Goal: Contribute content: Contribute content

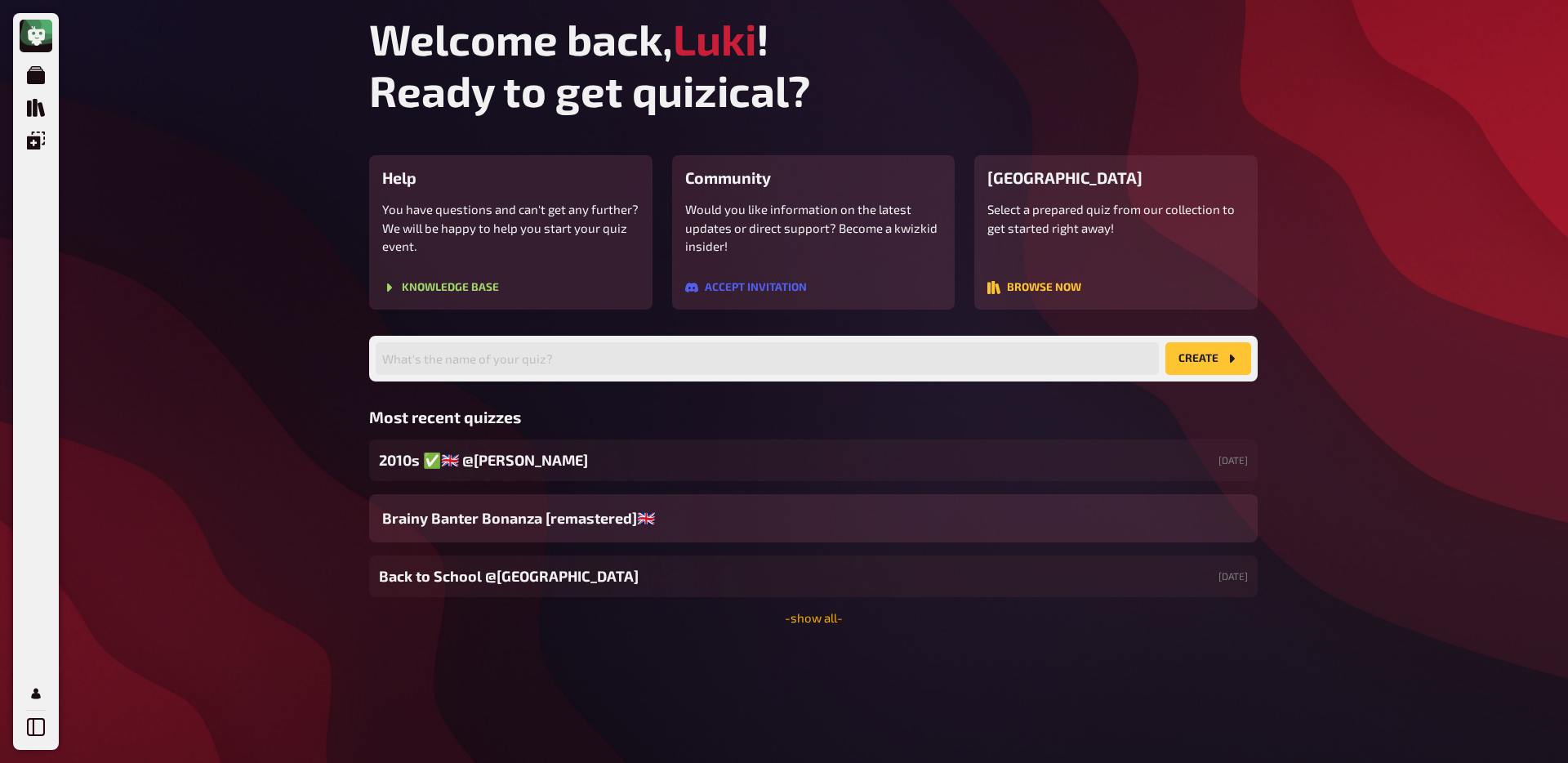
click at [831, 623] on link "- show all -" at bounding box center [814, 617] width 58 height 15
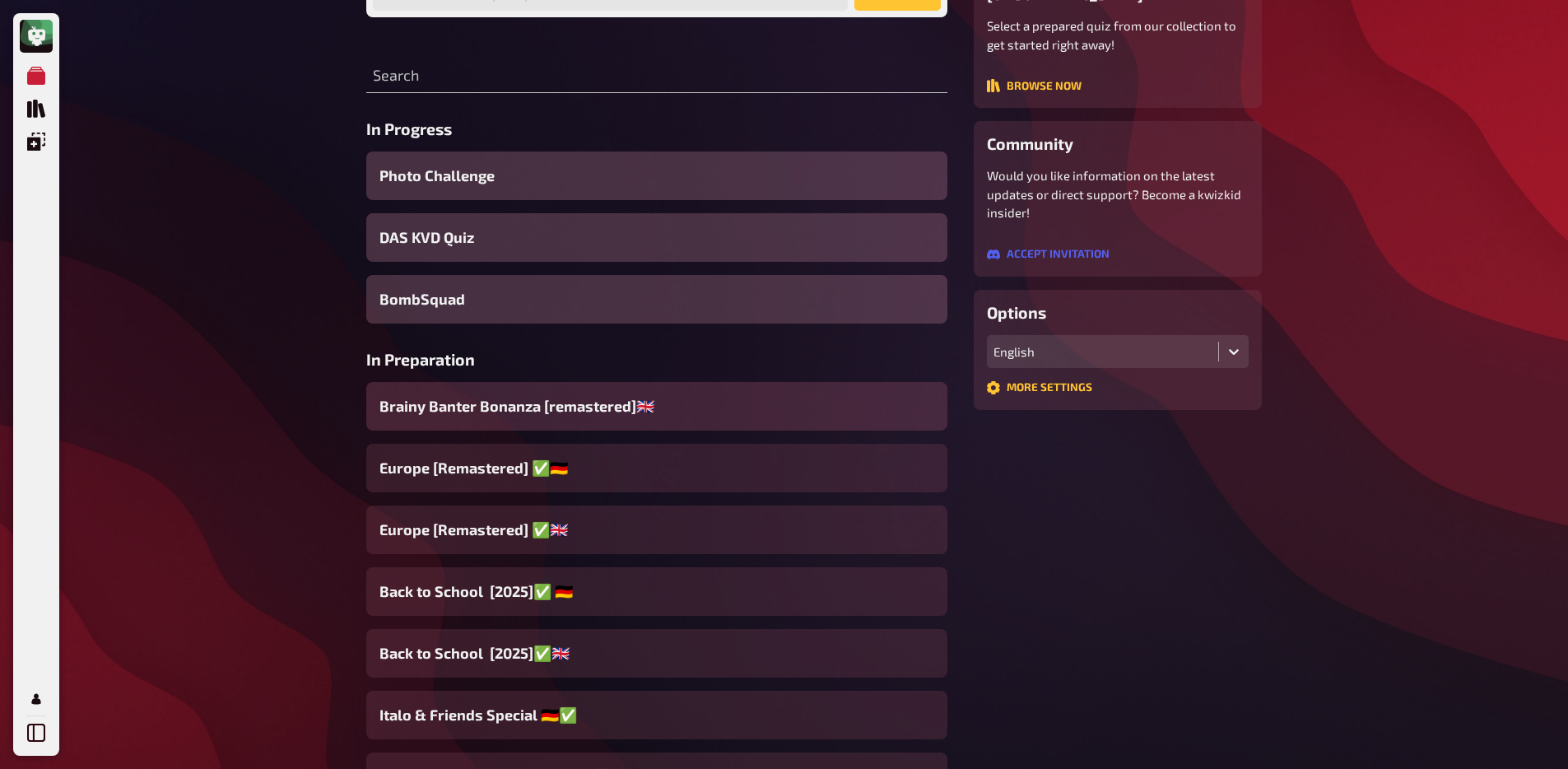
scroll to position [177, 0]
click at [620, 417] on span "Brainy Banter Bonanza [remastered]🇬🇧​" at bounding box center [517, 405] width 275 height 22
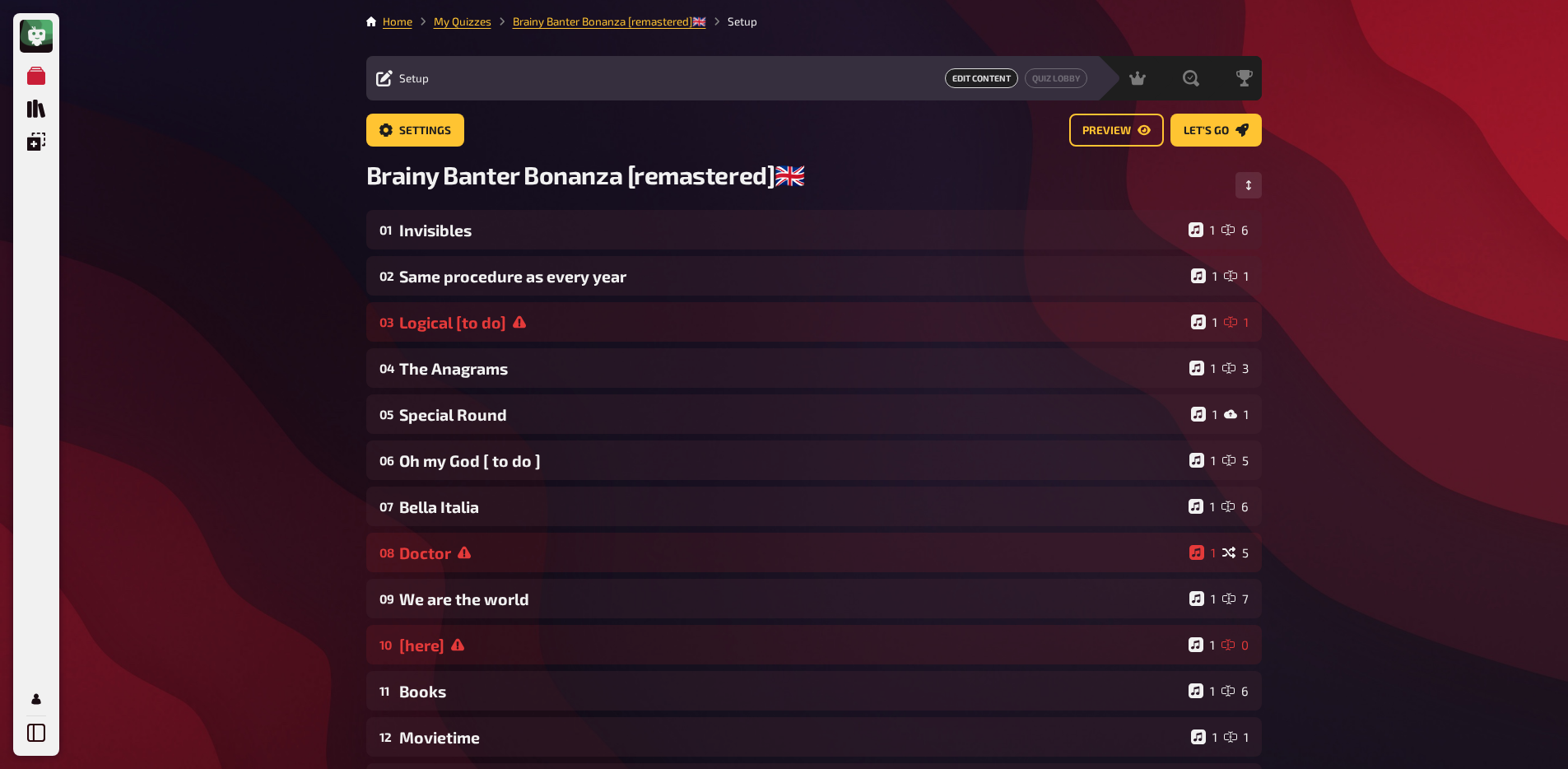
click at [518, 252] on div "01 Invisibles 1 6 02 Same procedure as every year 1 1 03 Logical [to do] 1 1 04…" at bounding box center [814, 552] width 896 height 685
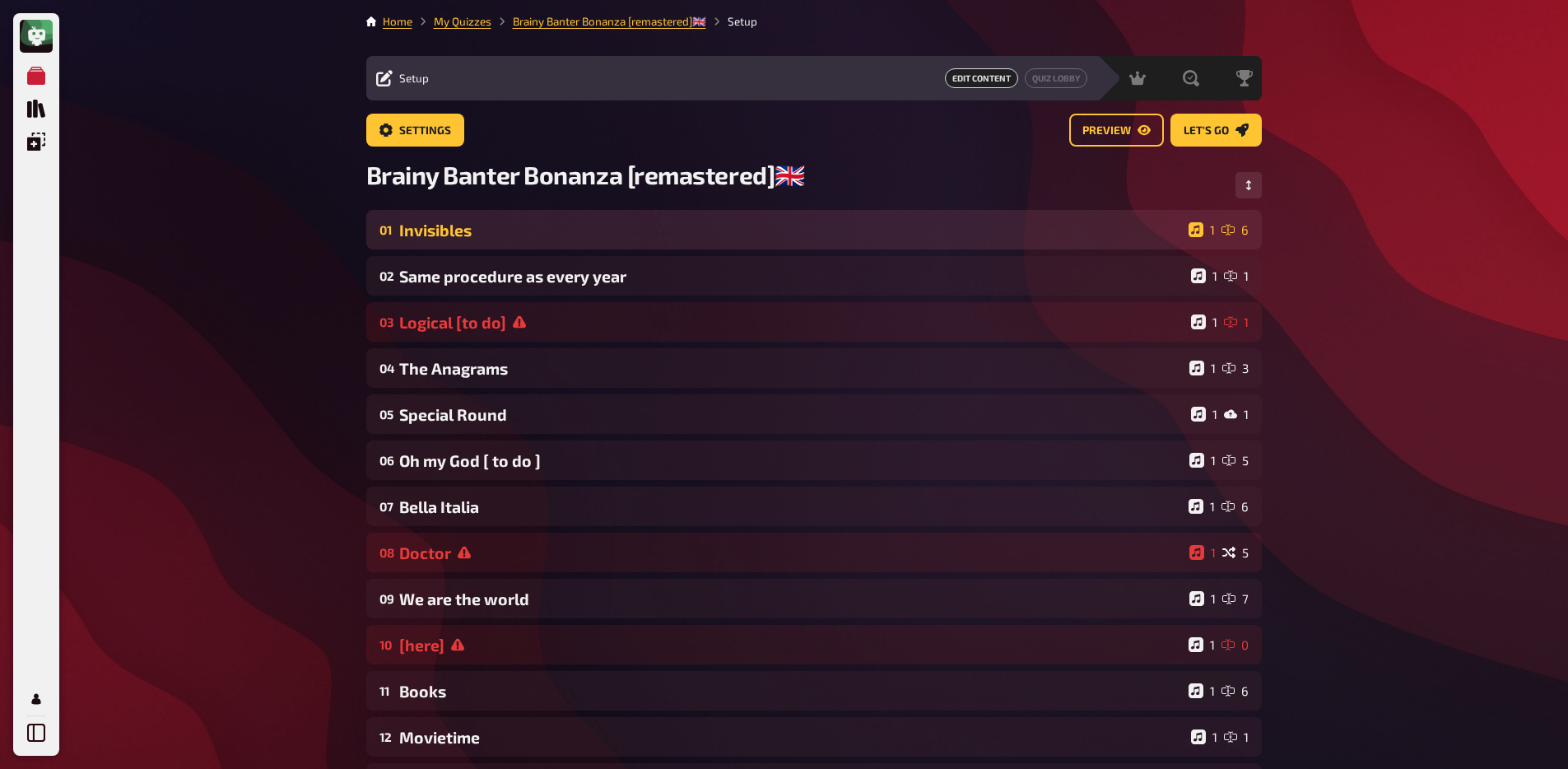
click at [521, 241] on div "01 Invisibles 1 6" at bounding box center [814, 229] width 896 height 40
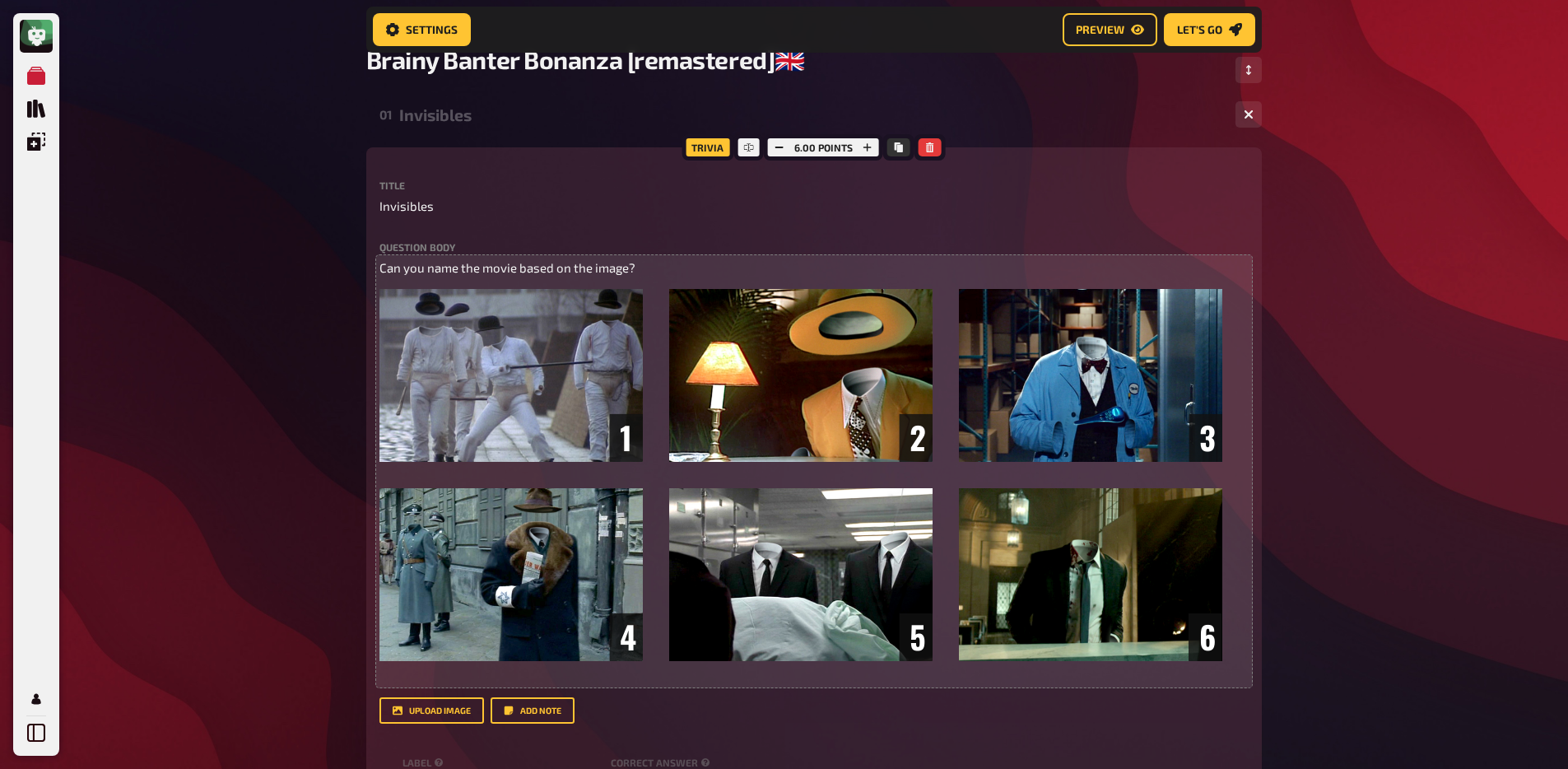
scroll to position [131, 0]
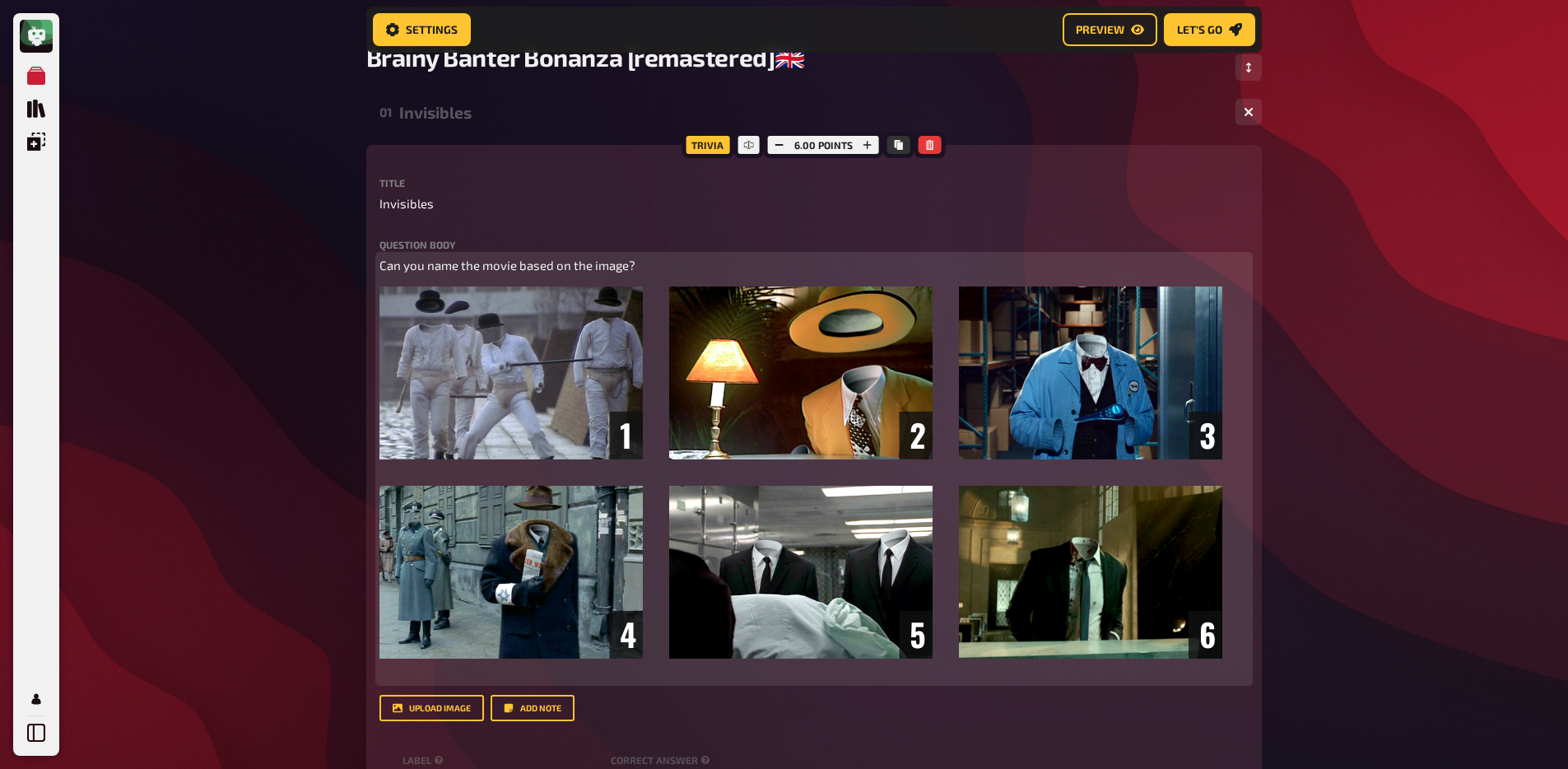
click at [517, 265] on span "Can you name the movie based on the image?" at bounding box center [507, 265] width 256 height 15
click at [452, 227] on button "button" at bounding box center [458, 235] width 26 height 26
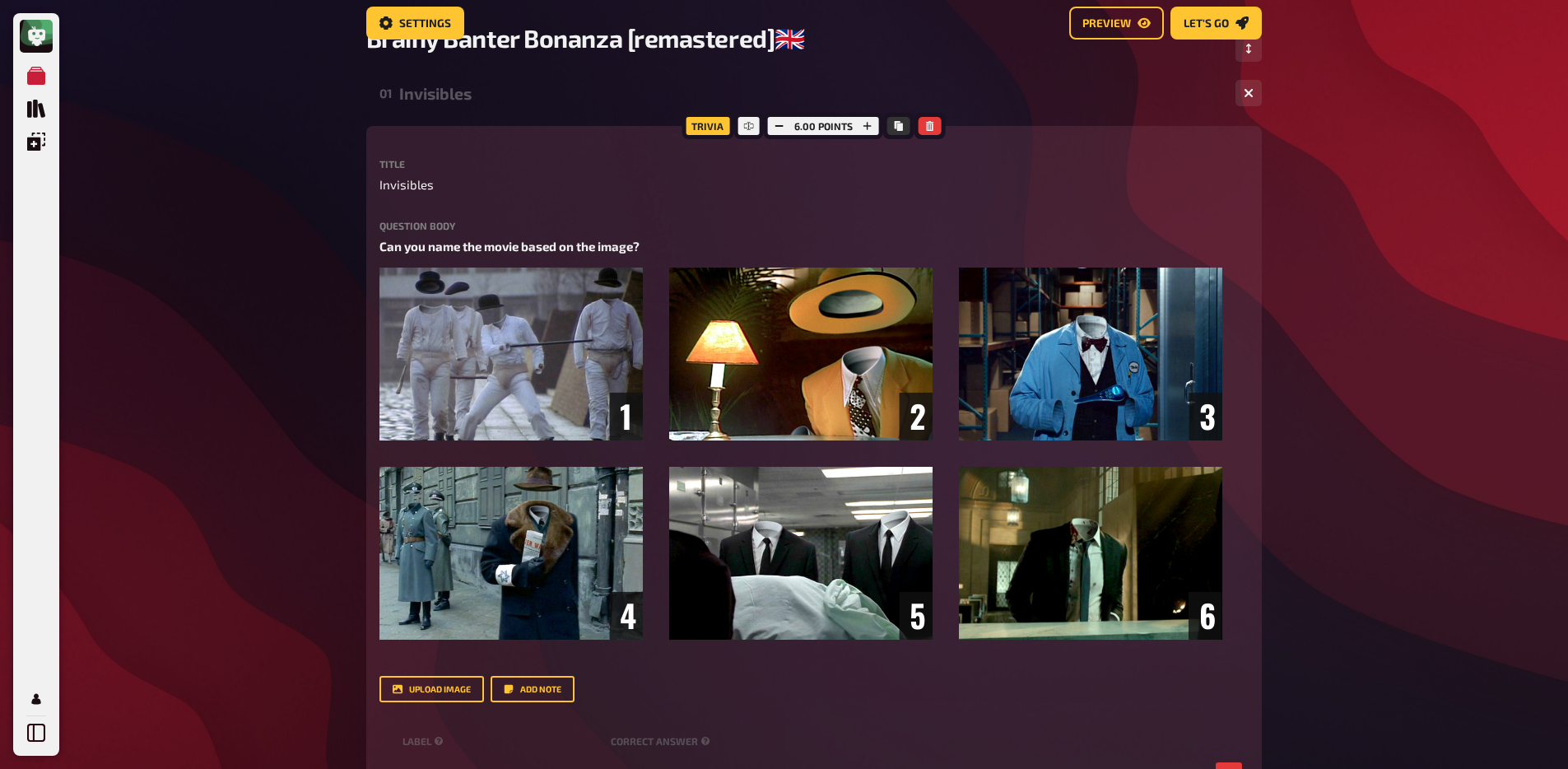
scroll to position [0, 0]
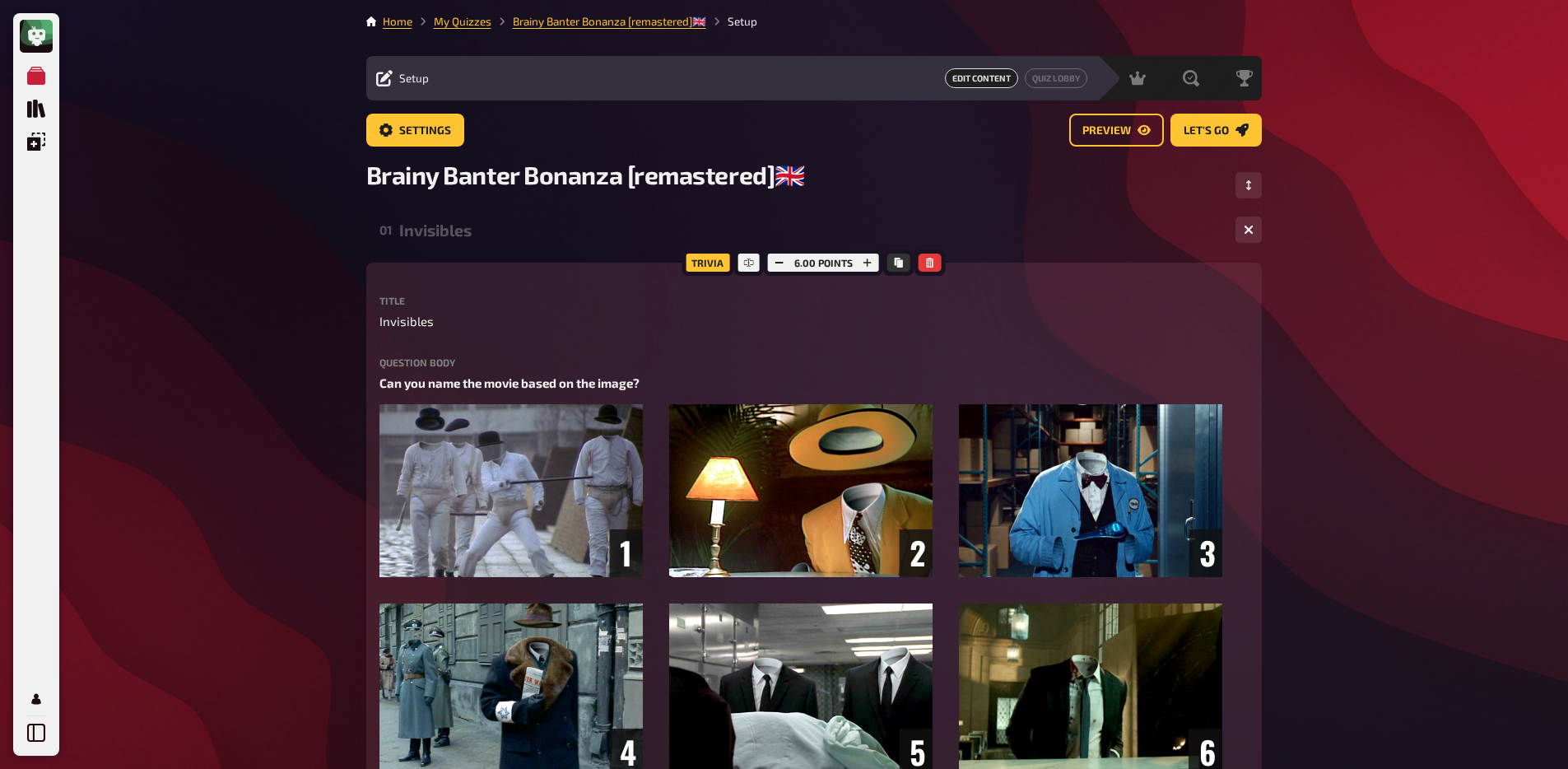
click at [426, 233] on div "Invisibles" at bounding box center [810, 230] width 823 height 19
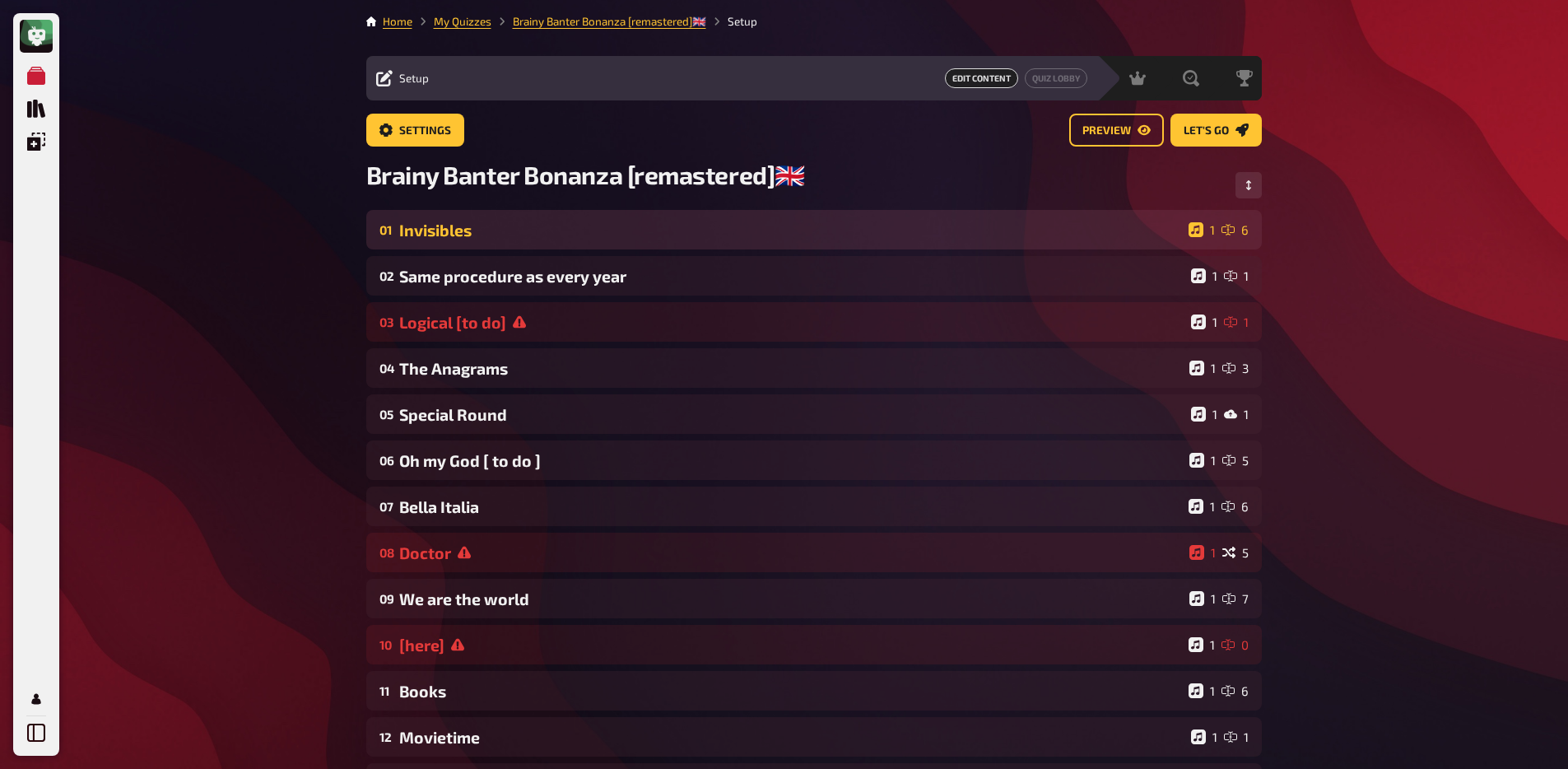
click at [455, 240] on div "Invisibles" at bounding box center [790, 230] width 783 height 19
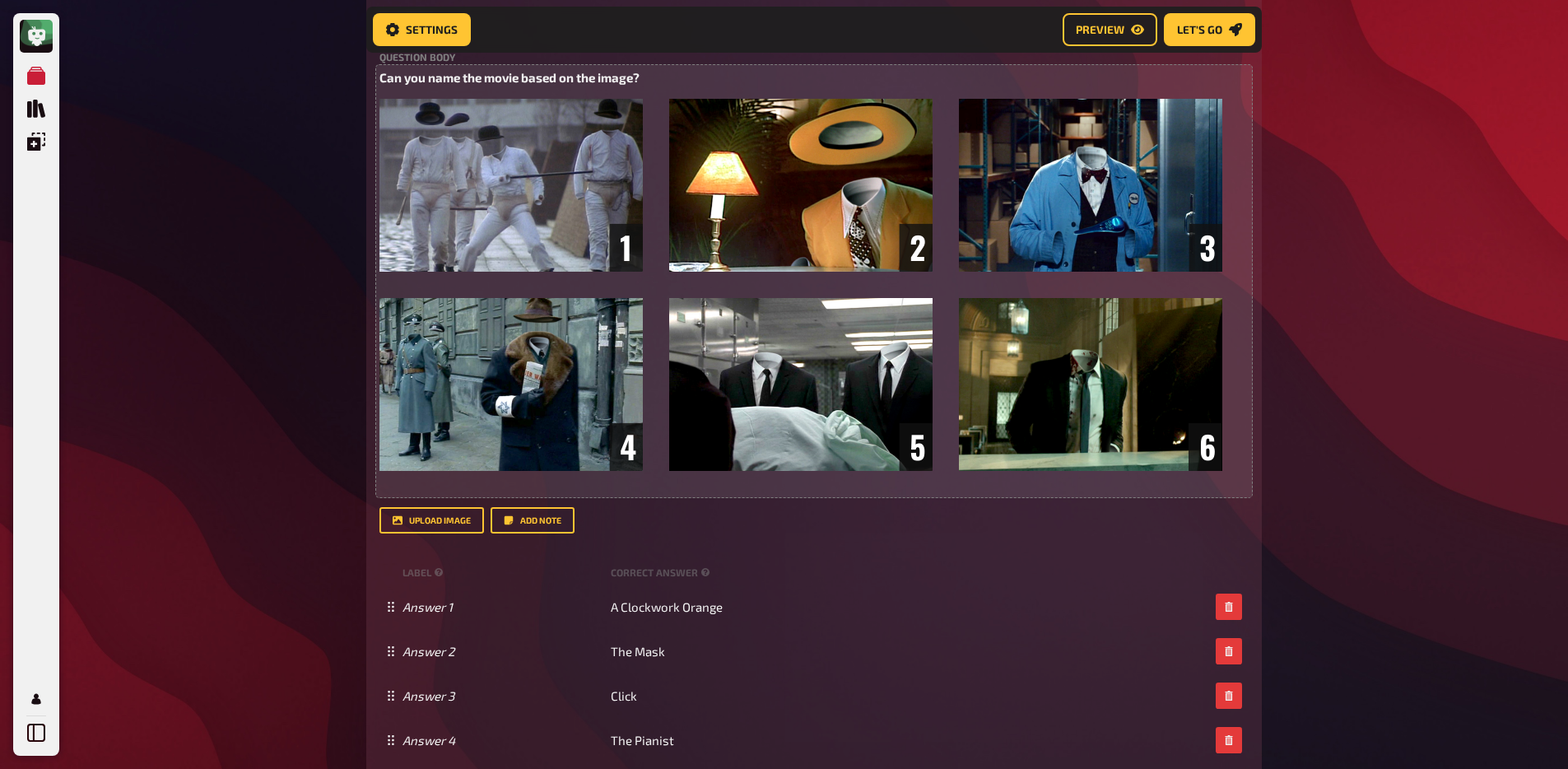
scroll to position [314, 0]
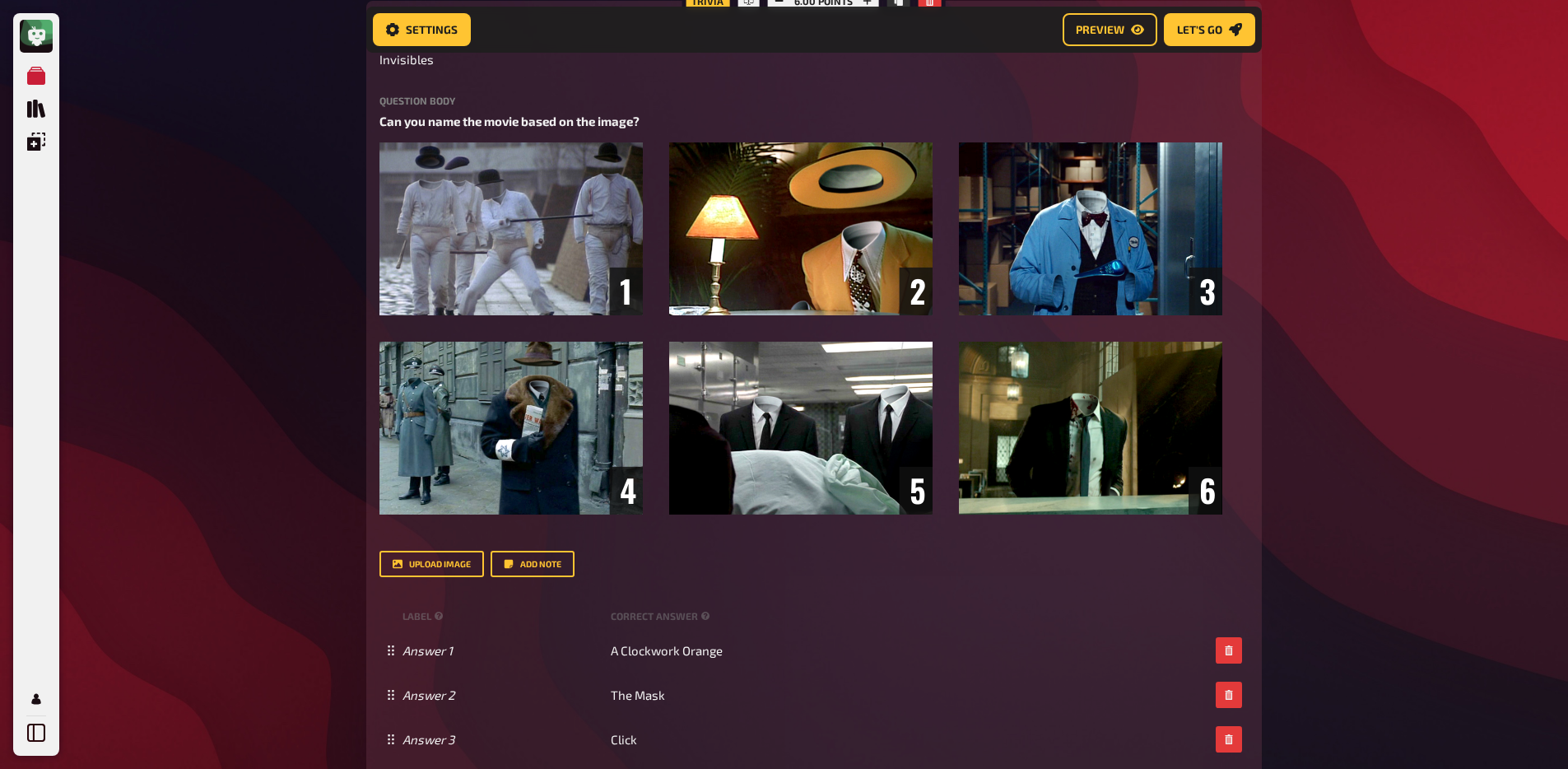
scroll to position [0, 0]
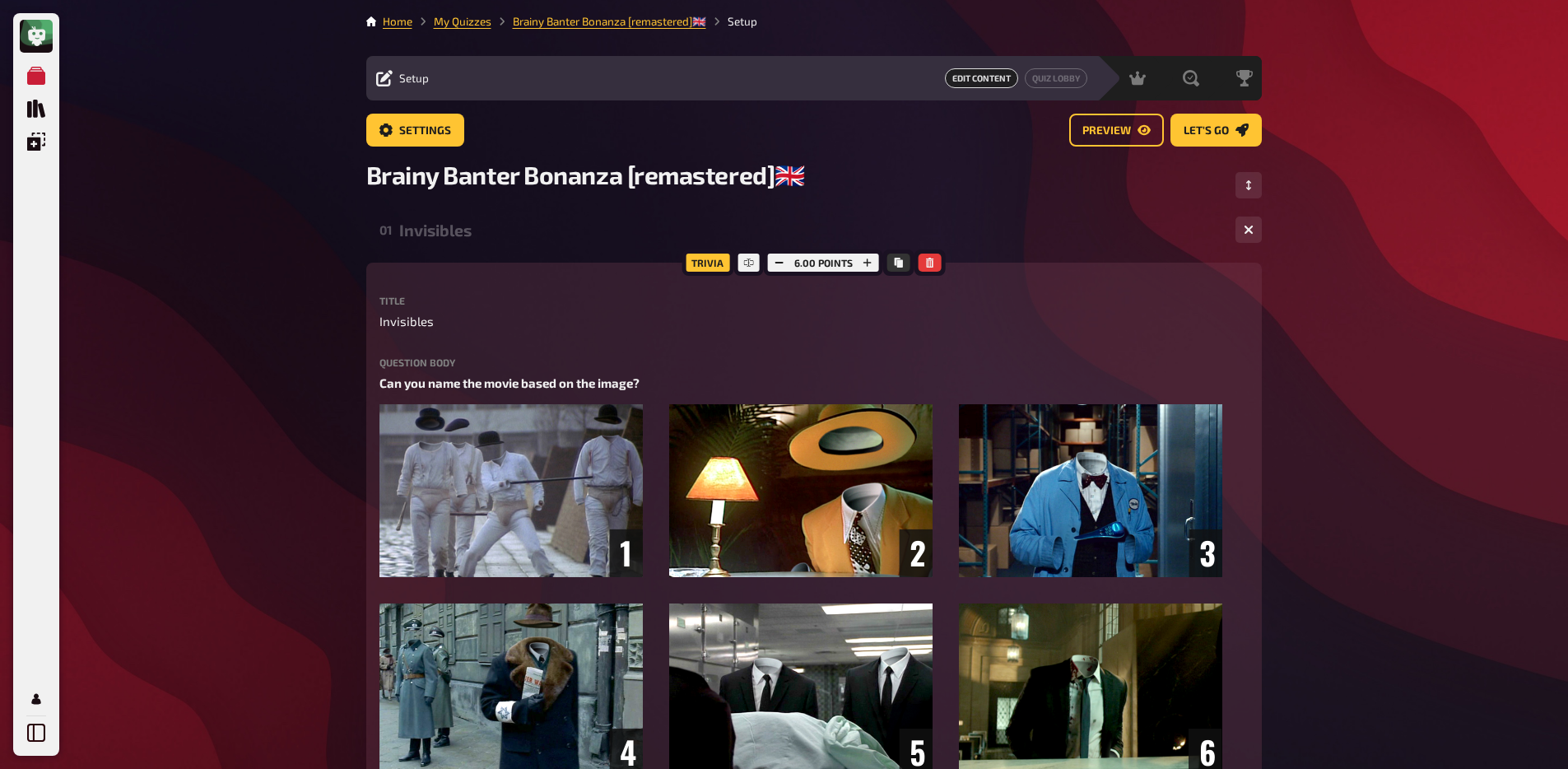
click at [474, 235] on div "Invisibles" at bounding box center [810, 230] width 823 height 19
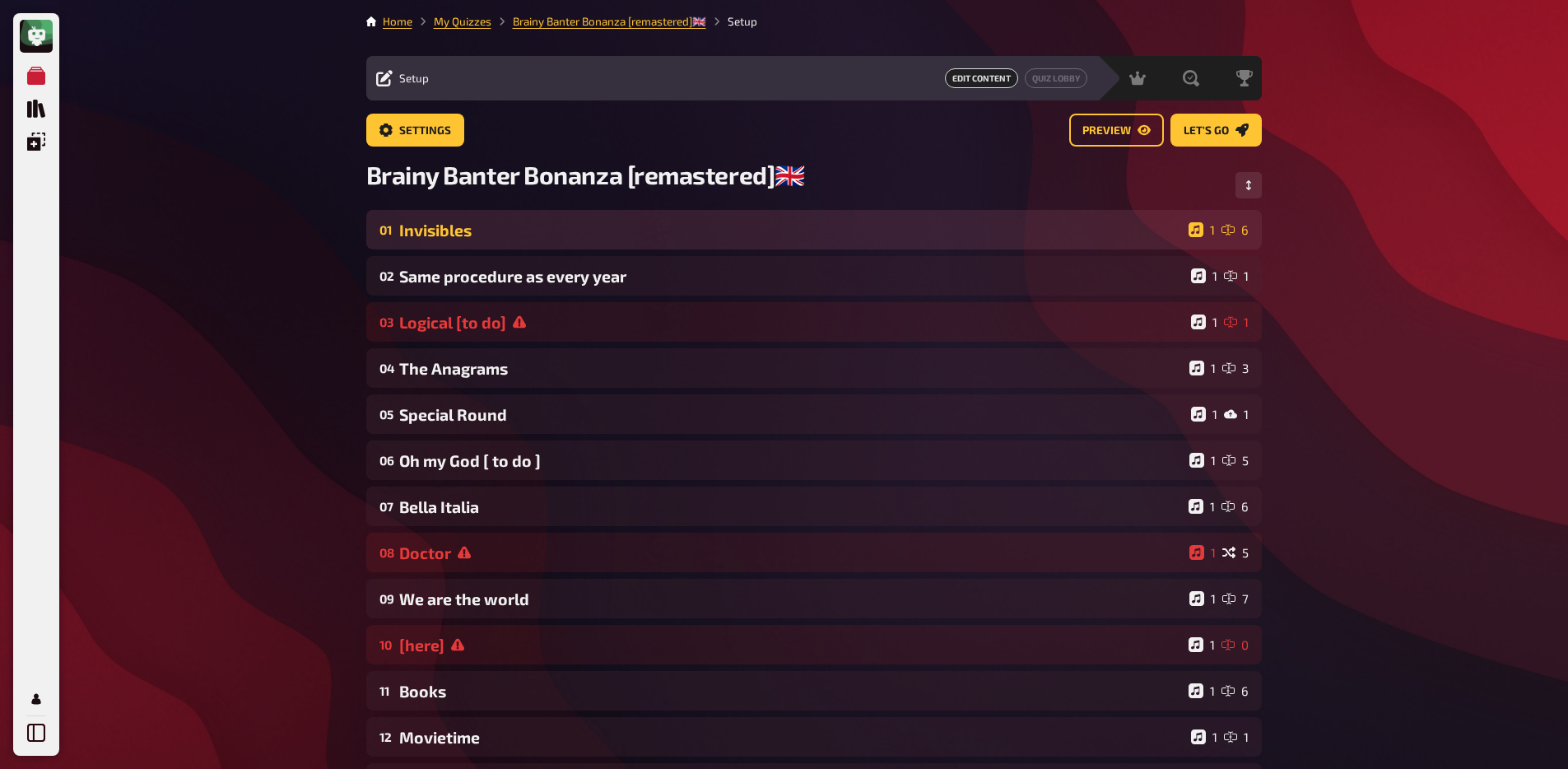
click at [458, 240] on div "Invisibles" at bounding box center [790, 230] width 783 height 19
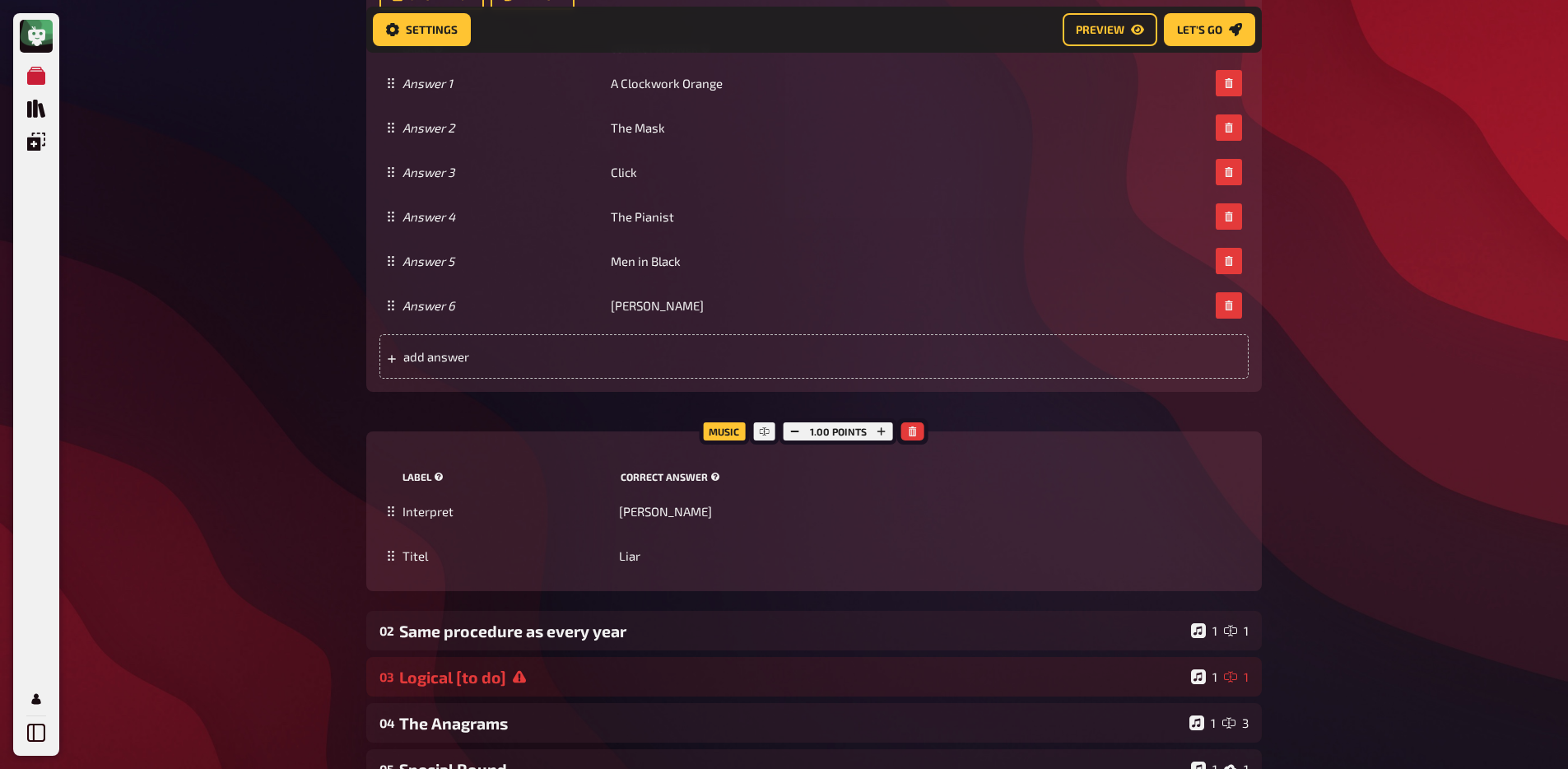
scroll to position [847, 0]
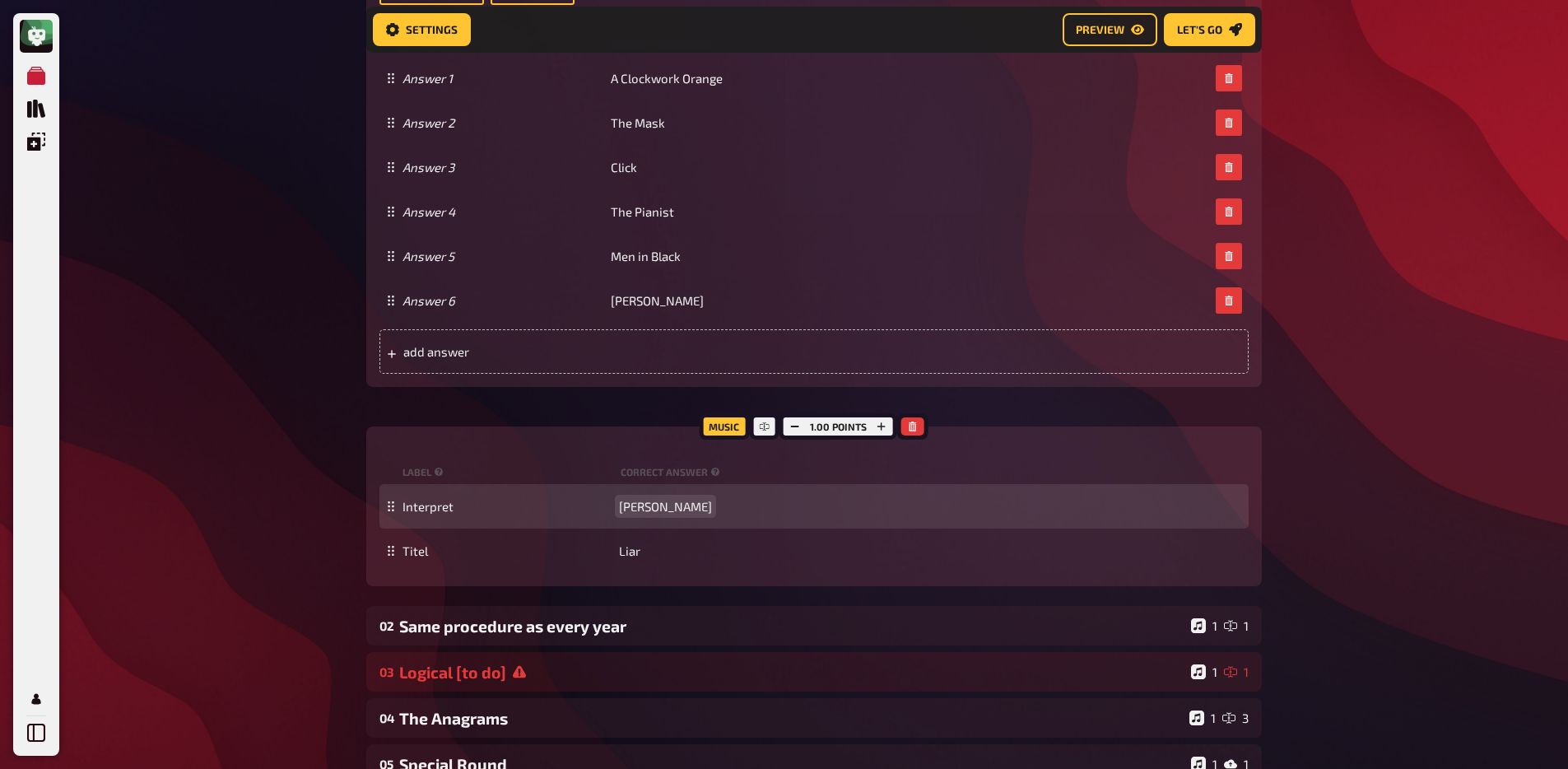
click at [667, 511] on span "Camila Cabello" at bounding box center [665, 505] width 93 height 15
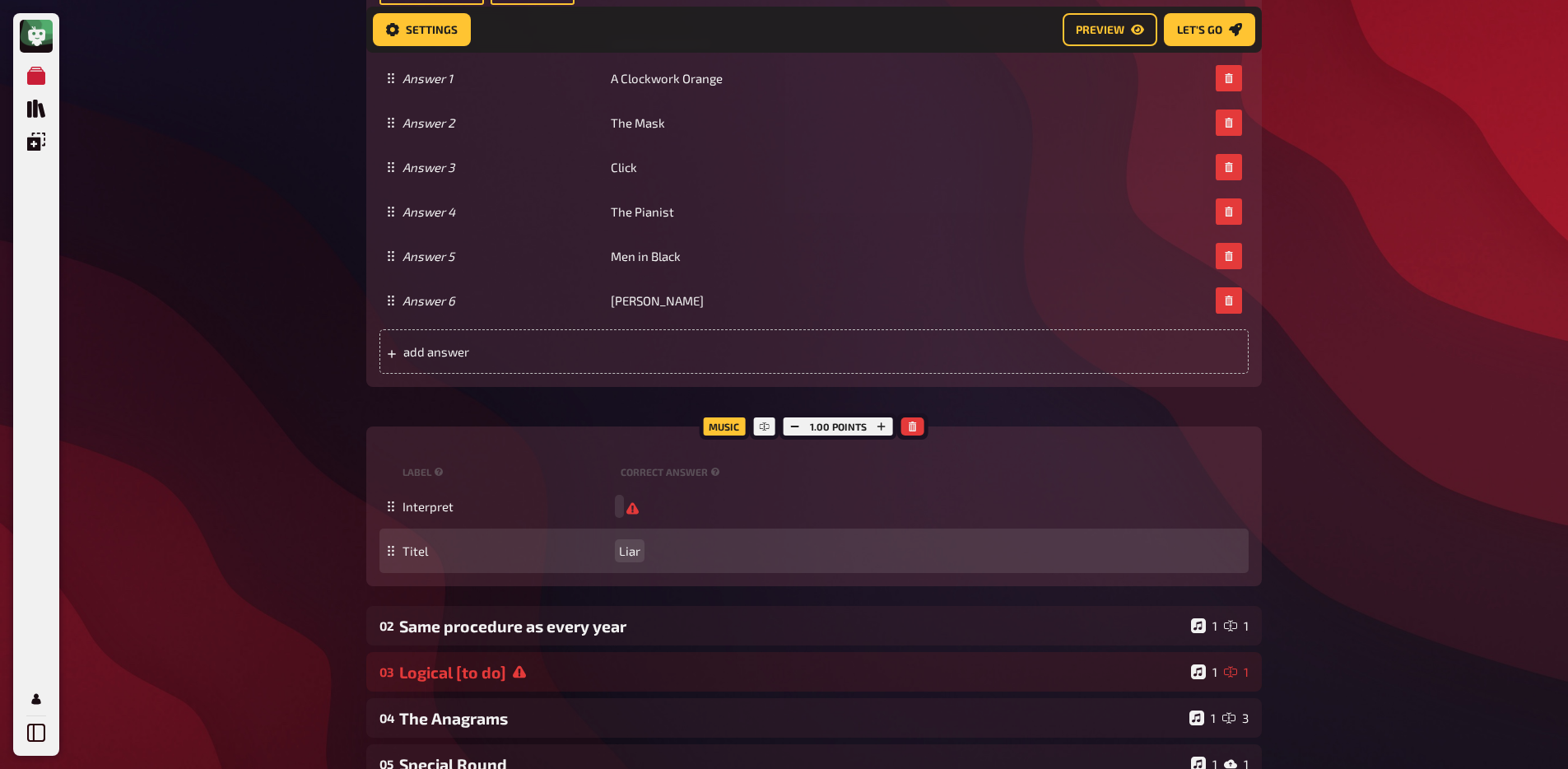
click at [636, 556] on span "Liar" at bounding box center [629, 550] width 21 height 15
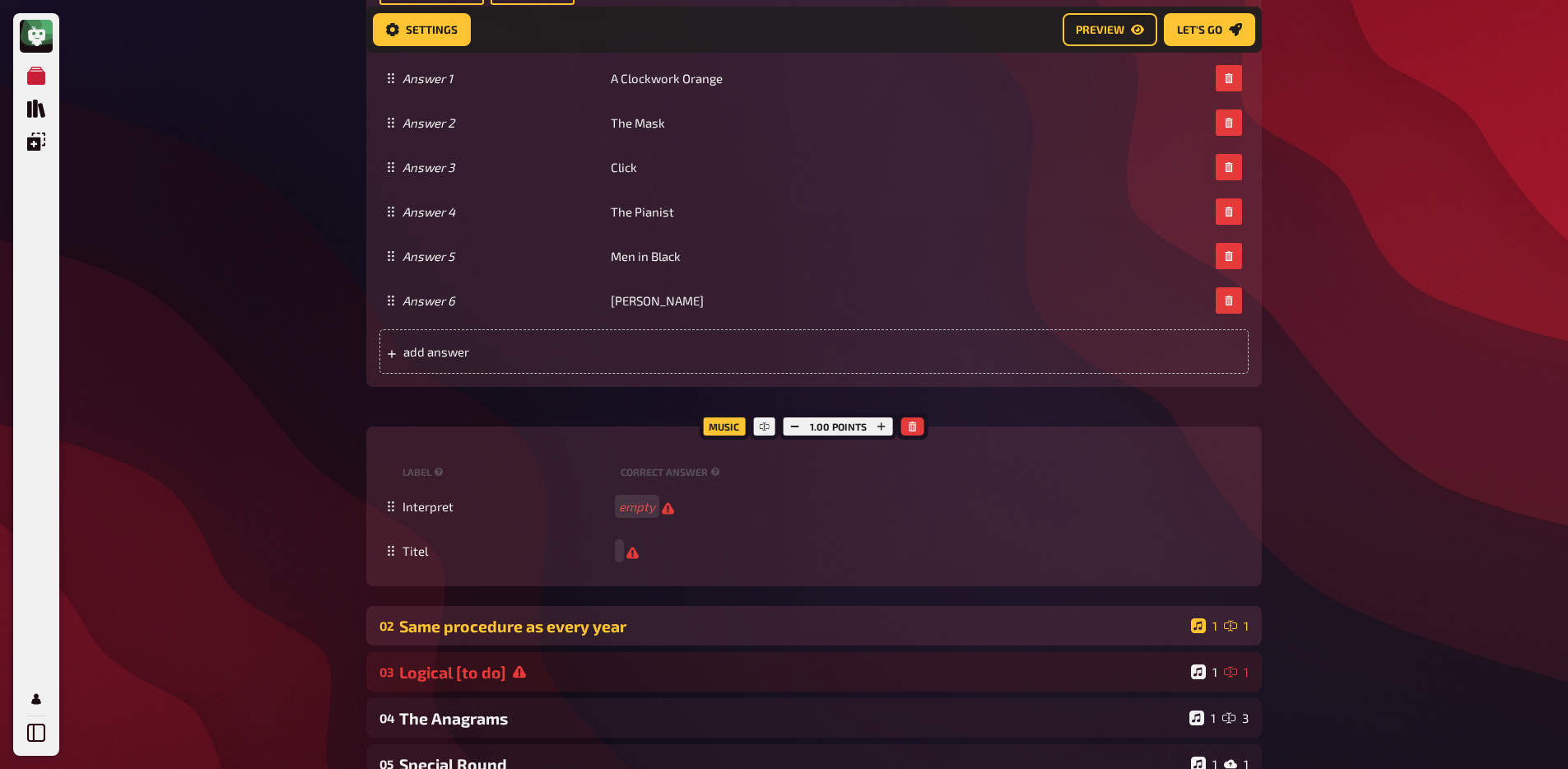
click at [594, 629] on div "Same procedure as every year" at bounding box center [791, 626] width 785 height 19
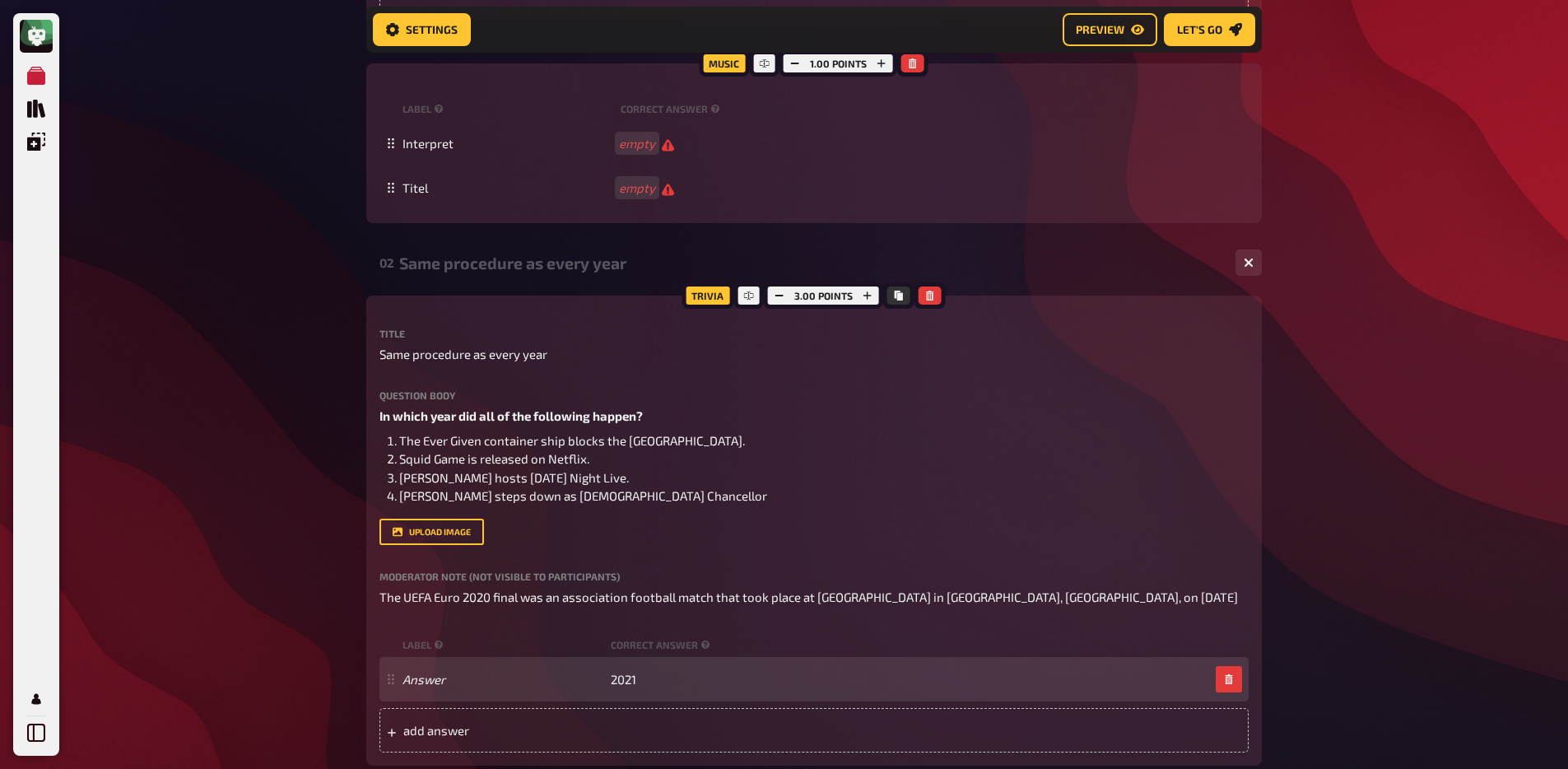
scroll to position [1304, 0]
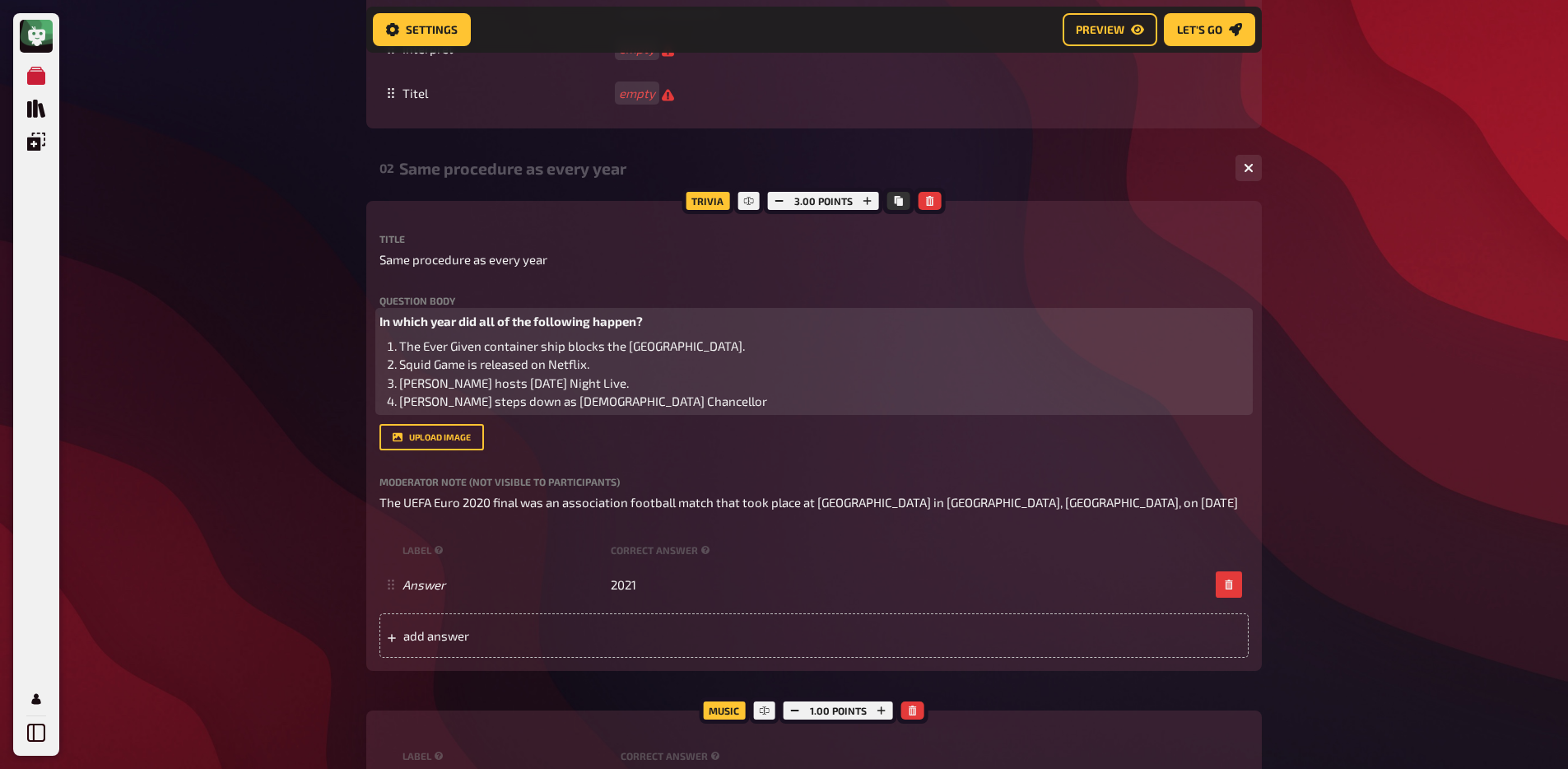
click at [625, 389] on li "Elon Musk hosts Saturday Night Live." at bounding box center [824, 383] width 849 height 19
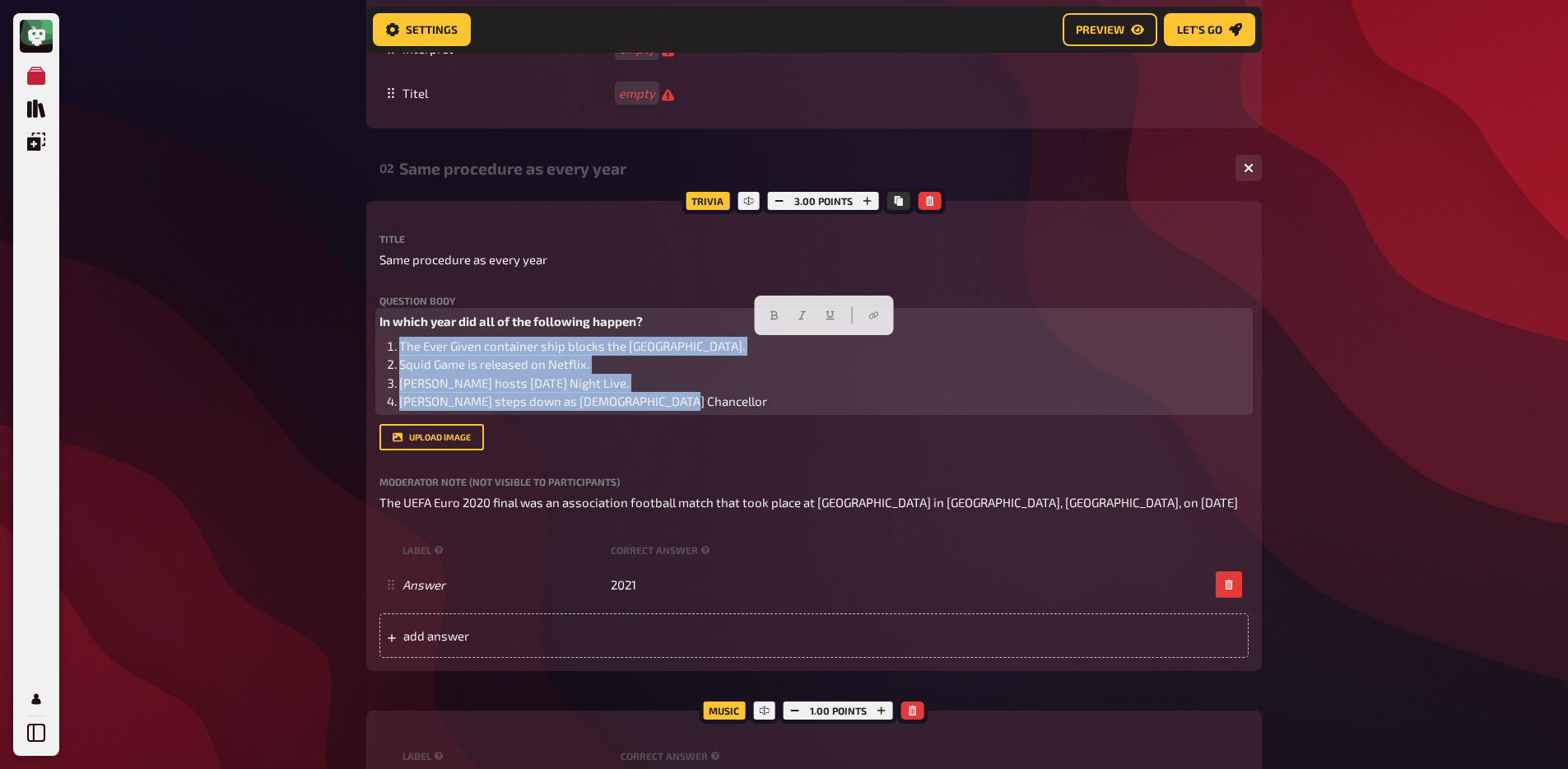
drag, startPoint x: 680, startPoint y: 405, endPoint x: 372, endPoint y: 345, distance: 313.8
click at [372, 345] on div "Trivia 3.00 points Title Same procedure as every year Question body In which ye…" at bounding box center [814, 435] width 896 height 470
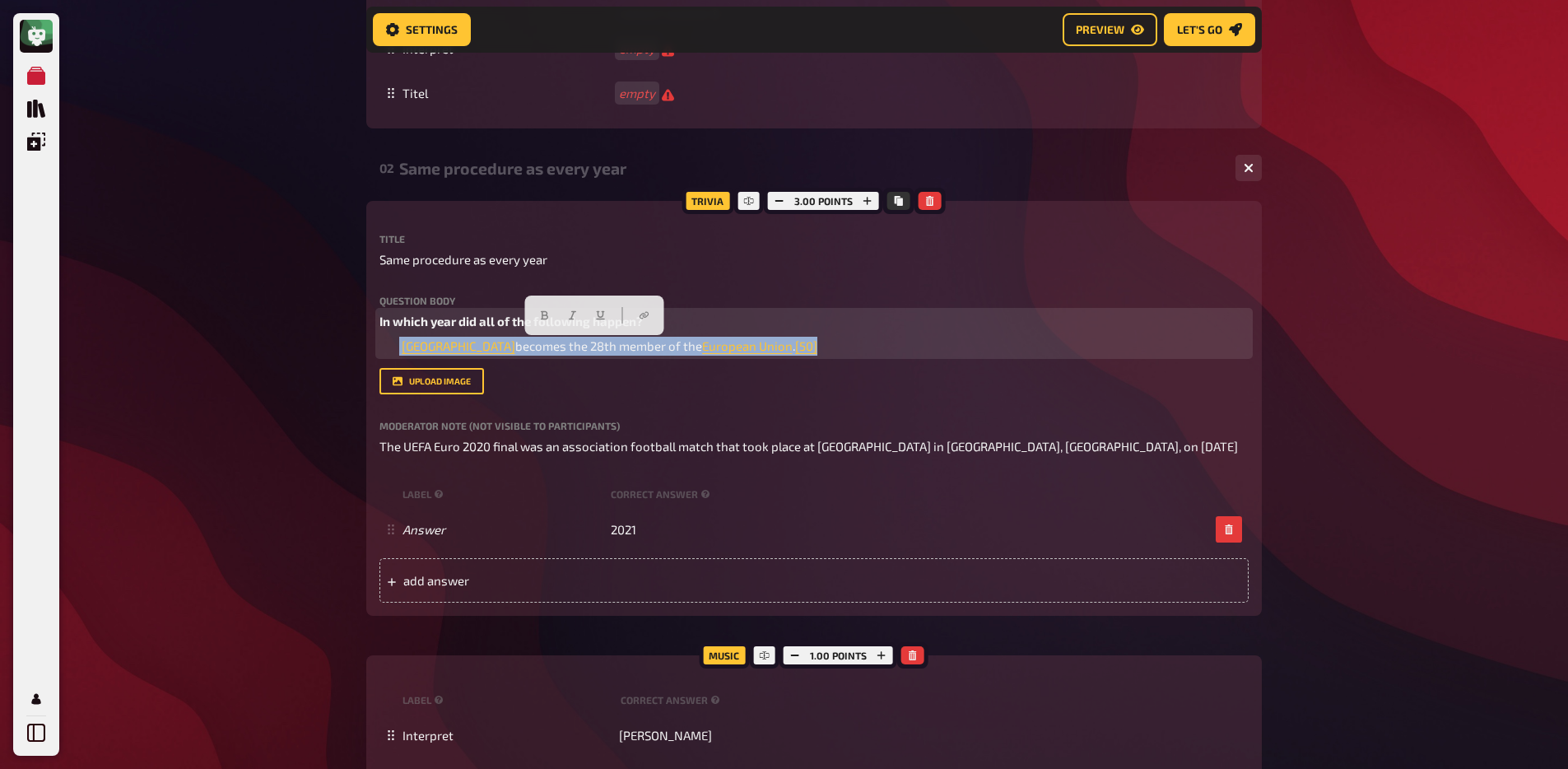
drag, startPoint x: 766, startPoint y: 348, endPoint x: 371, endPoint y: 335, distance: 395.2
click at [371, 340] on div "Trivia 3.00 points Title Same procedure as every year Question body In which ye…" at bounding box center [814, 408] width 896 height 415
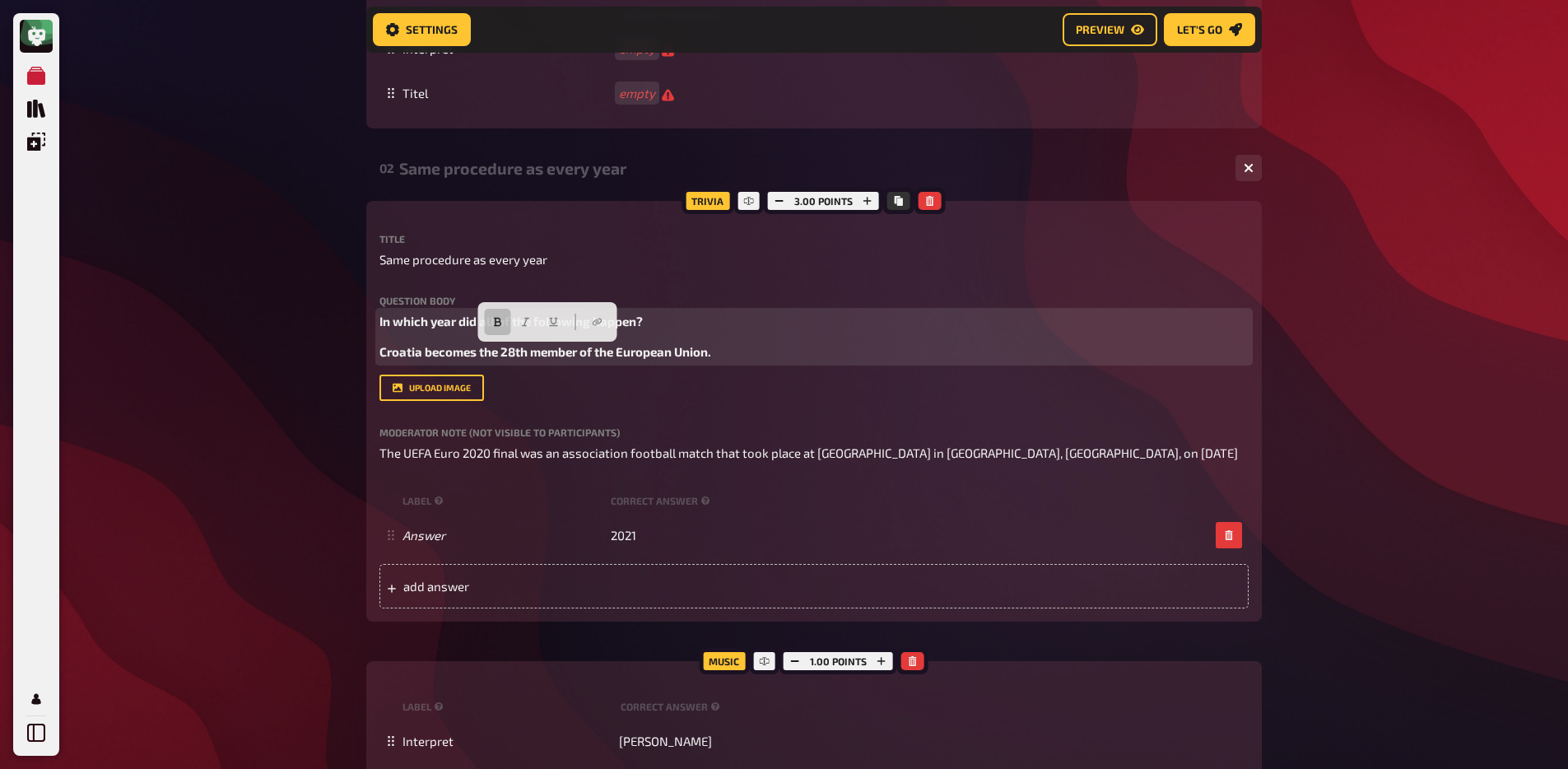
drag, startPoint x: 722, startPoint y: 356, endPoint x: 316, endPoint y: 359, distance: 406.0
click at [316, 359] on div "My Quizzes Quiz Library Overlays Profile Home My Quizzes Brainy Banter Bonanza …" at bounding box center [784, 178] width 1568 height 2966
click at [505, 325] on button "button" at bounding box center [498, 322] width 26 height 26
click at [382, 354] on span "Croatia becomes the 28th member of the European Union." at bounding box center [542, 351] width 326 height 15
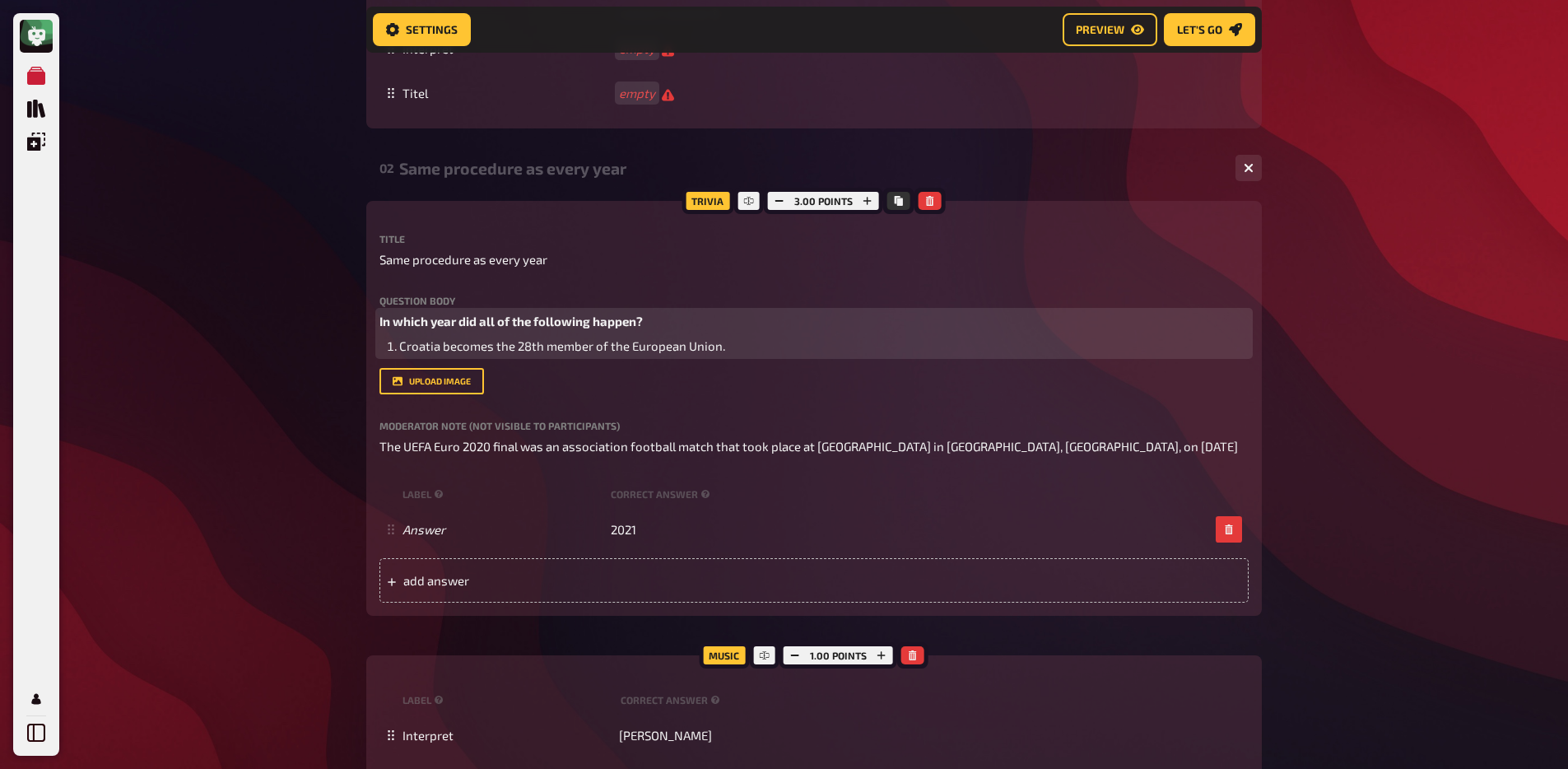
click at [754, 351] on li "Croatia becomes the 28th member of the European Union." at bounding box center [824, 346] width 849 height 19
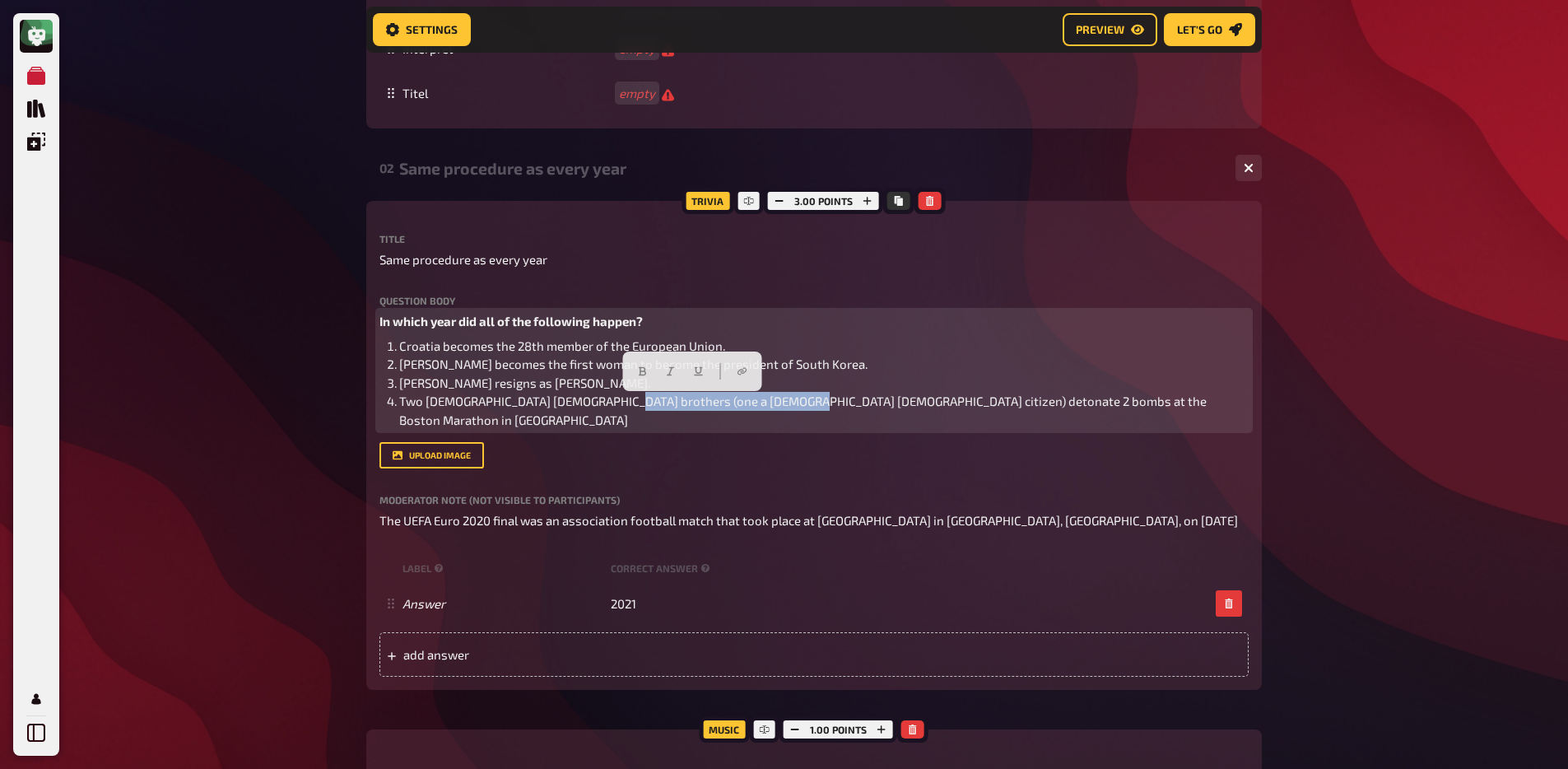
drag, startPoint x: 614, startPoint y: 406, endPoint x: 771, endPoint y: 410, distance: 157.1
click at [771, 410] on span "Two Chechnya-born Islamist brothers (one a United States citizen) detonate 2 bo…" at bounding box center [803, 410] width 809 height 33
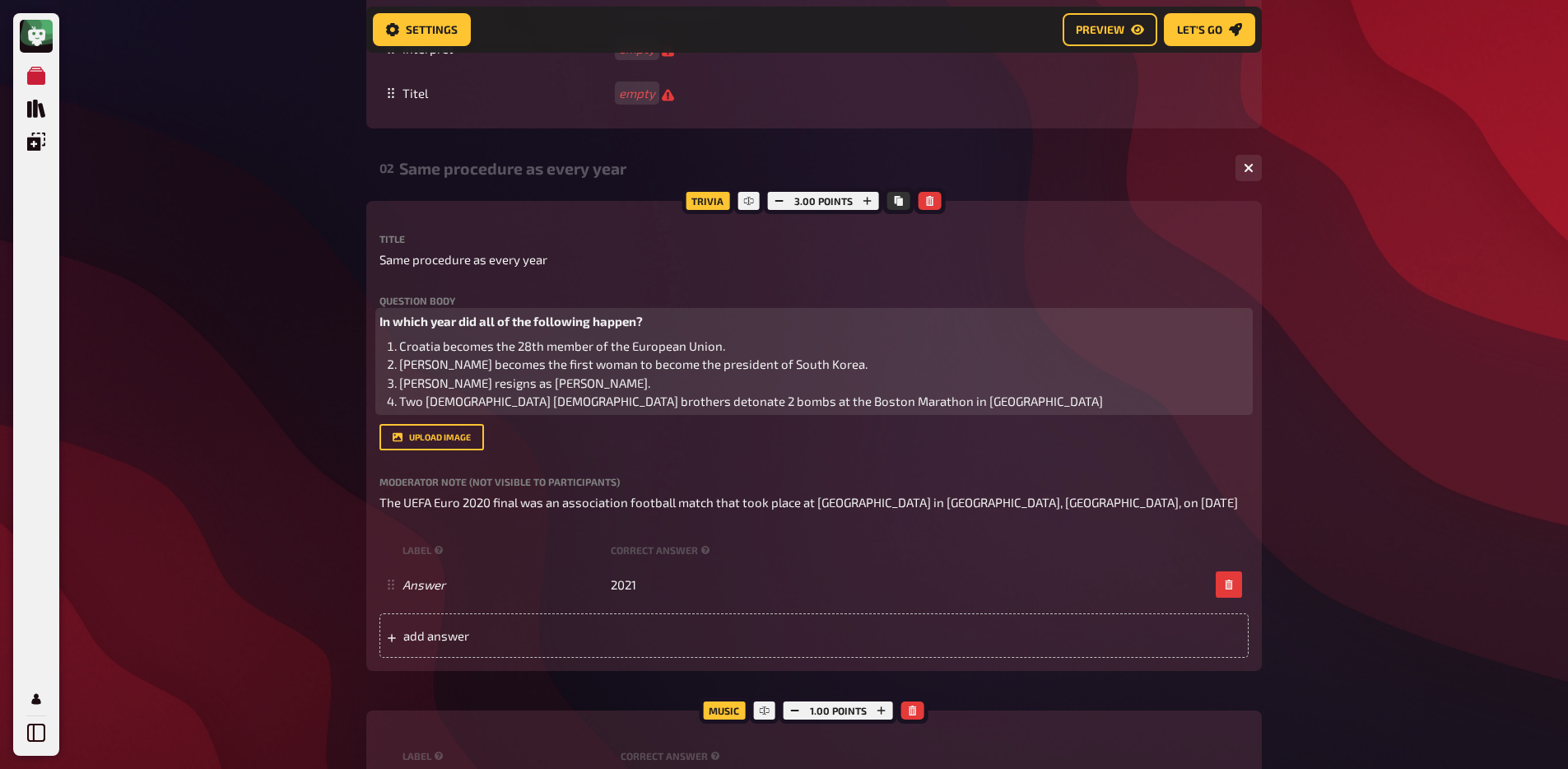
click at [926, 400] on li "Two Chechnya-born Islamist brothers detonate 2 bombs at the Boston Marathon in …" at bounding box center [824, 402] width 849 height 19
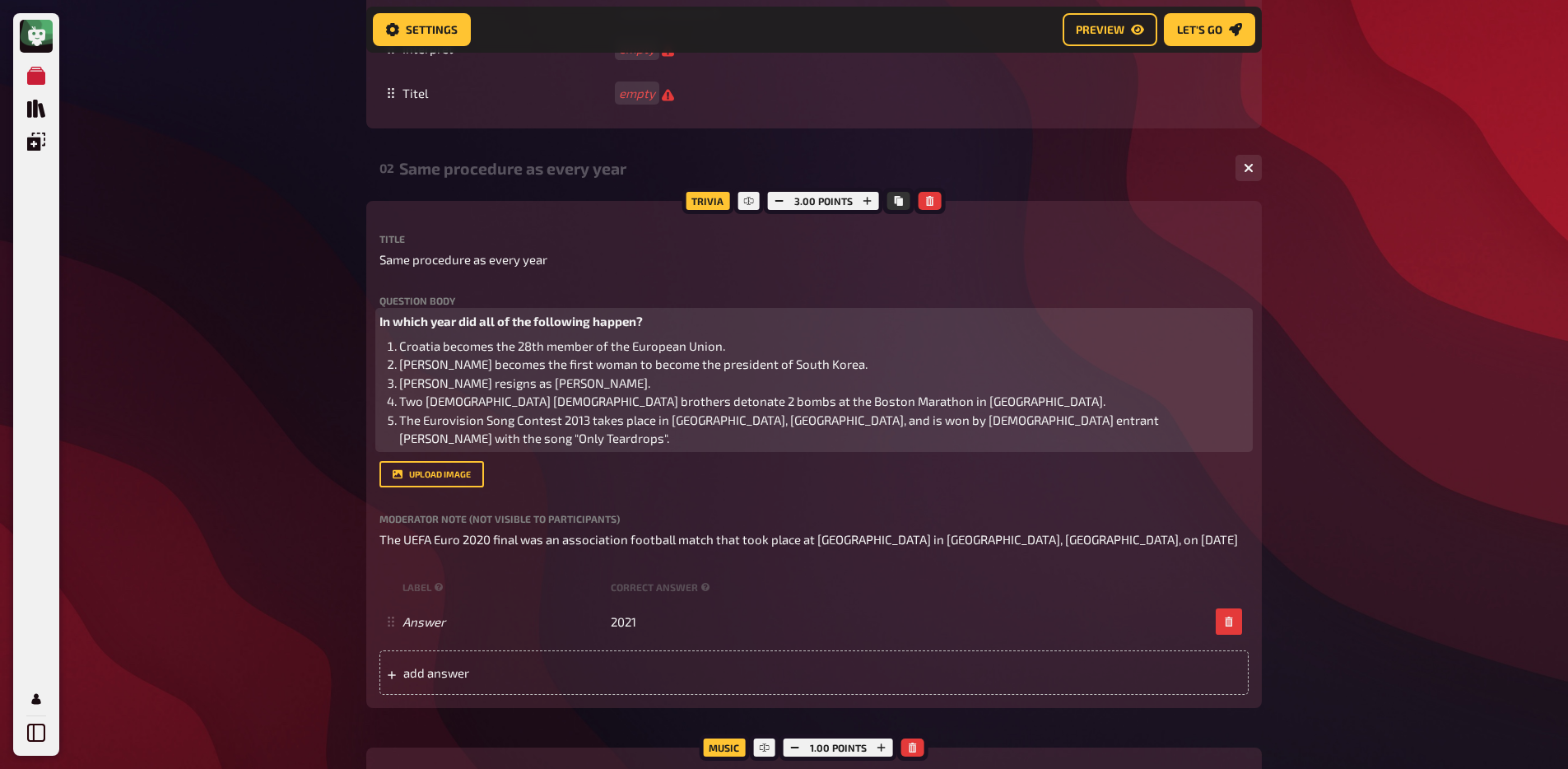
click at [588, 424] on span "The Eurovision Song Contest 2013 takes place in Malmö, Sweden, and is won by Da…" at bounding box center [780, 429] width 762 height 33
drag, startPoint x: 640, startPoint y: 421, endPoint x: 686, endPoint y: 422, distance: 46.0
click at [686, 422] on span "The Eurovision Song Contest takes place in Malmö, Sweden, and is won by Danish …" at bounding box center [819, 429] width 840 height 33
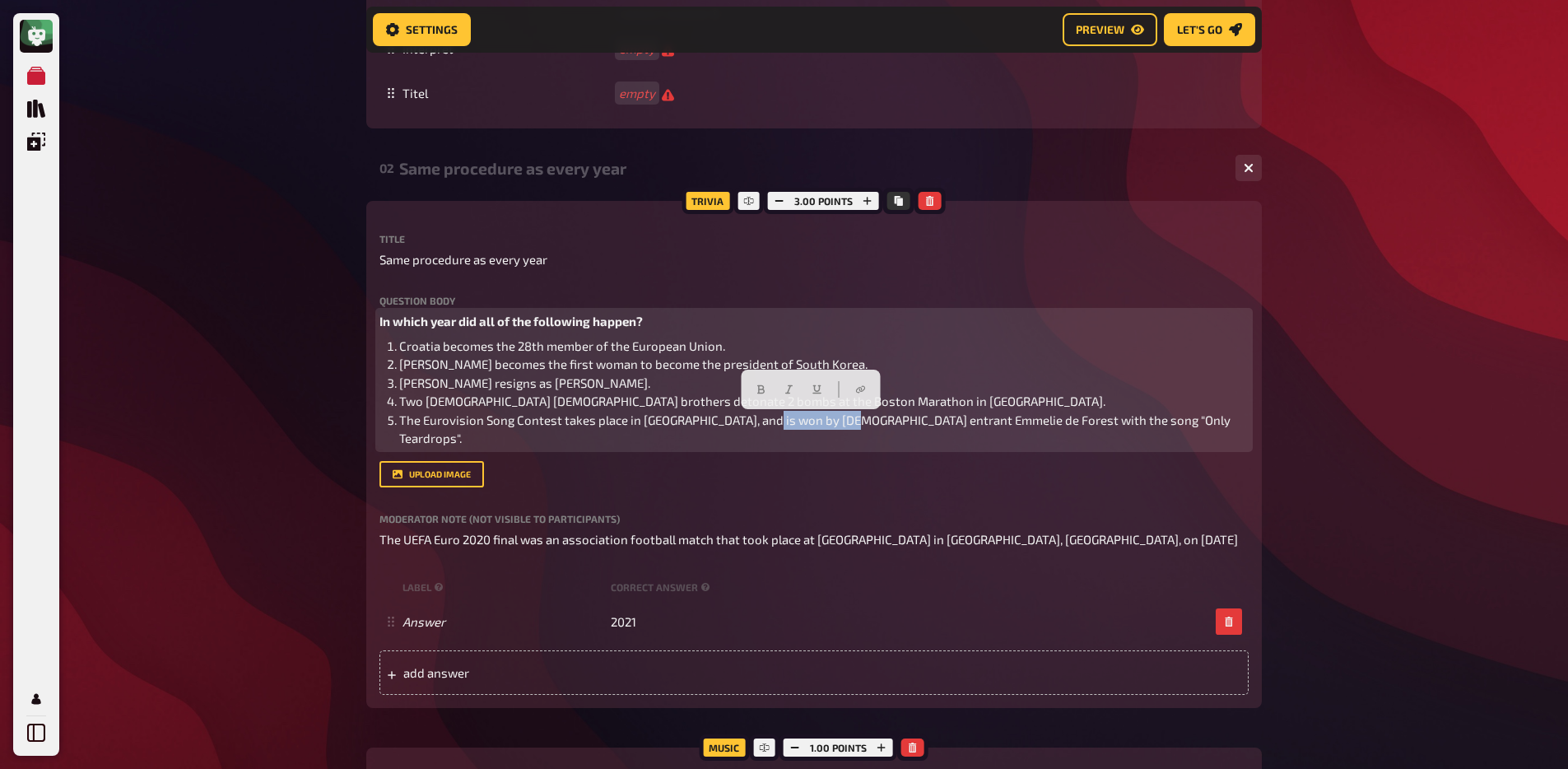
drag, startPoint x: 853, startPoint y: 422, endPoint x: 768, endPoint y: 421, distance: 85.0
click at [768, 421] on span "The Eurovision Song Contest takes place in Sweden, and is won by Danish entrant…" at bounding box center [816, 429] width 834 height 33
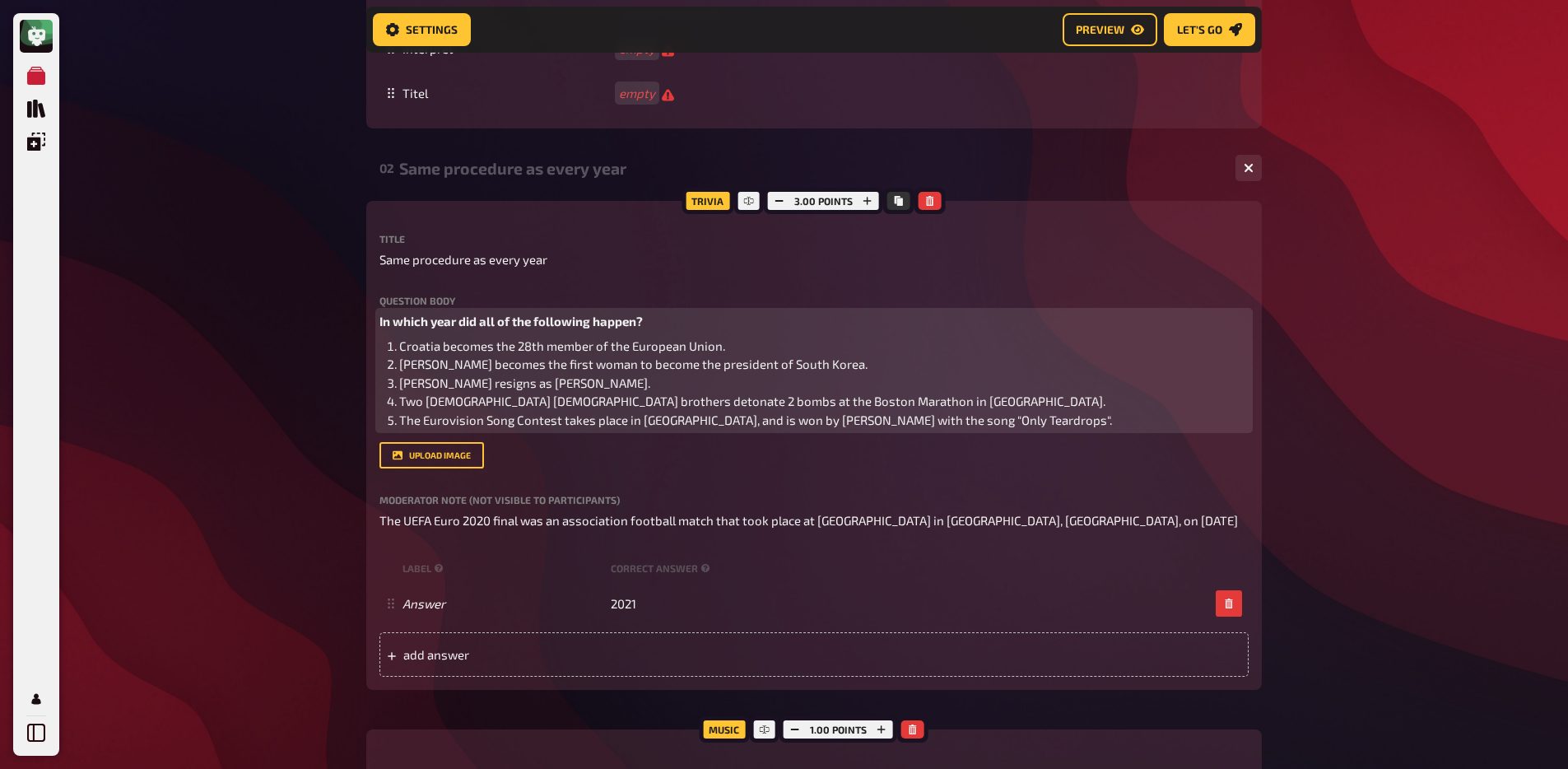
click at [1103, 430] on li "The Eurovision Song Contest takes place in Sweden, and is won by Emmelie de For…" at bounding box center [824, 420] width 849 height 19
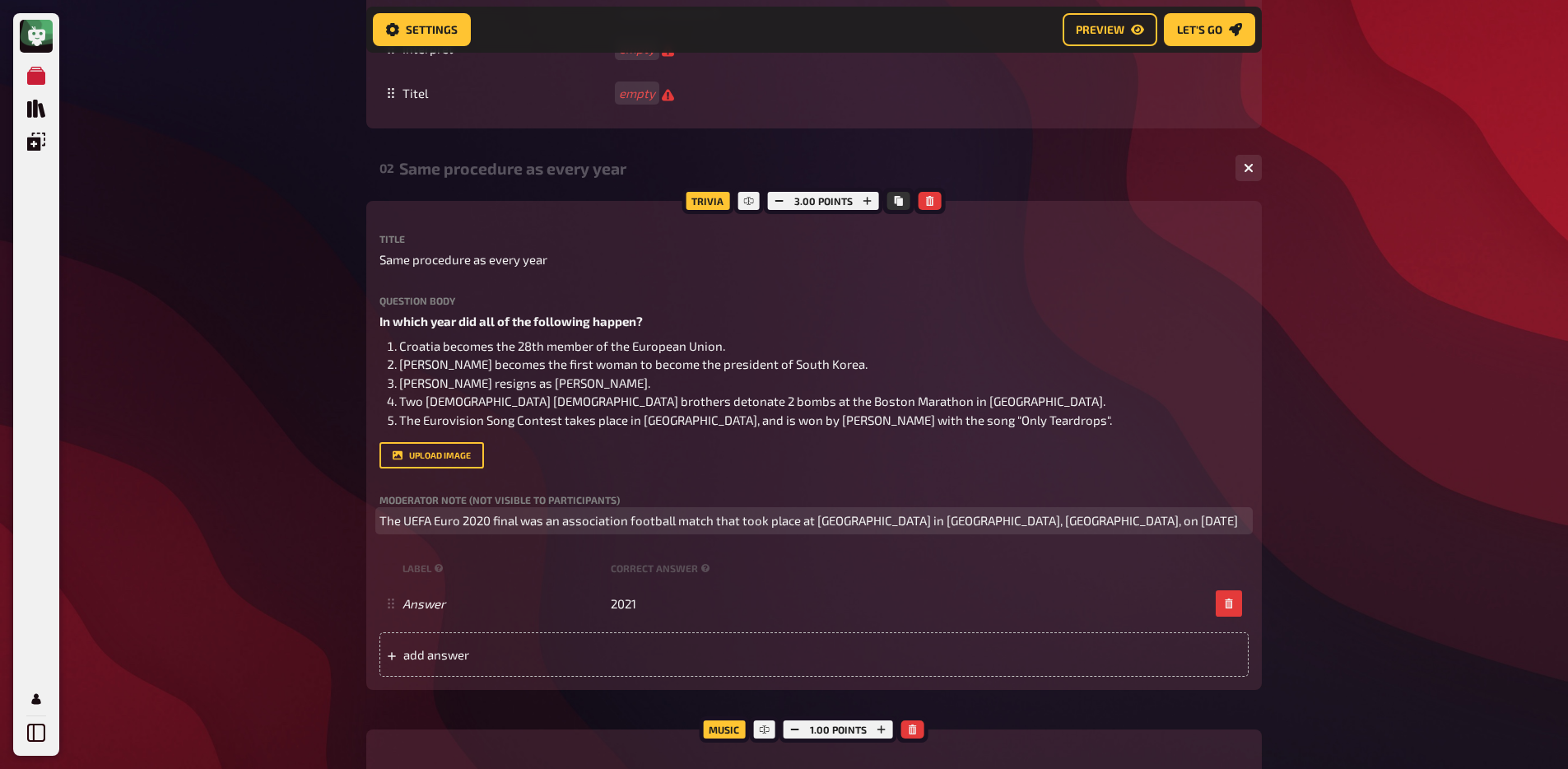
click at [557, 524] on span "The UEFA Euro 2020 final was an association football match that took place at W…" at bounding box center [809, 519] width 859 height 15
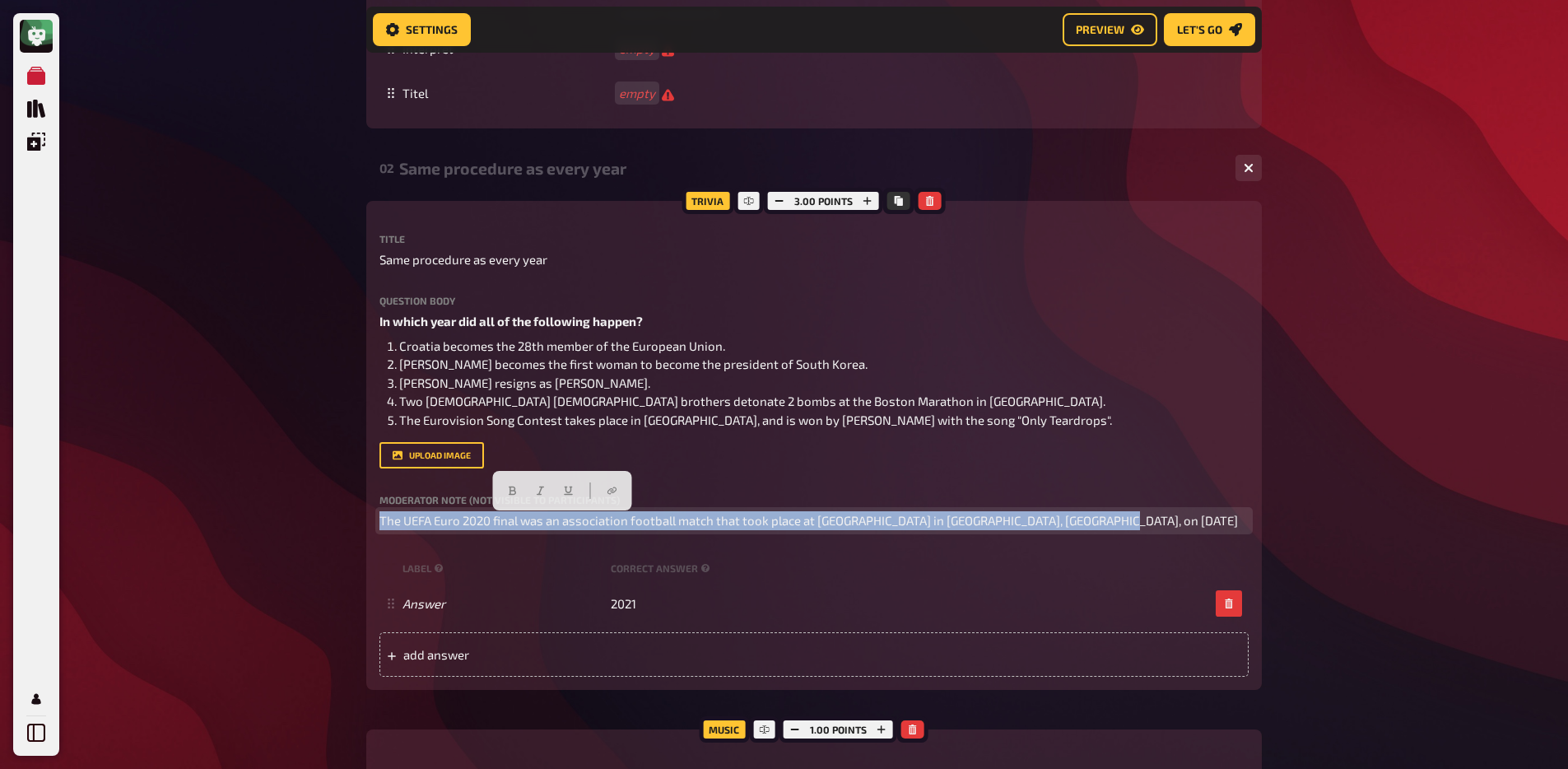
click at [557, 524] on span "The UEFA Euro 2020 final was an association football match that took place at W…" at bounding box center [809, 519] width 859 height 15
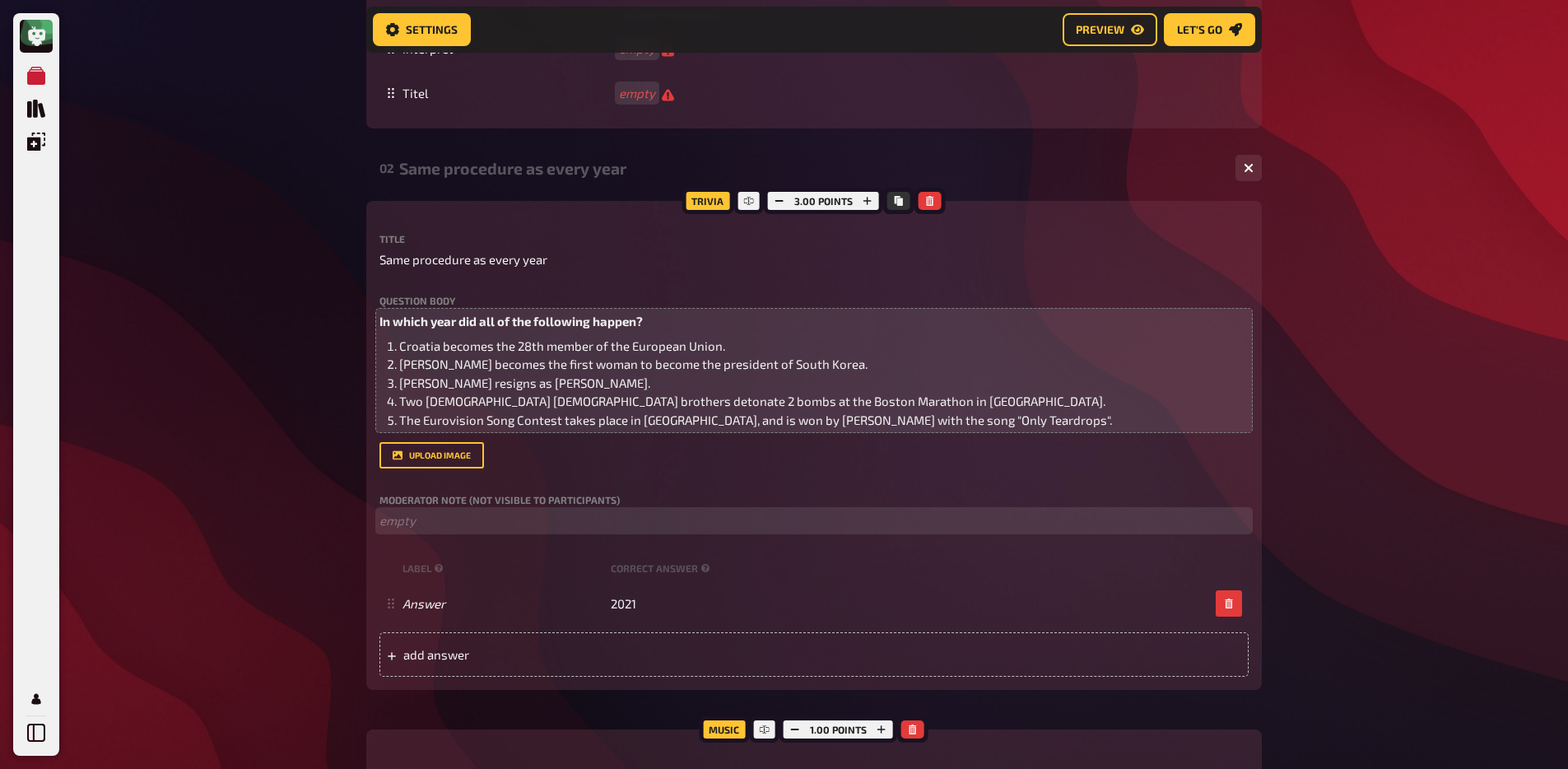
paste div
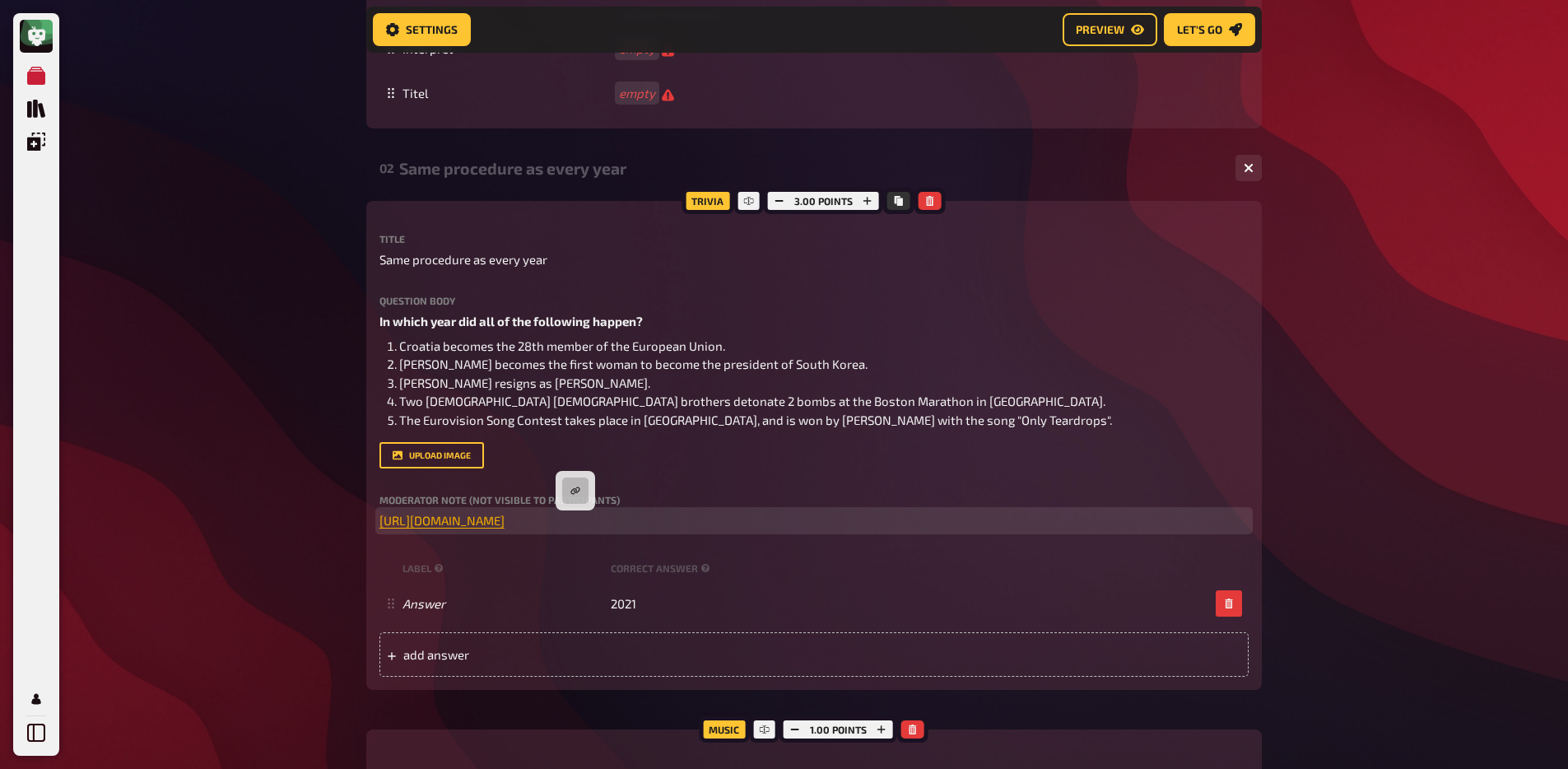
click at [381, 521] on span "https://en.wikipedia.org/wiki/2013" at bounding box center [442, 519] width 125 height 15
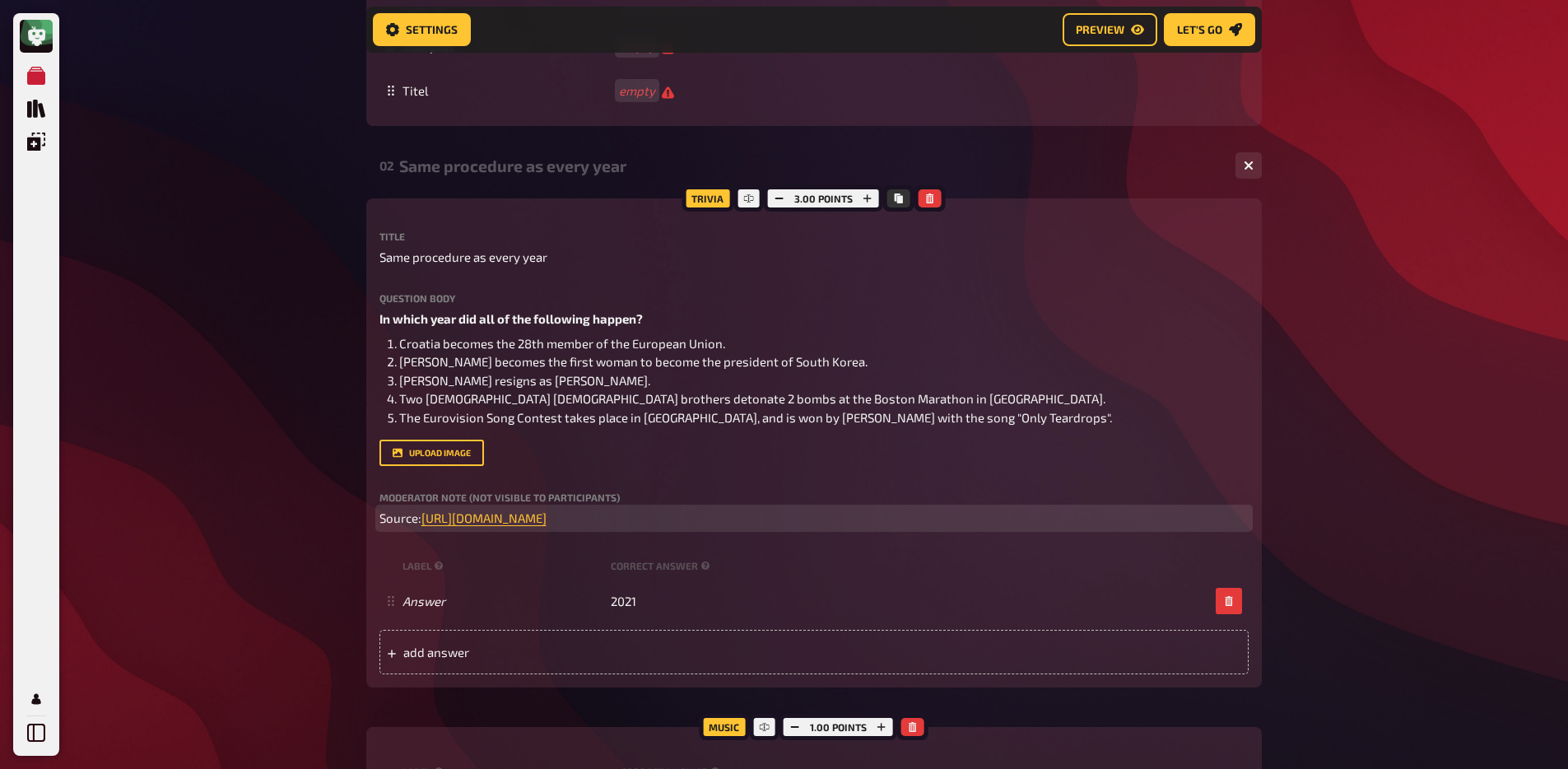
scroll to position [1308, 0]
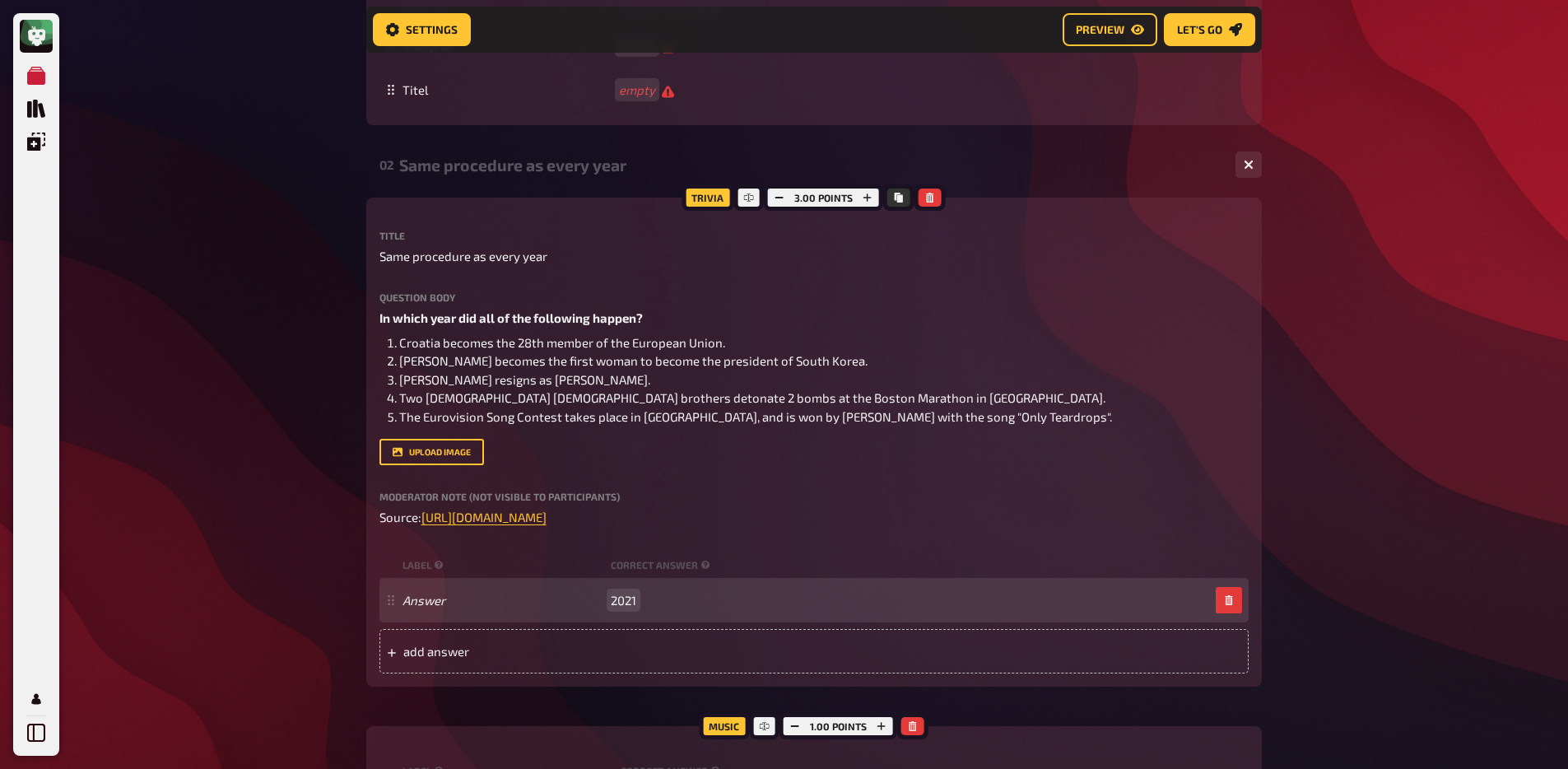
click at [627, 604] on span "2021" at bounding box center [623, 599] width 25 height 15
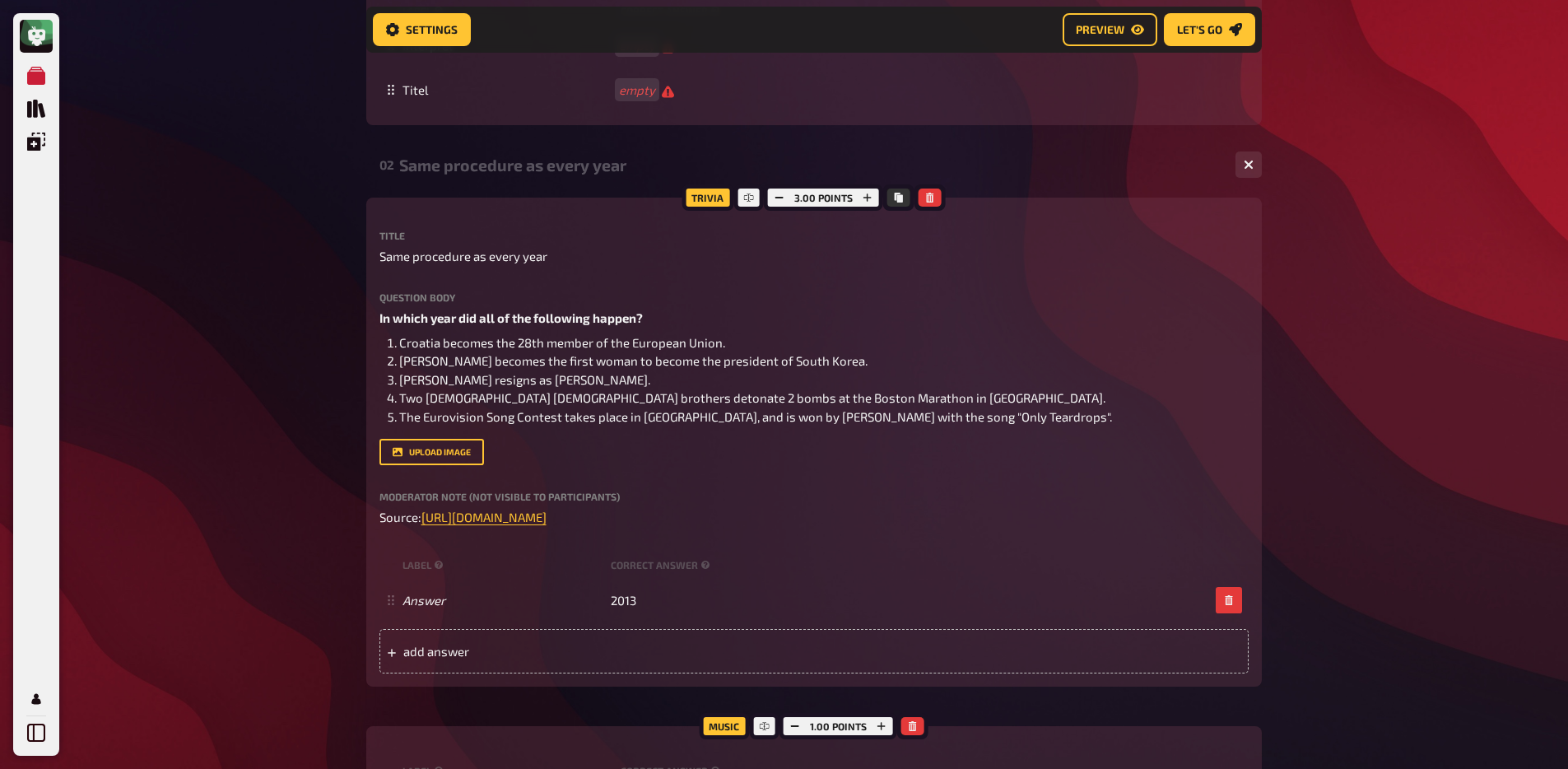
click at [221, 522] on div "My Quizzes Quiz Library Overlays Profile Home My Quizzes Brainy Banter Bonanza …" at bounding box center [784, 209] width 1568 height 3035
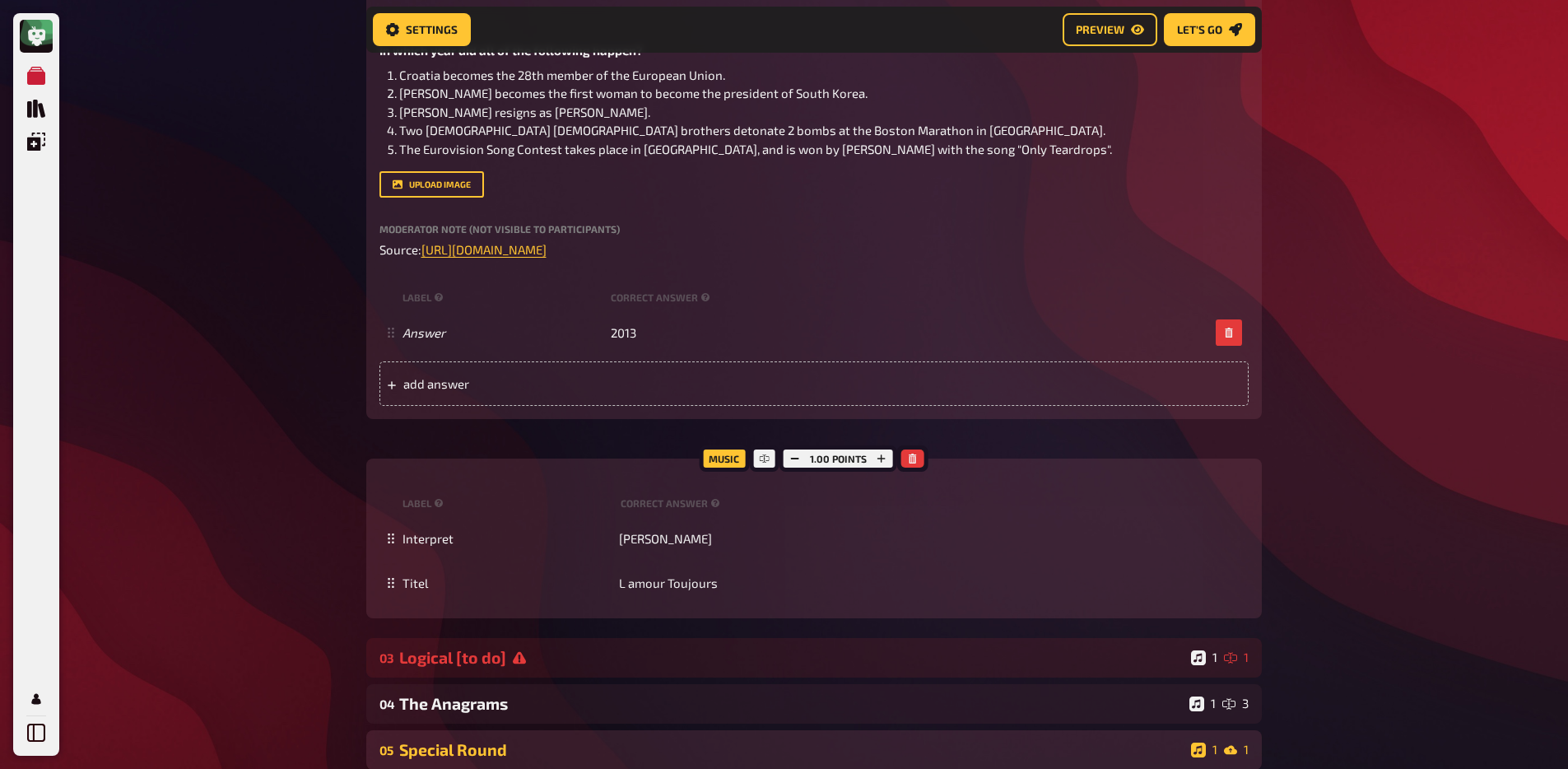
scroll to position [1679, 0]
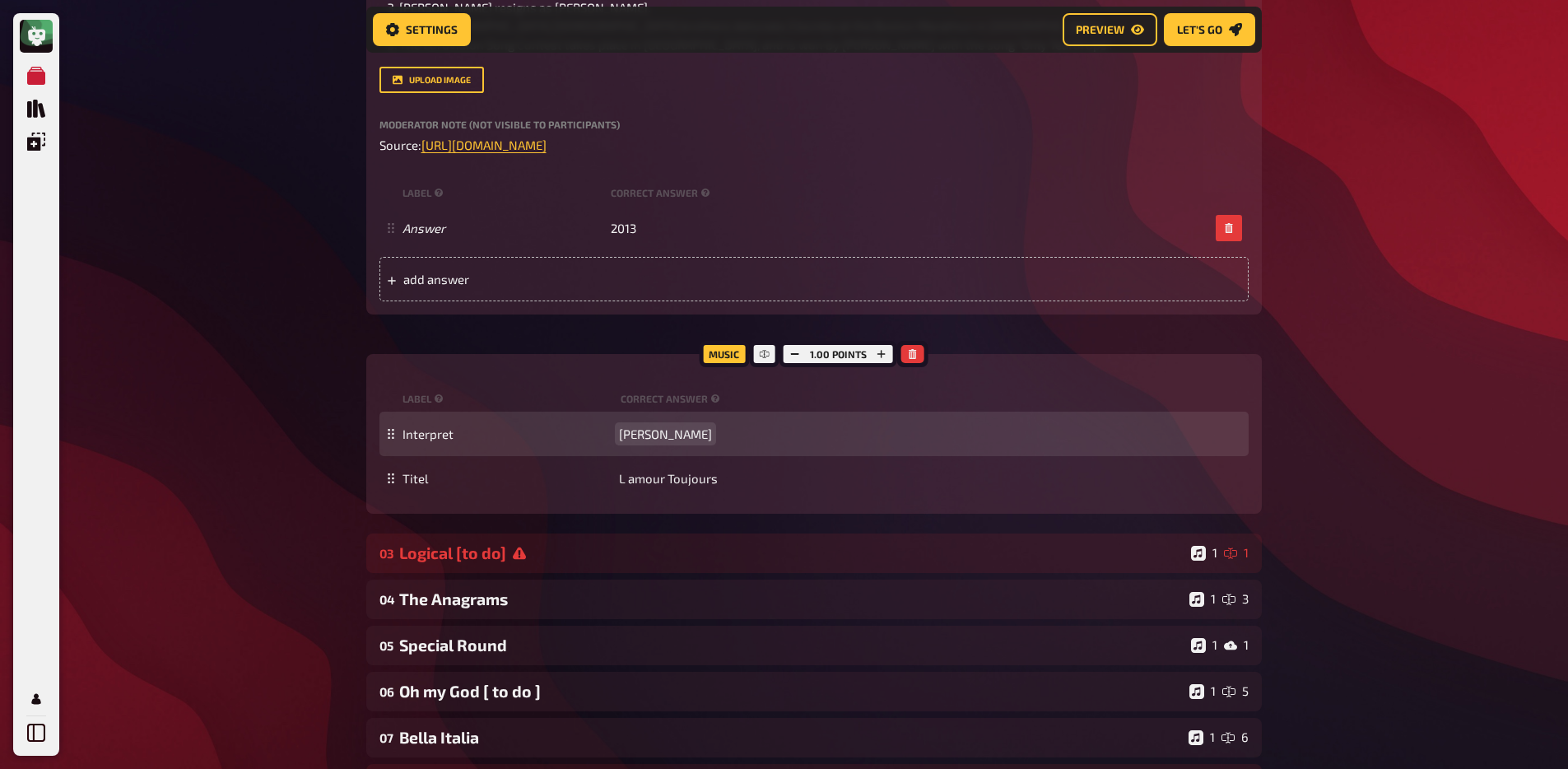
click at [674, 440] on span "Gigi DAgostino" at bounding box center [665, 433] width 93 height 15
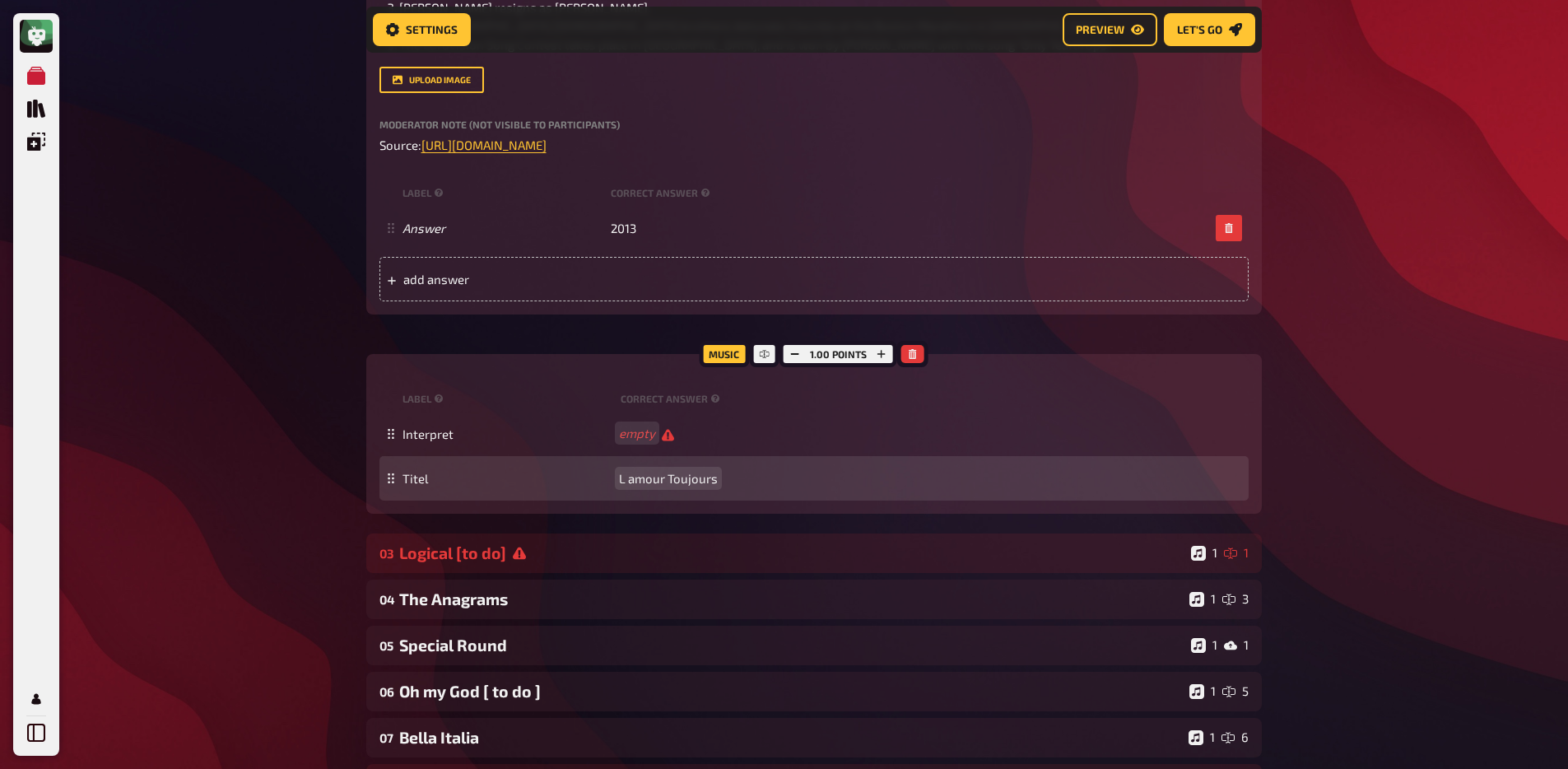
click at [674, 481] on span "L amour Toujours" at bounding box center [668, 478] width 98 height 15
click at [674, 481] on span "L amour Toujours" at bounding box center [668, 479] width 98 height 15
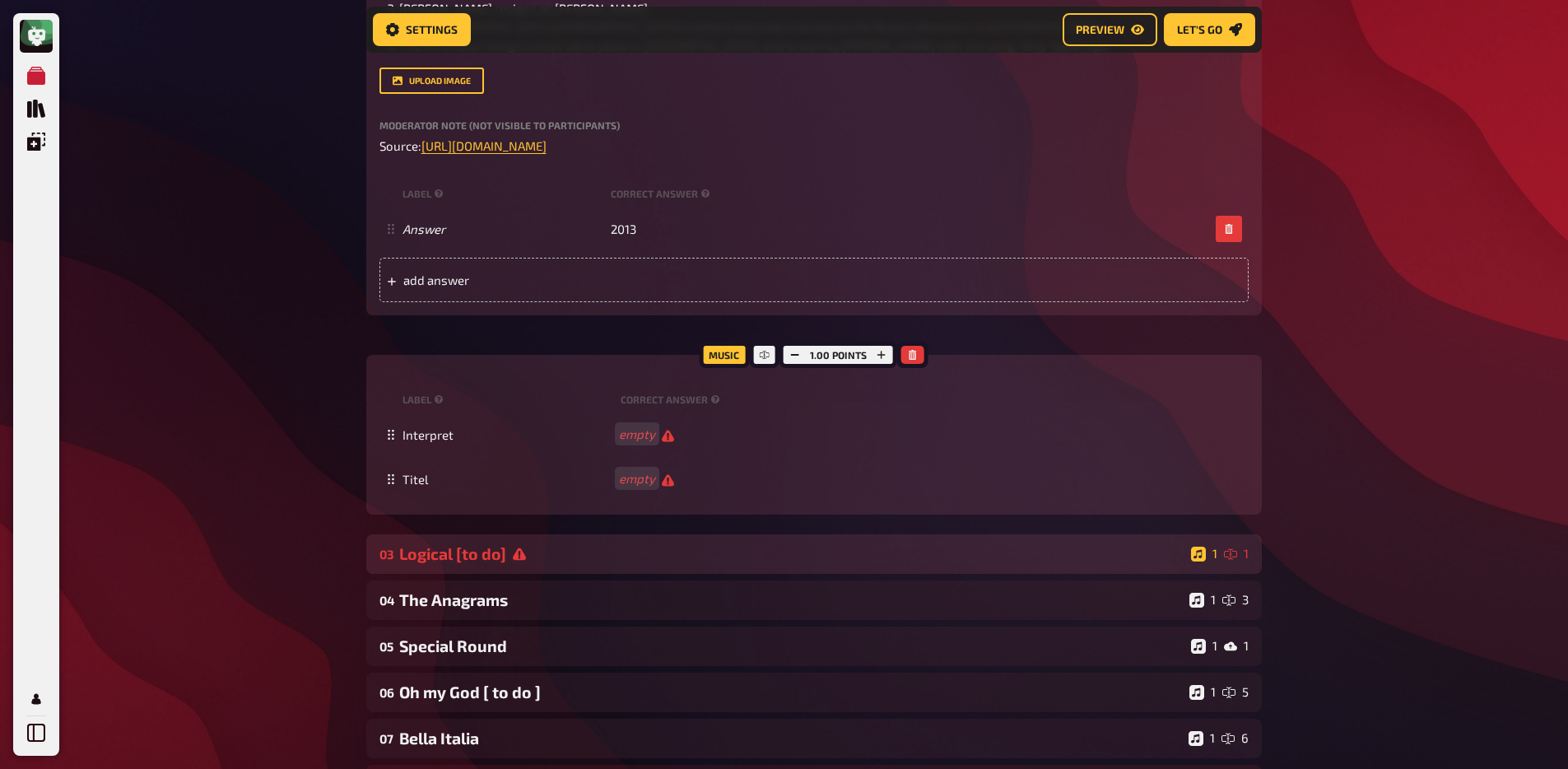
click at [538, 561] on div "Logical [to do]" at bounding box center [791, 554] width 785 height 19
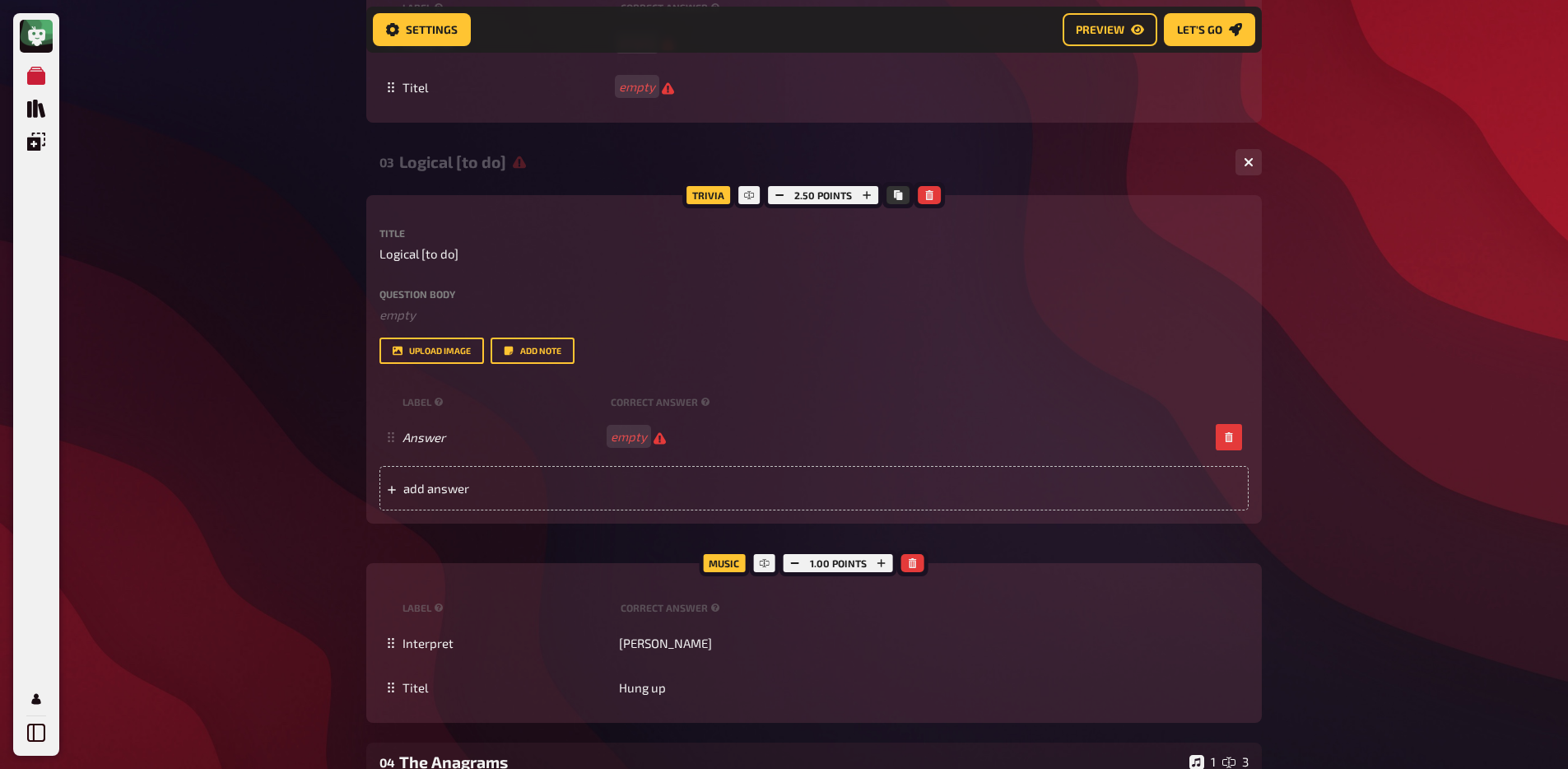
scroll to position [2209, 0]
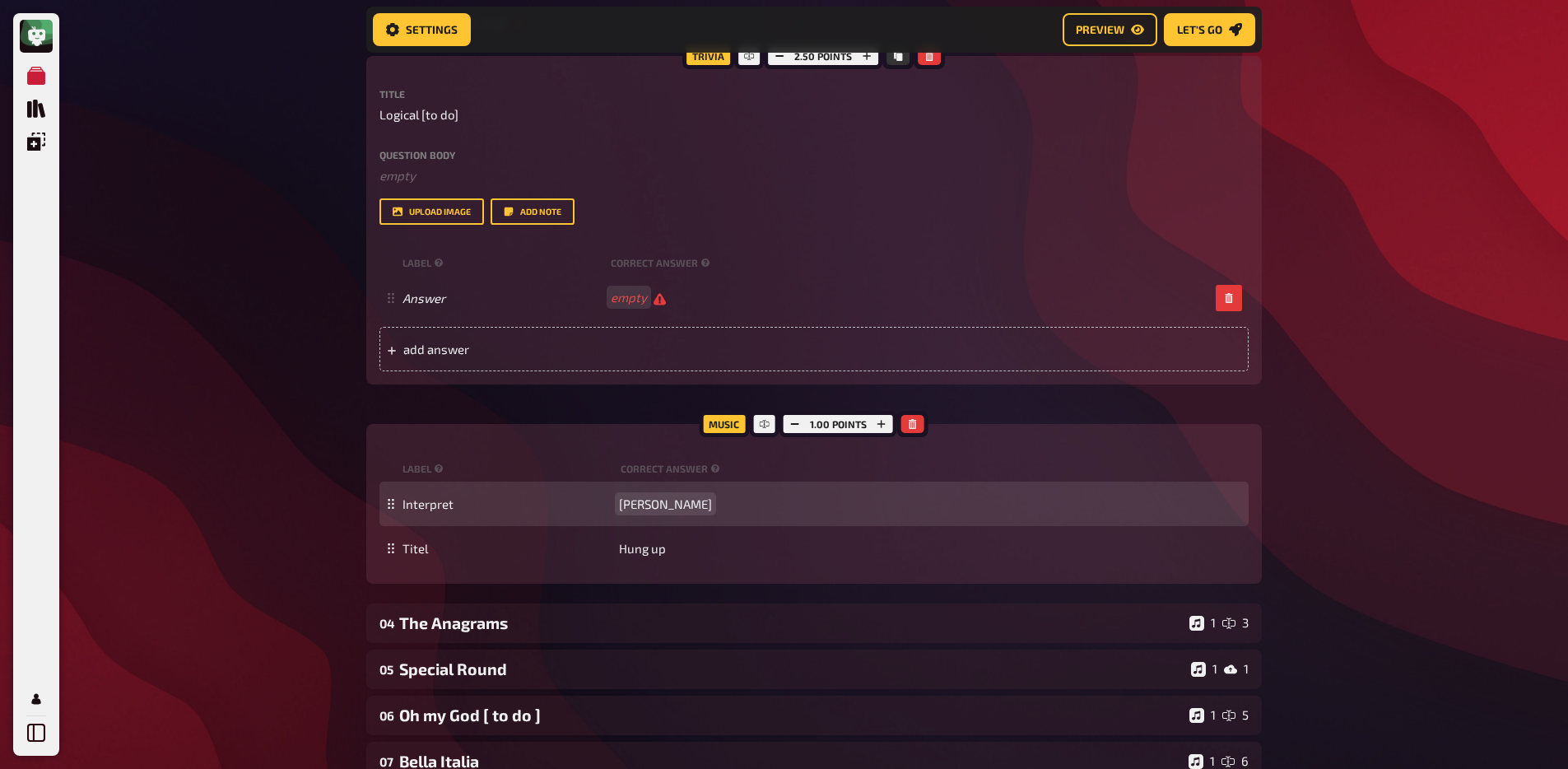
click at [656, 505] on span "Madonna" at bounding box center [665, 504] width 93 height 15
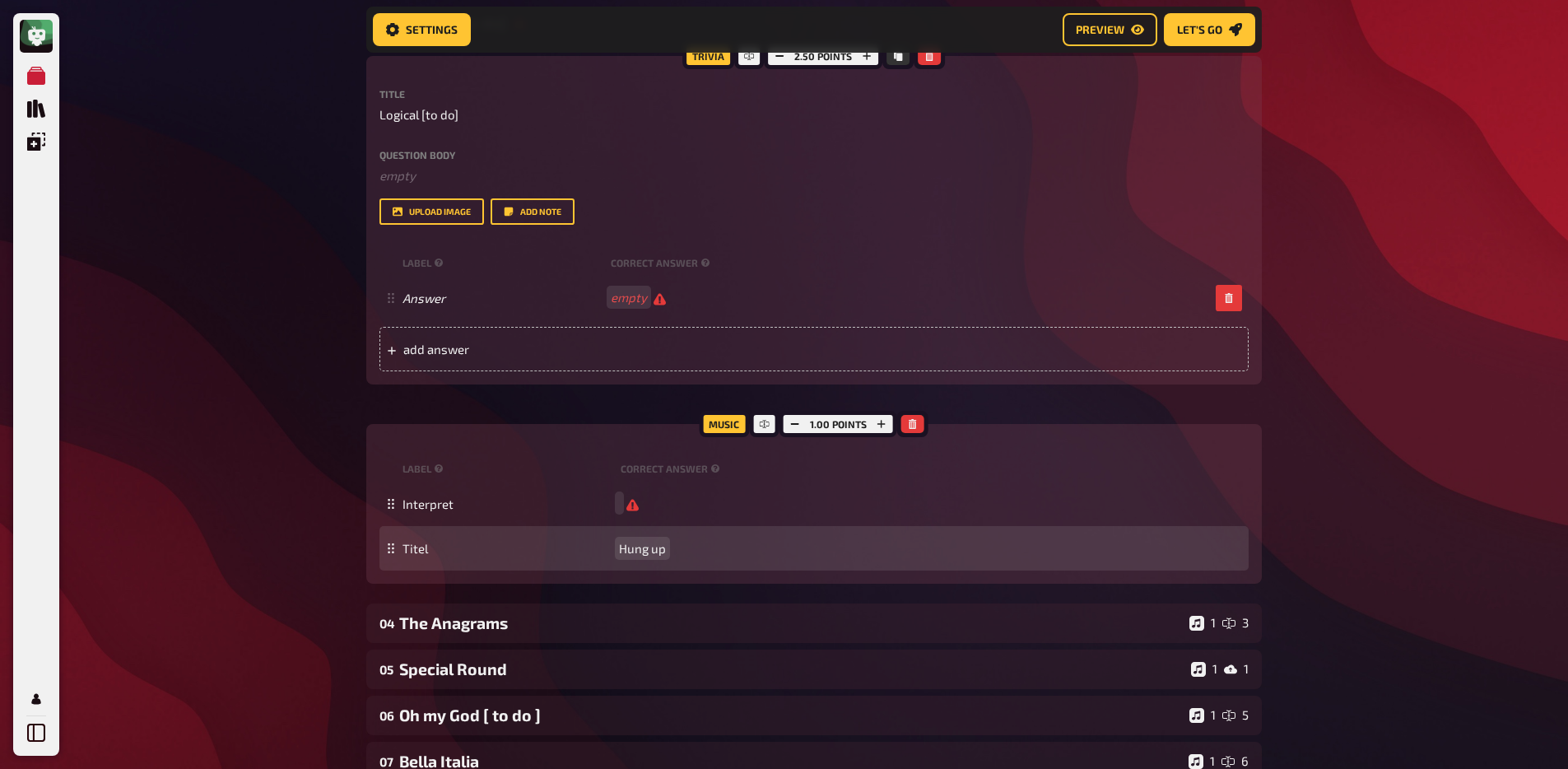
click at [657, 546] on span "Hung up" at bounding box center [642, 548] width 47 height 15
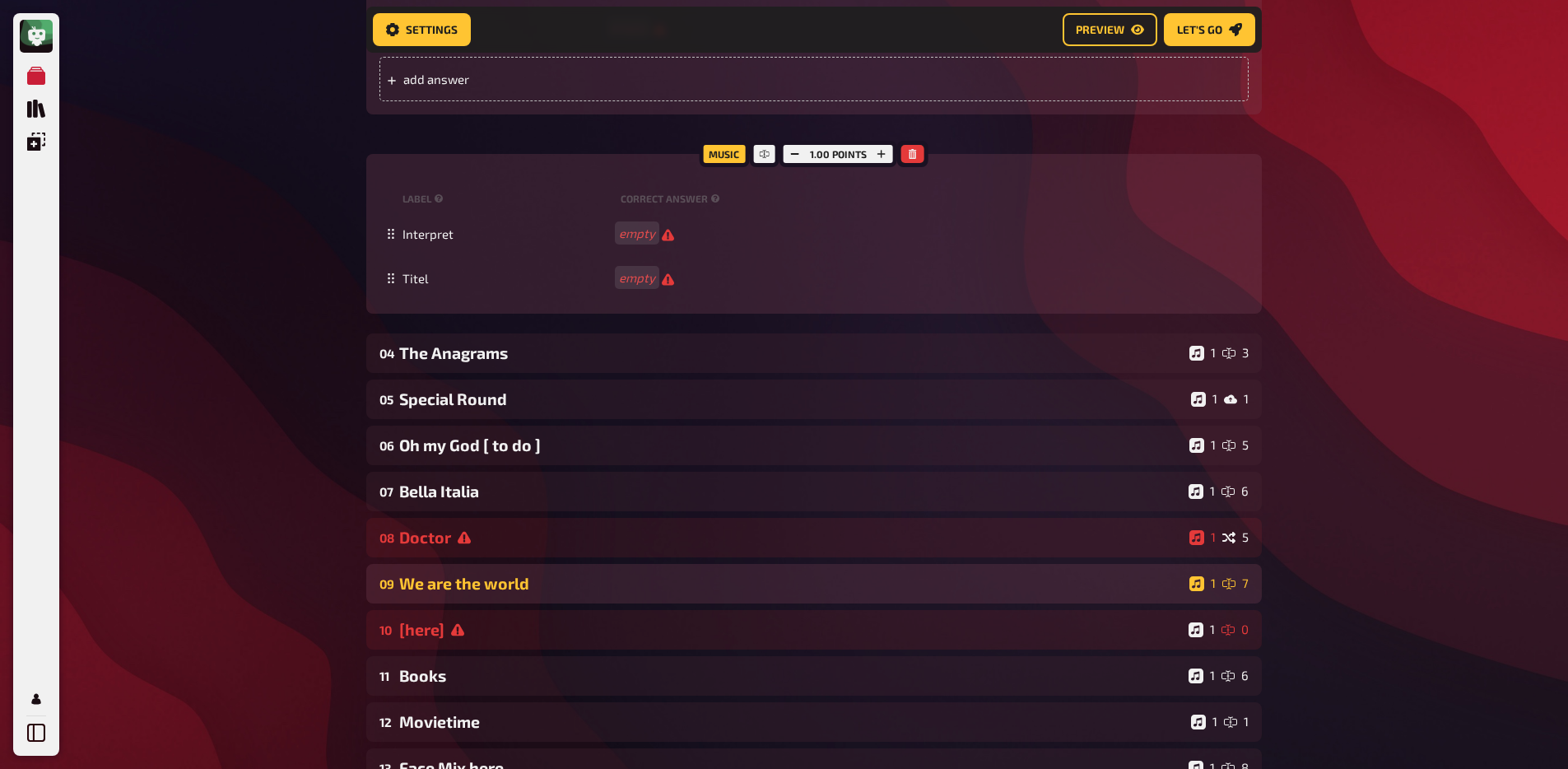
scroll to position [2544, 0]
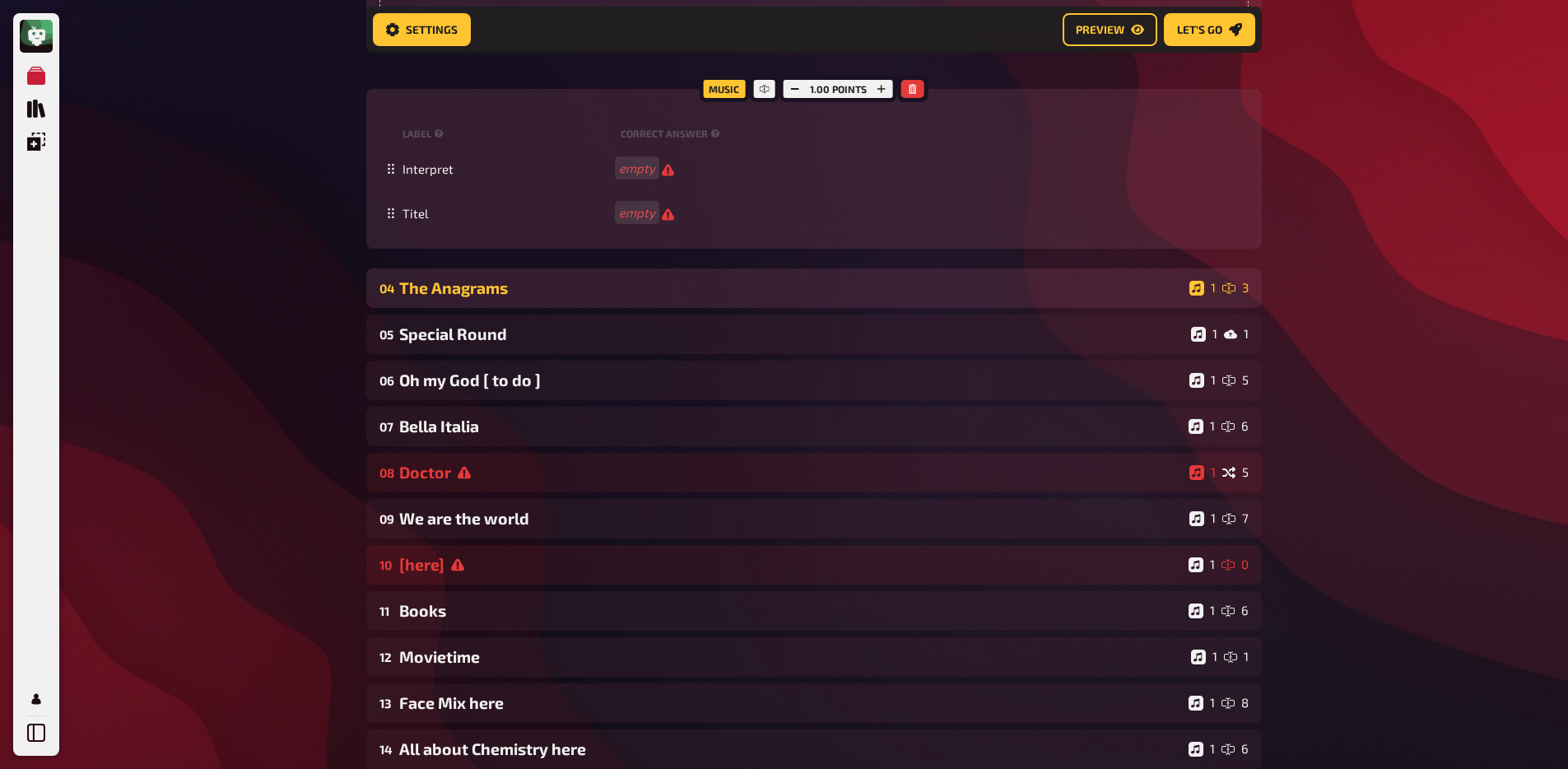
click at [475, 285] on div "The Anagrams" at bounding box center [790, 288] width 783 height 19
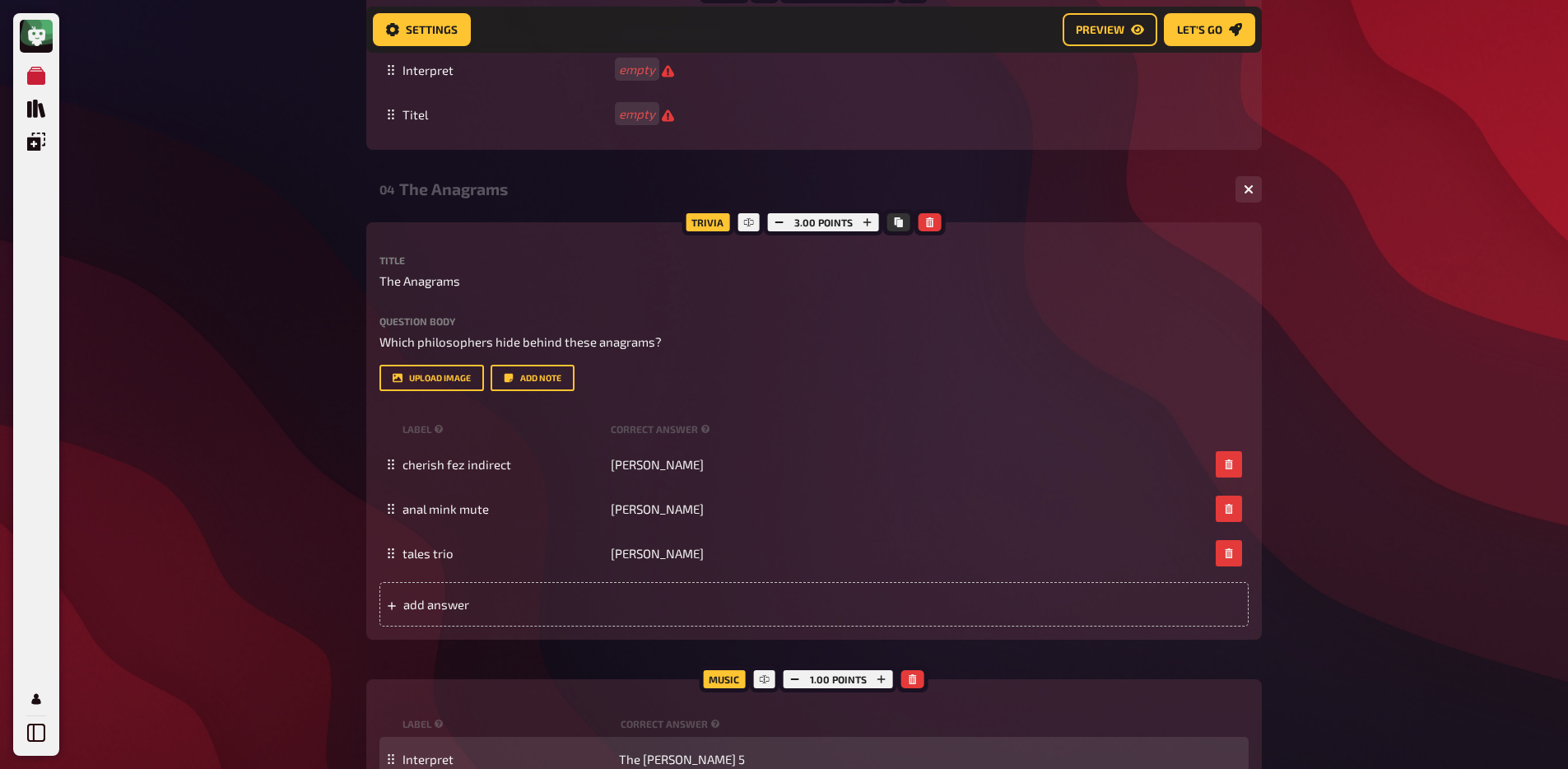
scroll to position [2894, 0]
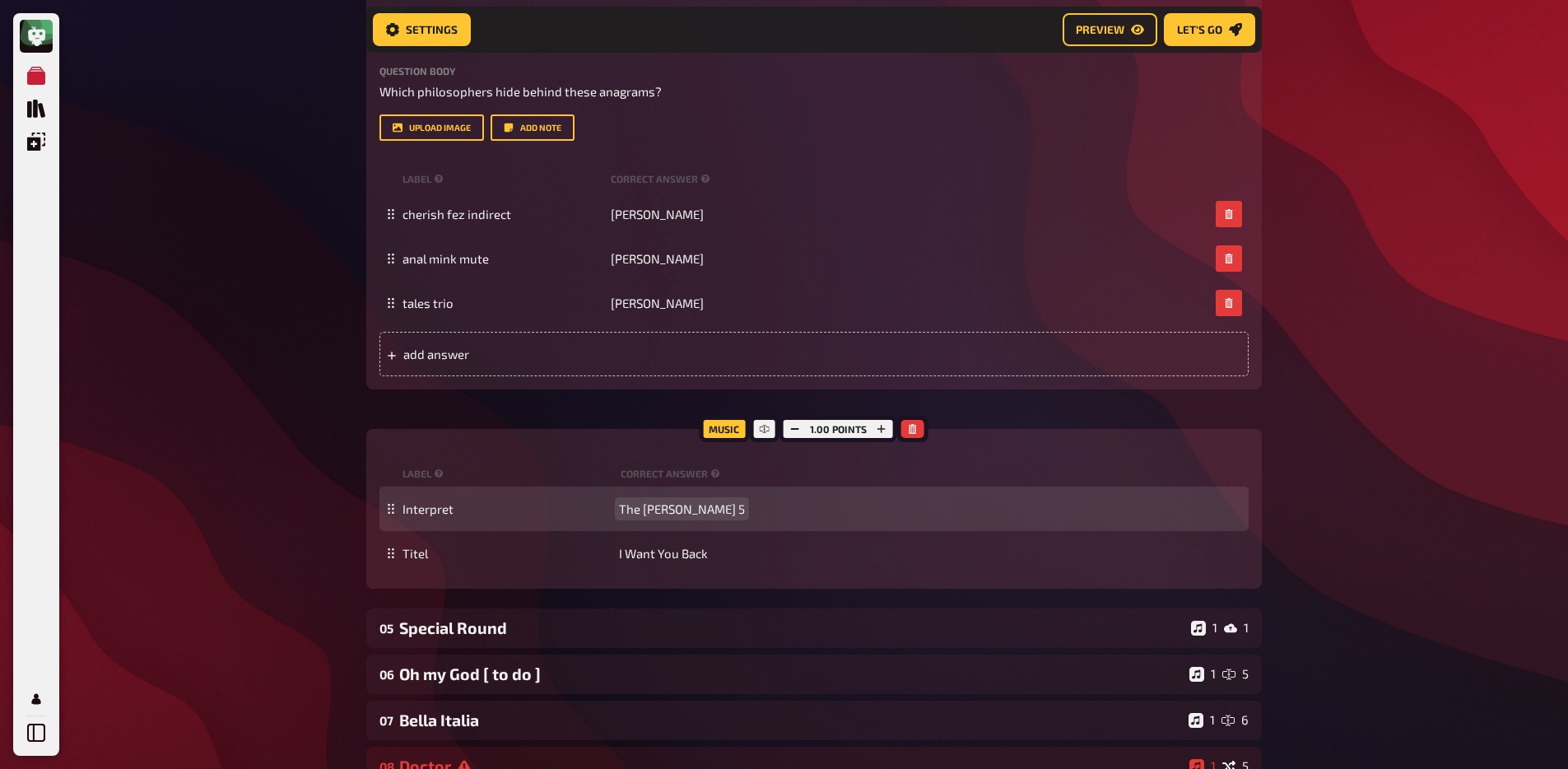
click at [665, 504] on span "The Jackson 5" at bounding box center [681, 508] width 126 height 15
click at [665, 504] on span "The Jackson 5" at bounding box center [681, 508] width 126 height 15
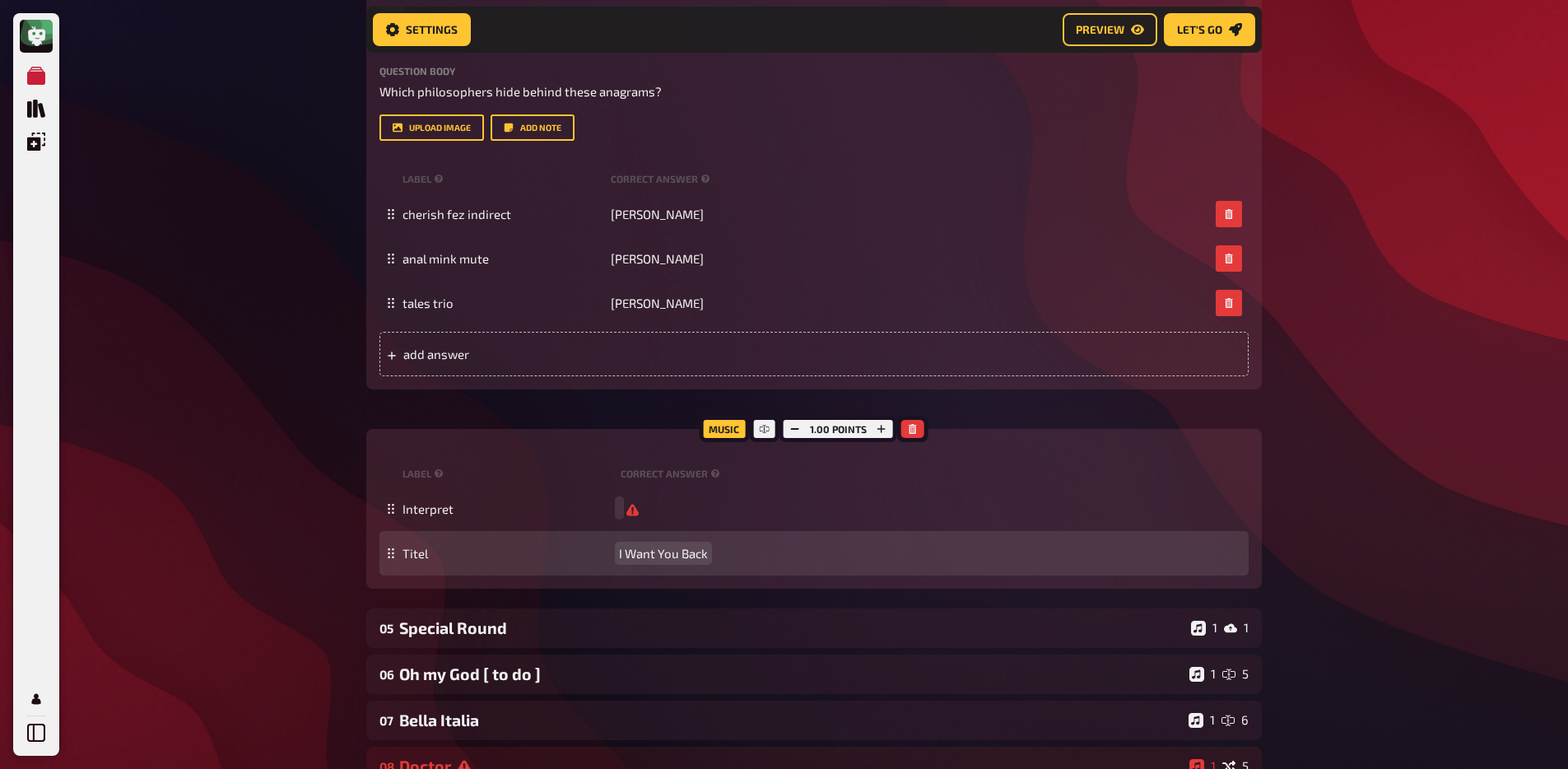
click at [668, 557] on span "I Want You Back" at bounding box center [663, 553] width 89 height 15
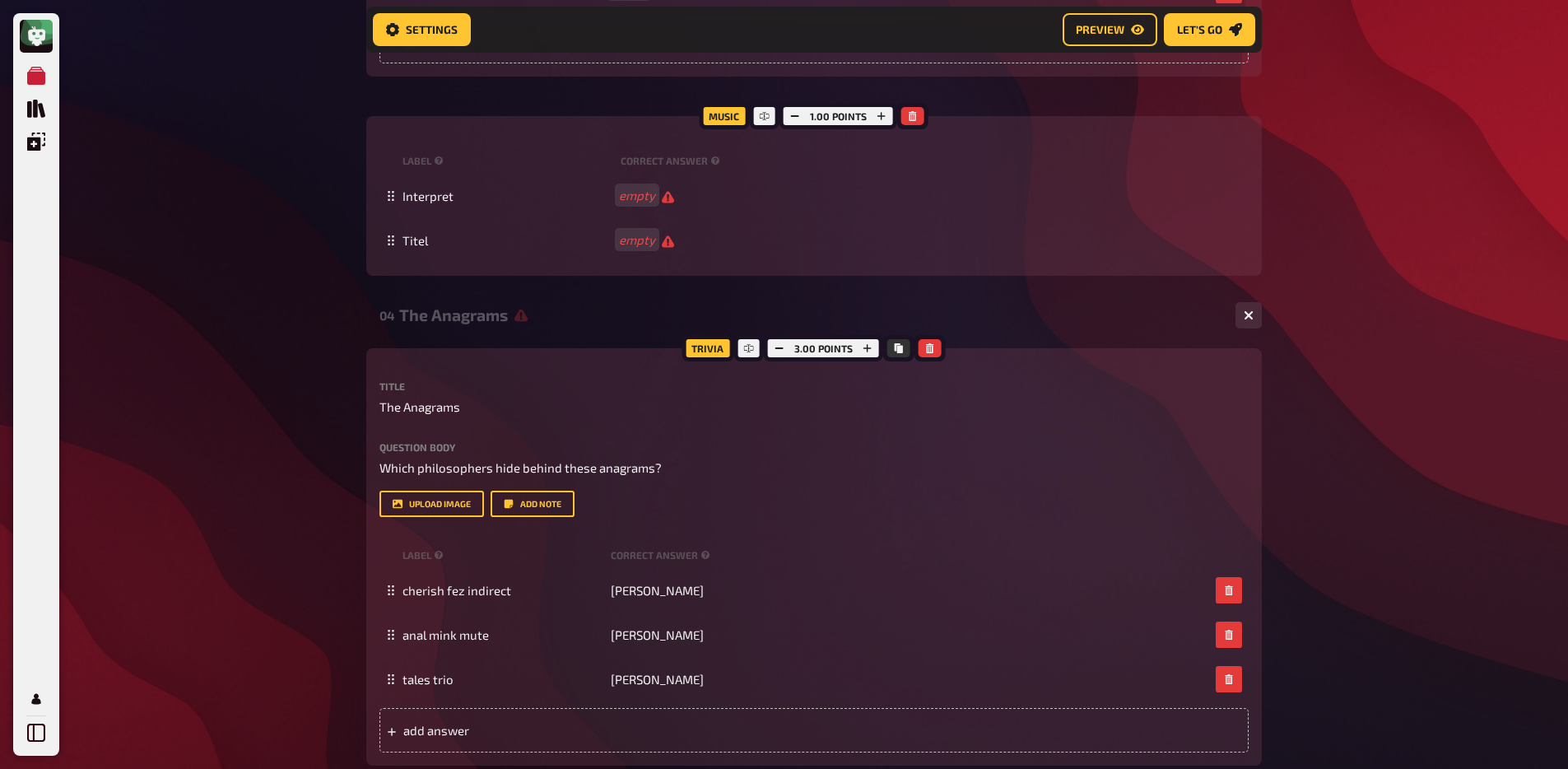
scroll to position [2323, 0]
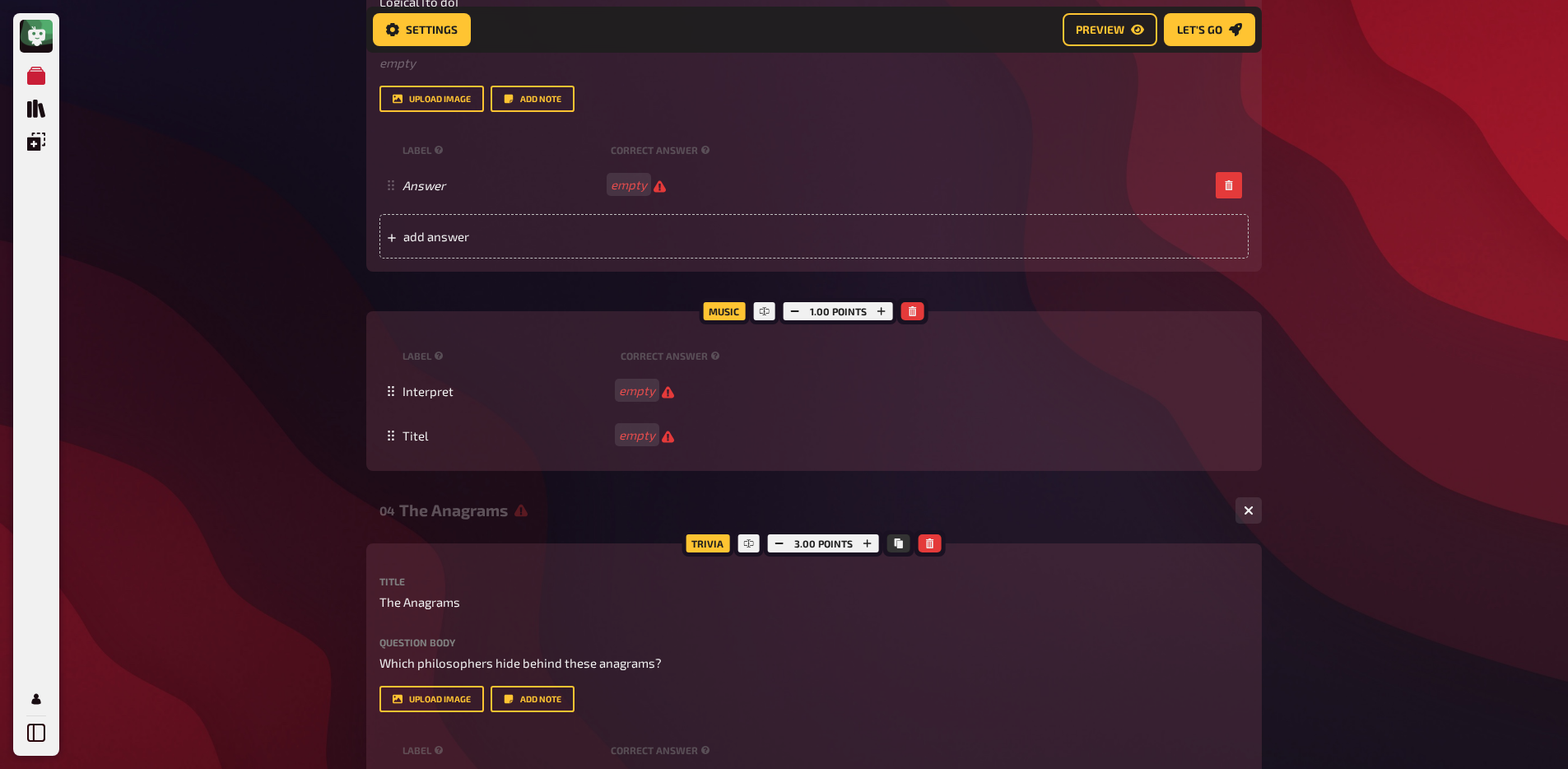
click at [439, 503] on div "The Anagrams" at bounding box center [810, 510] width 823 height 19
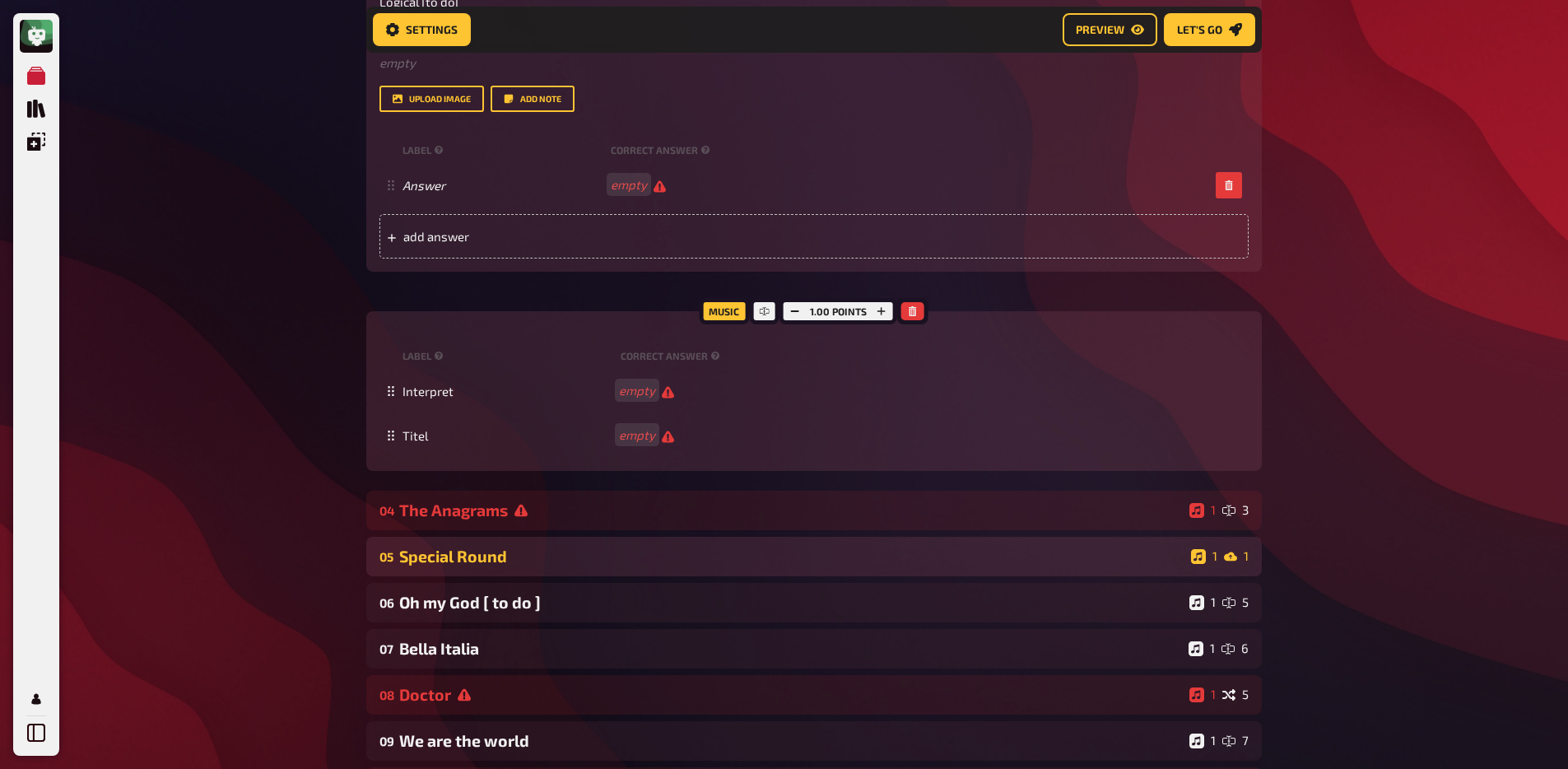
click at [512, 556] on div "Special Round" at bounding box center [791, 556] width 785 height 19
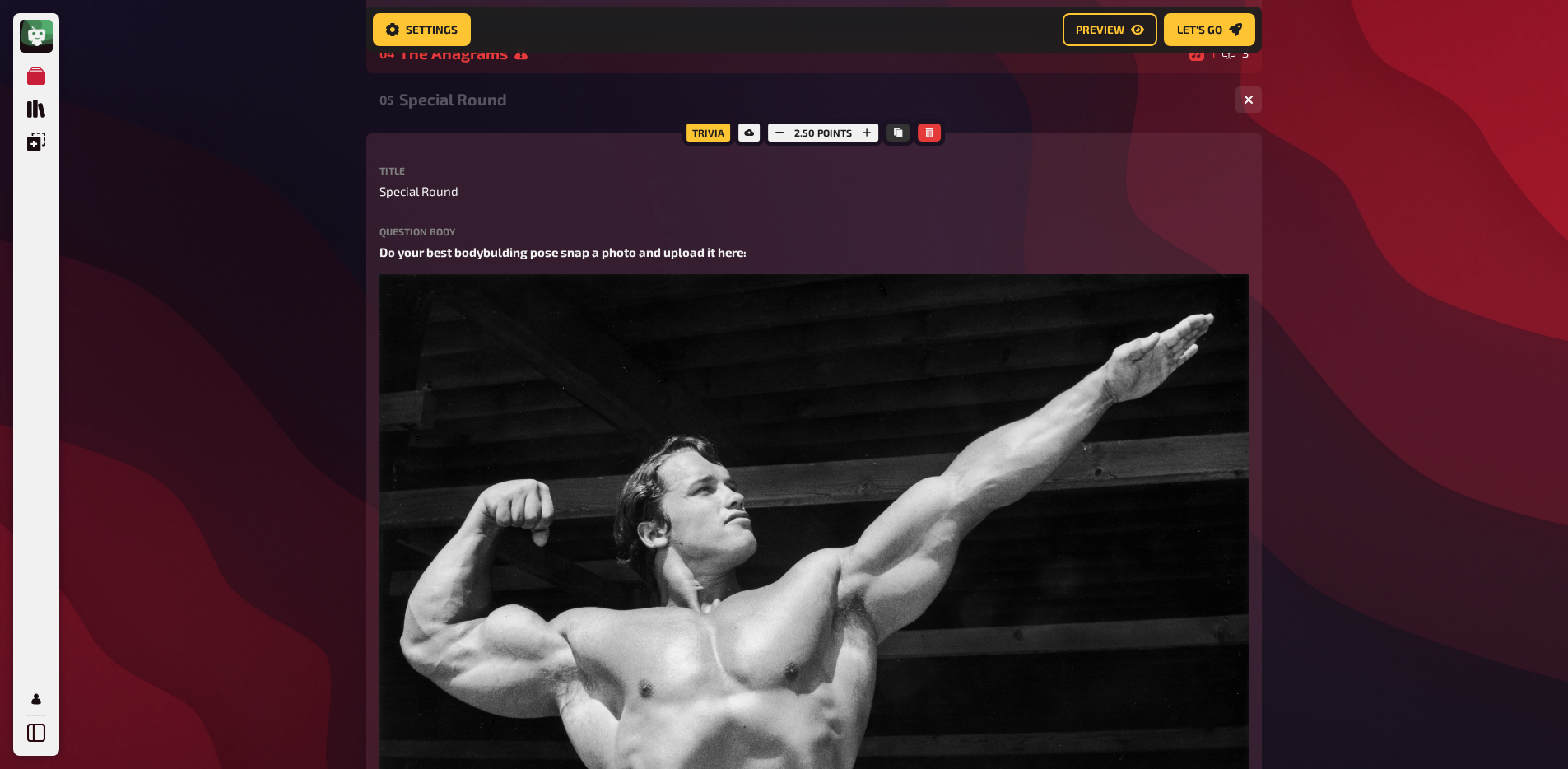
scroll to position [2363, 0]
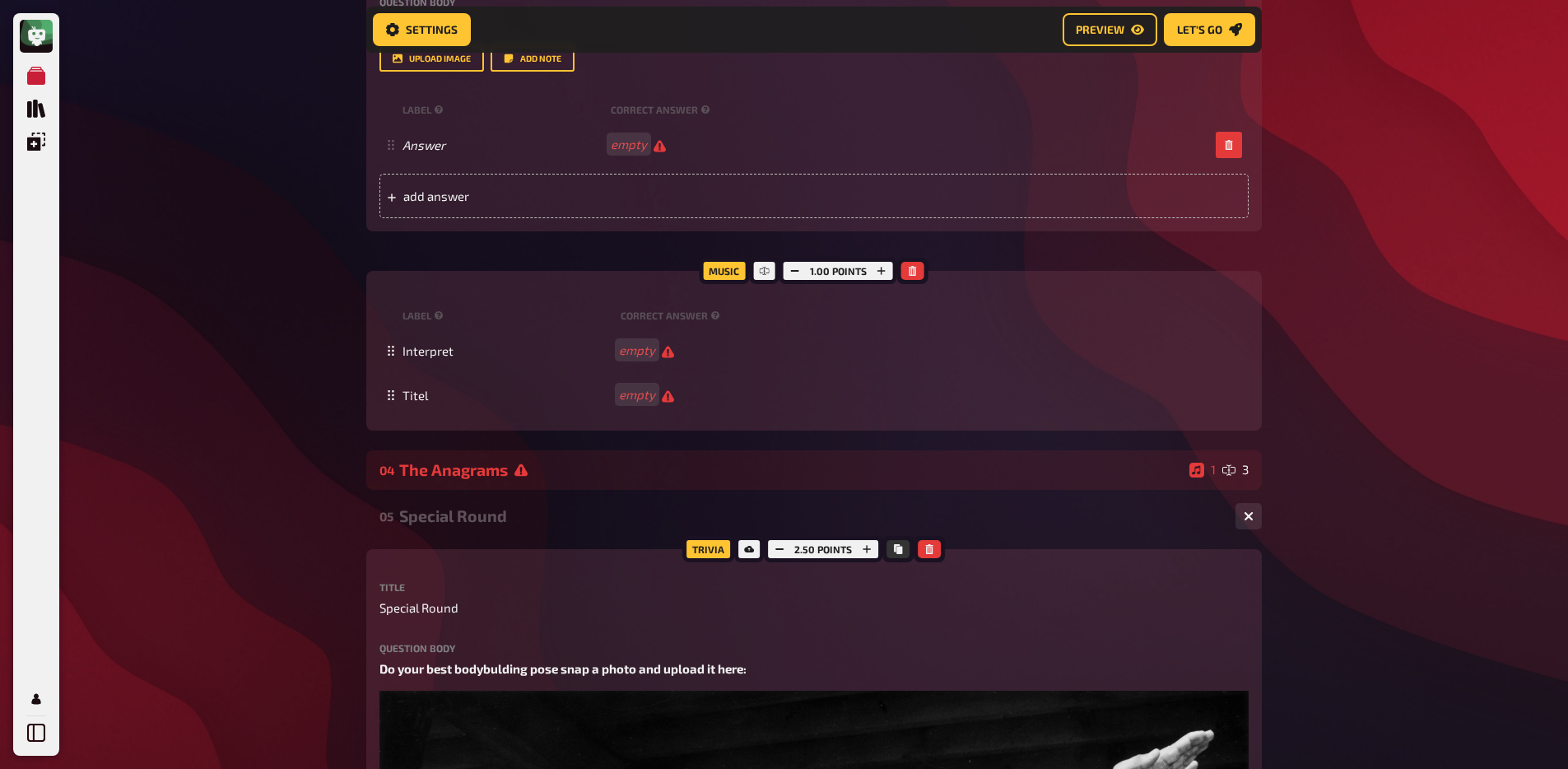
click at [473, 514] on div "Special Round" at bounding box center [810, 516] width 823 height 19
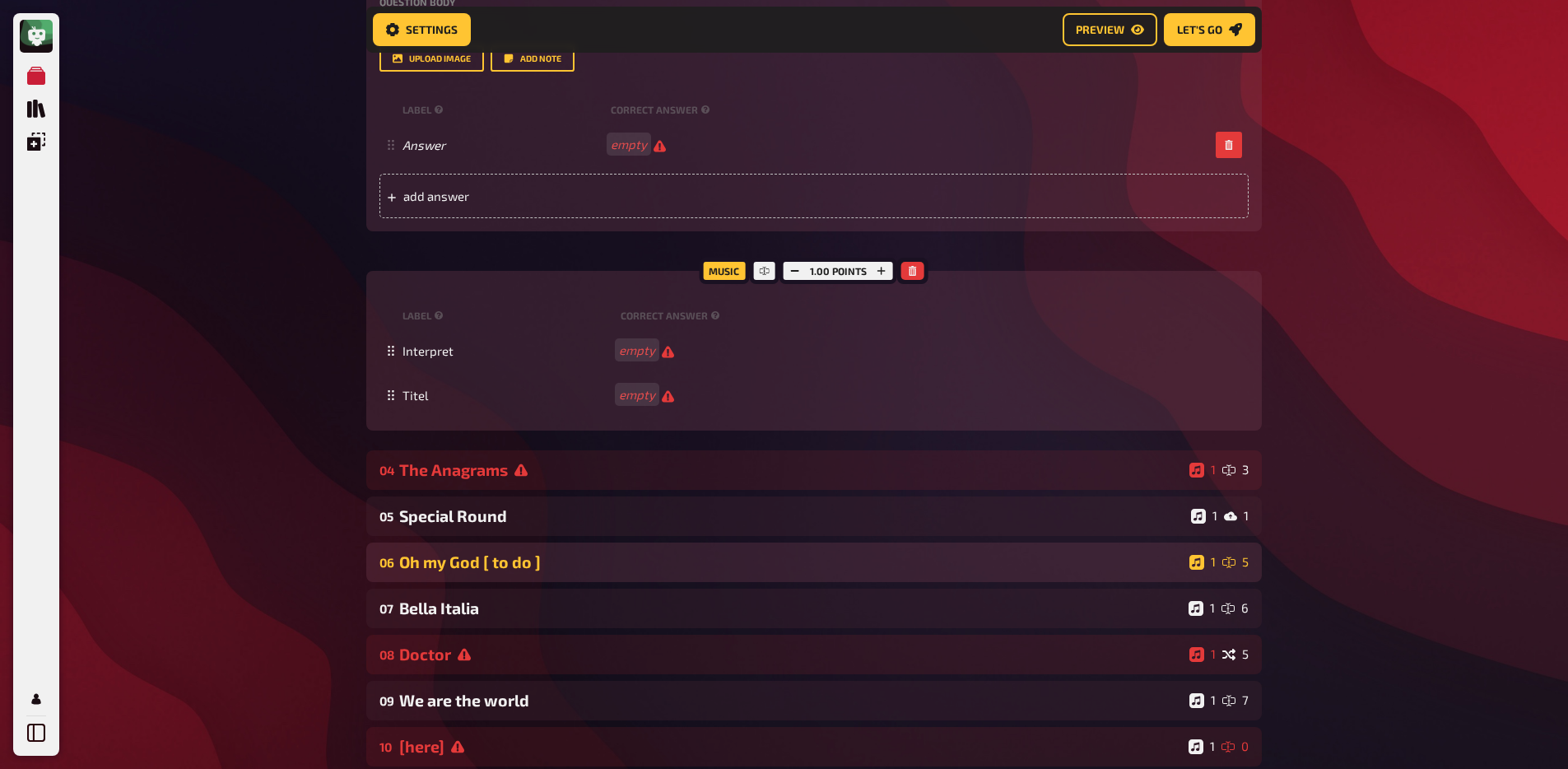
click at [497, 577] on div "06 Oh my God [ to do ] 1 5" at bounding box center [814, 562] width 896 height 40
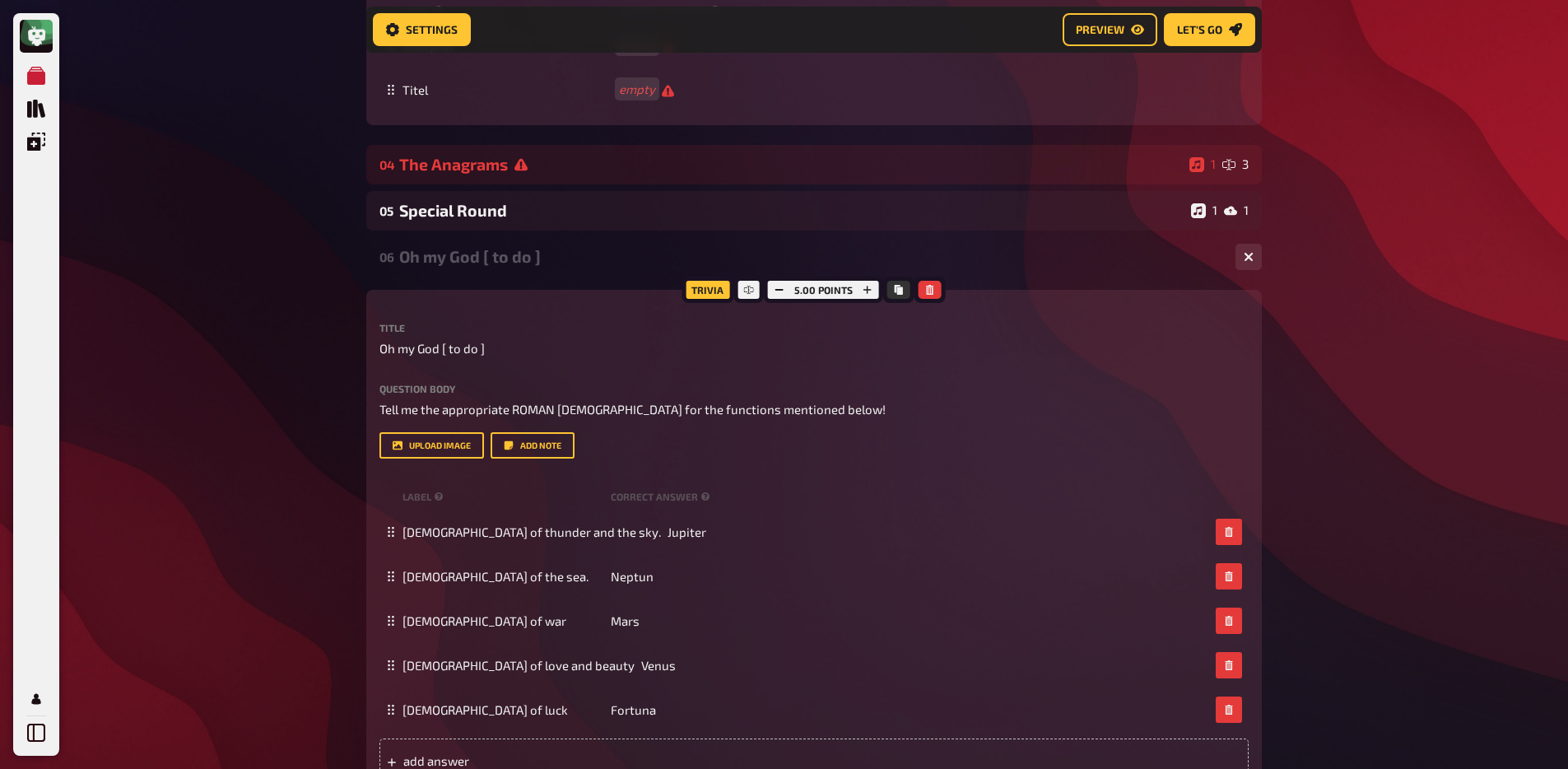
scroll to position [2673, 0]
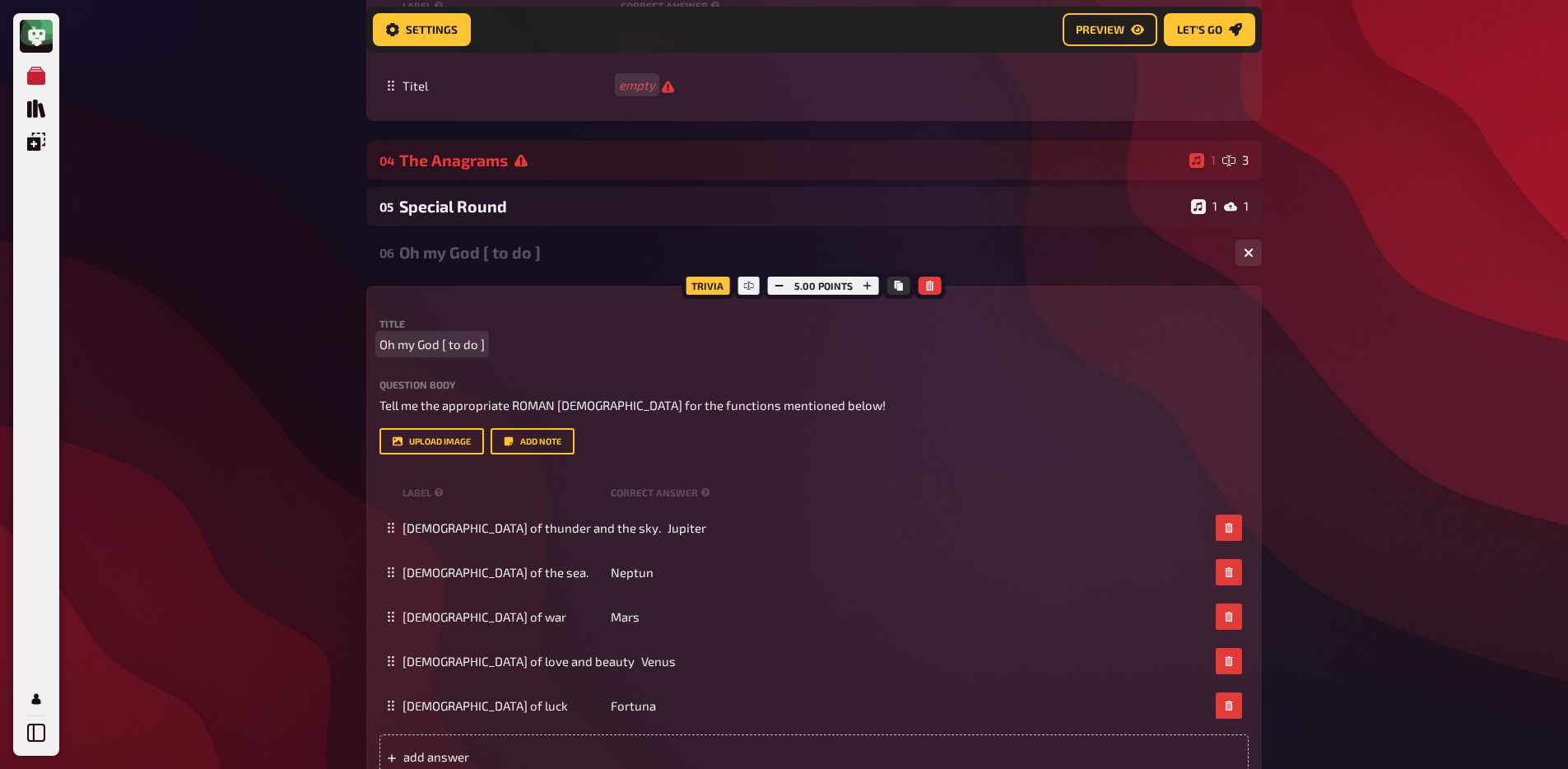
click at [483, 343] on p "Oh my God [ to do ]" at bounding box center [814, 345] width 869 height 19
click at [439, 345] on span "Oh my God 5" at bounding box center [414, 345] width 69 height 19
click at [469, 391] on div "Question body Tell me the appropriate ROMAN god for the functions mentioned bel…" at bounding box center [814, 397] width 869 height 35
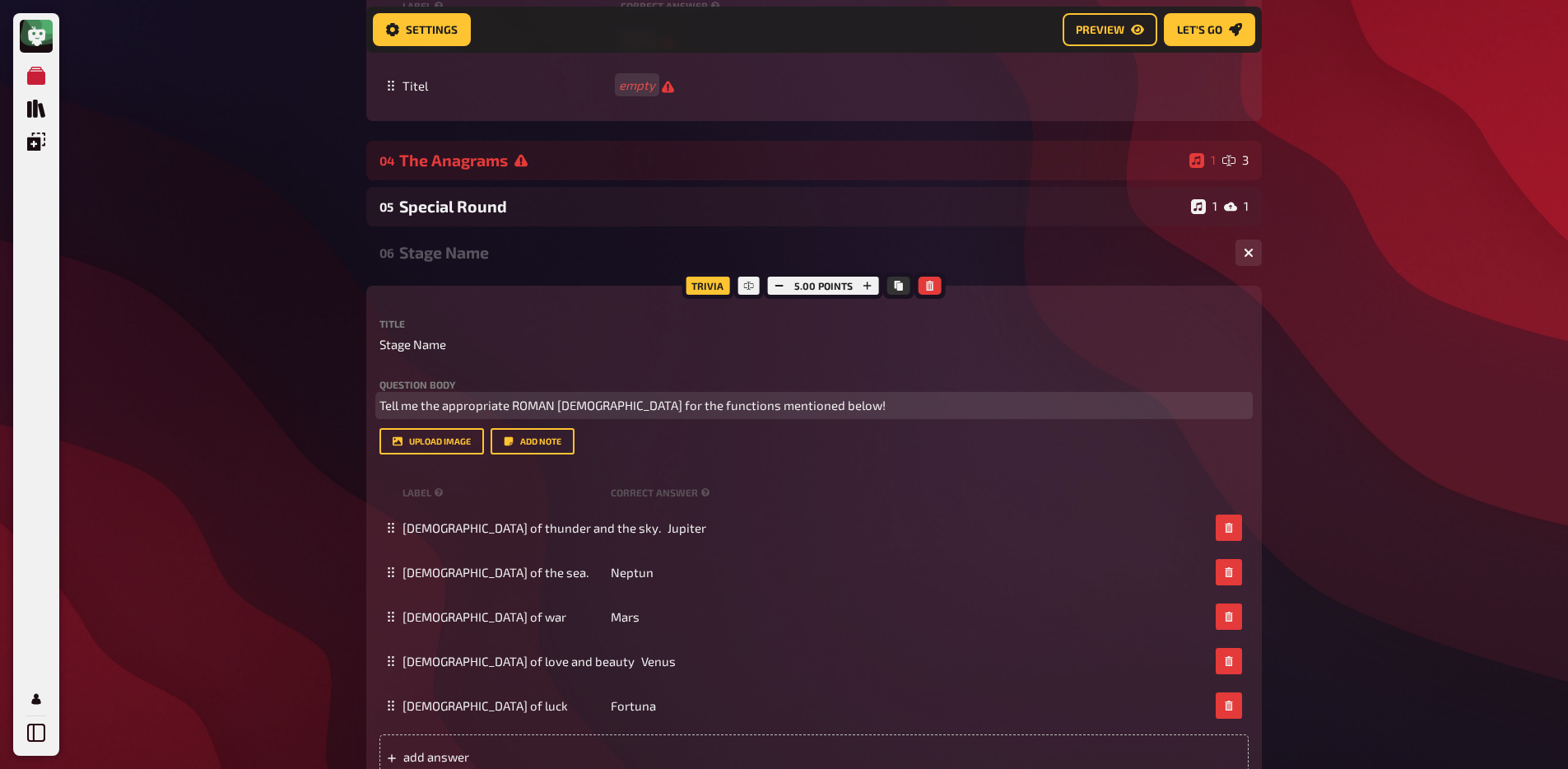
click at [473, 405] on span "Tell me the appropriate ROMAN god for the functions mentioned below!" at bounding box center [633, 404] width 506 height 15
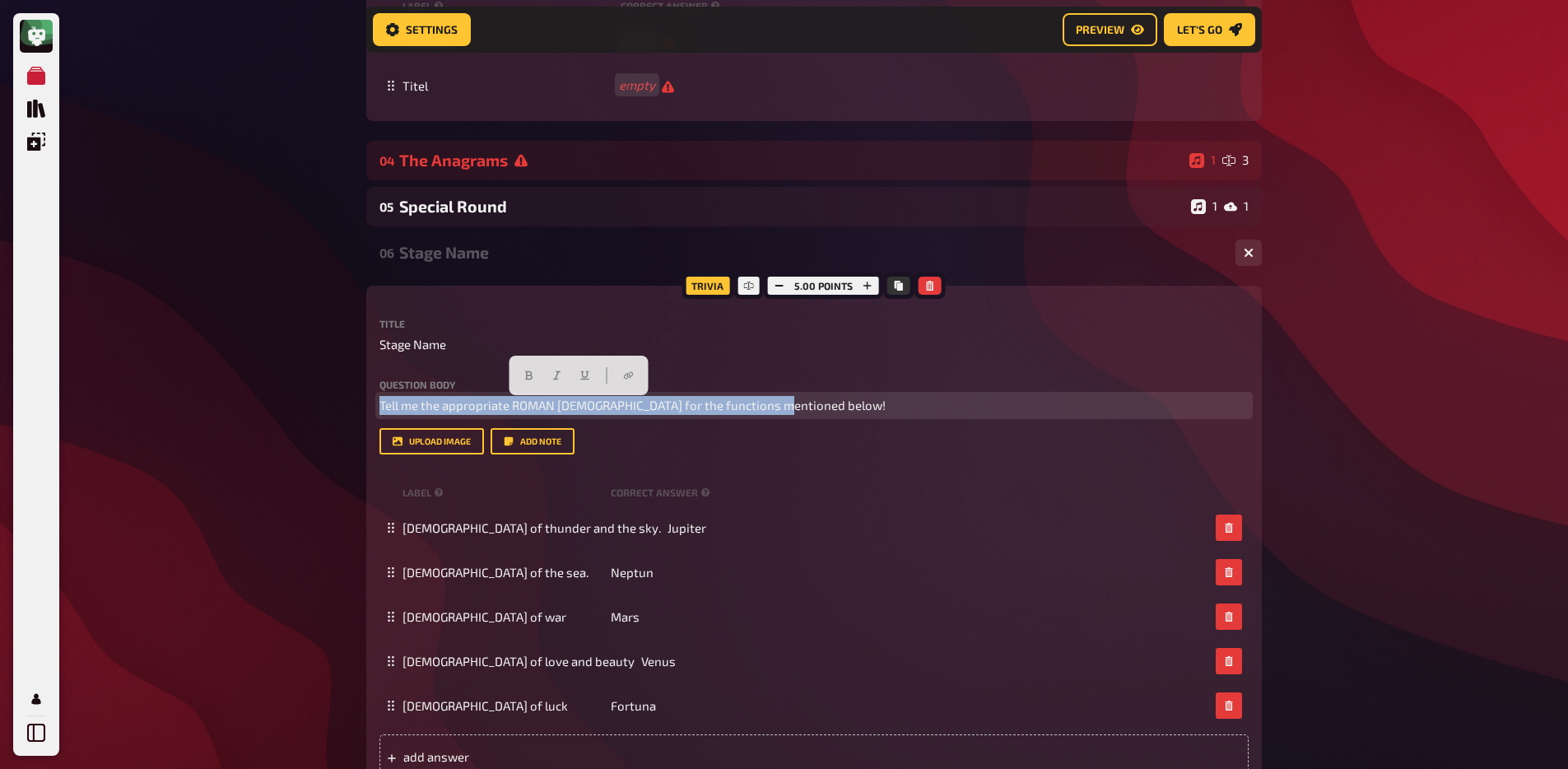
click at [473, 405] on span "Tell me the appropriate ROMAN god for the functions mentioned below!" at bounding box center [633, 404] width 506 height 15
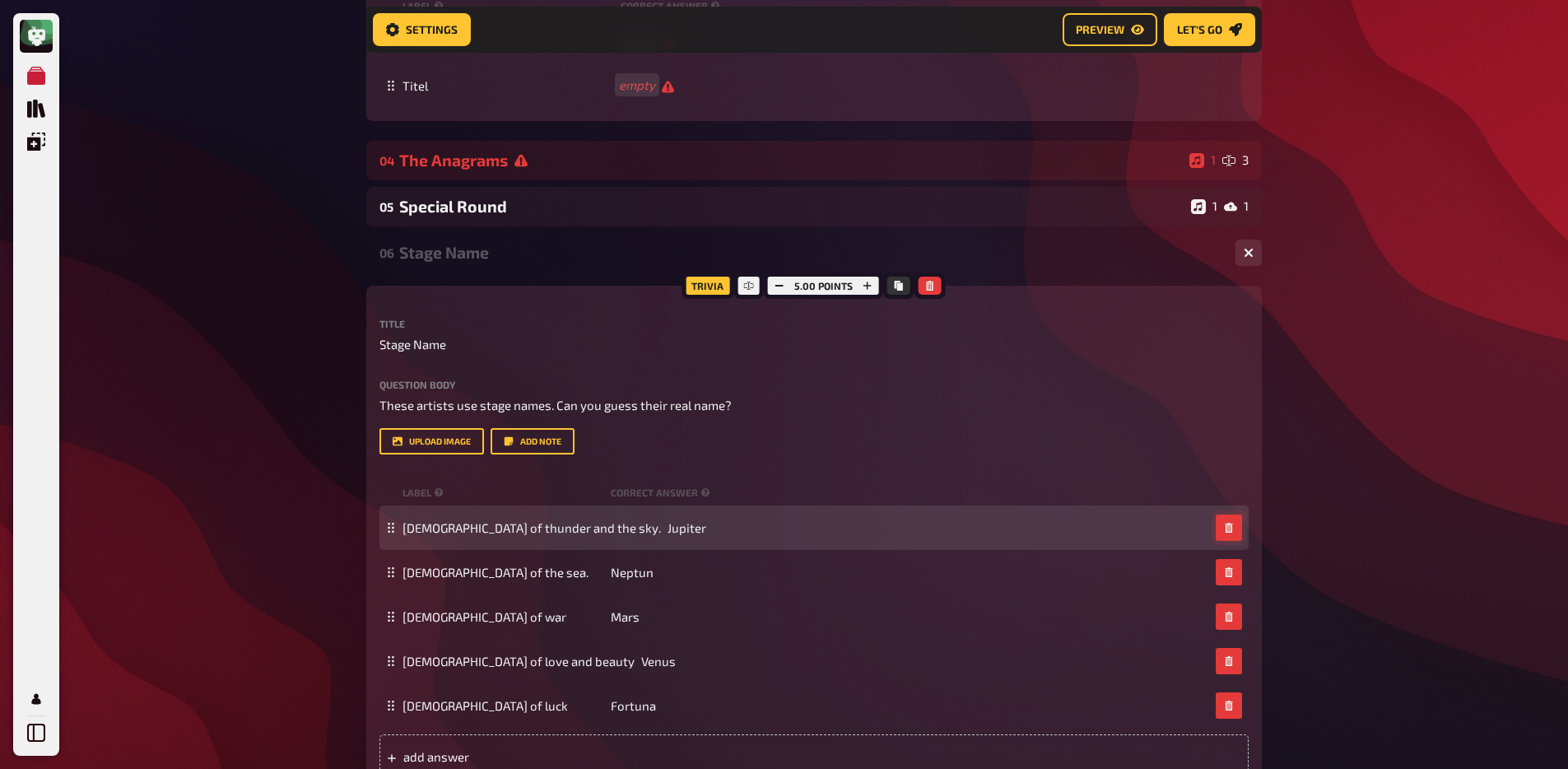
click at [1225, 533] on icon "button" at bounding box center [1228, 527] width 7 height 10
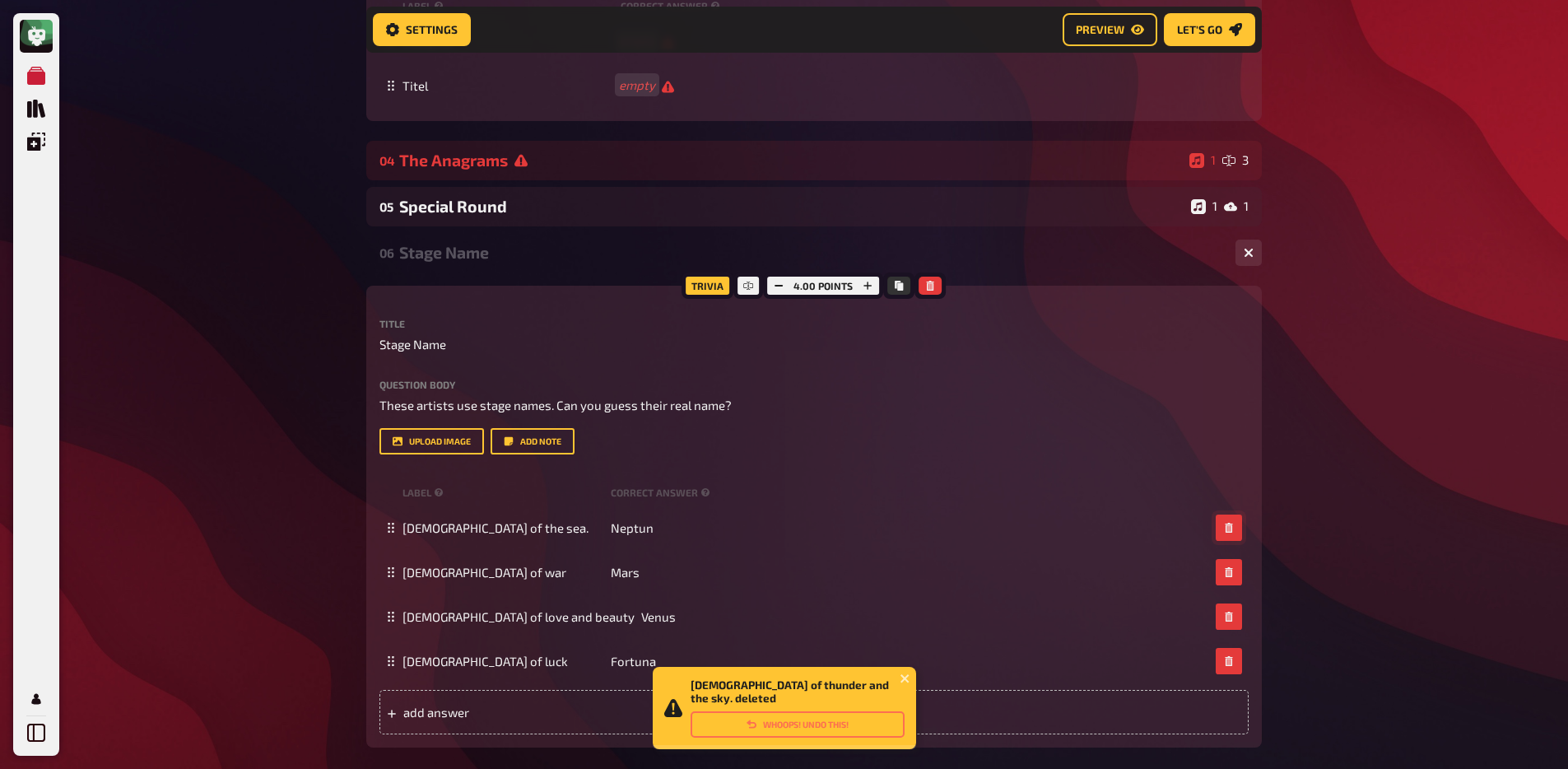
click at [1225, 533] on icon "button" at bounding box center [1228, 527] width 7 height 10
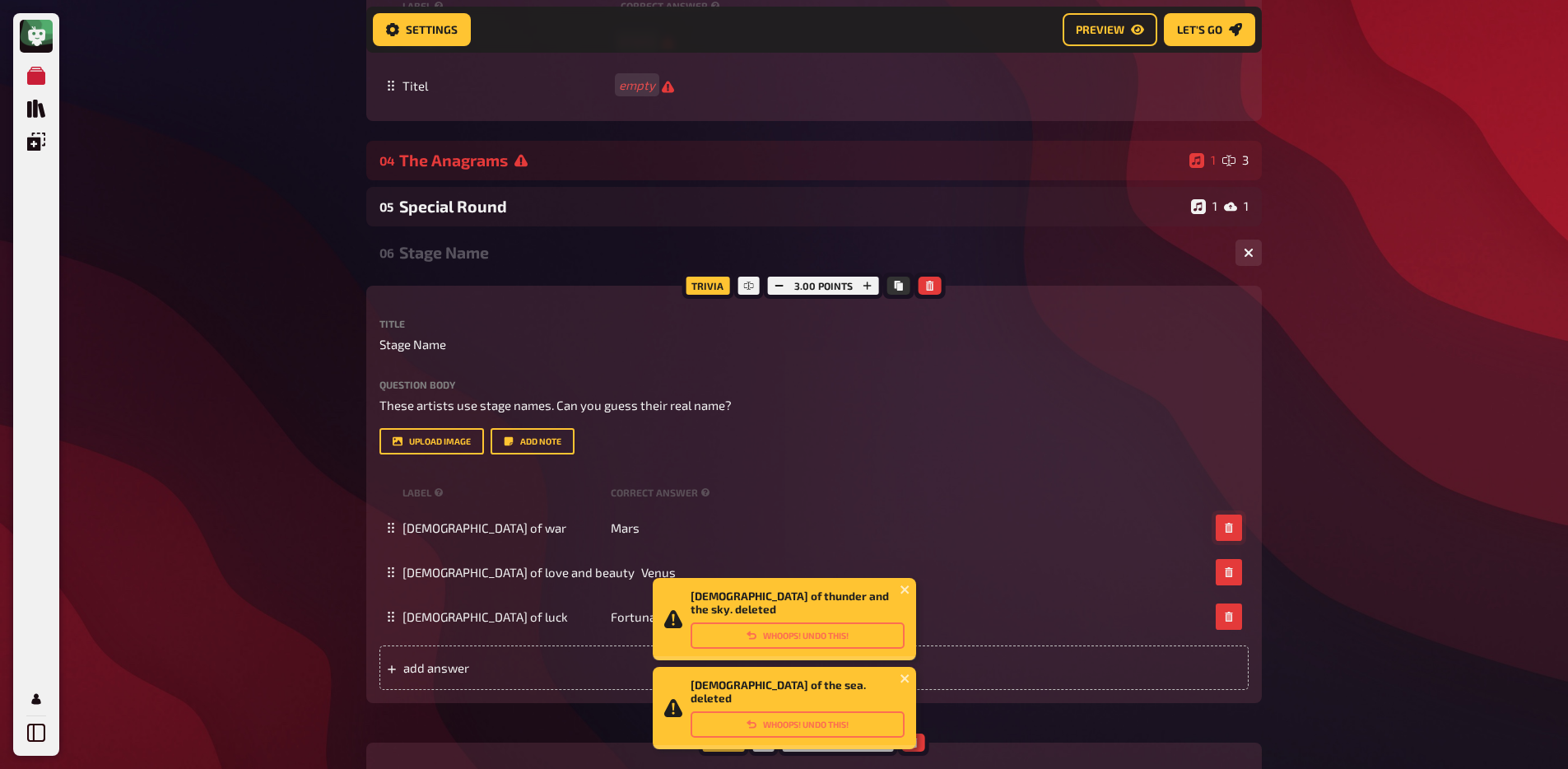
click at [1225, 533] on icon "button" at bounding box center [1228, 527] width 7 height 10
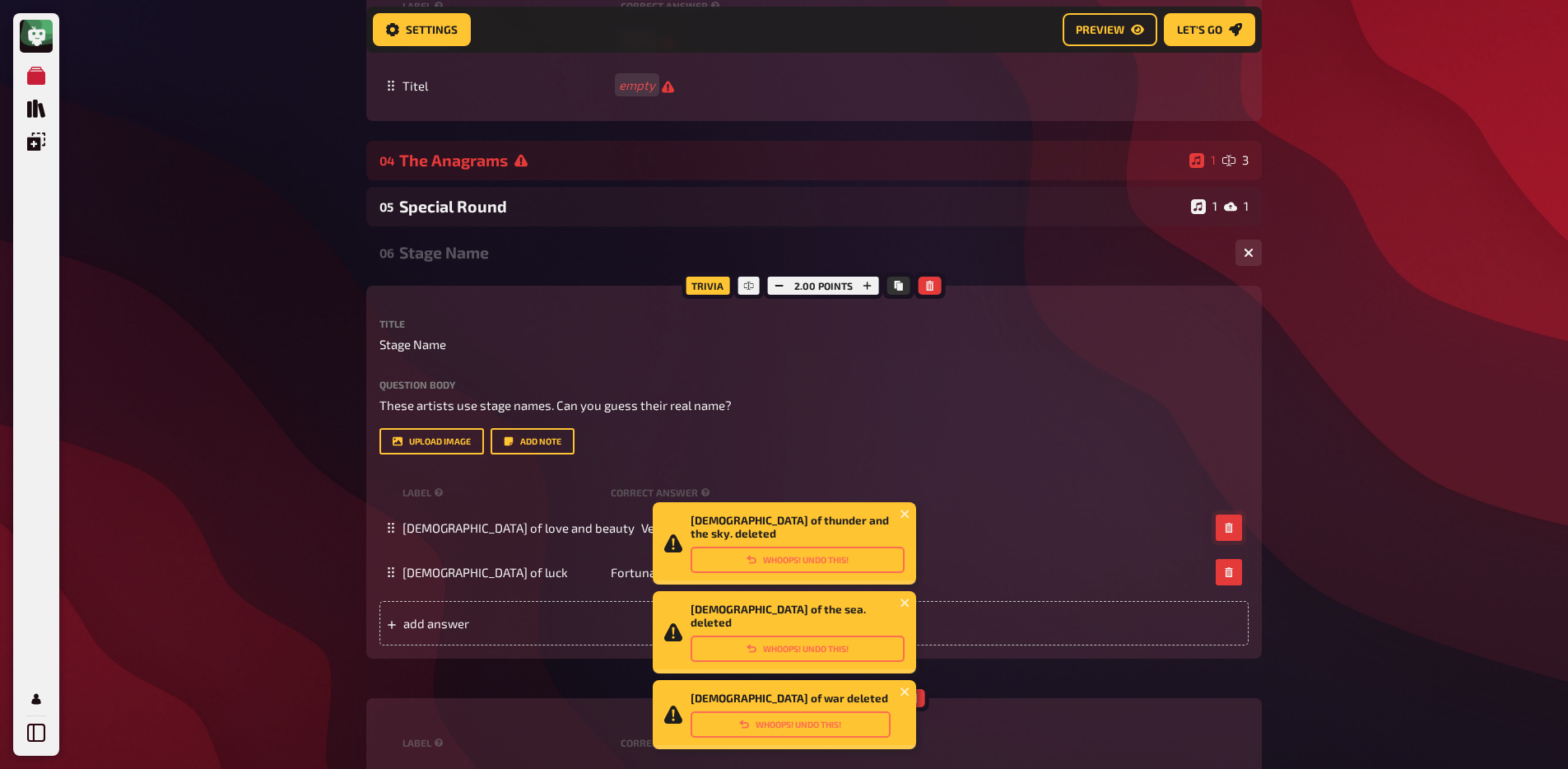
click at [1225, 533] on icon "button" at bounding box center [1228, 527] width 7 height 10
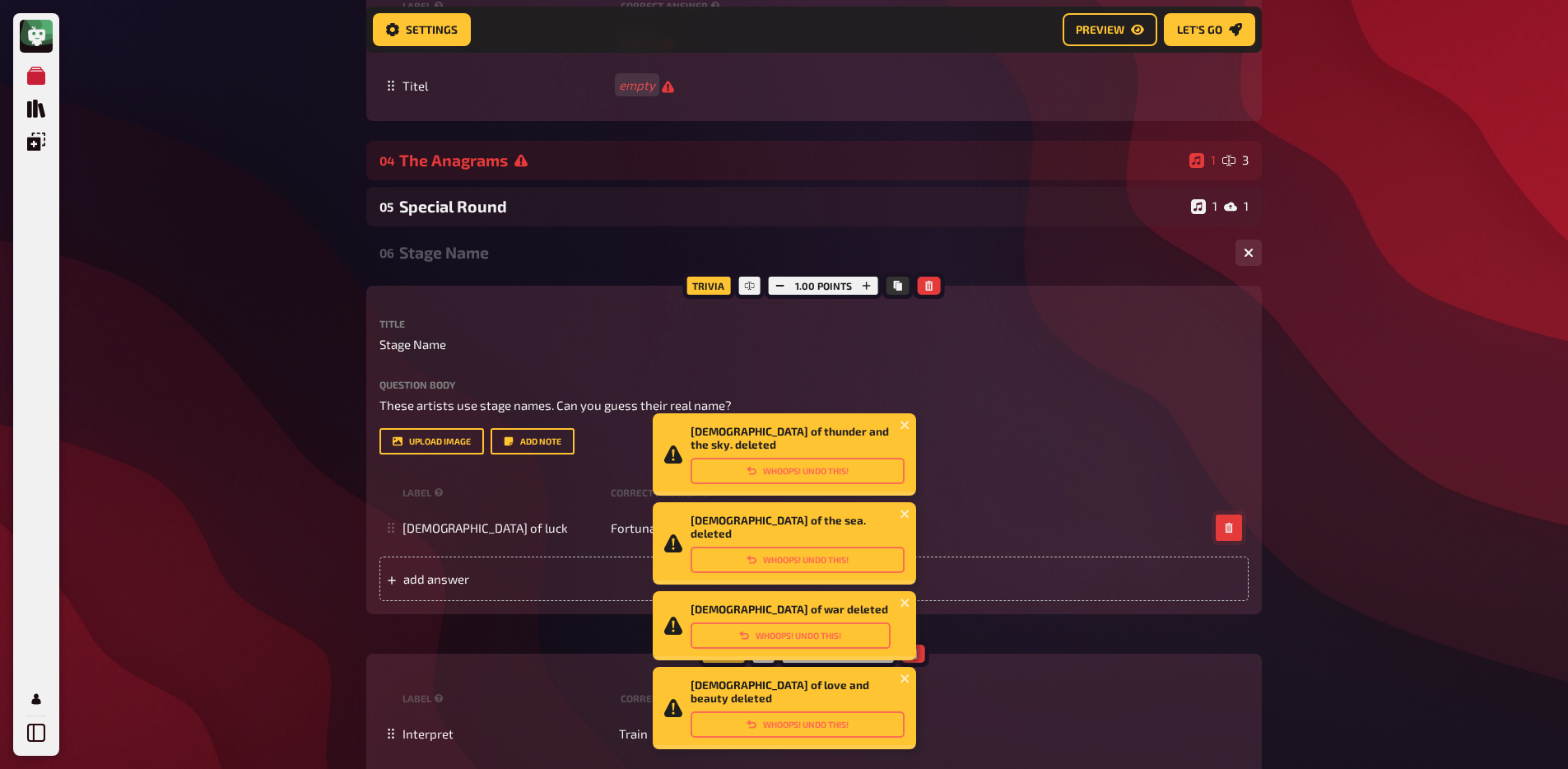
click at [1225, 533] on icon "button" at bounding box center [1228, 527] width 7 height 10
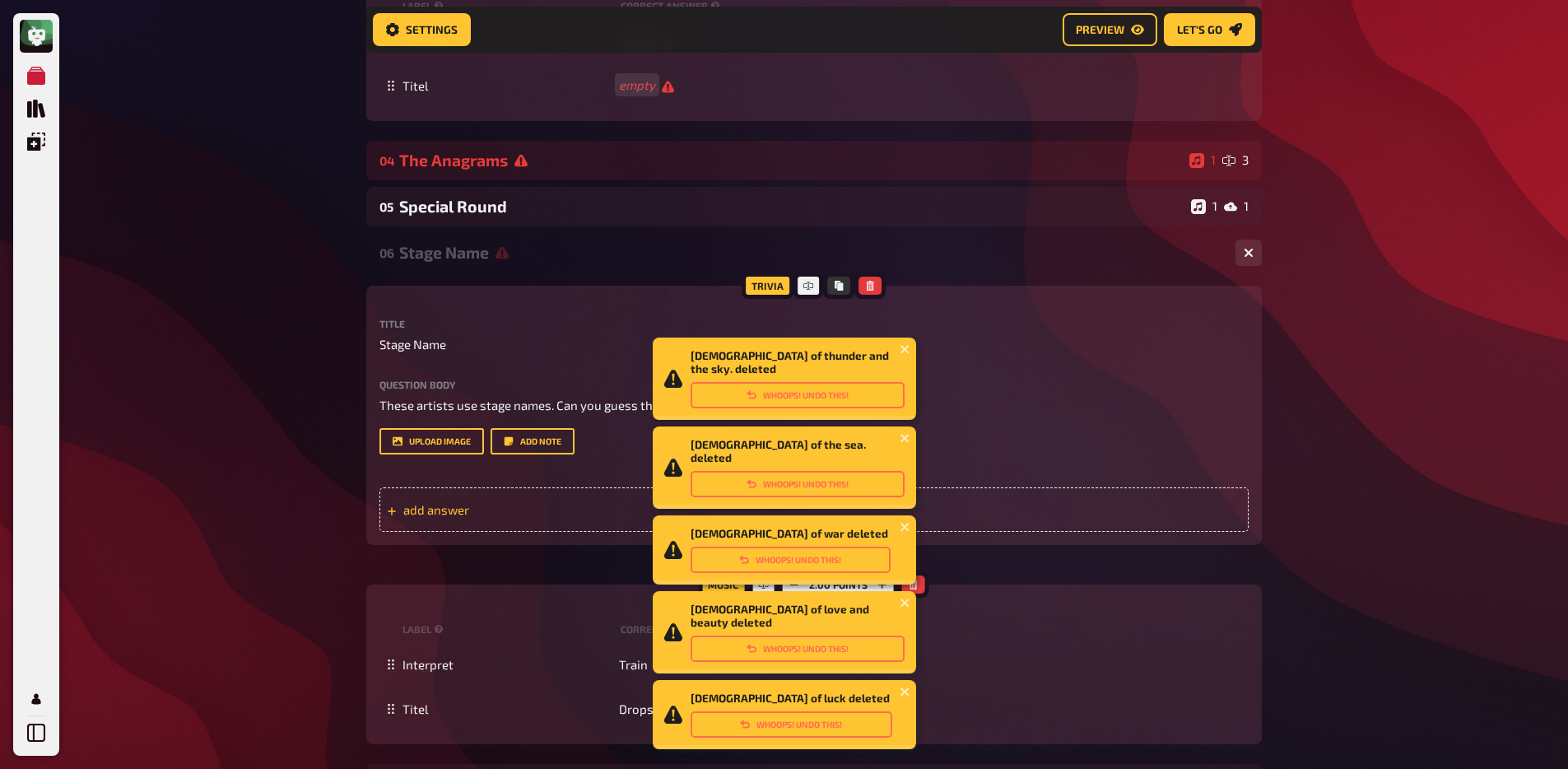
click at [445, 517] on span "add answer" at bounding box center [531, 509] width 256 height 15
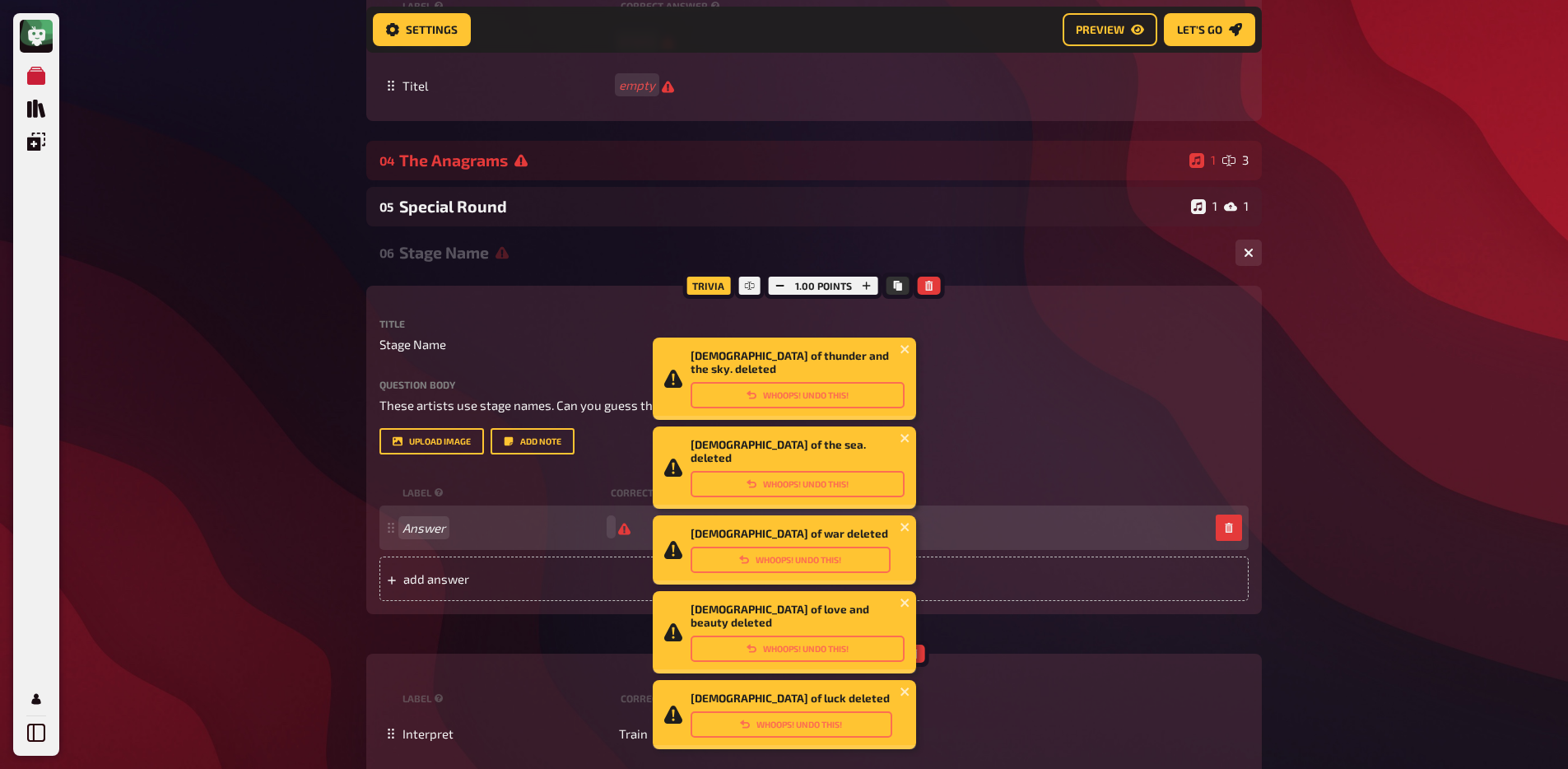
scroll to position [2672, 0]
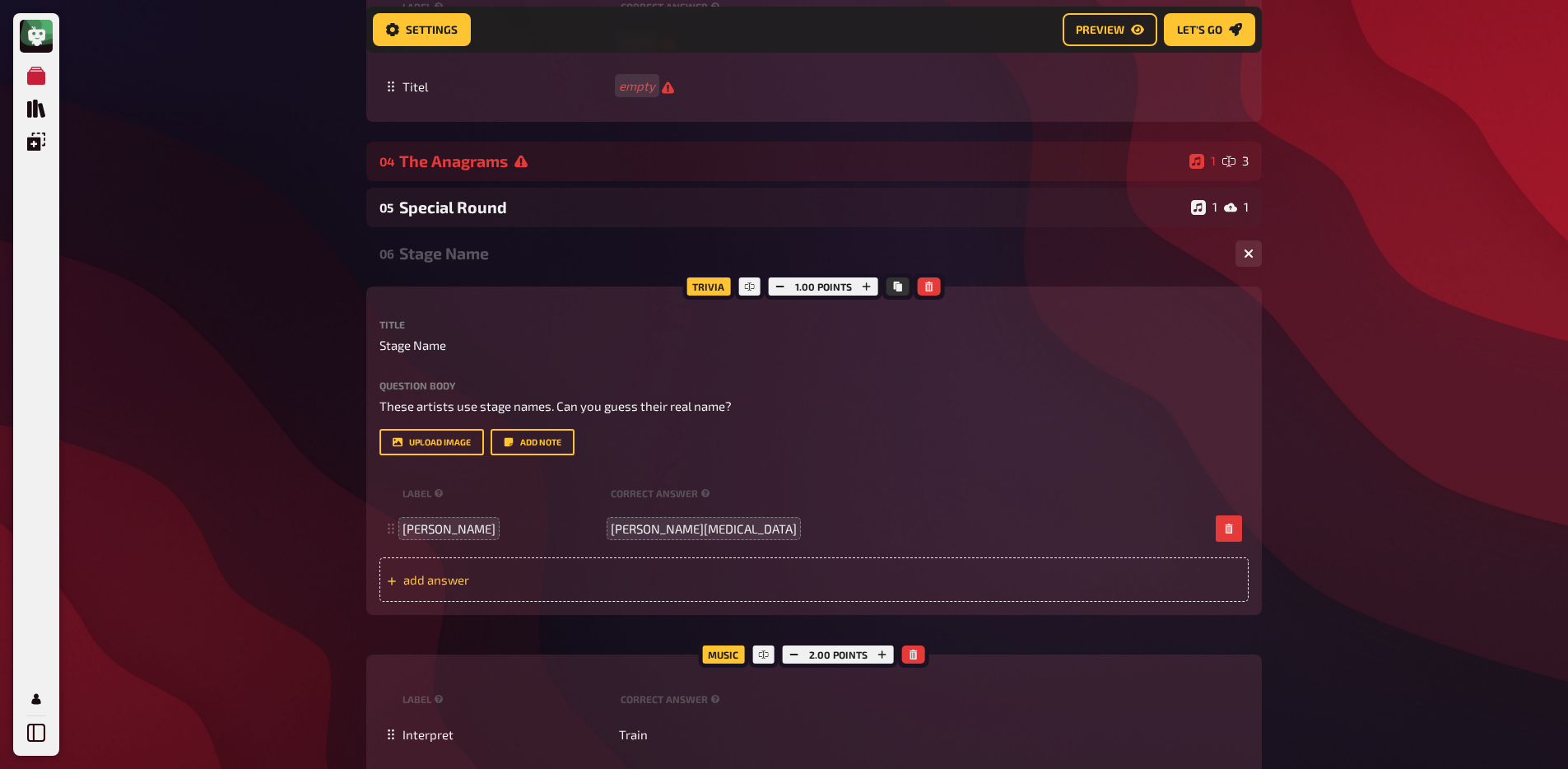
click at [607, 583] on div "add answer" at bounding box center [814, 579] width 869 height 45
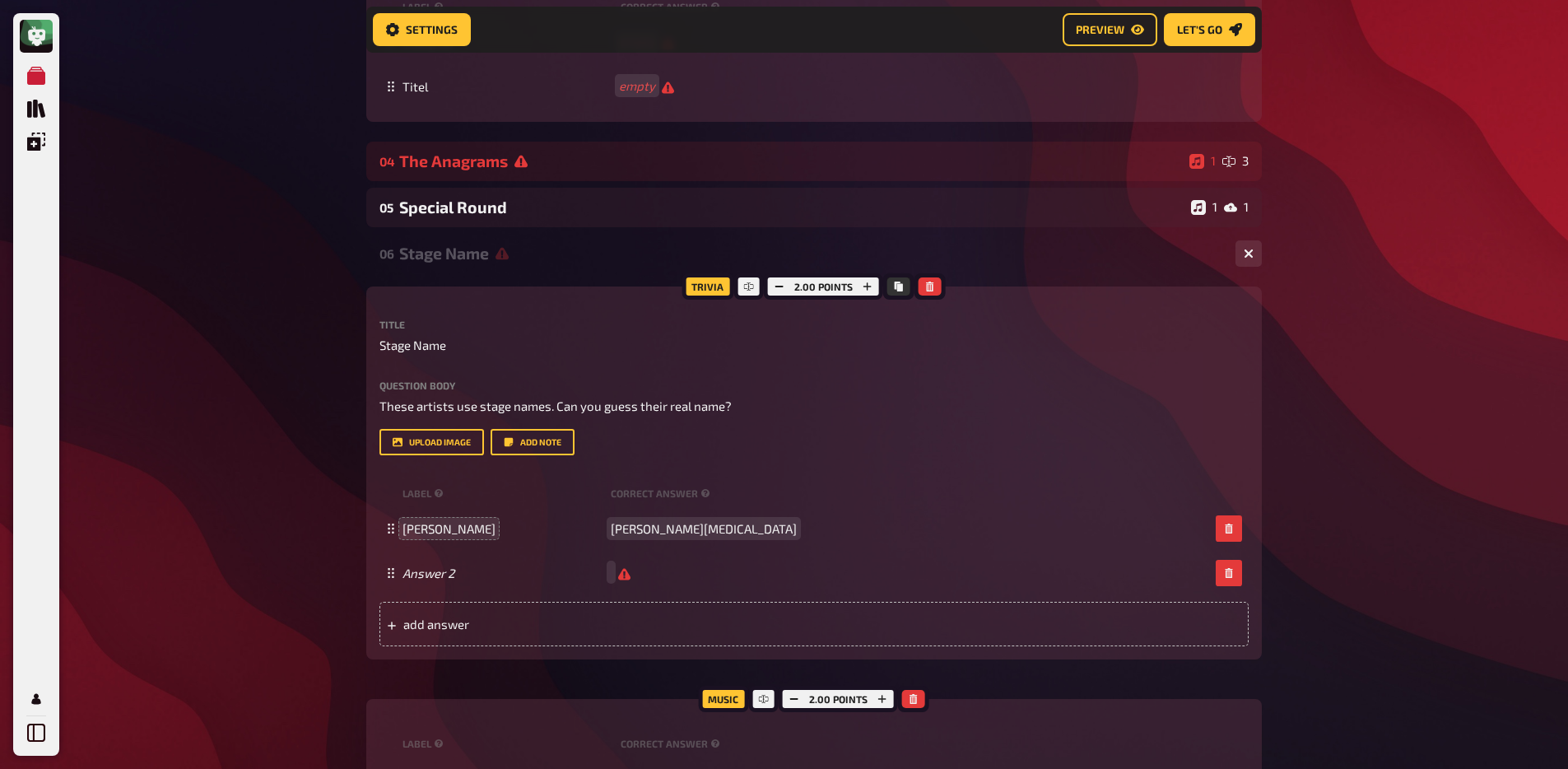
click at [667, 536] on span "Mark Singulair" at bounding box center [704, 528] width 186 height 15
click at [681, 536] on span "Mark Singulair" at bounding box center [704, 528] width 186 height 15
click at [417, 550] on div "Vin Diesel Mark Sinclair" at bounding box center [814, 528] width 869 height 45
click at [423, 536] on span "Vin Diesel" at bounding box center [449, 528] width 93 height 15
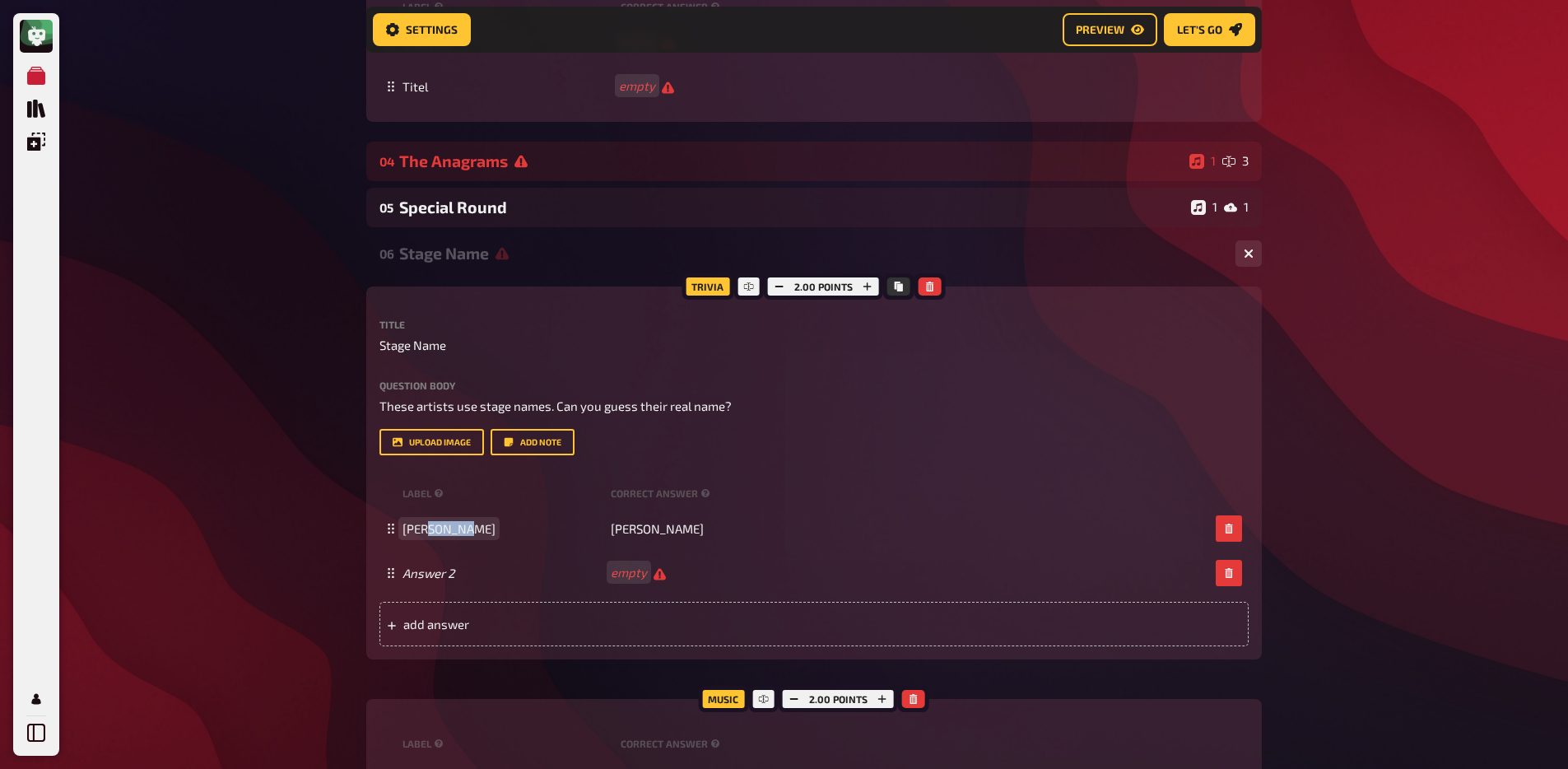
click at [423, 536] on span "Vin Diesel" at bounding box center [449, 528] width 93 height 15
copy span "Vin Diesel"
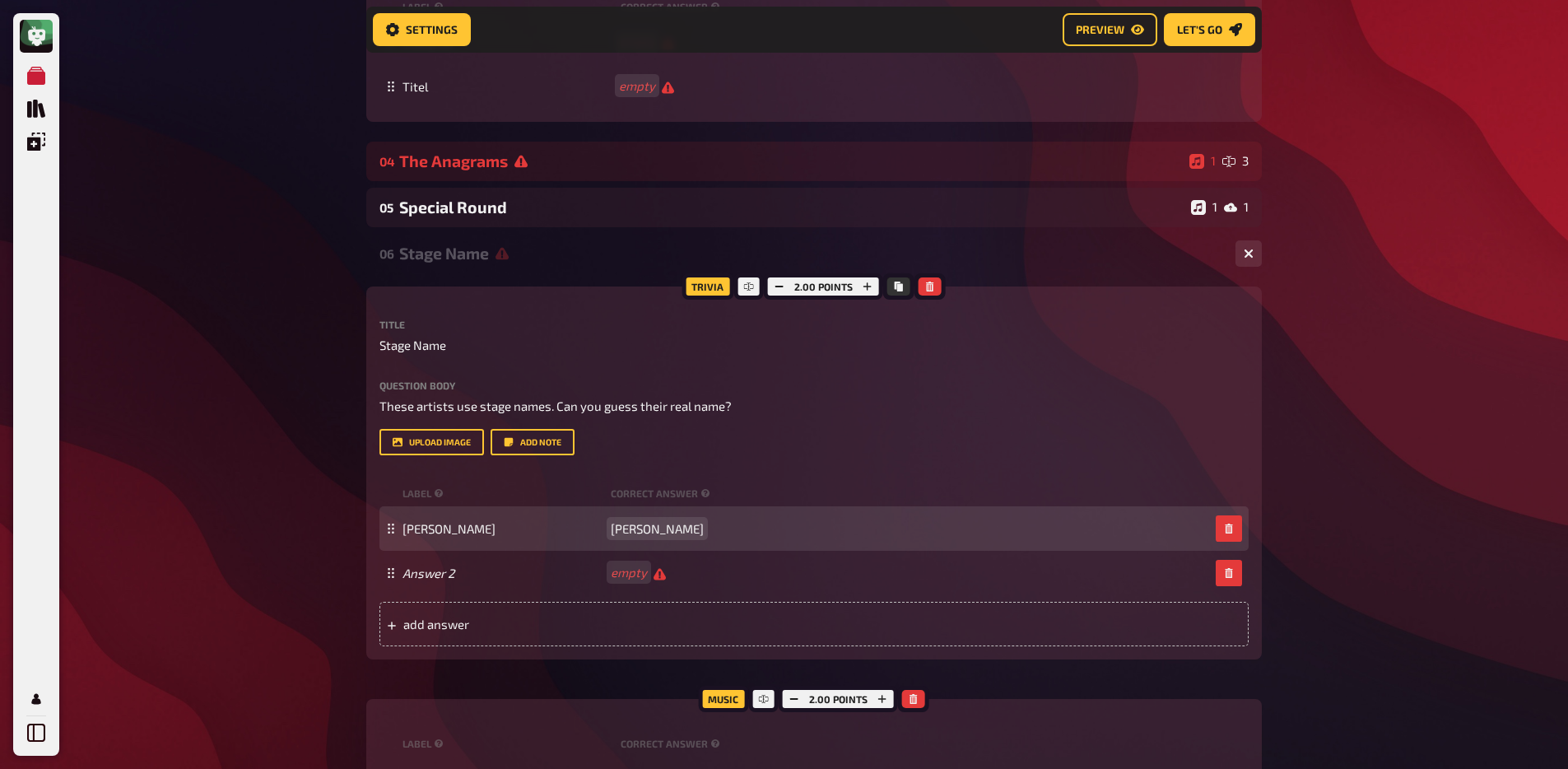
click at [667, 536] on span "Mark Sinclair" at bounding box center [657, 528] width 93 height 15
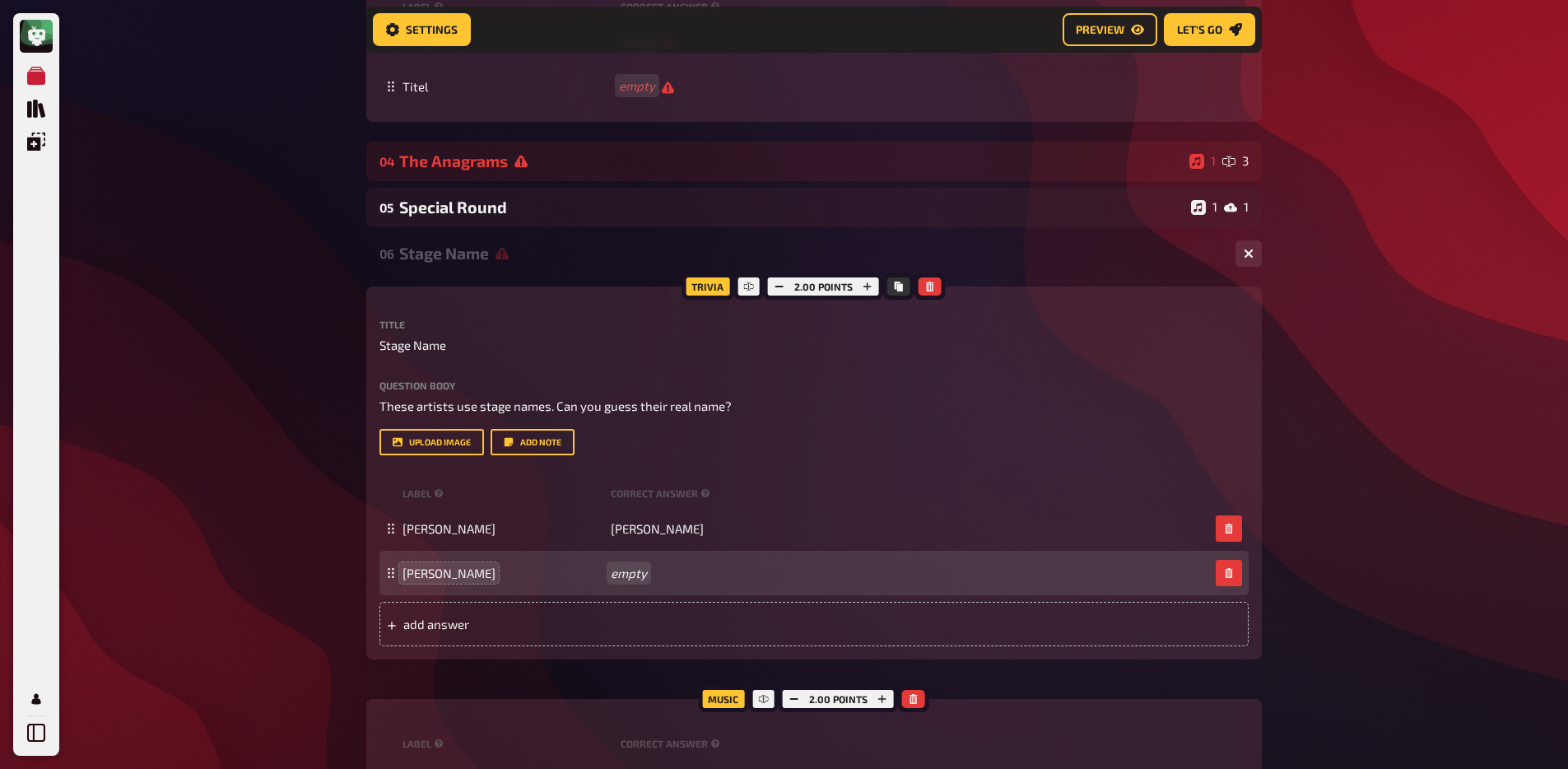
click at [624, 586] on div "Tom Cruise empty" at bounding box center [814, 572] width 869 height 45
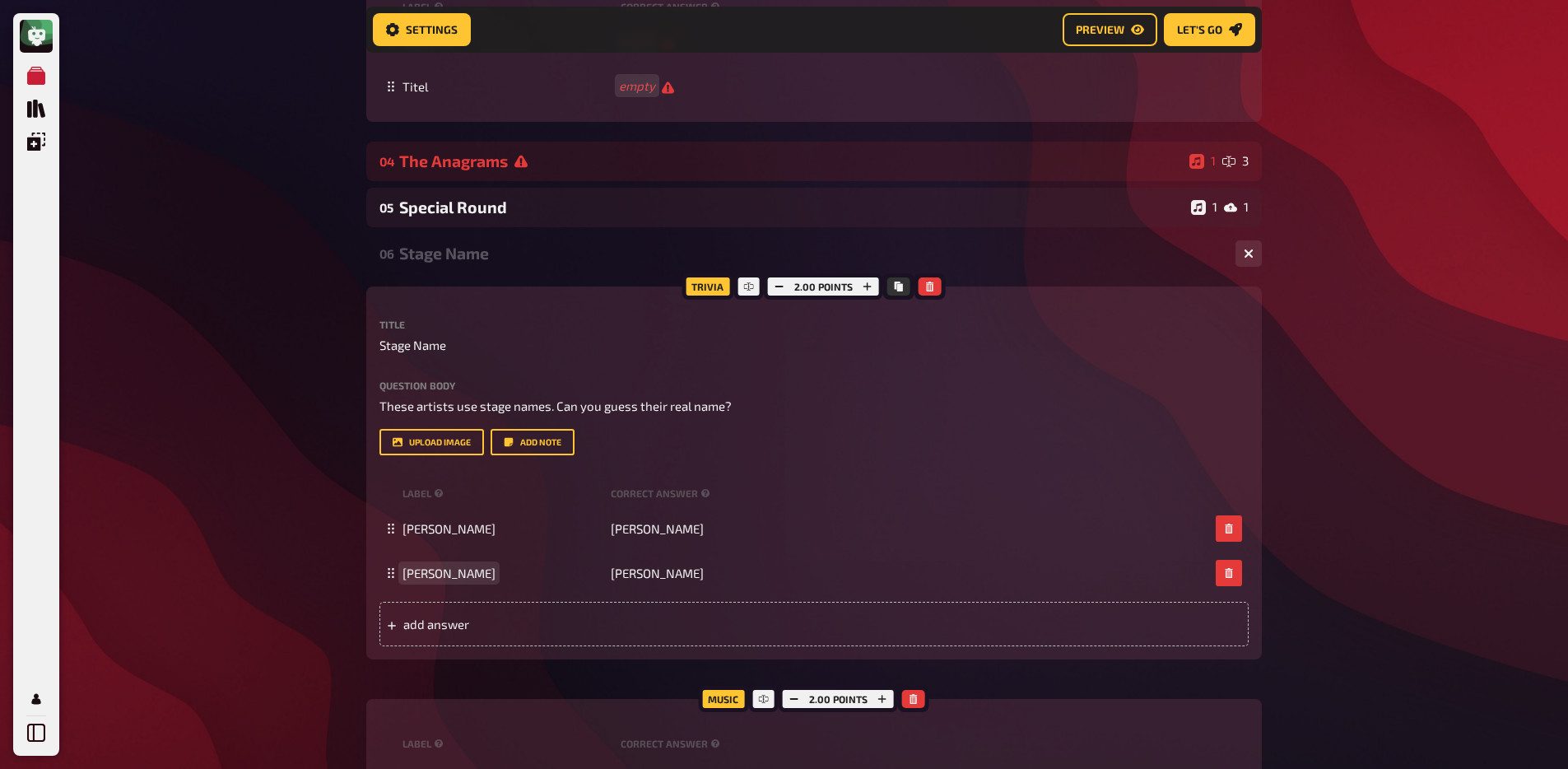
click at [420, 580] on span "Tom Cruise" at bounding box center [449, 572] width 93 height 15
copy span "Tom Cruise"
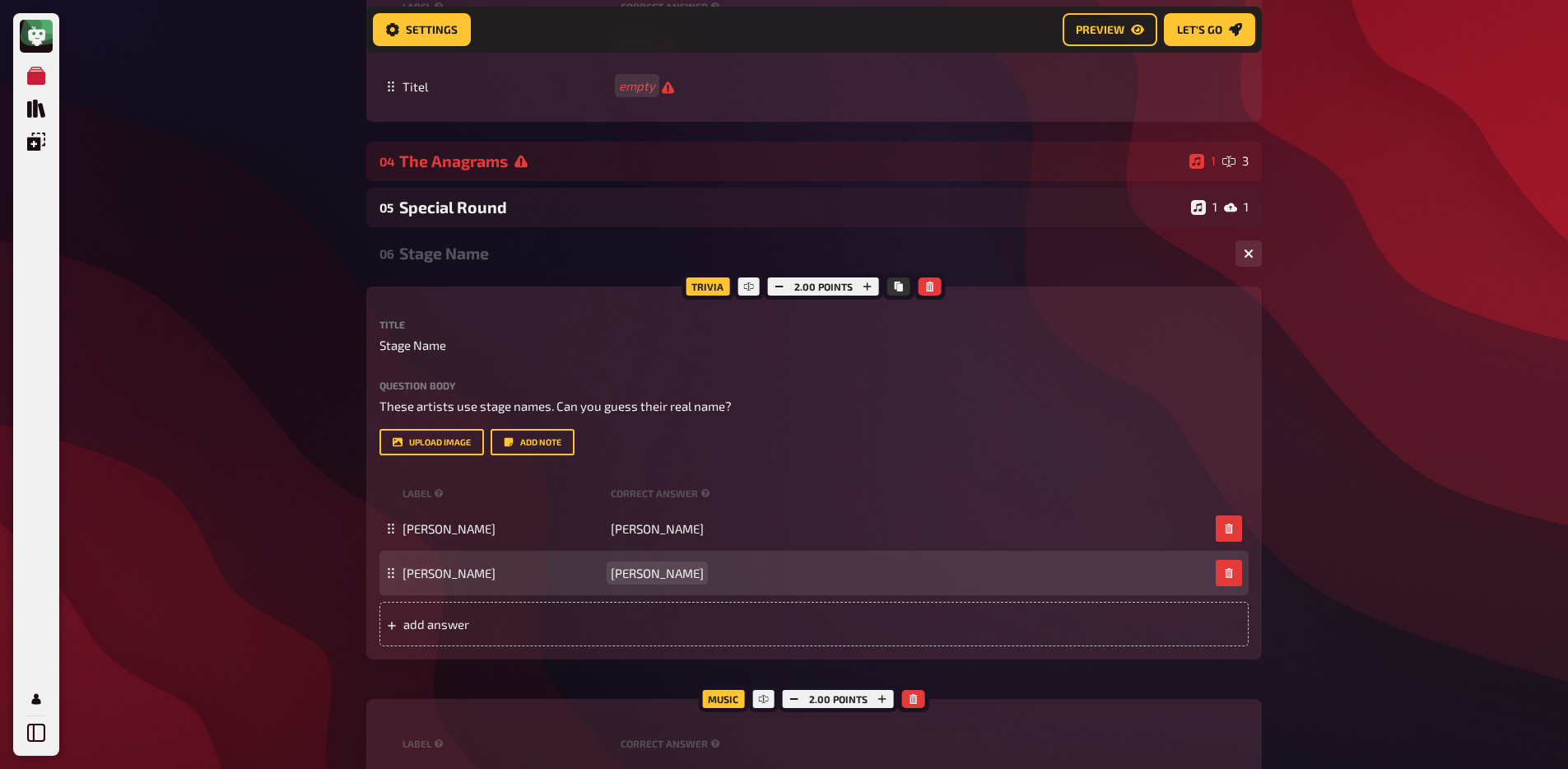
click at [635, 595] on div "Tom Cruise Thomas Mapothe" at bounding box center [814, 572] width 869 height 45
click at [641, 580] on span "Thomas Mapothe" at bounding box center [657, 572] width 93 height 15
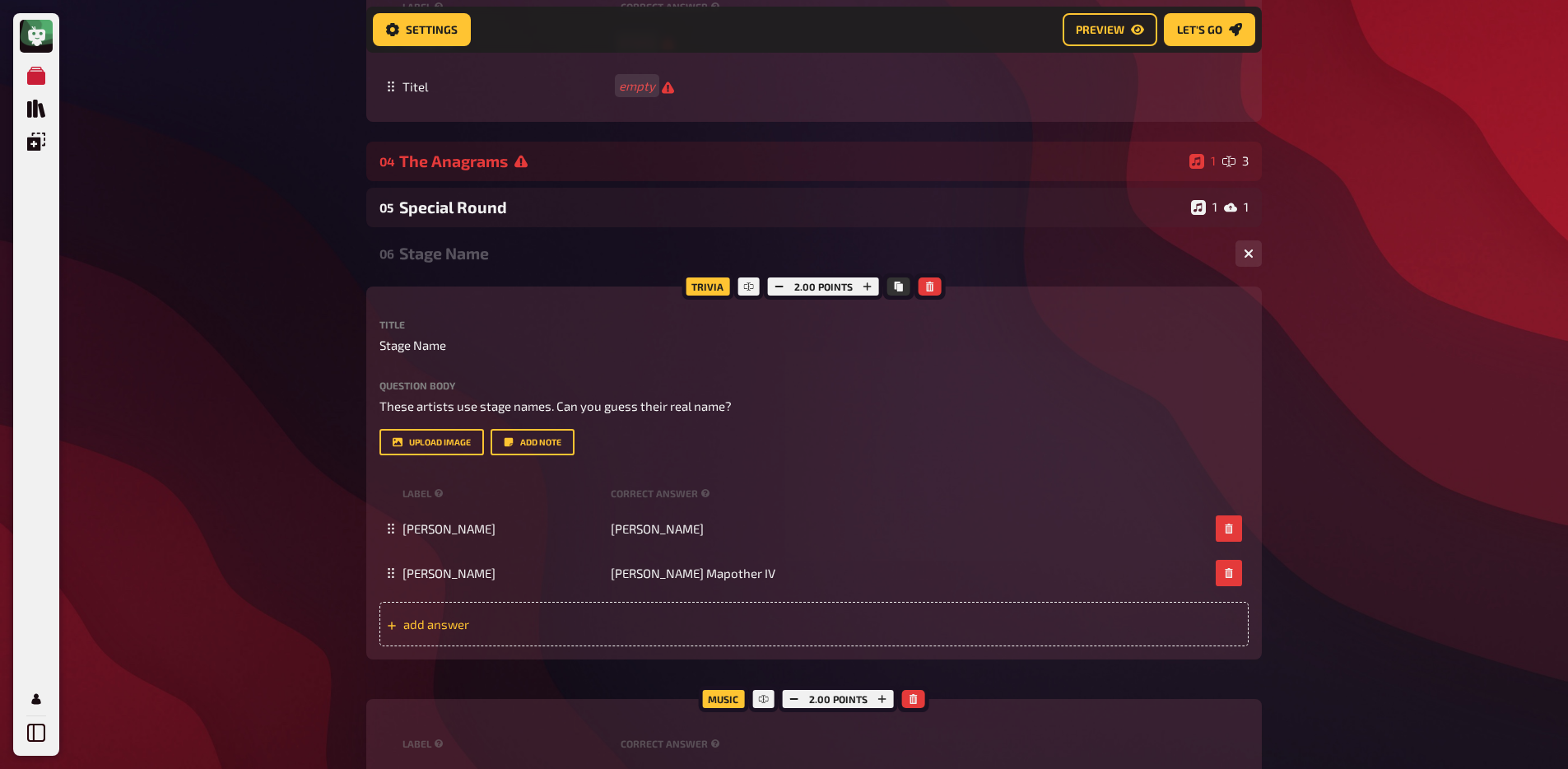
click at [534, 631] on span "add answer" at bounding box center [531, 623] width 256 height 15
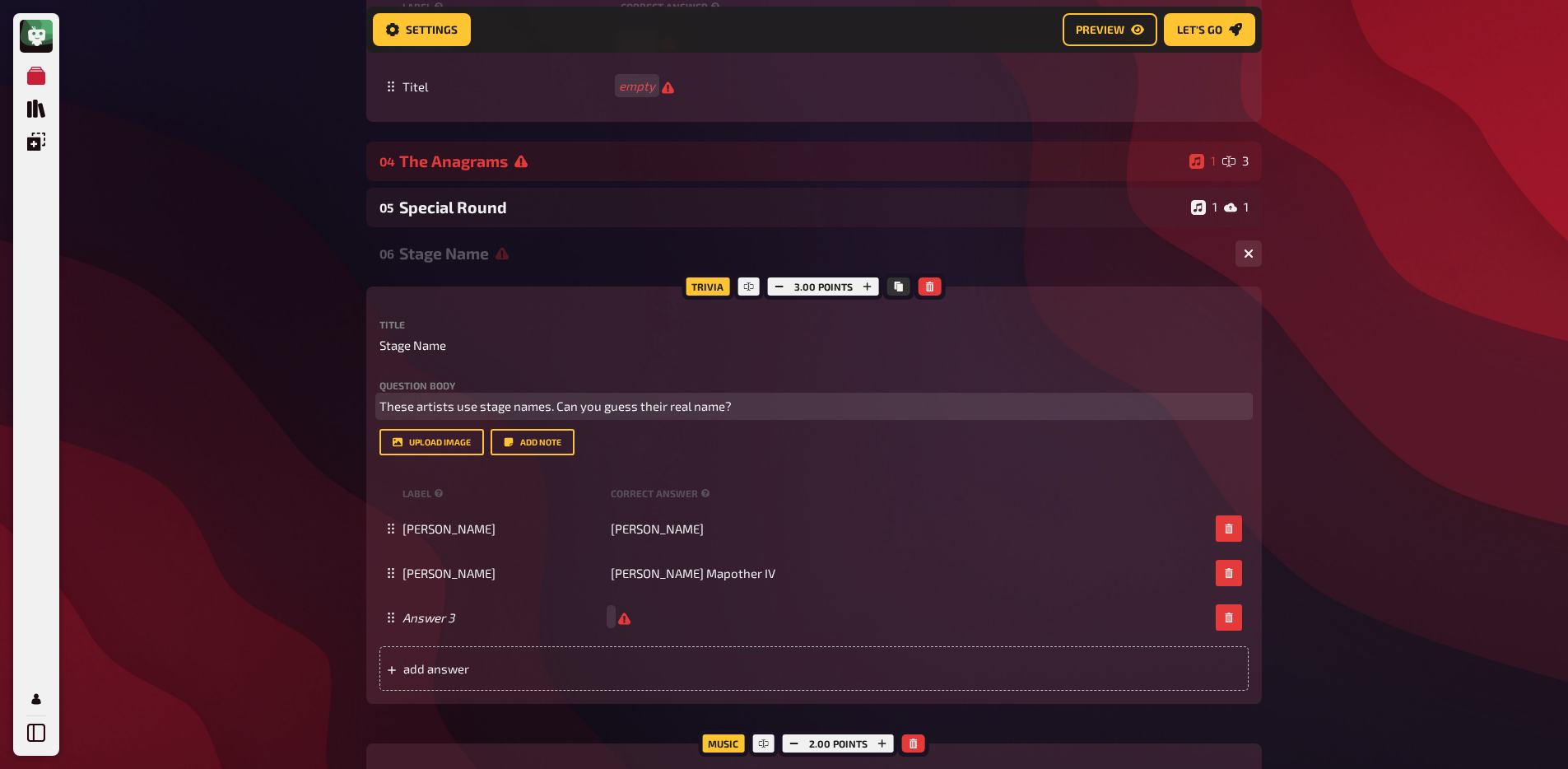
click at [722, 410] on span "These artists use stage names. Can you guess their real name?" at bounding box center [555, 405] width 352 height 15
click at [692, 410] on span "These artists use stage names. Can you guess their real name?" at bounding box center [555, 406] width 352 height 15
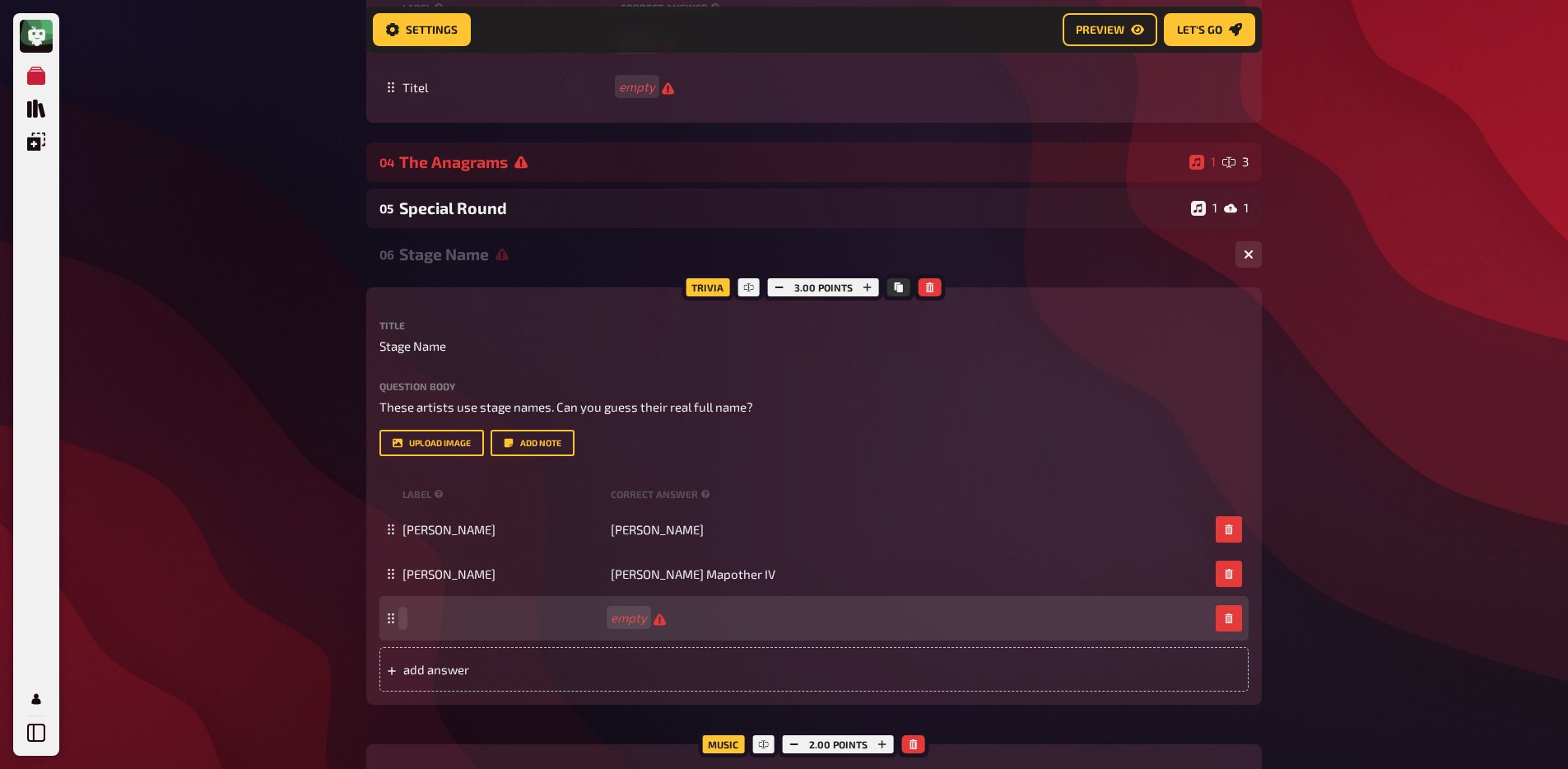
click at [454, 626] on span at bounding box center [503, 618] width 201 height 15
click at [446, 641] on div "Michael Caine empty" at bounding box center [814, 618] width 869 height 45
click at [446, 626] on span "Michael Caine" at bounding box center [449, 618] width 93 height 15
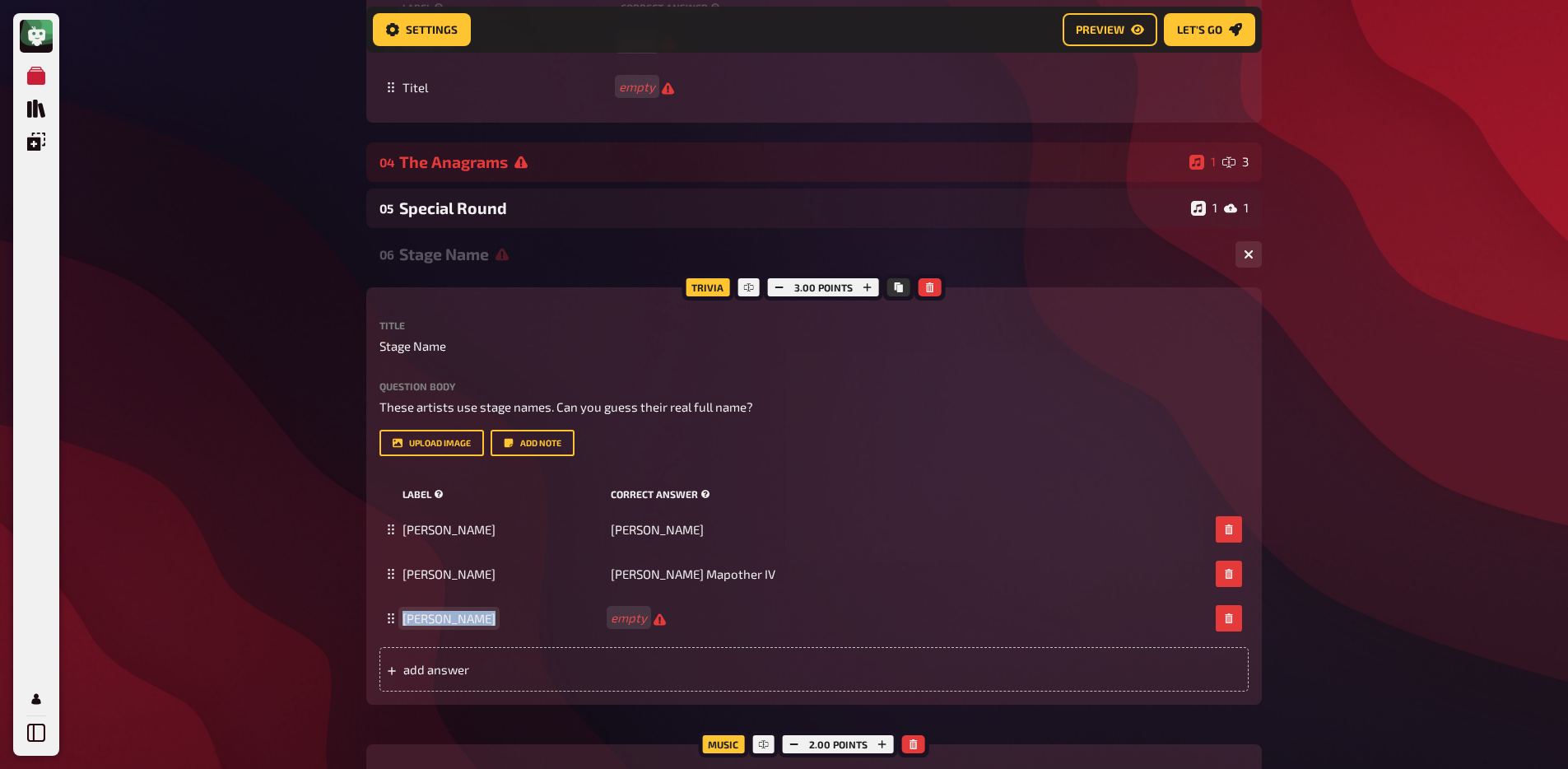
copy span "Michael Caine"
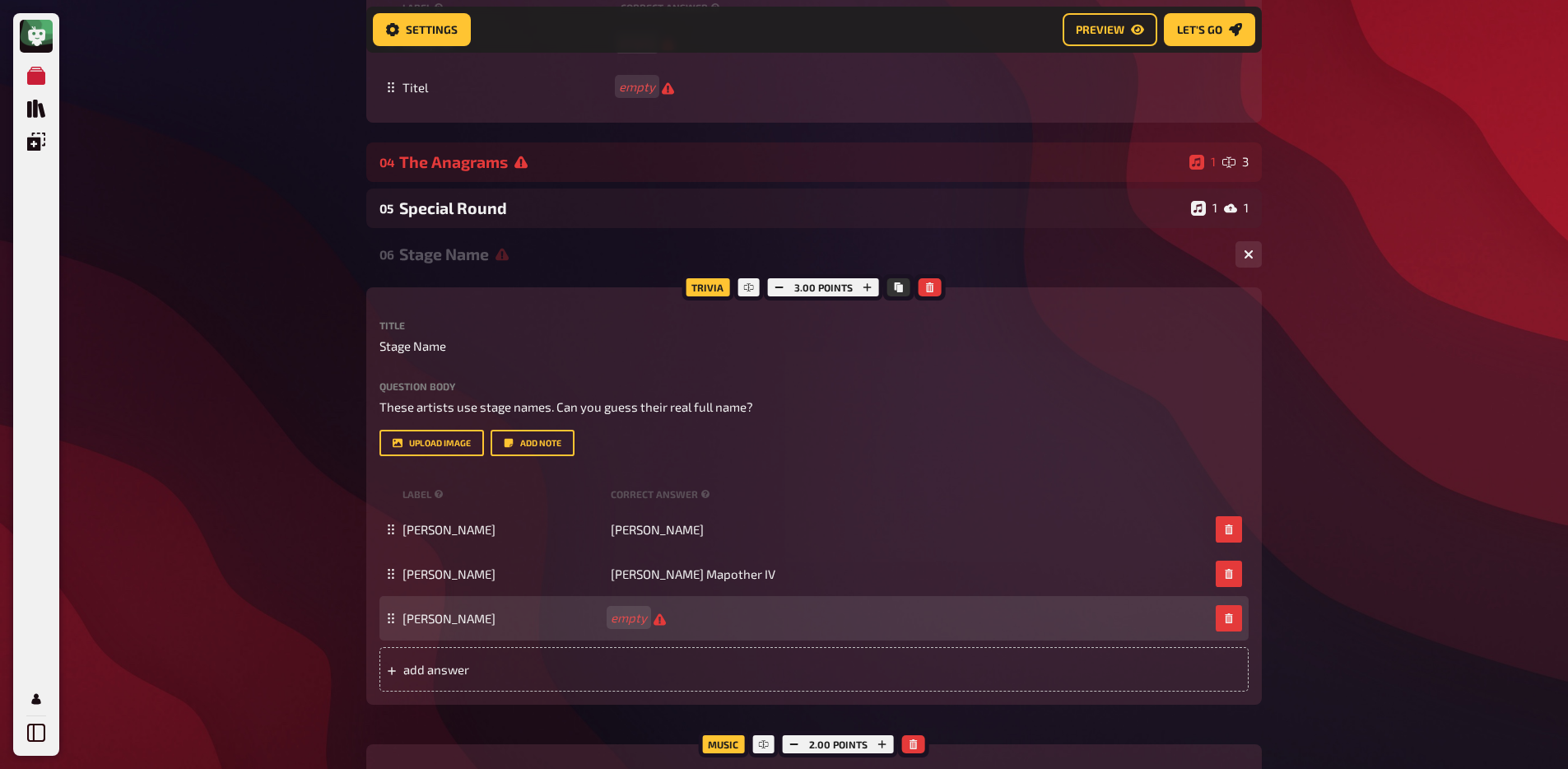
click at [649, 626] on span "empty" at bounding box center [638, 618] width 55 height 16
paste span
click at [641, 677] on span "add answer" at bounding box center [531, 669] width 256 height 15
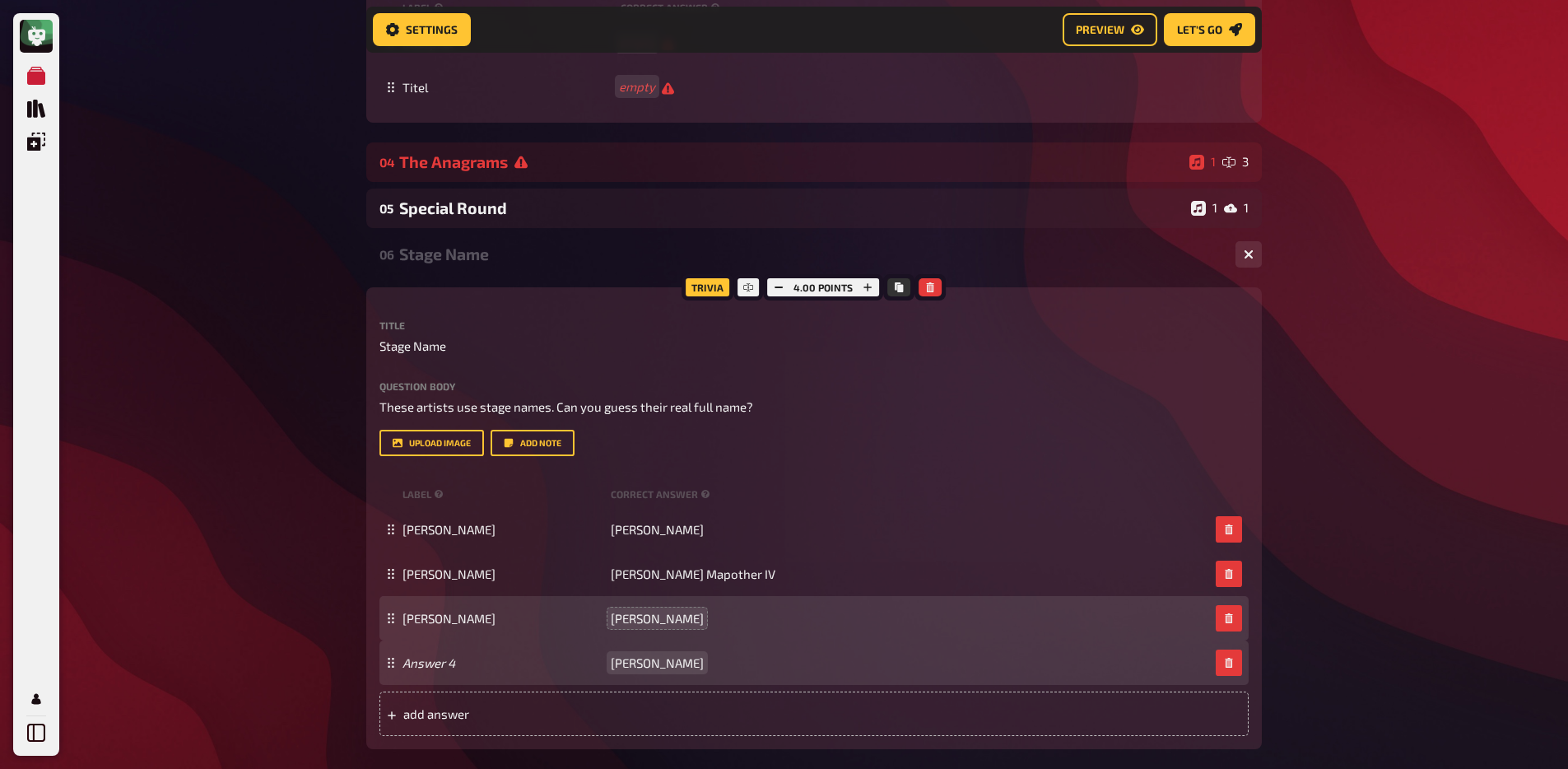
click at [677, 670] on span "Jennifer Aniston" at bounding box center [657, 662] width 93 height 15
copy span "Jennifer Aniston"
paste span
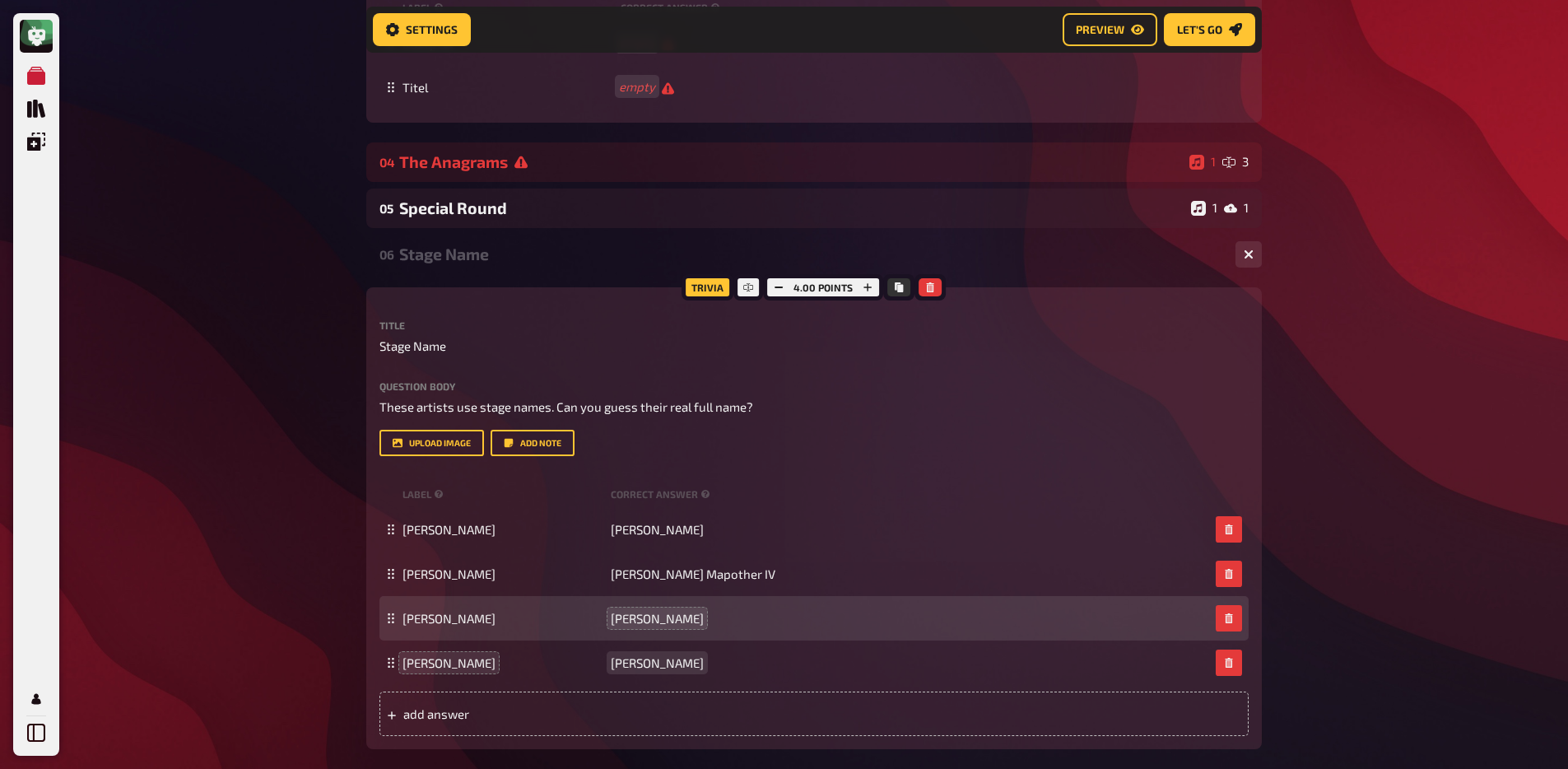
click at [652, 670] on span "Jennifer Aniston" at bounding box center [657, 662] width 93 height 15
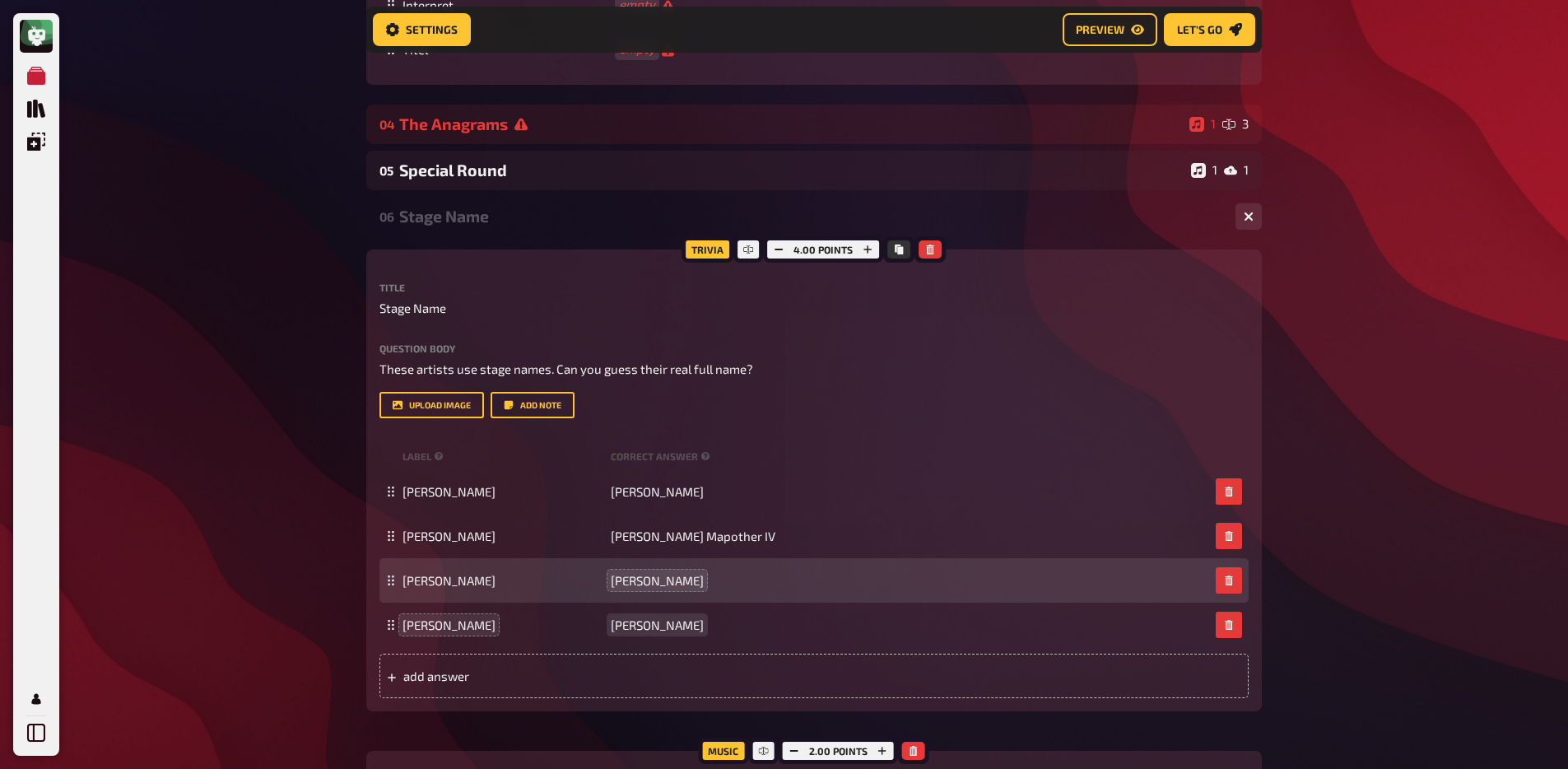
scroll to position [2740, 0]
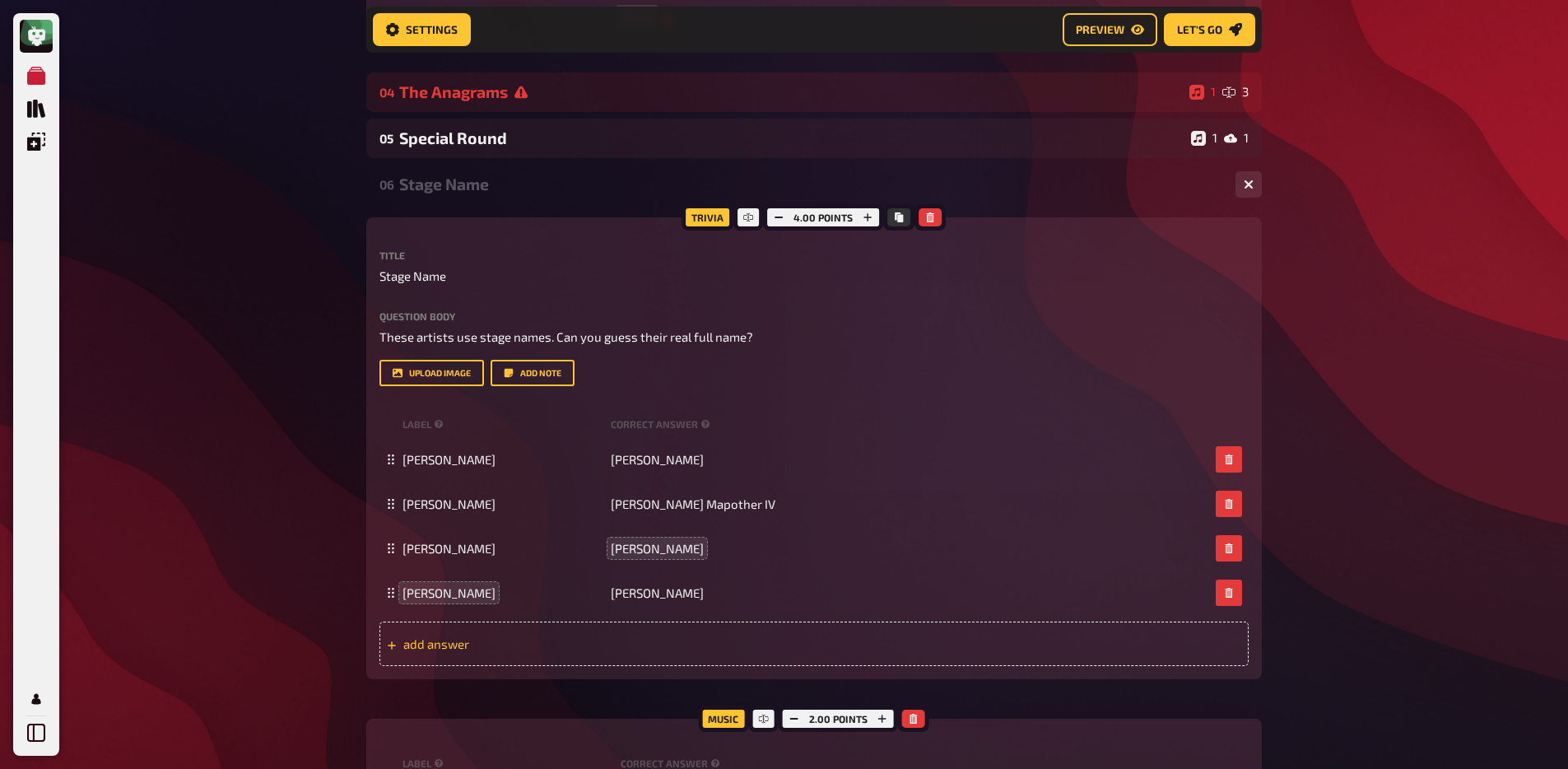
click at [591, 651] on span "add answer" at bounding box center [531, 643] width 256 height 15
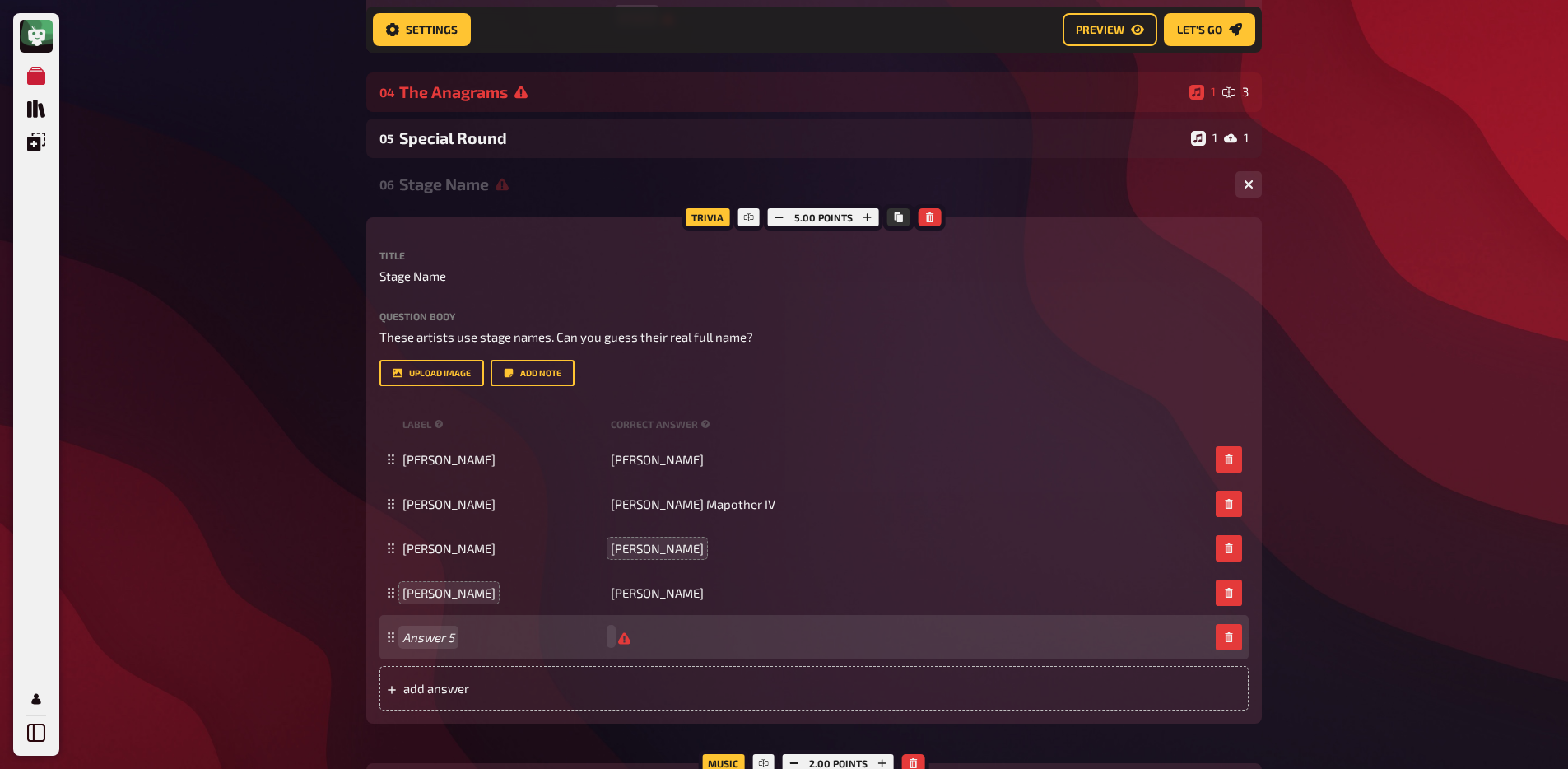
scroll to position [2739, 0]
click at [435, 645] on div "Lana Del Ray empty" at bounding box center [806, 637] width 807 height 16
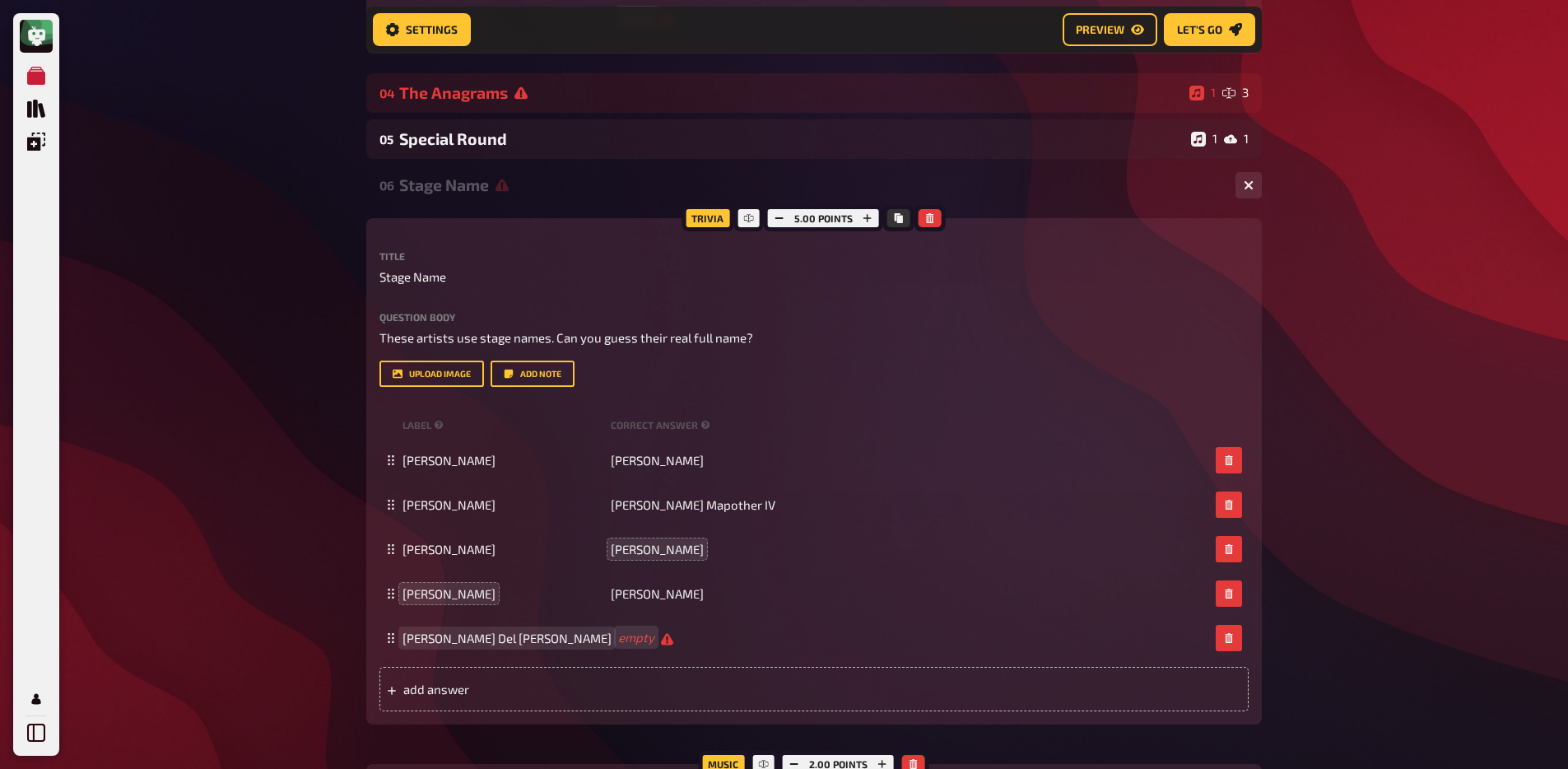
click at [438, 645] on span "Lana Del Ray" at bounding box center [507, 637] width 209 height 15
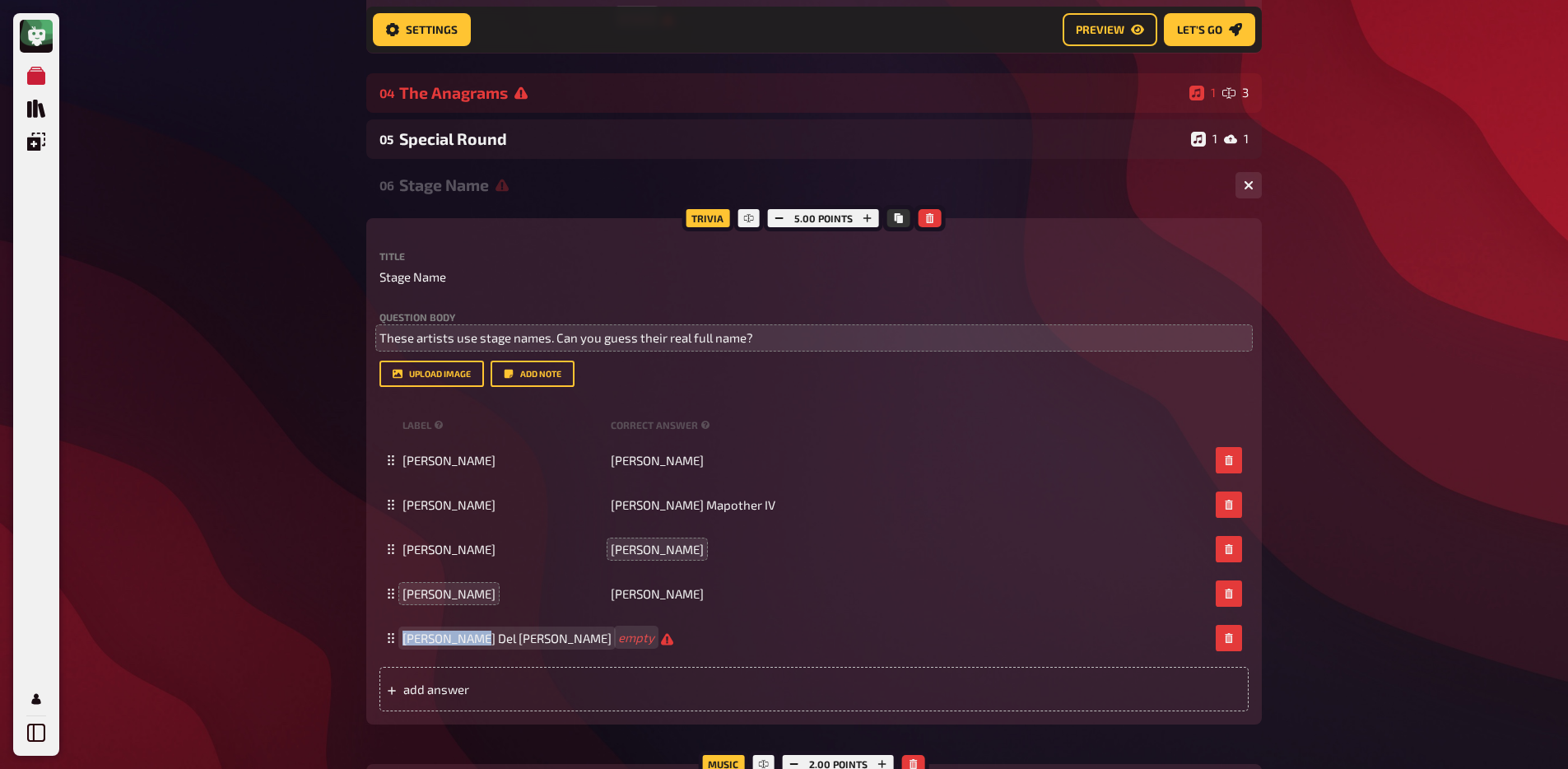
copy span "Lana Del Ray"
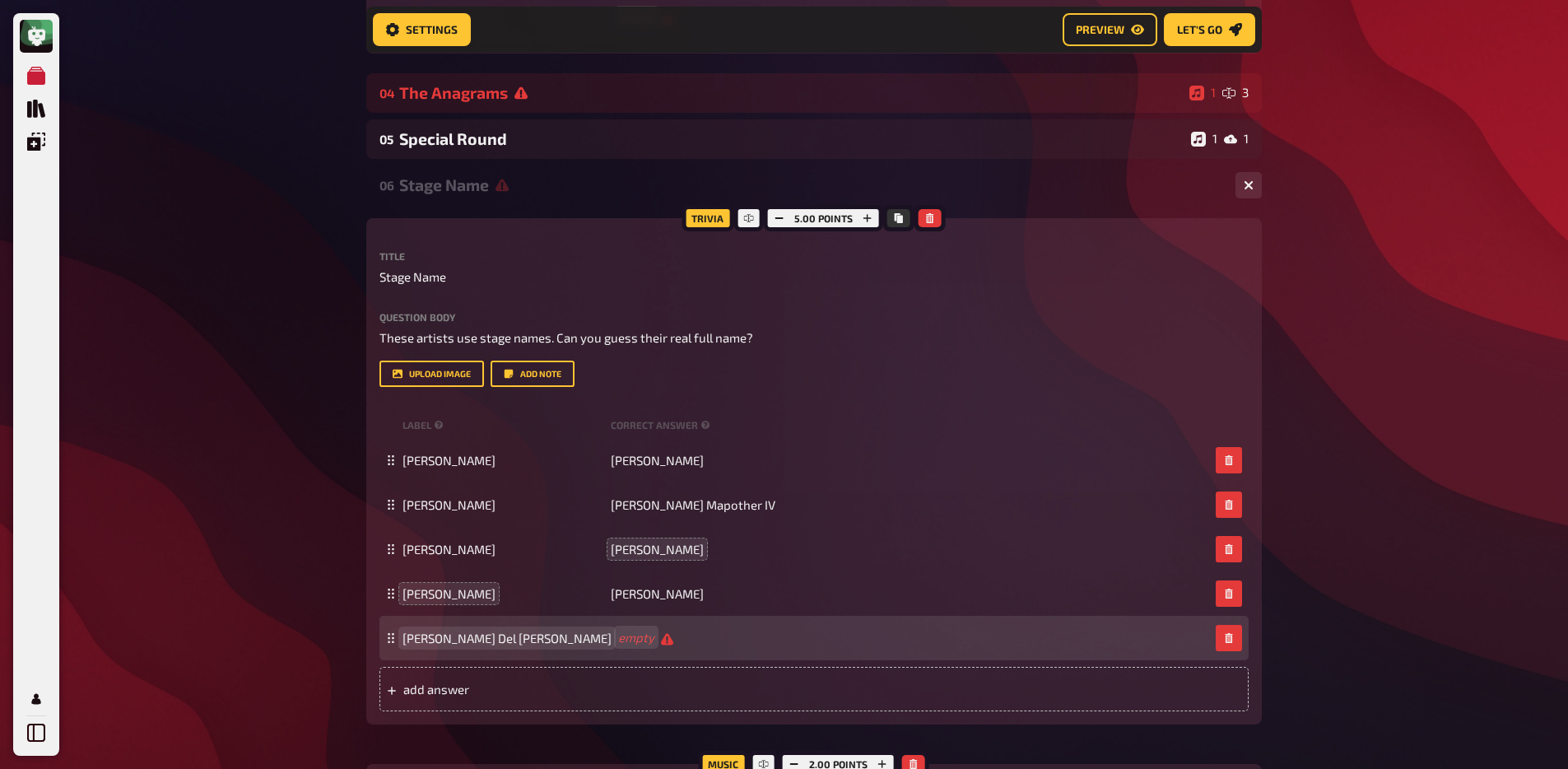
click at [606, 645] on div "Lana Del Ray empty" at bounding box center [814, 637] width 869 height 45
paste span
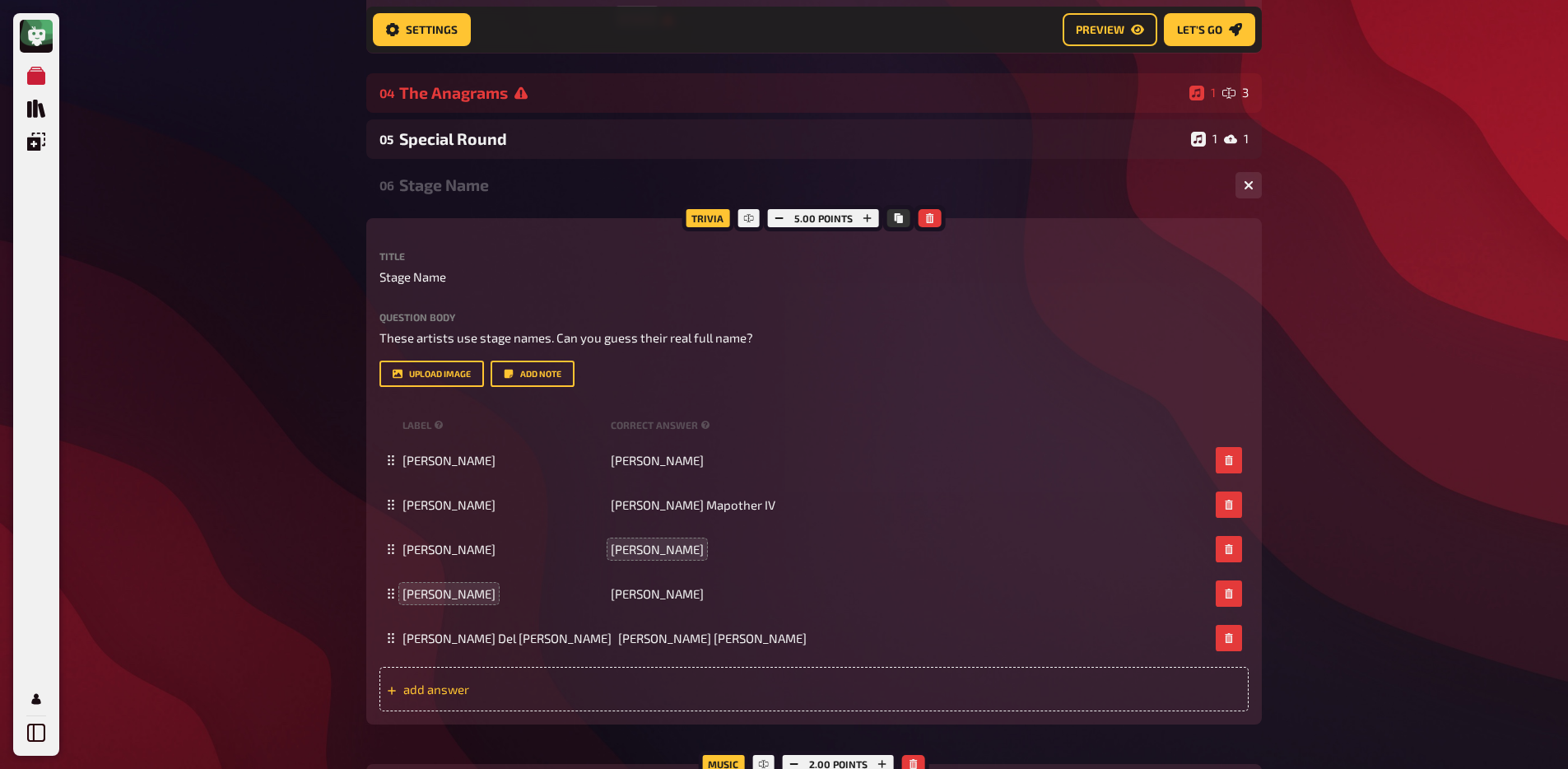
click at [607, 696] on div "add answer" at bounding box center [814, 689] width 869 height 45
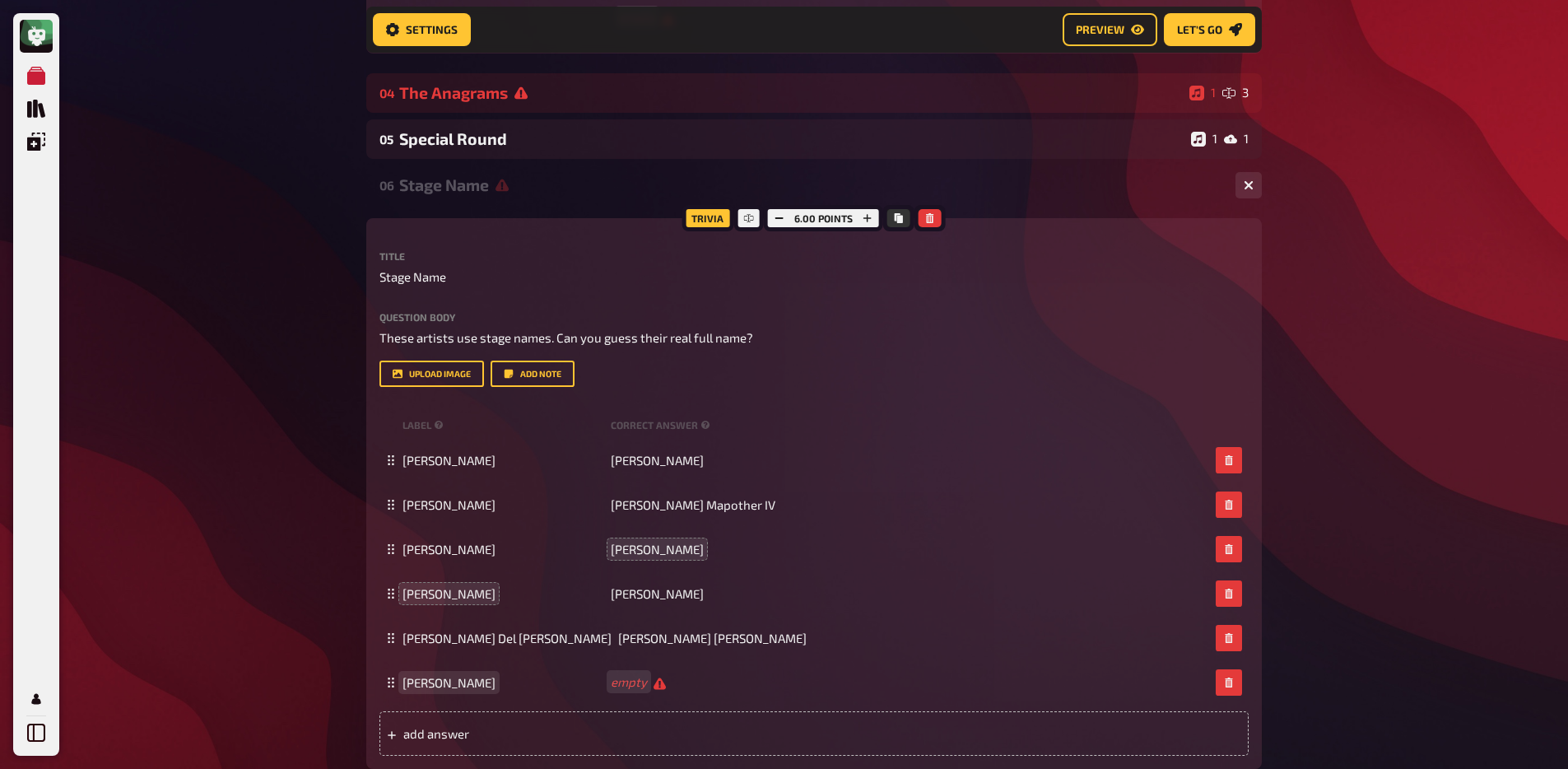
click at [454, 690] on span "Jamie Foxx" at bounding box center [449, 682] width 93 height 15
copy span "Jamie Foxx"
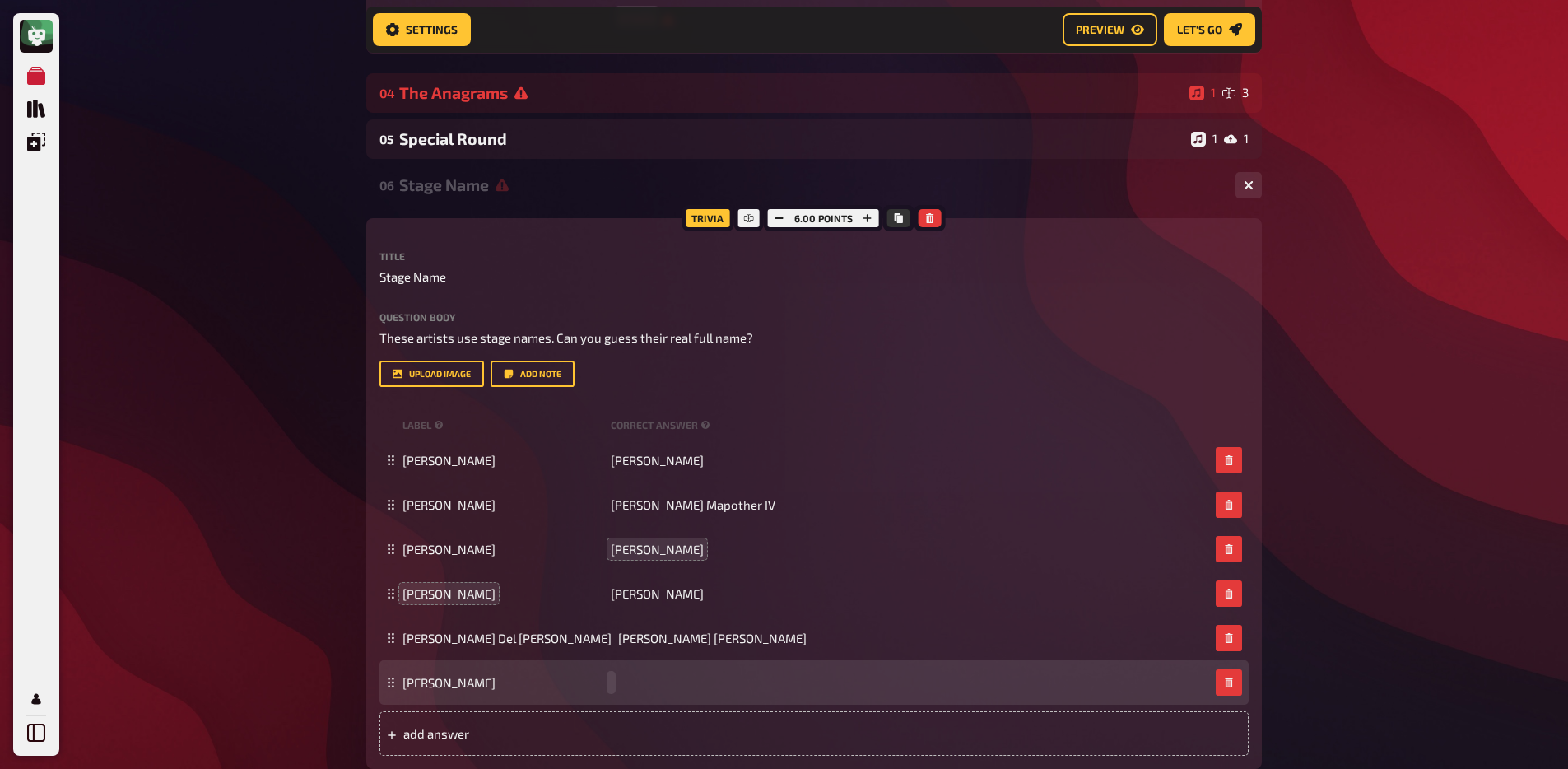
paste span
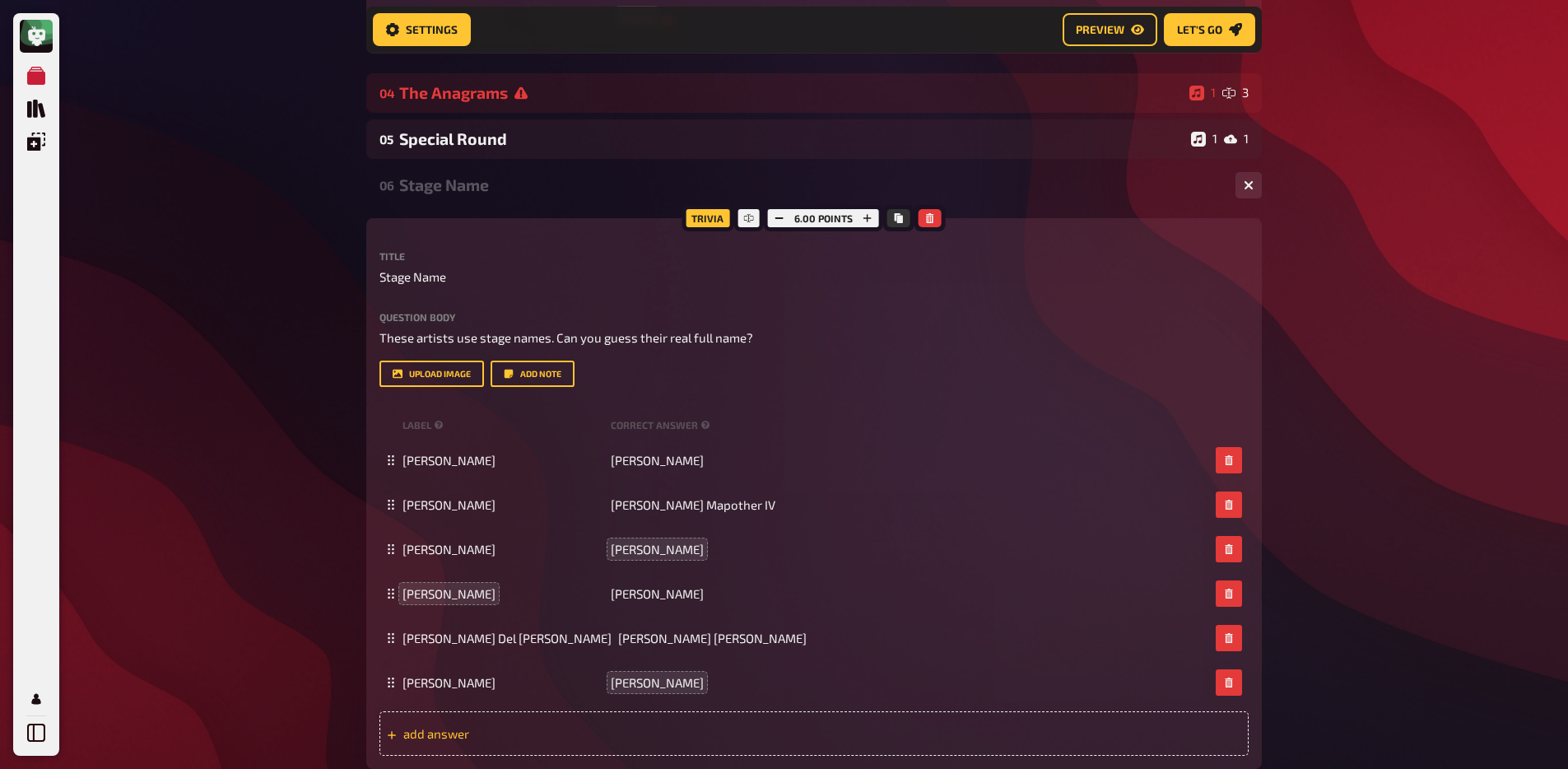
click at [477, 741] on span "add answer" at bounding box center [531, 733] width 256 height 15
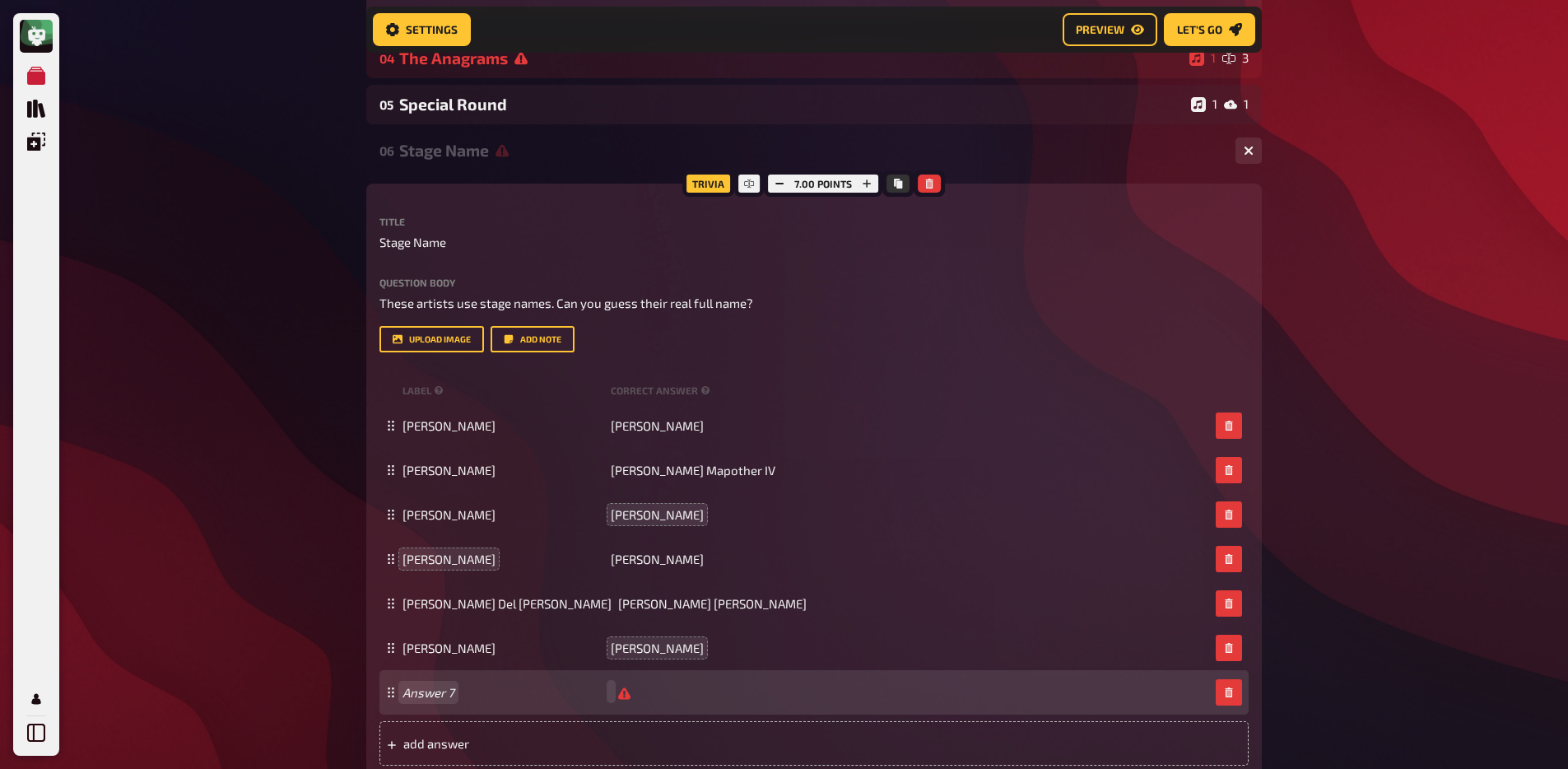
scroll to position [2775, 0]
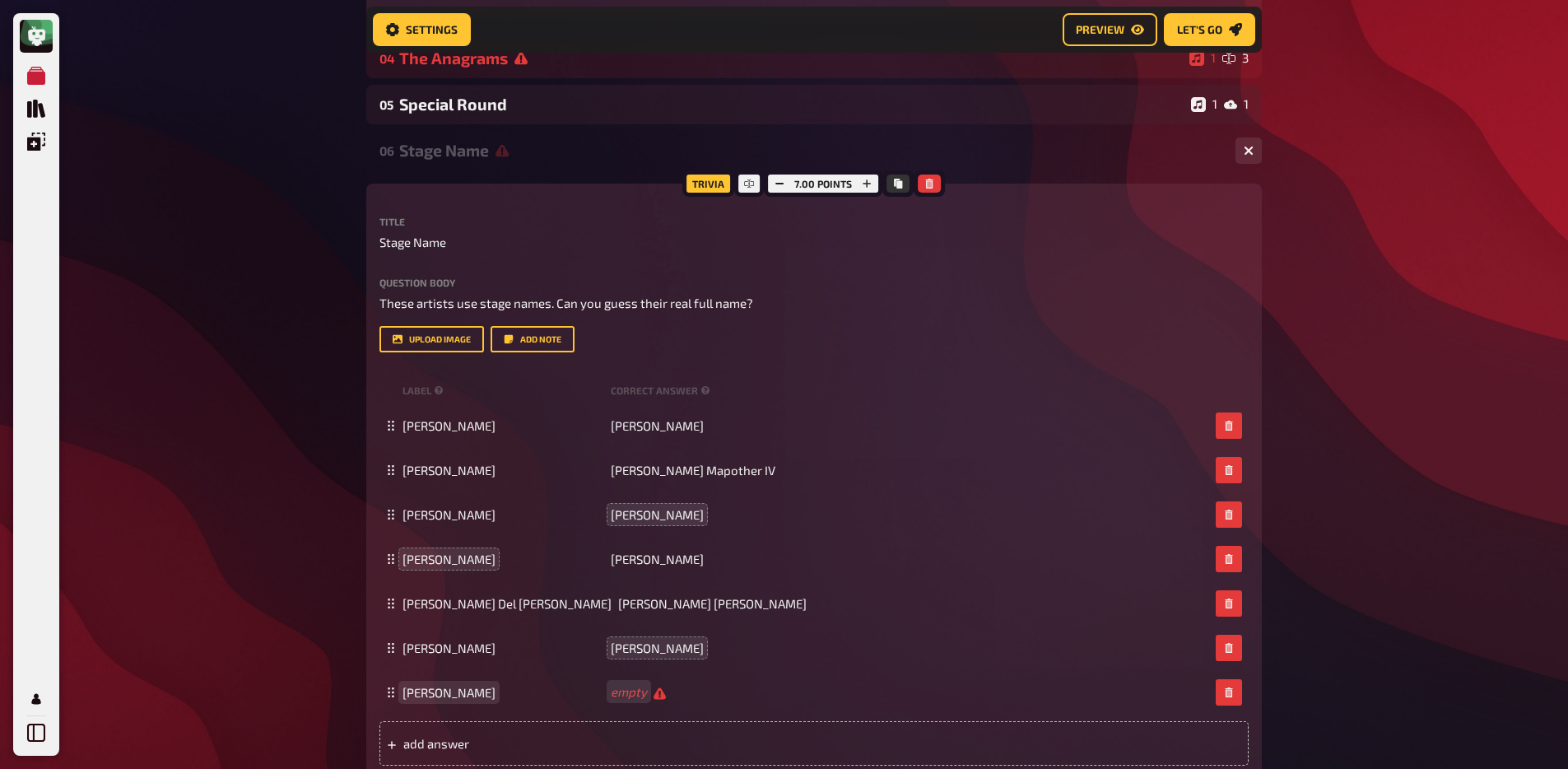
click at [432, 700] on span "Eminem" at bounding box center [449, 692] width 93 height 15
copy span "Eminem"
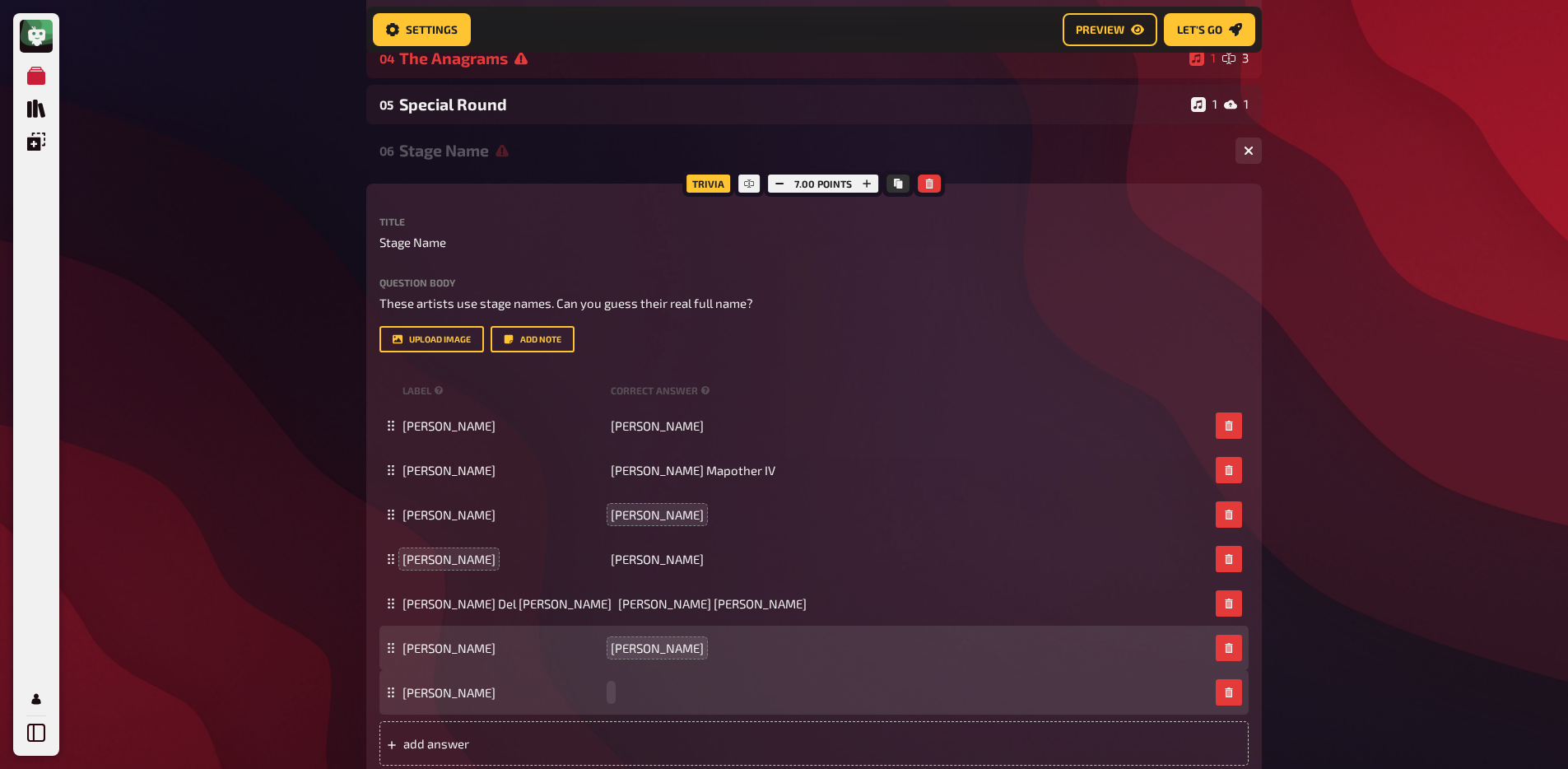
paste span
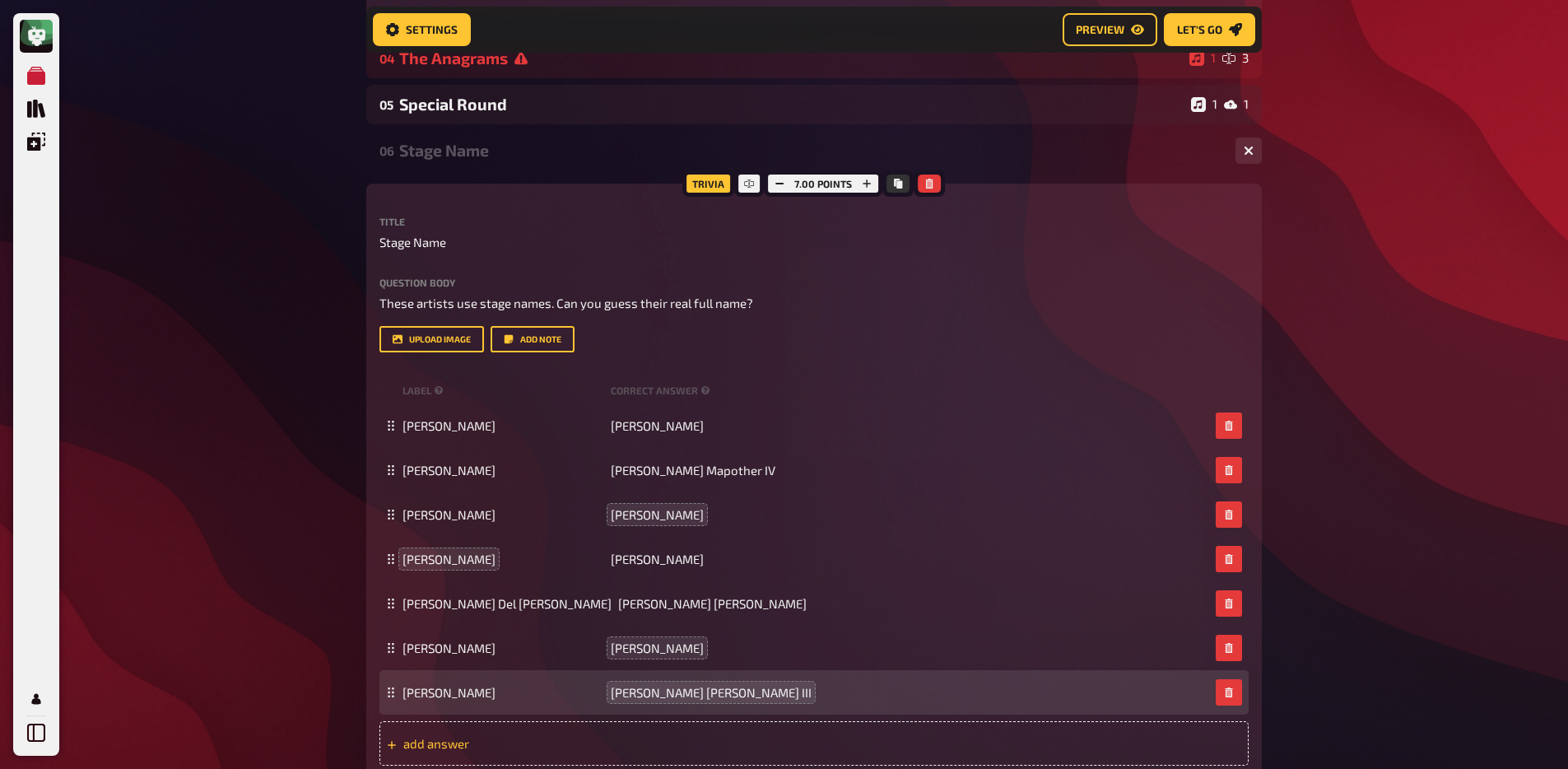
click at [435, 751] on span "add answer" at bounding box center [531, 743] width 256 height 15
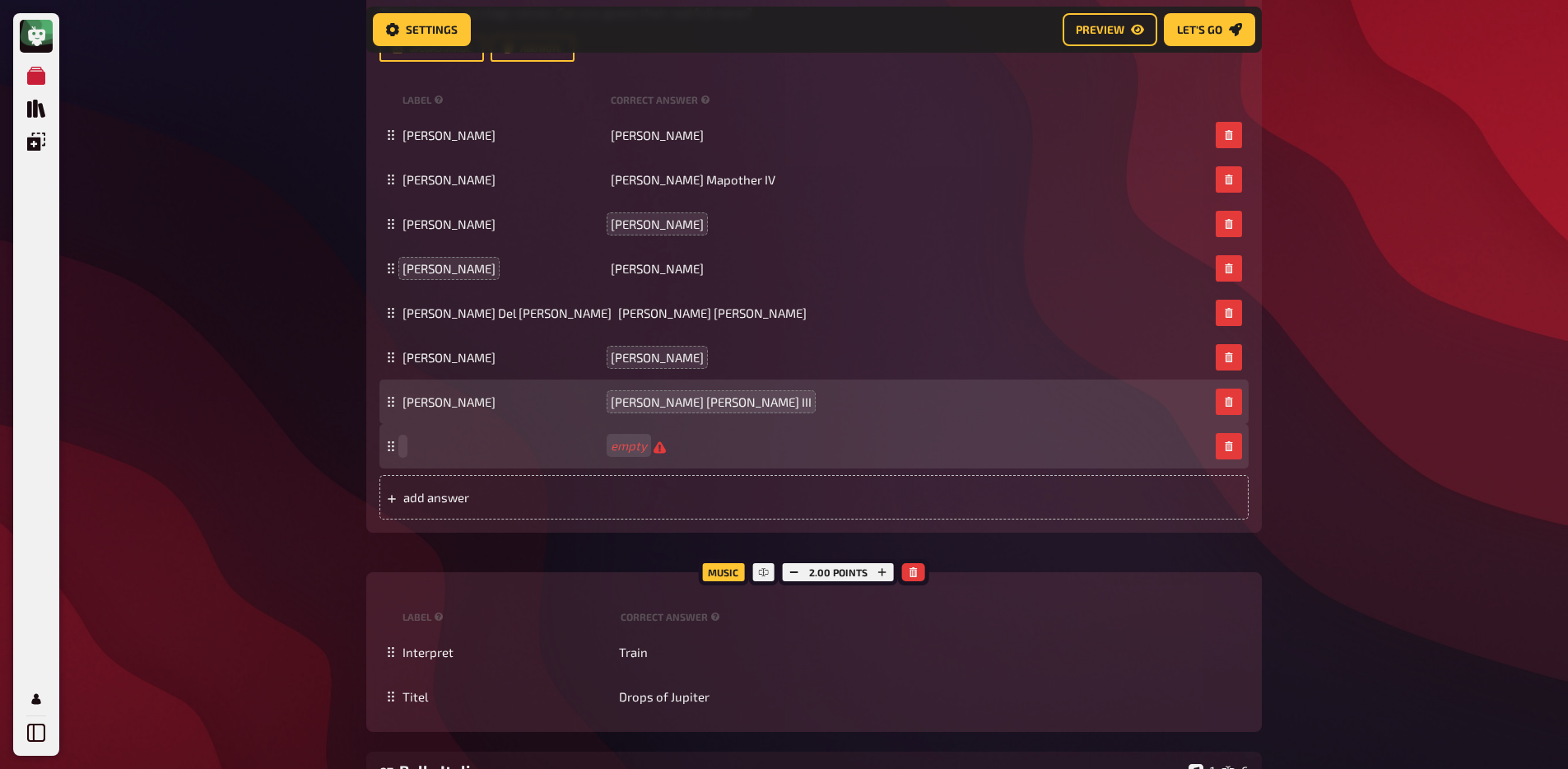
scroll to position [3064, 0]
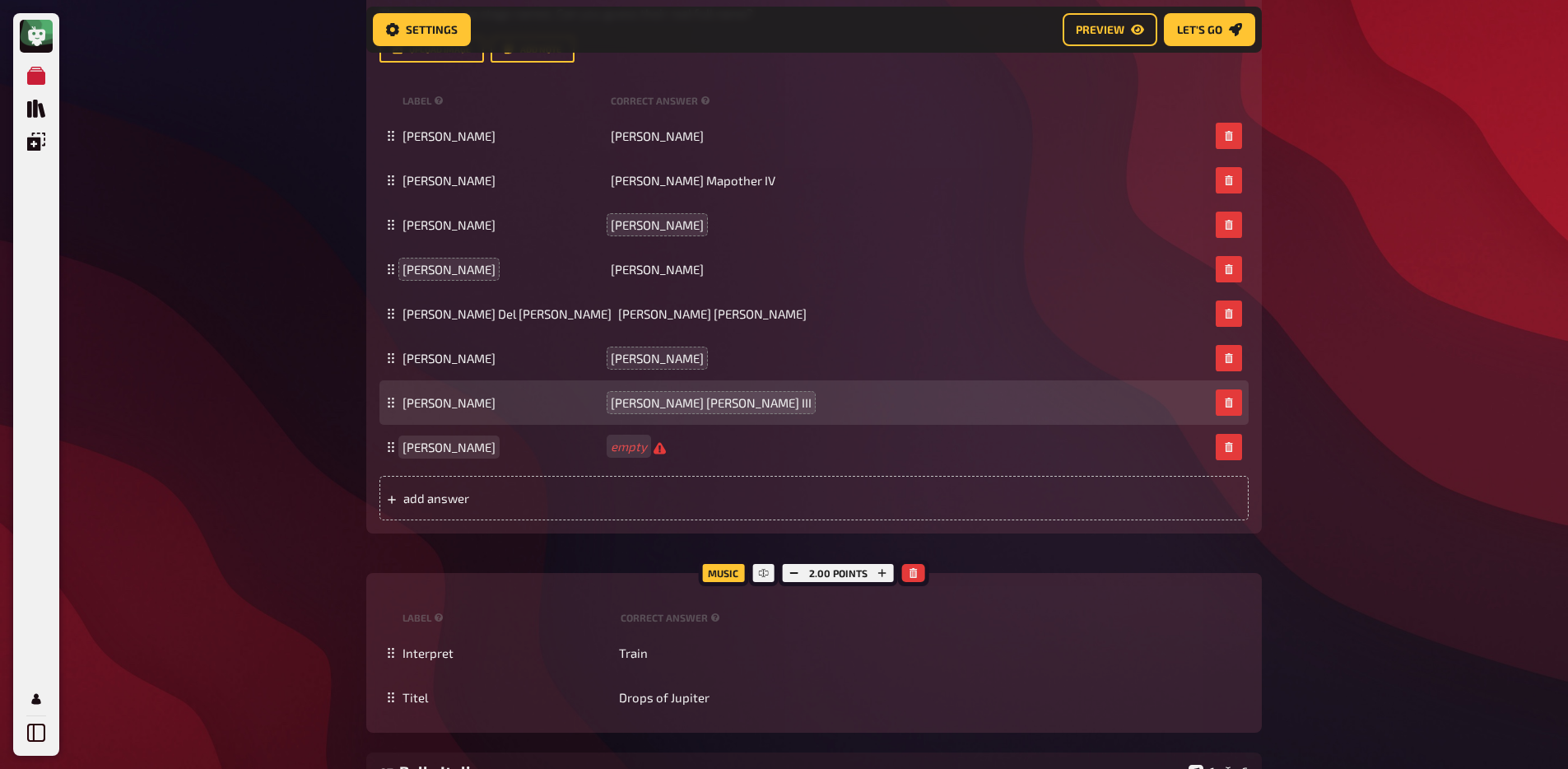
click at [457, 454] on span "Snoop Dogg" at bounding box center [449, 446] width 93 height 15
copy span "Snoop Dogg"
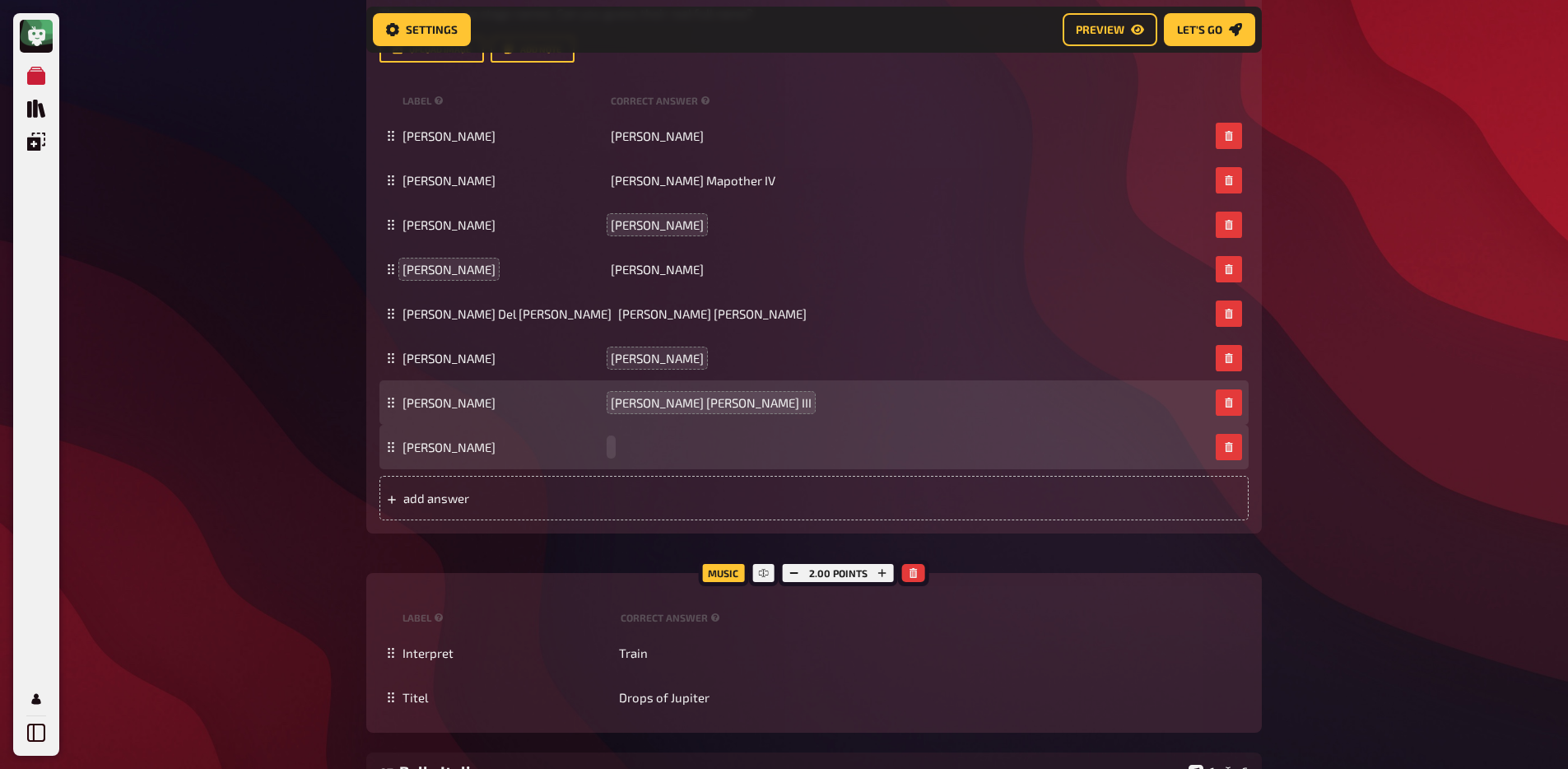
paste span
click at [583, 505] on span "add answer" at bounding box center [531, 497] width 256 height 15
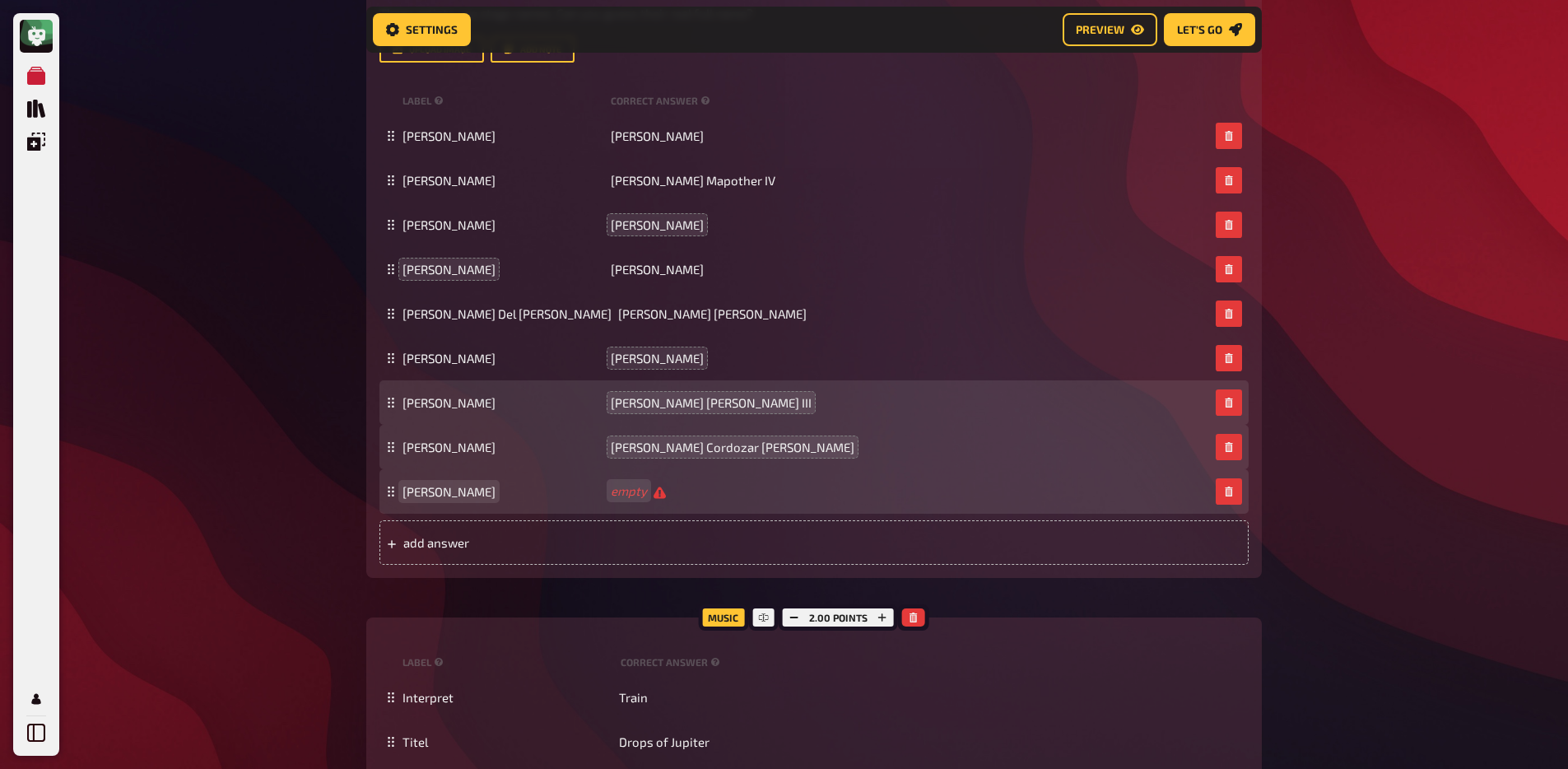
click at [418, 498] on span "Katy Perry" at bounding box center [449, 491] width 93 height 15
copy span "Katy Perry"
click at [644, 513] on div "Katy Perry empty" at bounding box center [814, 491] width 869 height 45
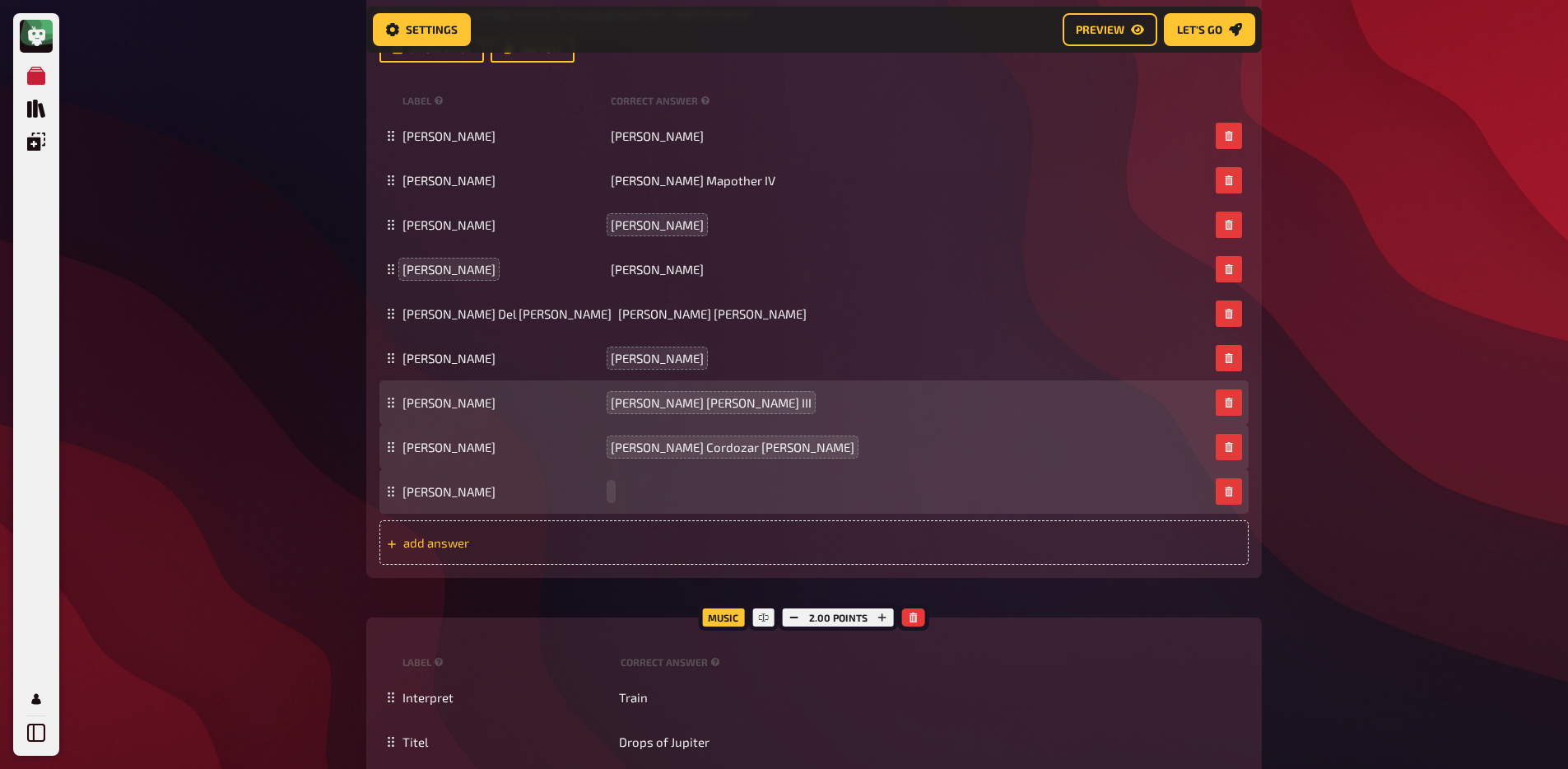
paste span
click at [648, 550] on span "add answer" at bounding box center [531, 542] width 256 height 15
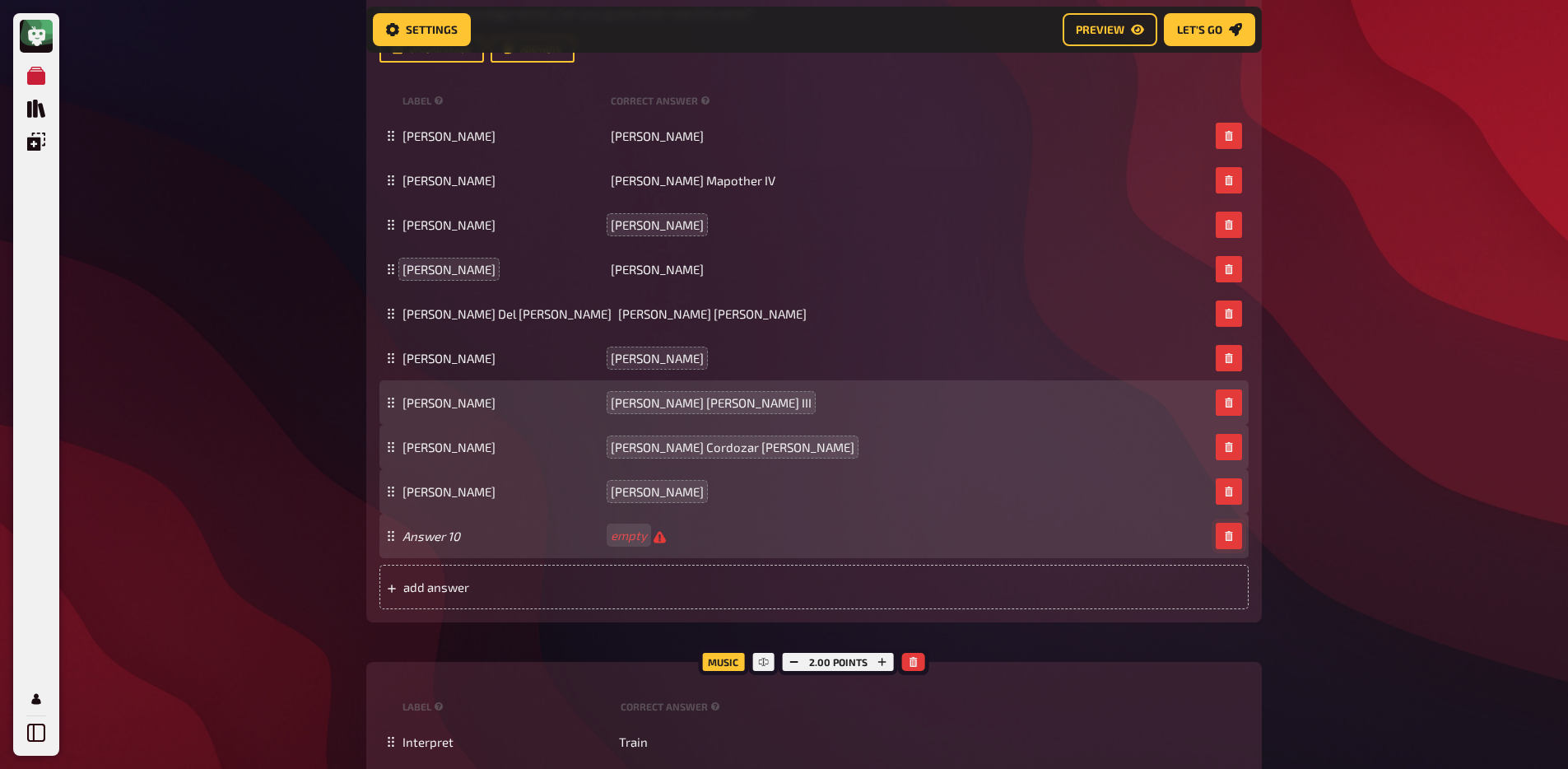
click at [1228, 540] on icon "button" at bounding box center [1228, 535] width 10 height 10
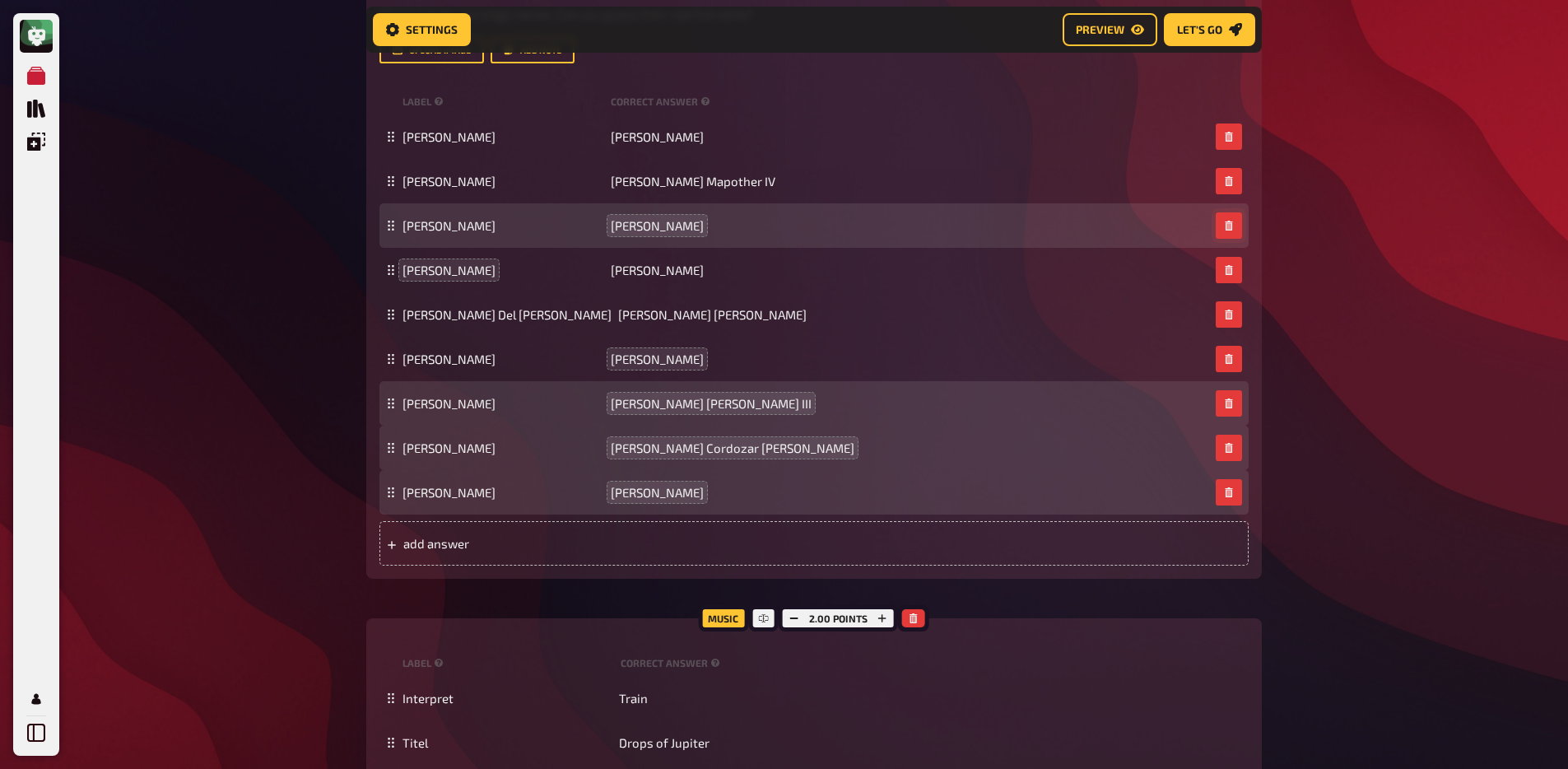
click at [1223, 230] on icon "button" at bounding box center [1228, 225] width 10 height 10
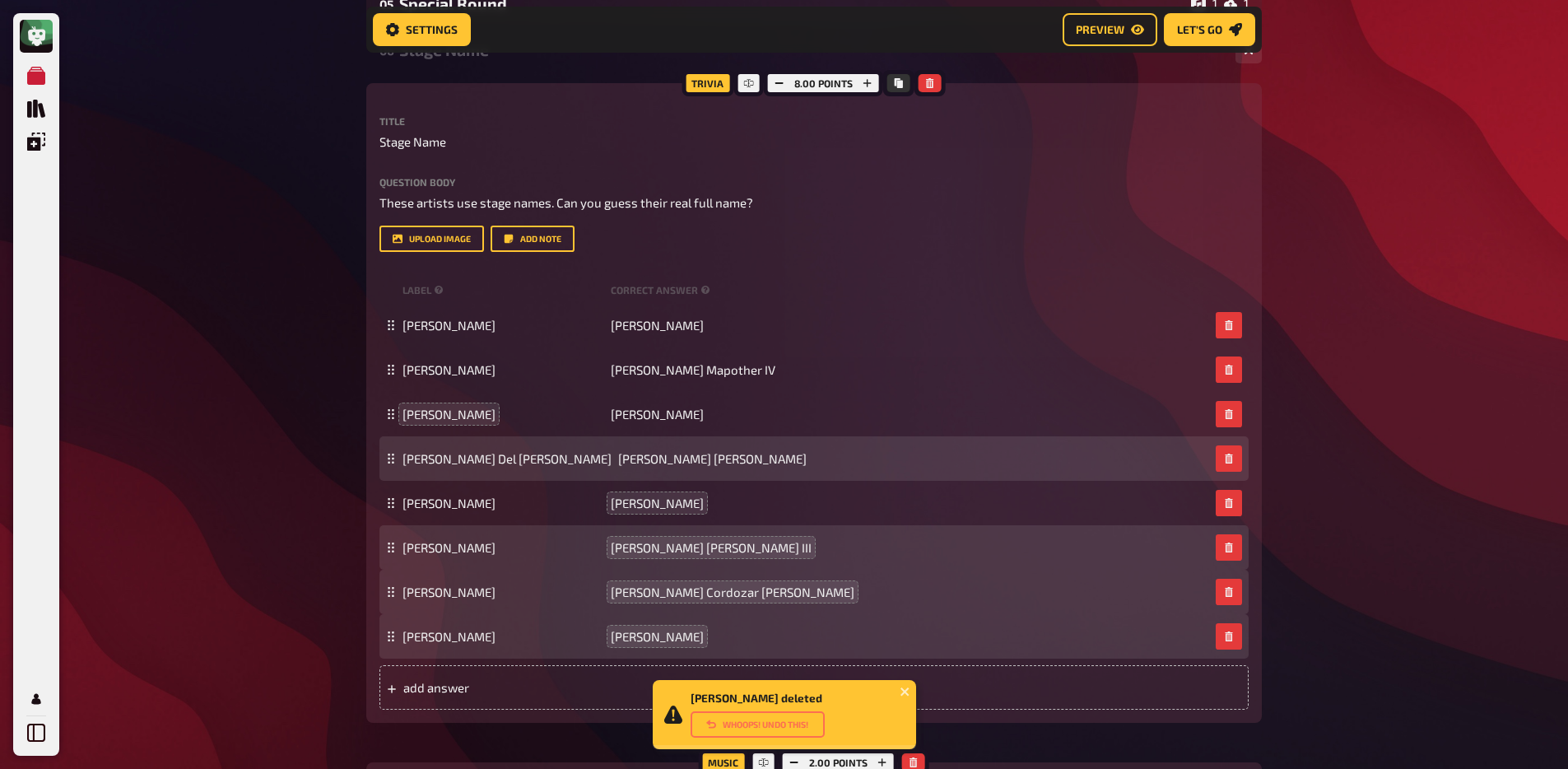
scroll to position [2884, 0]
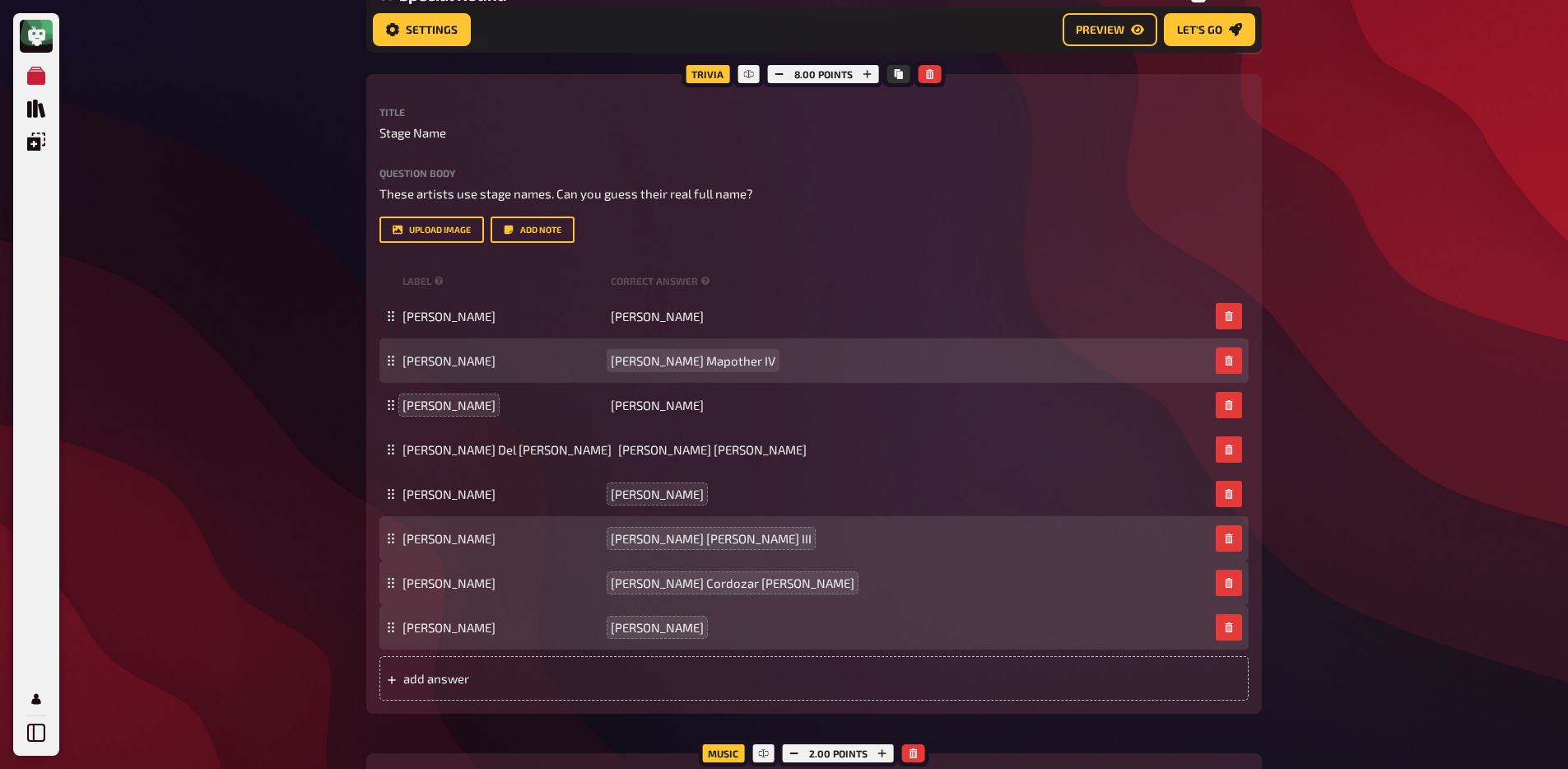
click at [764, 368] on span "Thomas Cruise Mapother IV" at bounding box center [693, 360] width 164 height 15
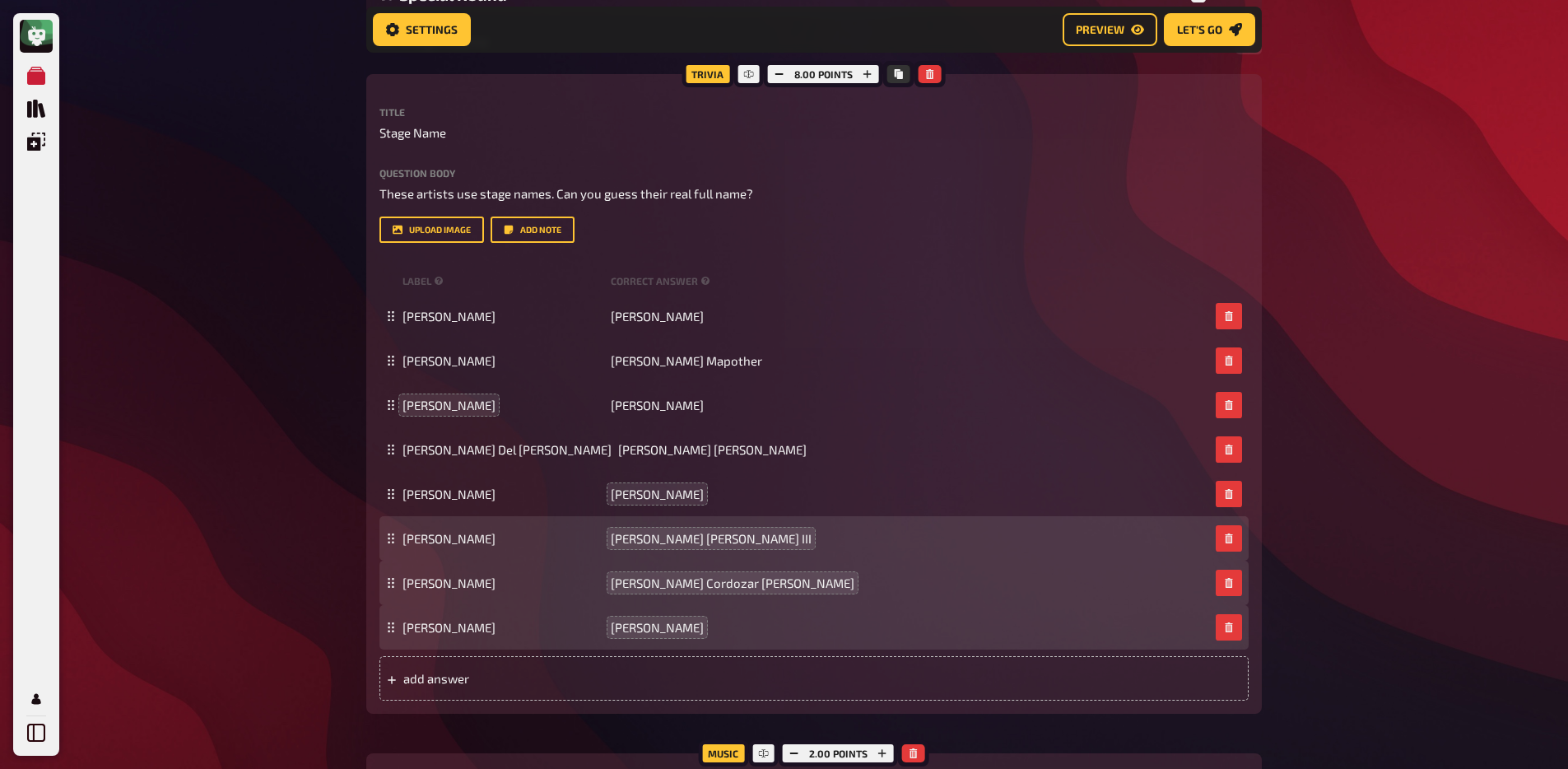
click at [758, 546] on span "Marshall Bruce Mathers III" at bounding box center [711, 538] width 200 height 15
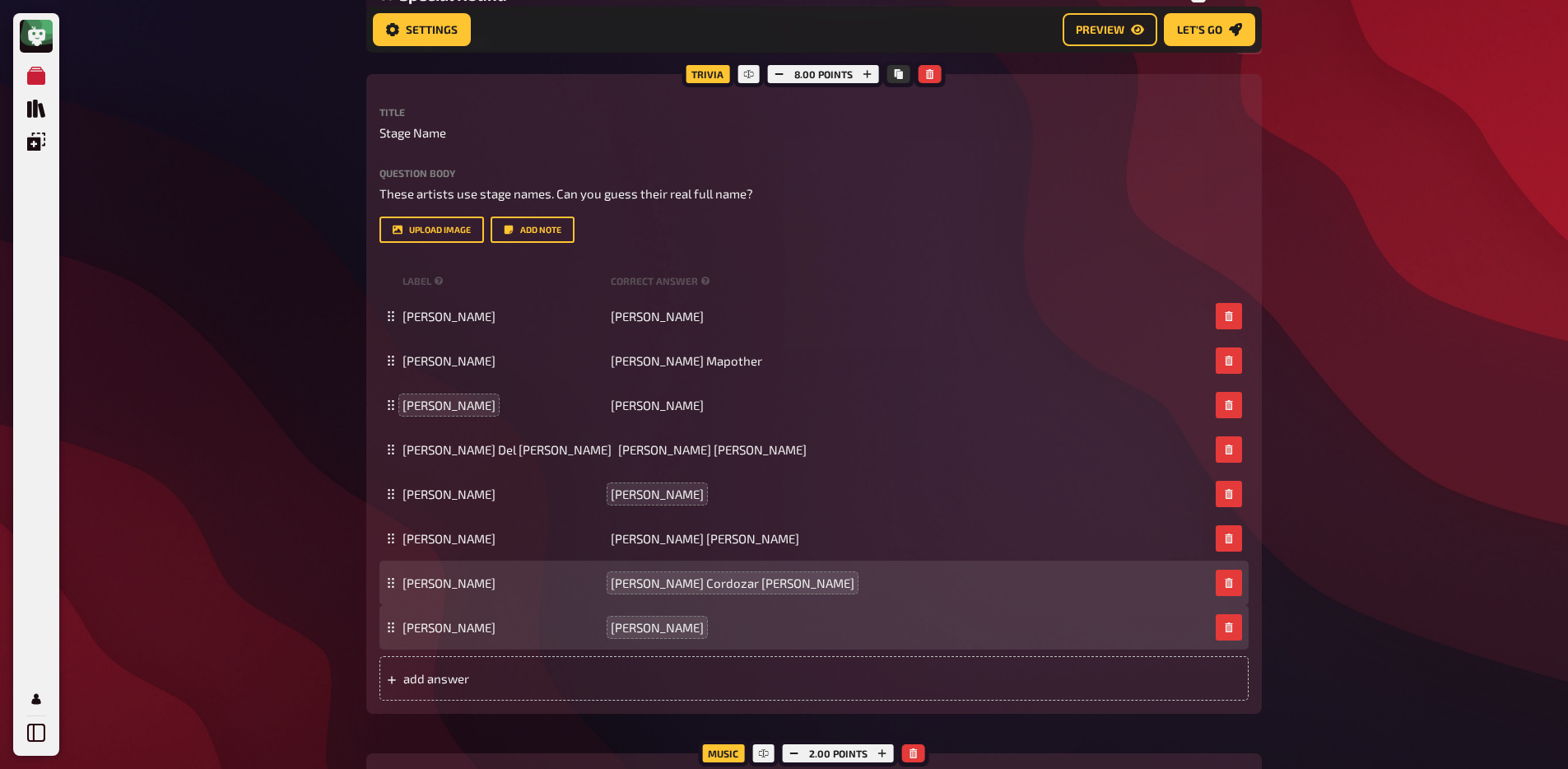
click at [1228, 588] on icon "button" at bounding box center [1228, 582] width 10 height 10
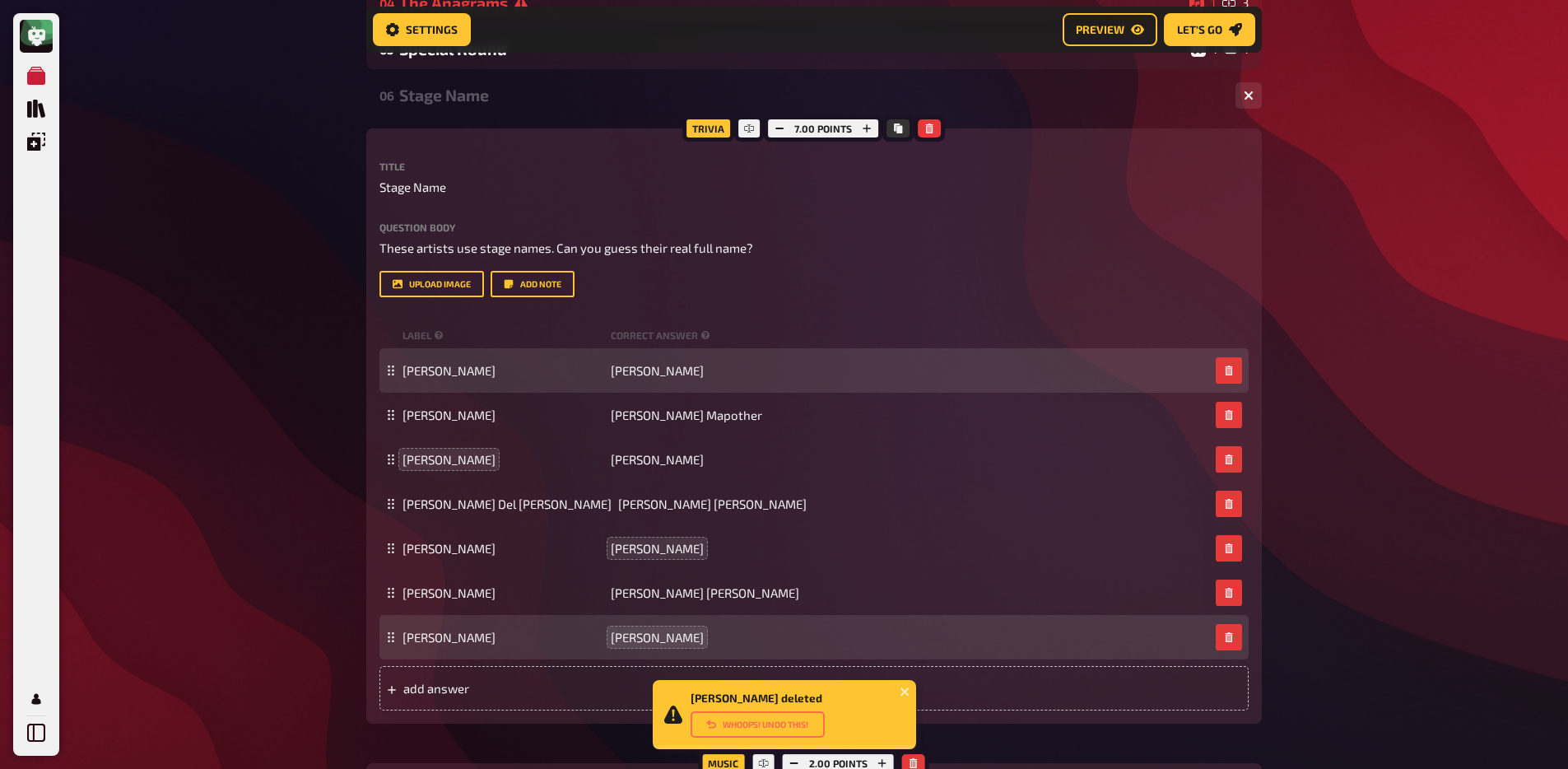
scroll to position [2829, 0]
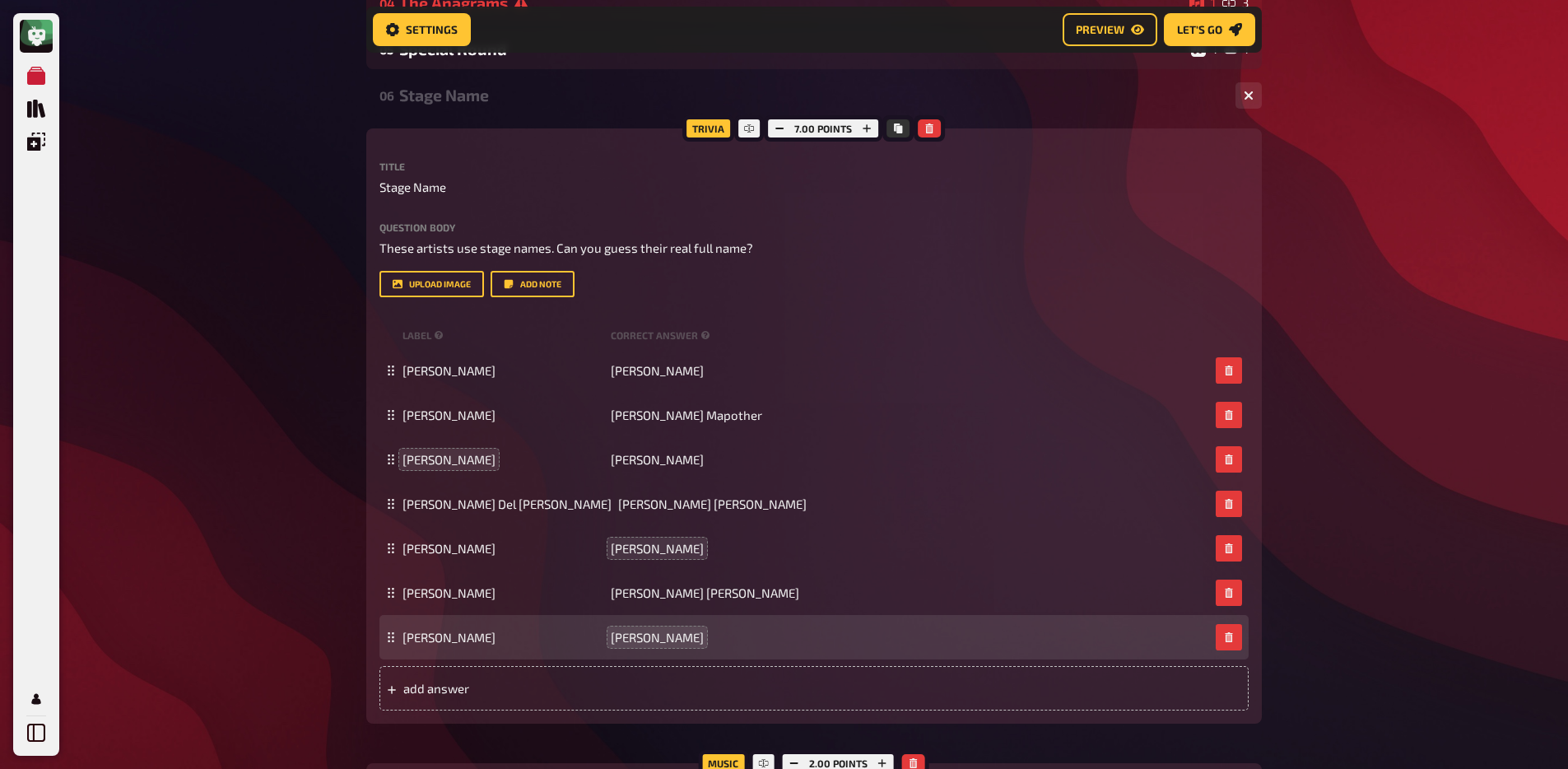
click at [419, 279] on div "Question body These artists use stage names. Can you guess their real full name…" at bounding box center [814, 259] width 869 height 75
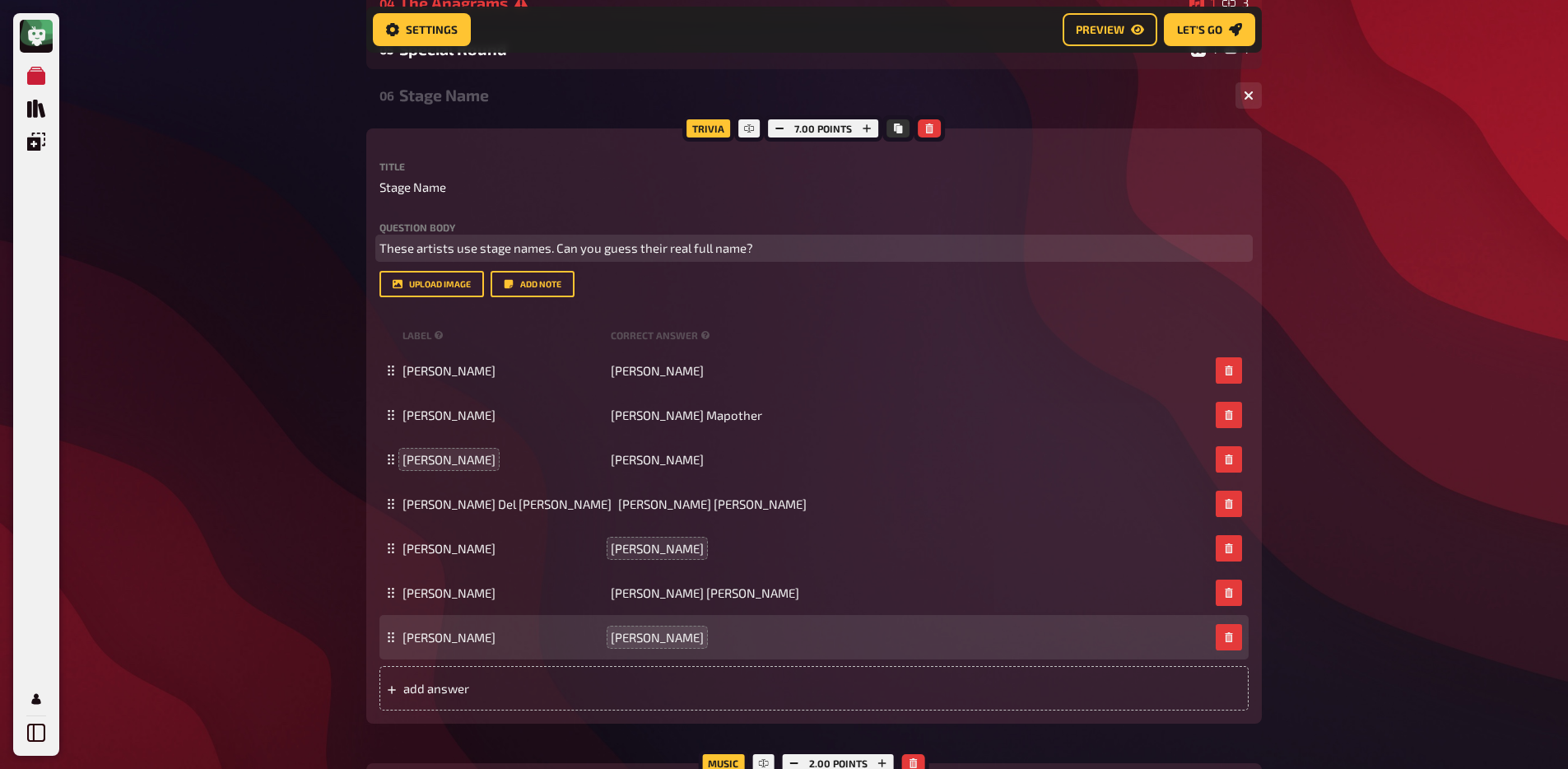
click at [563, 242] on span "These artists use stage names. Can you guess their real full name?" at bounding box center [566, 247] width 374 height 15
click at [510, 258] on p "These artists use stage names. Can you guess their real full name?" at bounding box center [814, 249] width 869 height 19
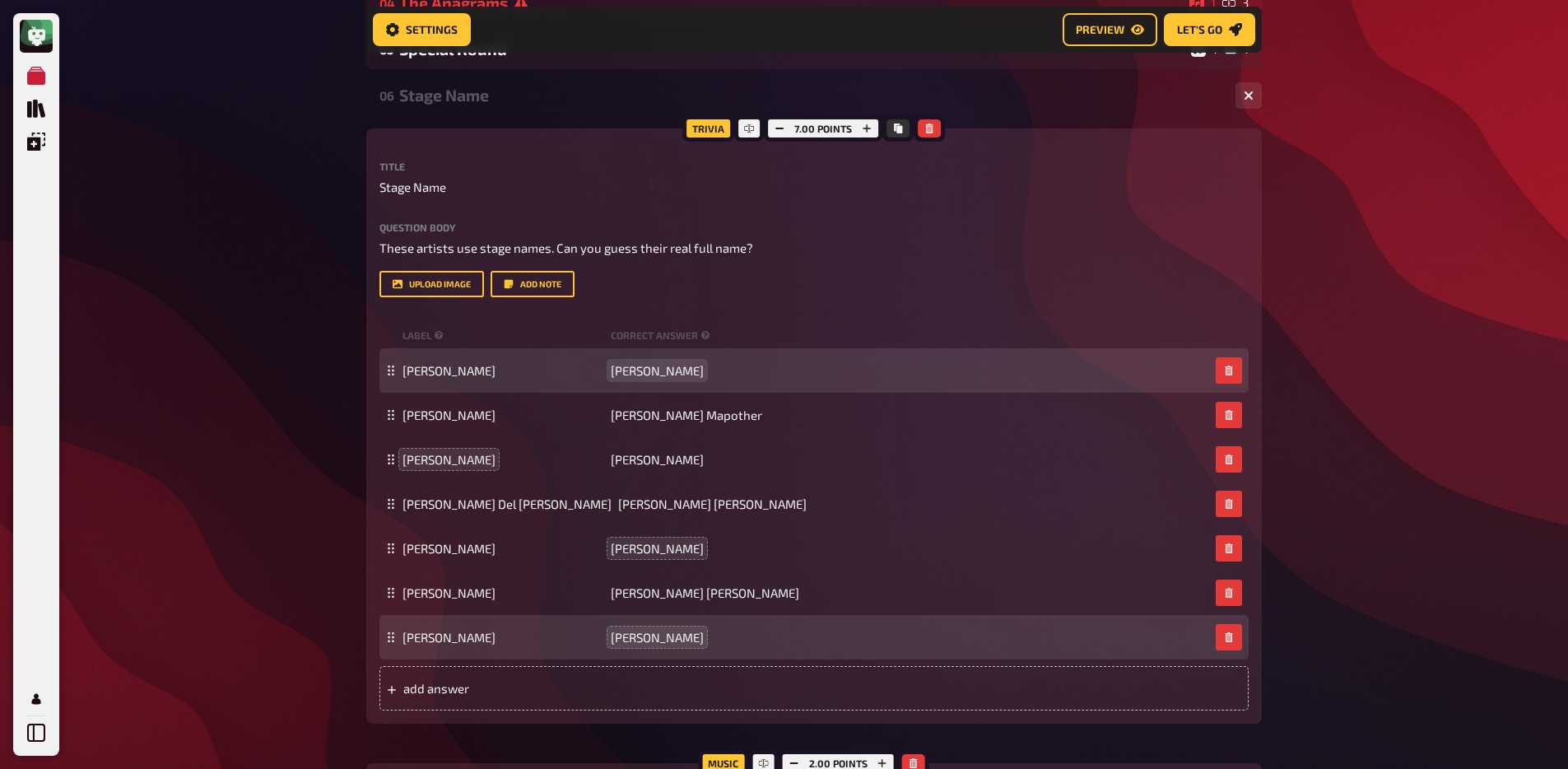
click at [627, 378] on span "Mark Sinclair" at bounding box center [657, 370] width 93 height 15
click at [426, 378] on span "Vin Diesel" at bounding box center [449, 370] width 93 height 15
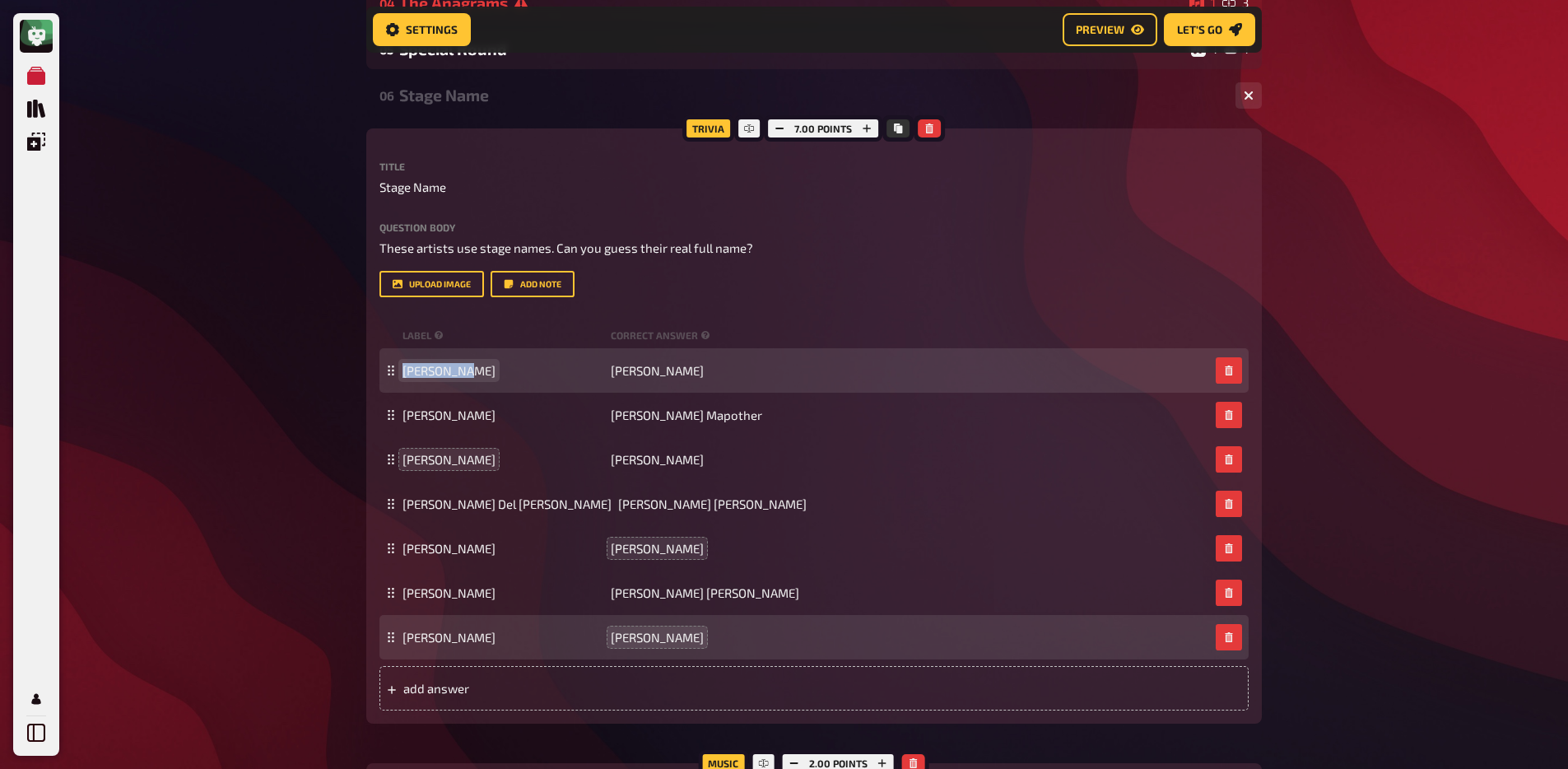
click at [426, 378] on span "Vin Diesel" at bounding box center [449, 370] width 93 height 15
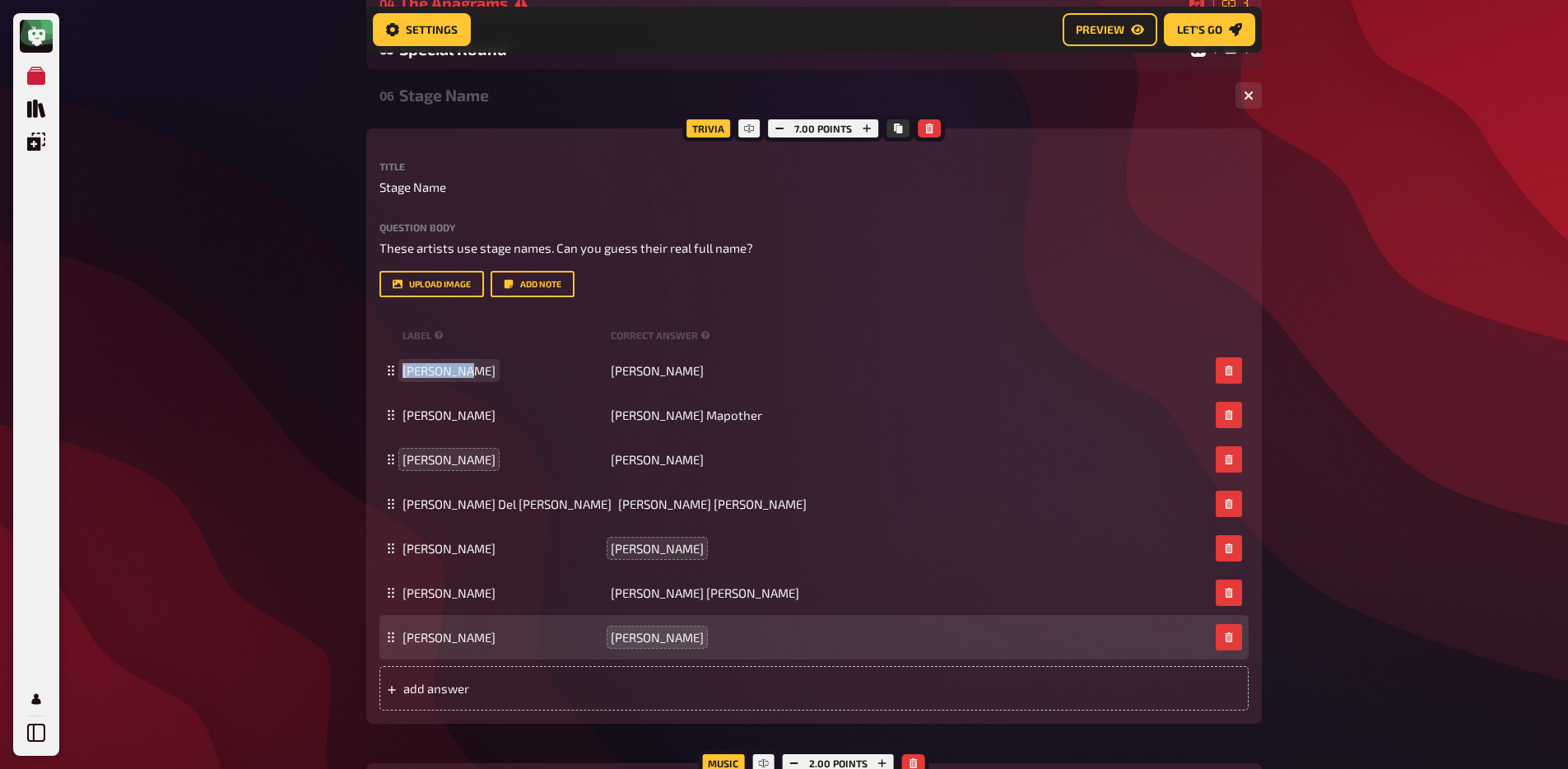
copy span "Vin Diesel"
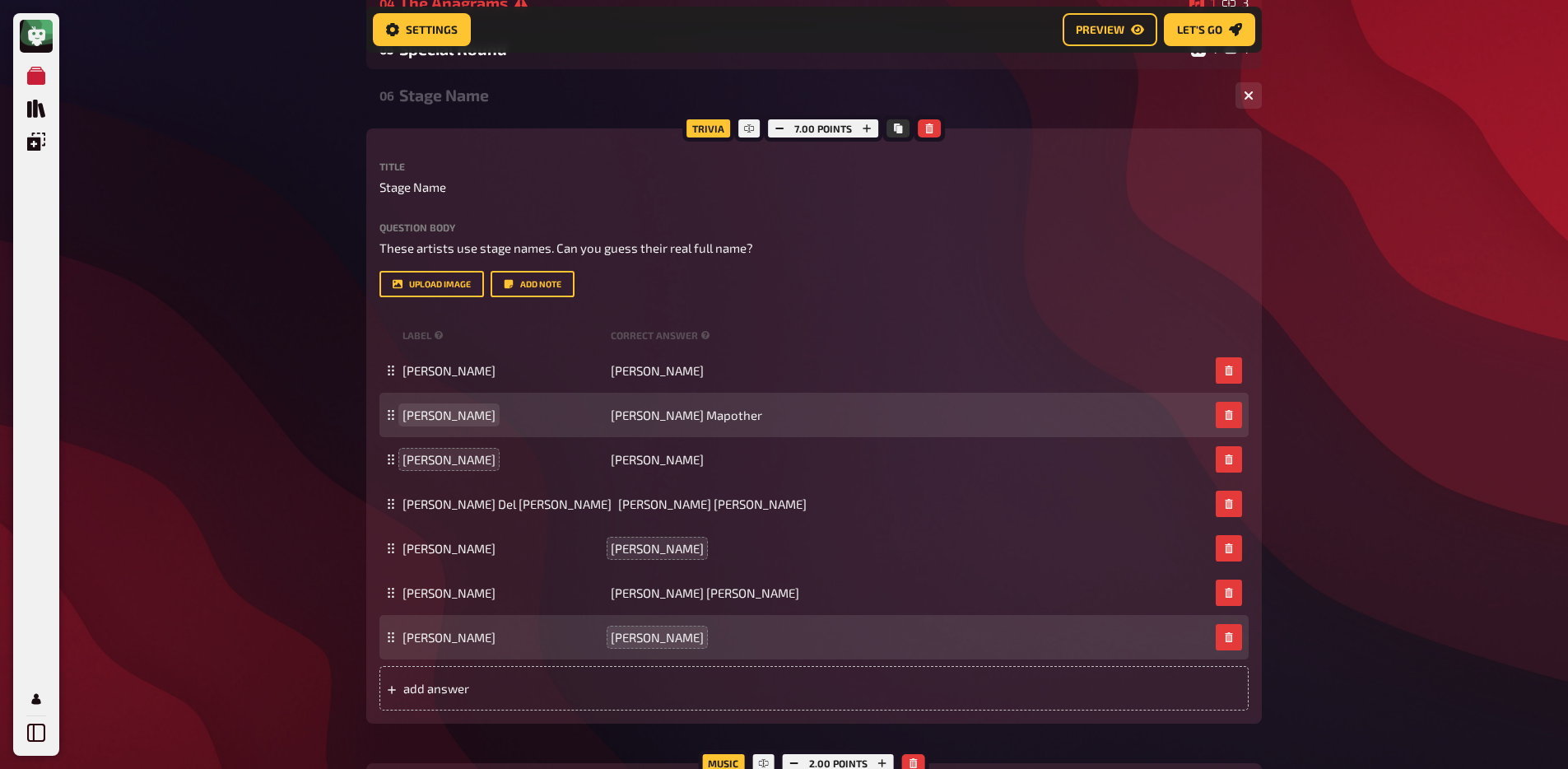
click at [434, 422] on span "Tom Cruise" at bounding box center [449, 415] width 93 height 15
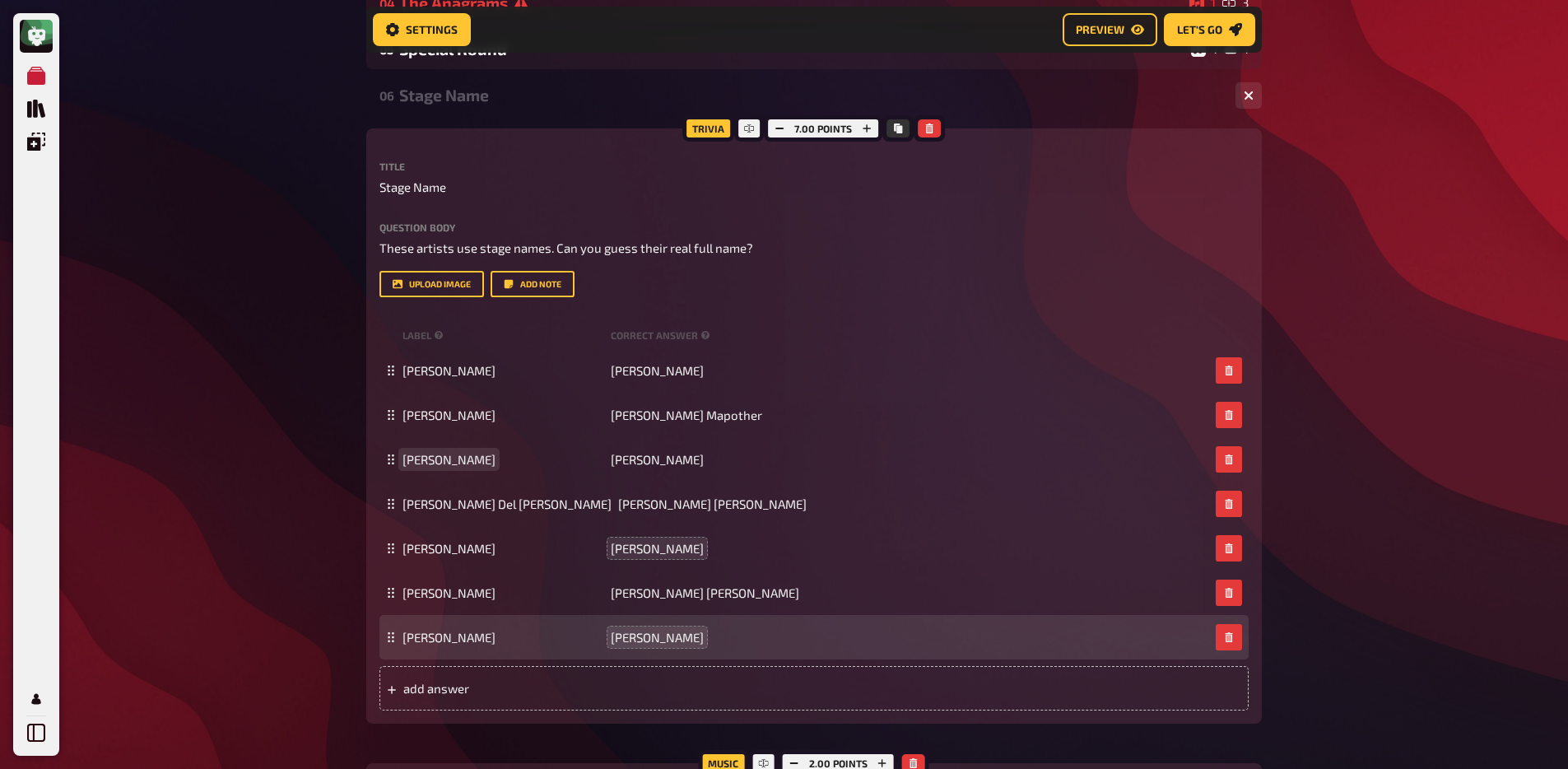
click at [436, 467] on span "Jennifer Aniston" at bounding box center [449, 459] width 93 height 15
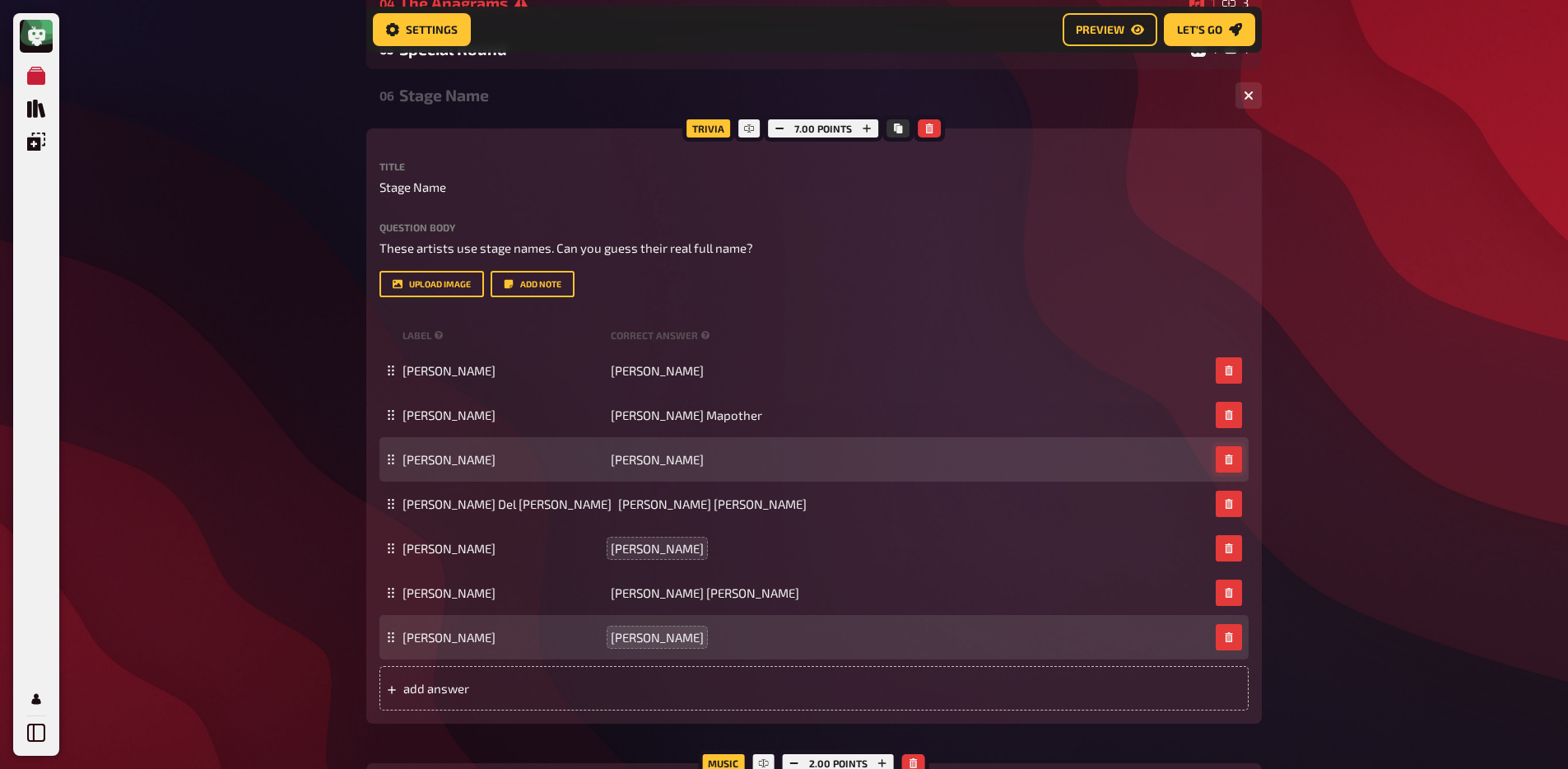
click at [1230, 464] on icon "button" at bounding box center [1228, 459] width 7 height 10
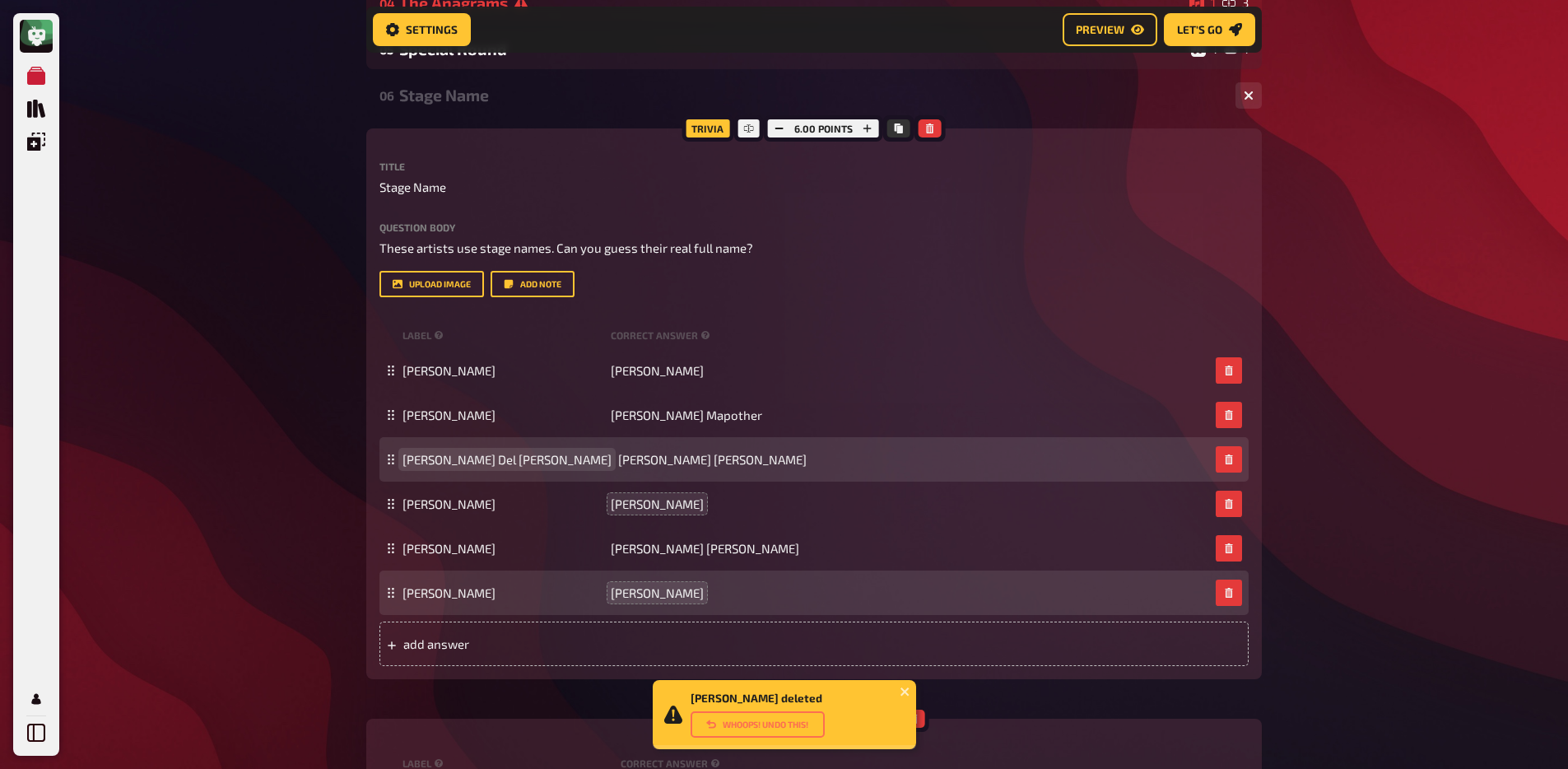
click at [447, 467] on span "Lana Del Ray" at bounding box center [507, 459] width 209 height 15
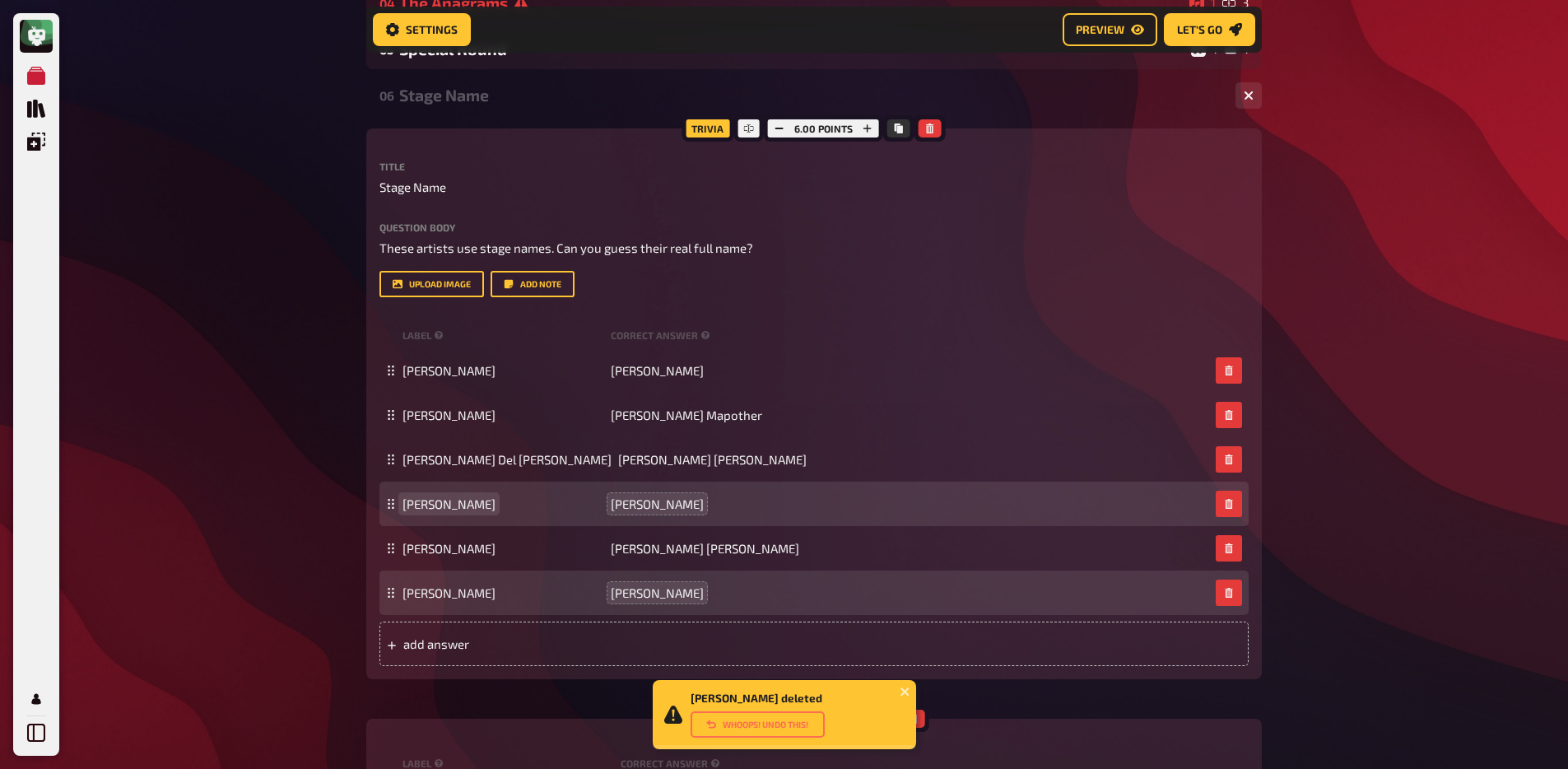
click at [439, 511] on span "Jamie Foxx" at bounding box center [449, 504] width 93 height 15
click at [439, 511] on span "Jamie Foxx" at bounding box center [449, 504] width 93 height 15
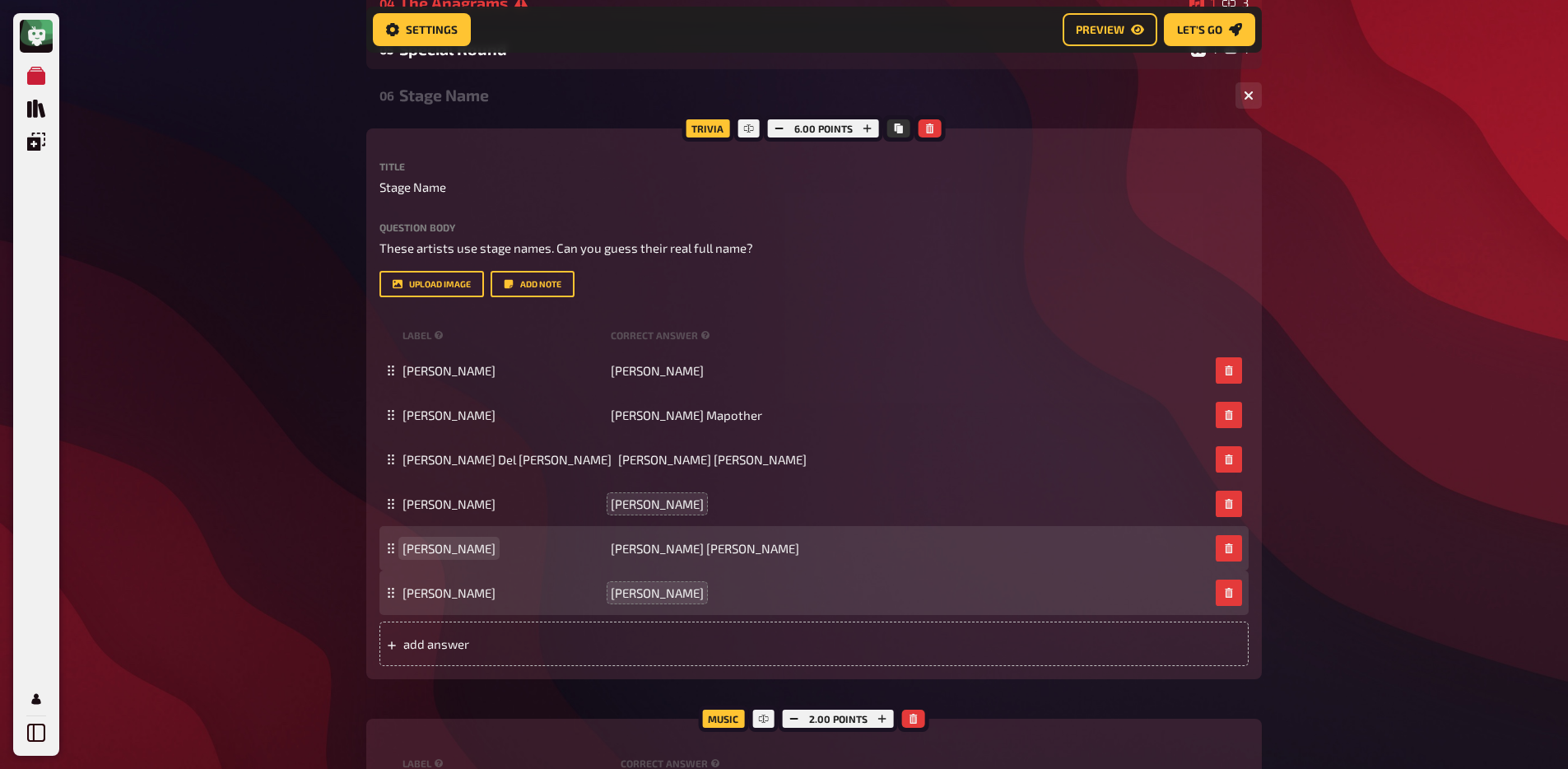
click at [423, 555] on span "Eminem" at bounding box center [449, 548] width 93 height 15
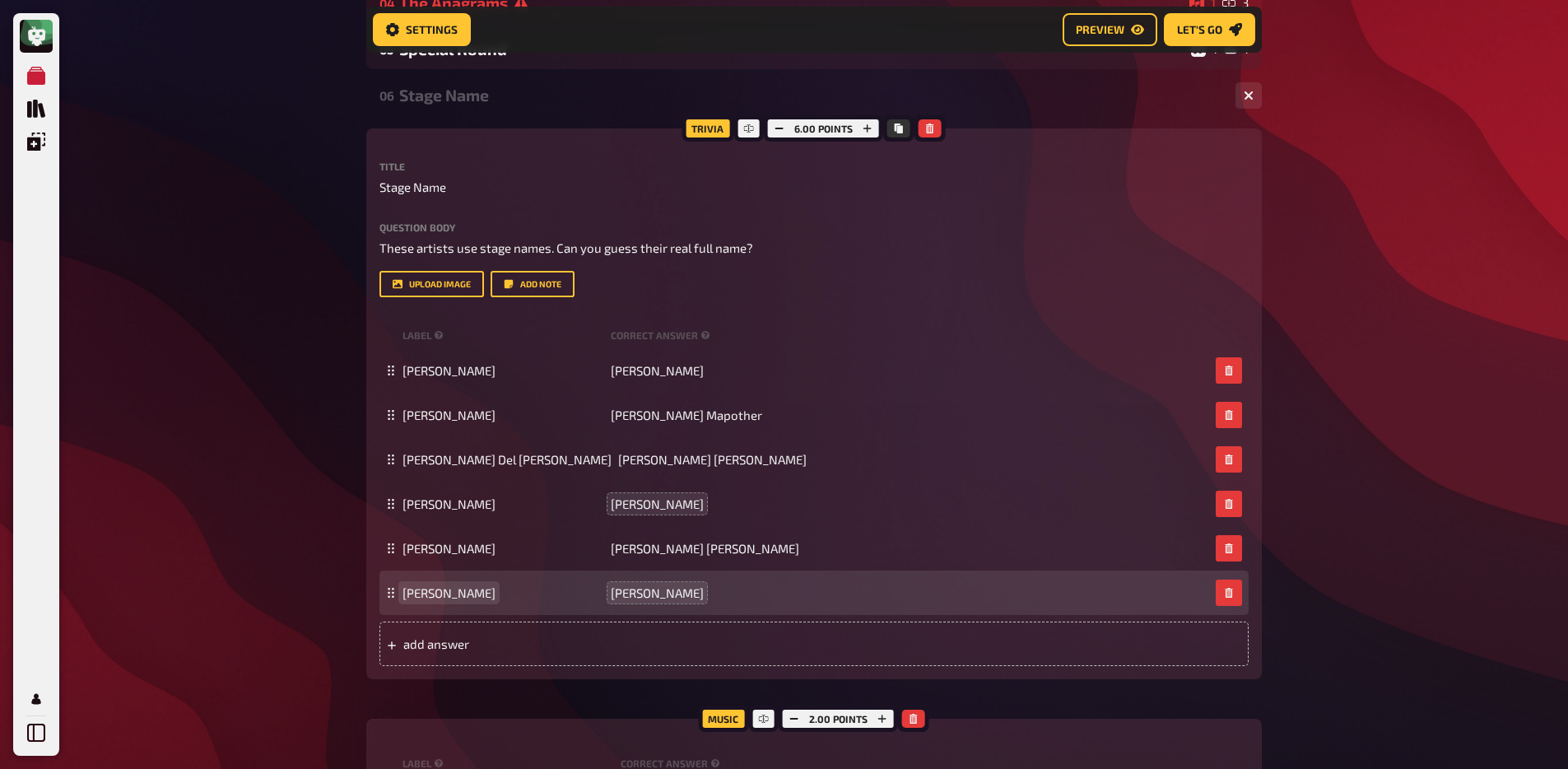
click at [436, 602] on div "Katy Perry Katheryn Elizabeth Hudson" at bounding box center [814, 592] width 869 height 45
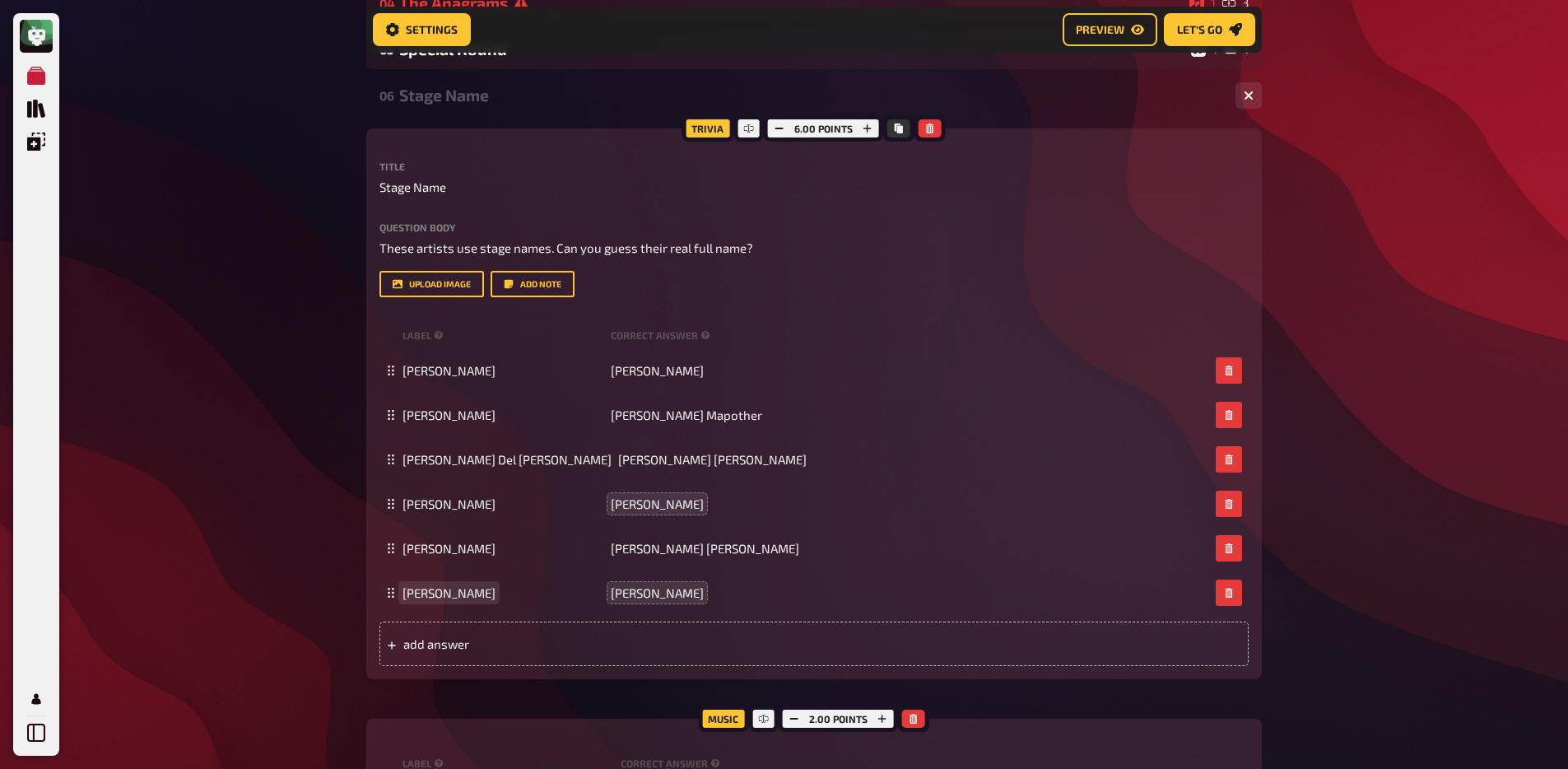
click at [431, 600] on span "Katy Perry" at bounding box center [449, 592] width 93 height 15
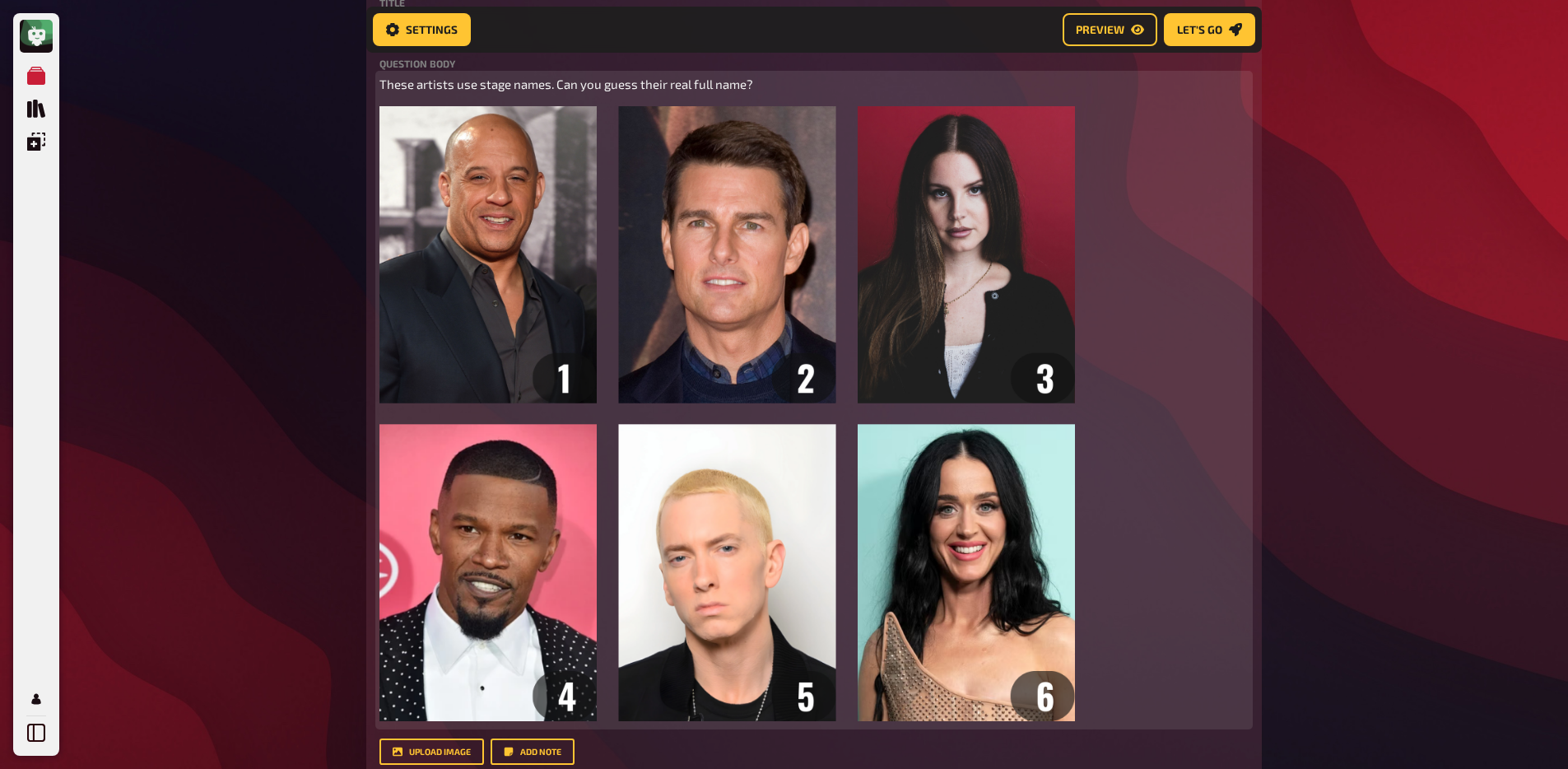
scroll to position [2972, 0]
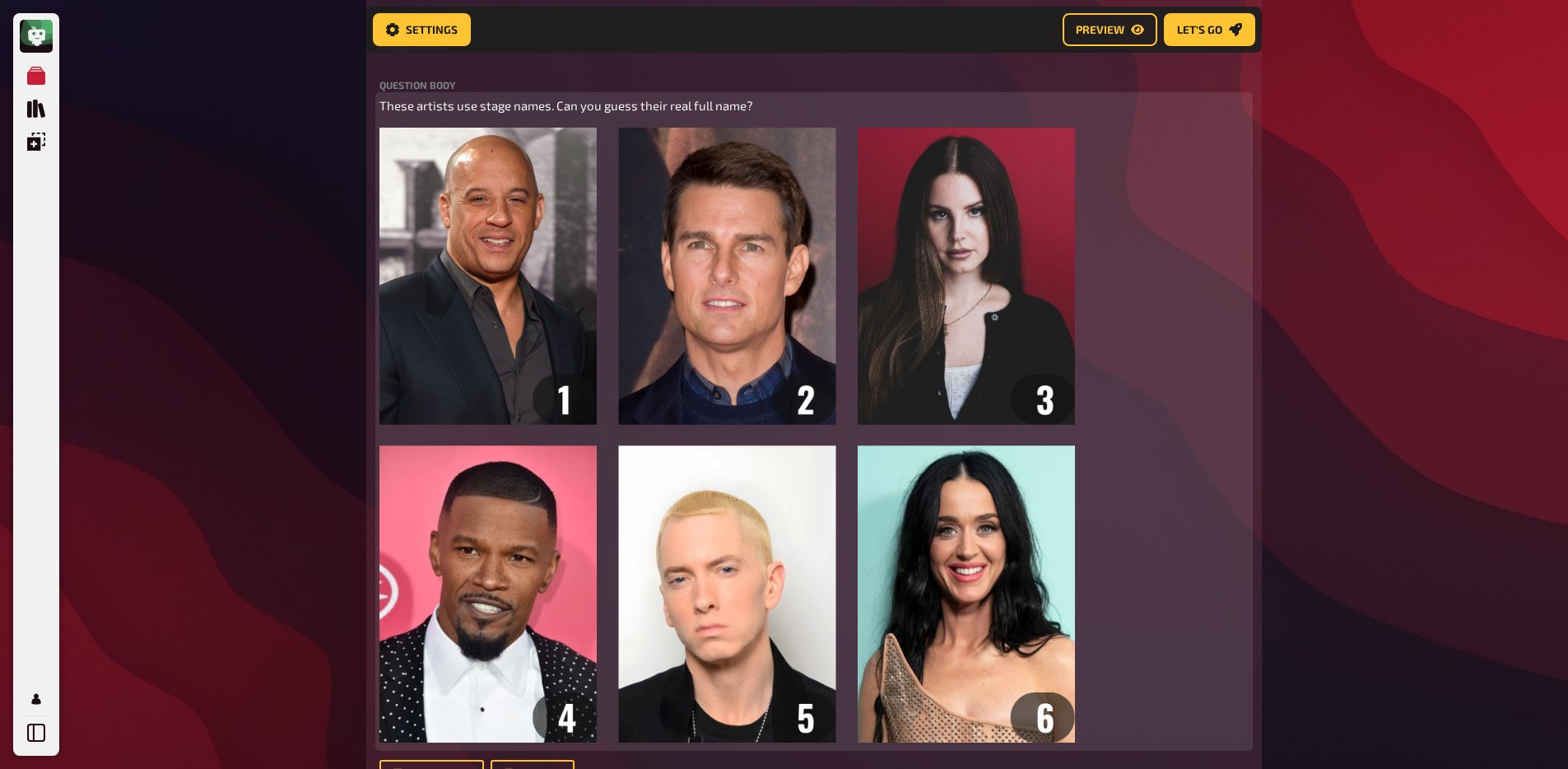
click at [439, 115] on p "These artists use stage names. Can you guess their real full name?" at bounding box center [814, 106] width 869 height 19
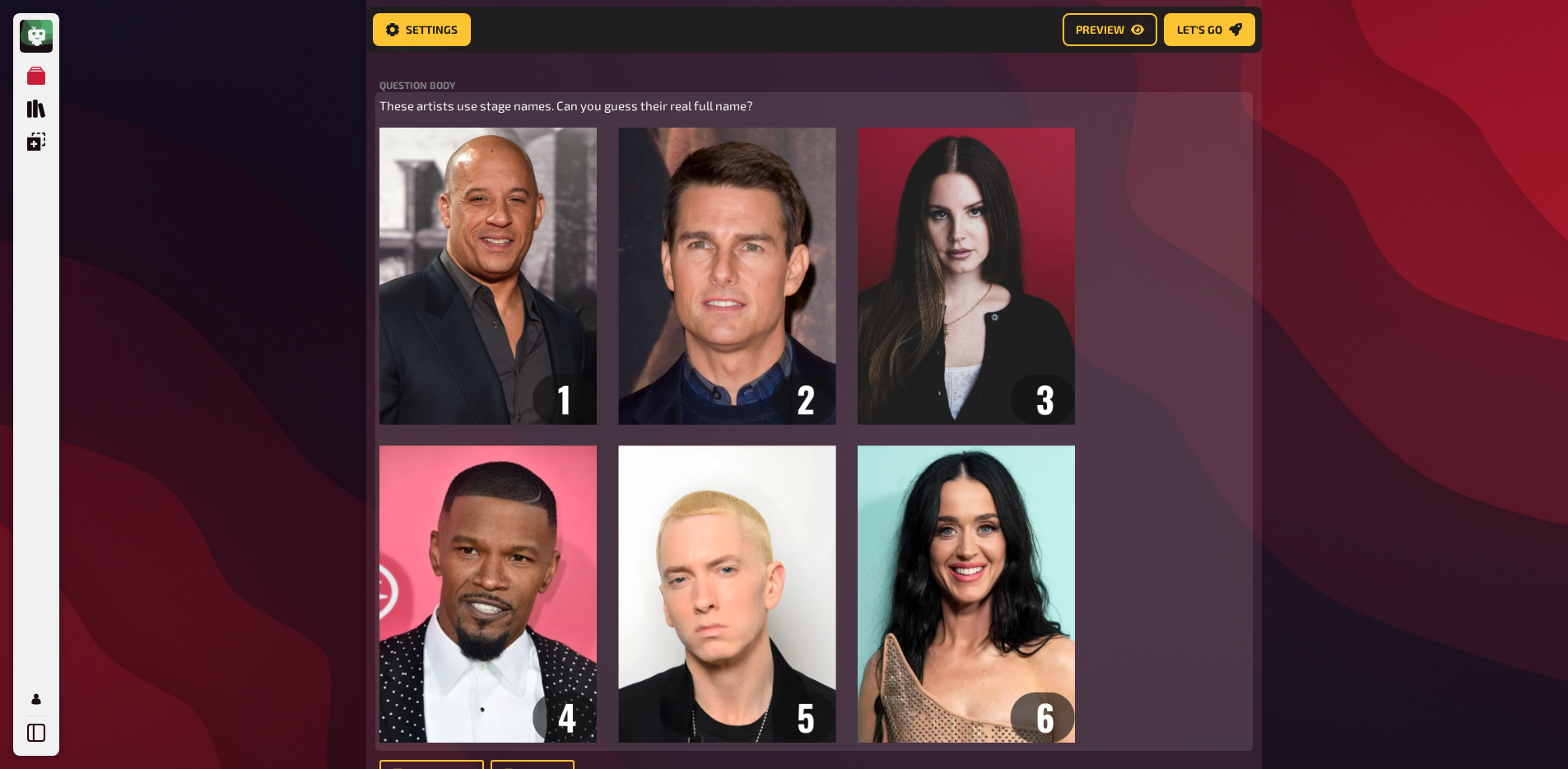
click at [490, 101] on span "These artists use stage names. Can you guess their real full name?" at bounding box center [566, 105] width 374 height 15
click at [512, 82] on button "button" at bounding box center [516, 76] width 26 height 26
click at [391, 123] on div "These artists use stage names. Can you guess their real full name? ﻿" at bounding box center [814, 422] width 869 height 650
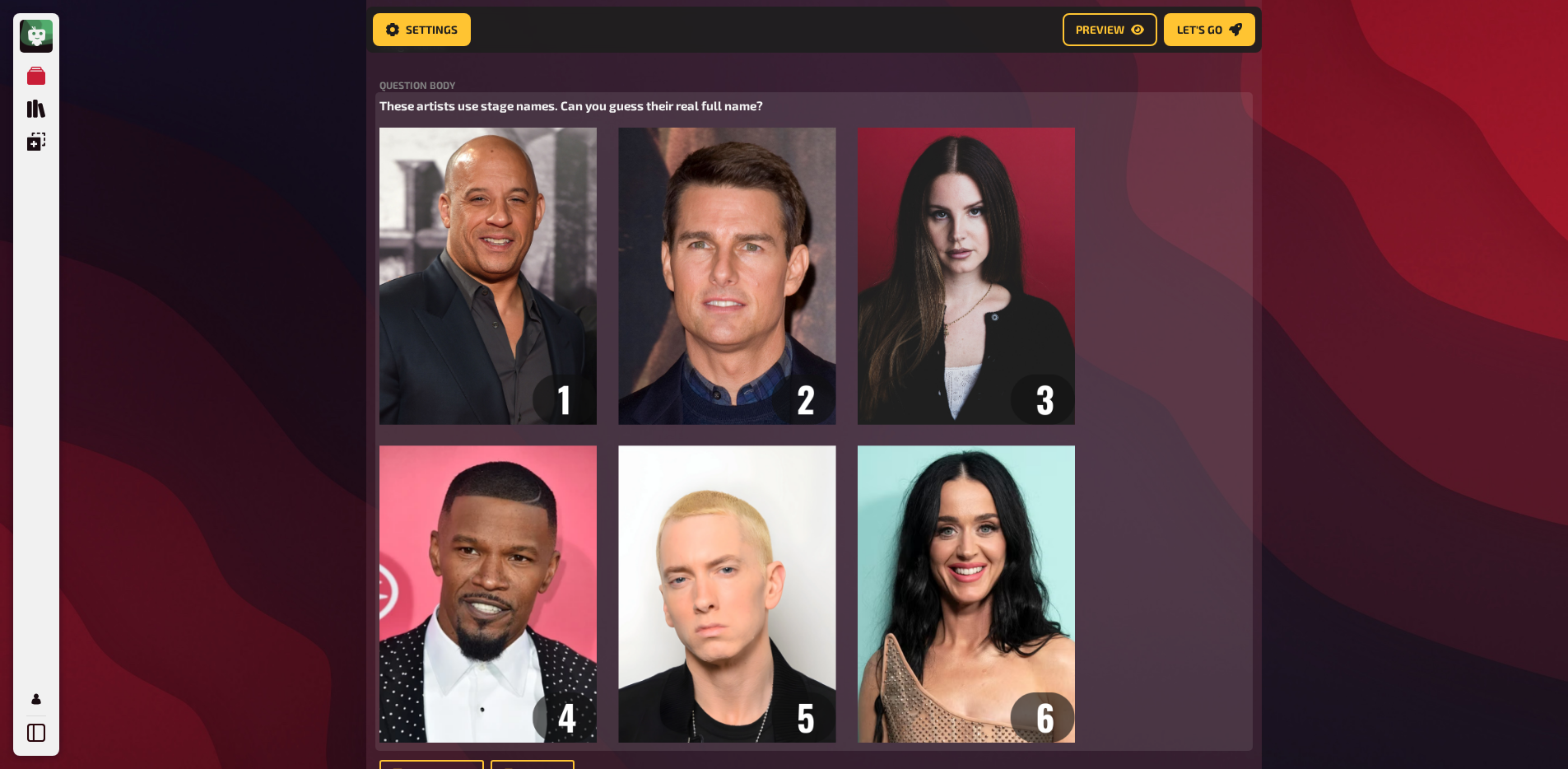
click at [688, 106] on span "These artists use stage names. Can you guess their real full name?" at bounding box center [571, 105] width 383 height 15
click at [499, 105] on span "Can you tell us the real full names behind these stage names?" at bounding box center [553, 105] width 346 height 15
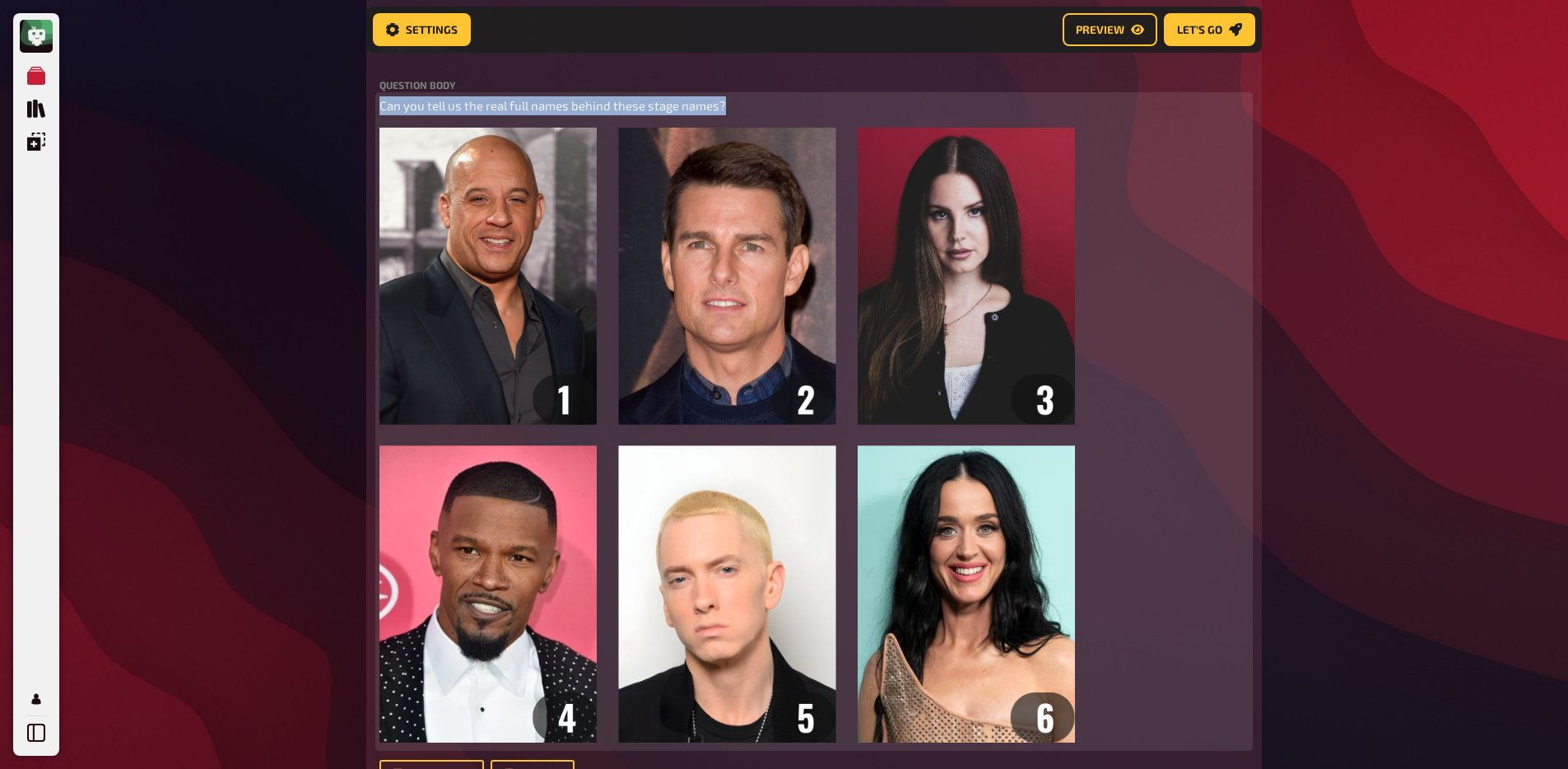
click at [499, 105] on span "Can you tell us the real full names behind these stage names?" at bounding box center [553, 105] width 346 height 15
click at [497, 73] on icon "button" at bounding box center [501, 76] width 10 height 10
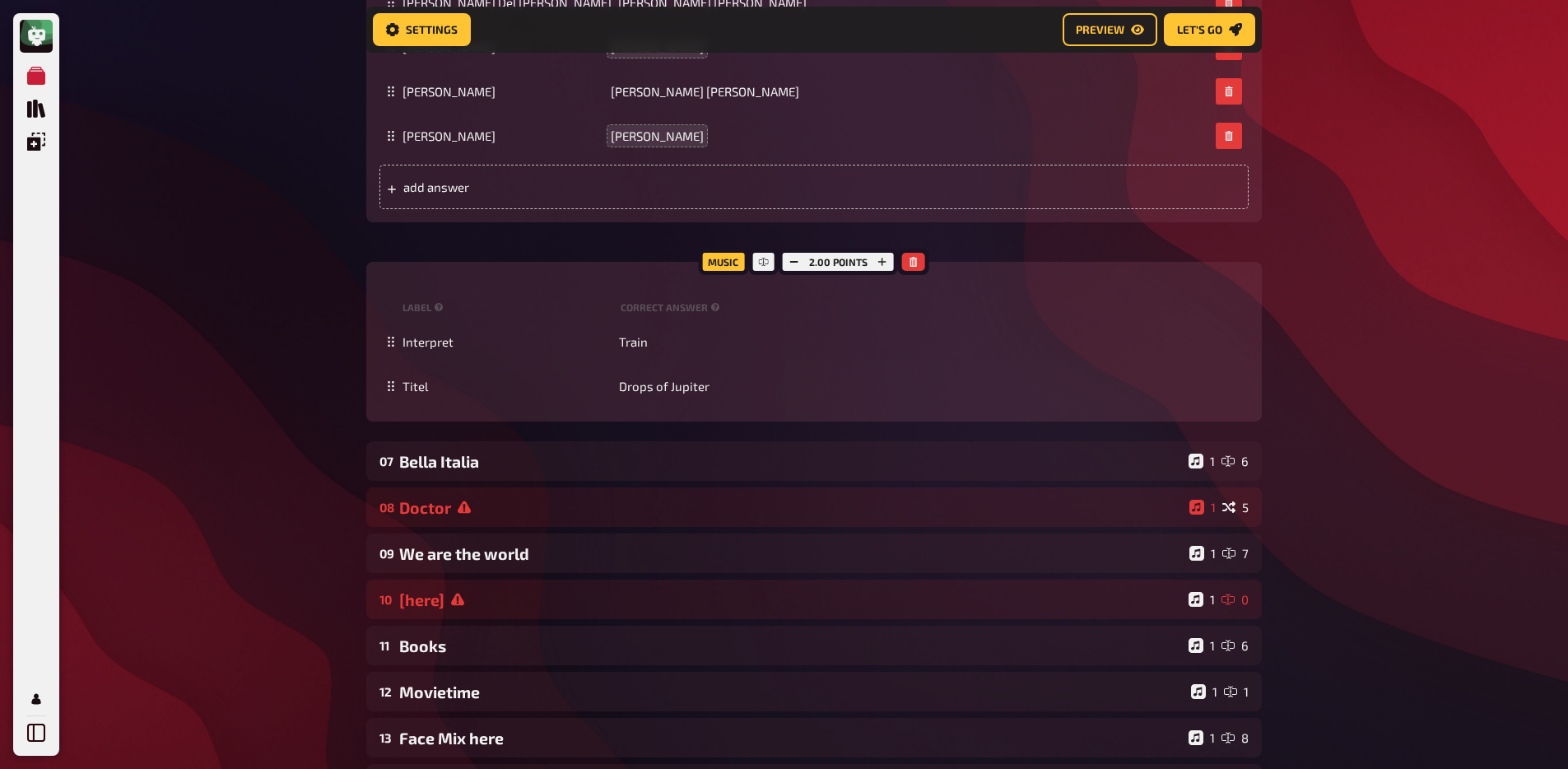
scroll to position [3923, 0]
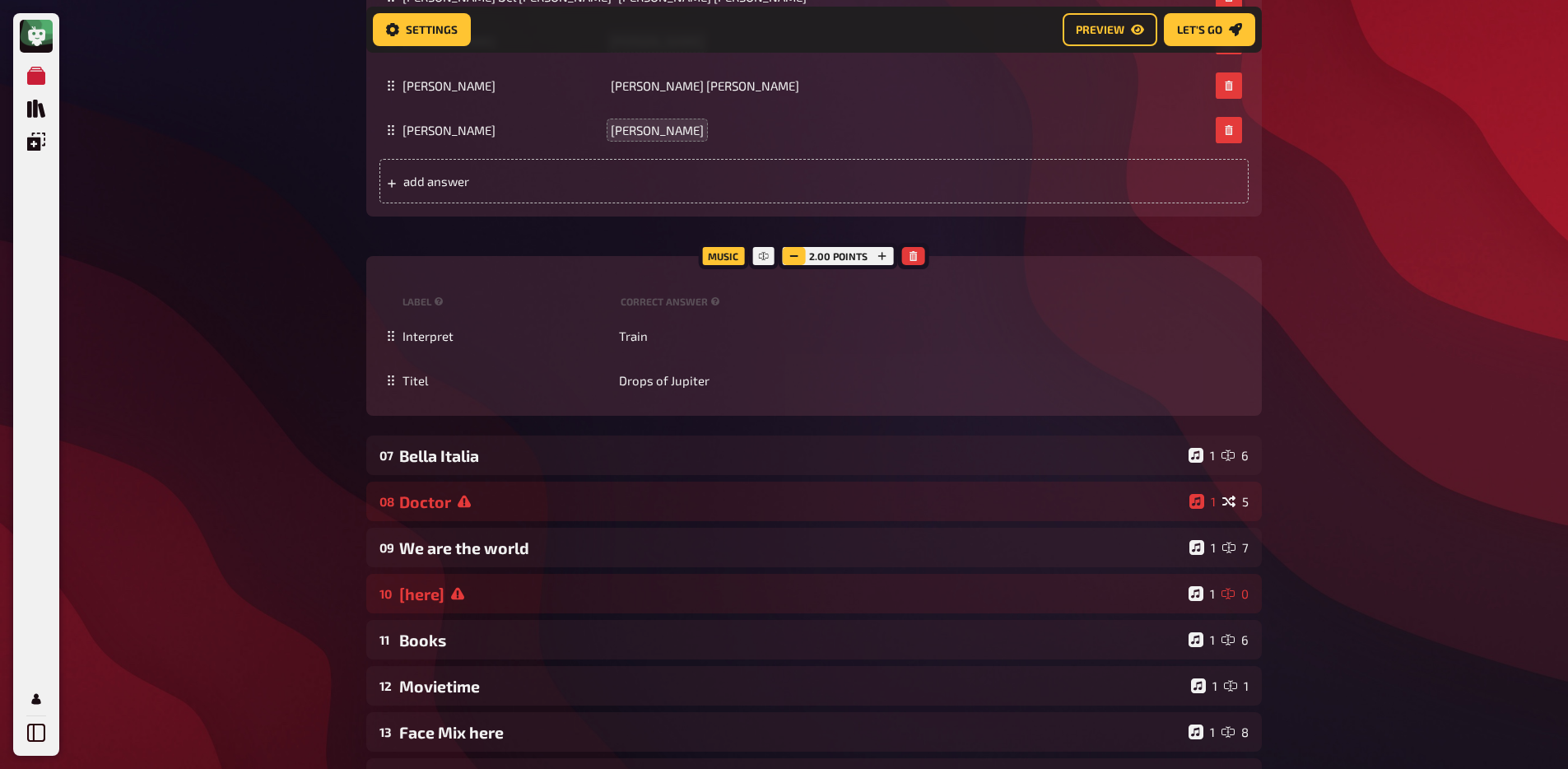
click at [798, 258] on icon "button" at bounding box center [794, 256] width 10 height 10
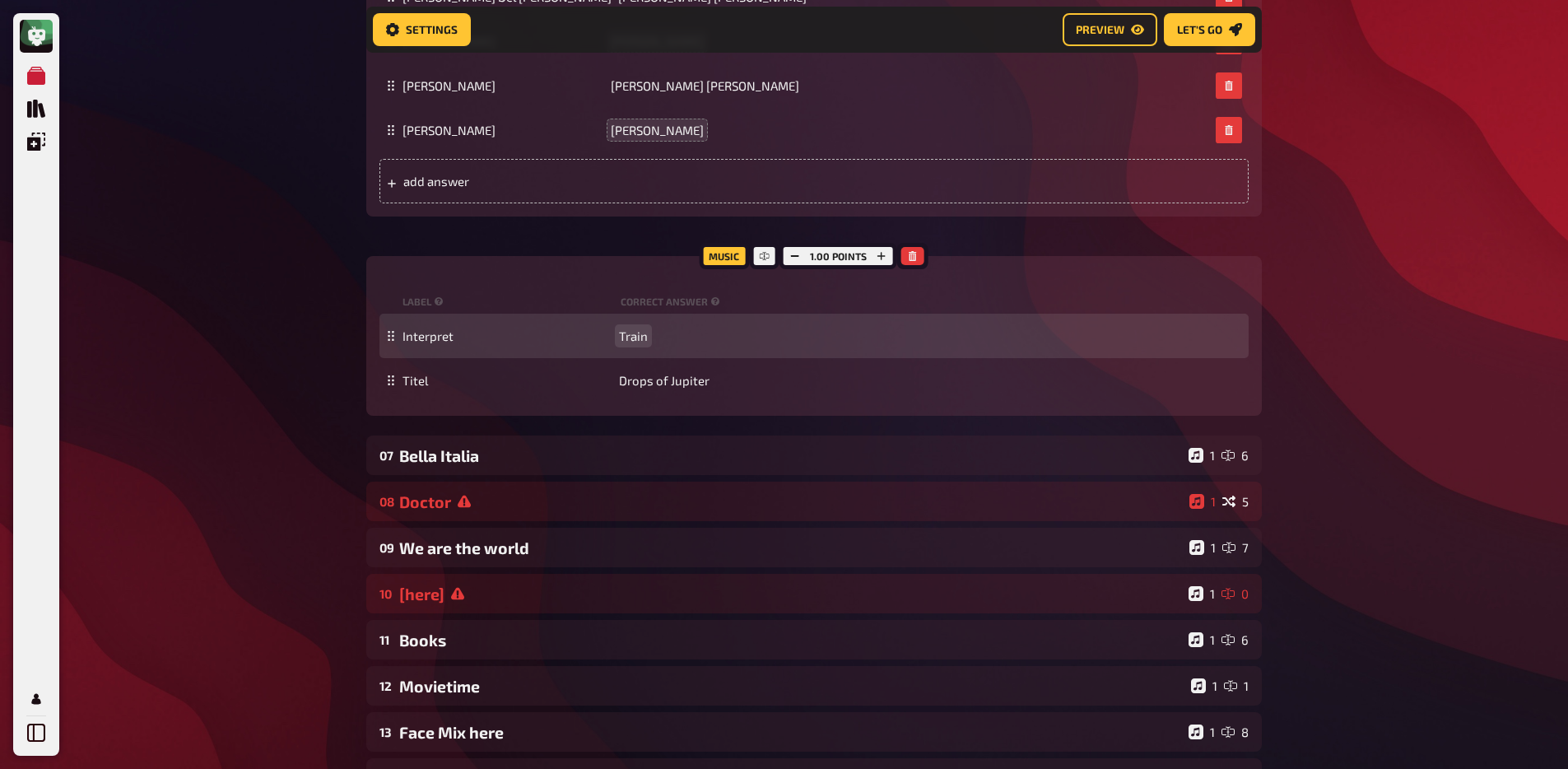
click at [616, 343] on div "Interpret Train" at bounding box center [822, 336] width 839 height 15
click at [625, 338] on span "Train" at bounding box center [633, 336] width 29 height 15
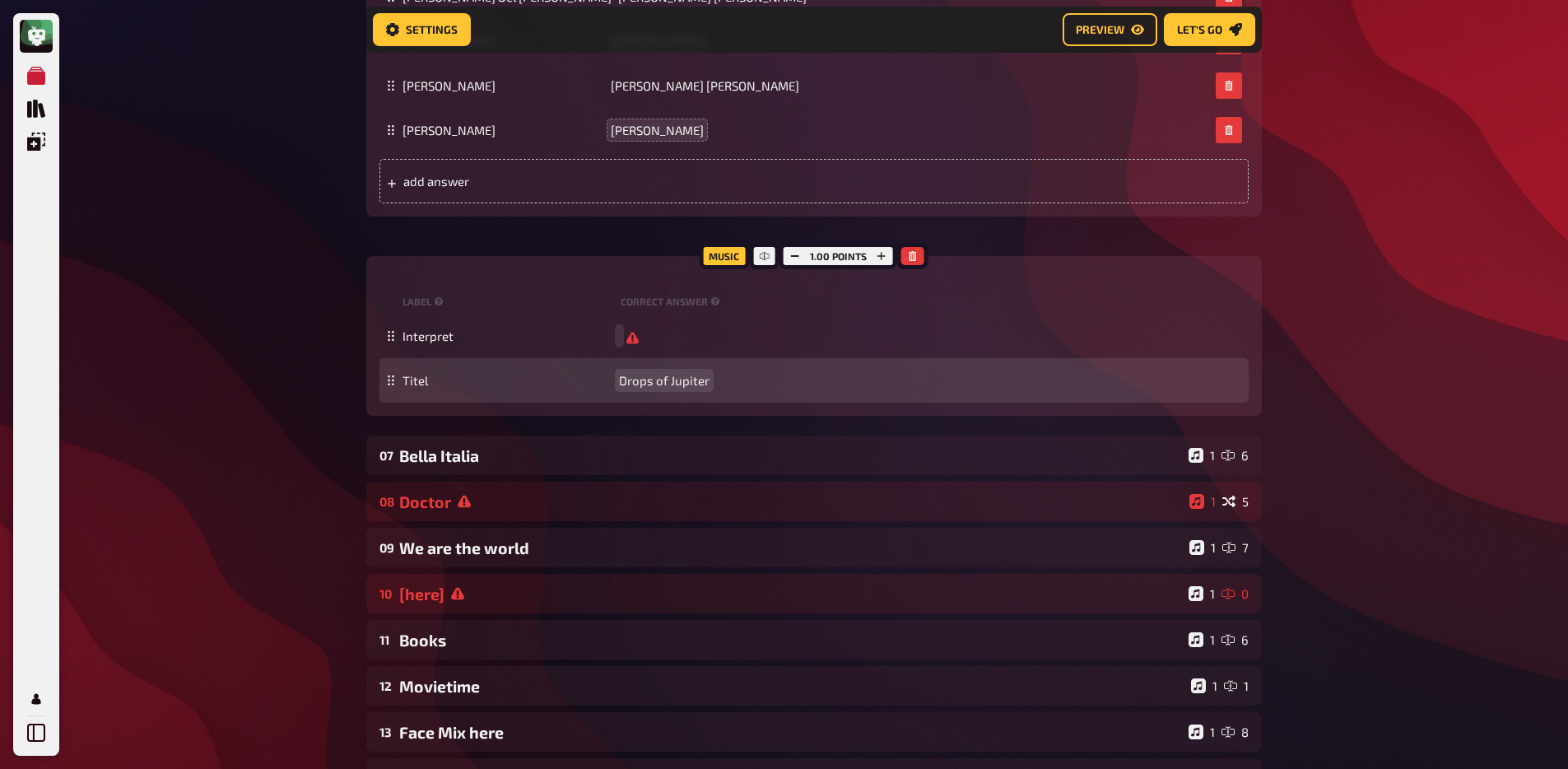
click at [667, 371] on div "Titel Drops of Jupiter" at bounding box center [814, 380] width 869 height 45
click at [665, 374] on div "Titel Drops of Jupiter" at bounding box center [814, 380] width 869 height 45
click at [668, 387] on span "Drops of Jupiter" at bounding box center [664, 380] width 91 height 15
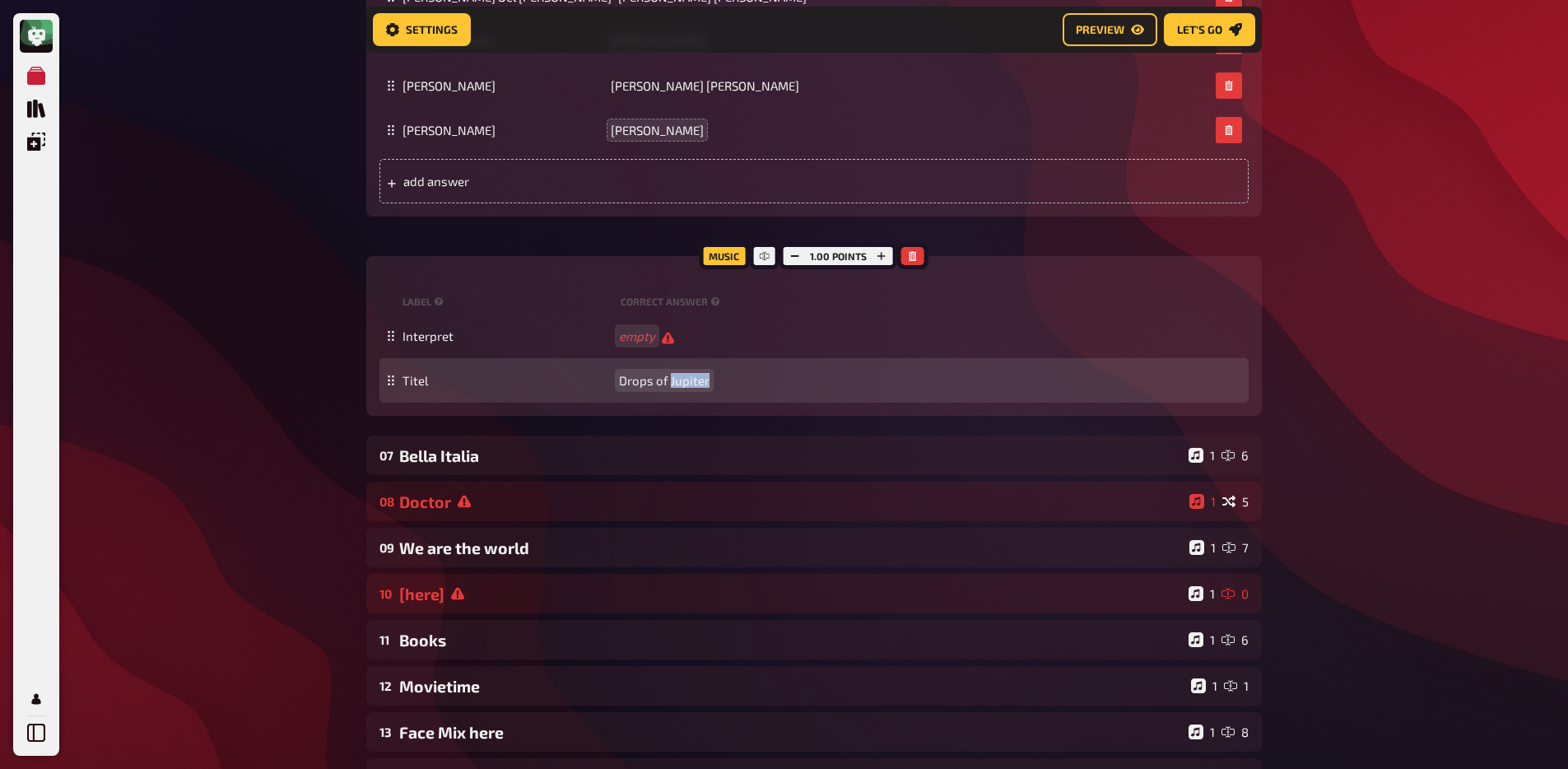
click at [668, 387] on span "Drops of Jupiter" at bounding box center [664, 380] width 91 height 15
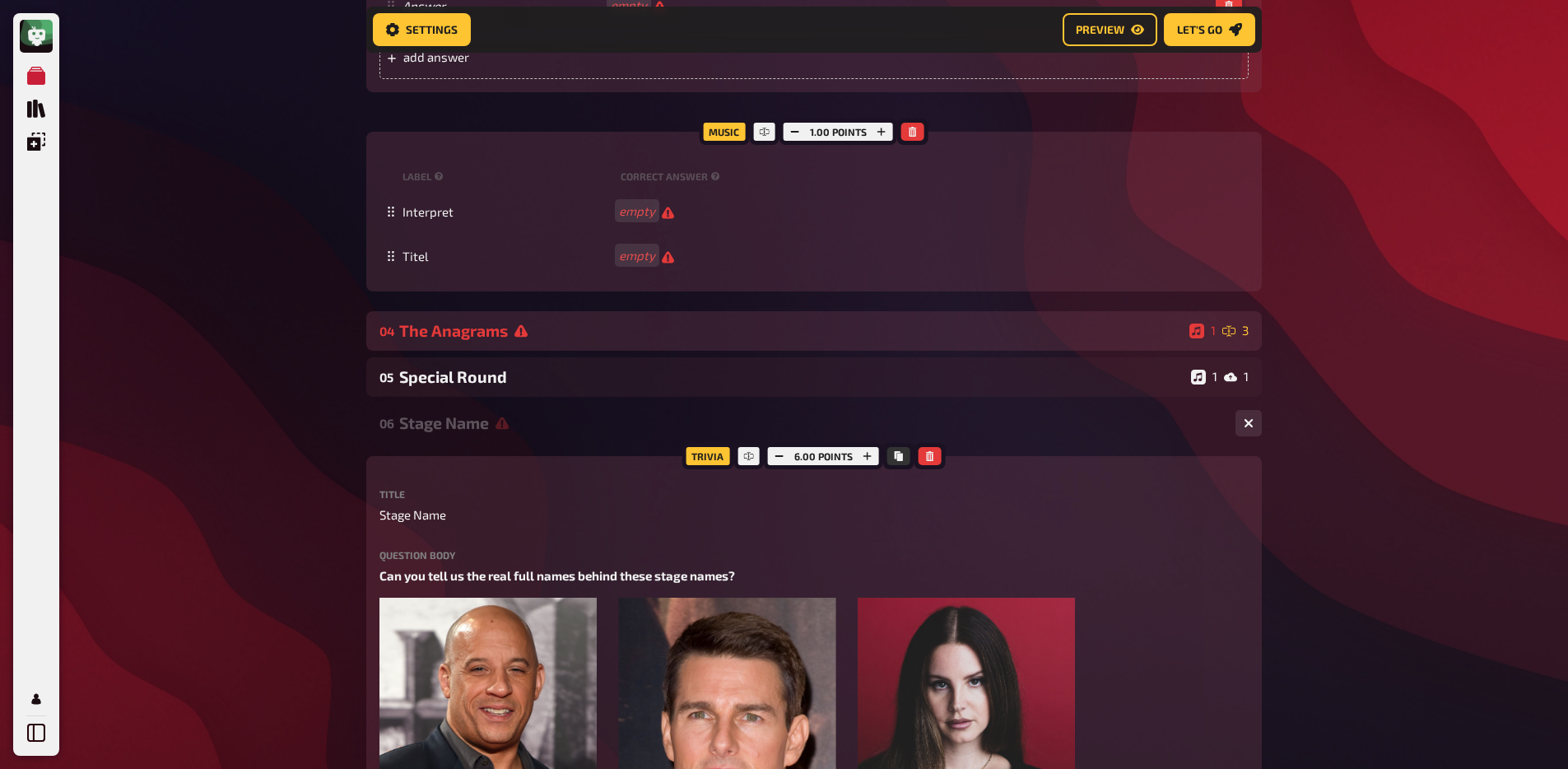
scroll to position [2471, 0]
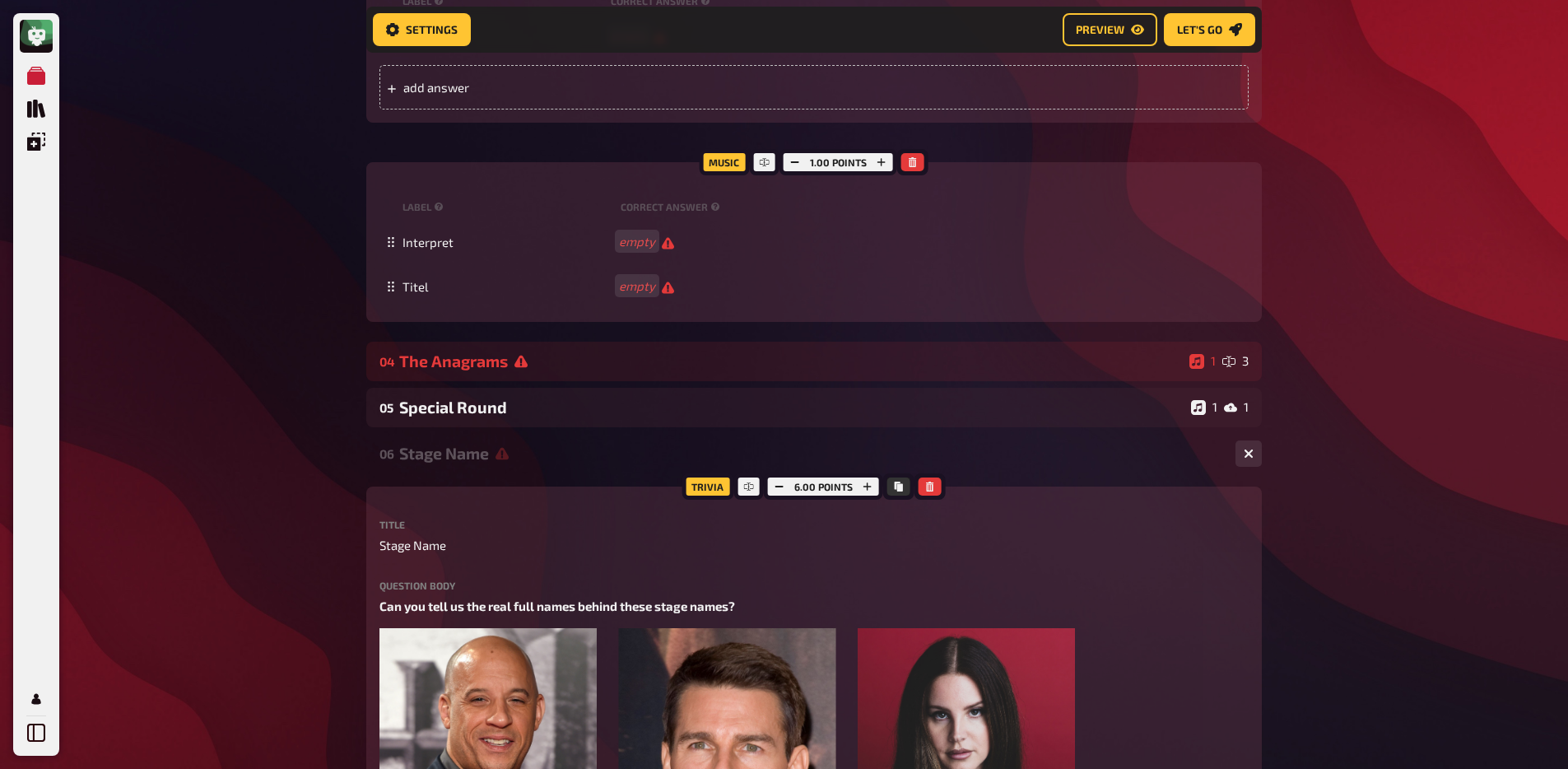
click at [483, 455] on div "Stage Name" at bounding box center [810, 453] width 823 height 19
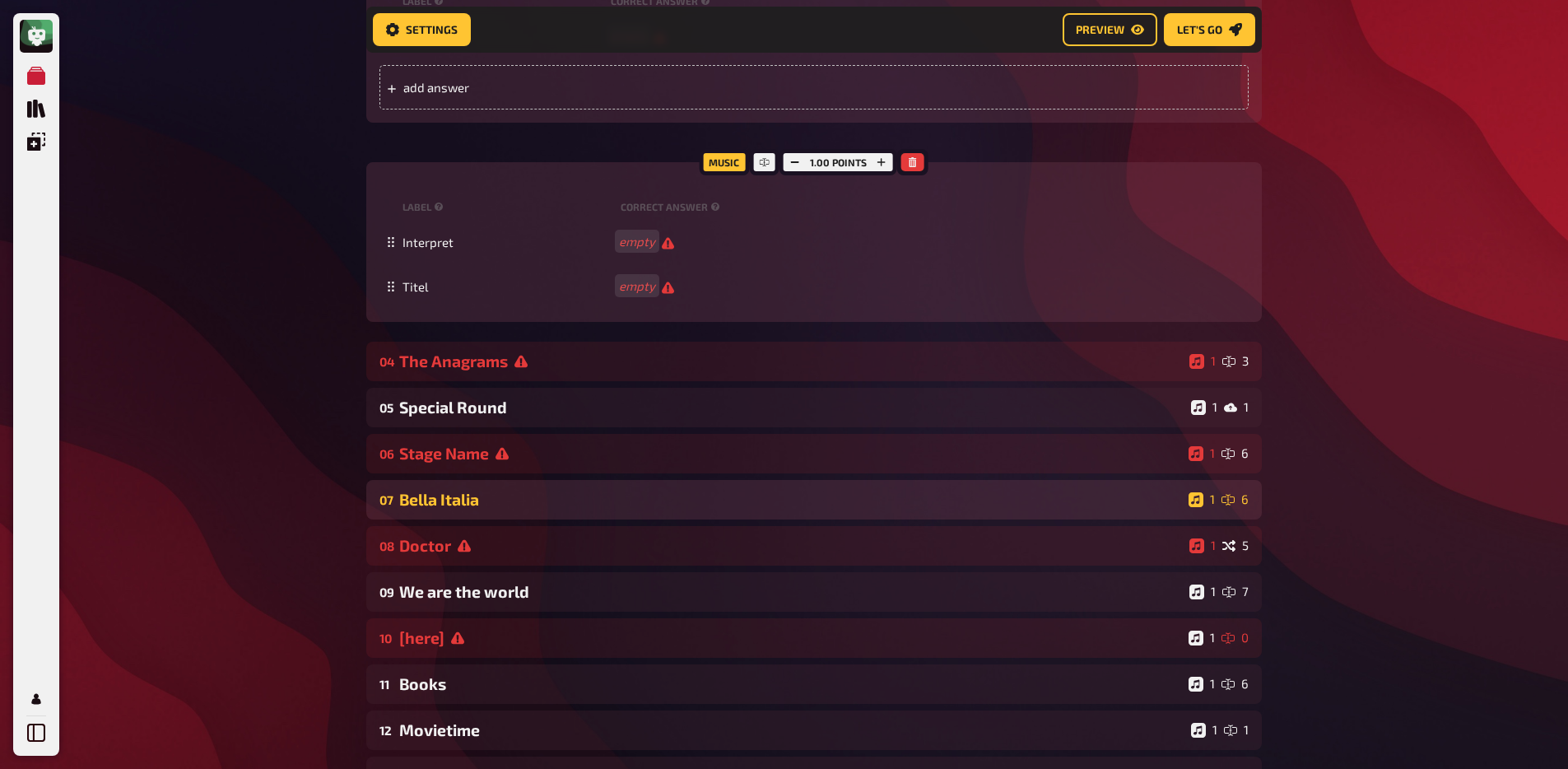
click at [483, 495] on div "Bella Italia" at bounding box center [790, 499] width 783 height 19
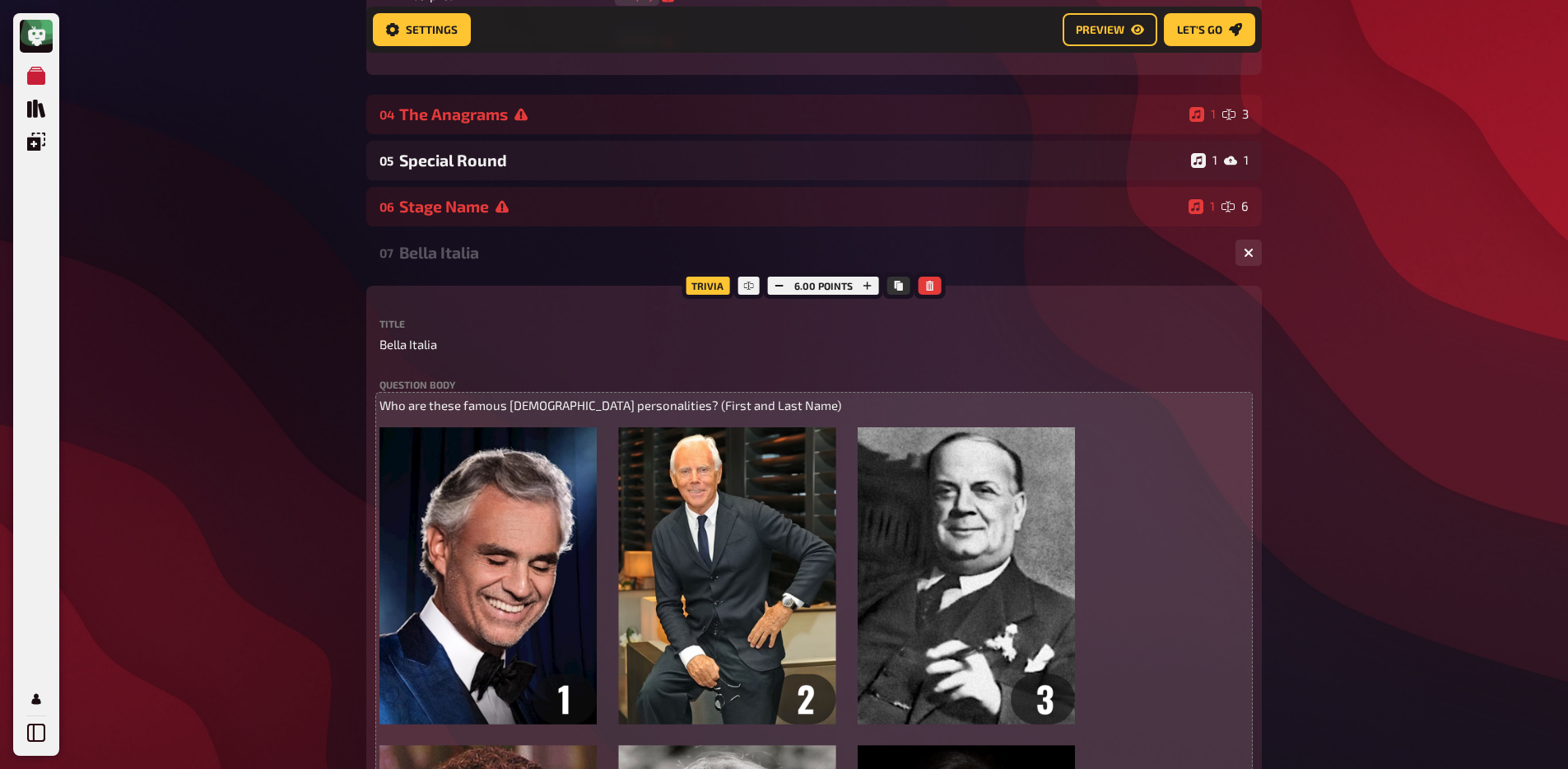
scroll to position [2719, 0]
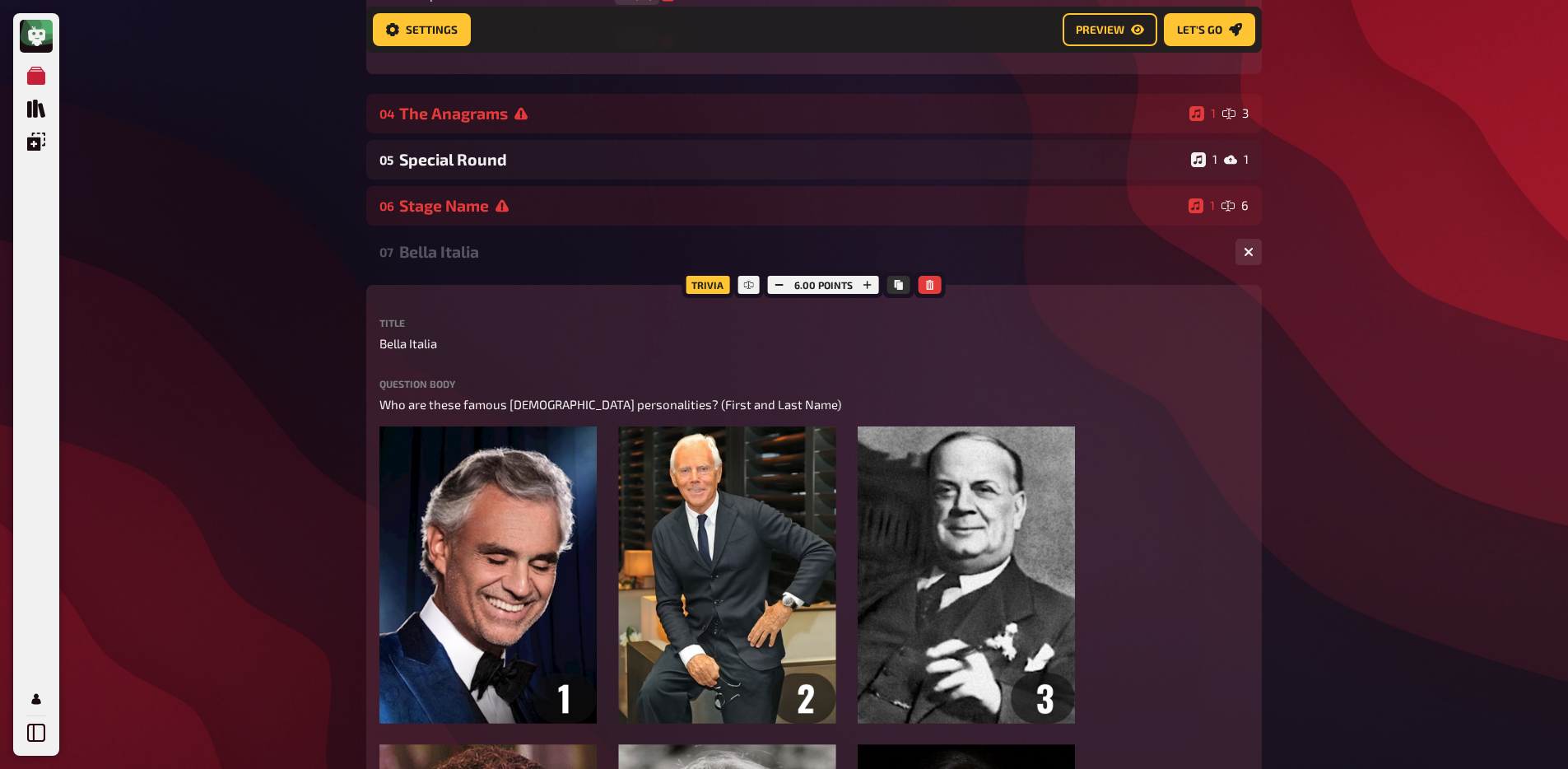
click at [450, 268] on div "07 Bella Italia 1 6" at bounding box center [814, 251] width 896 height 40
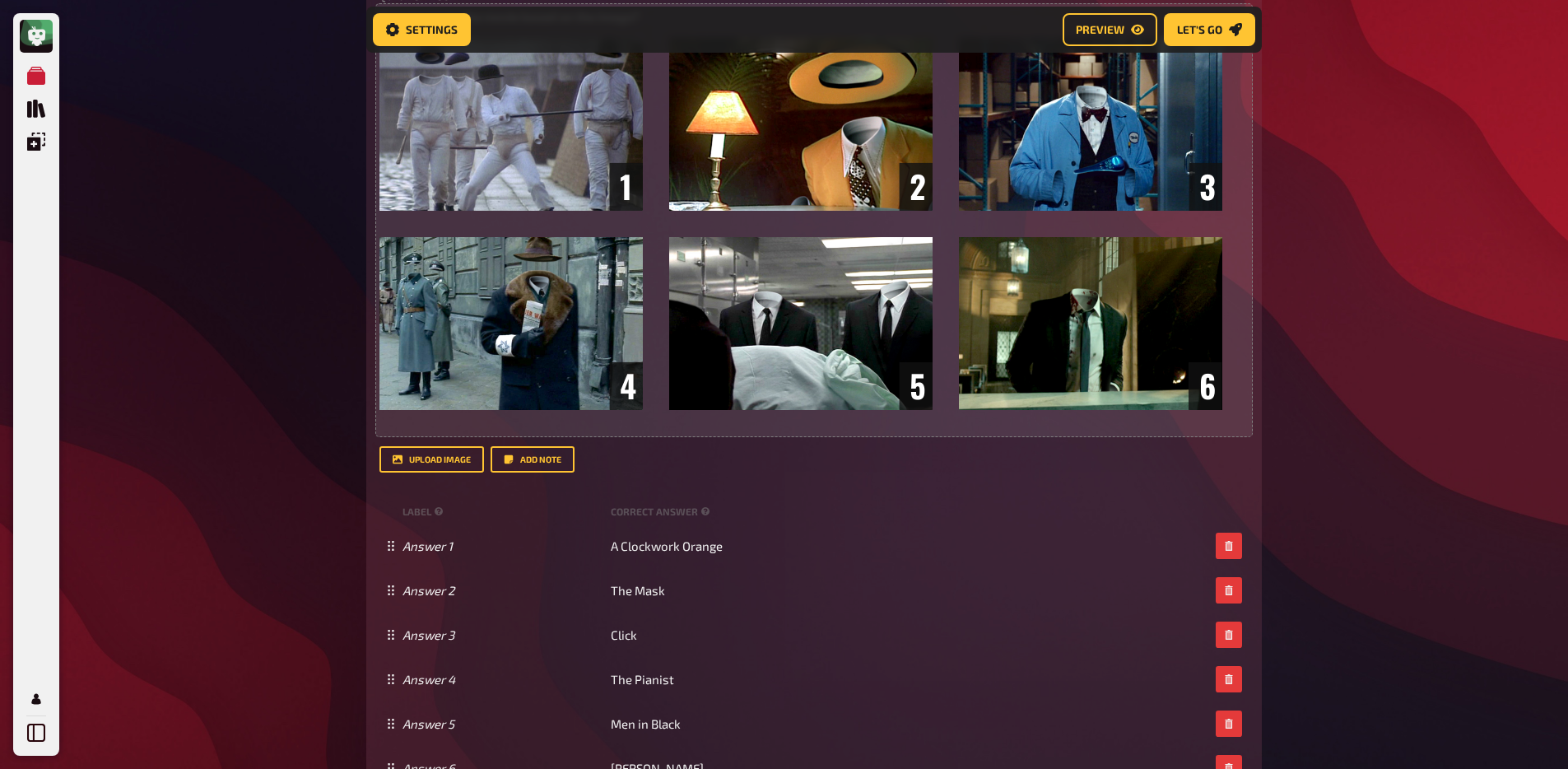
scroll to position [0, 0]
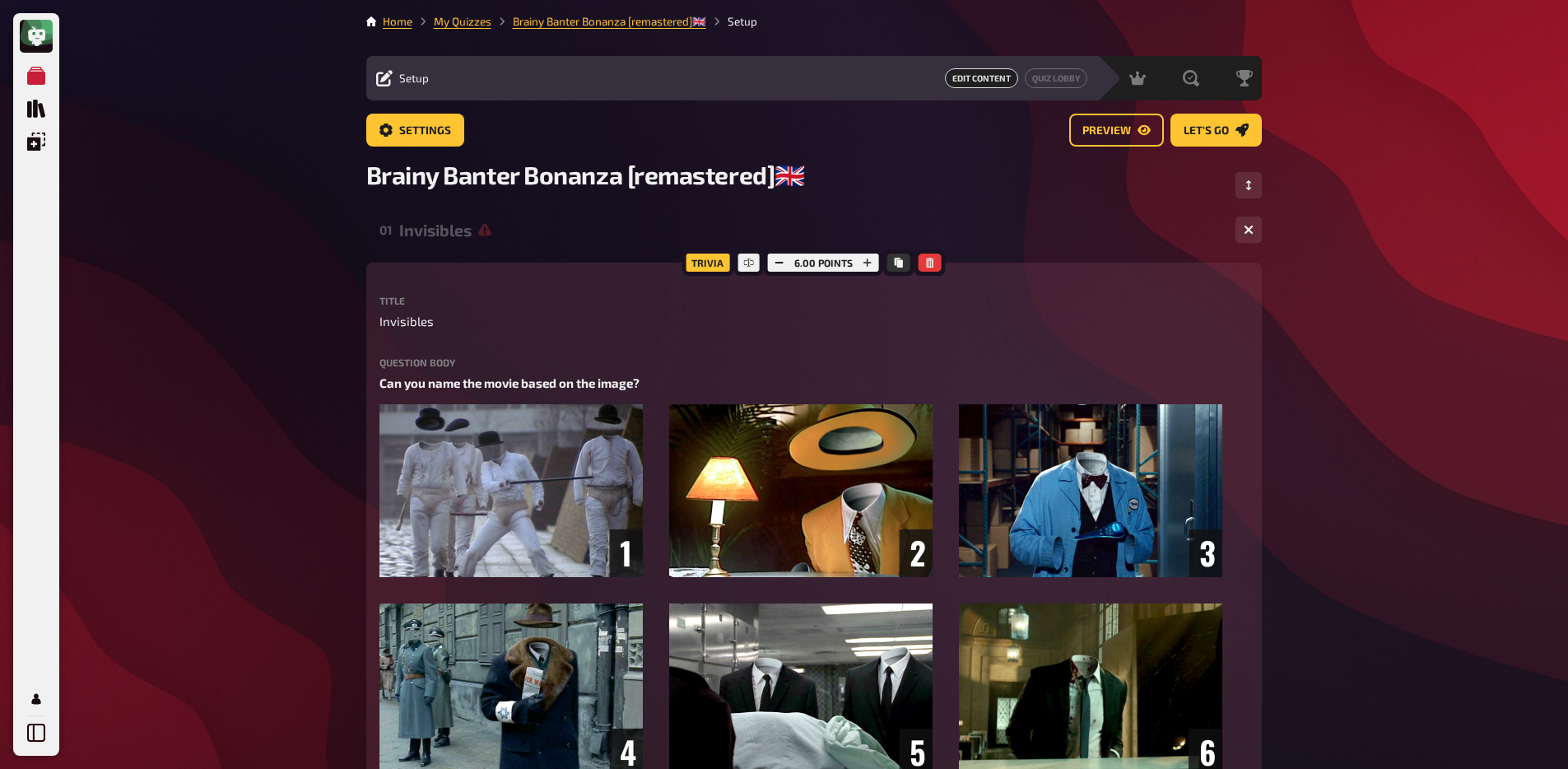
click at [465, 231] on div "Invisibles" at bounding box center [810, 230] width 823 height 19
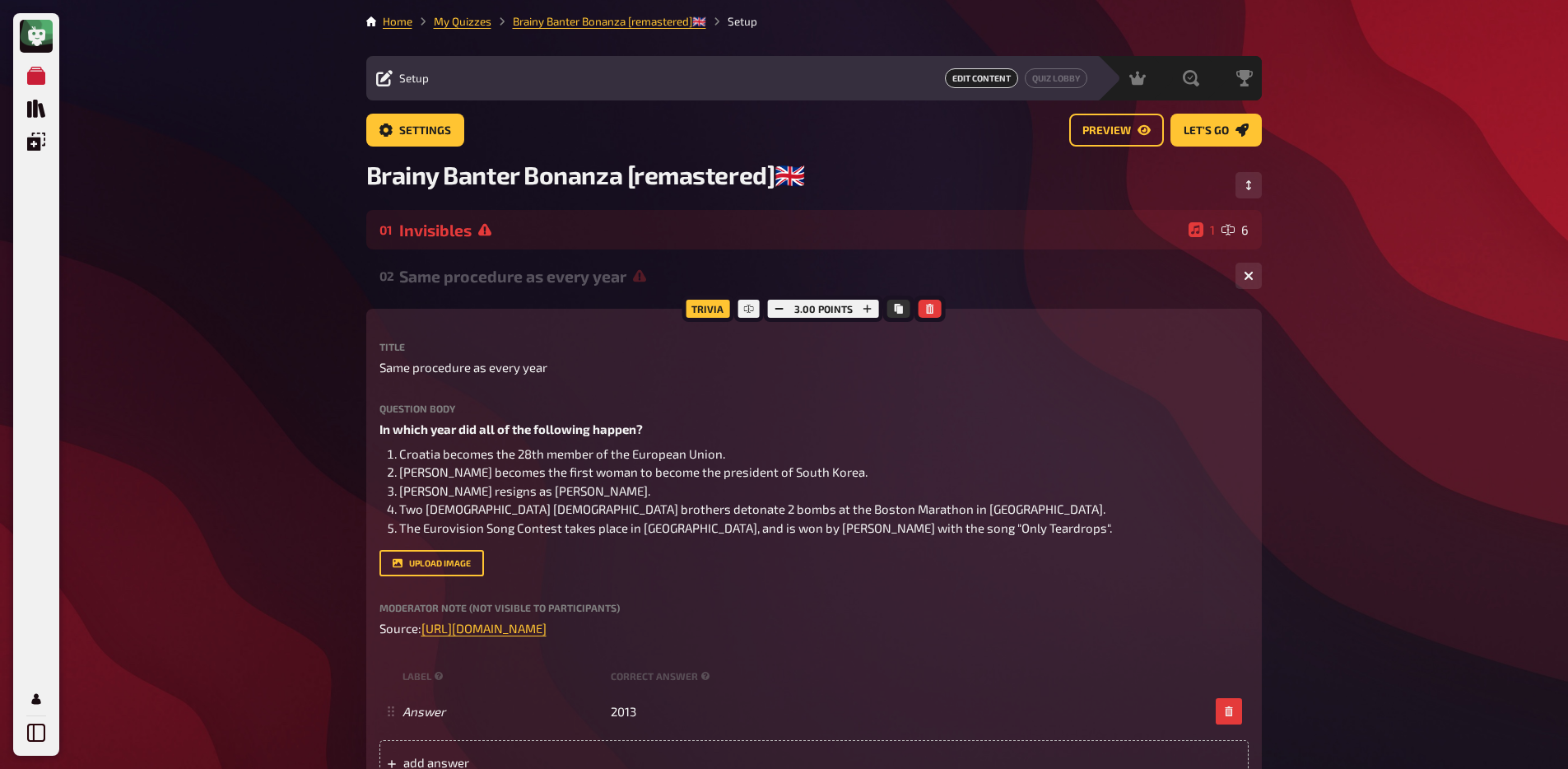
click at [474, 293] on div "02 Same procedure as every year 1 1" at bounding box center [814, 275] width 896 height 40
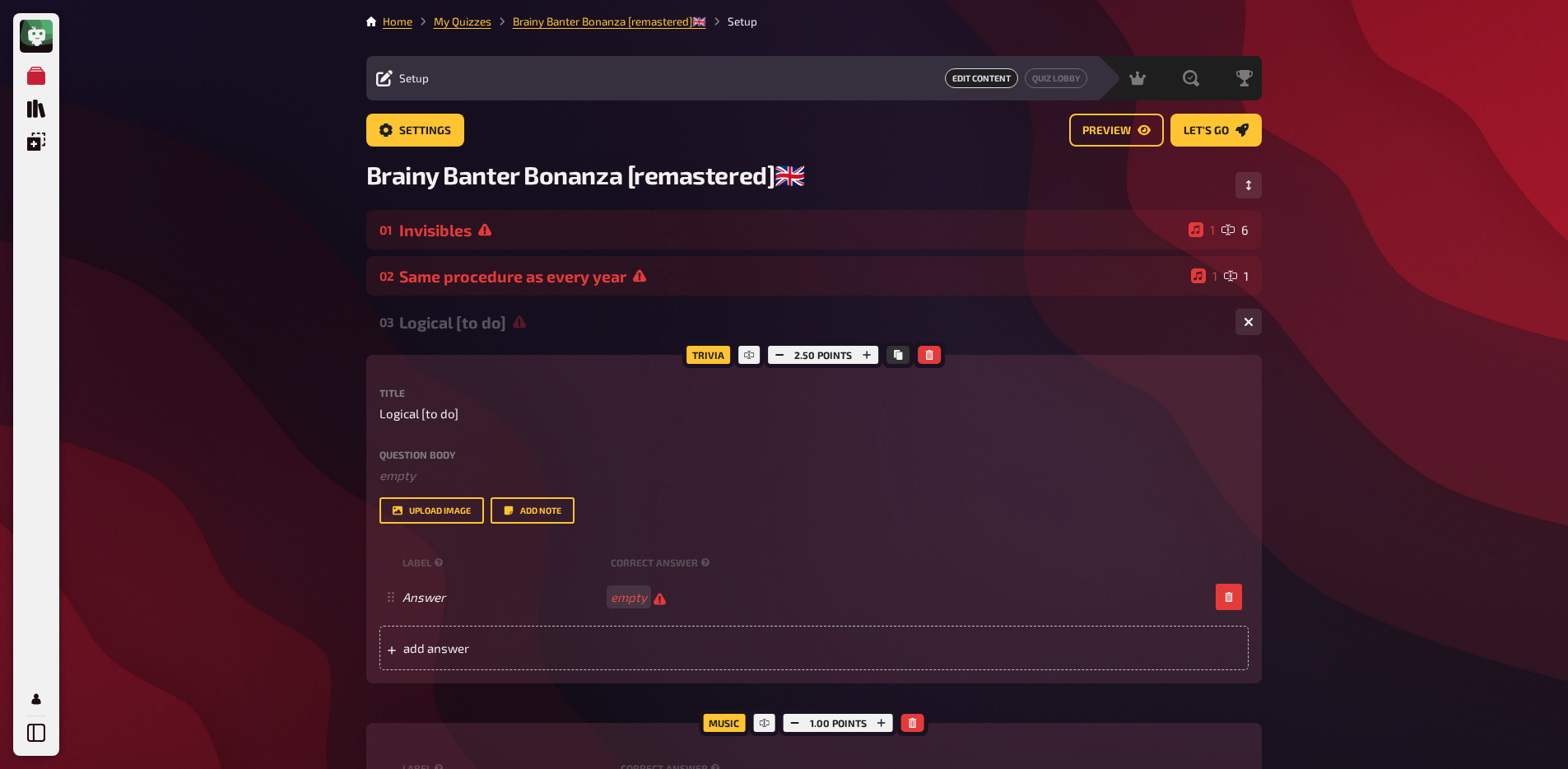
click at [476, 326] on div "Logical [to do]" at bounding box center [810, 323] width 823 height 19
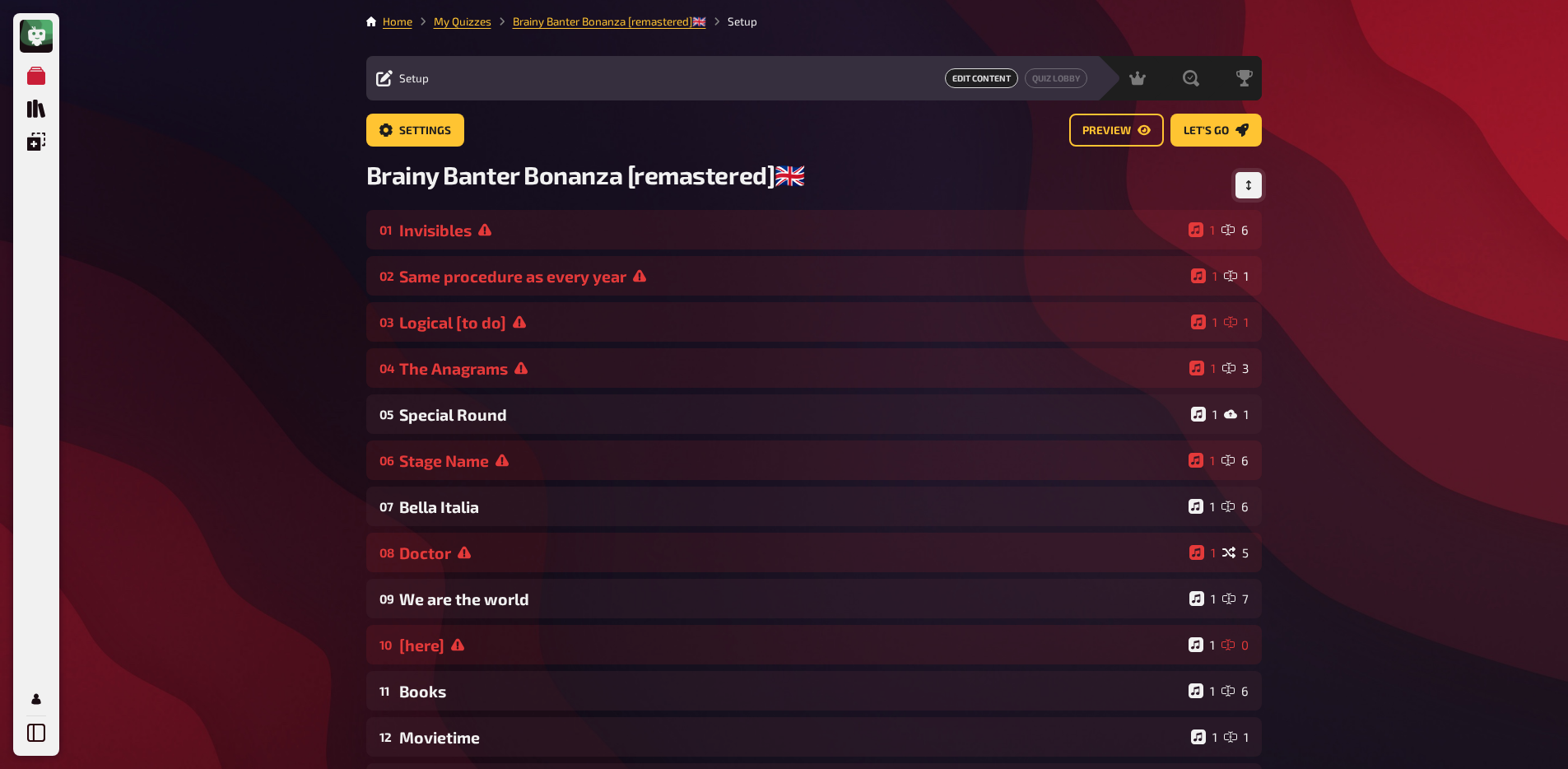
click at [1248, 191] on button "Change Order" at bounding box center [1249, 185] width 26 height 26
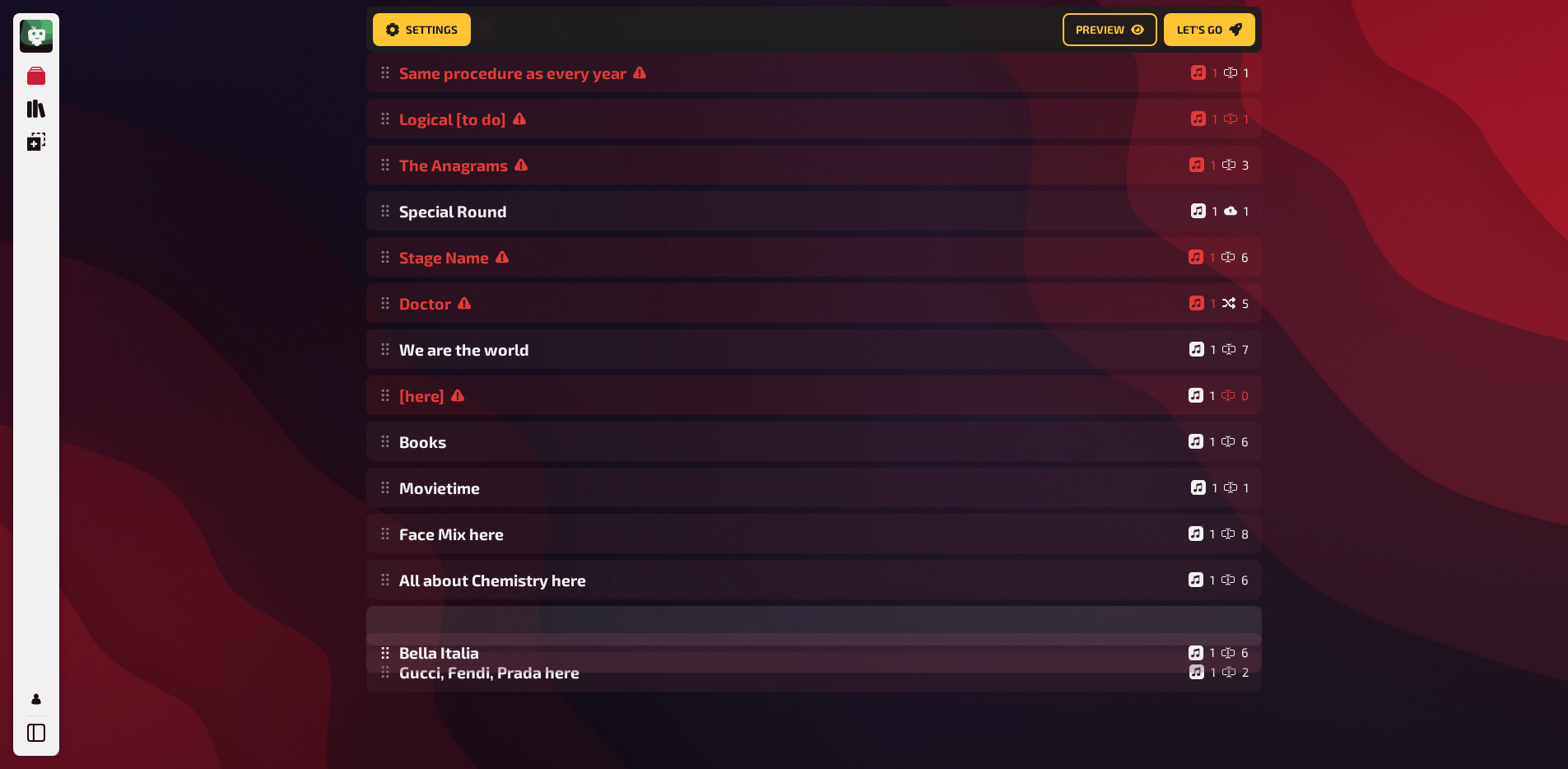
scroll to position [221, 0]
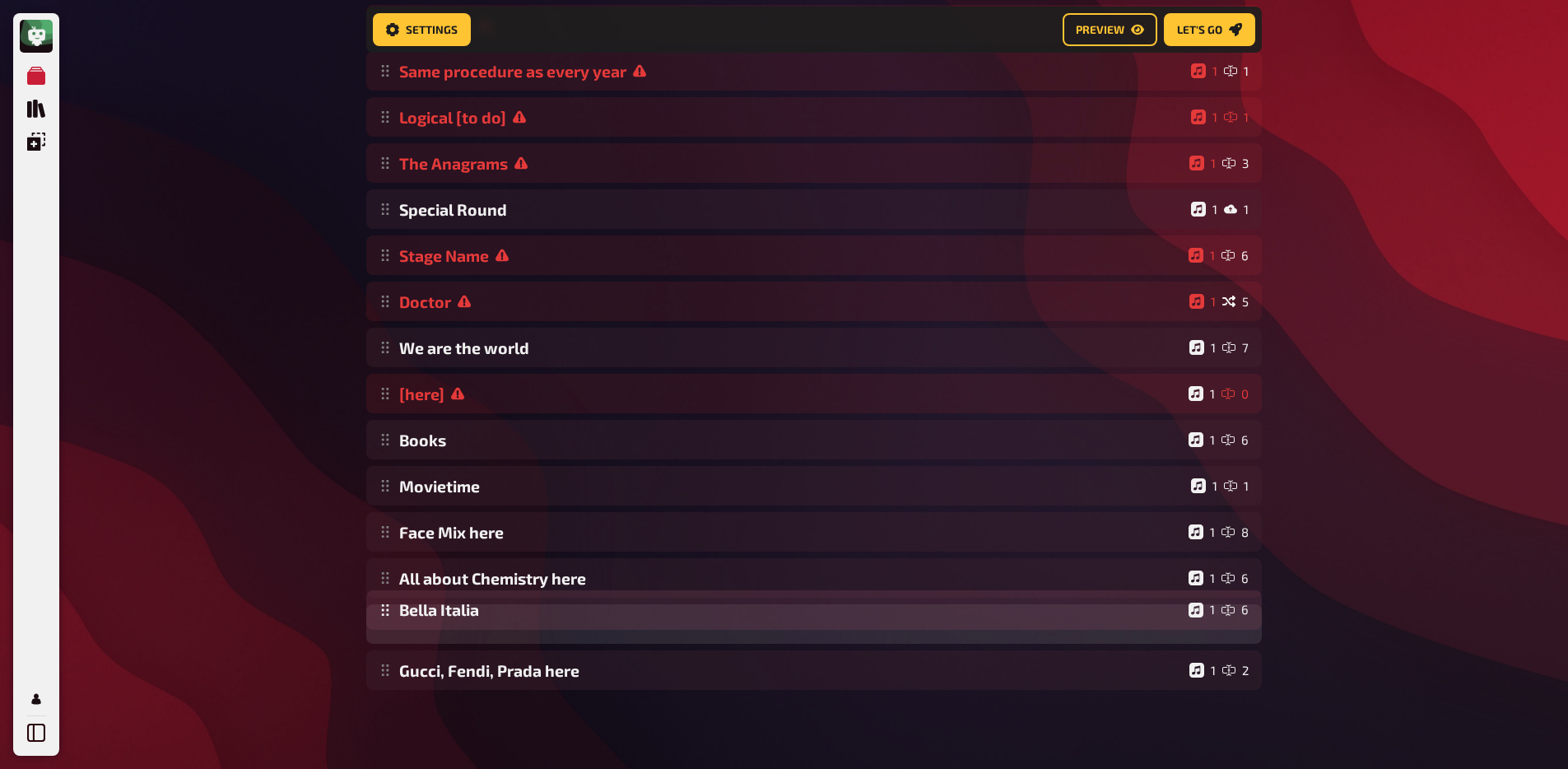
drag, startPoint x: 388, startPoint y: 506, endPoint x: 464, endPoint y: 613, distance: 131.2
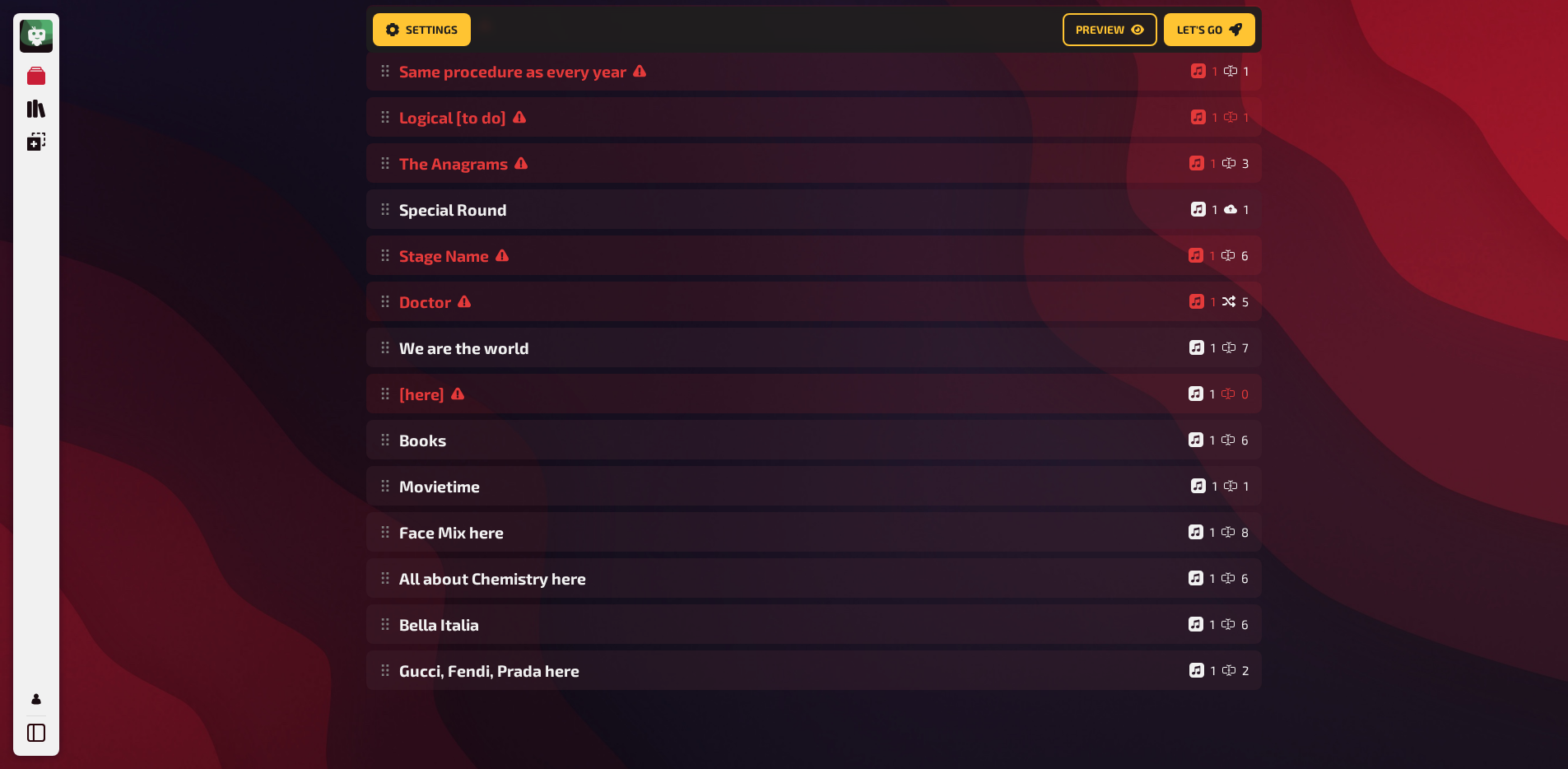
click at [271, 516] on div "My Quizzes Quiz Library Overlays Profile Home My Quizzes Brainy Banter Bonanza …" at bounding box center [784, 275] width 1568 height 987
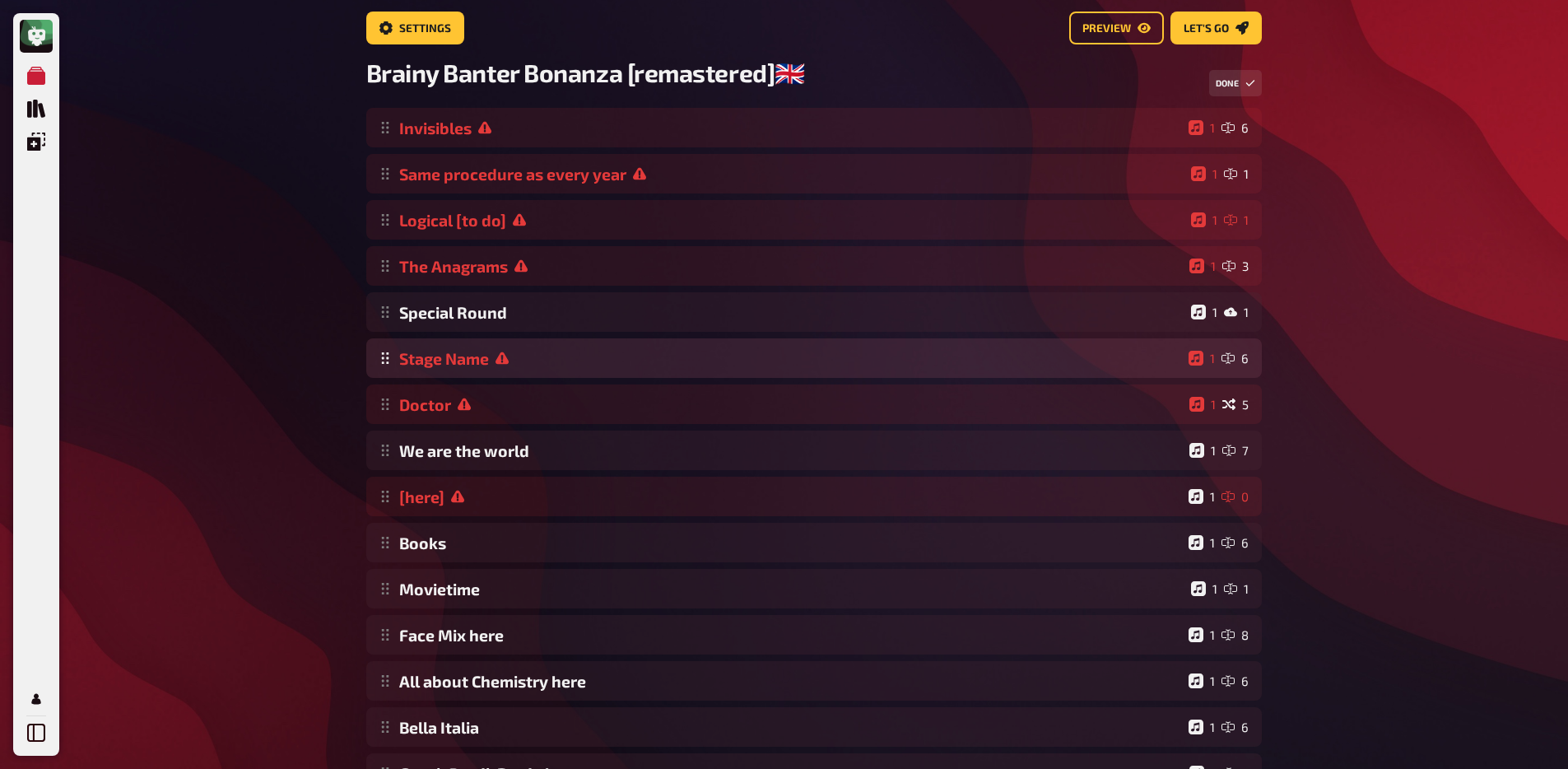
scroll to position [69, 0]
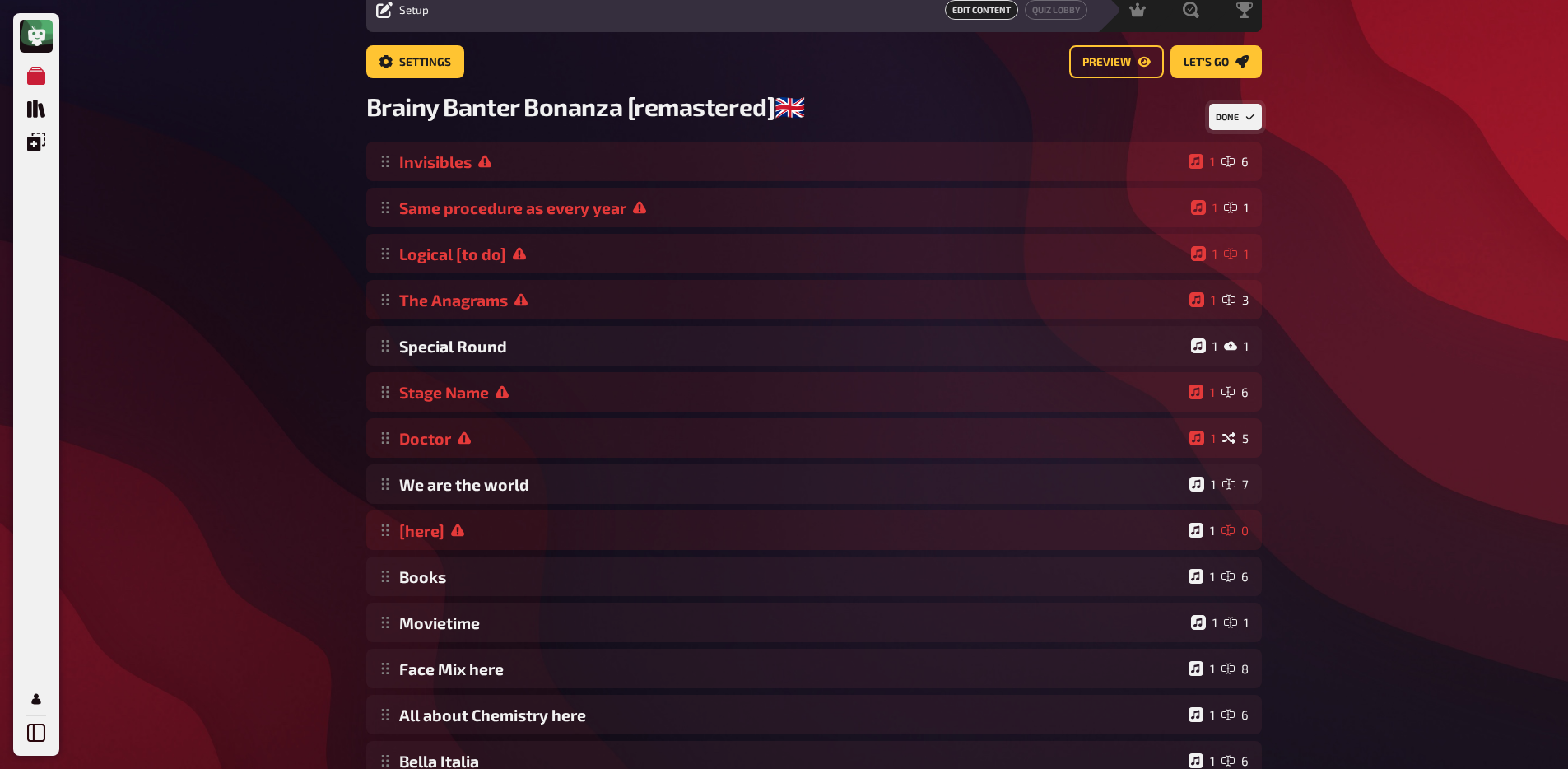
click at [1249, 110] on button "Done" at bounding box center [1236, 117] width 53 height 26
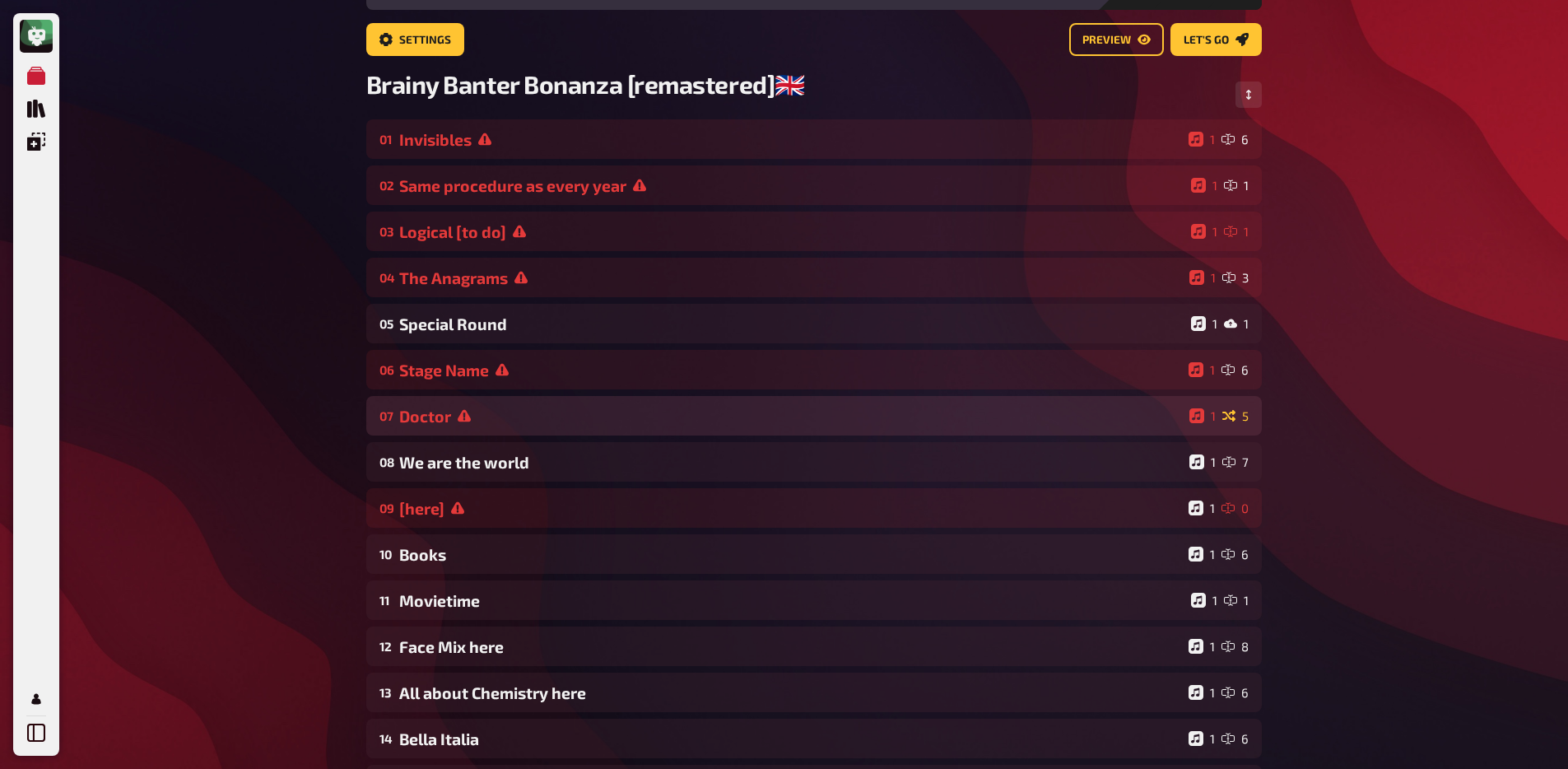
scroll to position [102, 0]
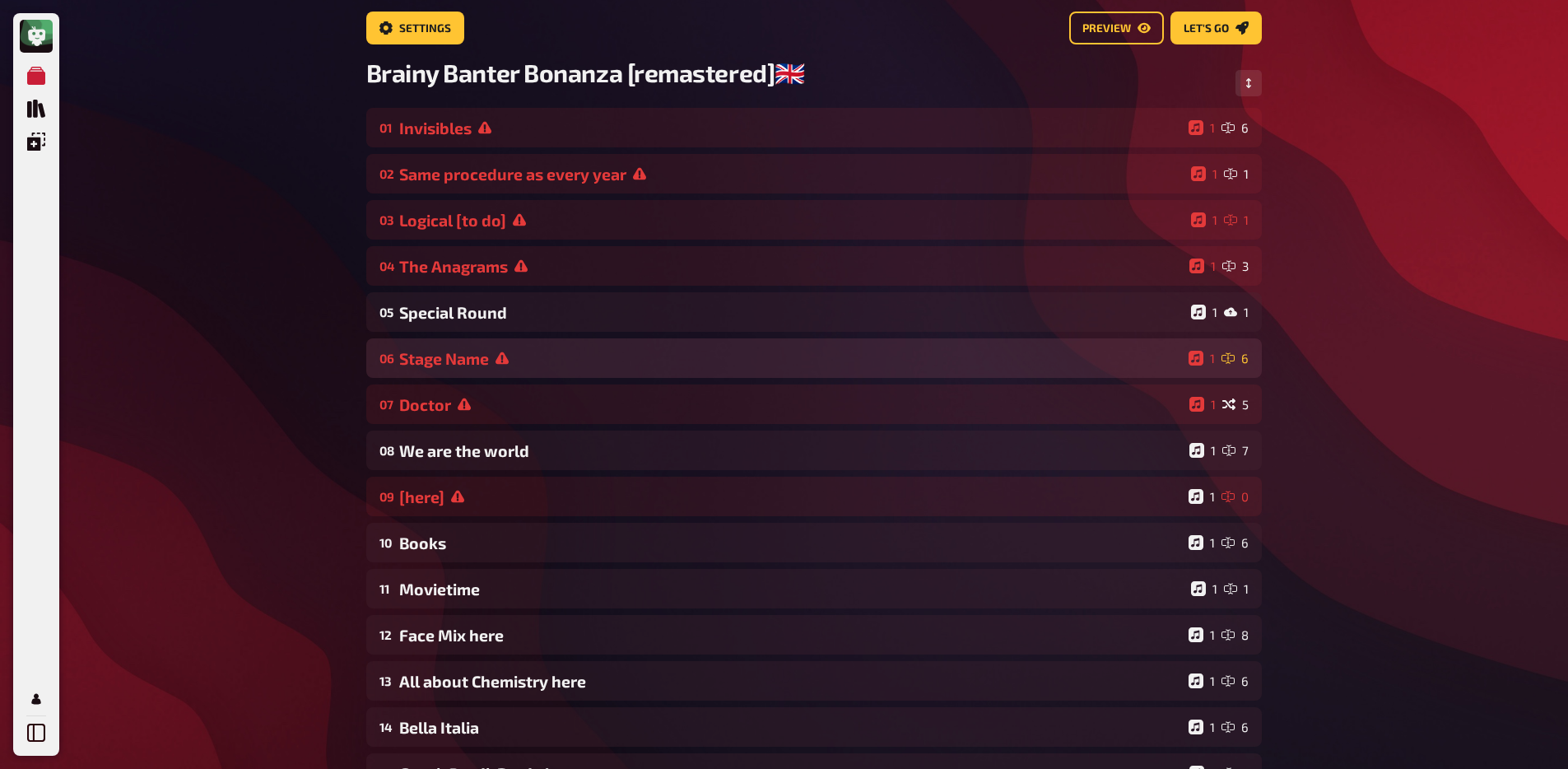
click at [515, 368] on div "Stage Name" at bounding box center [790, 359] width 783 height 19
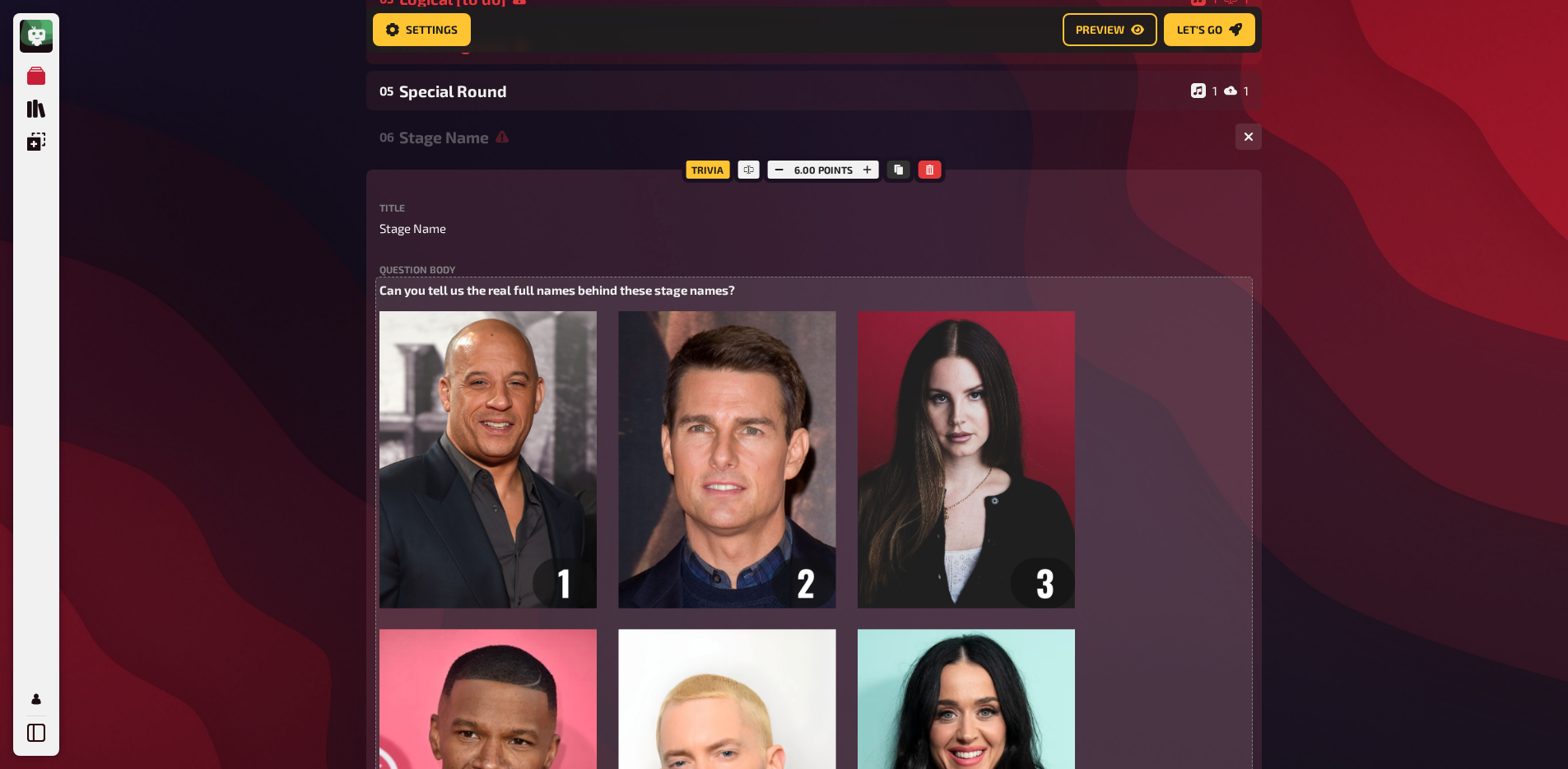
scroll to position [270, 0]
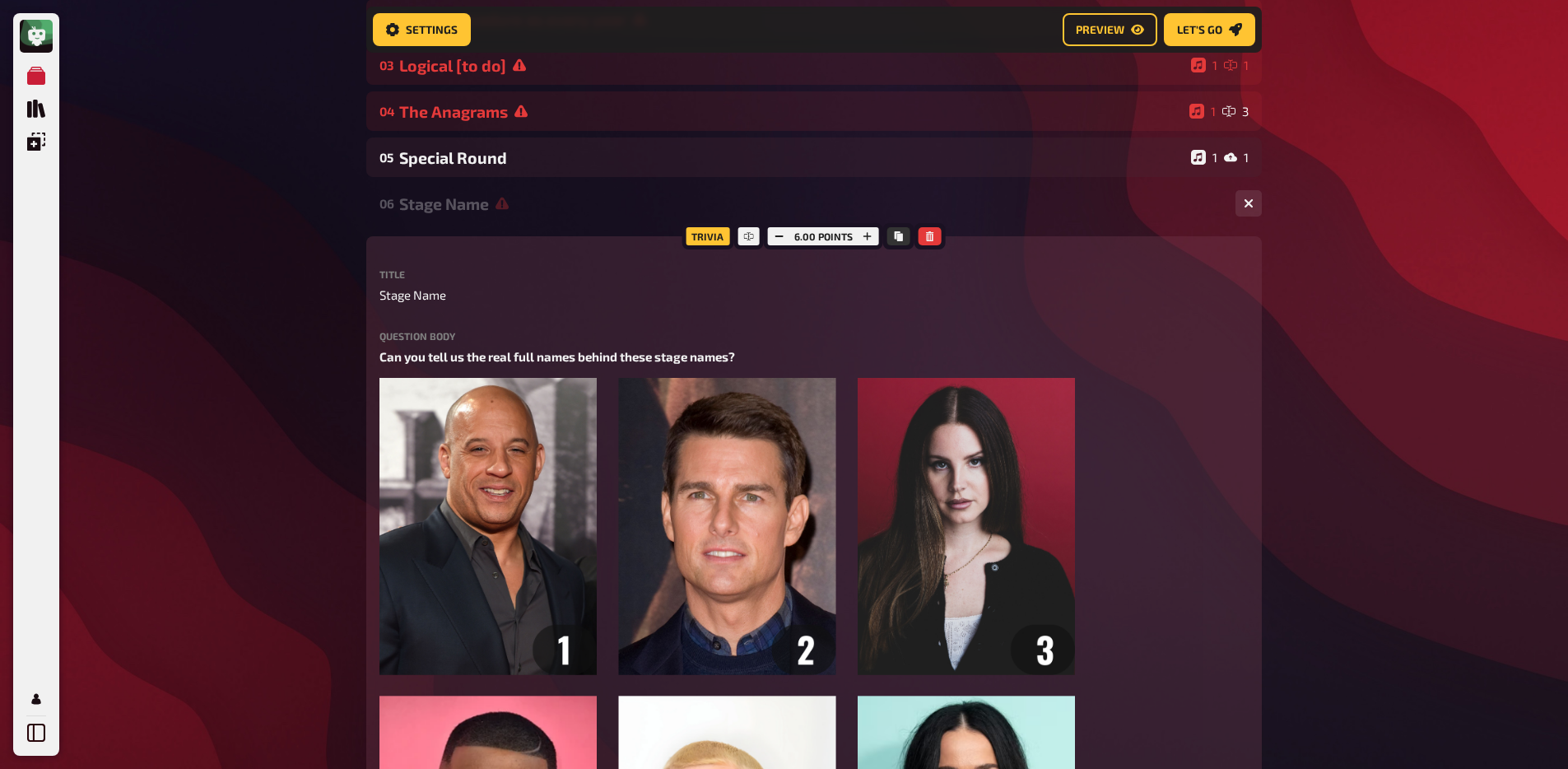
click at [490, 218] on div "06 Stage Name 1 6" at bounding box center [814, 203] width 896 height 40
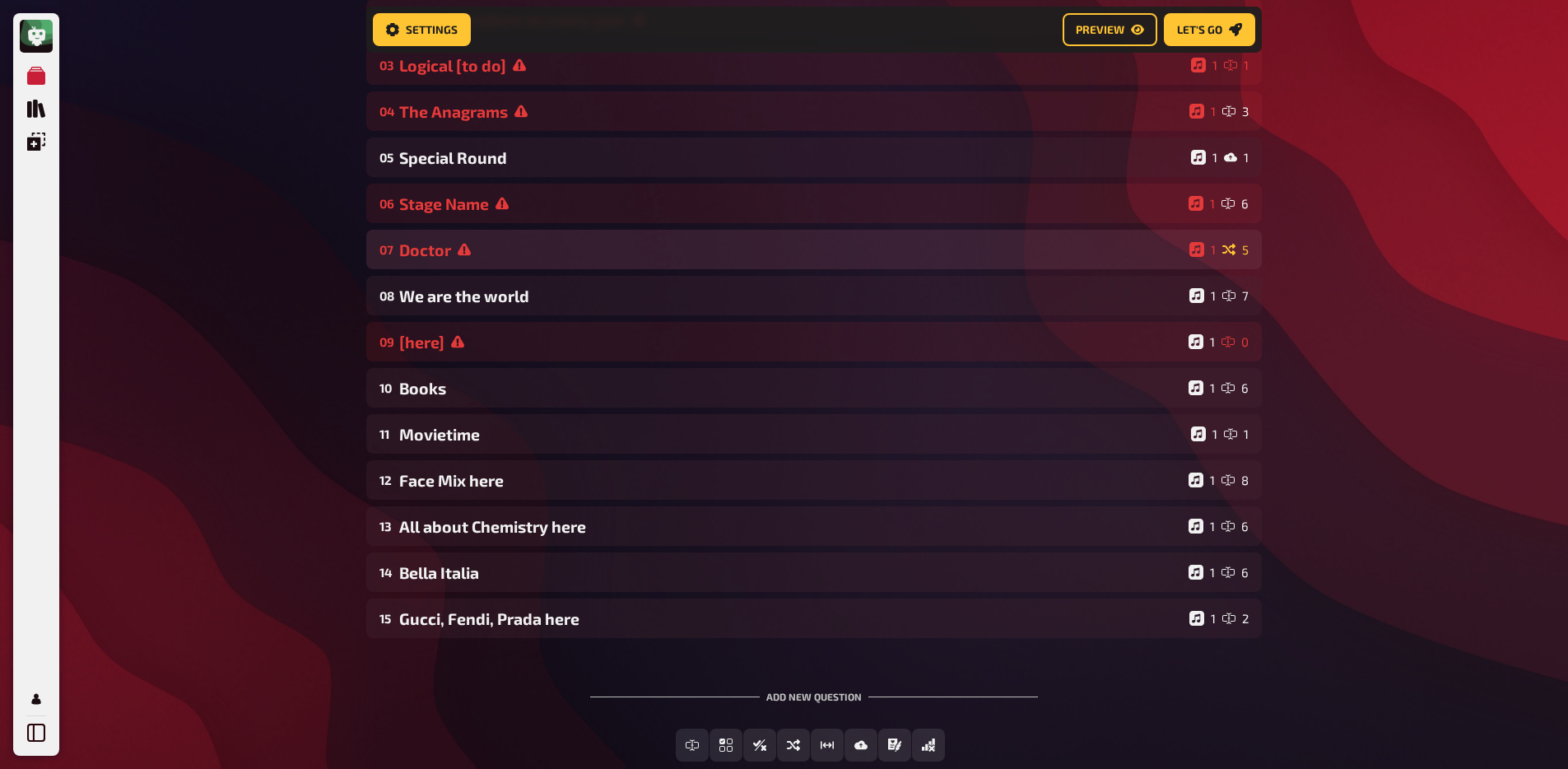
click at [484, 250] on div "Doctor" at bounding box center [790, 250] width 783 height 19
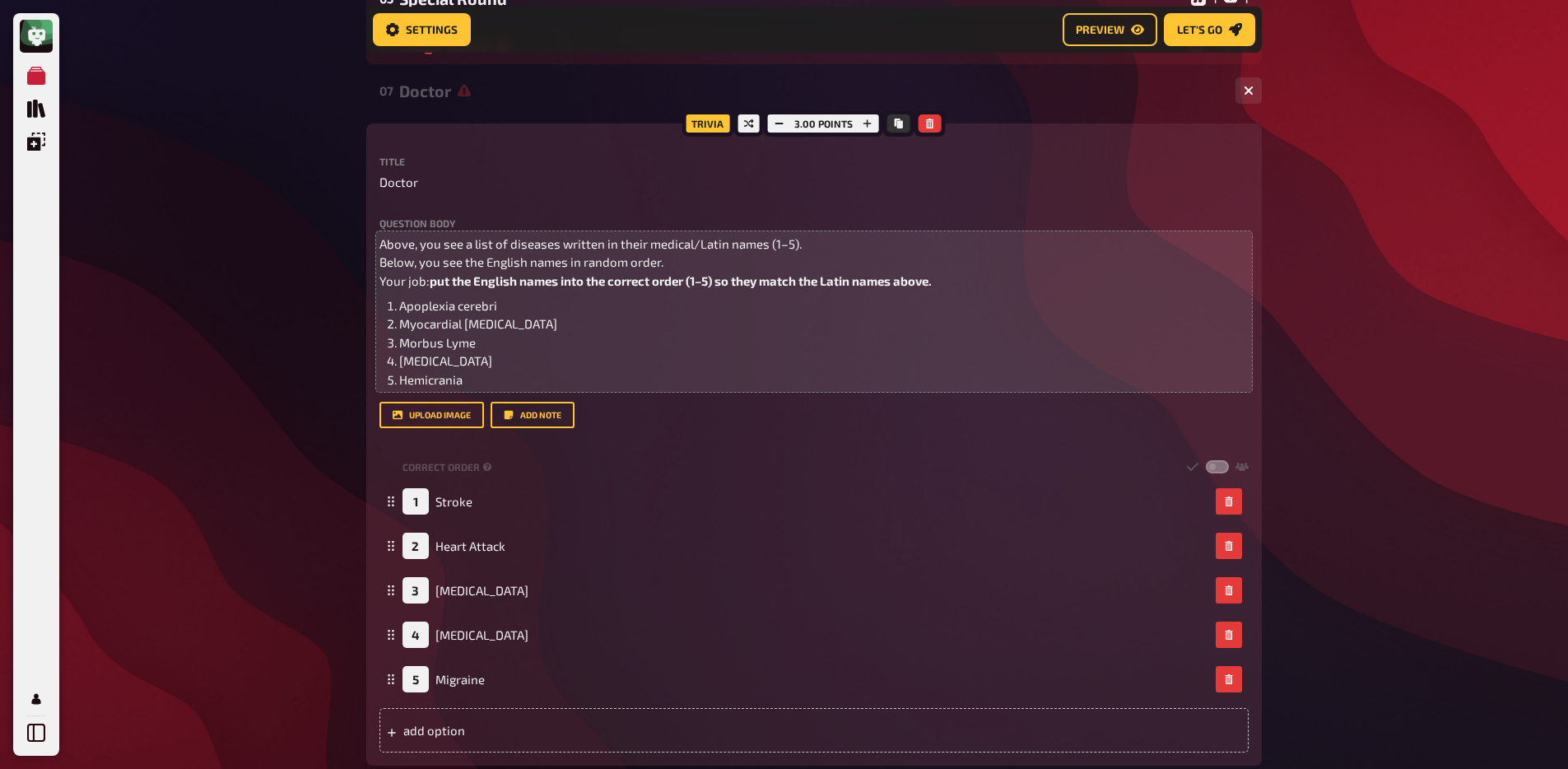
scroll to position [126, 0]
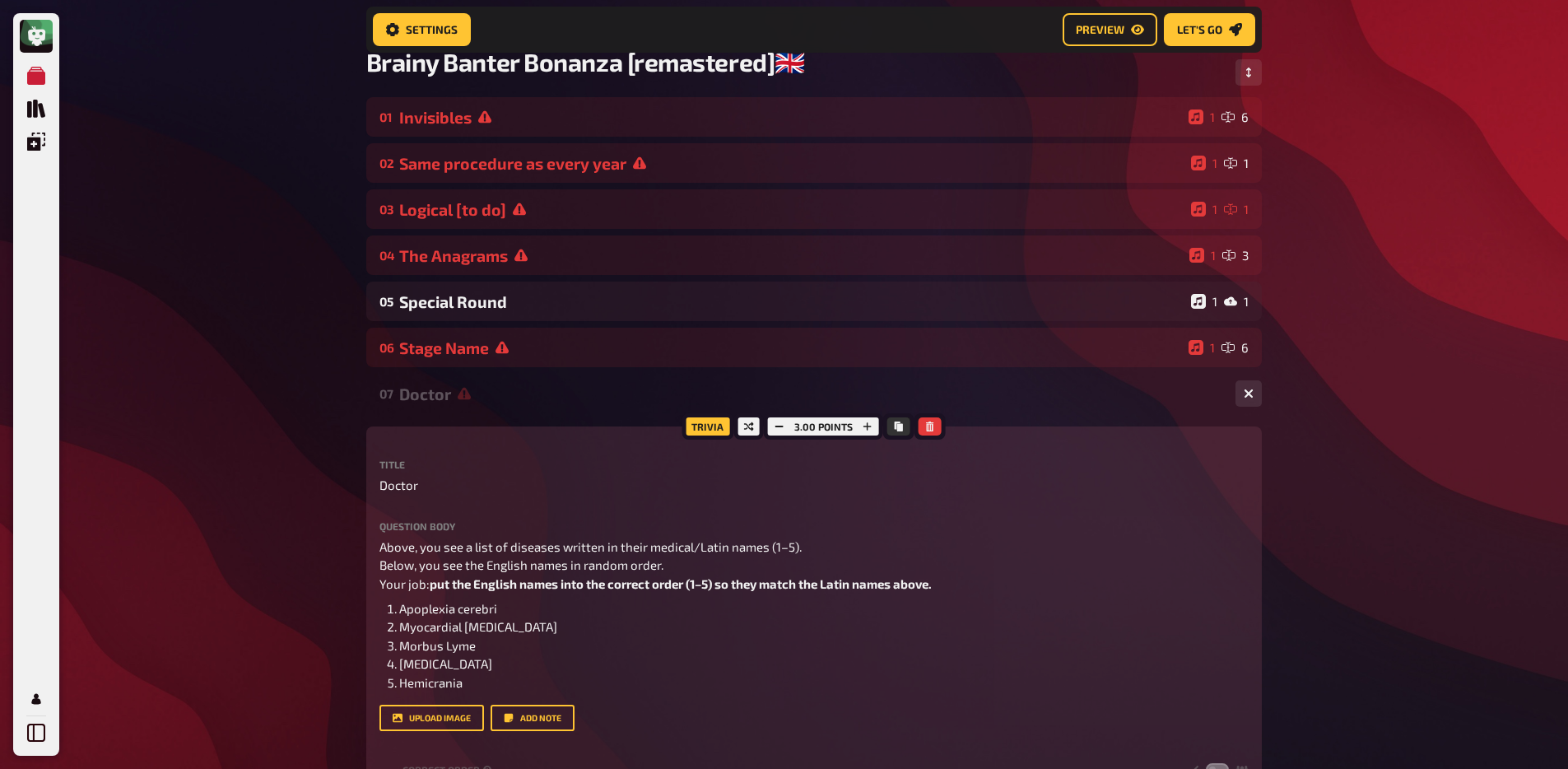
click at [458, 413] on div "07 Doctor 1 5" at bounding box center [814, 393] width 896 height 40
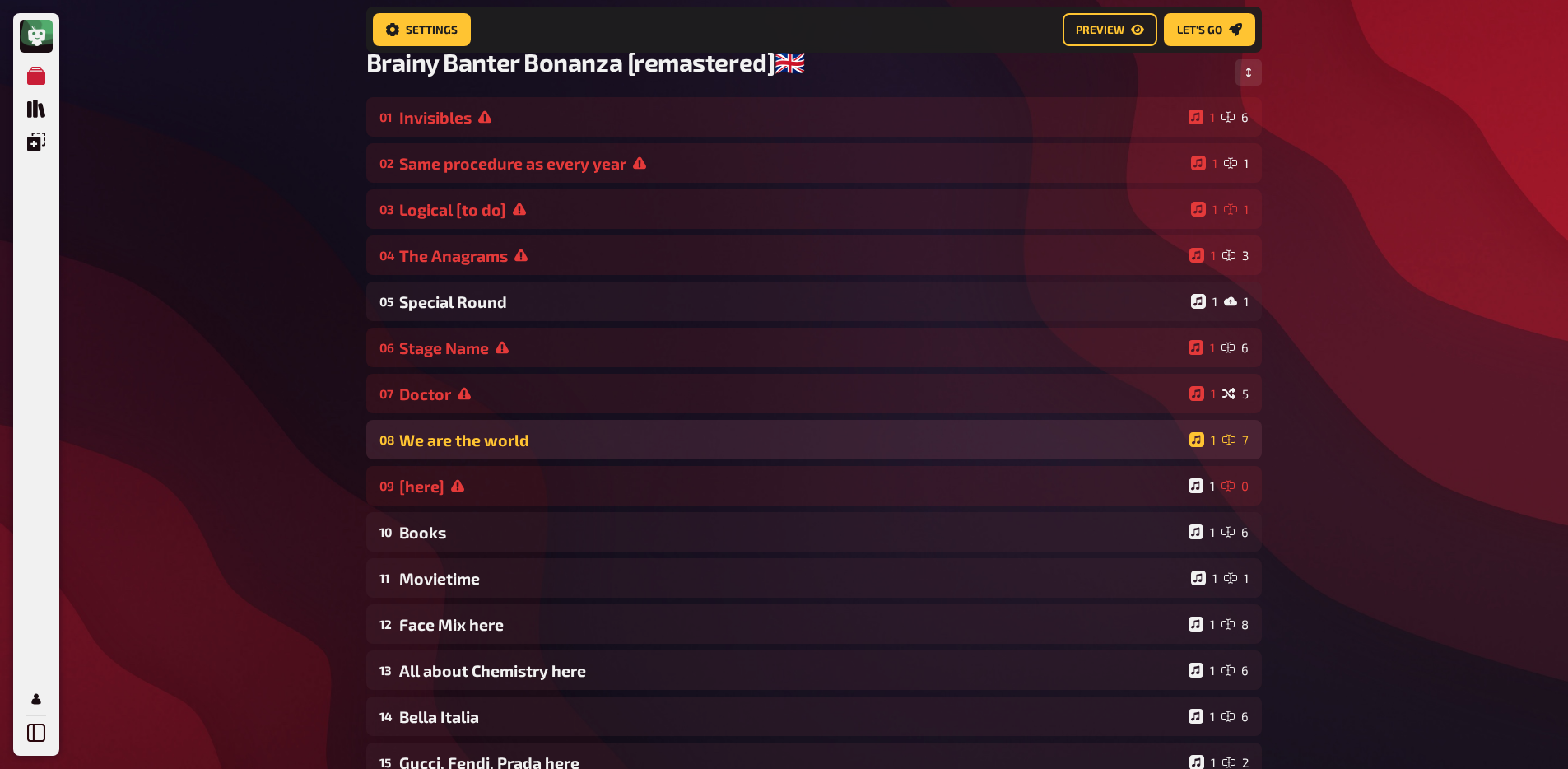
click at [460, 446] on div "We are the world" at bounding box center [790, 440] width 783 height 19
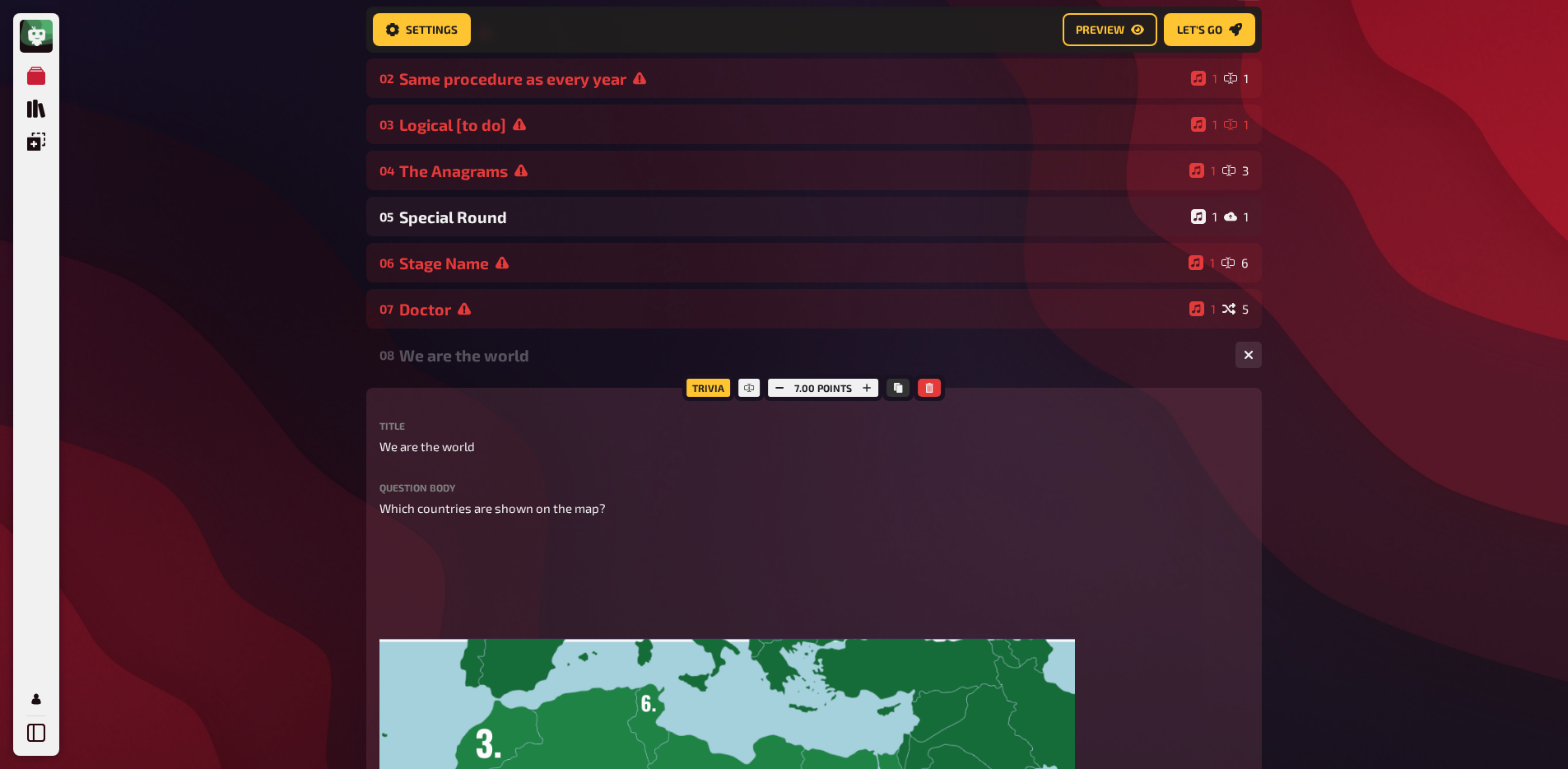
scroll to position [428, 0]
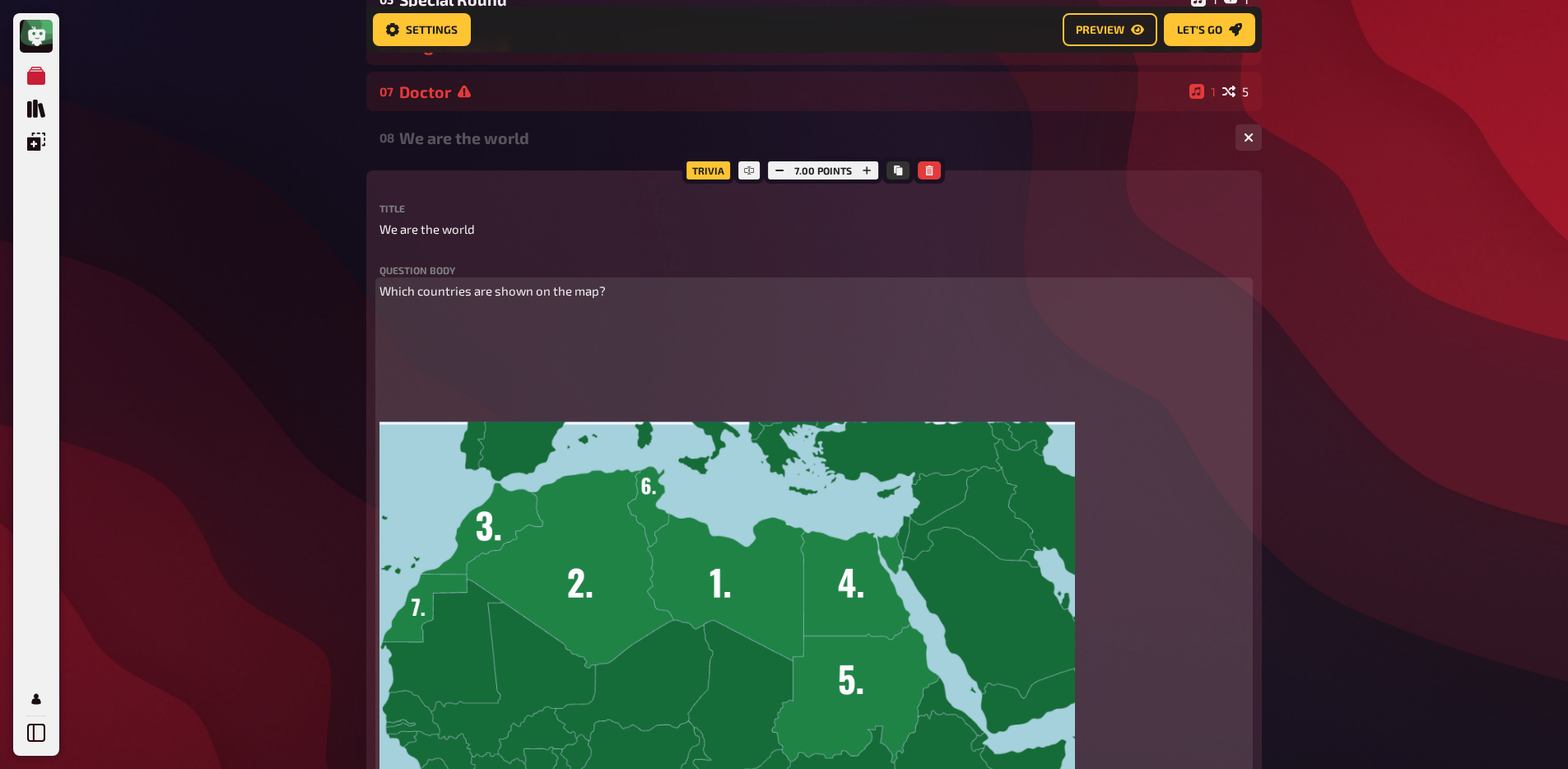
click at [440, 343] on img at bounding box center [727, 620] width 695 height 615
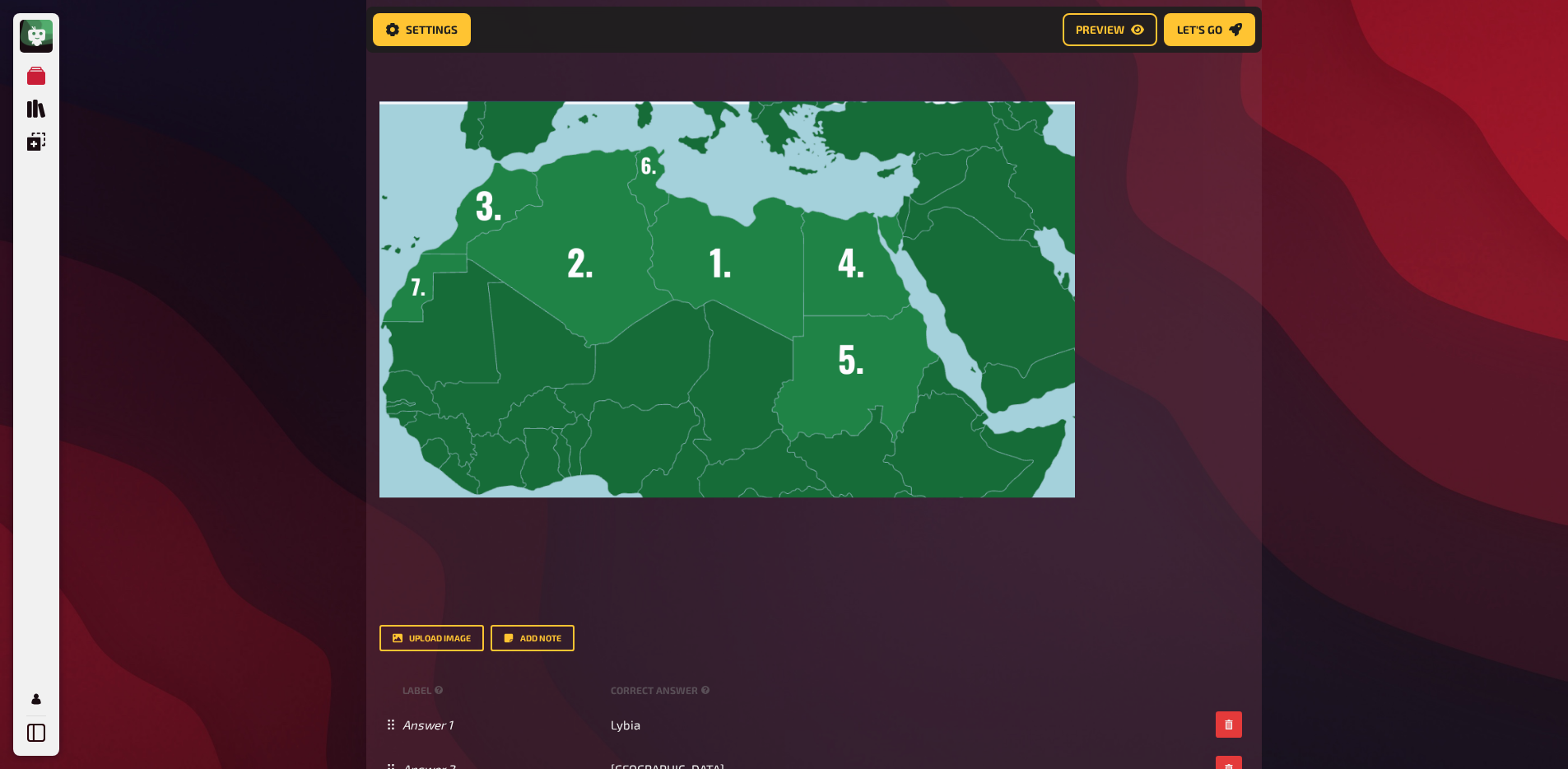
scroll to position [1083, 0]
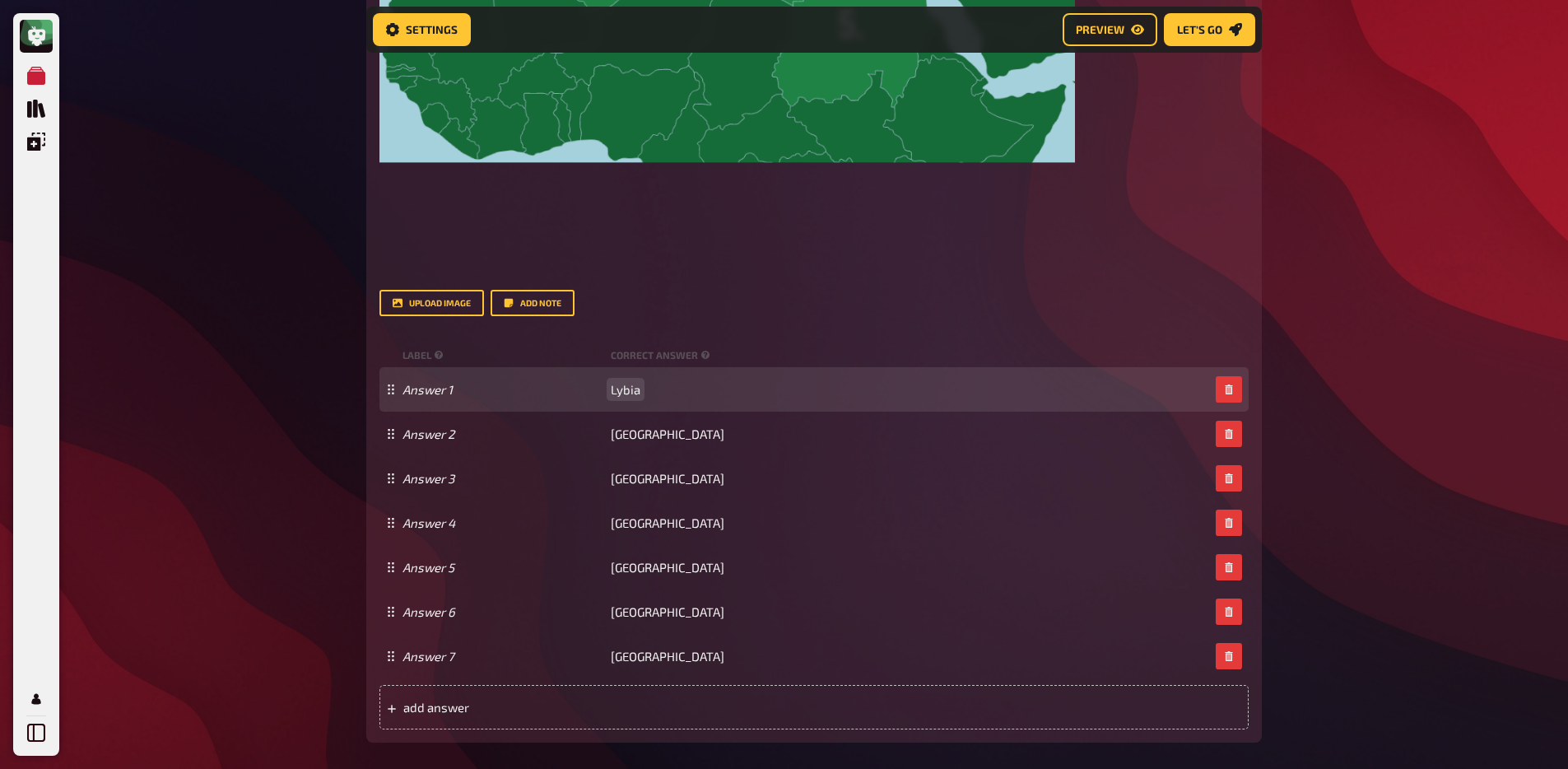
click at [631, 385] on span "Lybia" at bounding box center [626, 389] width 30 height 15
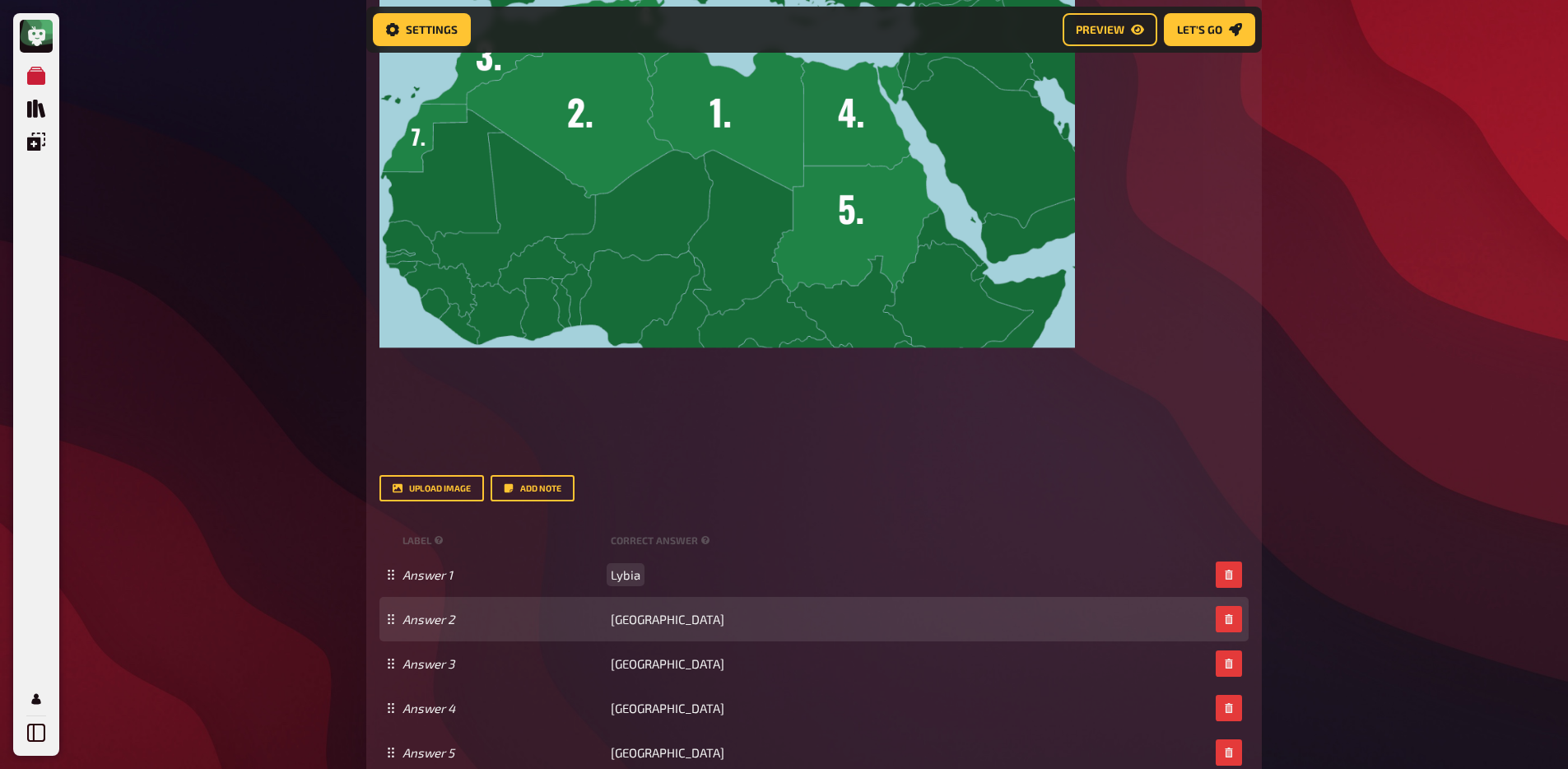
scroll to position [1005, 0]
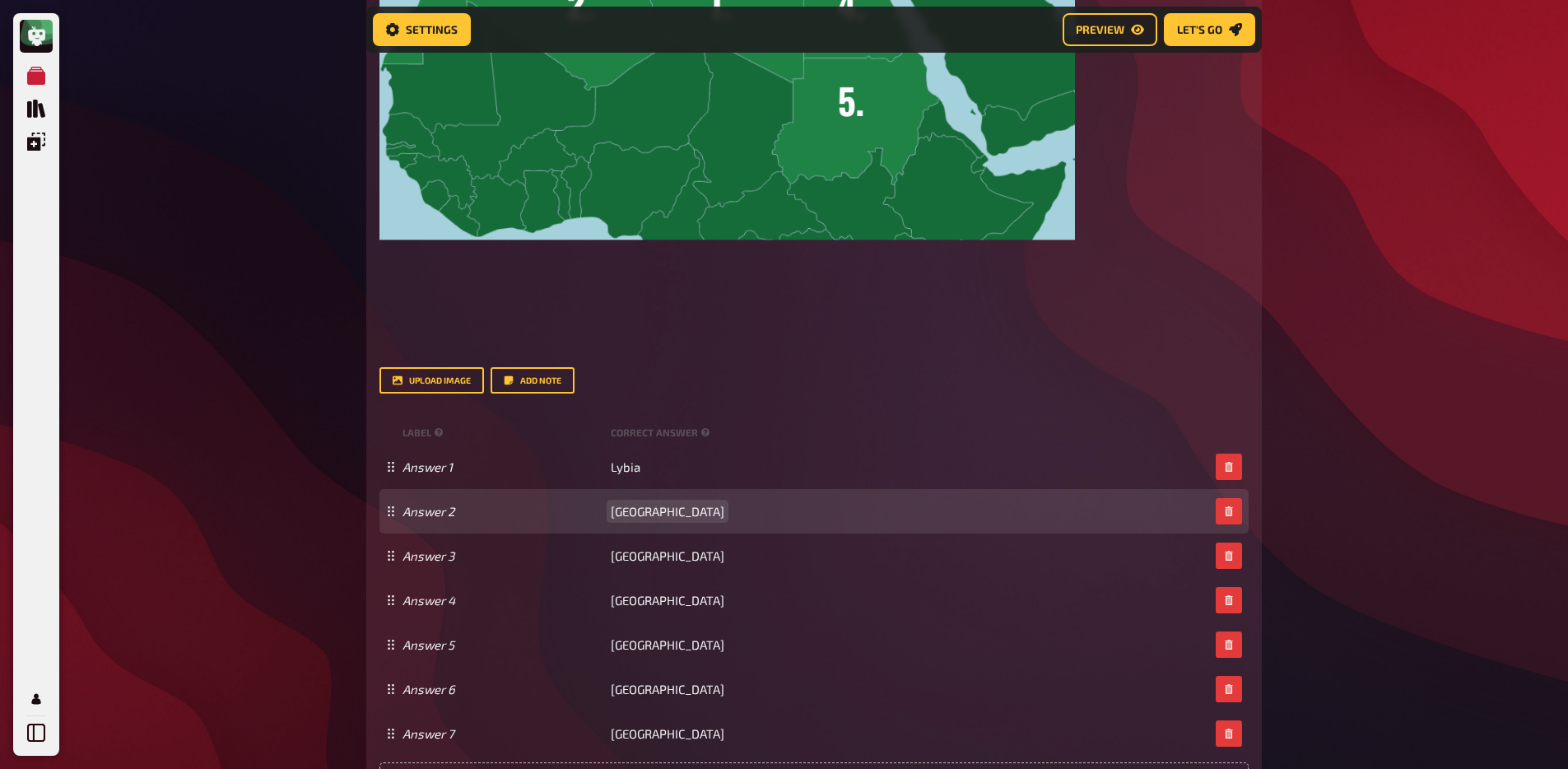
click at [631, 514] on span "Algeria" at bounding box center [667, 511] width 113 height 15
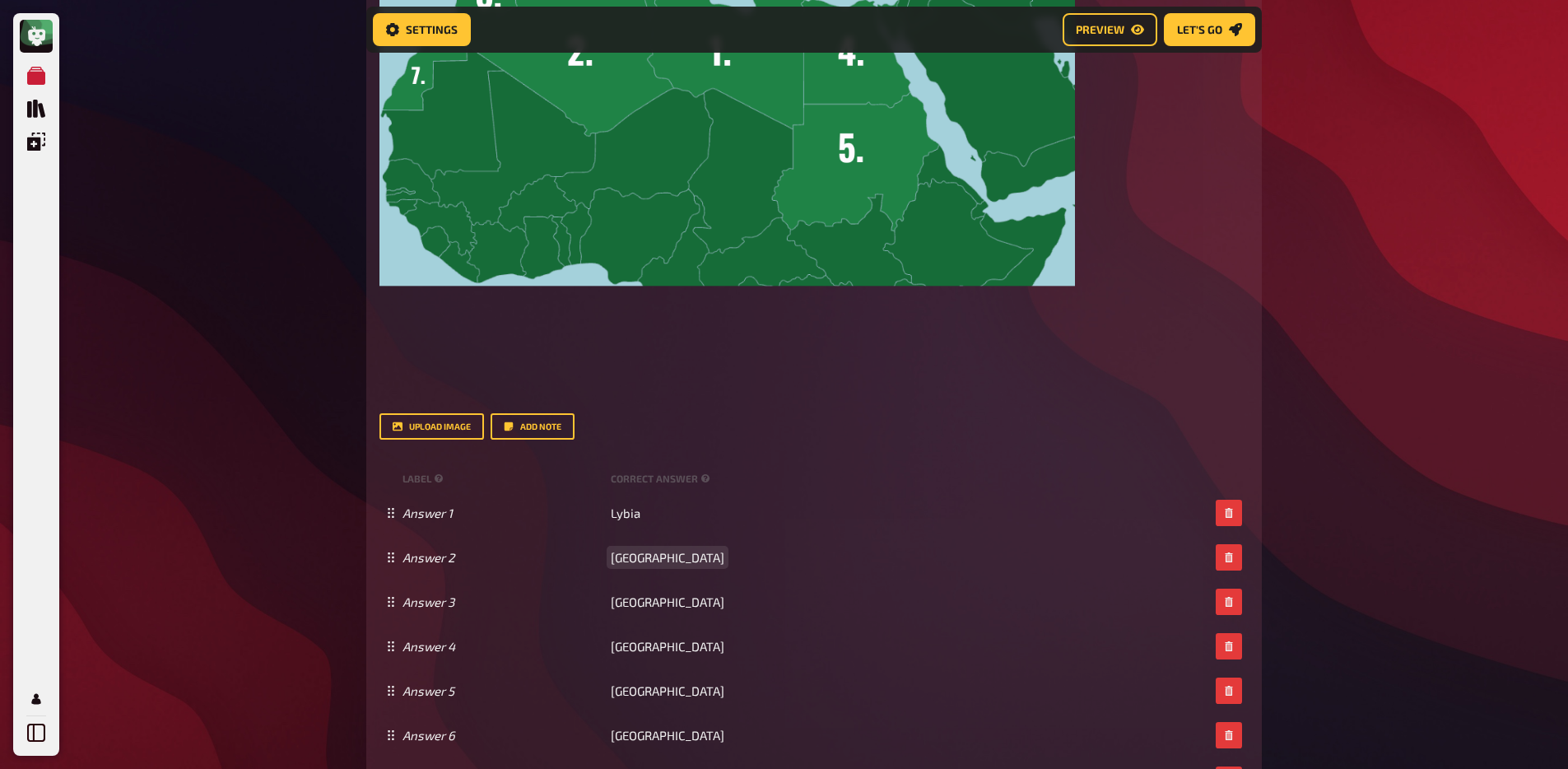
scroll to position [939, 0]
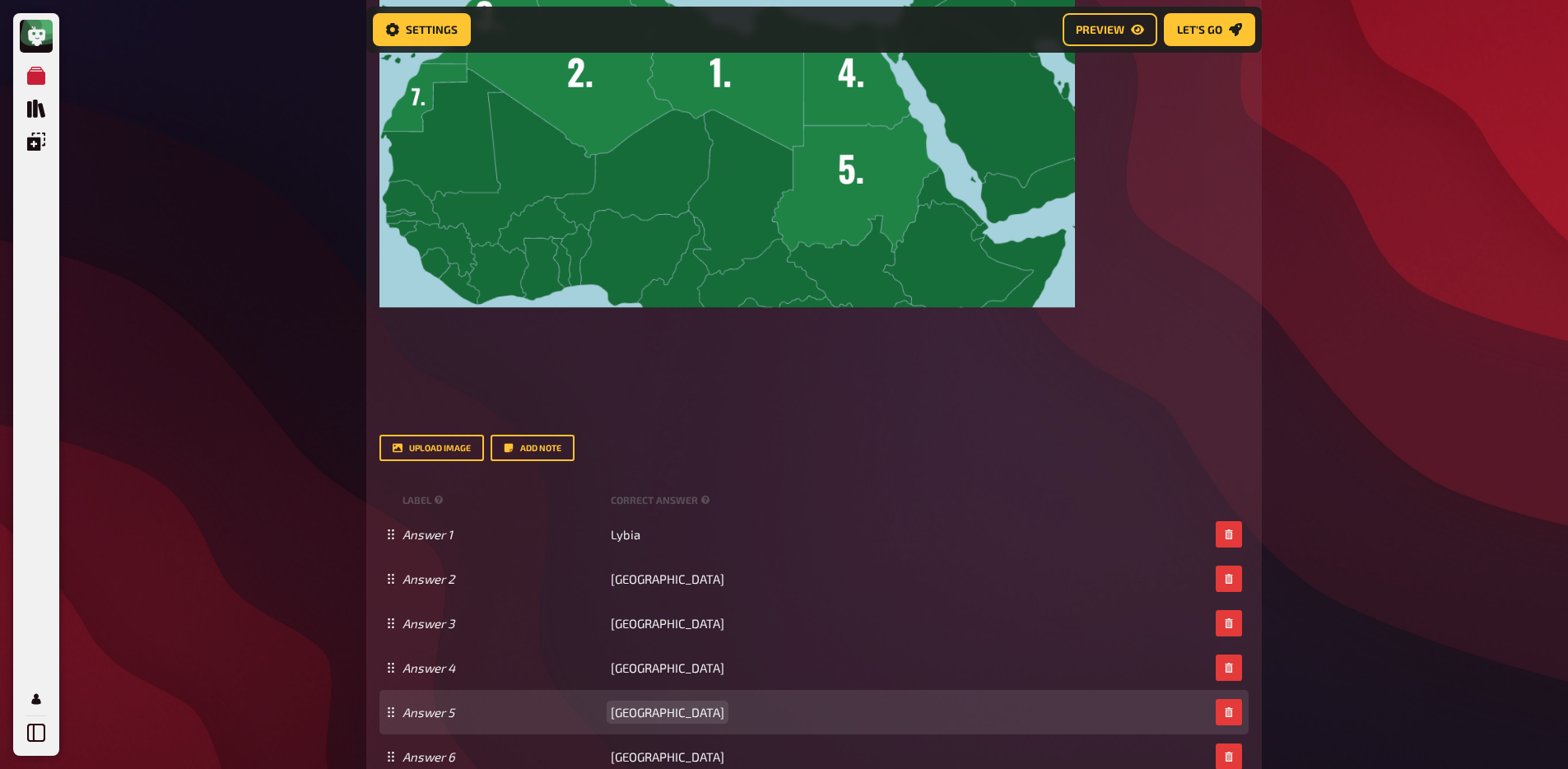
click at [631, 715] on span "Sudan" at bounding box center [667, 712] width 113 height 15
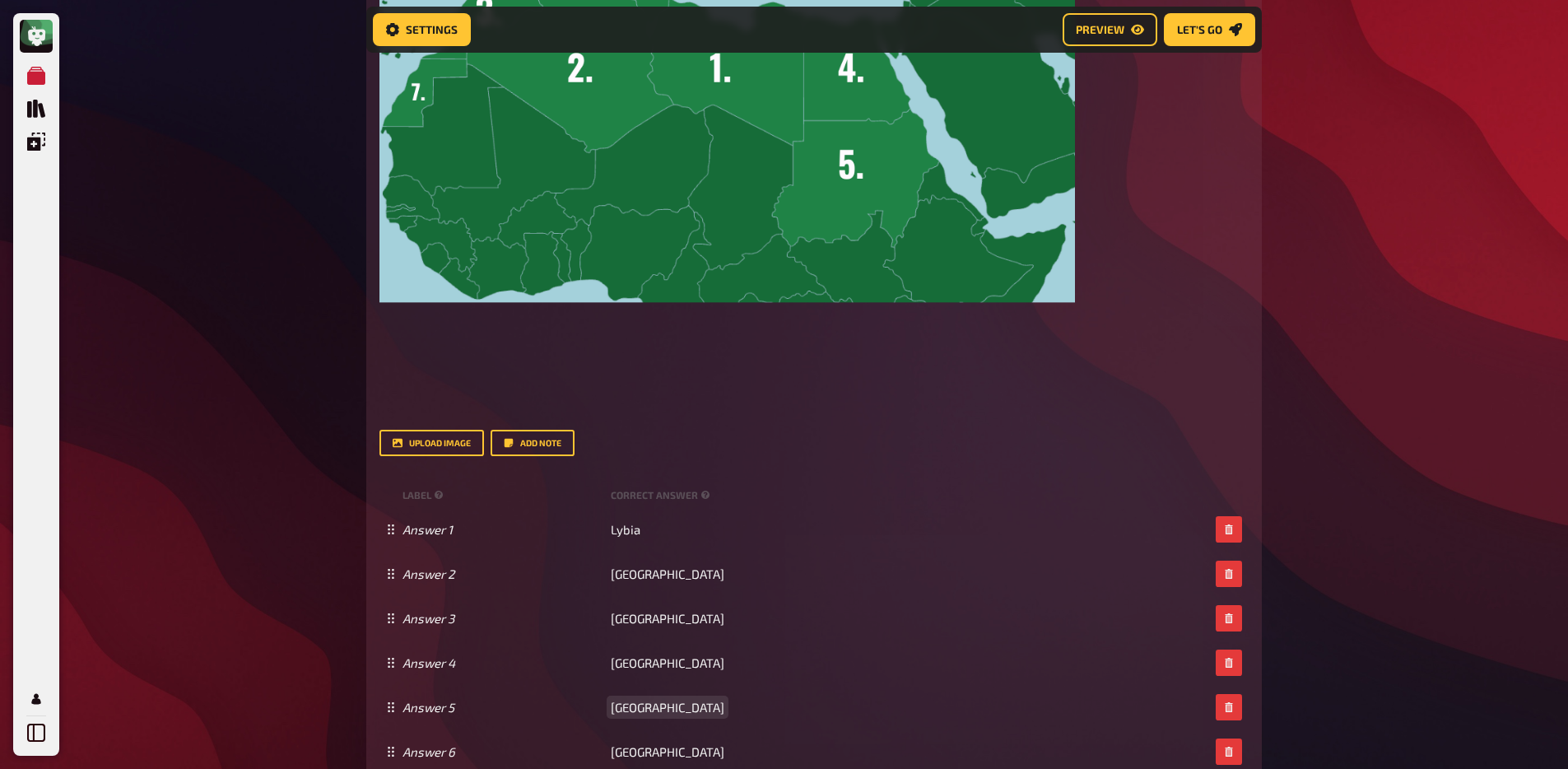
scroll to position [943, 0]
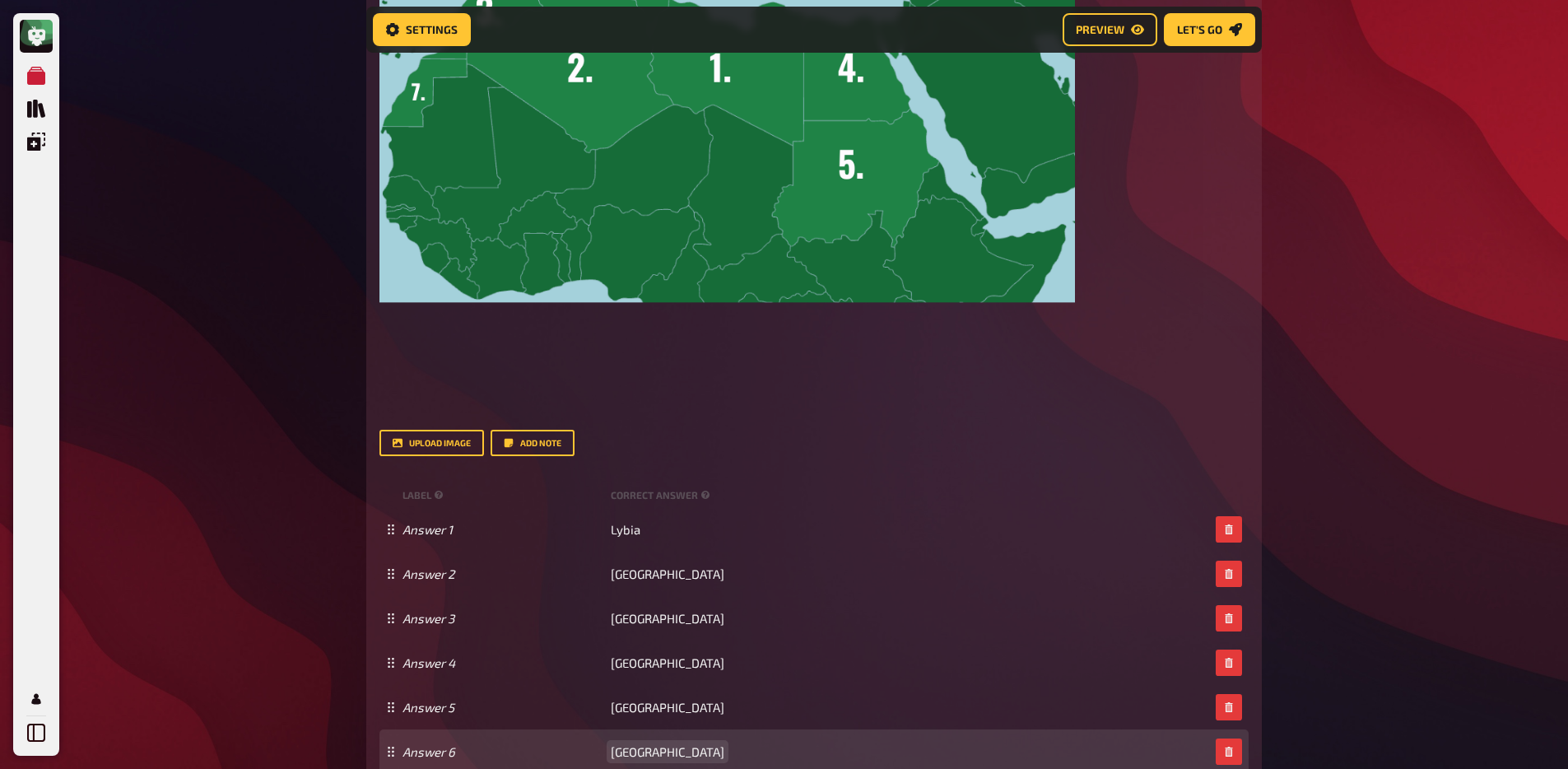
click at [632, 749] on span "Tunisia" at bounding box center [667, 751] width 113 height 15
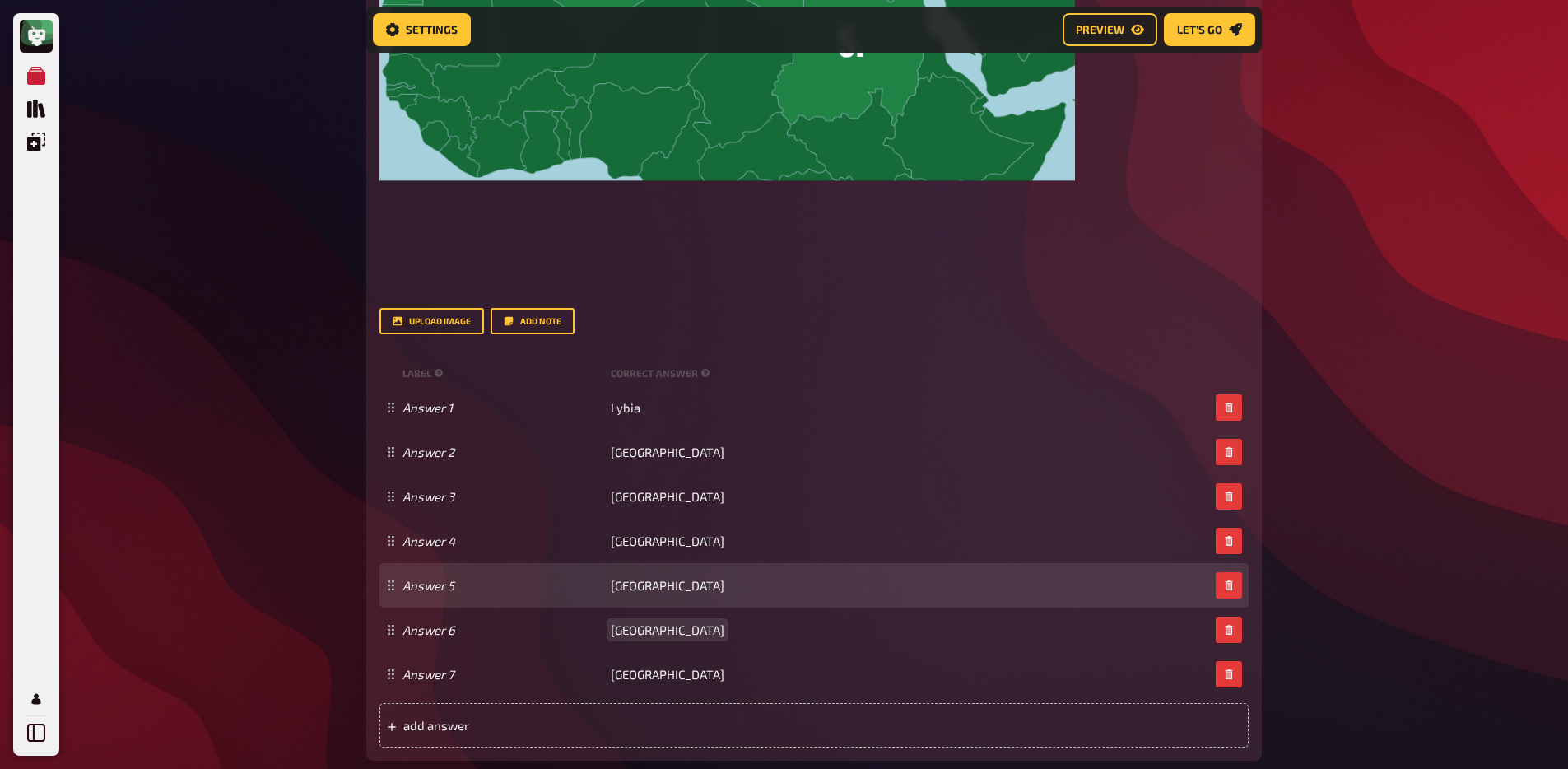
scroll to position [1101, 0]
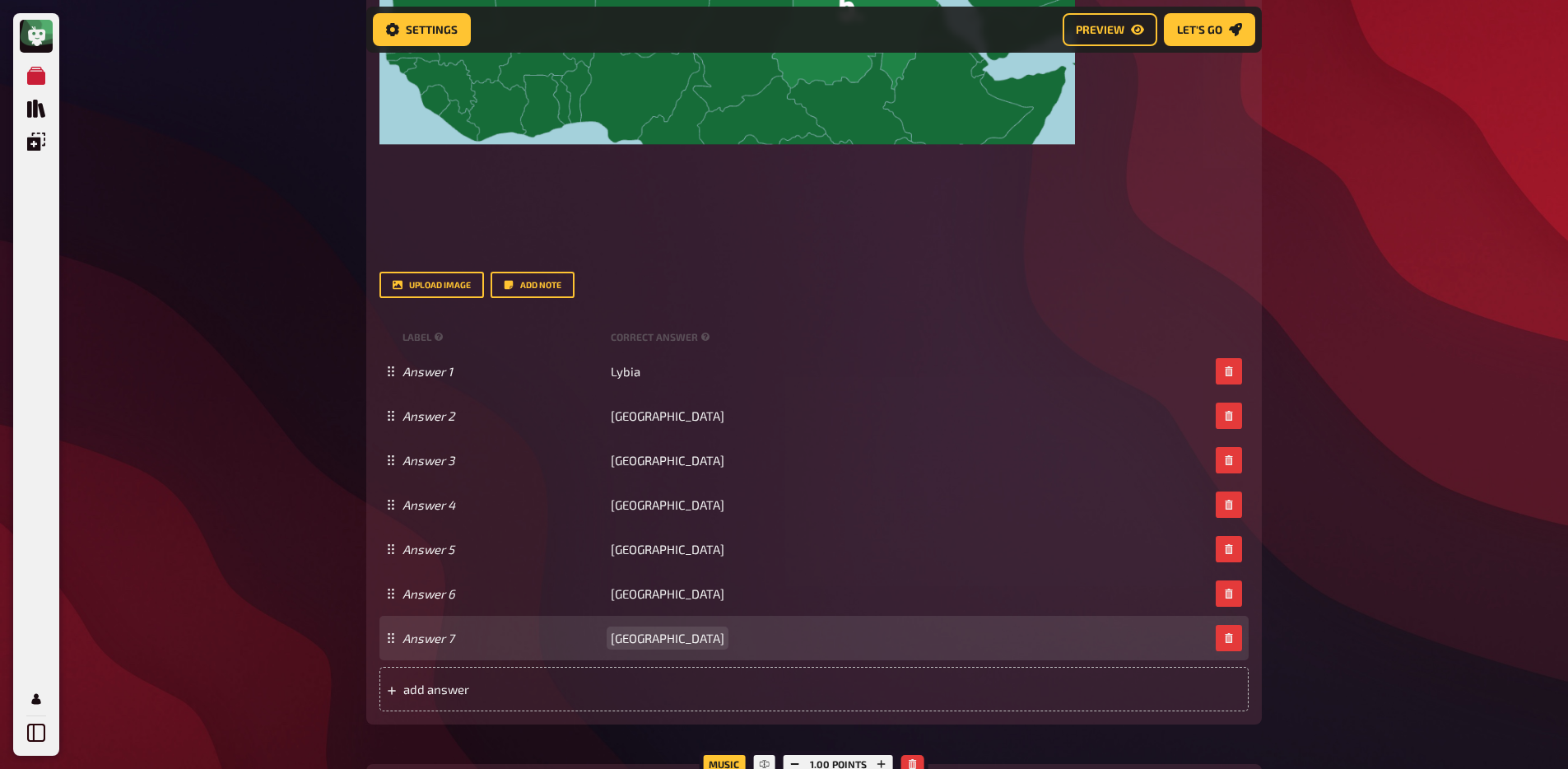
click at [635, 636] on span "West Sahara" at bounding box center [667, 637] width 113 height 15
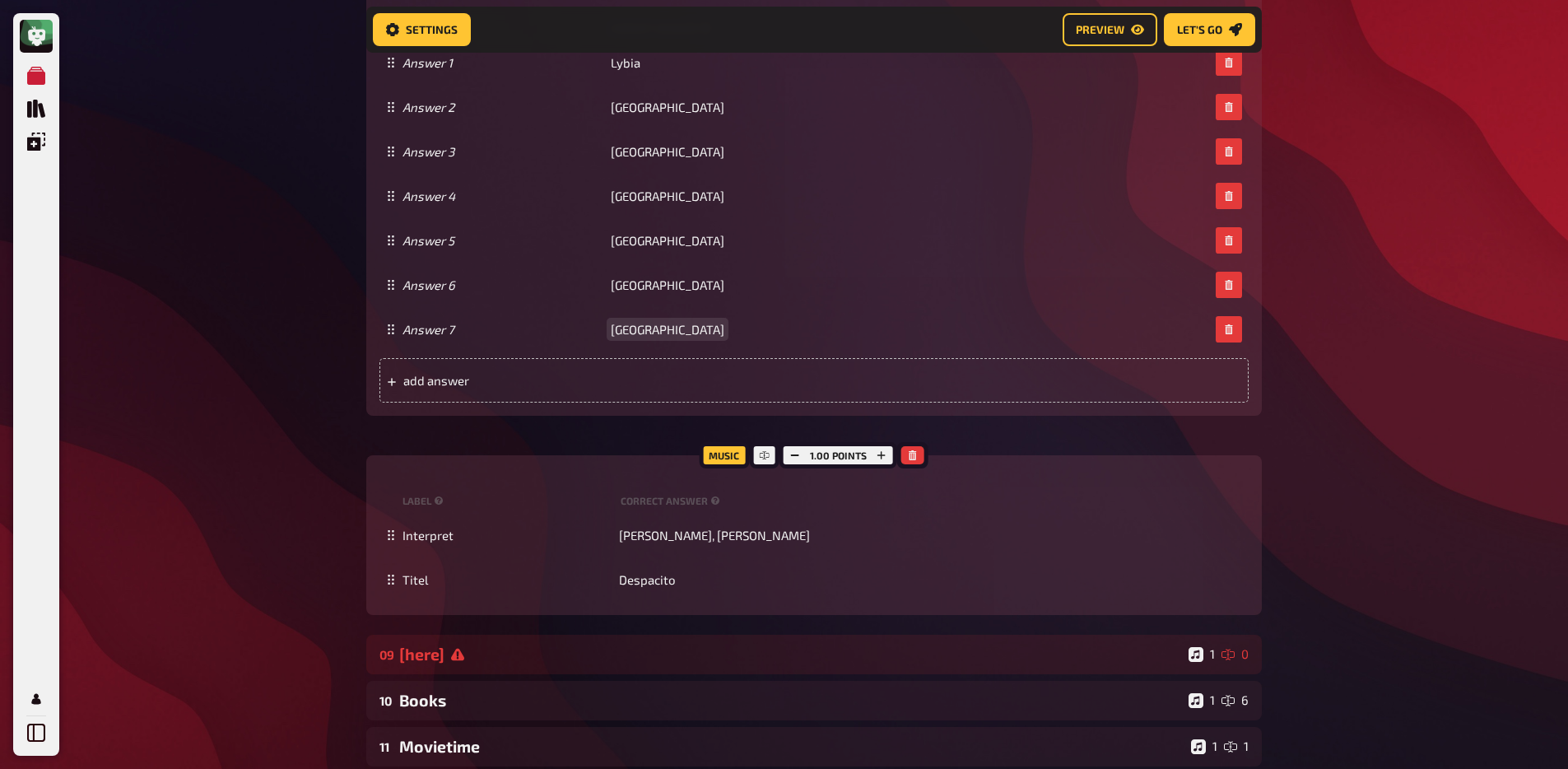
scroll to position [1460, 0]
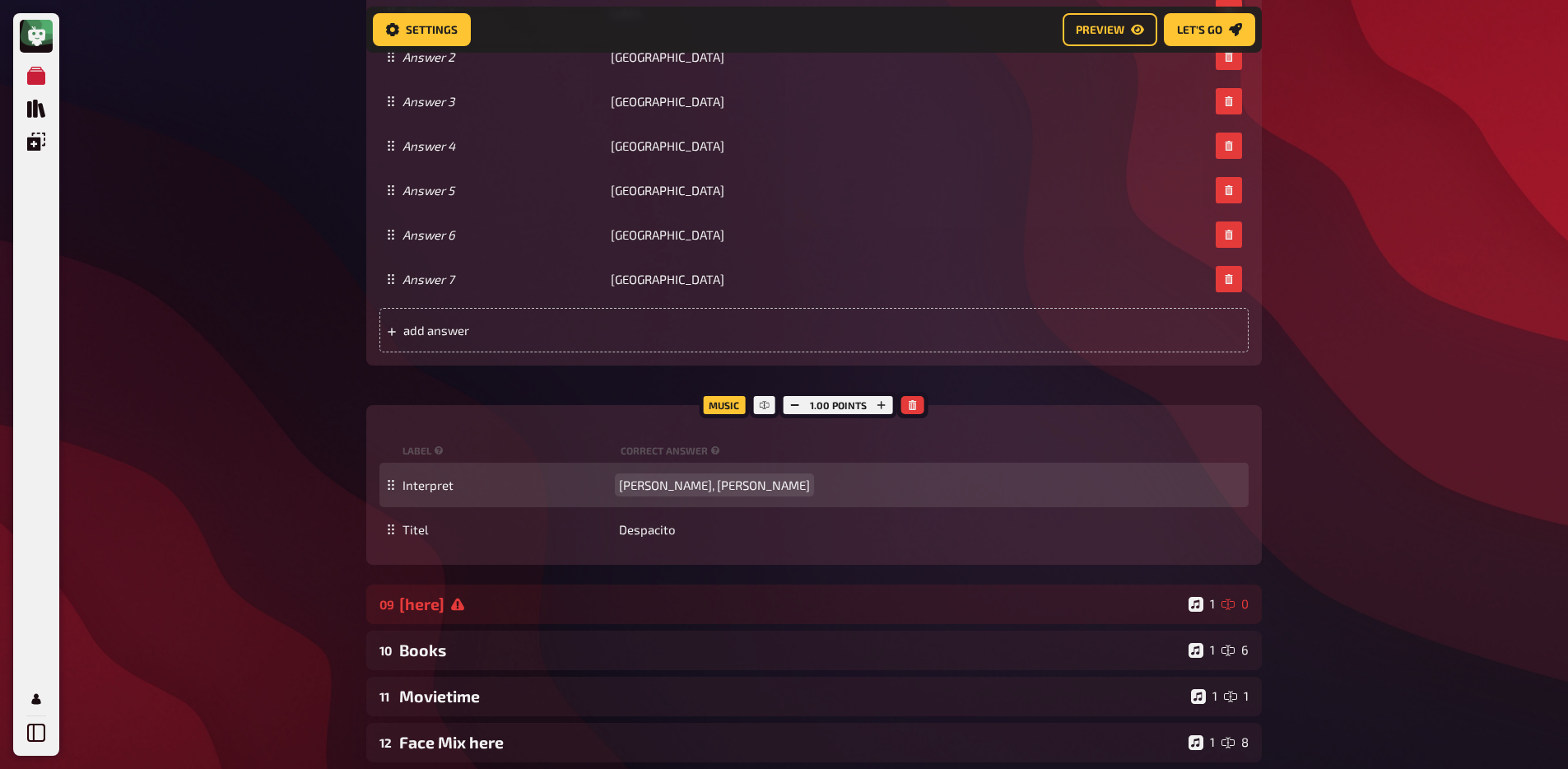
click at [682, 492] on span "Luis Fonsi, Daddy Yankee" at bounding box center [714, 484] width 191 height 15
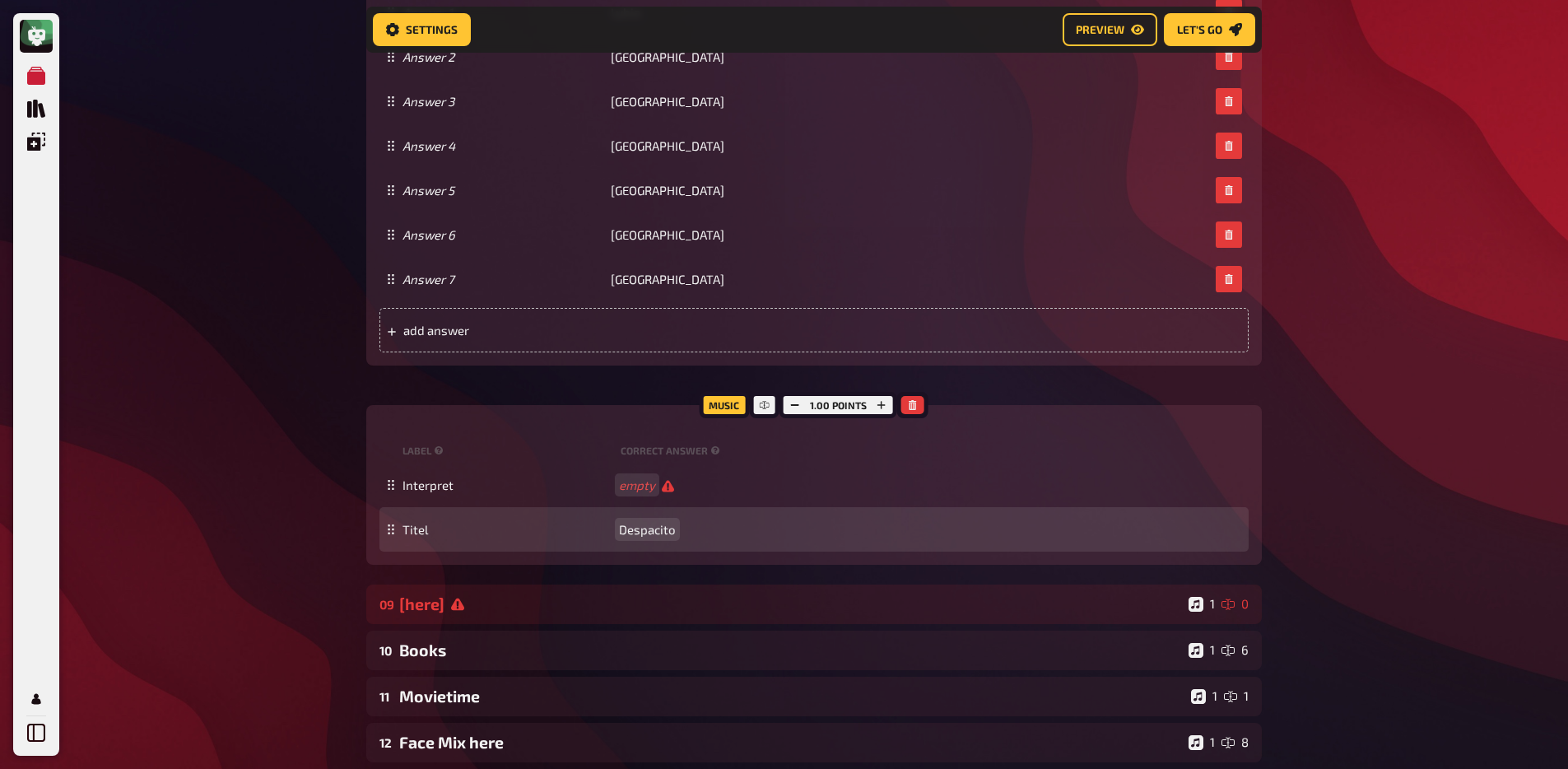
click at [654, 537] on span "Despacito" at bounding box center [647, 529] width 57 height 15
click at [654, 537] on span "Despacito" at bounding box center [647, 530] width 57 height 15
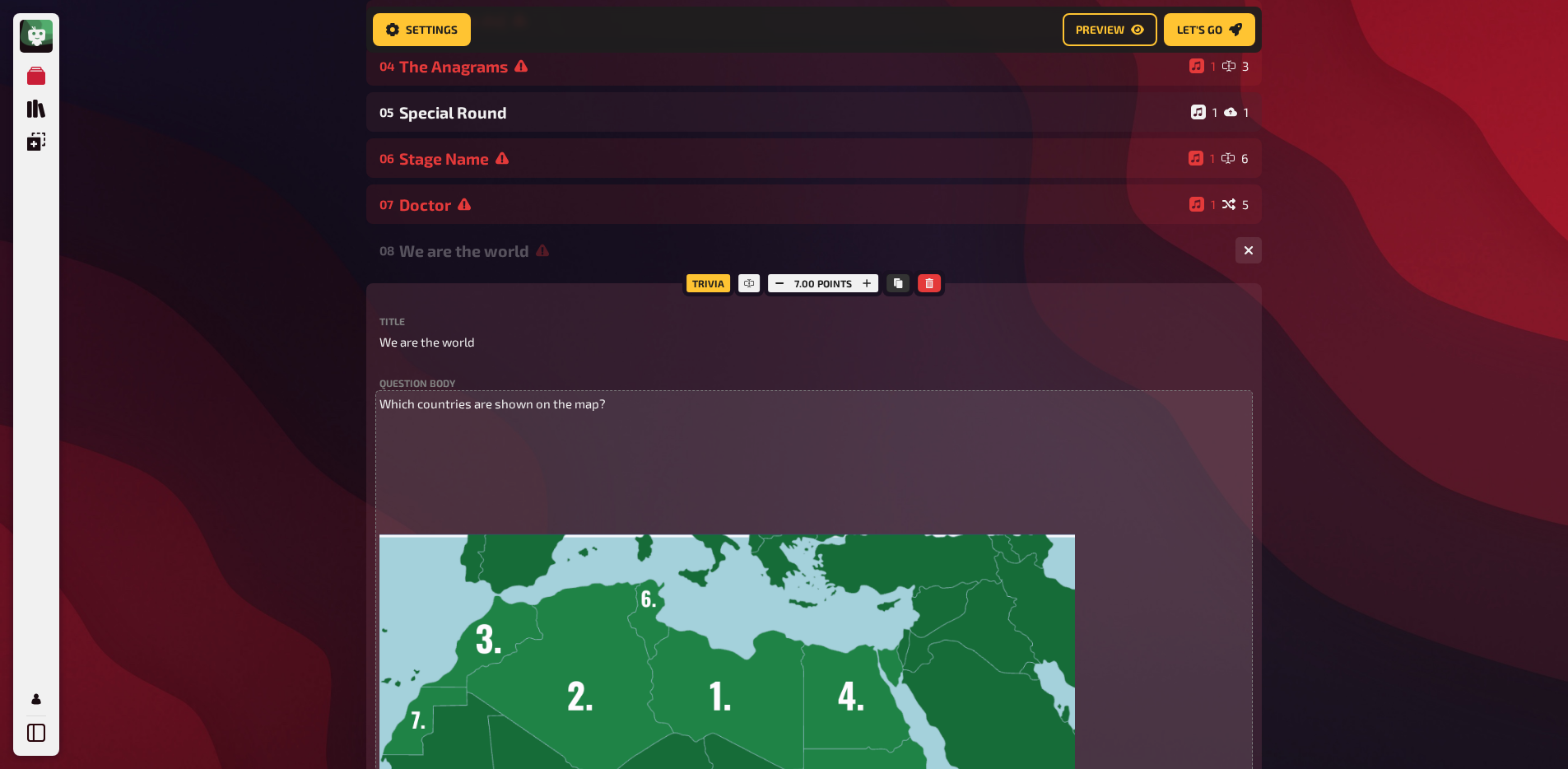
scroll to position [308, 0]
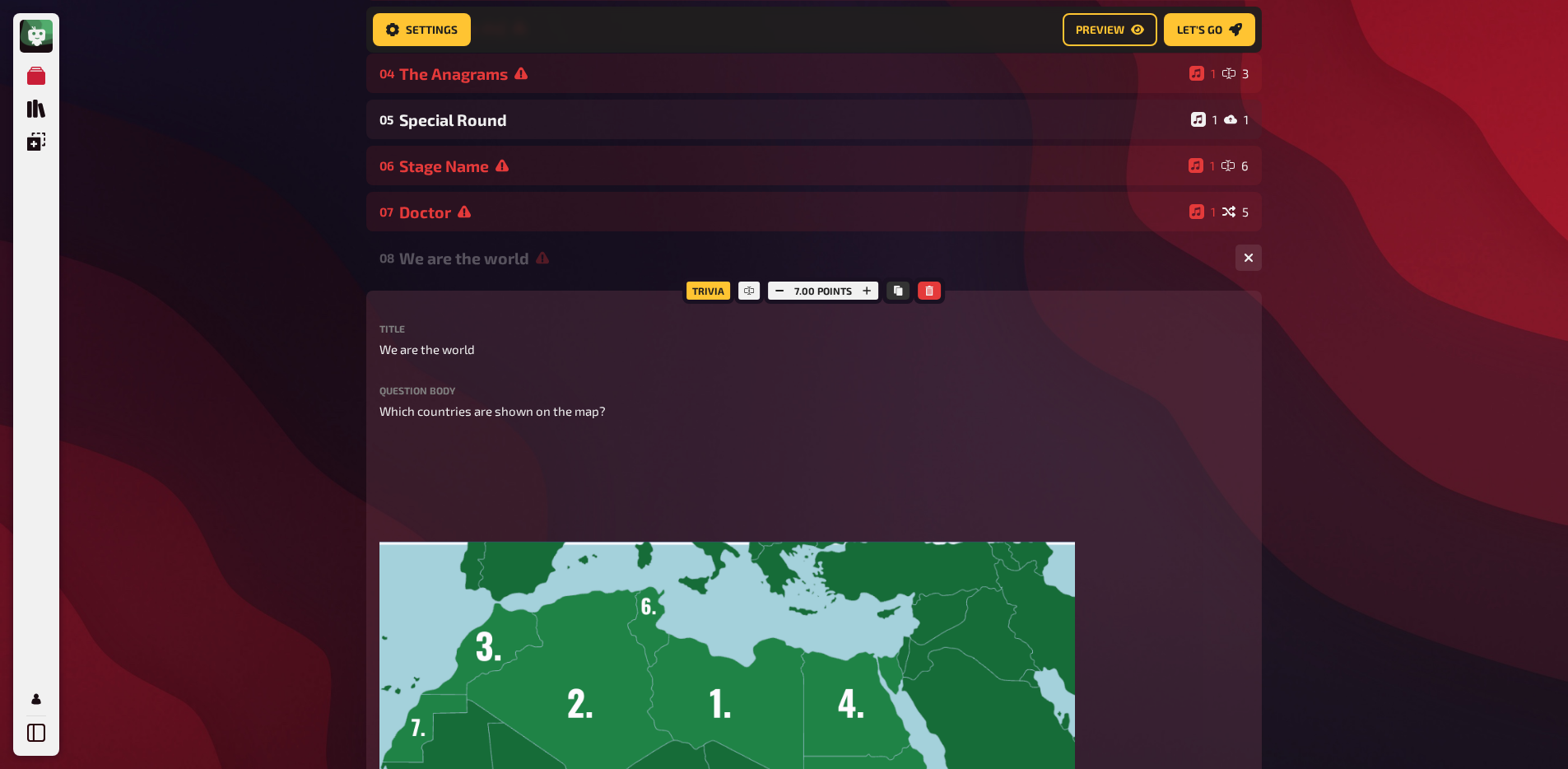
click at [468, 270] on div "08 We are the world 1 7" at bounding box center [814, 258] width 896 height 40
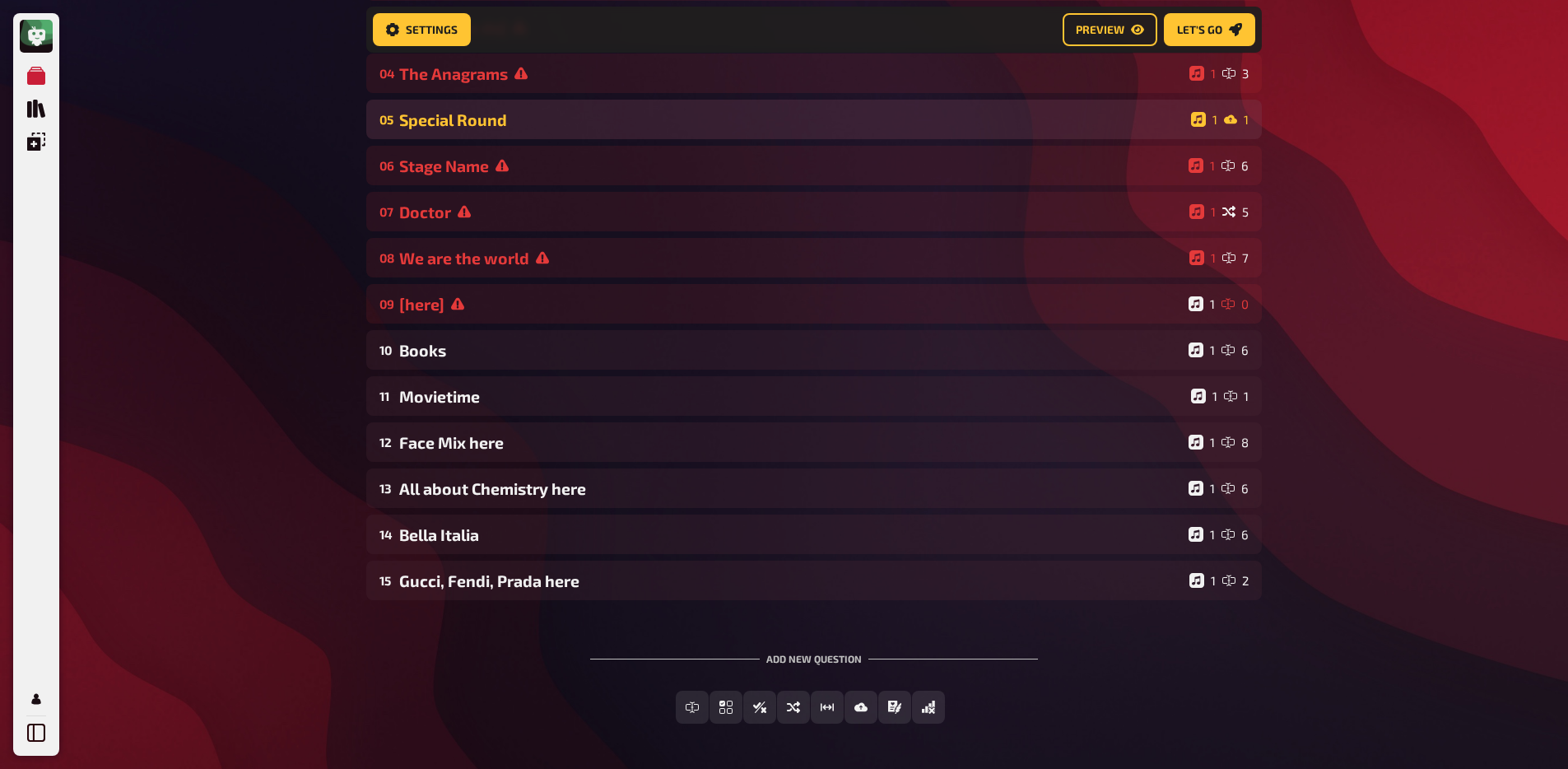
click at [476, 134] on div "05 Special Round 1 1" at bounding box center [814, 119] width 896 height 40
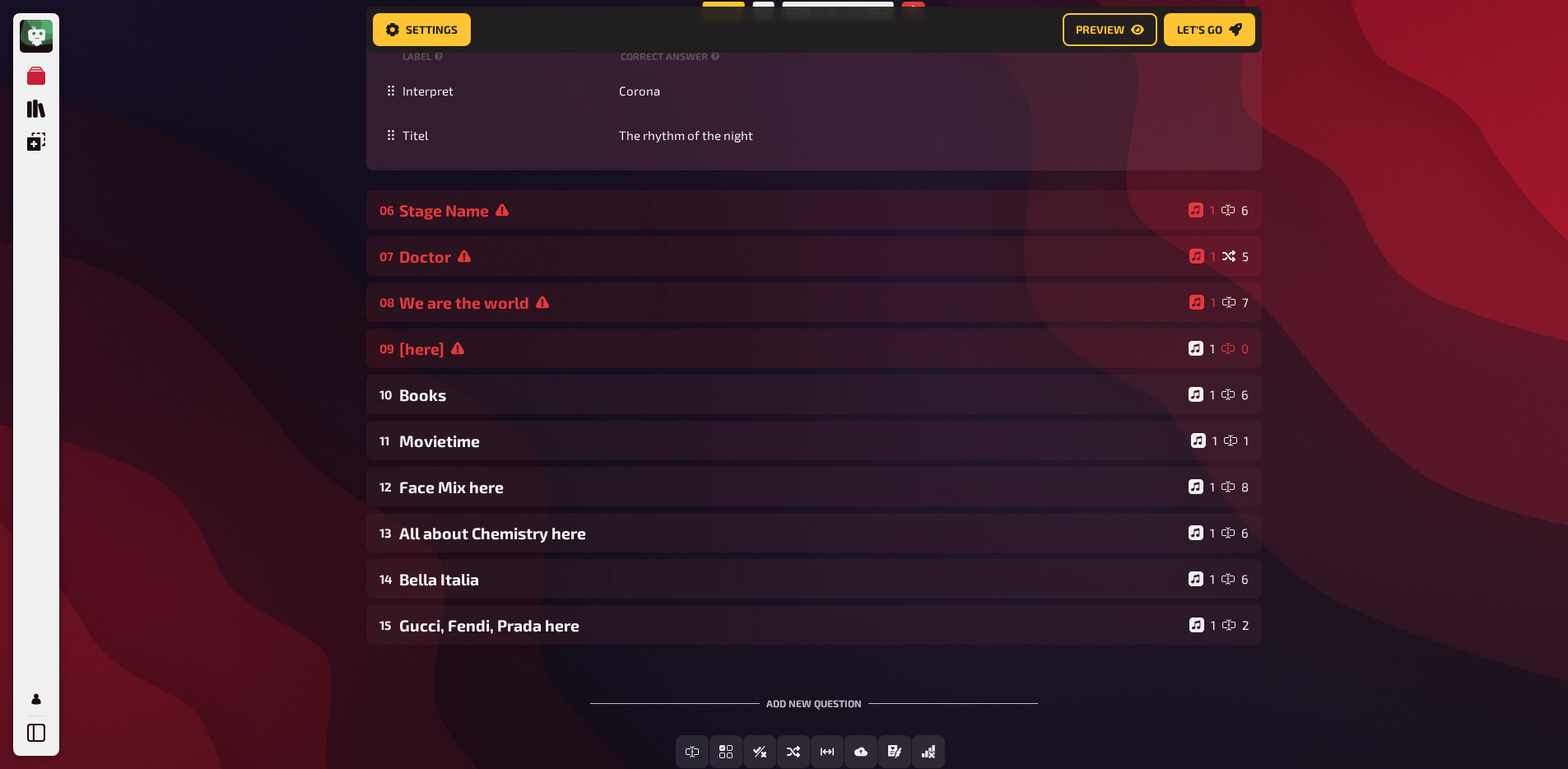
scroll to position [1288, 0]
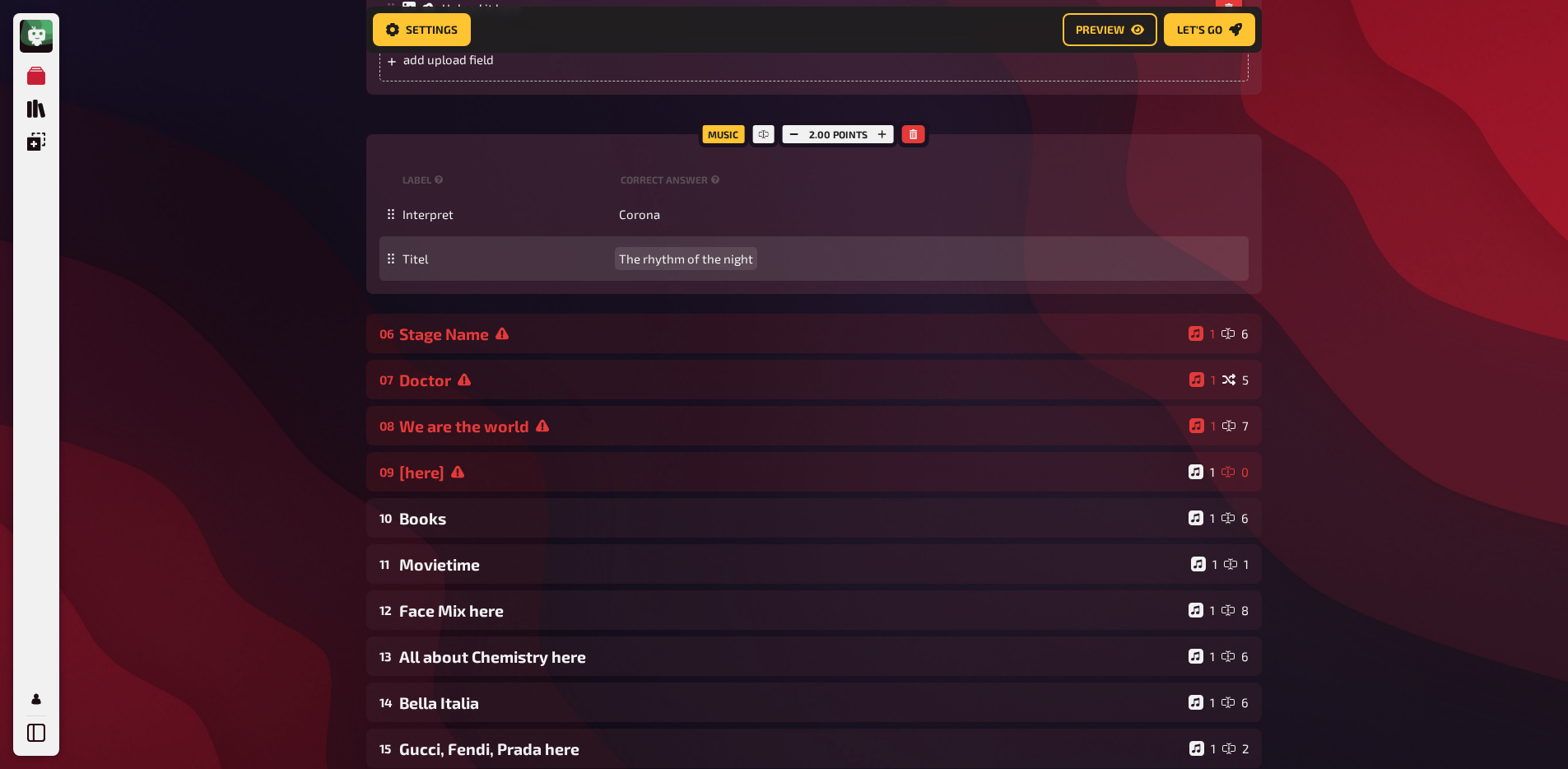
click at [653, 258] on span "The rhythm of the night" at bounding box center [686, 258] width 134 height 15
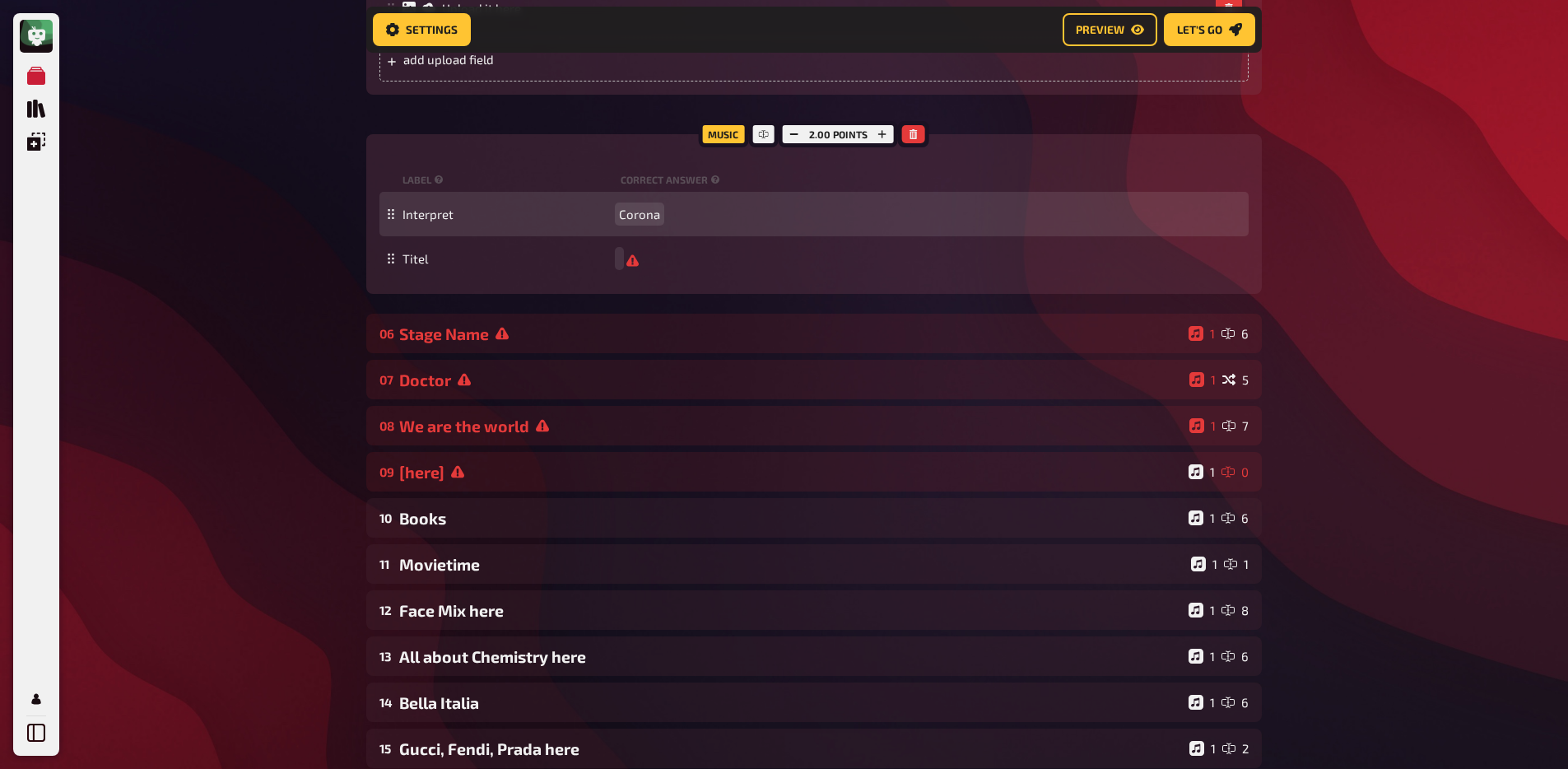
scroll to position [1288, 0]
click at [651, 219] on span "Corona" at bounding box center [639, 214] width 41 height 15
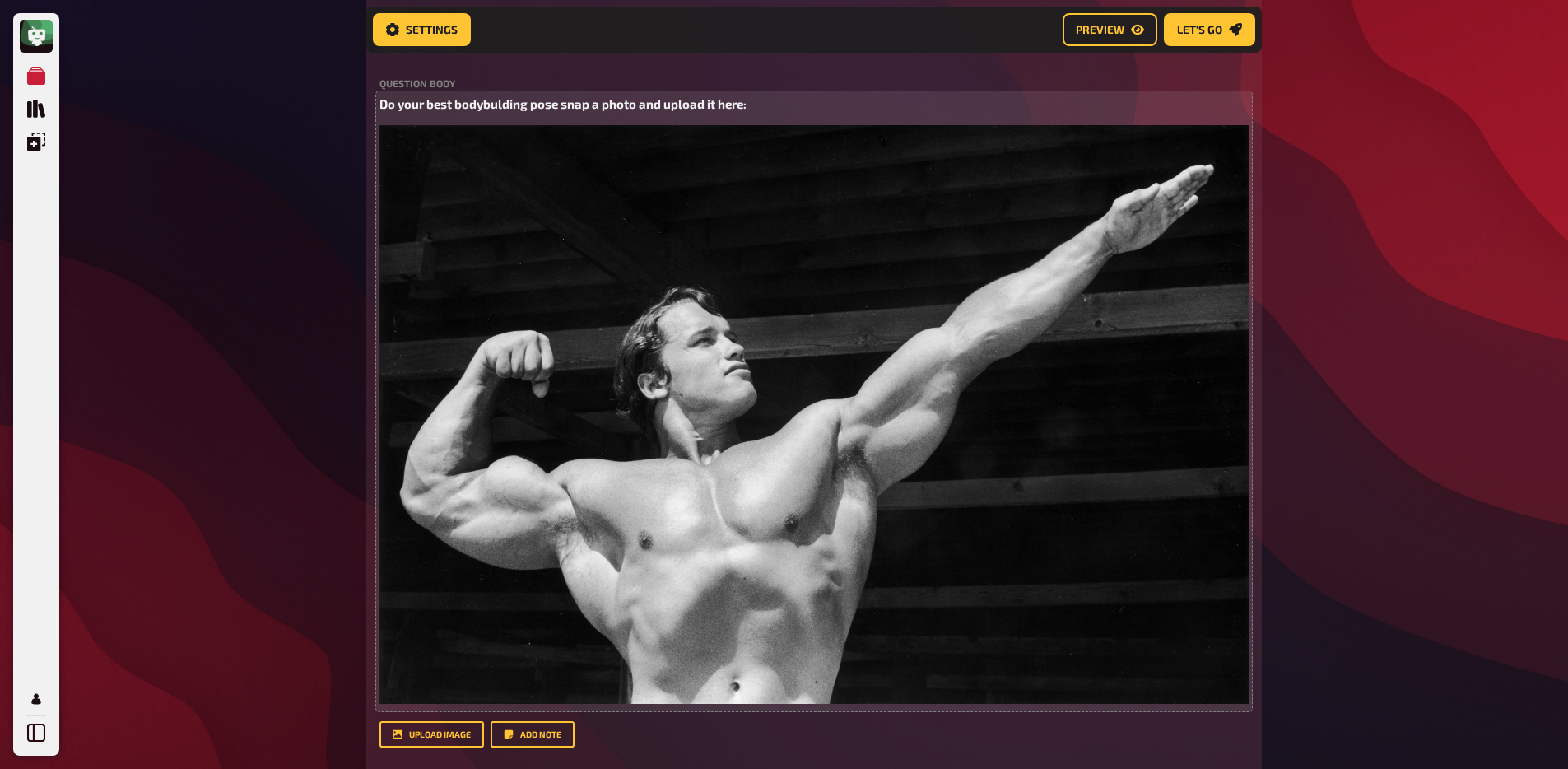
scroll to position [0, 0]
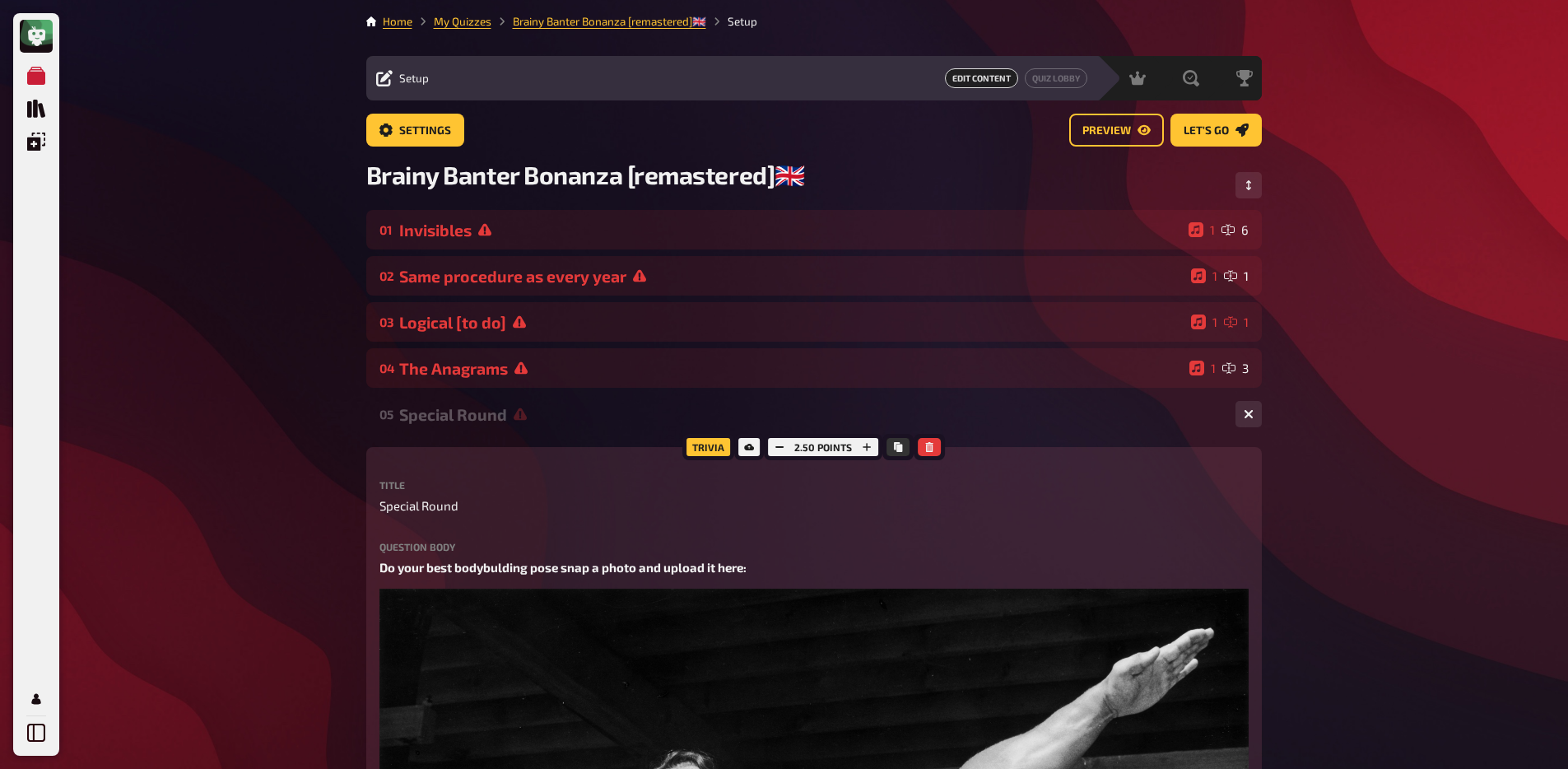
click at [445, 420] on div "Special Round" at bounding box center [810, 415] width 823 height 19
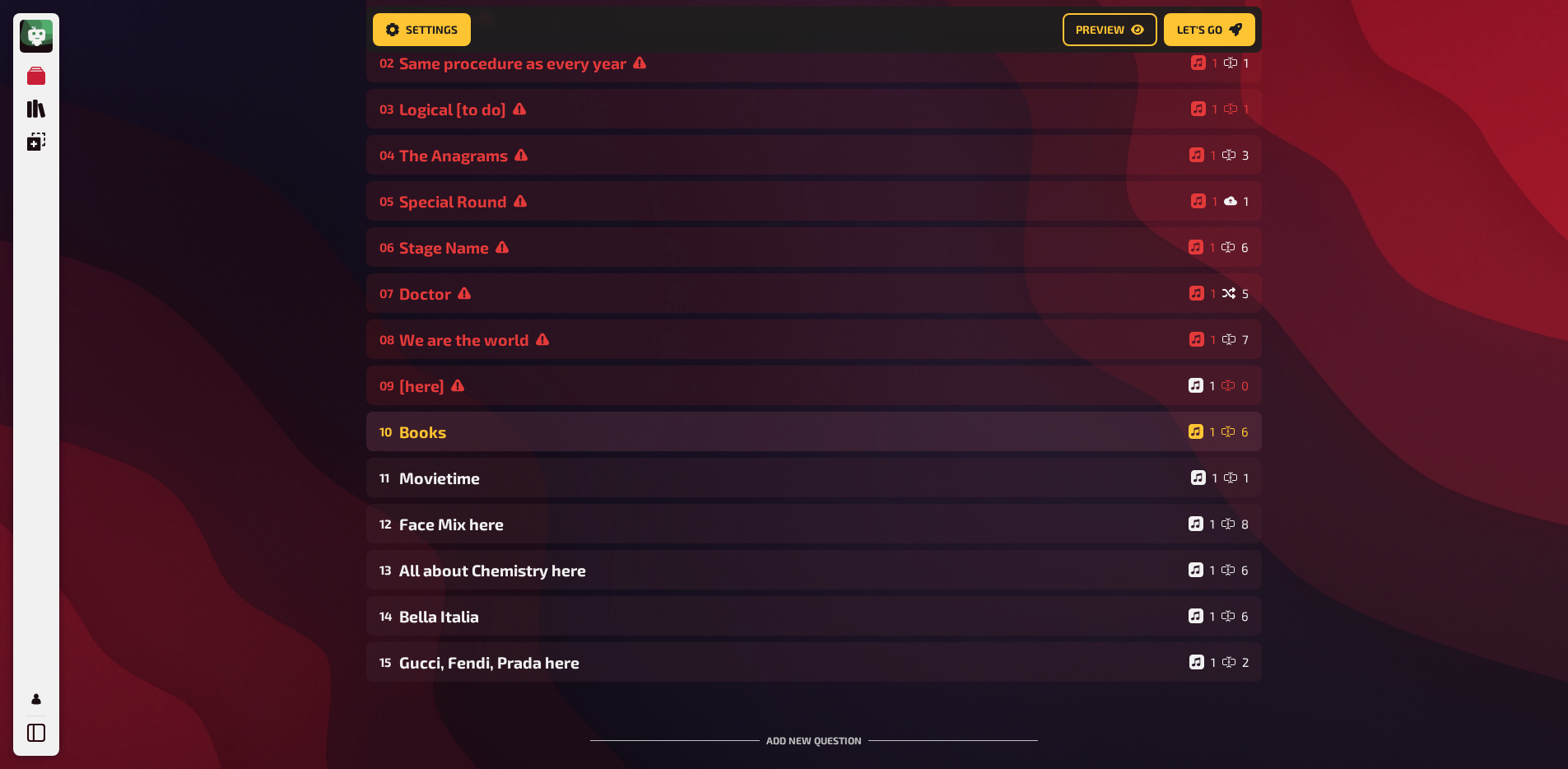
click at [477, 439] on div "Books" at bounding box center [790, 432] width 783 height 19
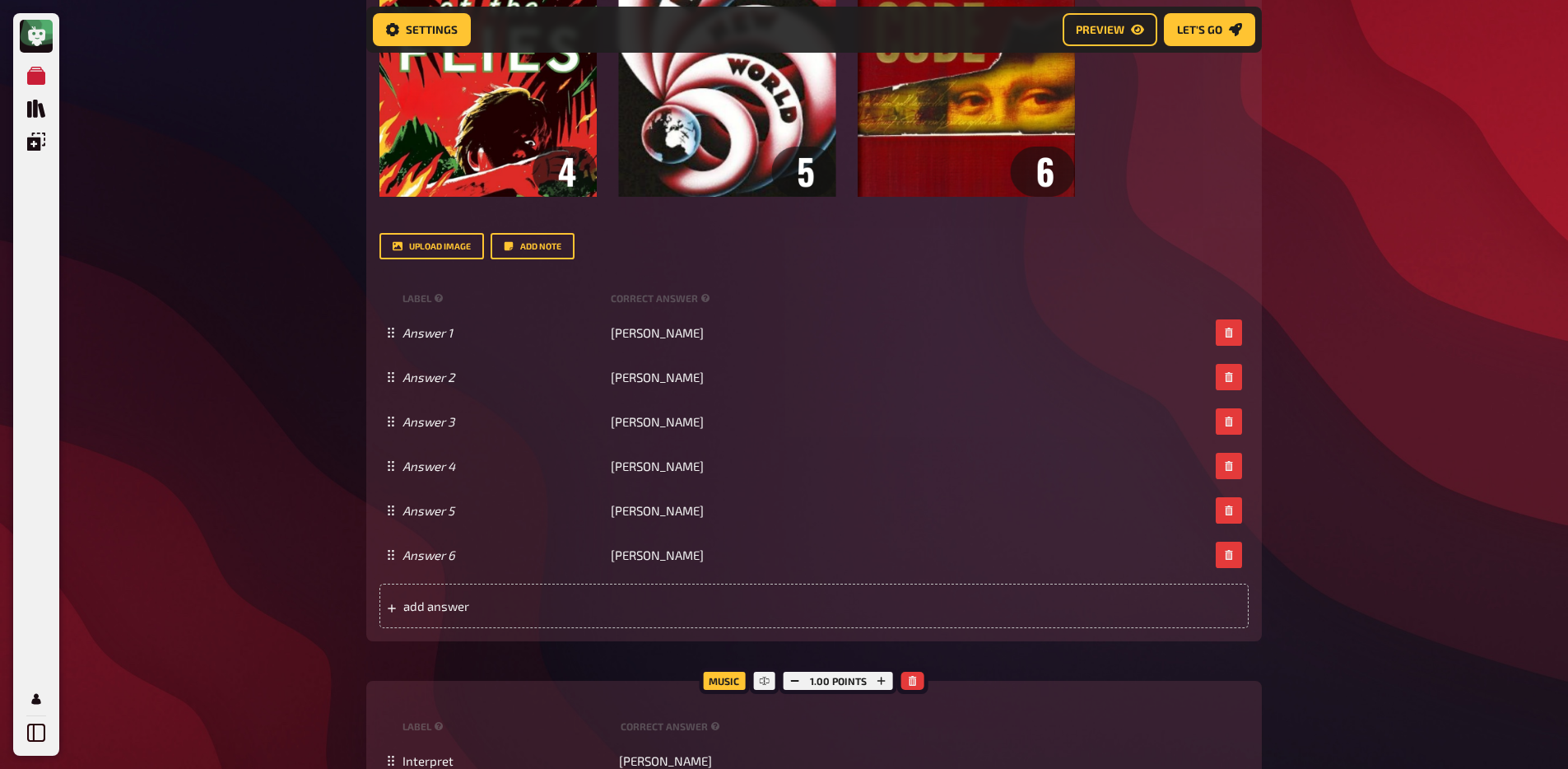
scroll to position [1469, 0]
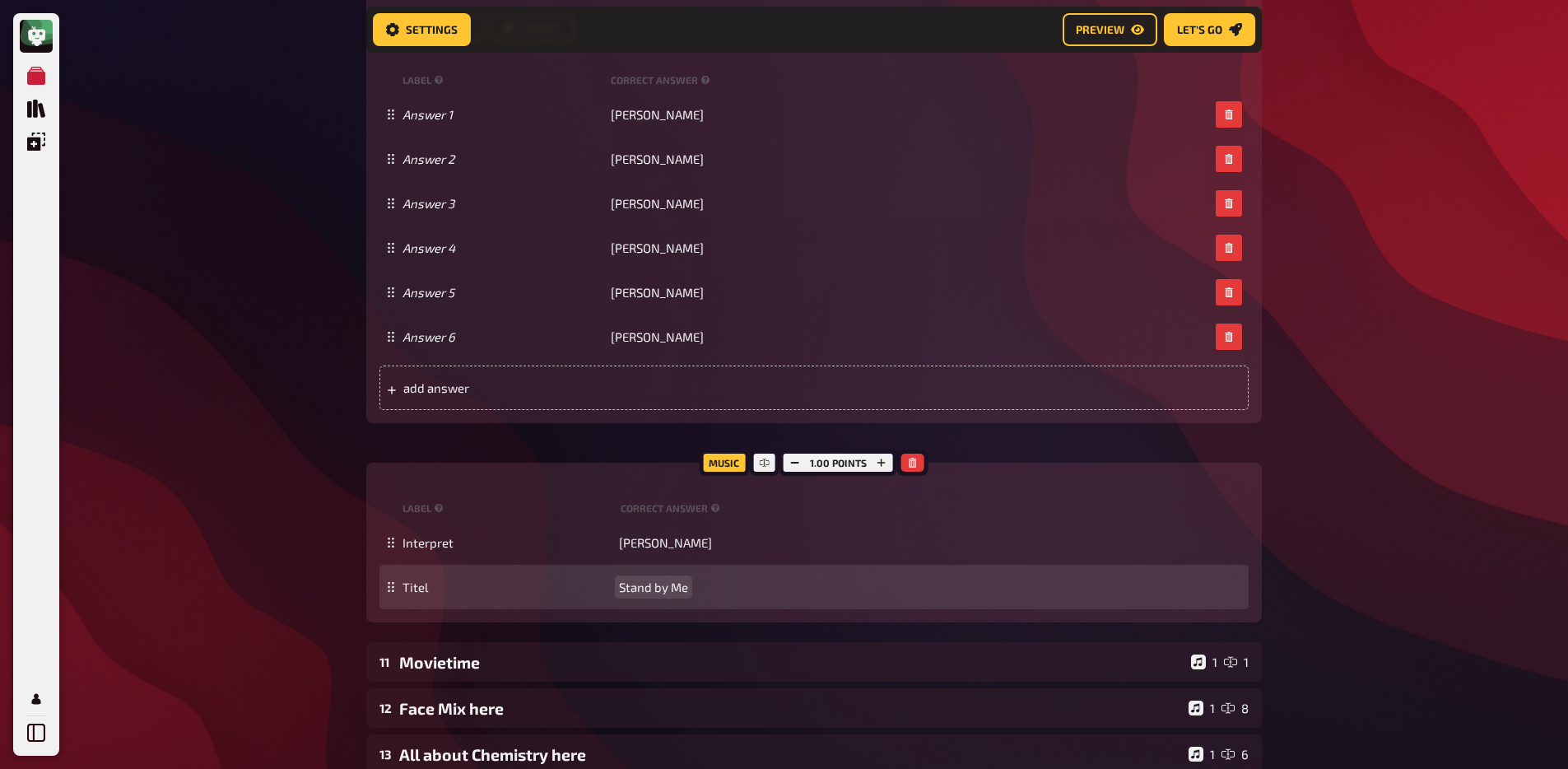
click at [645, 583] on span "Stand by Me" at bounding box center [653, 586] width 69 height 15
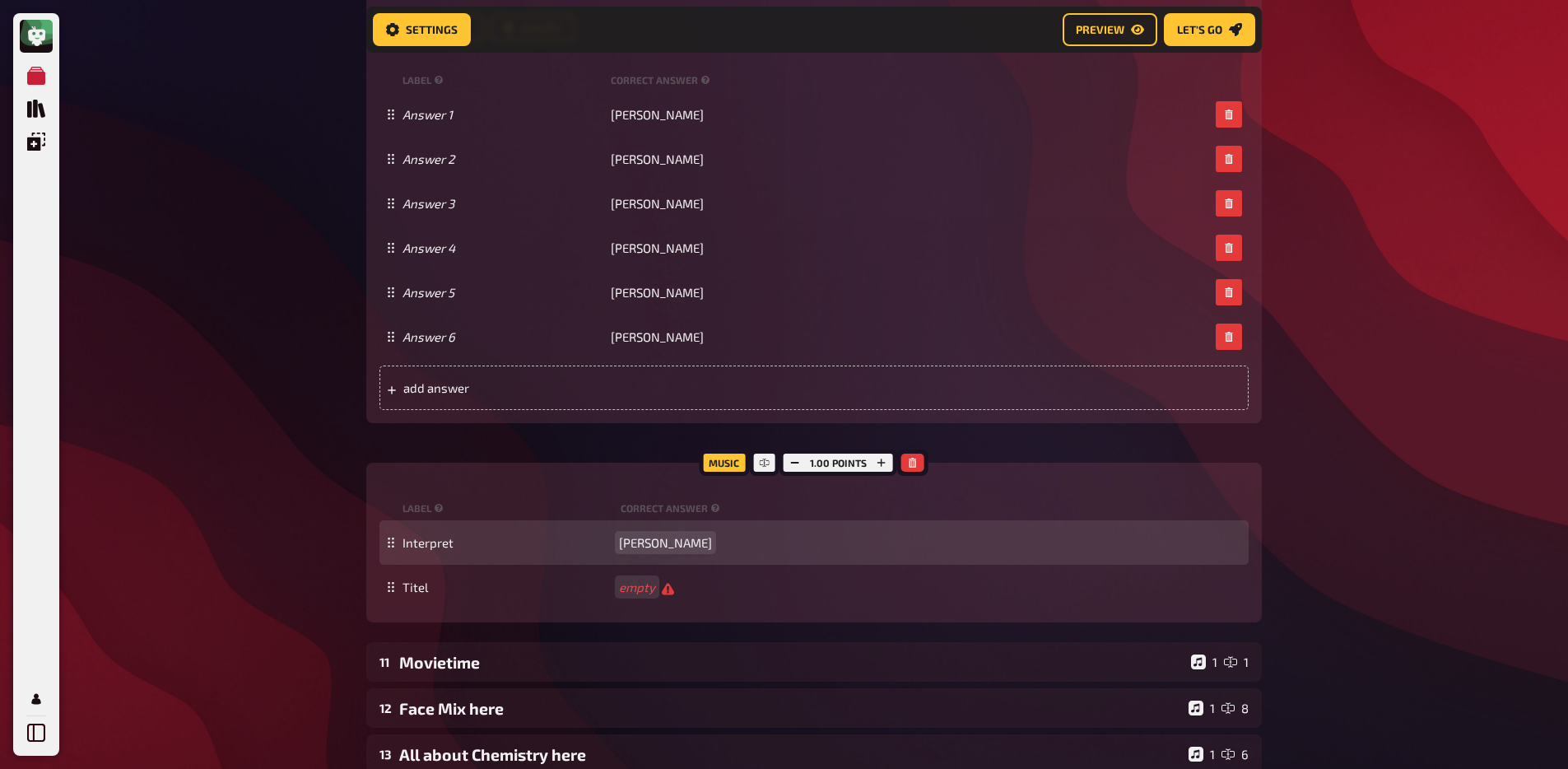
scroll to position [1468, 0]
click at [650, 542] on span "Ben E. King" at bounding box center [665, 543] width 93 height 15
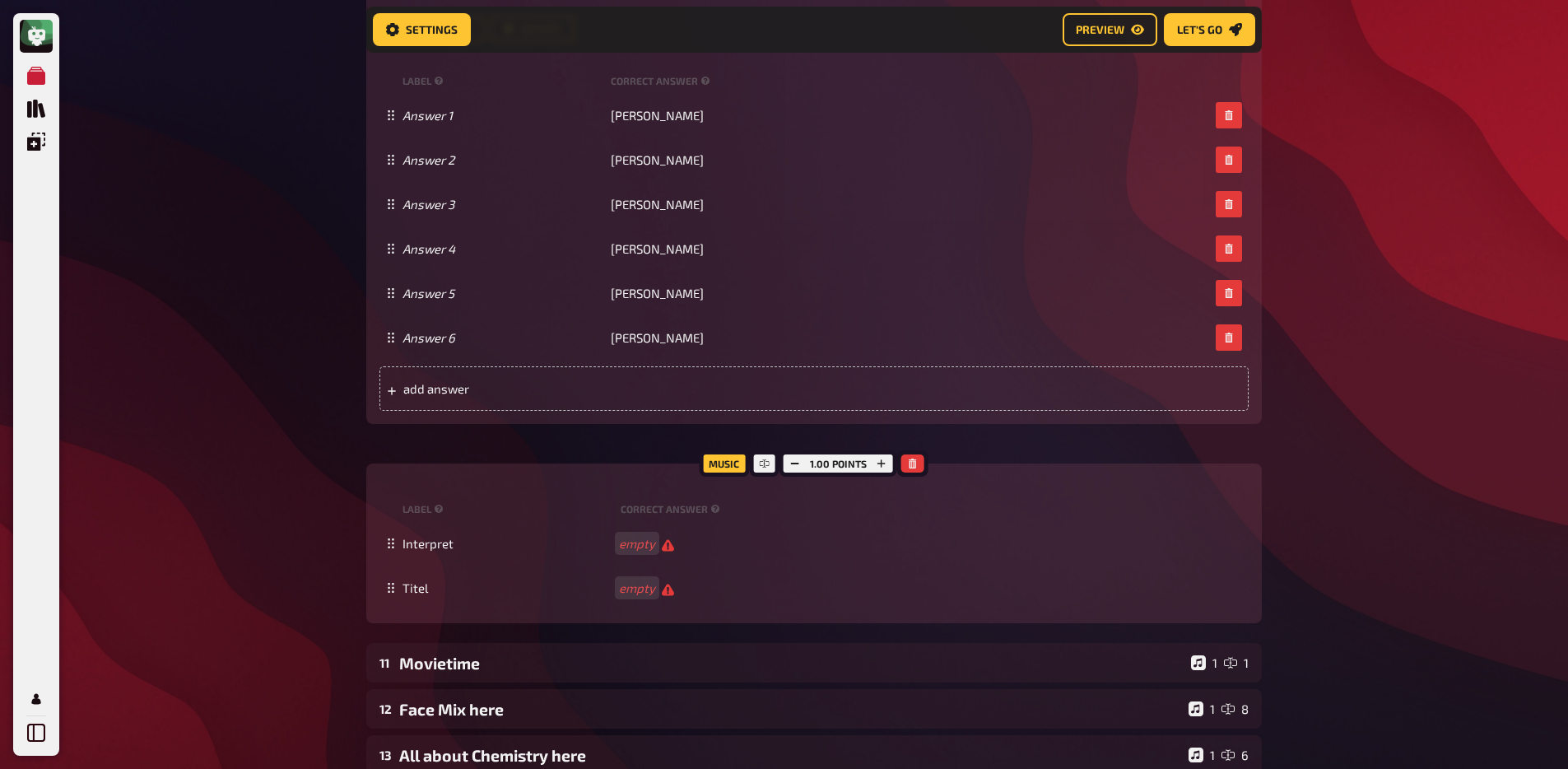
click at [368, 527] on div "Music 1.00 points label correct answer Interpret empty Titel empty To pick up a…" at bounding box center [814, 543] width 896 height 160
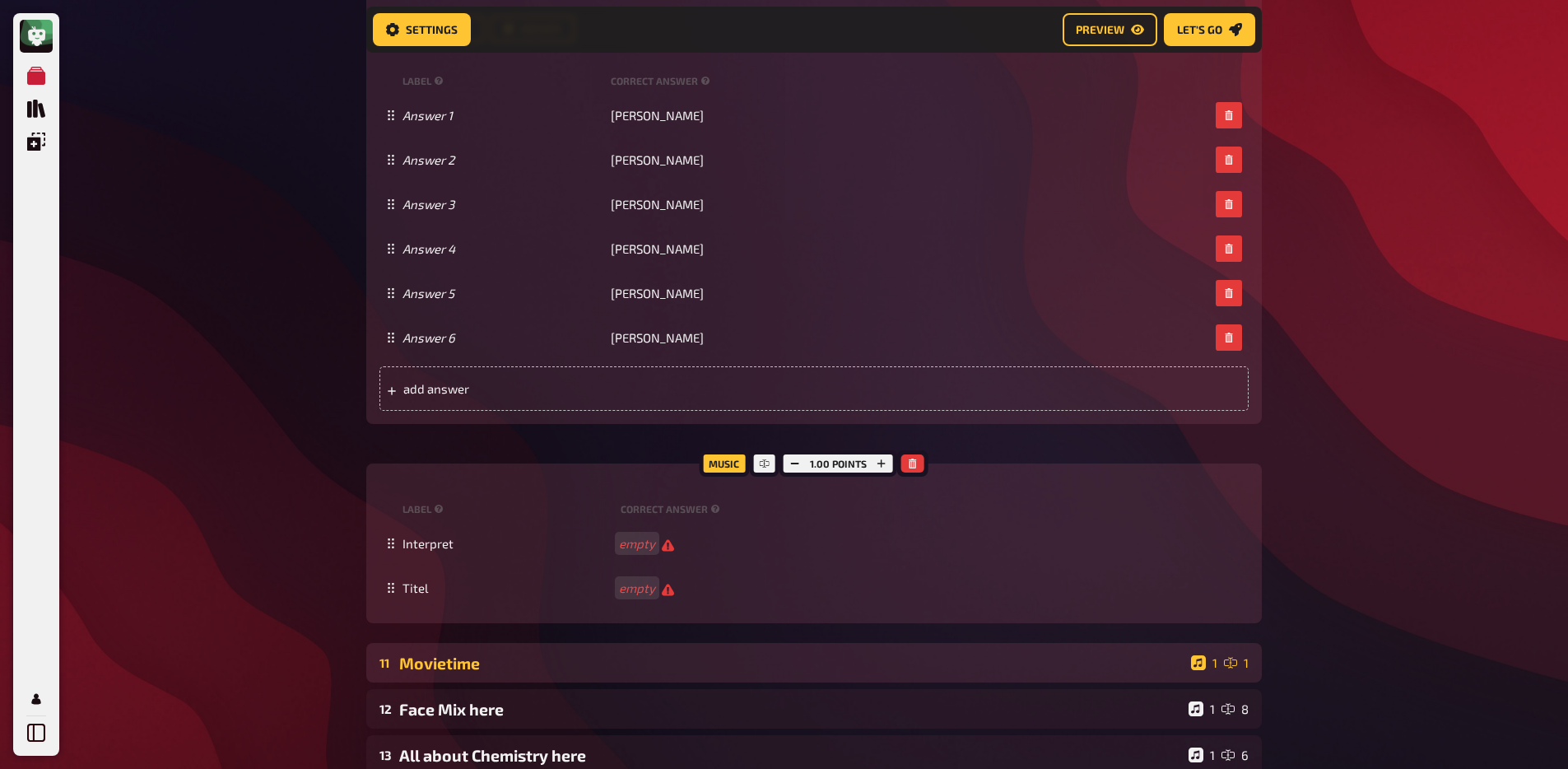
click at [504, 667] on div "Movietime" at bounding box center [791, 664] width 785 height 19
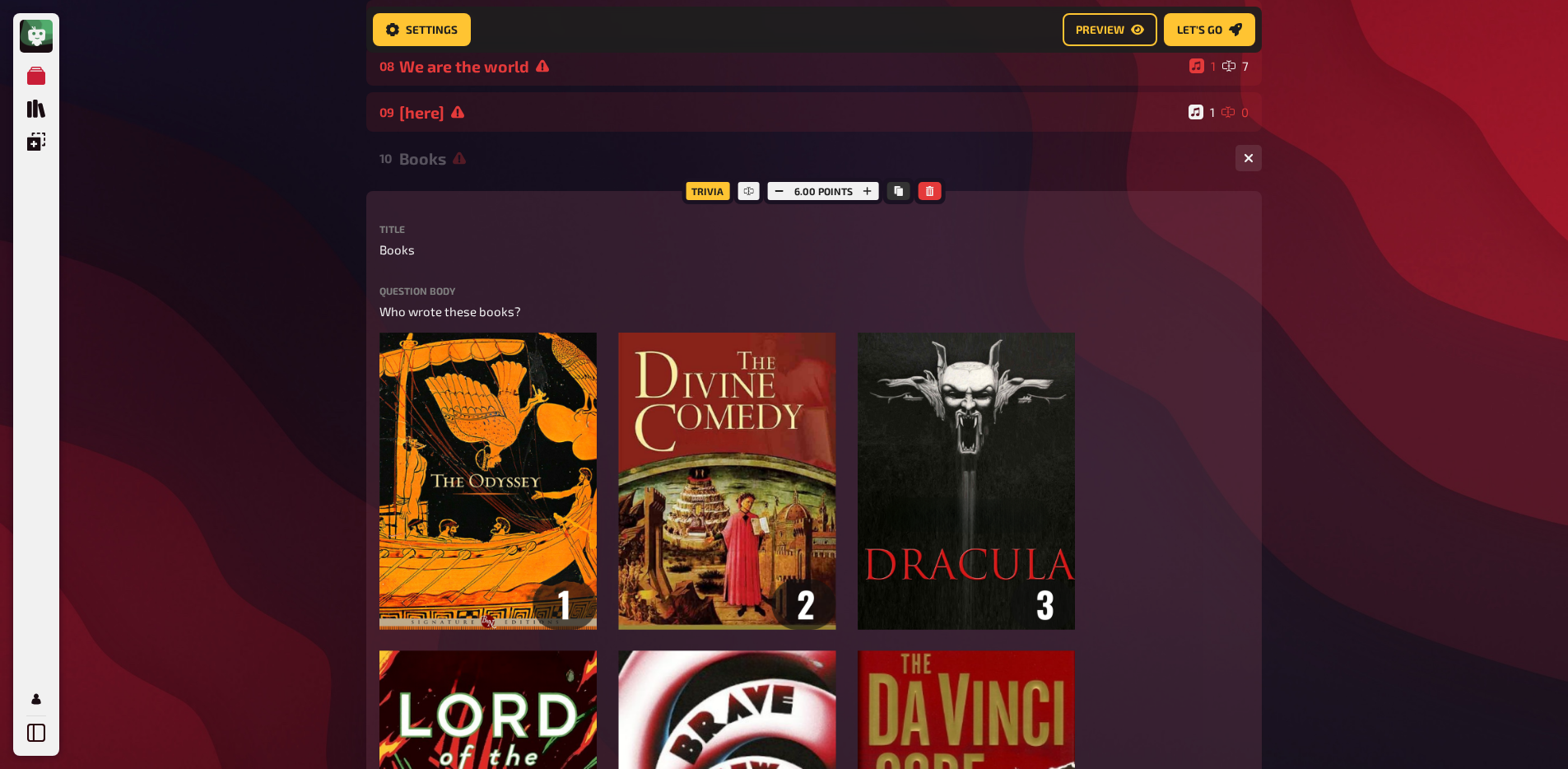
scroll to position [461, 0]
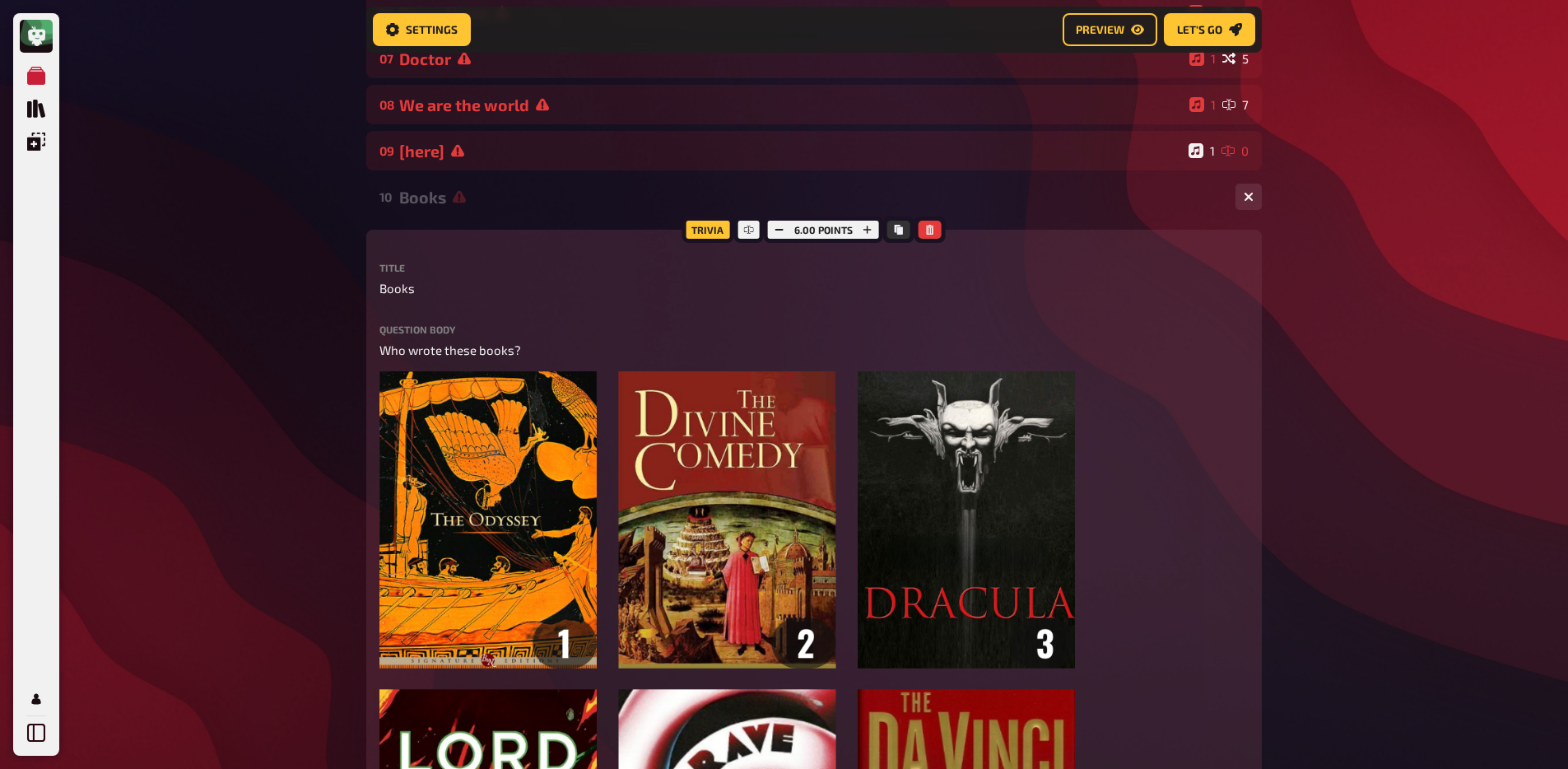
click at [448, 188] on div "10 Books 1 6" at bounding box center [814, 196] width 896 height 40
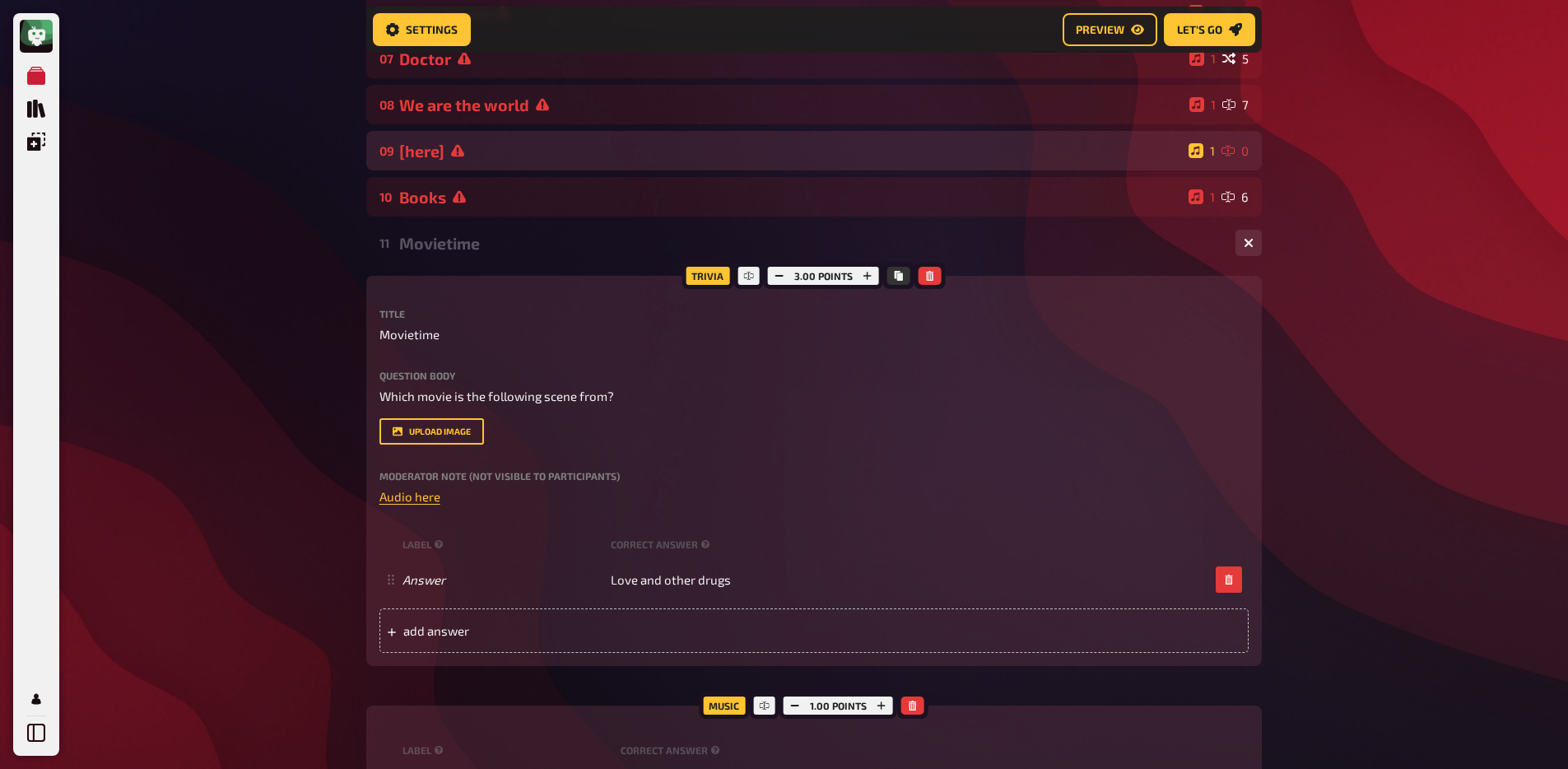
click at [464, 156] on div "[here]" at bounding box center [790, 151] width 783 height 19
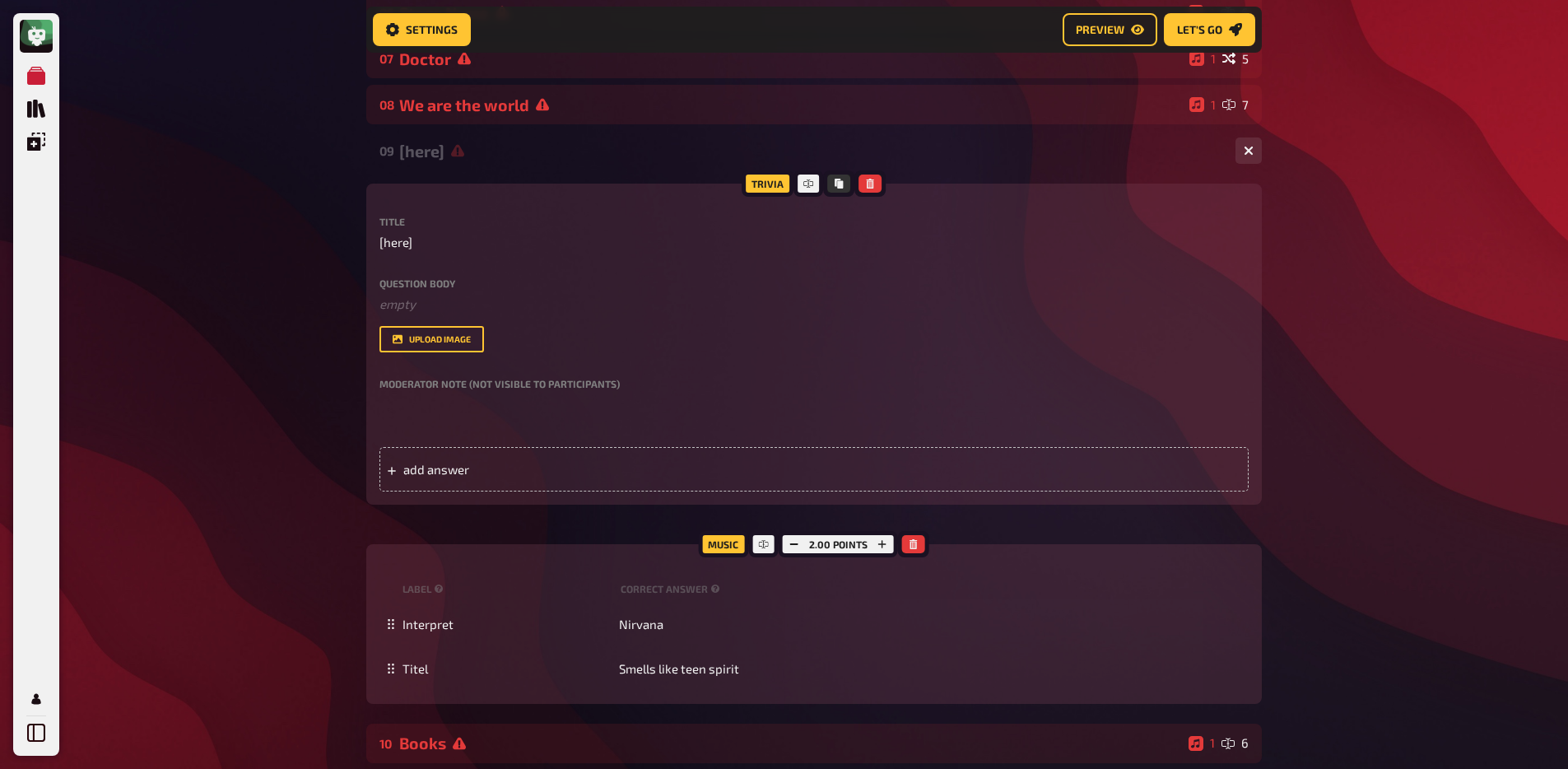
click at [464, 156] on div "[here]" at bounding box center [810, 151] width 823 height 19
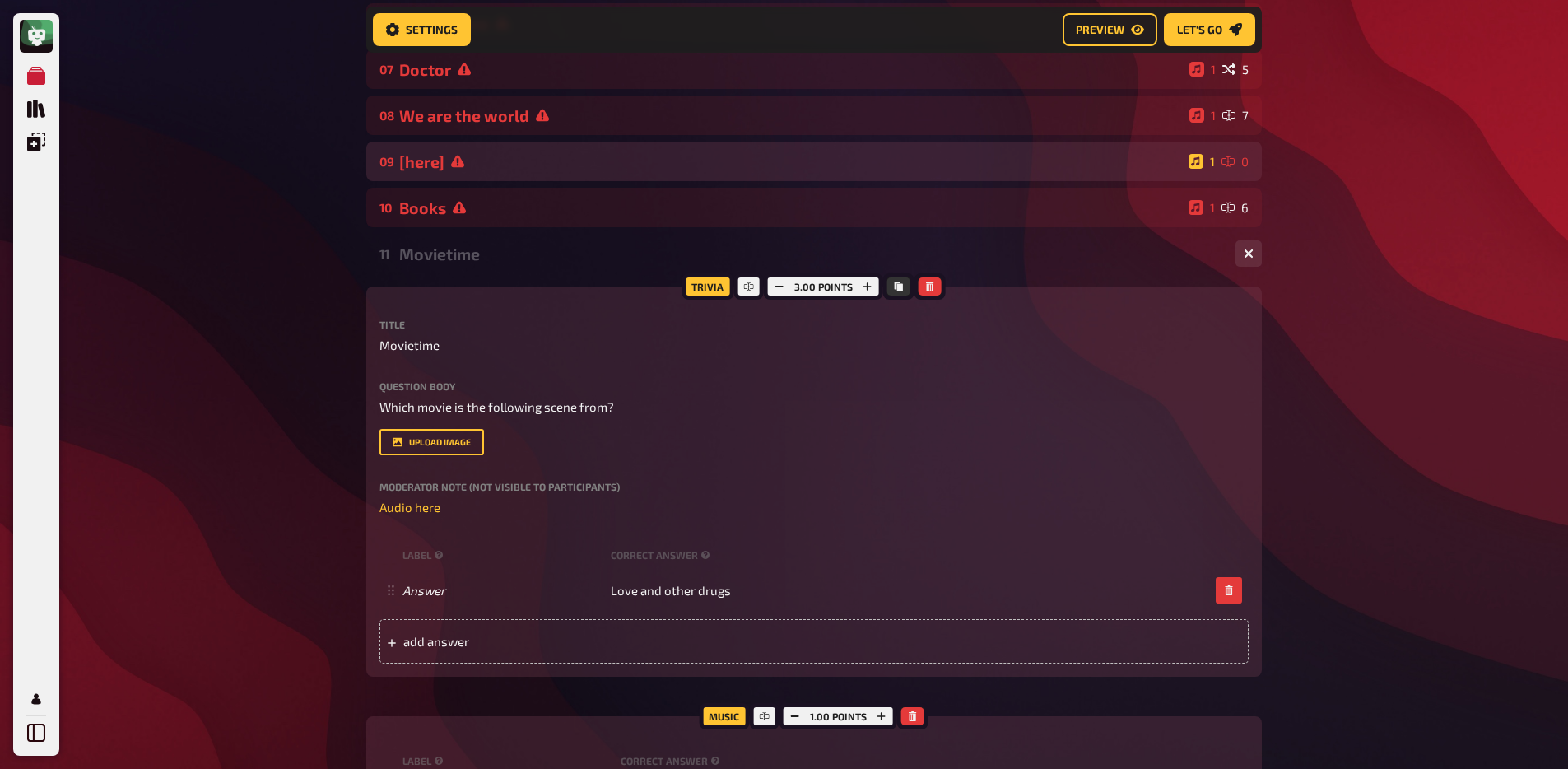
scroll to position [438, 0]
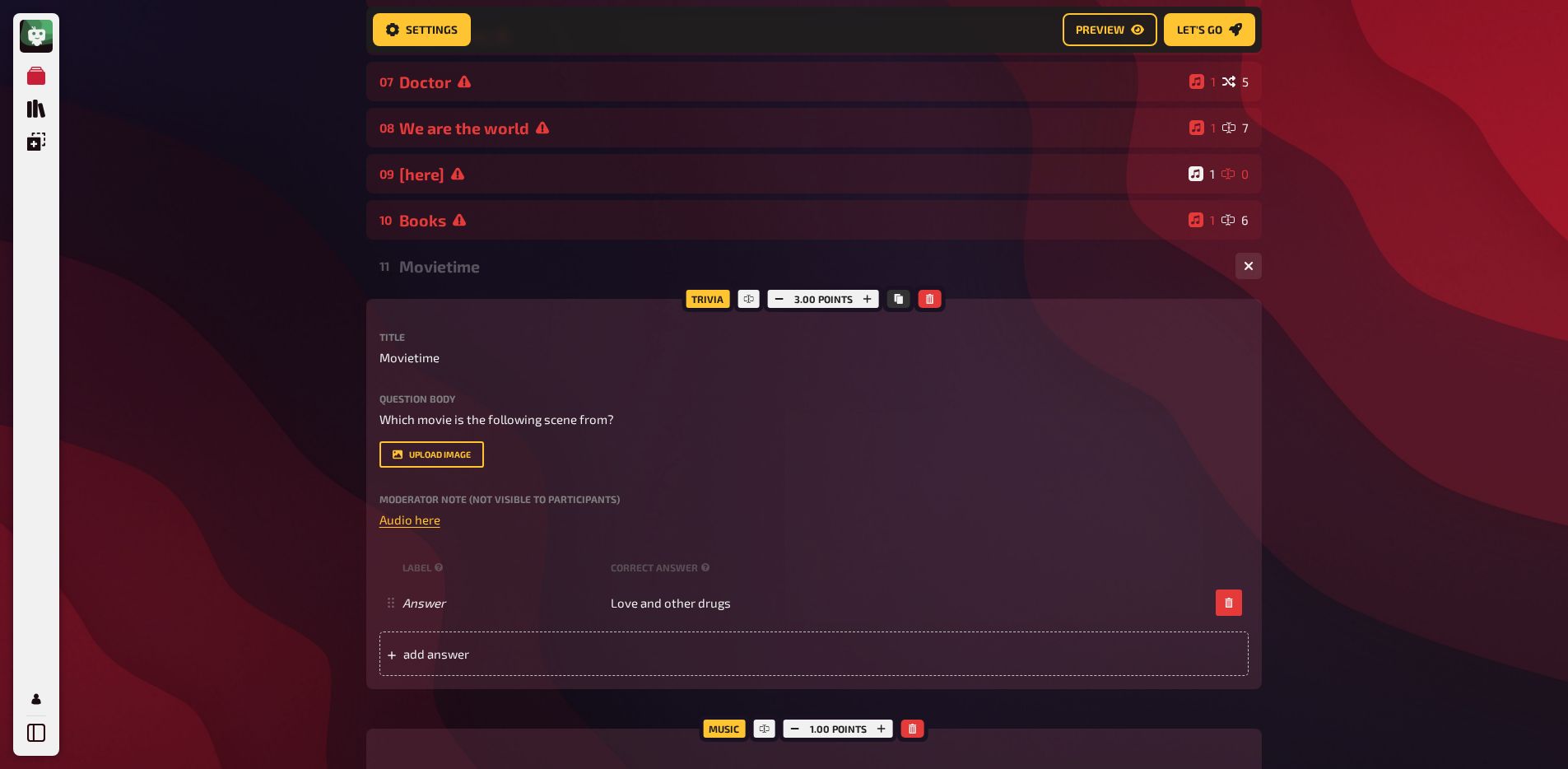
click at [457, 274] on div "Movietime" at bounding box center [810, 266] width 823 height 19
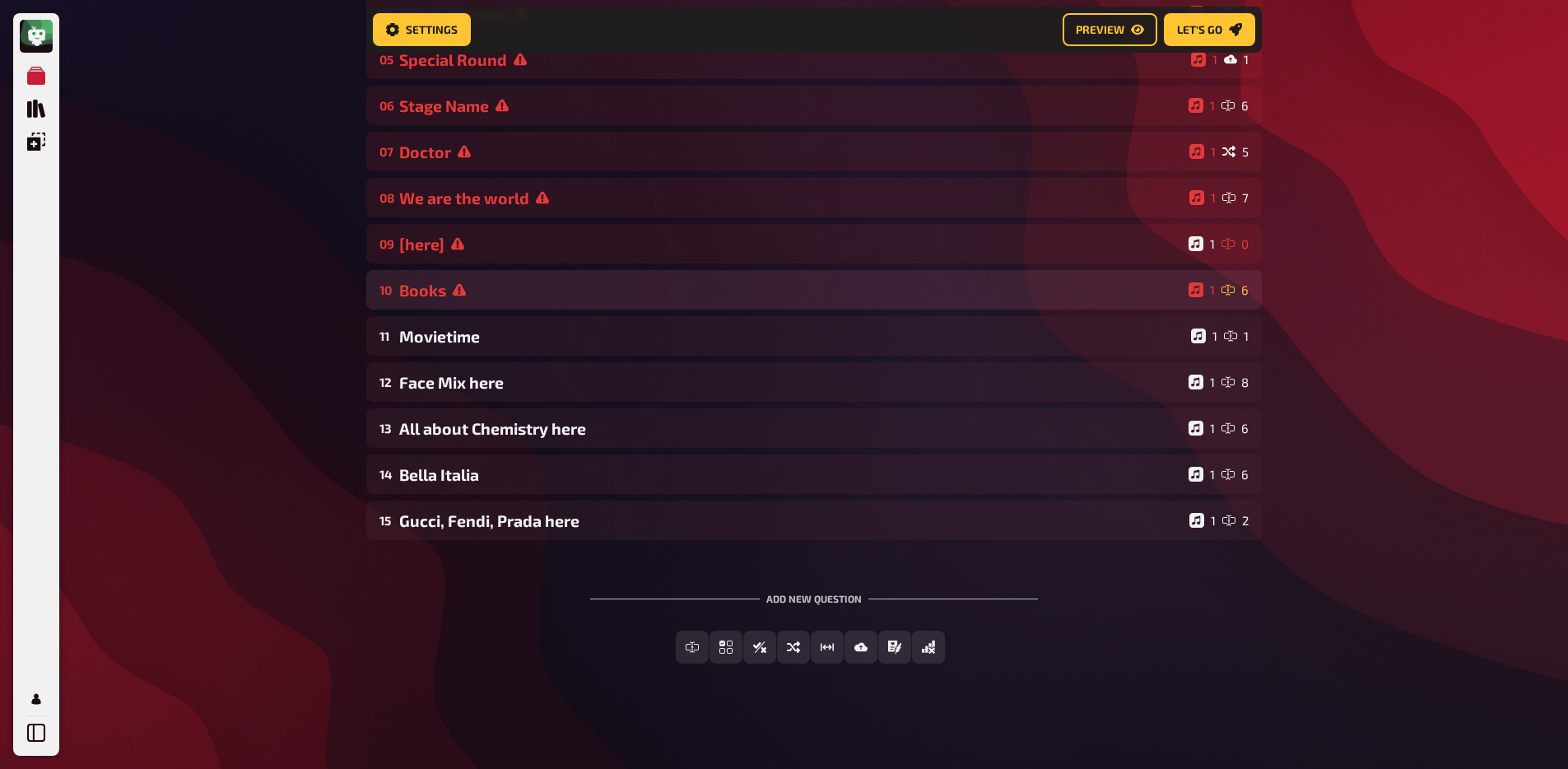
scroll to position [370, 0]
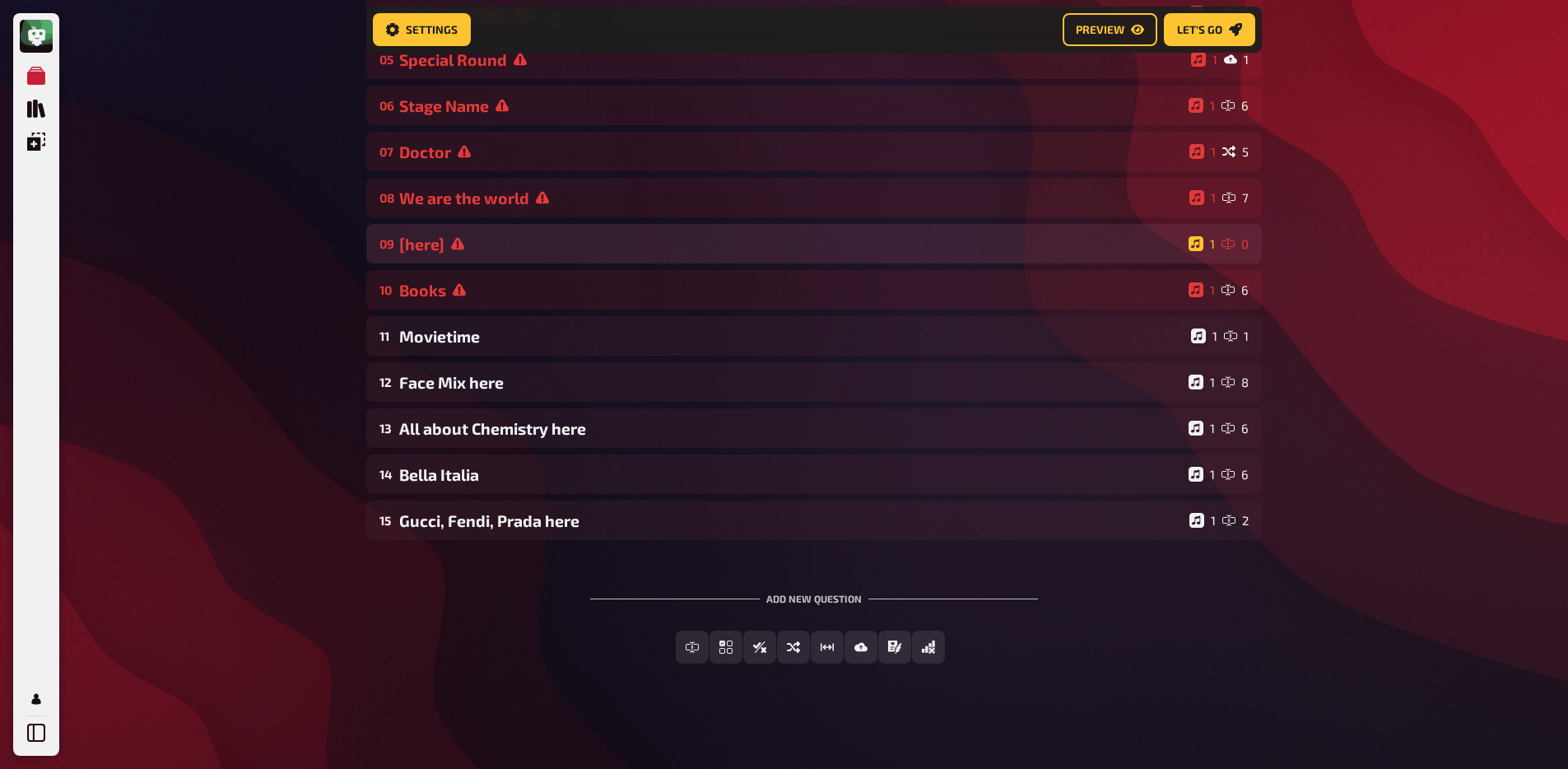
click at [471, 250] on div "[here]" at bounding box center [790, 244] width 783 height 19
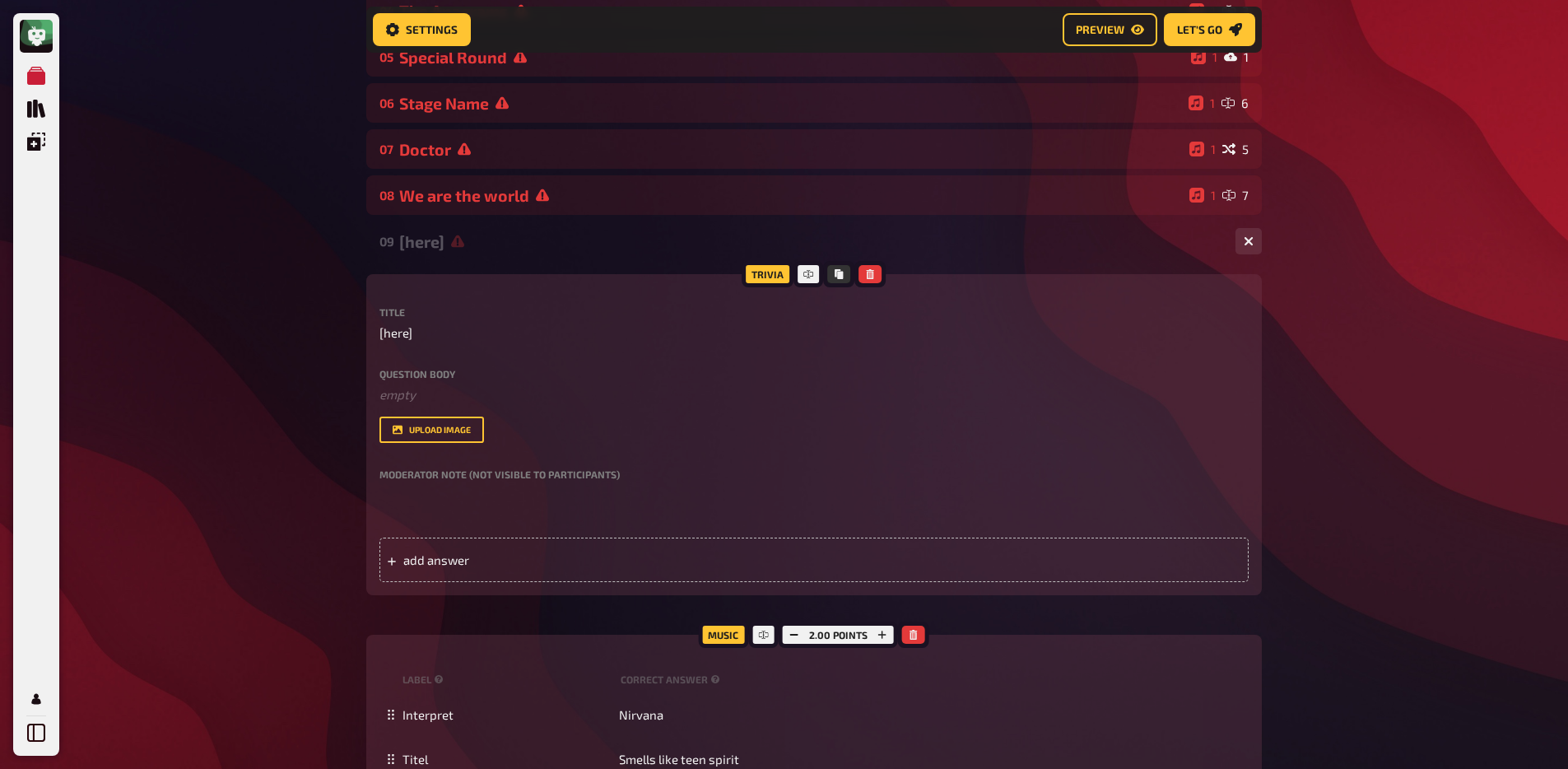
scroll to position [438, 0]
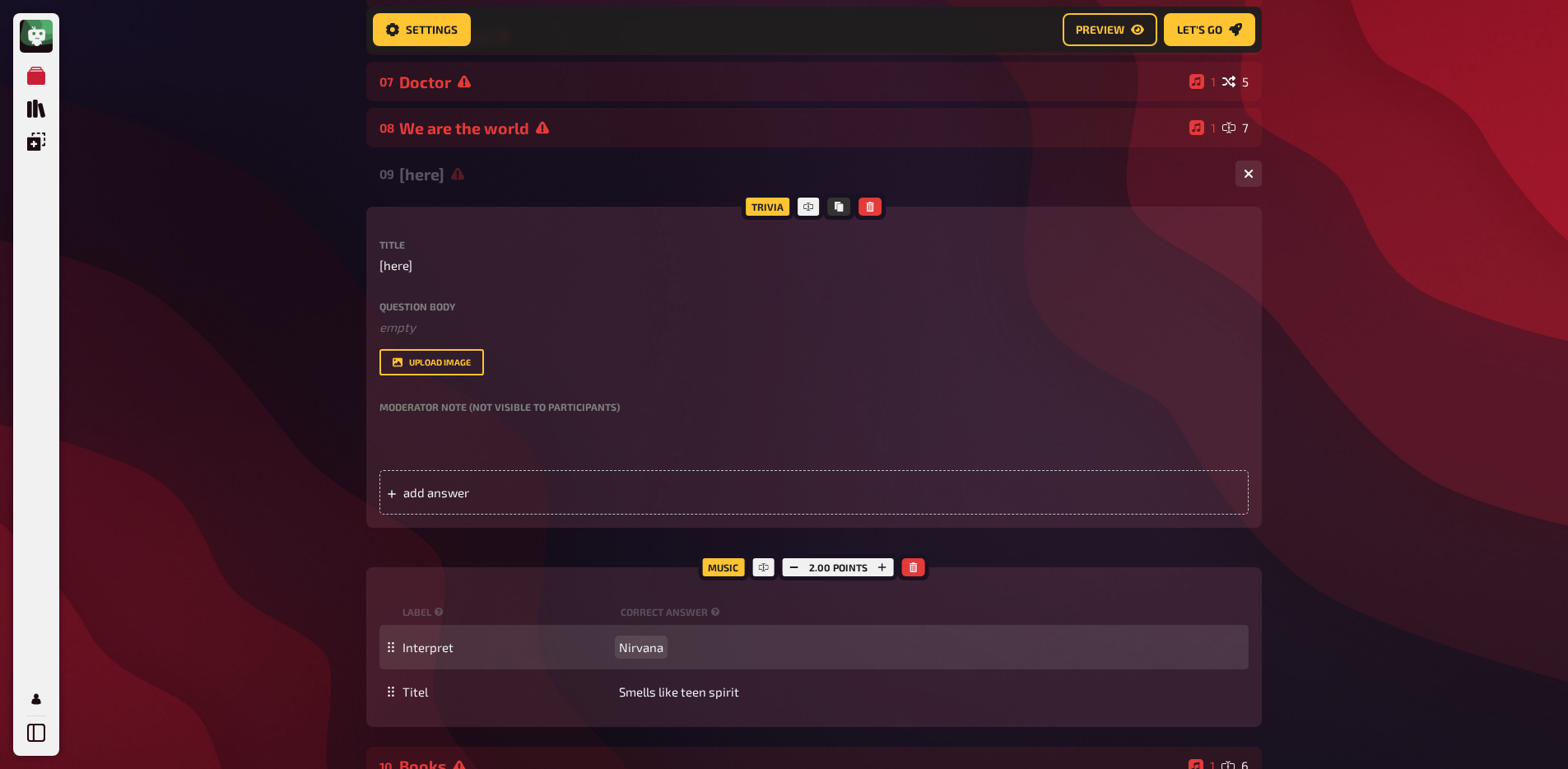
click at [645, 642] on span "Nirvana" at bounding box center [641, 647] width 45 height 15
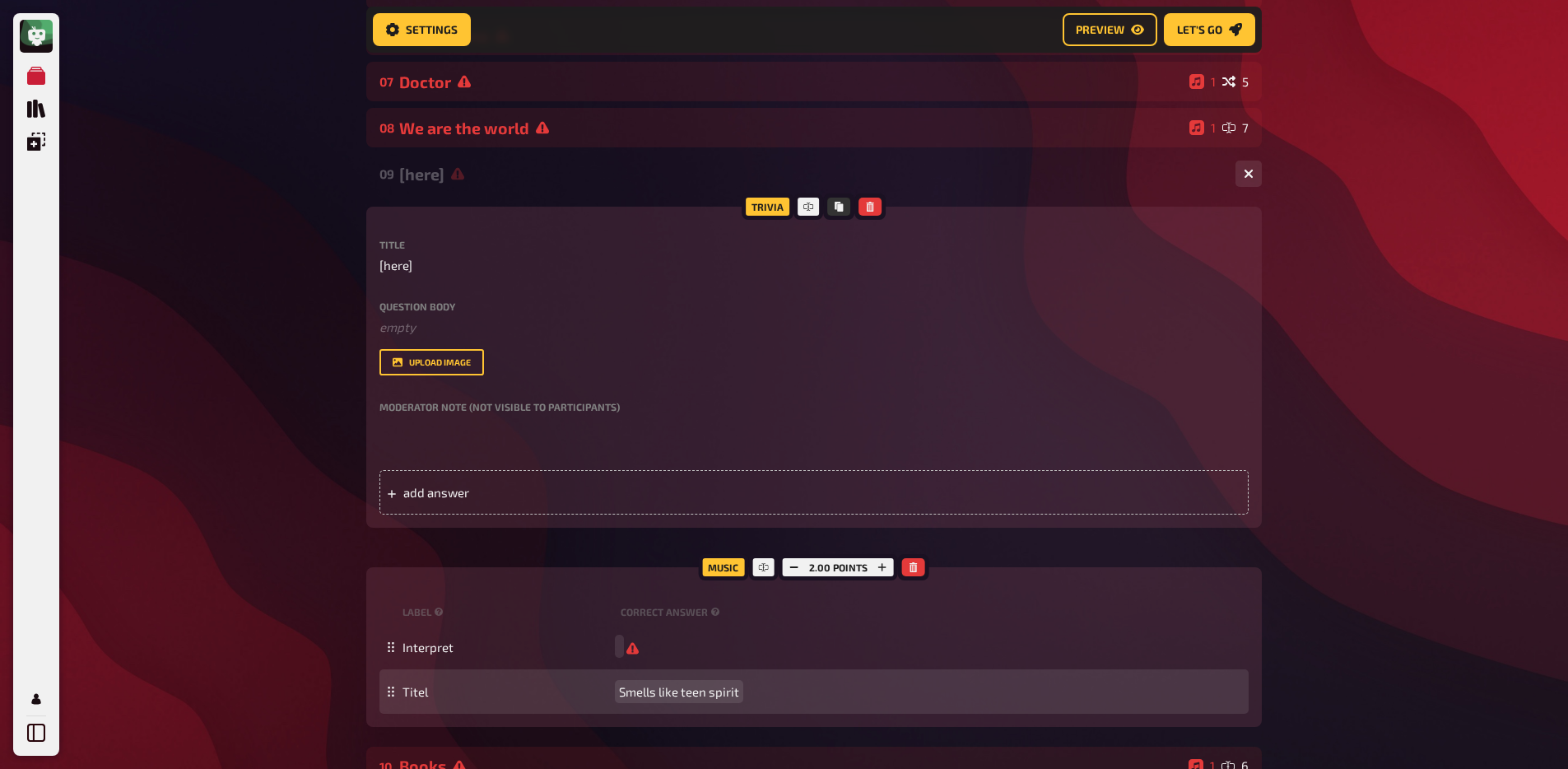
click at [679, 707] on div "Titel Smells like teen spirit" at bounding box center [814, 691] width 869 height 45
click at [679, 703] on div "Titel Smells like teen spirit" at bounding box center [814, 691] width 869 height 45
click at [681, 696] on span "Smells like teen spirit" at bounding box center [679, 691] width 120 height 15
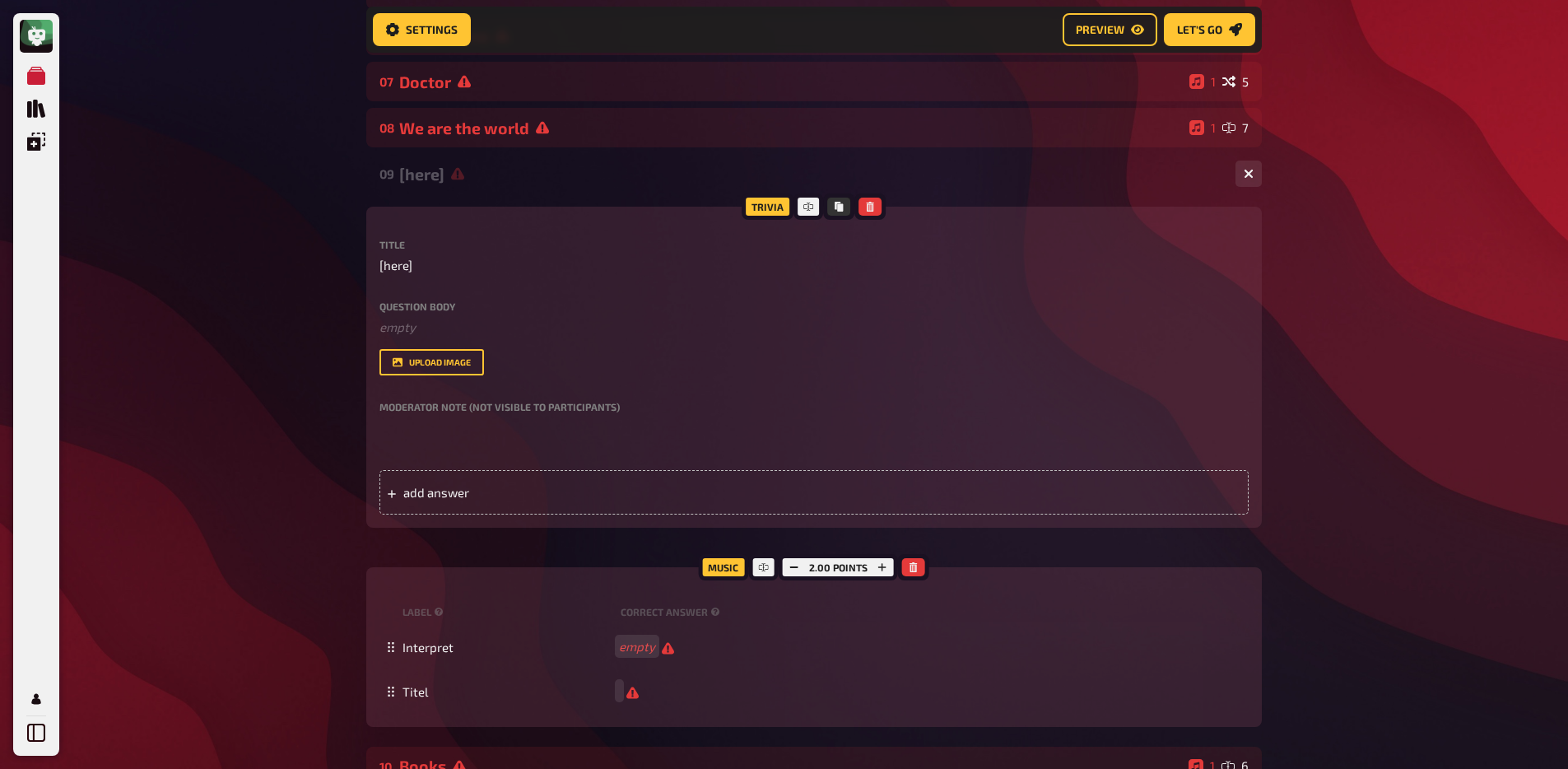
click at [319, 547] on div "My Quizzes Quiz Library Overlays Profile Home My Quizzes Brainy Banter Bonanza …" at bounding box center [784, 403] width 1568 height 1683
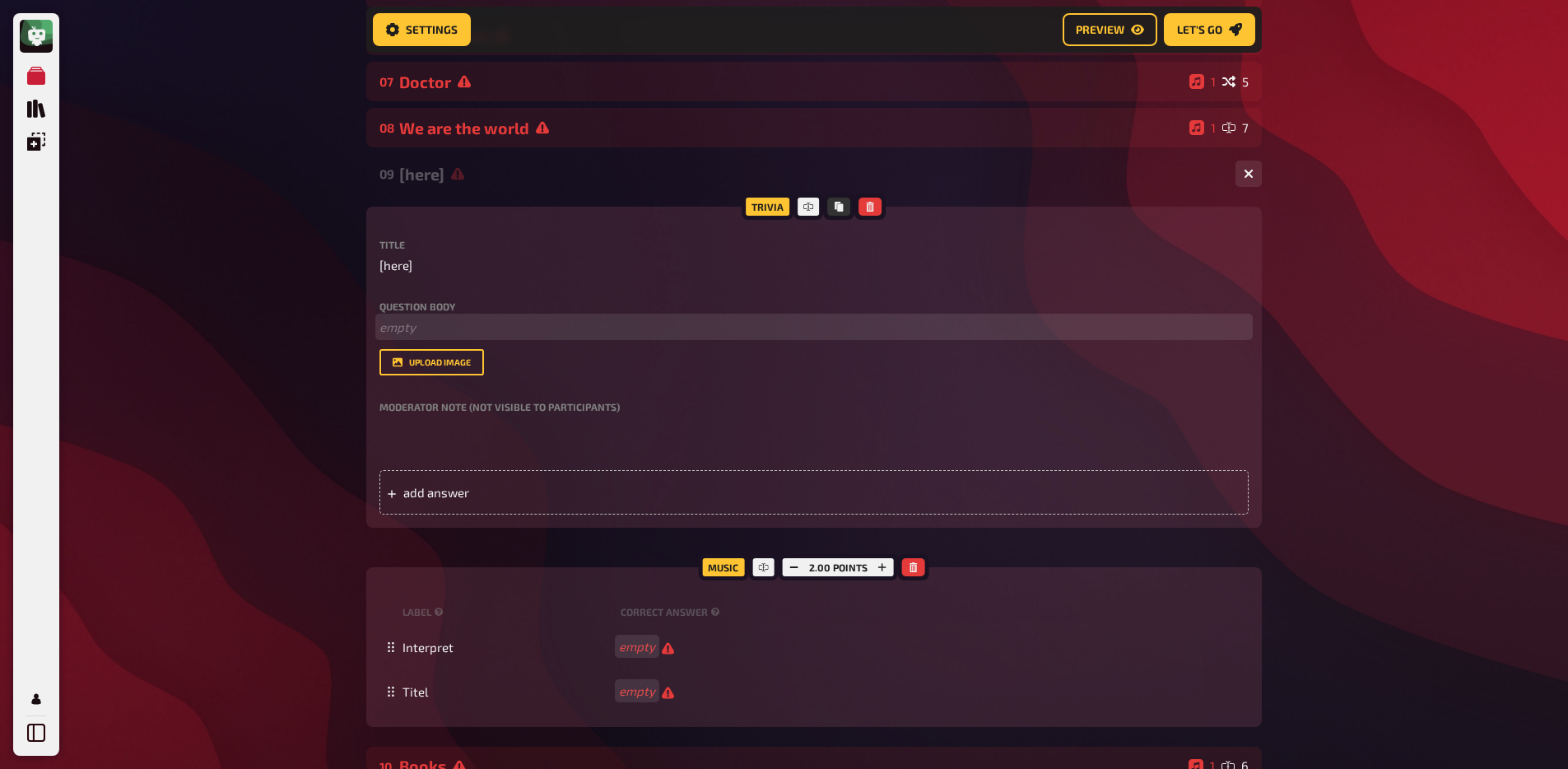
click at [423, 333] on p "﻿ empty" at bounding box center [814, 327] width 869 height 19
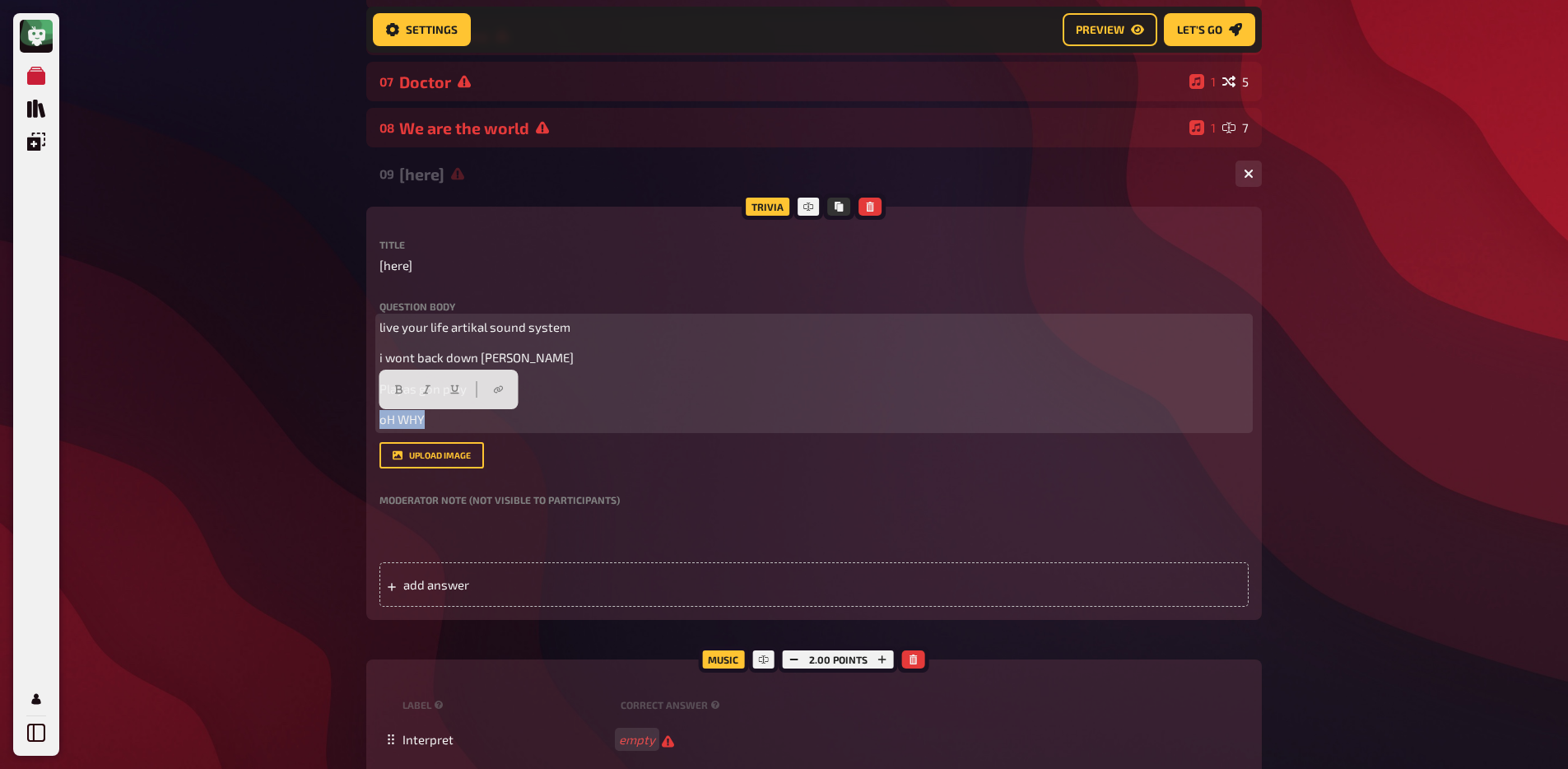
drag, startPoint x: 425, startPoint y: 424, endPoint x: 376, endPoint y: 427, distance: 49.1
click at [376, 427] on div "Trivia Title [here] Question body live your life artikal sound system i wont ba…" at bounding box center [814, 413] width 896 height 413
click at [577, 386] on p "Playas gon play" at bounding box center [814, 389] width 869 height 19
click at [476, 327] on span "live your life artikal sound system" at bounding box center [475, 326] width 191 height 15
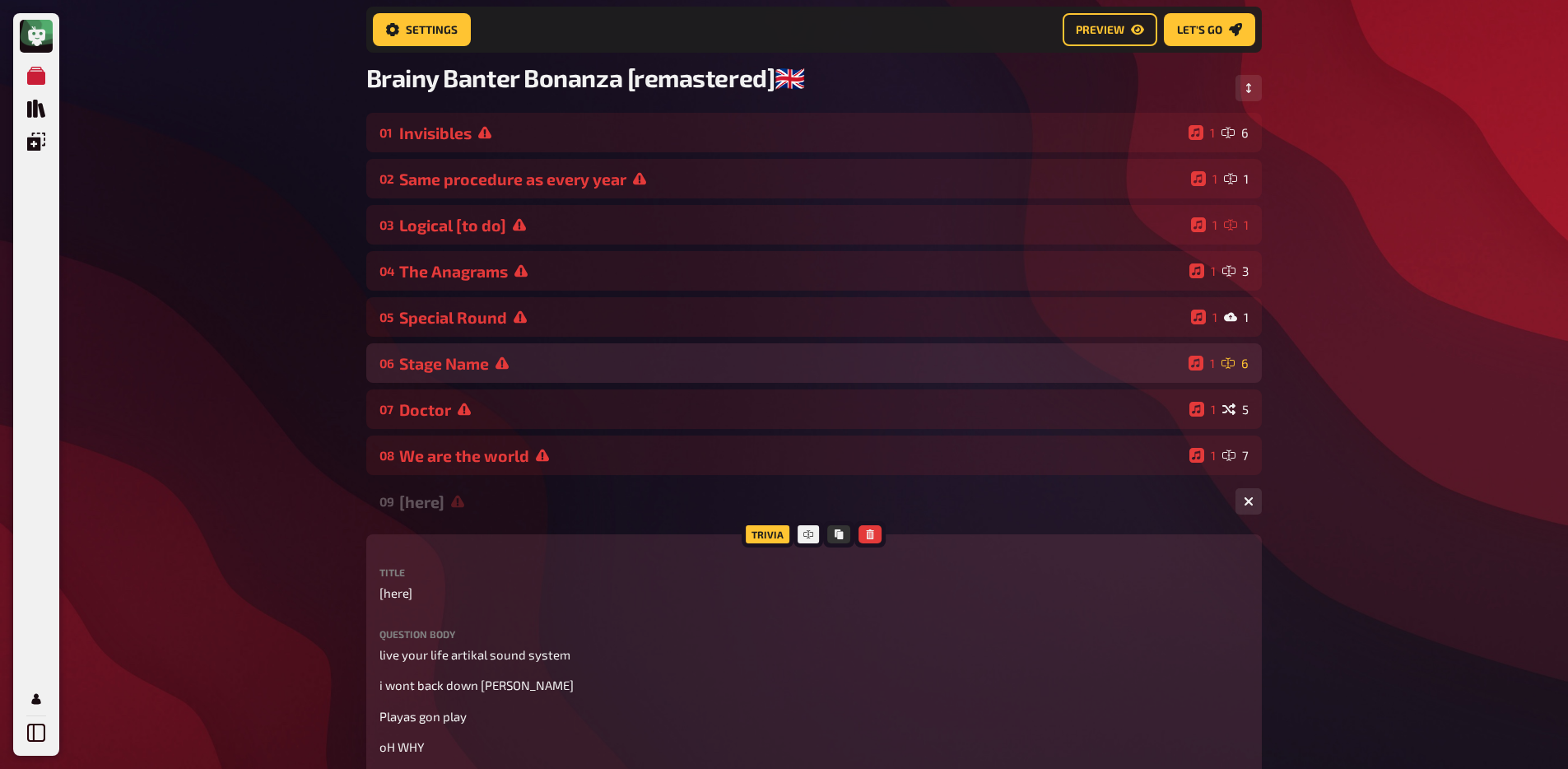
click at [475, 365] on div "Stage Name" at bounding box center [790, 364] width 783 height 19
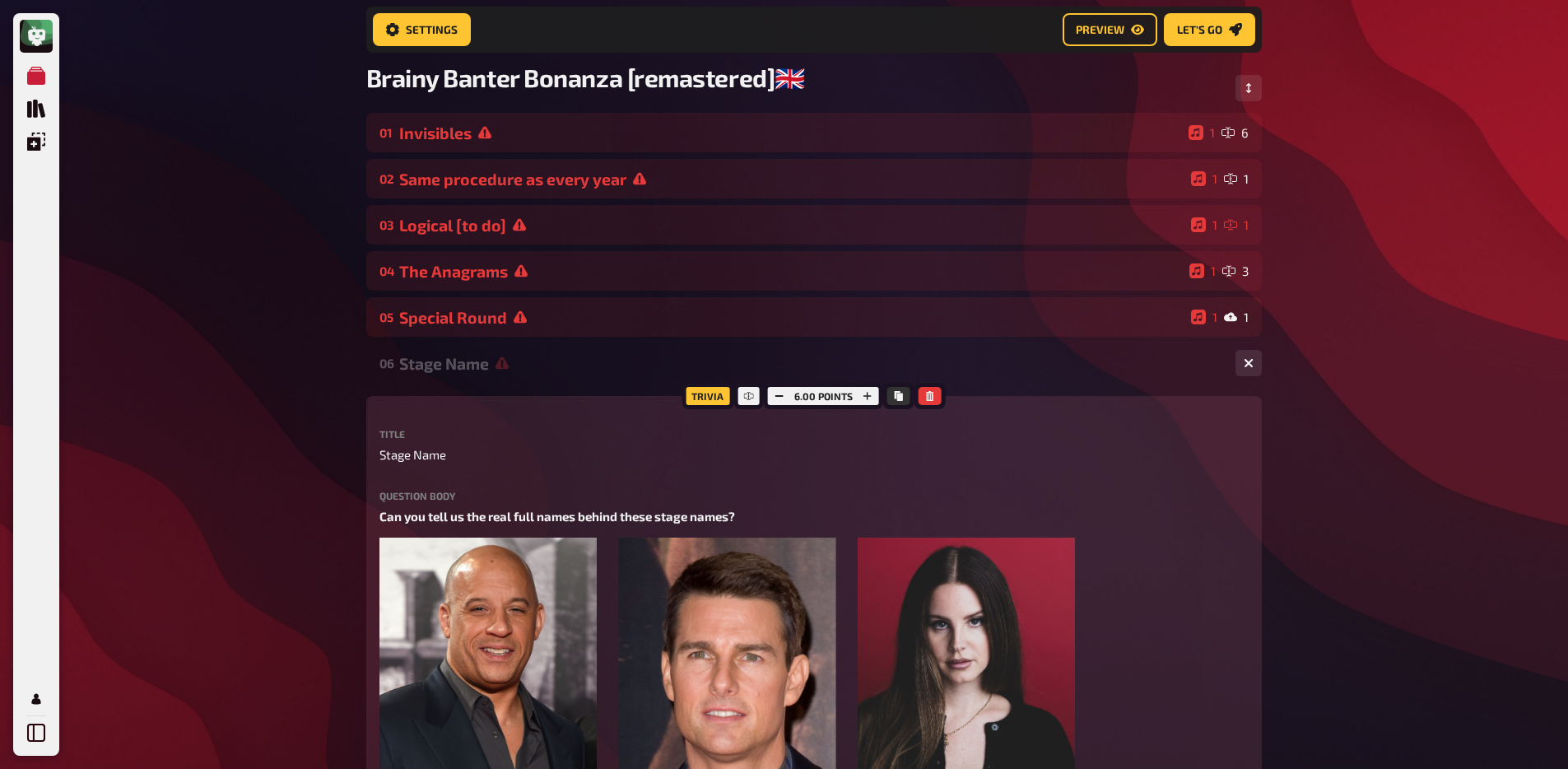
click at [475, 365] on div "Stage Name" at bounding box center [810, 364] width 823 height 19
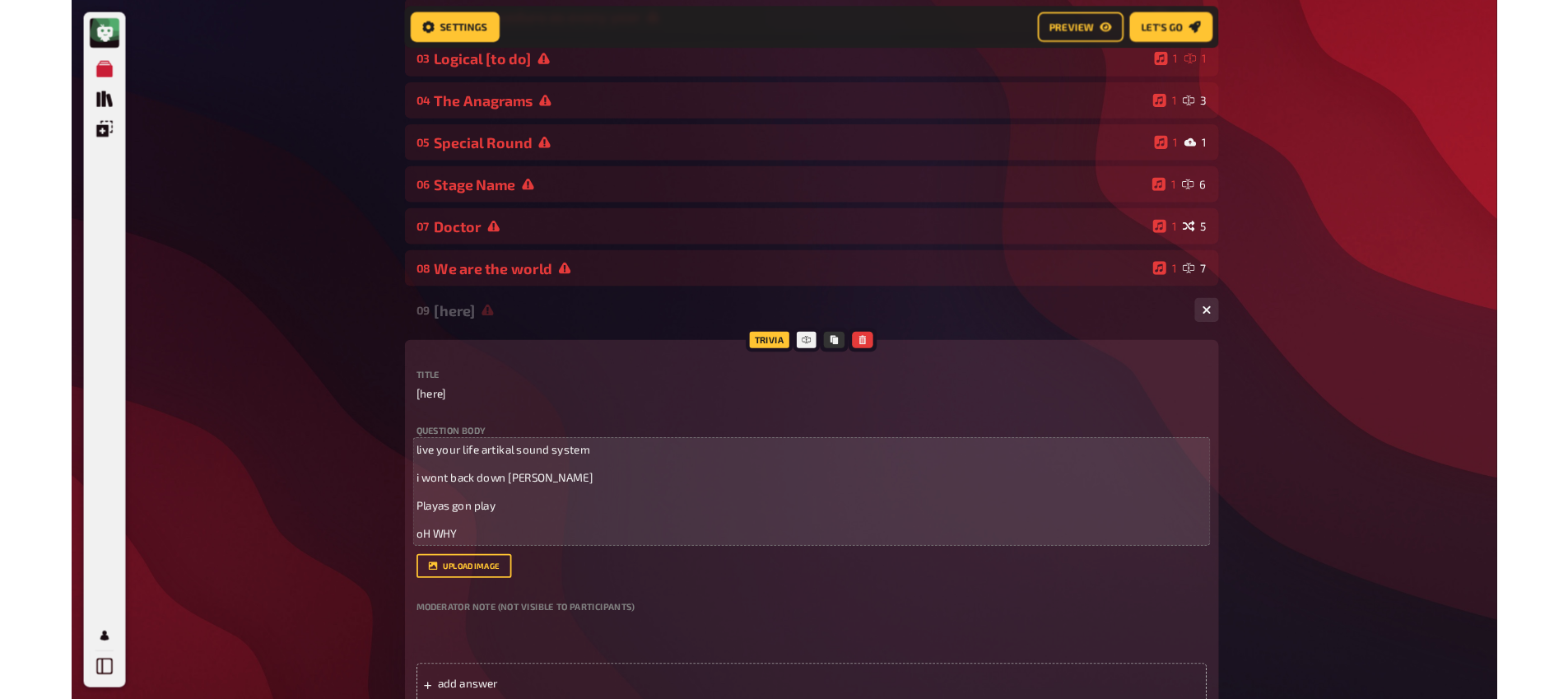
scroll to position [349, 0]
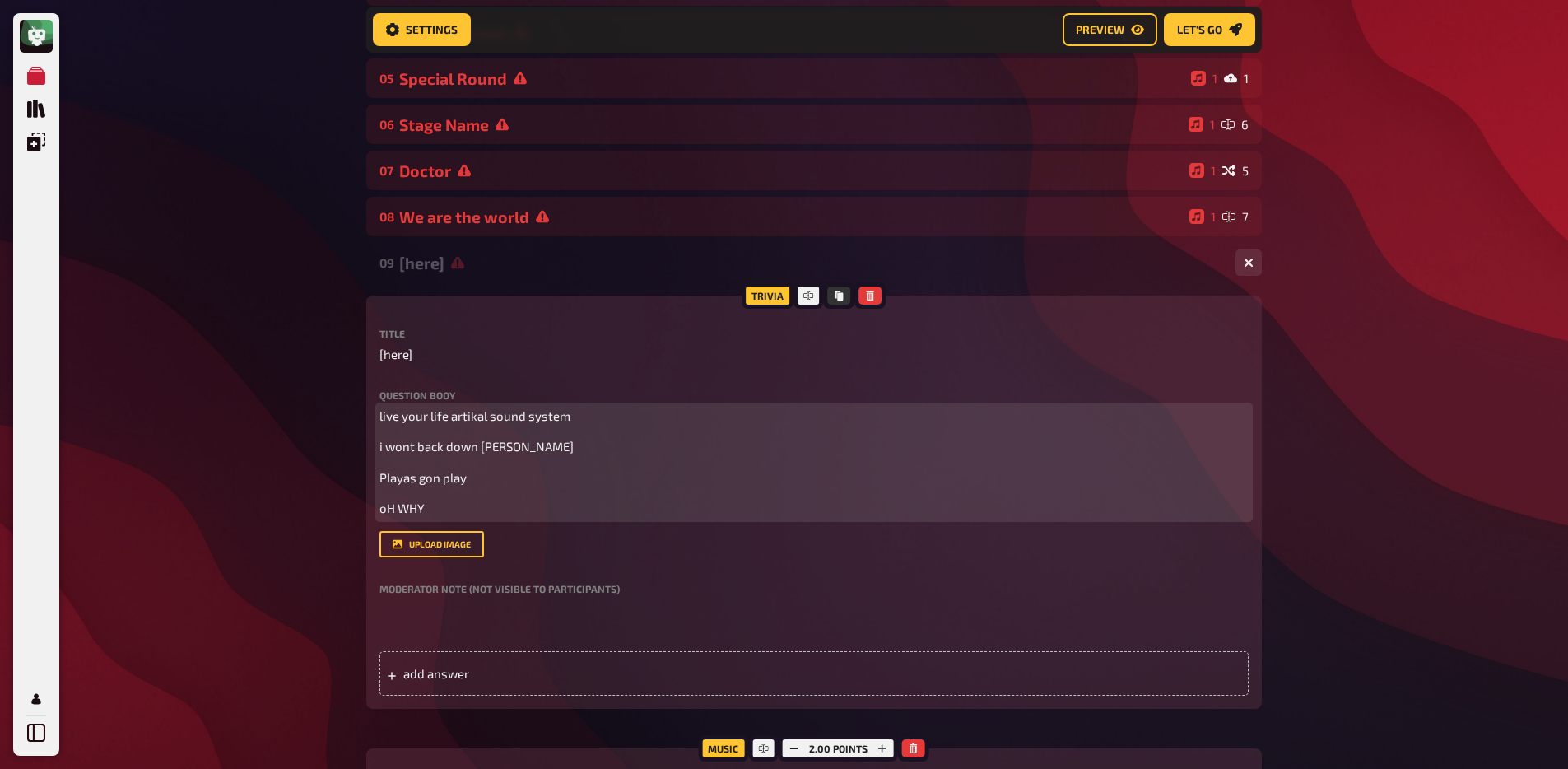
click at [468, 421] on span "live your life artikal sound system" at bounding box center [475, 415] width 191 height 15
click at [405, 459] on div "live your life artikal sound system i wont back down tom petty Playas gon play …" at bounding box center [814, 462] width 869 height 111
drag, startPoint x: 550, startPoint y: 449, endPoint x: 269, endPoint y: 441, distance: 281.1
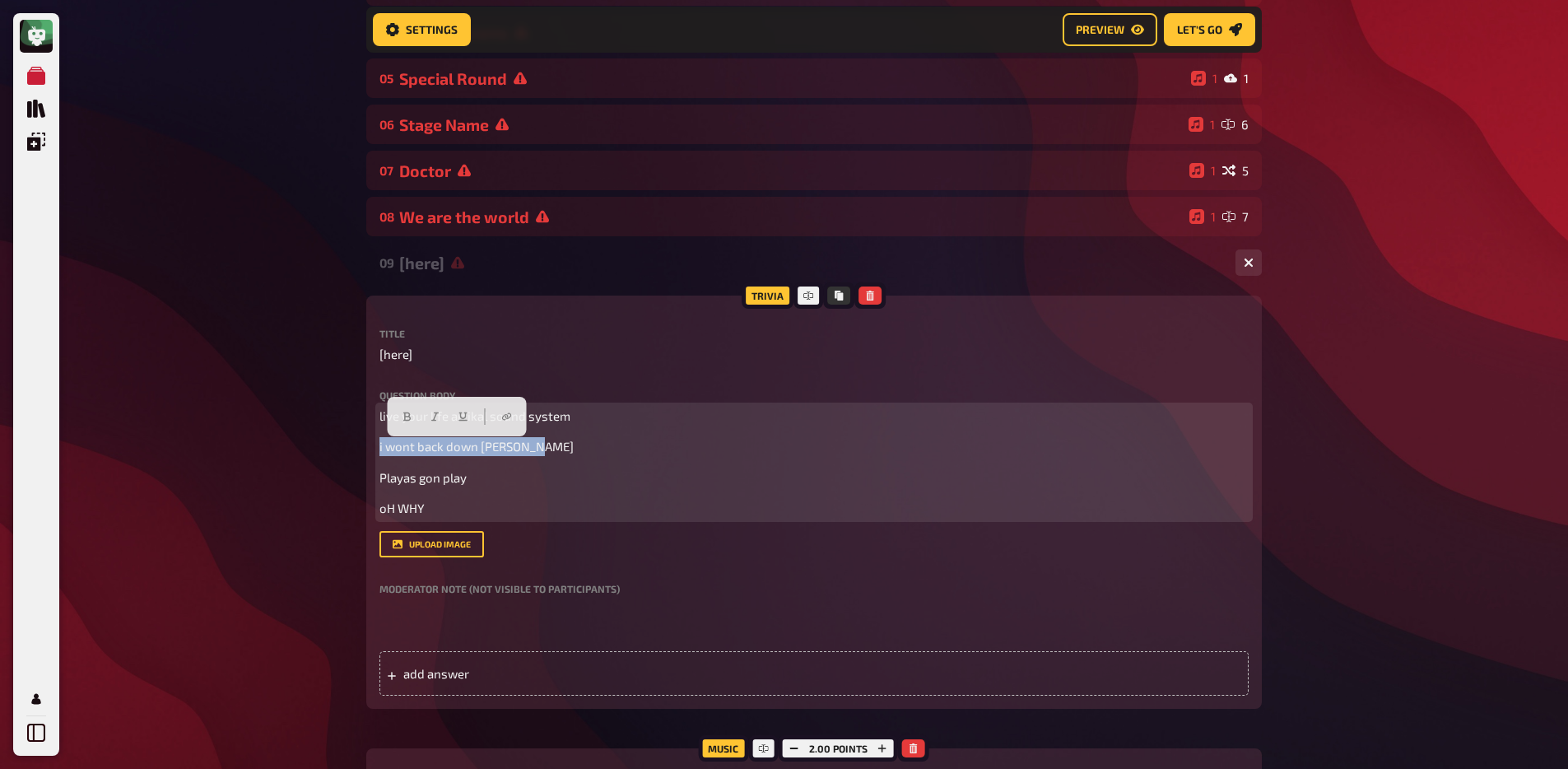
click at [269, 441] on div "My Quizzes Quiz Library Overlays Profile Home My Quizzes Brainy Banter Bonanza …" at bounding box center [784, 539] width 1568 height 1775
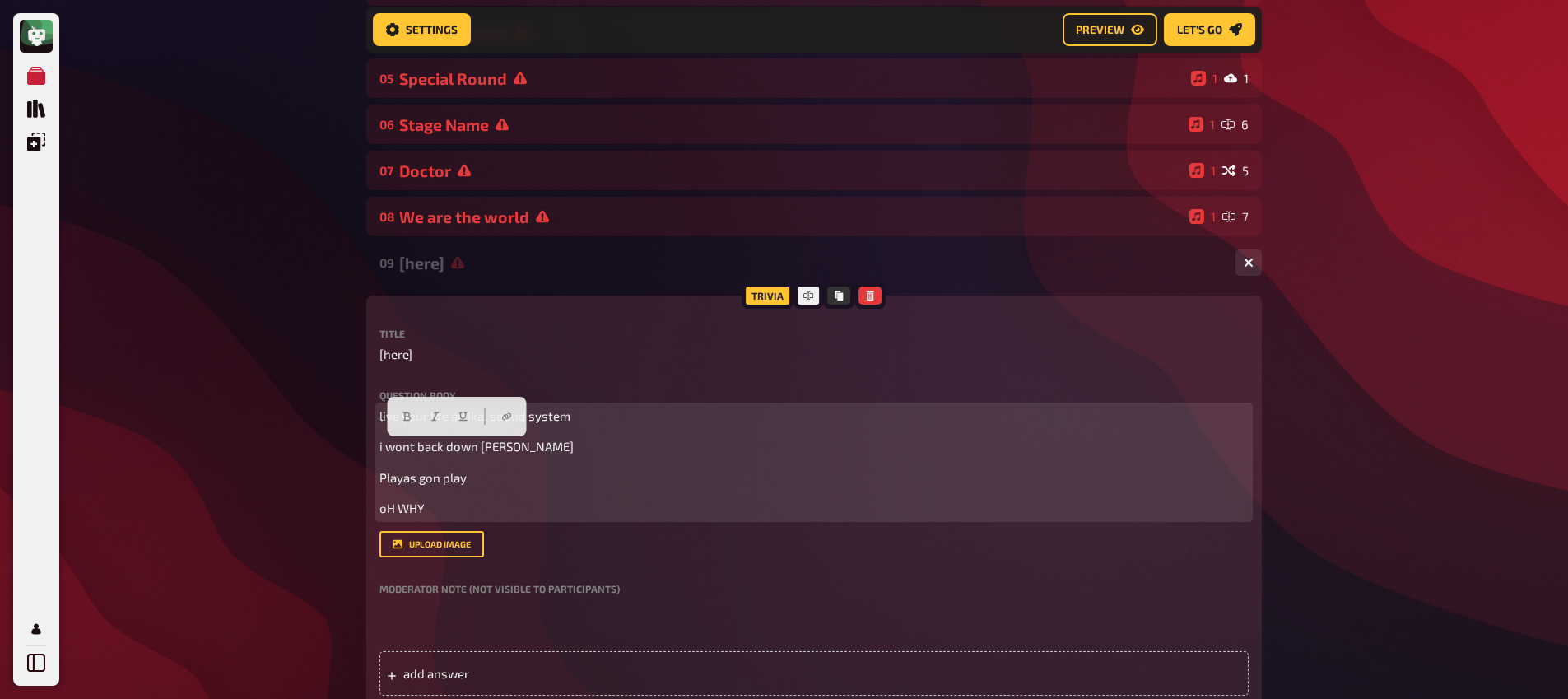
click at [514, 486] on p "Playas gon play" at bounding box center [814, 478] width 869 height 19
drag, startPoint x: 469, startPoint y: 479, endPoint x: 369, endPoint y: 477, distance: 100.0
click at [369, 477] on div "Trivia Title [here] Question body live your life artikal sound system i wont ba…" at bounding box center [814, 502] width 896 height 413
drag, startPoint x: 512, startPoint y: 513, endPoint x: 466, endPoint y: 513, distance: 46.0
click at [501, 515] on p "oH WHY" at bounding box center [814, 508] width 869 height 19
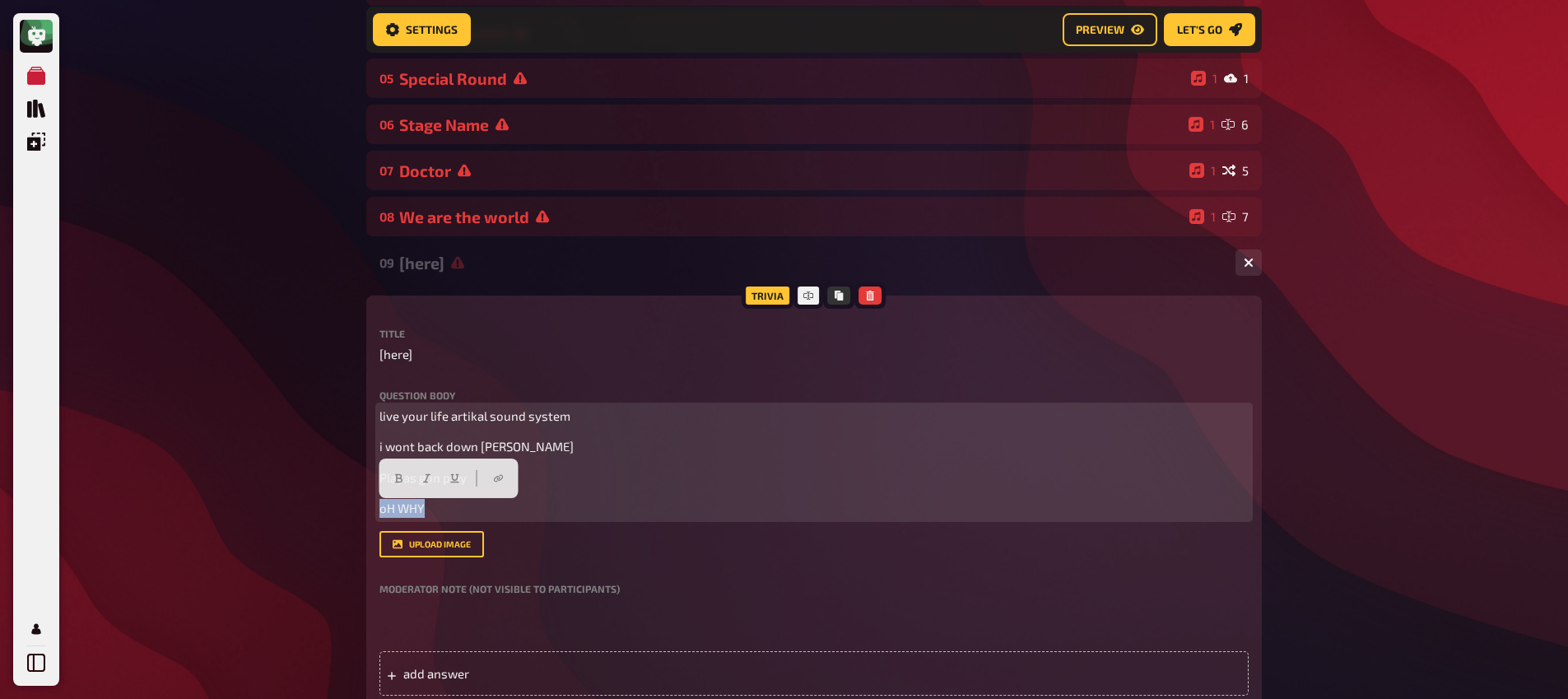
drag, startPoint x: 427, startPoint y: 512, endPoint x: 366, endPoint y: 512, distance: 61.0
click at [367, 512] on div "Trivia Title [here] Question body live your life artikal sound system i wont ba…" at bounding box center [814, 502] width 896 height 413
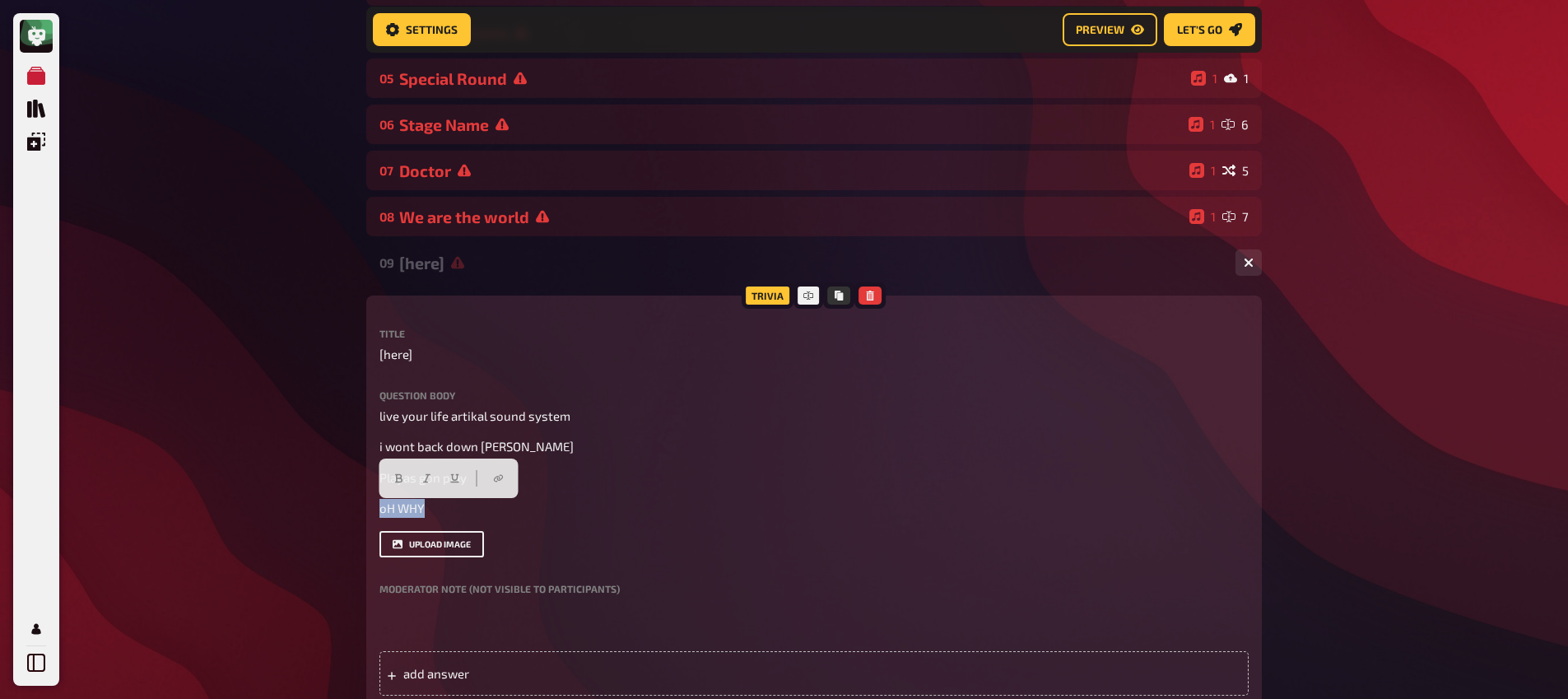
click at [433, 546] on button "upload image" at bounding box center [432, 544] width 105 height 26
click at [639, 564] on div "Title [here] Question body live your life artikal sound system i wont back down…" at bounding box center [814, 474] width 869 height 290
click at [555, 524] on div "Question body live your life artikal sound system i wont back down tom petty Pl…" at bounding box center [814, 474] width 869 height 167
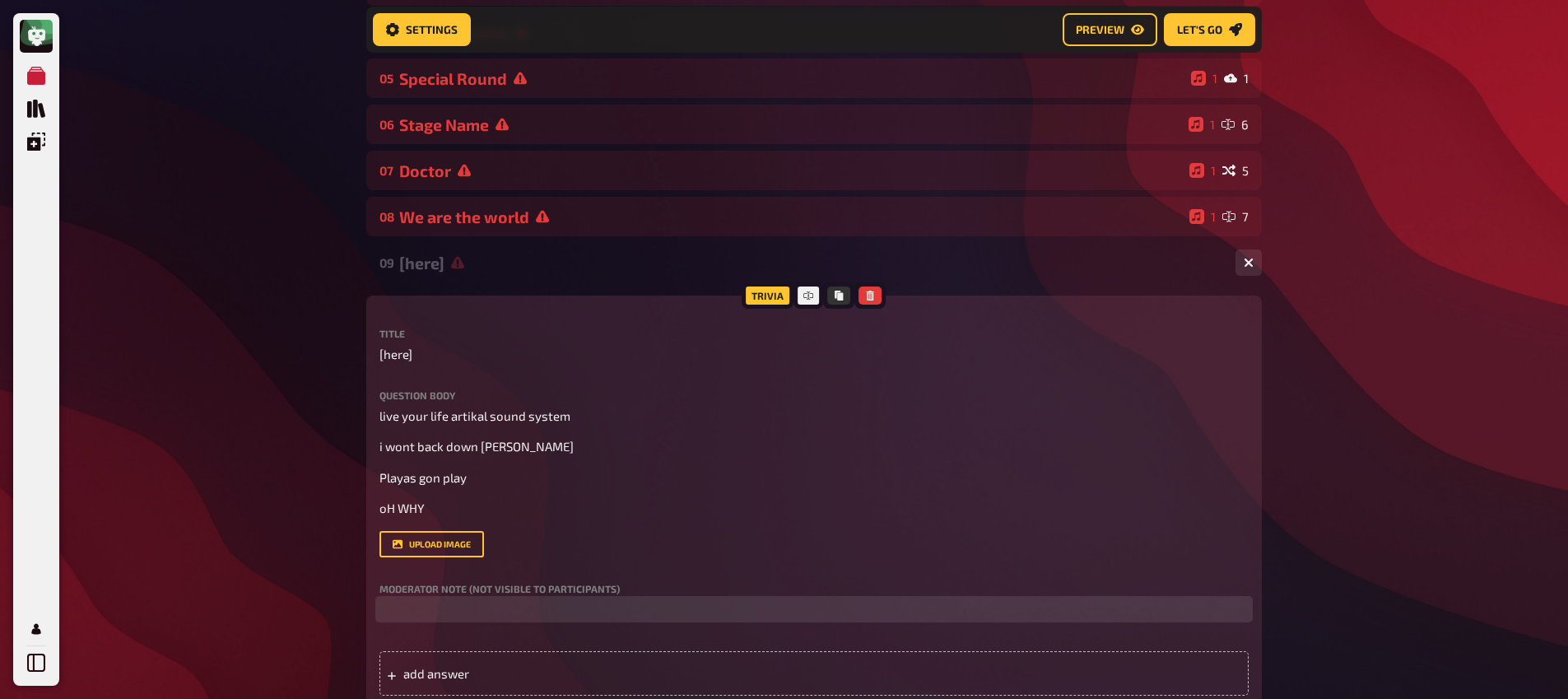
click at [481, 612] on p at bounding box center [814, 610] width 869 height 19
click at [405, 613] on span "LLevitatingSong by Dua Lipa" at bounding box center [500, 609] width 203 height 15
click at [497, 615] on span "LevitatingSong by Dua Lipa" at bounding box center [497, 609] width 197 height 15
drag, startPoint x: 518, startPoint y: 608, endPoint x: 493, endPoint y: 615, distance: 26.0
click at [493, 615] on span "LevitatingSong Dua Lipa" at bounding box center [489, 609] width 180 height 15
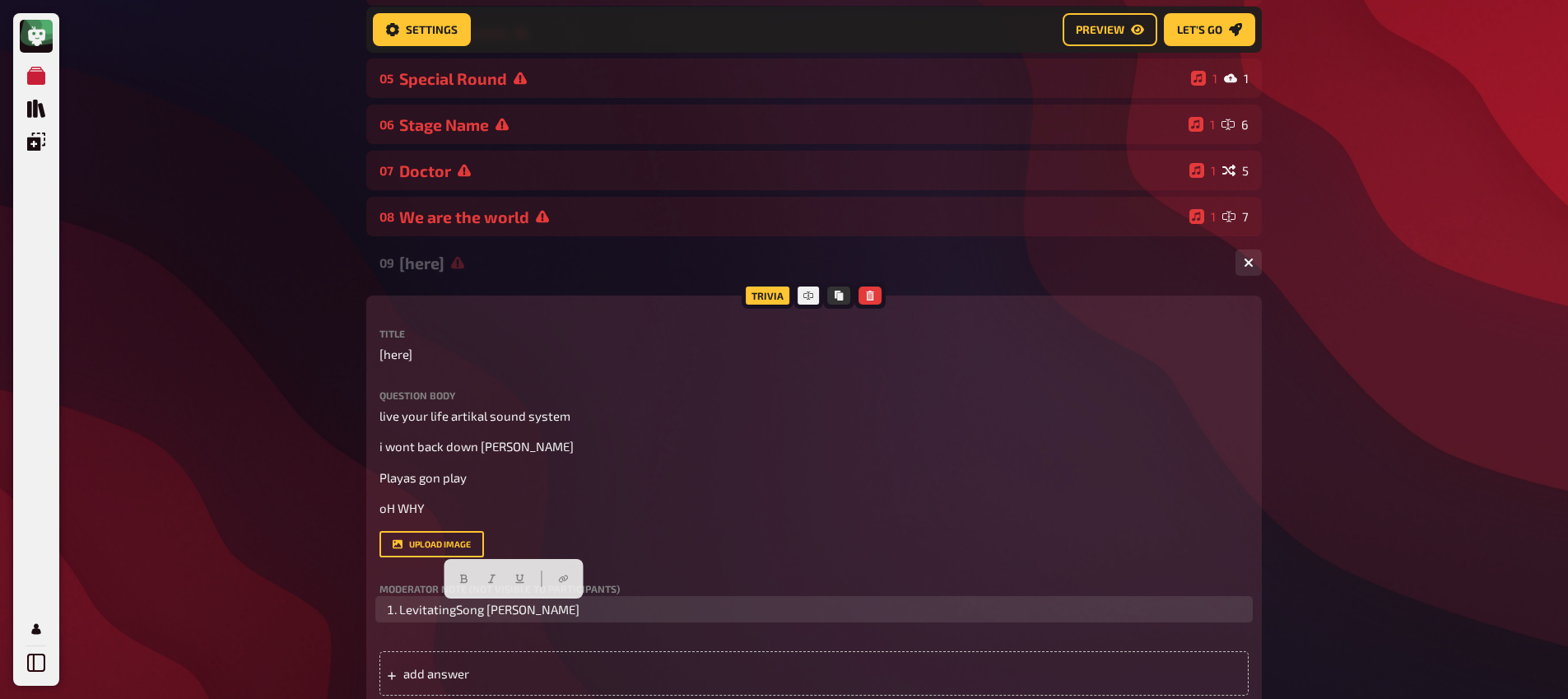
click at [485, 612] on span "LevitatingSong Dua Lipa" at bounding box center [489, 609] width 180 height 15
click at [516, 607] on li "Levitating (Dua Lipa" at bounding box center [824, 610] width 849 height 19
drag, startPoint x: 518, startPoint y: 614, endPoint x: 323, endPoint y: 602, distance: 195.4
click at [323, 602] on div "My Quizzes Quiz Library Overlays Profile Home My Quizzes Brainy Banter Bonanza …" at bounding box center [784, 539] width 1568 height 1776
click at [554, 617] on li "﻿ Levitating (Dua Lipa) ﻿" at bounding box center [824, 610] width 849 height 19
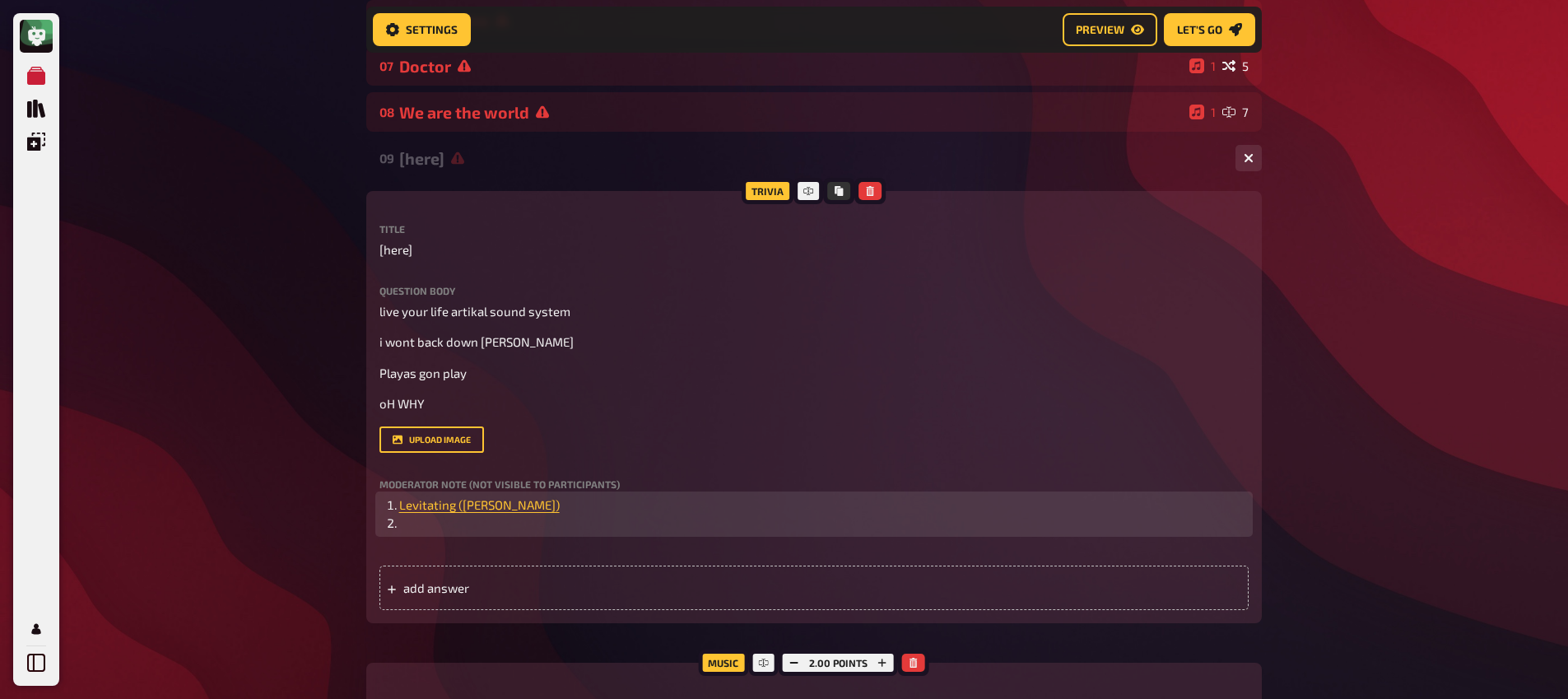
scroll to position [496, 0]
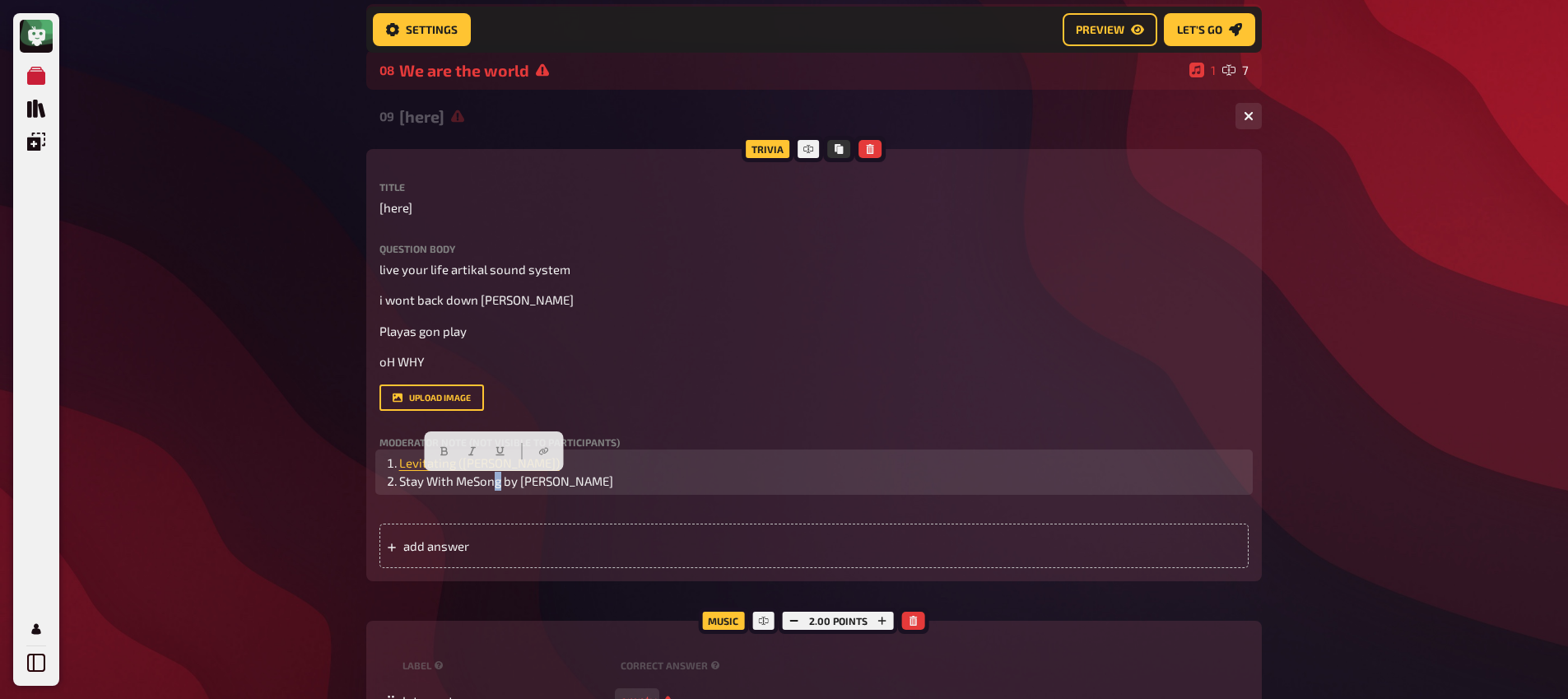
click at [495, 486] on span "Stay With MeSong by Sam Smith" at bounding box center [505, 480] width 214 height 15
drag, startPoint x: 515, startPoint y: 486, endPoint x: 475, endPoint y: 485, distance: 40.0
click at [474, 488] on span "Stay With MeSong by Sam Smith" at bounding box center [505, 480] width 214 height 15
click at [553, 487] on li "Stay With Me (Sam Smith ﻿ ﻿" at bounding box center [824, 482] width 849 height 19
drag, startPoint x: 472, startPoint y: 490, endPoint x: 391, endPoint y: 488, distance: 81.0
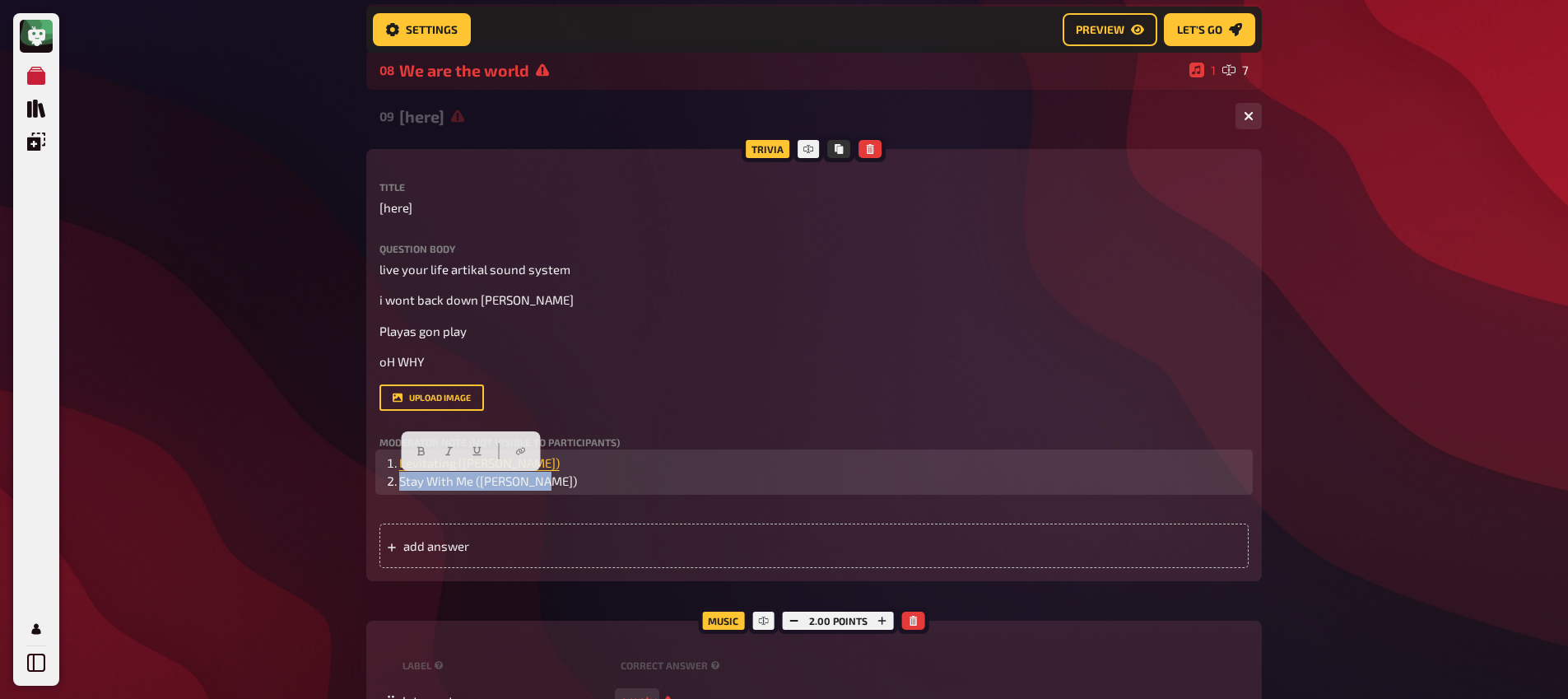
click at [399, 488] on li "Stay With Me (Sam Smith)" at bounding box center [824, 482] width 849 height 19
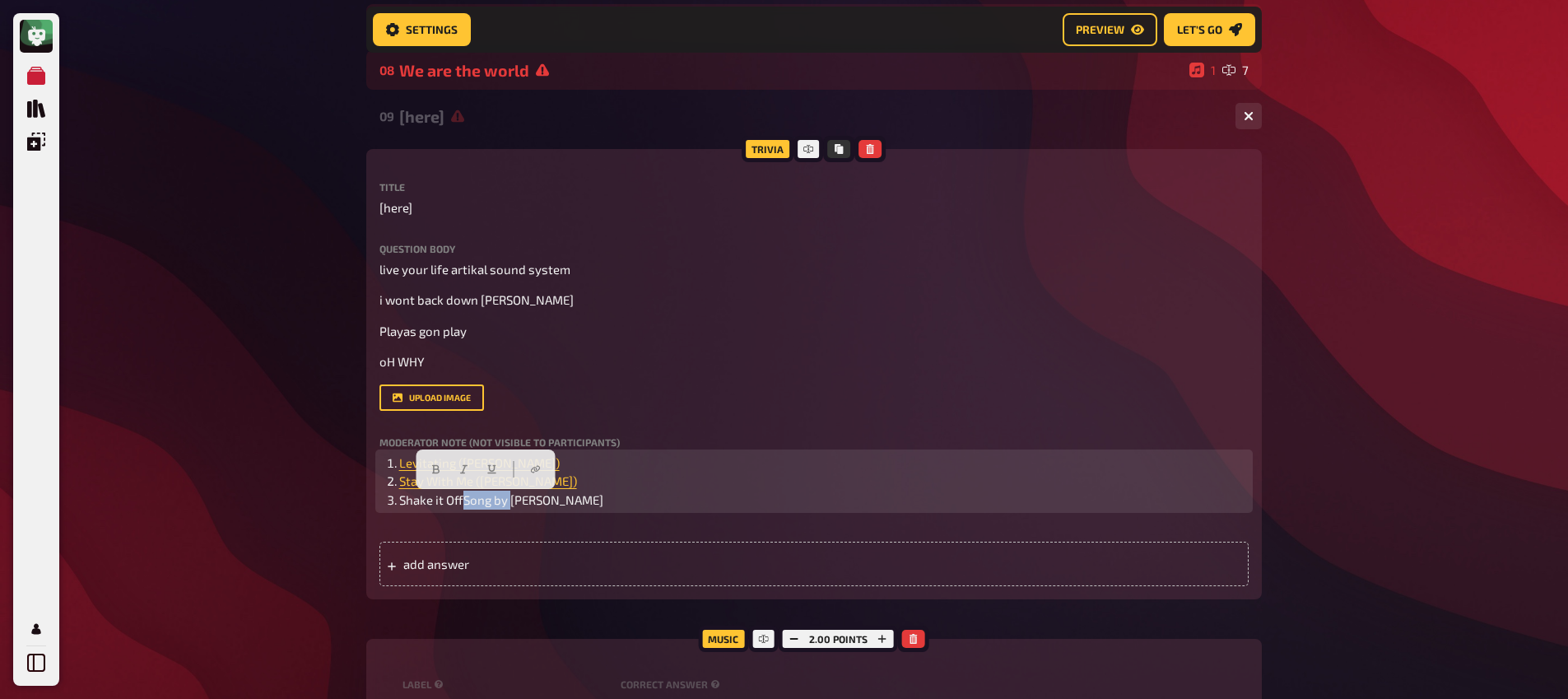
drag, startPoint x: 510, startPoint y: 505, endPoint x: 462, endPoint y: 508, distance: 48.1
click at [462, 507] on span "Shake it OffSong by Taylor Swift" at bounding box center [501, 499] width 204 height 15
click at [548, 501] on li "Shake it Off (Taylor Swift" at bounding box center [824, 500] width 849 height 19
drag, startPoint x: 556, startPoint y: 505, endPoint x: 396, endPoint y: 506, distance: 160.0
click at [399, 506] on li "Shake it Off (Taylor Swift)" at bounding box center [824, 500] width 849 height 19
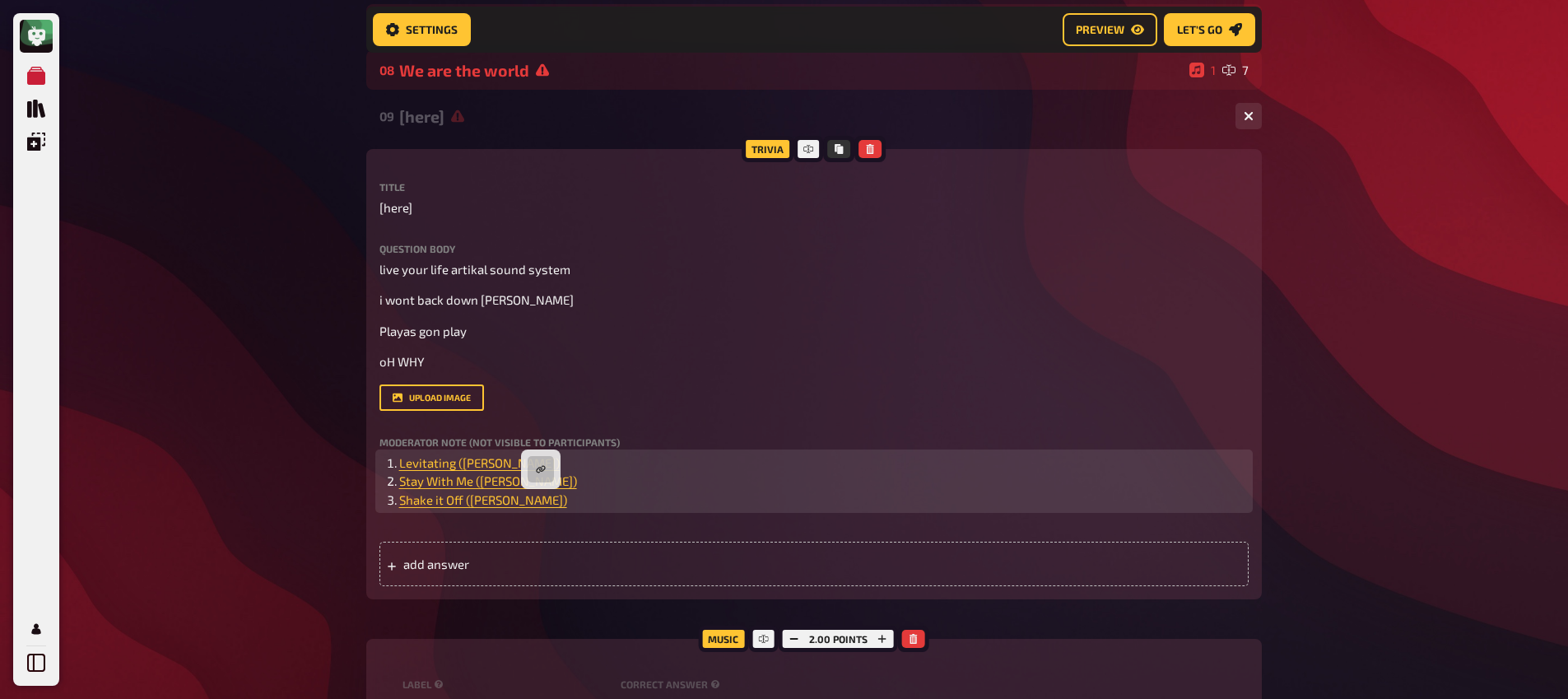
click at [620, 497] on li "﻿ Shake it Off (Taylor Swift) ﻿" at bounding box center [824, 500] width 849 height 19
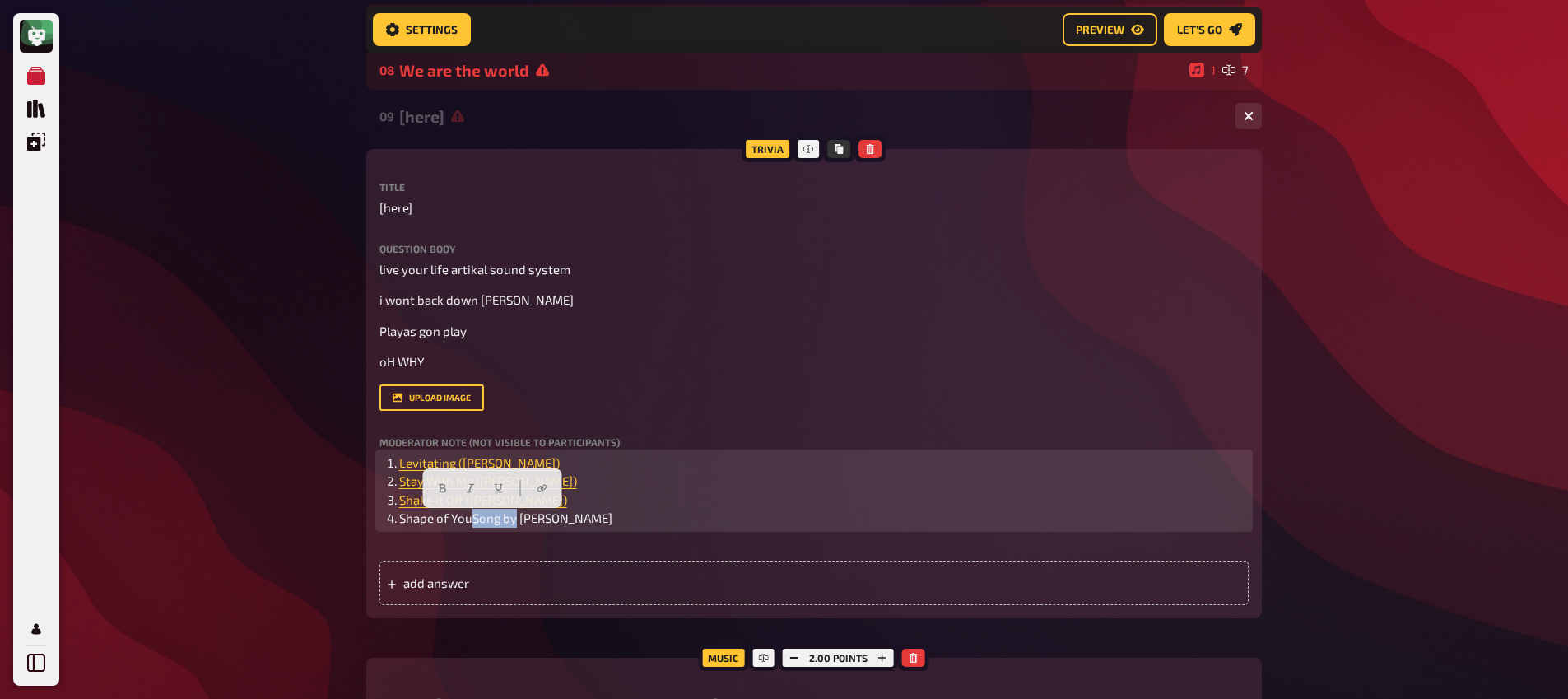
drag, startPoint x: 513, startPoint y: 521, endPoint x: 473, endPoint y: 527, distance: 40.4
click at [471, 525] on span "Shape of YouSong by Ed Sheeran" at bounding box center [505, 518] width 214 height 15
click at [568, 513] on li "Shape of You (Ed Sheeran" at bounding box center [824, 519] width 849 height 19
drag, startPoint x: 550, startPoint y: 522, endPoint x: 402, endPoint y: 524, distance: 148.0
click at [402, 524] on li "Shape of You (Ed Sheeran)" at bounding box center [824, 519] width 849 height 19
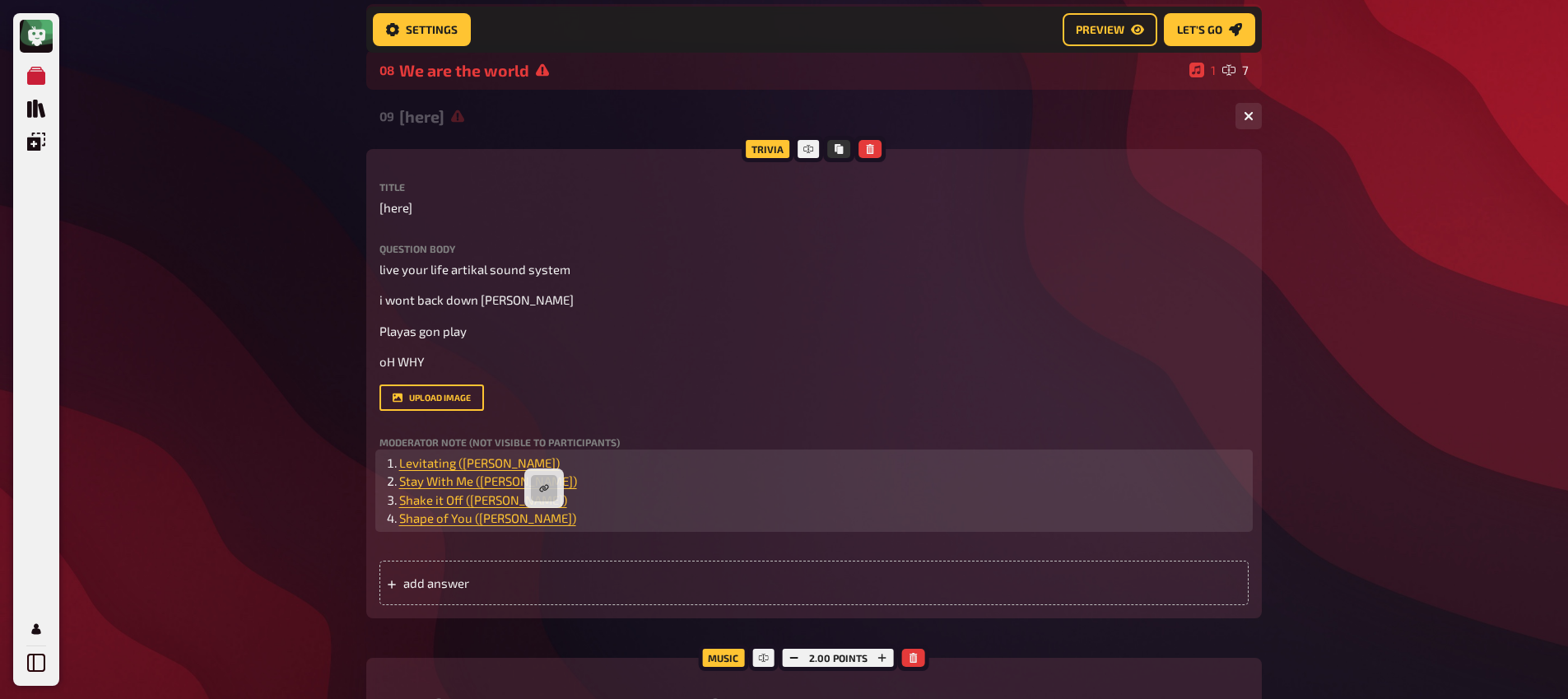
click at [602, 520] on li "﻿ Shape of You (Ed Sheeran) ﻿" at bounding box center [824, 519] width 849 height 19
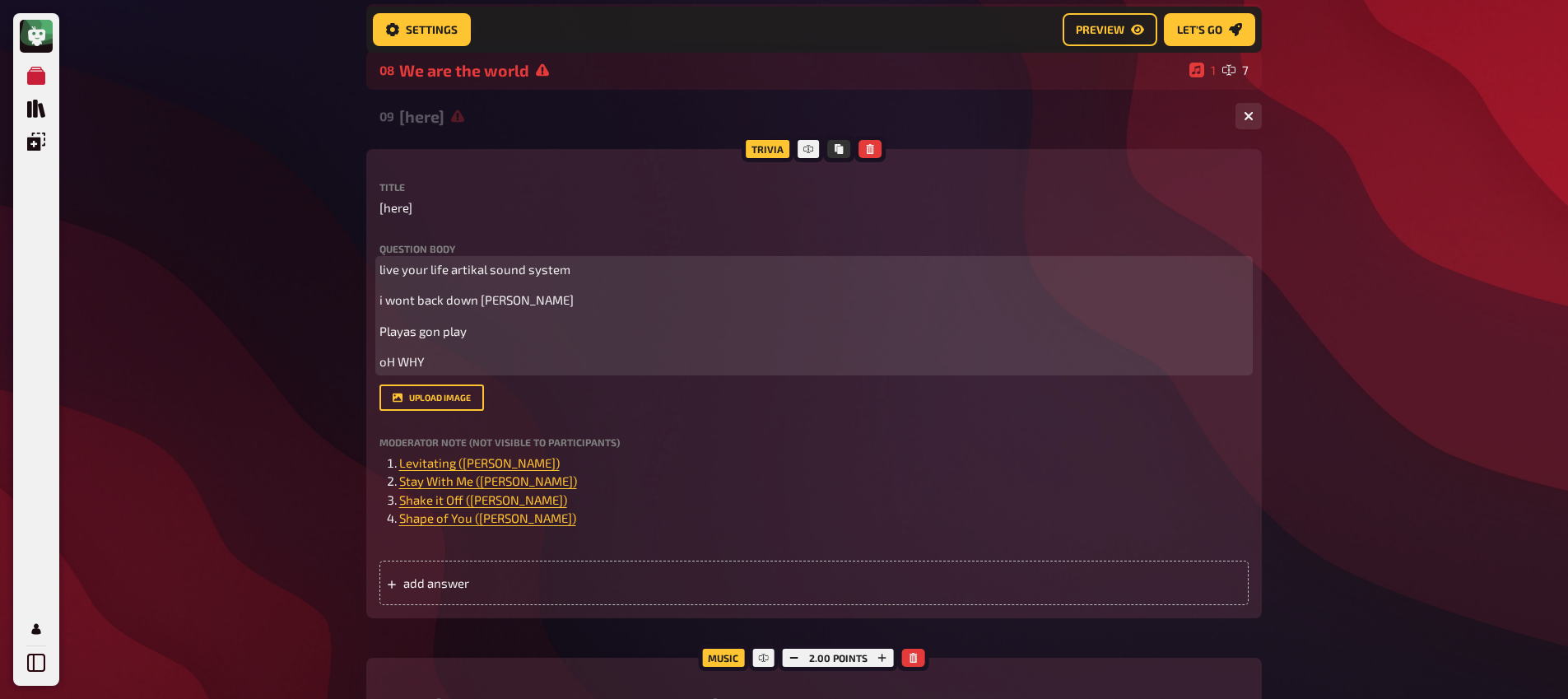
click at [461, 317] on div "live your life artikal sound system i wont back down tom petty Playas gon play …" at bounding box center [814, 316] width 869 height 111
click at [436, 369] on p "oH WHY" at bounding box center [814, 362] width 869 height 19
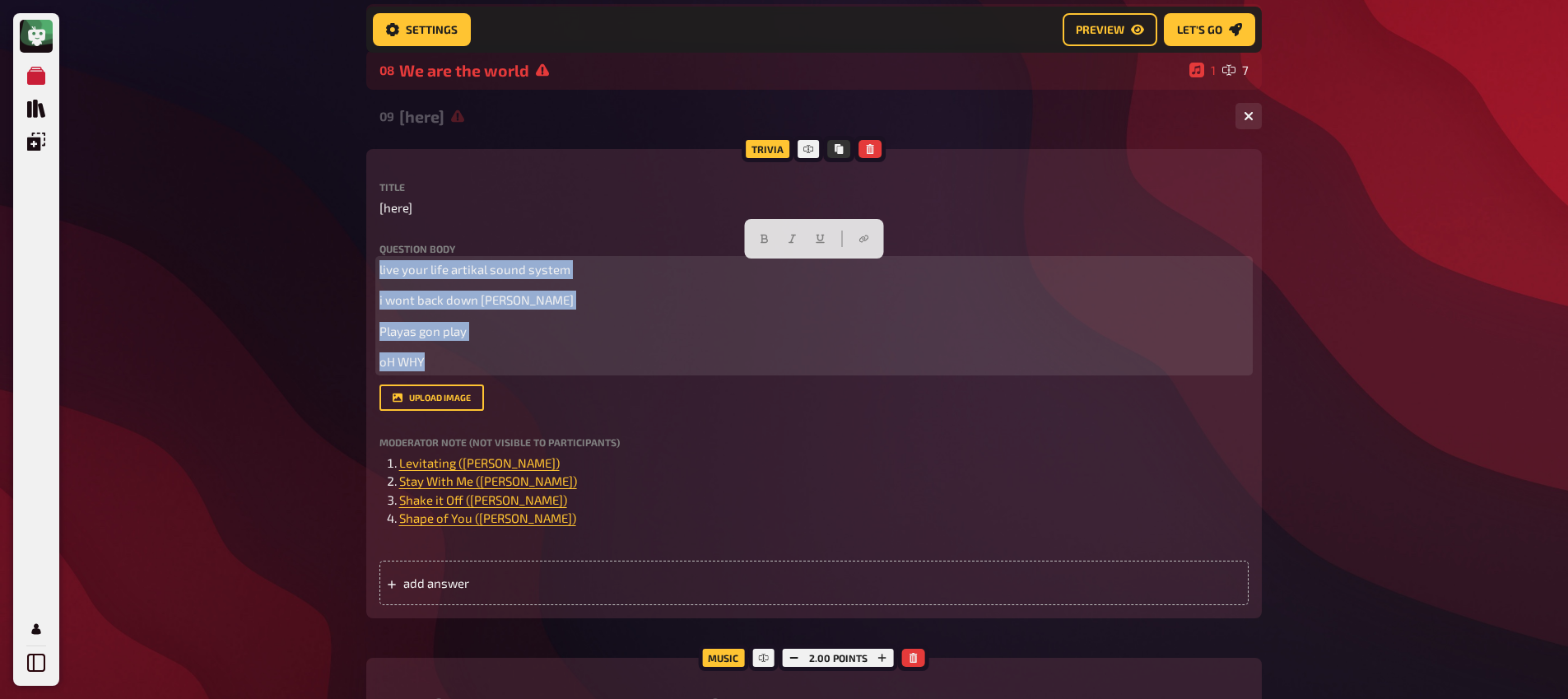
drag, startPoint x: 428, startPoint y: 366, endPoint x: 550, endPoint y: 307, distance: 135.5
click at [381, 260] on div "Question body live your life artikal sound system i wont back down tom petty Pl…" at bounding box center [814, 307] width 869 height 127
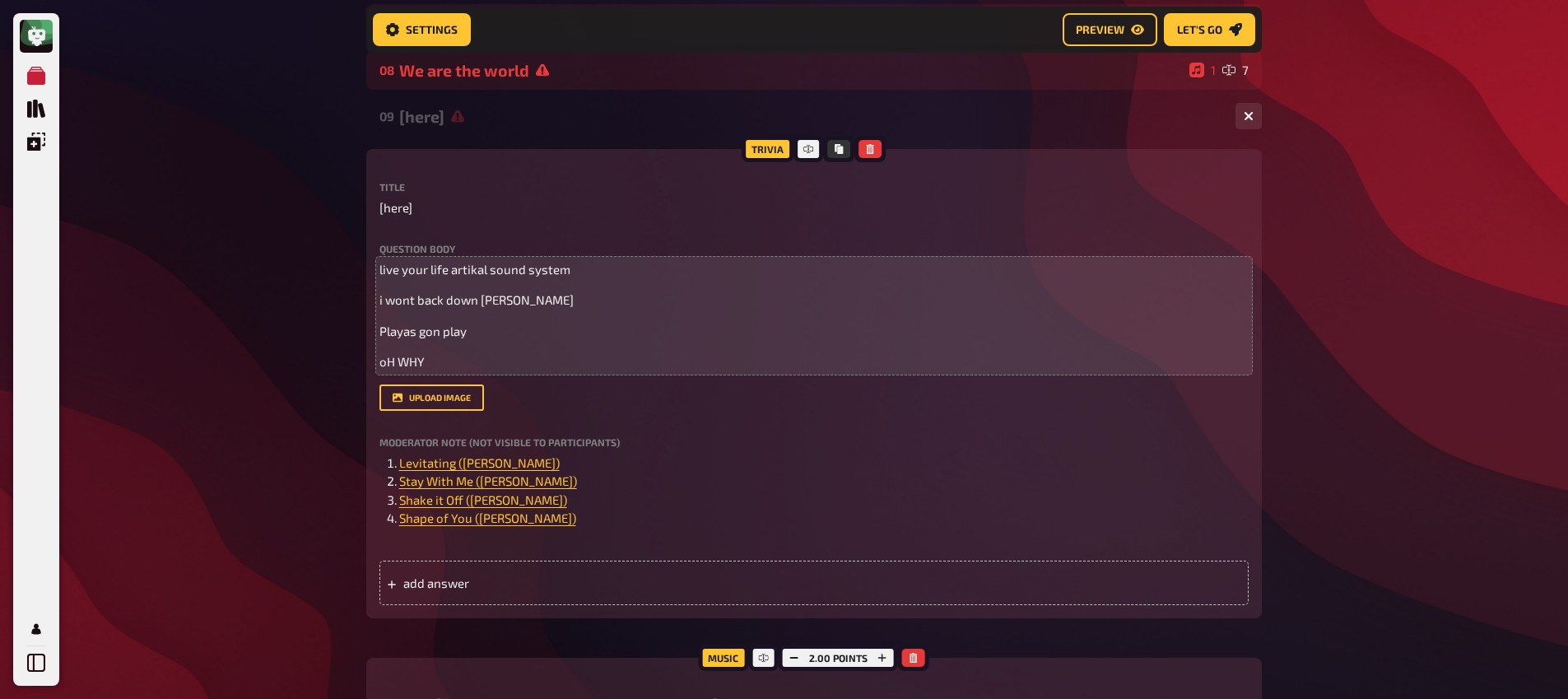
click at [330, 457] on div "My Quizzes Quiz Library Overlays Profile Home My Quizzes Brainy Banter Bonanza …" at bounding box center [784, 420] width 1568 height 1832
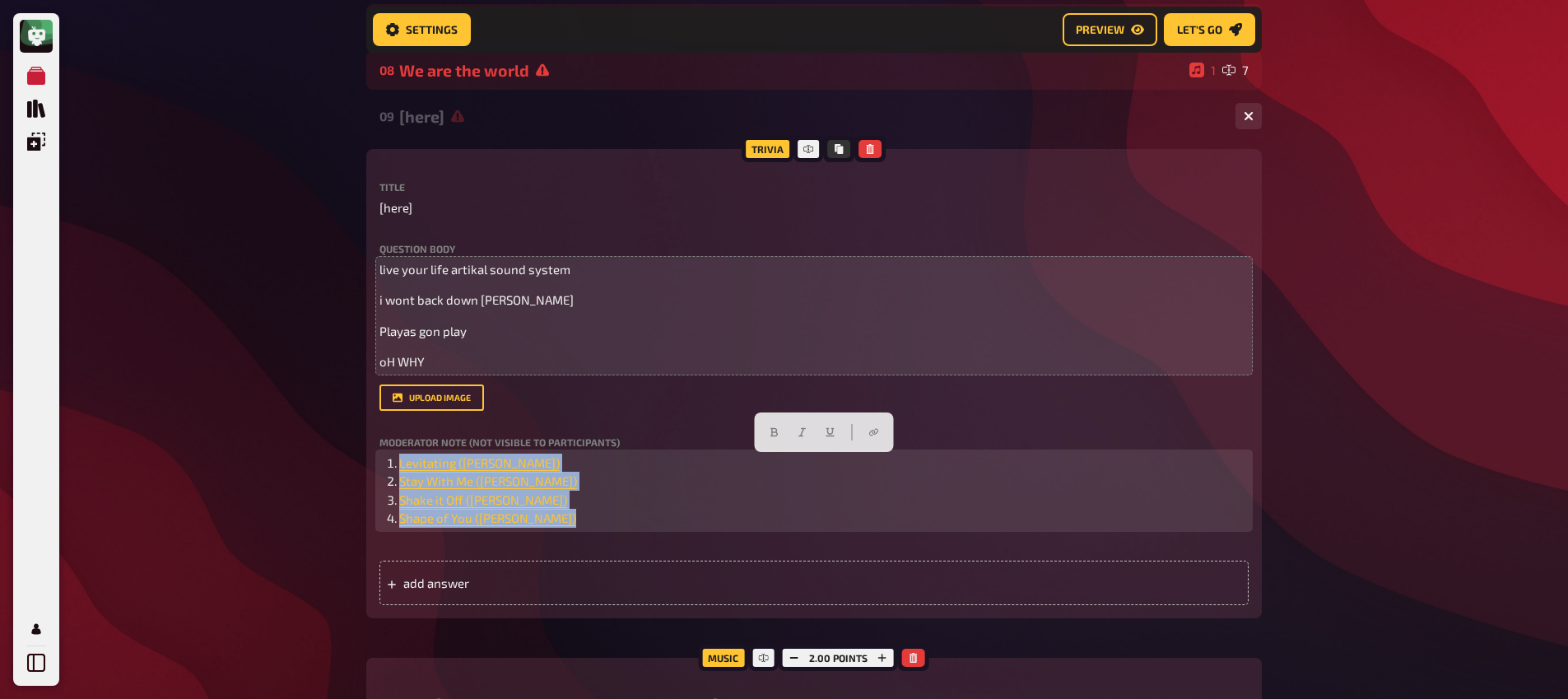
drag, startPoint x: 556, startPoint y: 528, endPoint x: 378, endPoint y: 460, distance: 190.5
click at [378, 460] on div "Trivia Title [here] Question body live your life artikal sound system i wont ba…" at bounding box center [814, 383] width 896 height 470
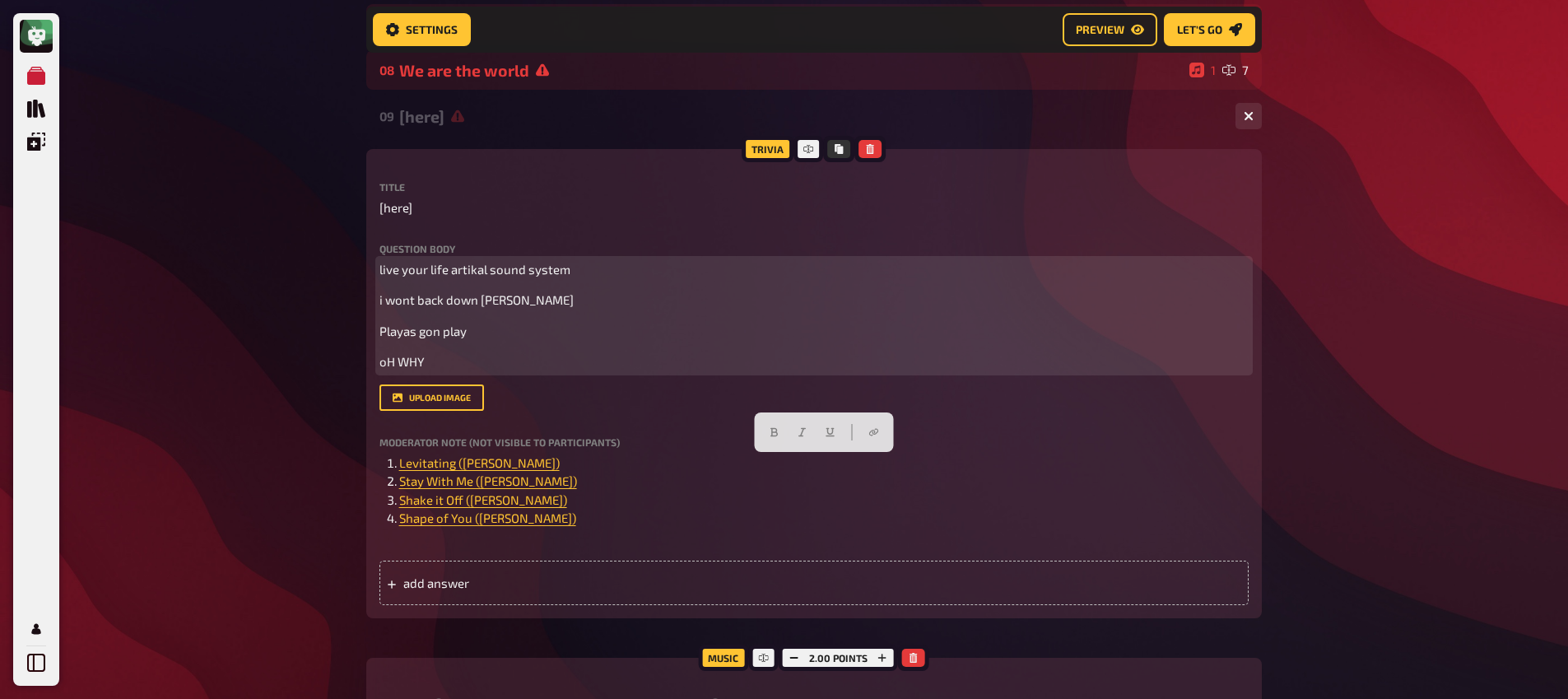
click at [498, 341] on p "Playas gon play" at bounding box center [814, 331] width 869 height 19
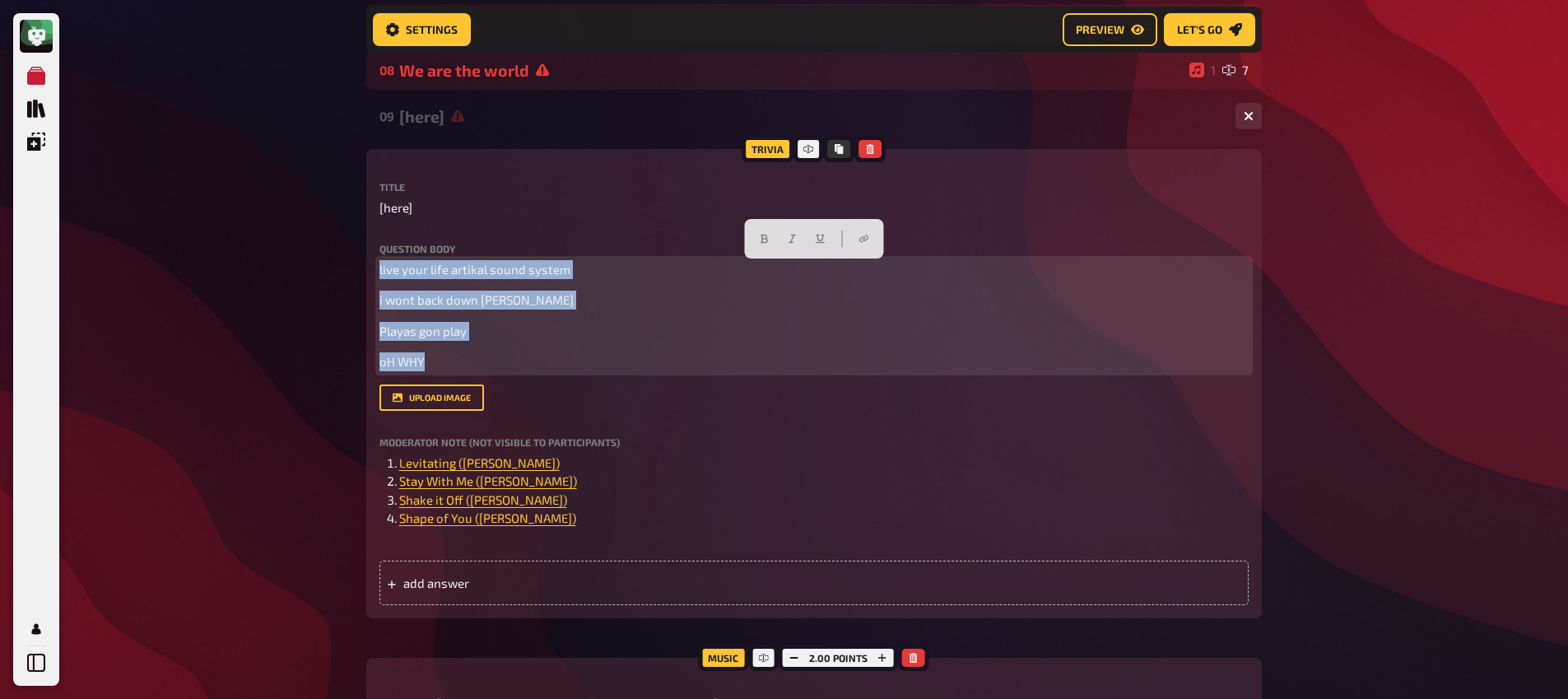
drag, startPoint x: 444, startPoint y: 360, endPoint x: 375, endPoint y: 265, distance: 117.4
click at [375, 265] on div "Trivia Title [here] Question body live your life artikal sound system i wont ba…" at bounding box center [814, 383] width 896 height 470
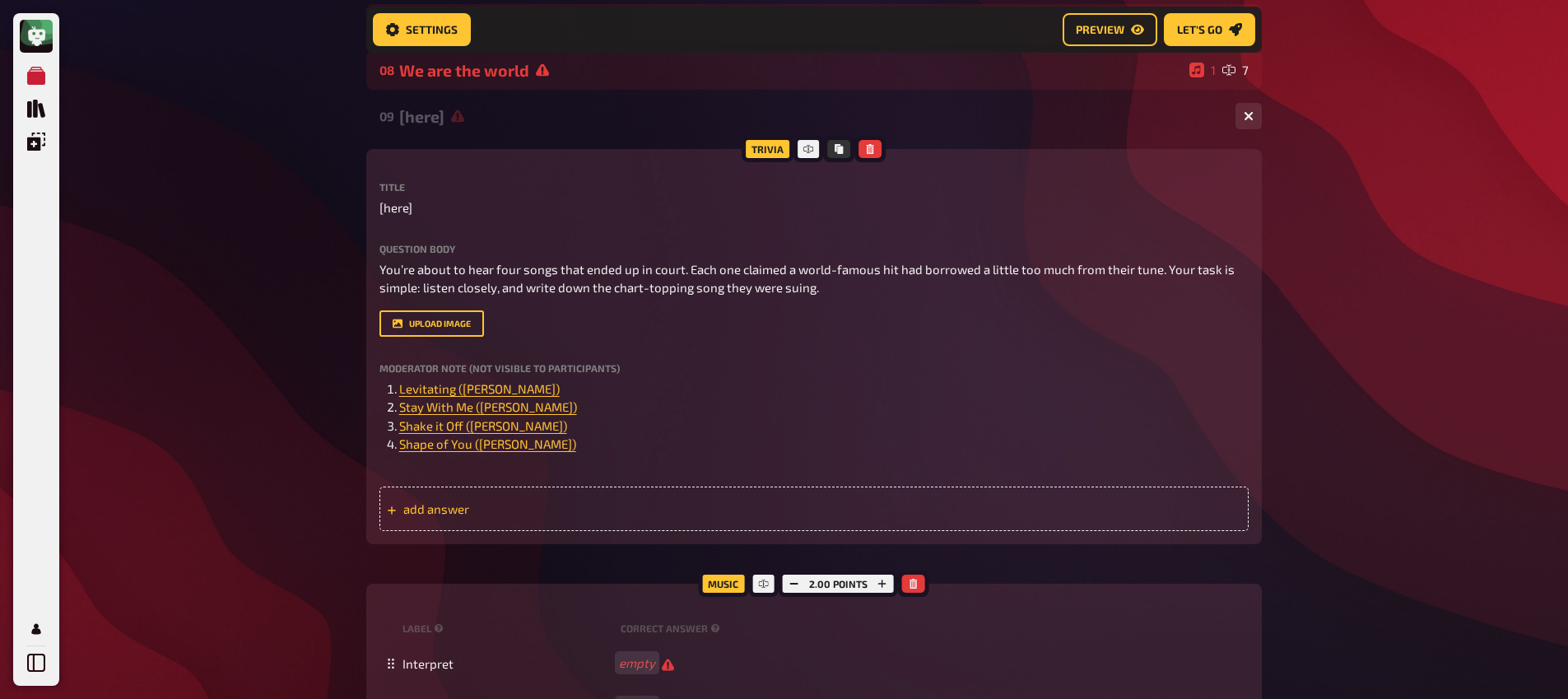
click at [490, 516] on span "add answer" at bounding box center [531, 508] width 256 height 15
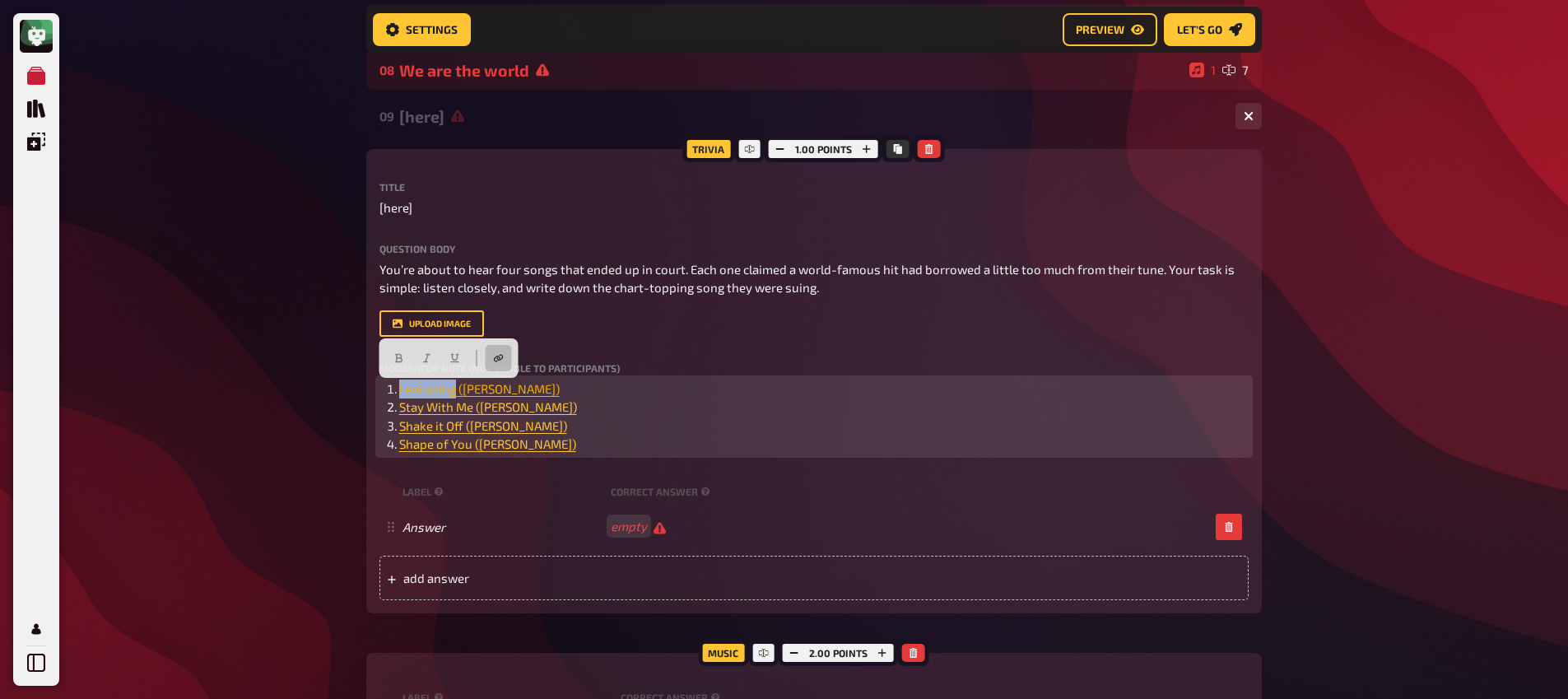
drag, startPoint x: 399, startPoint y: 390, endPoint x: 454, endPoint y: 393, distance: 55.1
click at [454, 393] on span "Levitating (Dua Lipa)" at bounding box center [479, 389] width 161 height 15
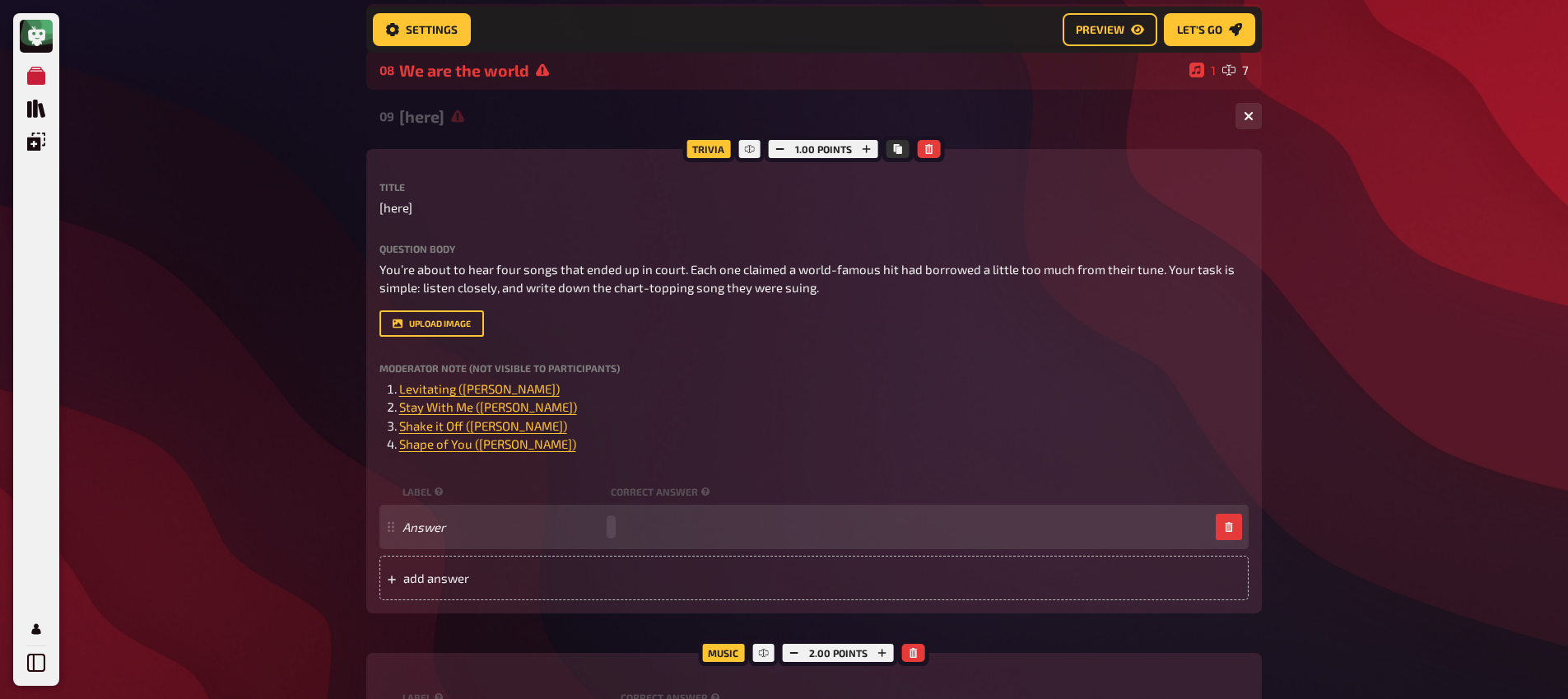
paste span
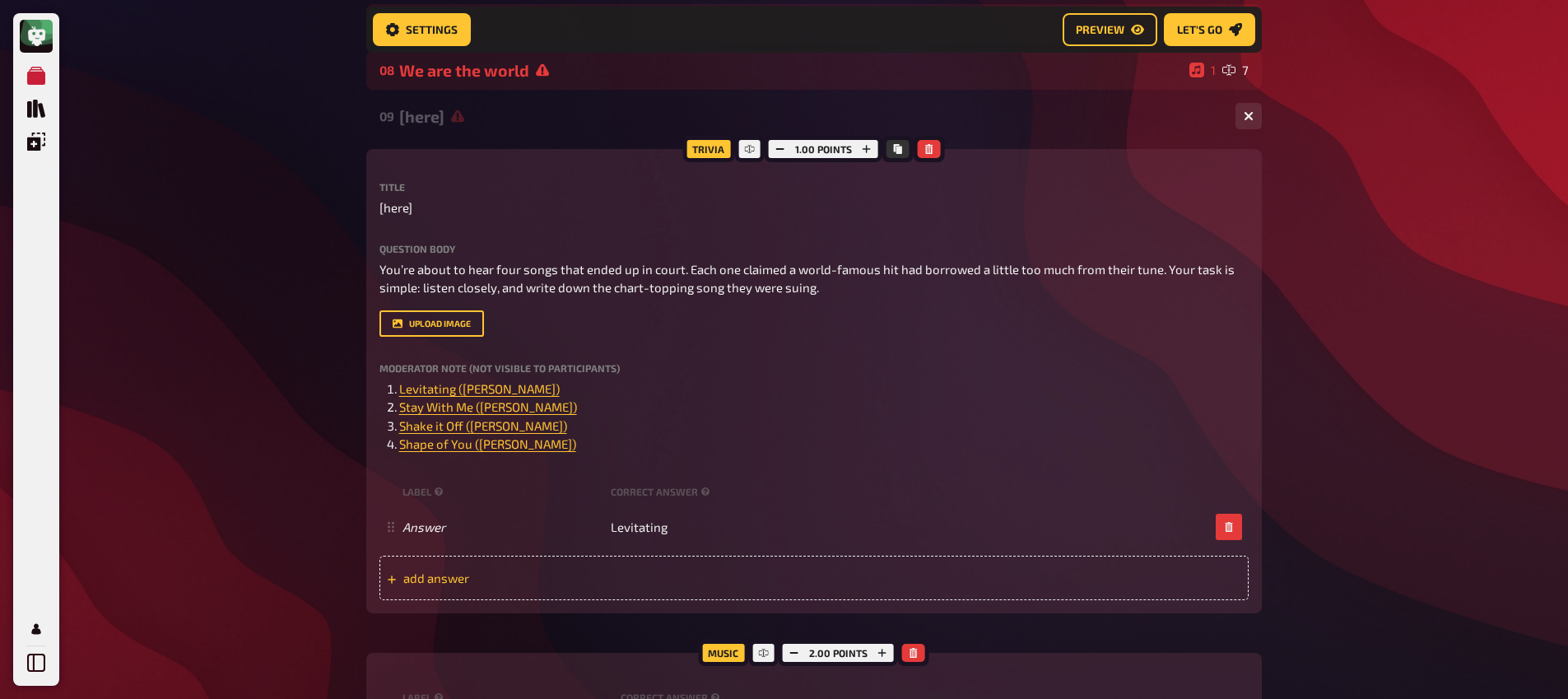
click at [545, 575] on span "add answer" at bounding box center [531, 578] width 256 height 15
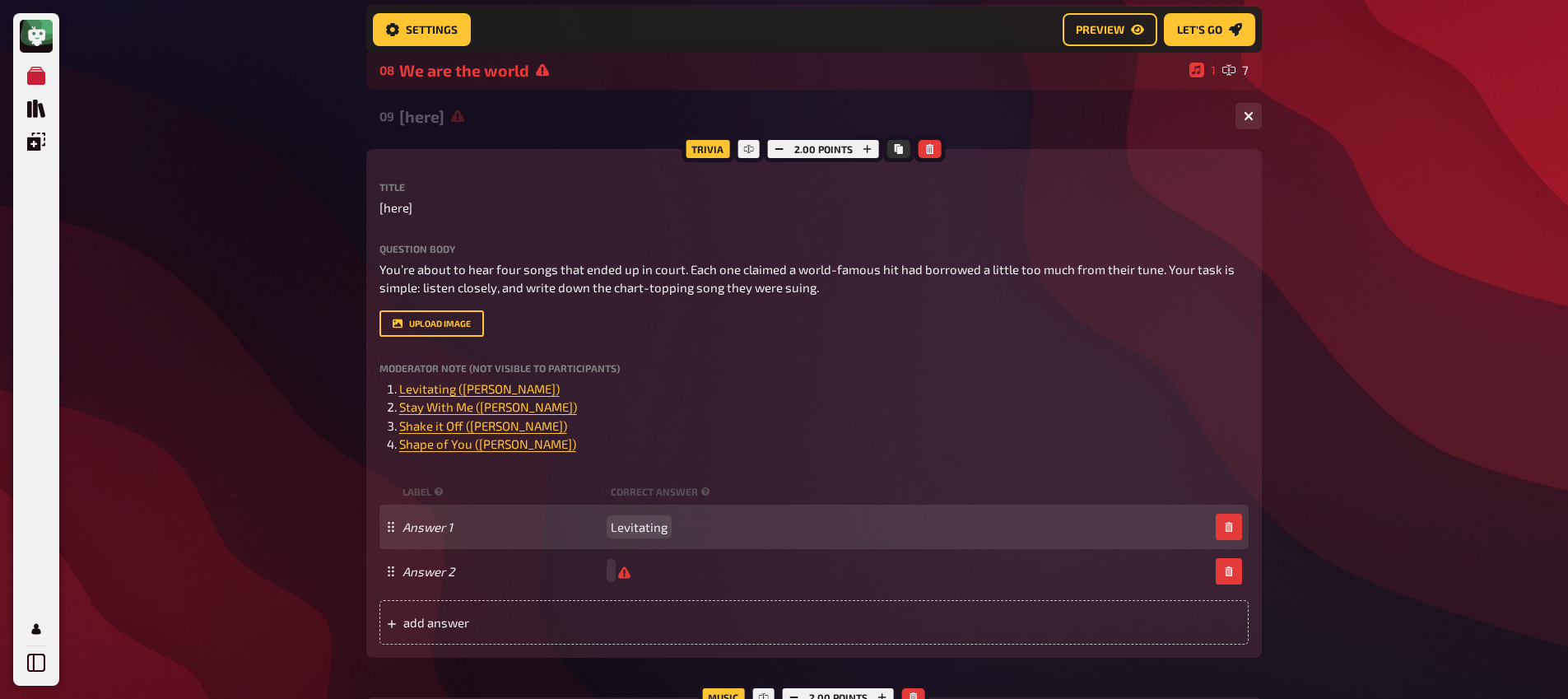
scroll to position [495, 0]
drag, startPoint x: 661, startPoint y: 525, endPoint x: 689, endPoint y: 541, distance: 32.2
click at [662, 526] on span "Levitating" at bounding box center [639, 528] width 57 height 15
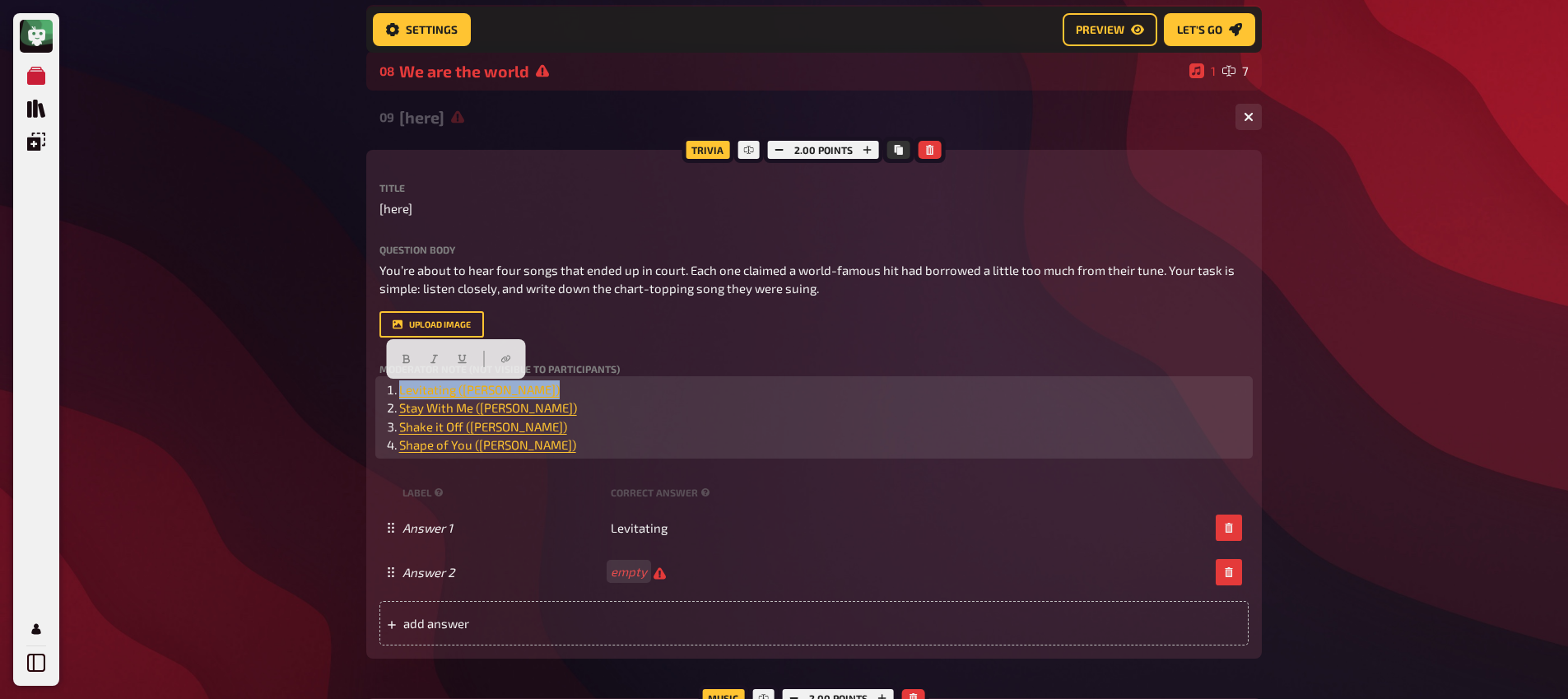
drag, startPoint x: 517, startPoint y: 392, endPoint x: 400, endPoint y: 391, distance: 117.0
click at [400, 391] on li "﻿ Levitating (Dua Lipa) ﻿" at bounding box center [824, 390] width 849 height 19
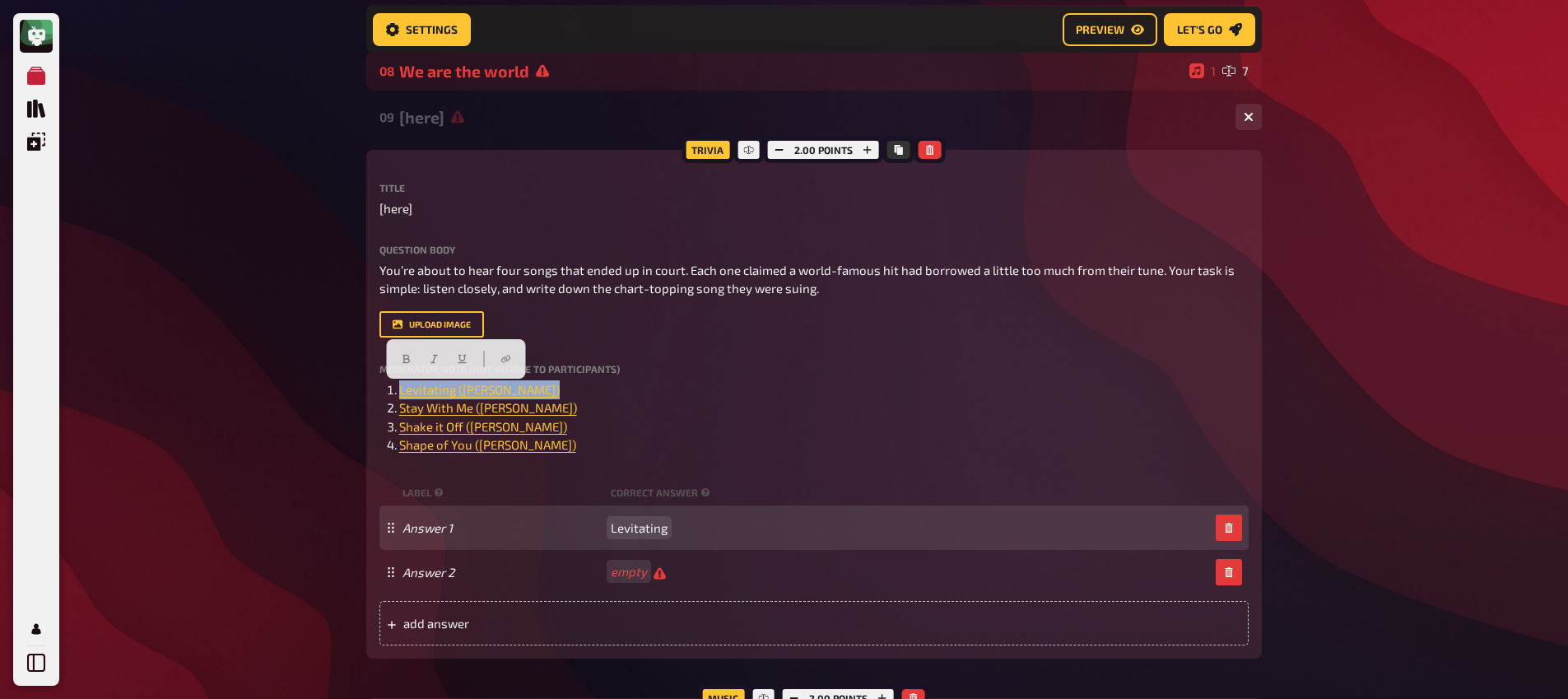
click at [650, 532] on span "Levitating" at bounding box center [639, 528] width 57 height 15
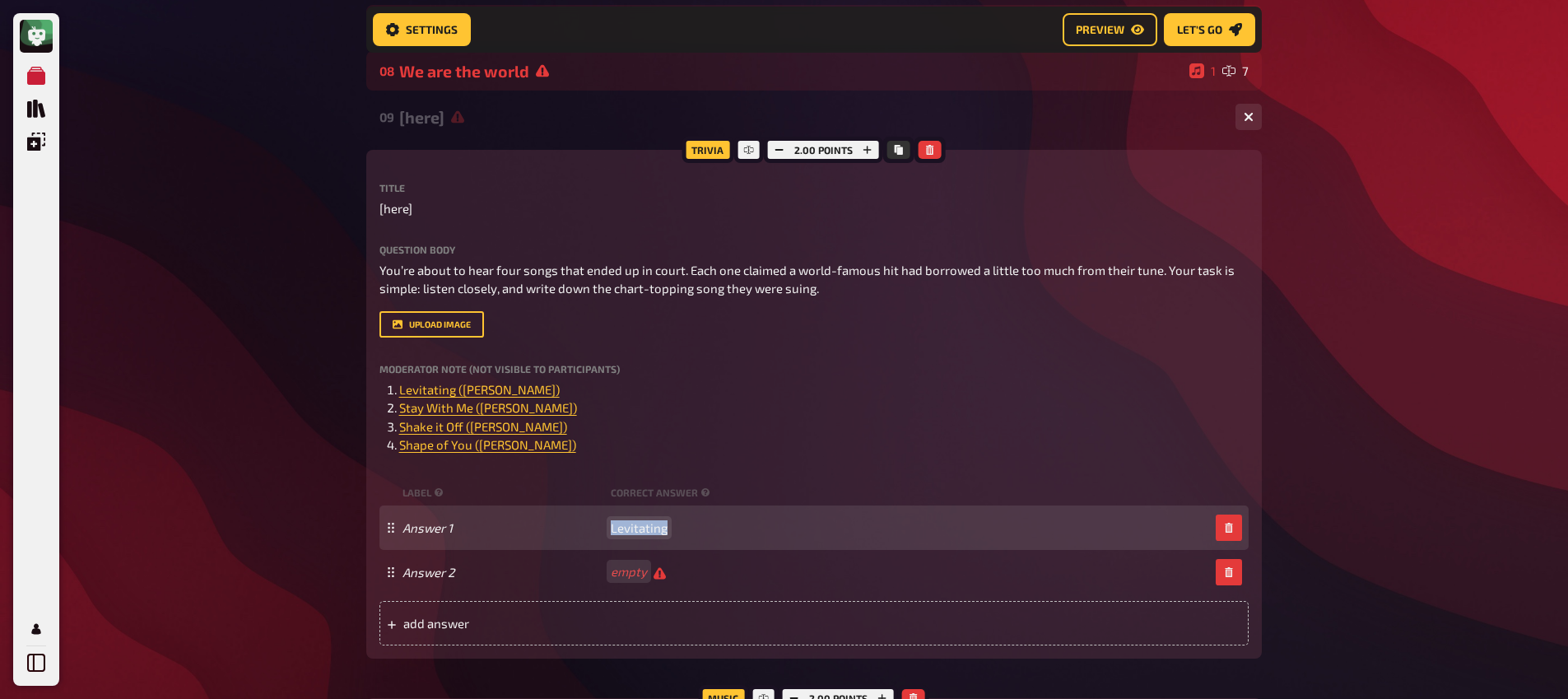
click at [650, 532] on span "Levitating" at bounding box center [639, 528] width 57 height 15
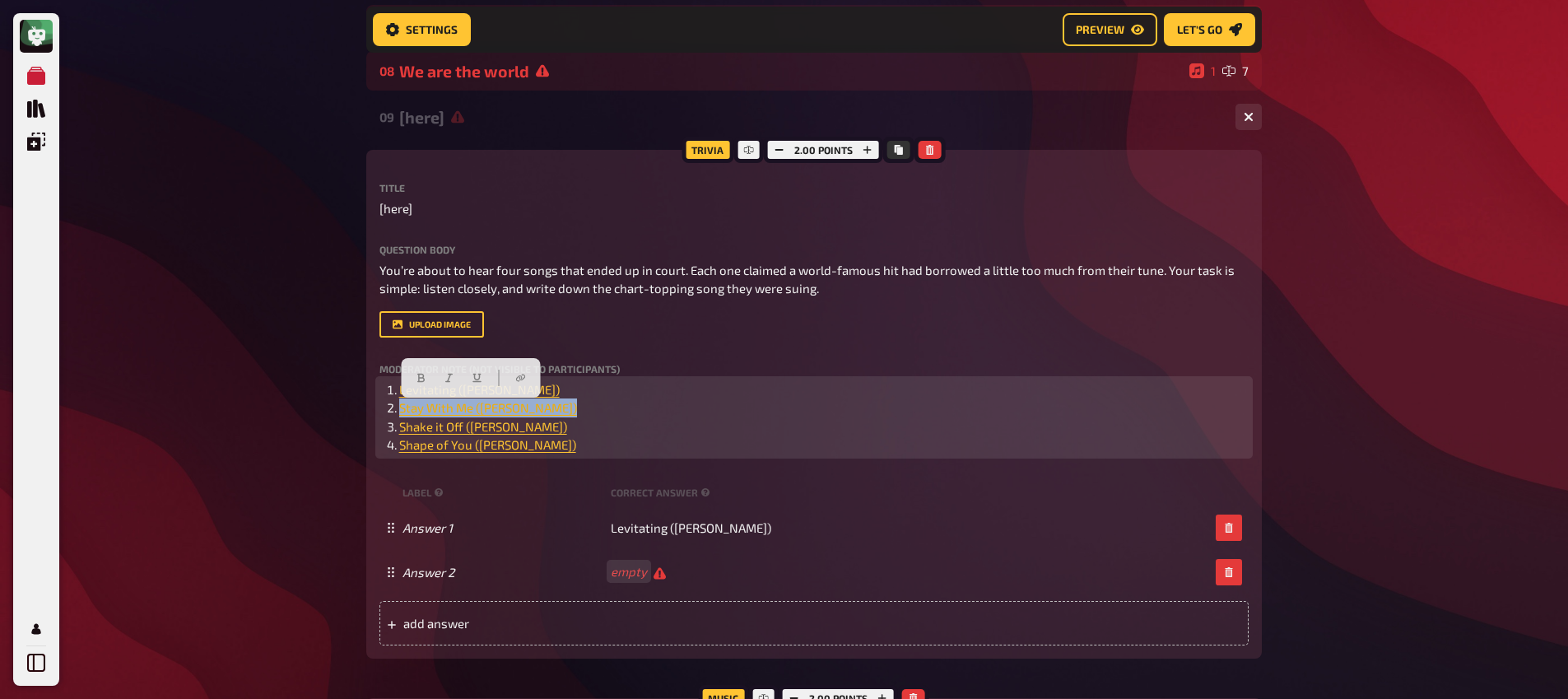
drag, startPoint x: 547, startPoint y: 407, endPoint x: 399, endPoint y: 411, distance: 148.1
click at [399, 411] on li "﻿ Stay With Me (Sam Smith) ﻿" at bounding box center [824, 408] width 849 height 19
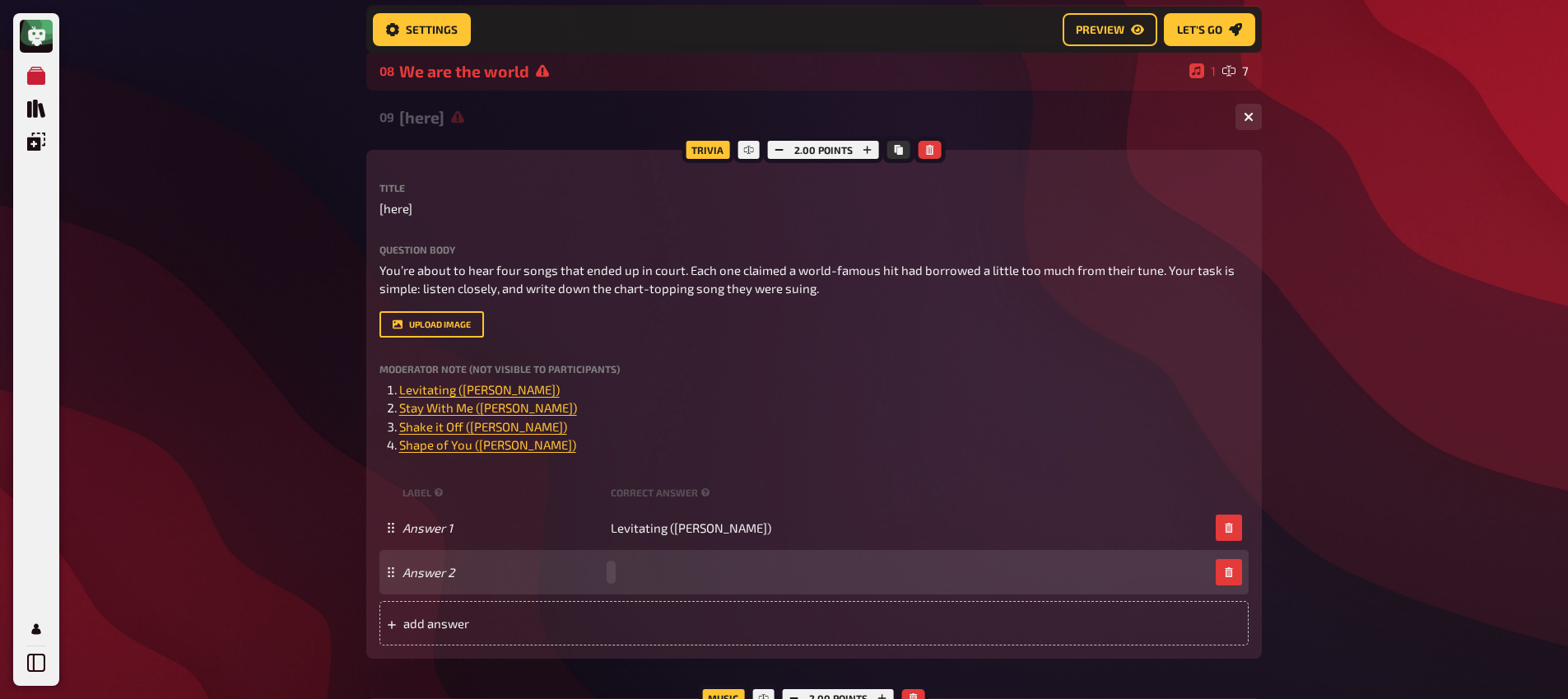
paste span
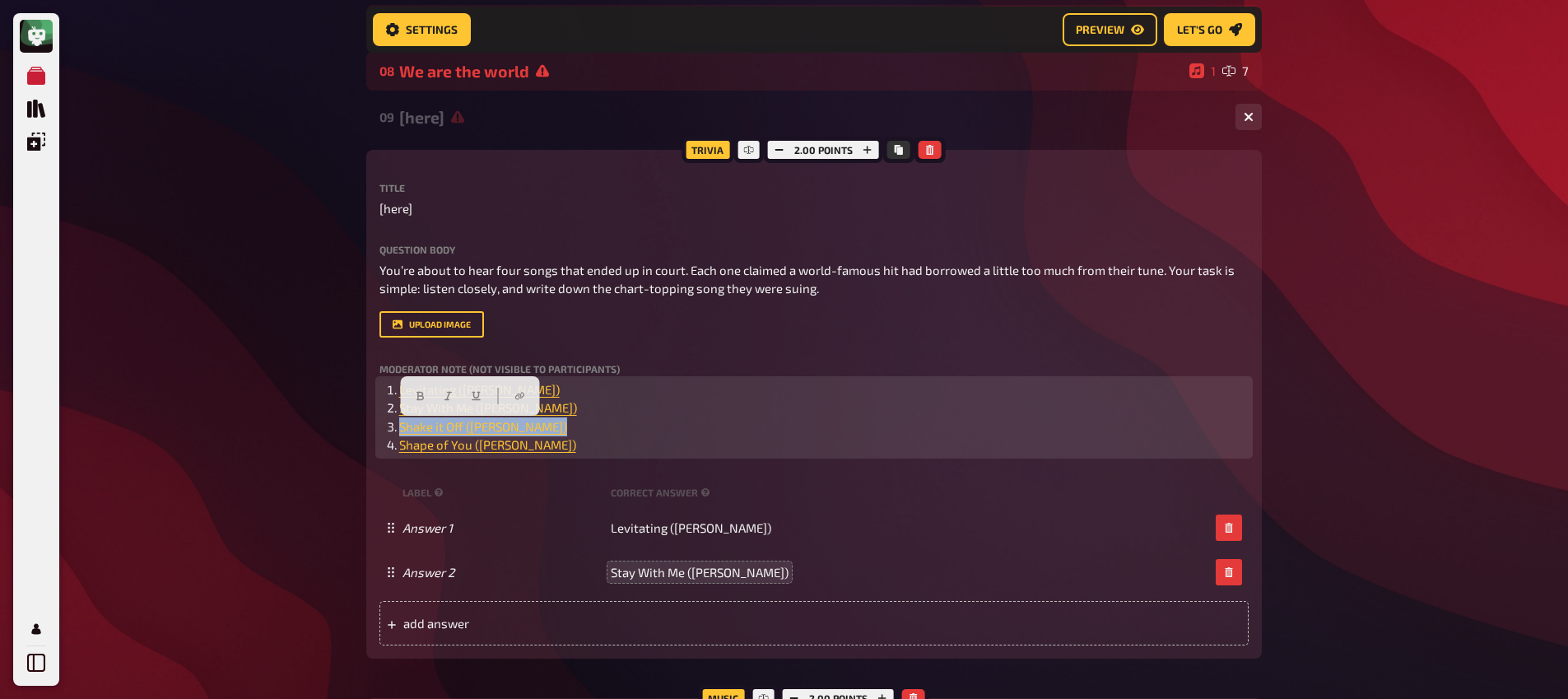
drag, startPoint x: 545, startPoint y: 423, endPoint x: 396, endPoint y: 426, distance: 149.0
click at [399, 426] on li "﻿ Shake it Off (Taylor Swift) ﻿" at bounding box center [824, 427] width 849 height 19
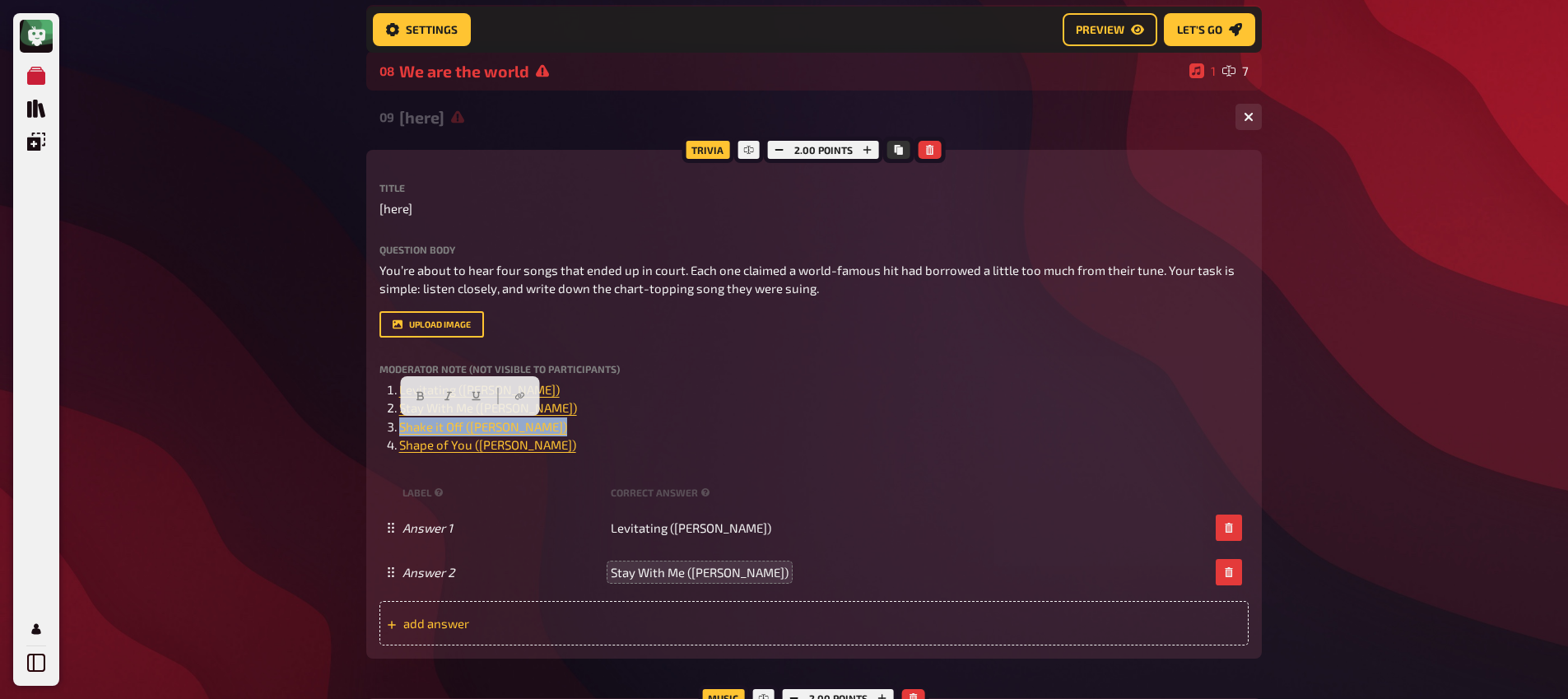
click at [526, 630] on span "add answer" at bounding box center [531, 623] width 256 height 15
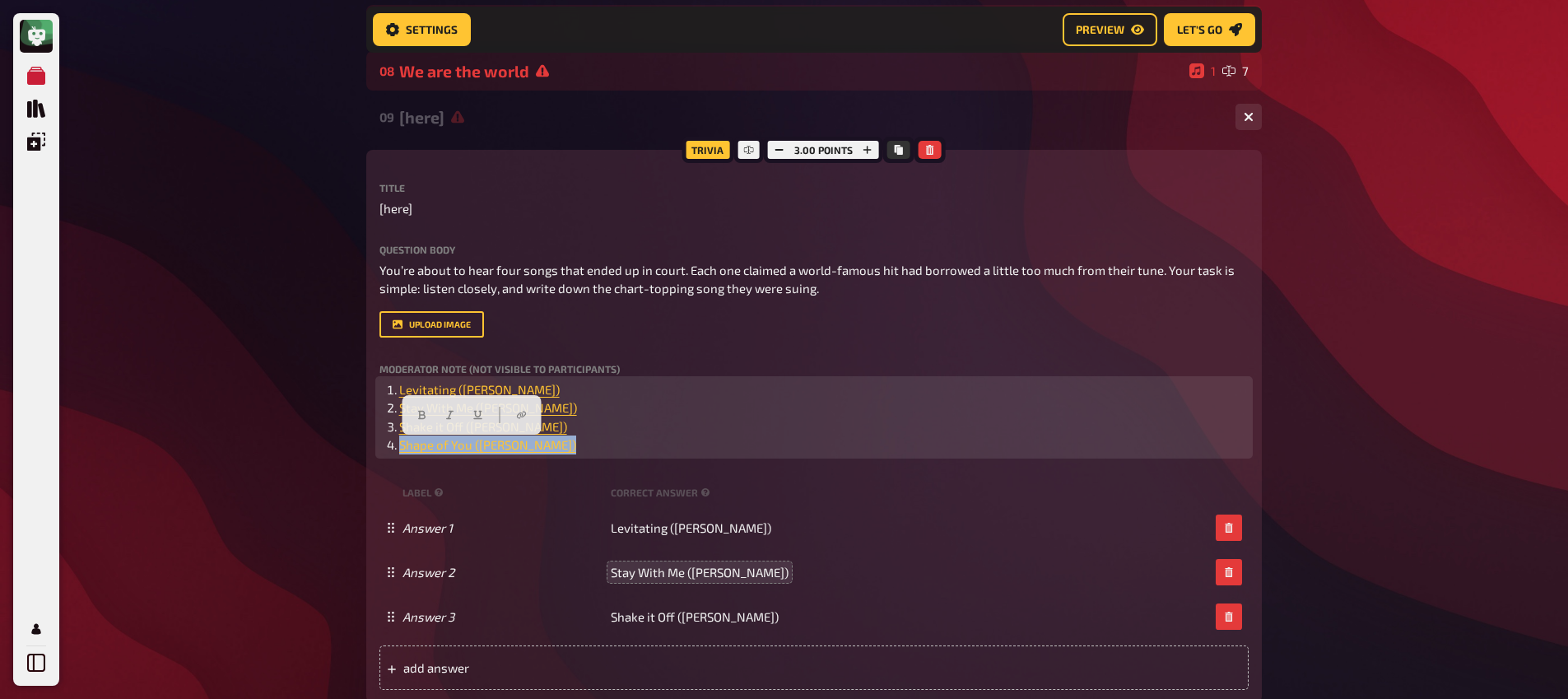
drag, startPoint x: 555, startPoint y: 448, endPoint x: 395, endPoint y: 442, distance: 160.1
click at [399, 442] on li "﻿ Shape of You (Ed Sheeran) ﻿" at bounding box center [824, 445] width 849 height 19
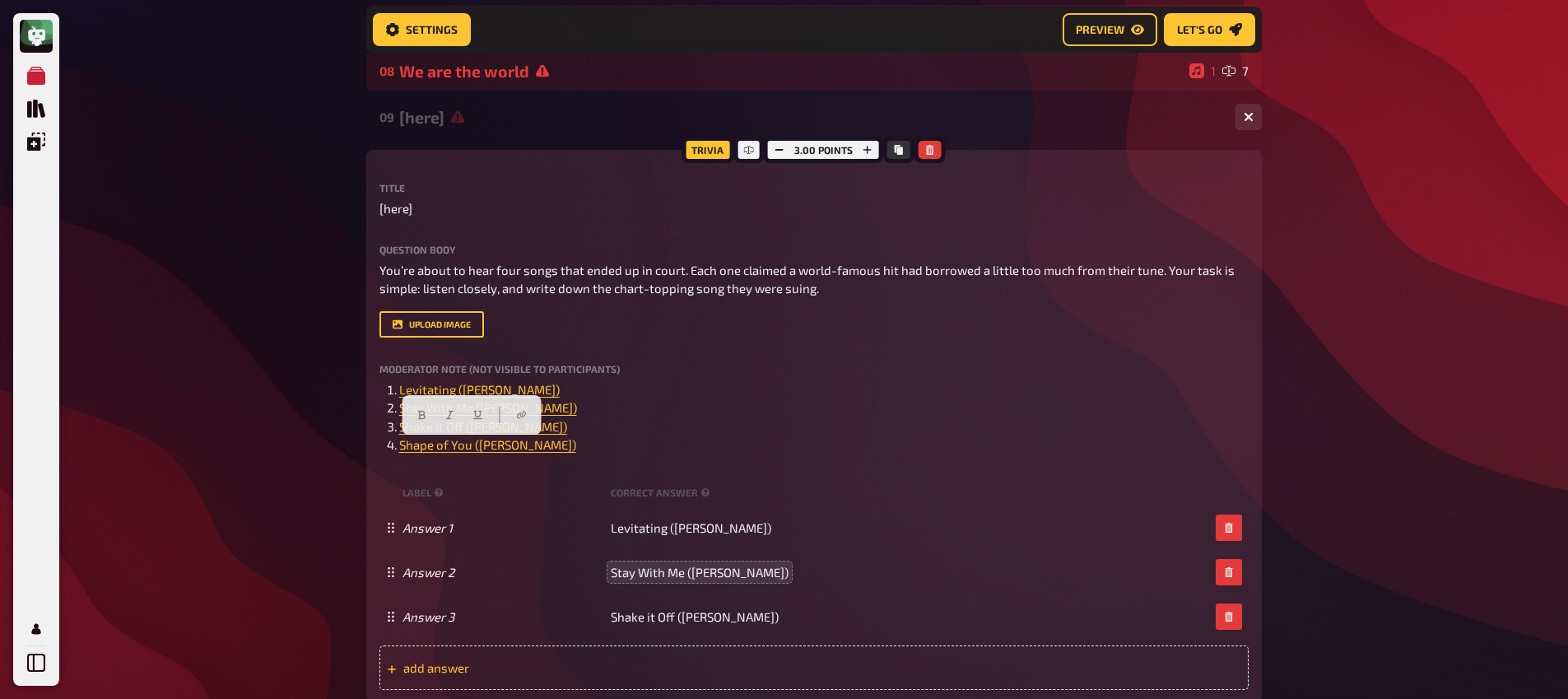
click at [558, 667] on span "add answer" at bounding box center [531, 667] width 256 height 15
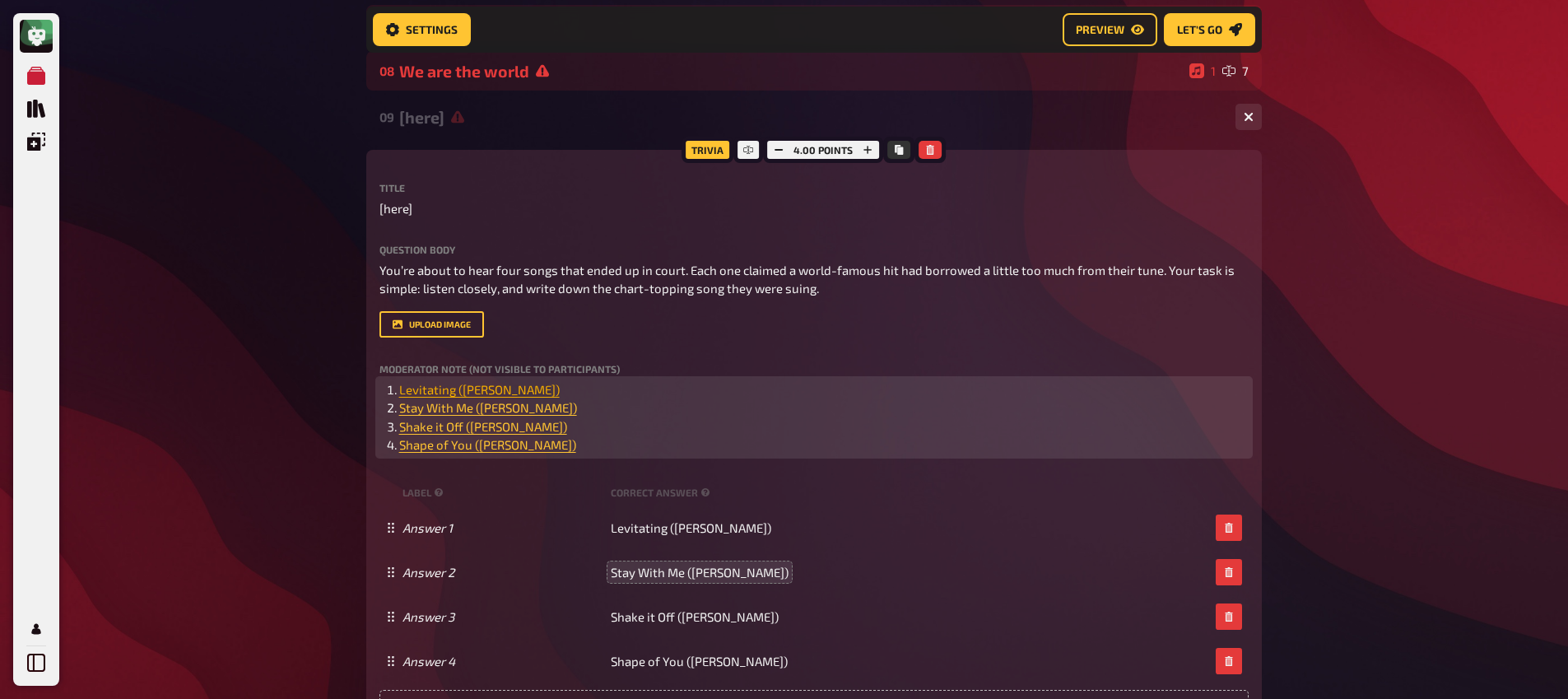
click at [399, 387] on span "Levitating (Dua Lipa)" at bounding box center [479, 390] width 161 height 15
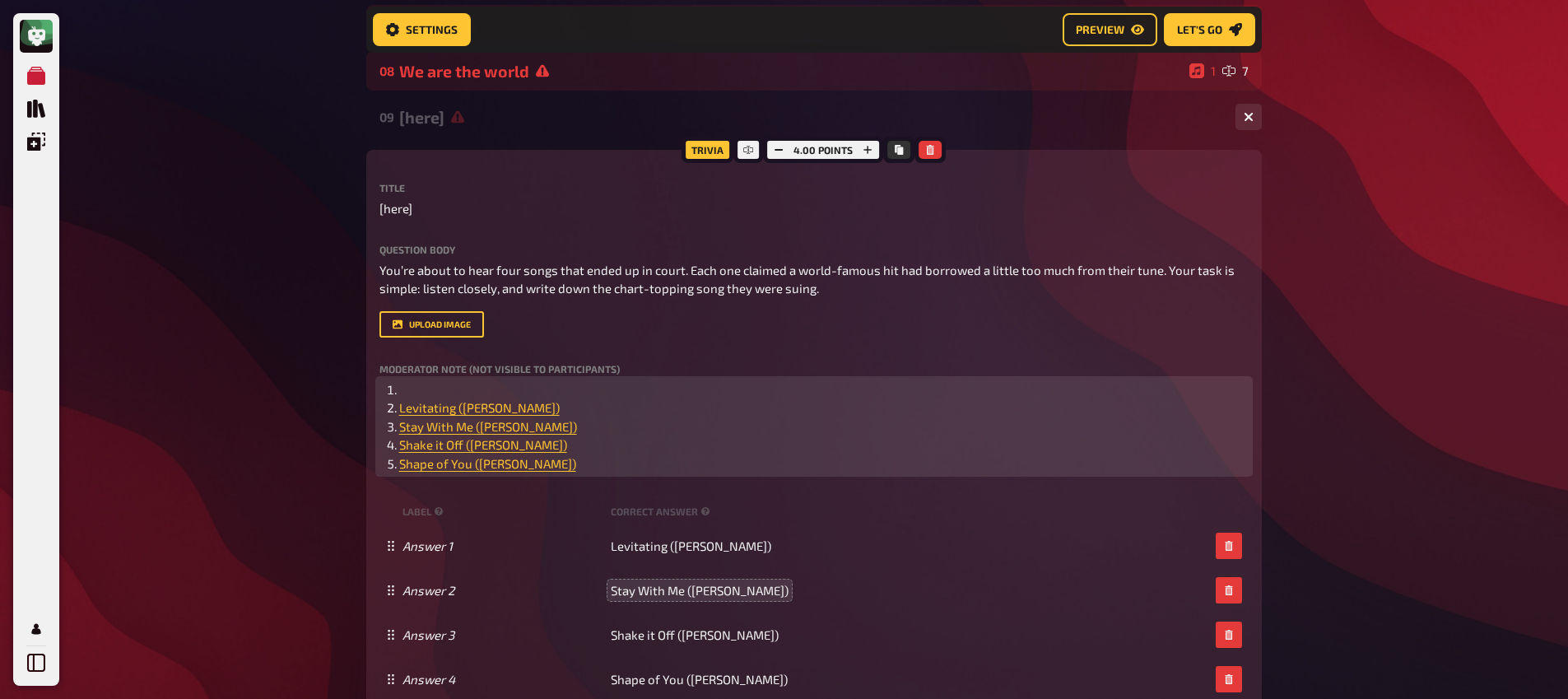
click at [436, 389] on li "﻿" at bounding box center [824, 390] width 849 height 19
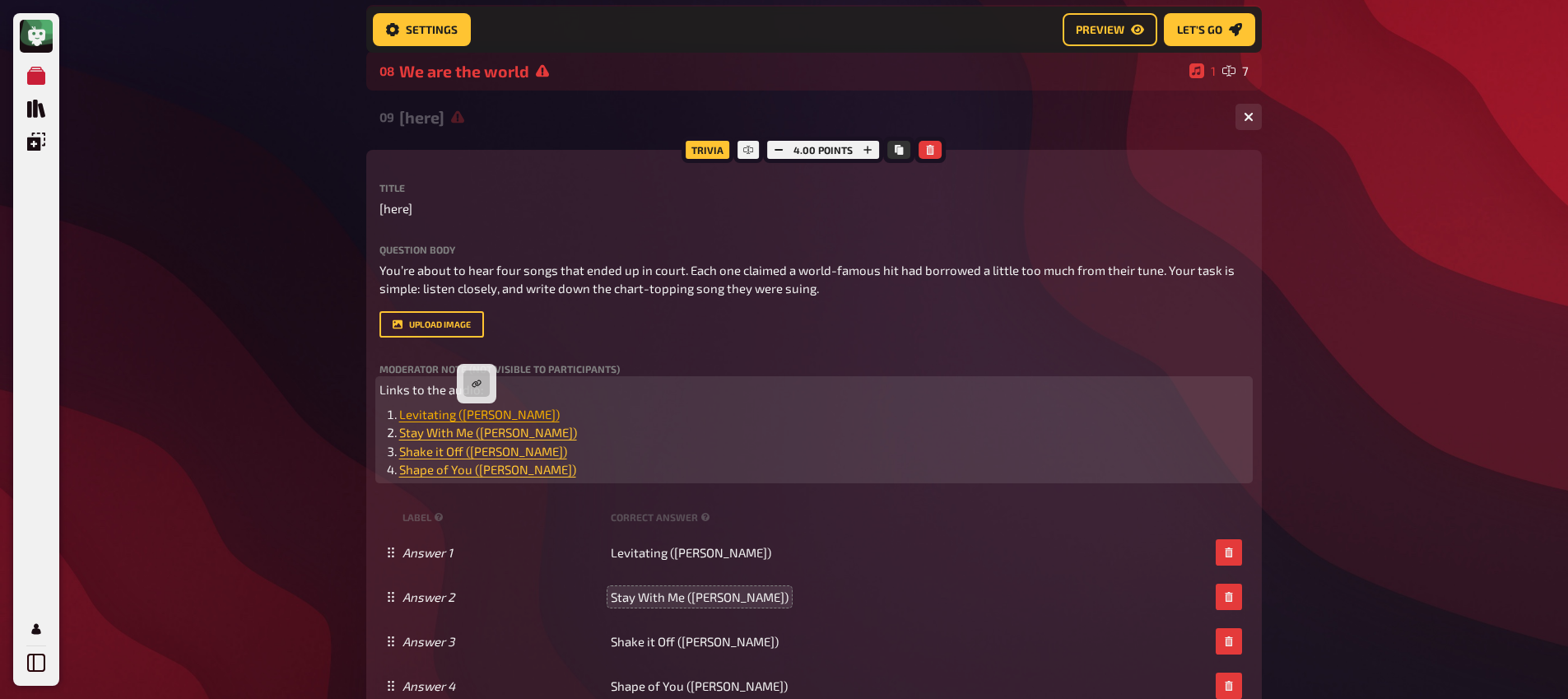
click at [479, 418] on span "Levitating (Dua Lipa)" at bounding box center [479, 414] width 161 height 15
click at [480, 388] on icon "button" at bounding box center [476, 383] width 10 height 10
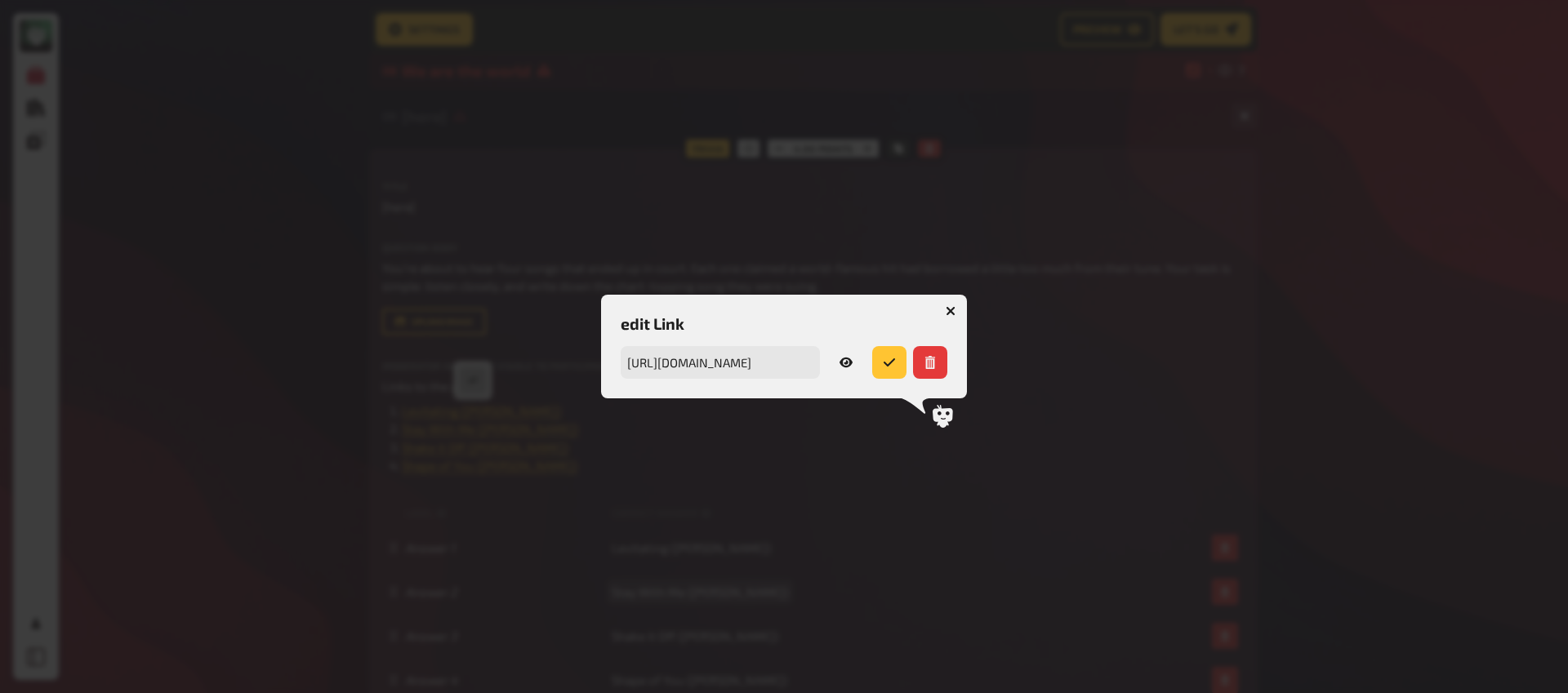
click at [844, 363] on icon "button" at bounding box center [846, 362] width 13 height 13
click at [951, 315] on icon "button" at bounding box center [950, 310] width 10 height 10
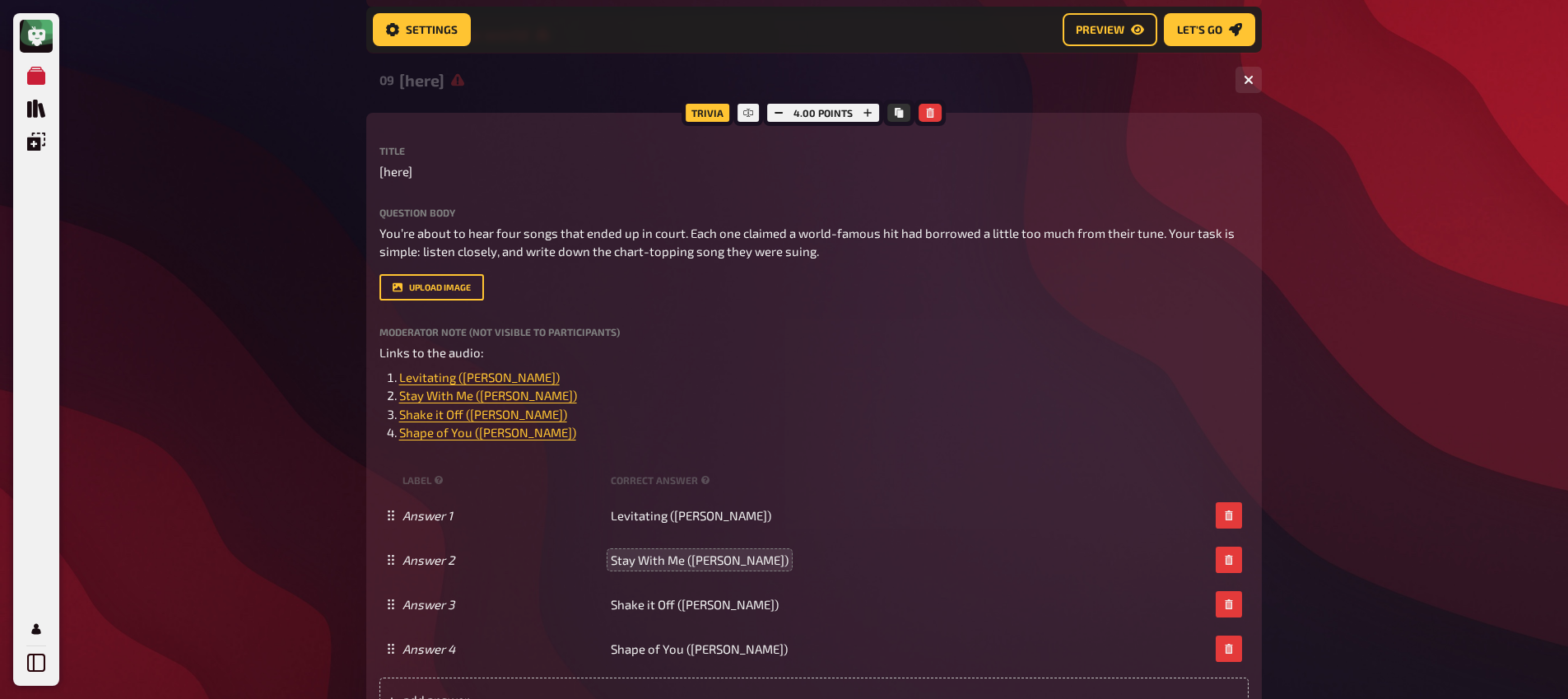
scroll to position [535, 0]
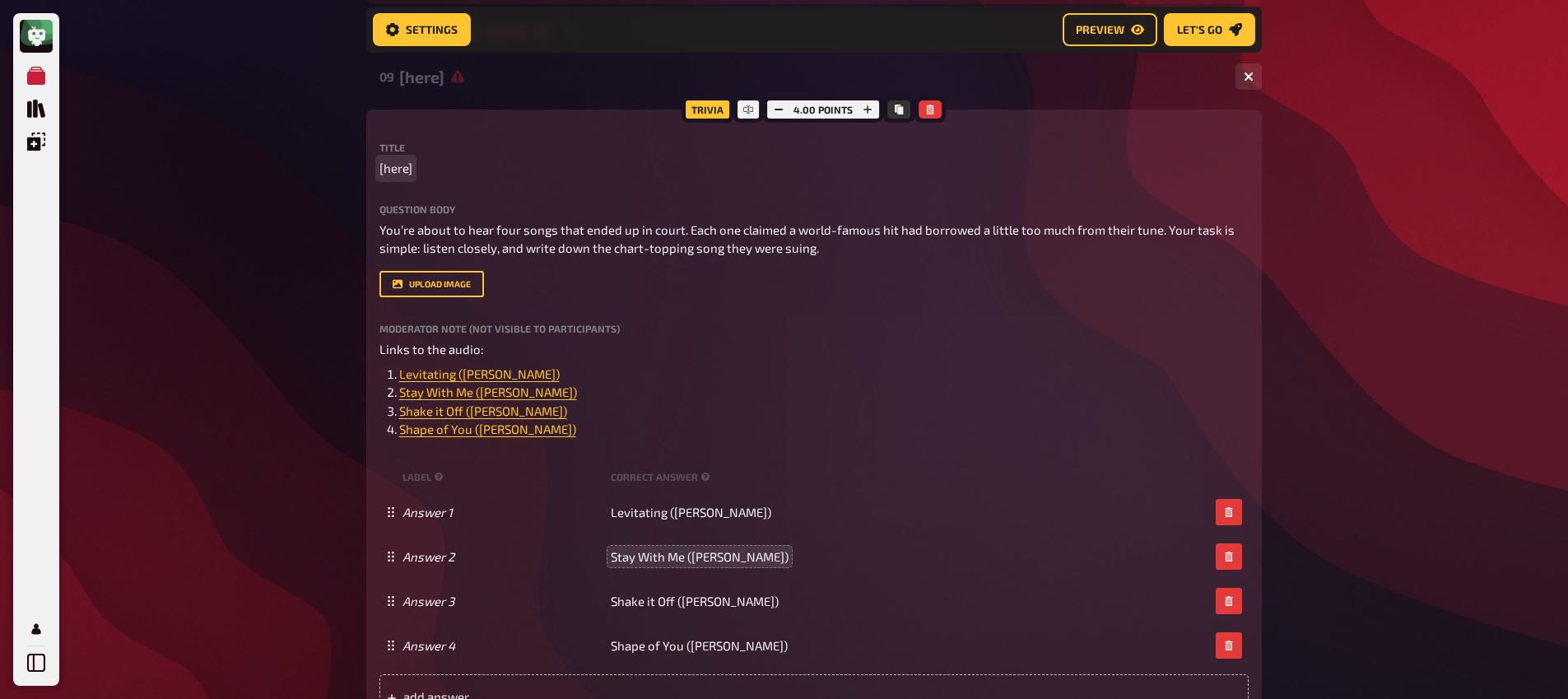
click at [403, 172] on span "[here]" at bounding box center [396, 169] width 33 height 19
click at [410, 171] on span "Borrowed Tracks" at bounding box center [427, 169] width 96 height 19
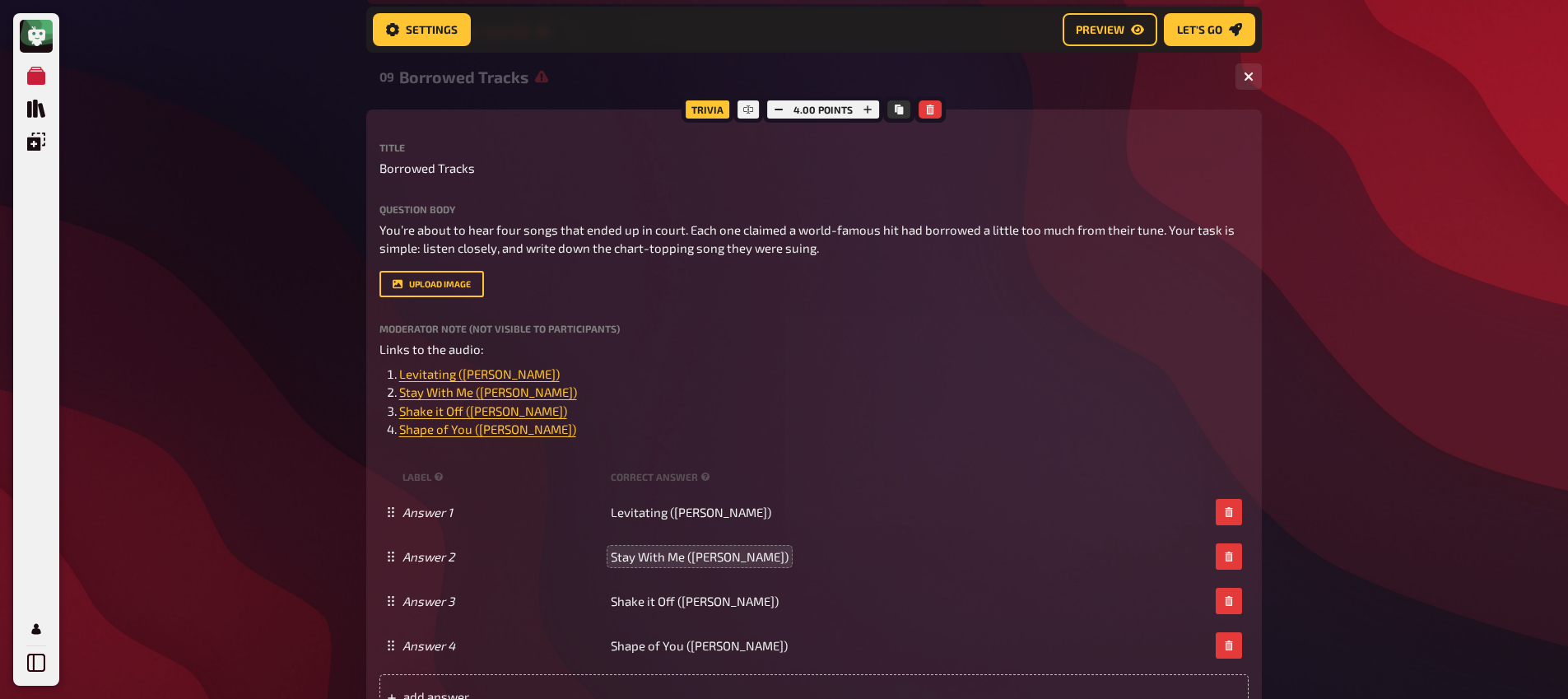
click at [347, 288] on div "My Quizzes Quiz Library Overlays Profile Home My Quizzes Brainy Banter Bonanza …" at bounding box center [784, 457] width 1568 height 1985
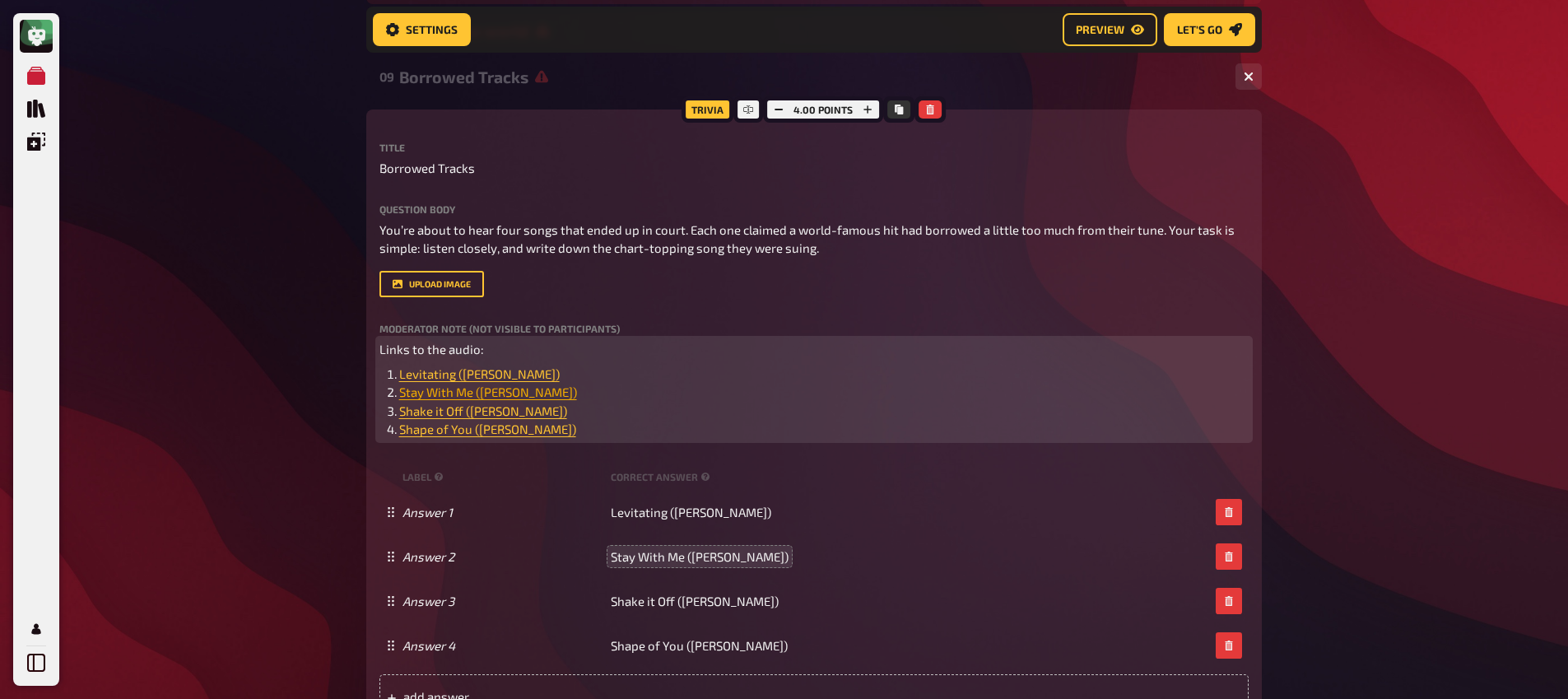
click at [469, 397] on span "Stay With Me (Sam Smith)" at bounding box center [488, 391] width 178 height 15
click at [475, 363] on icon "button" at bounding box center [473, 361] width 10 height 10
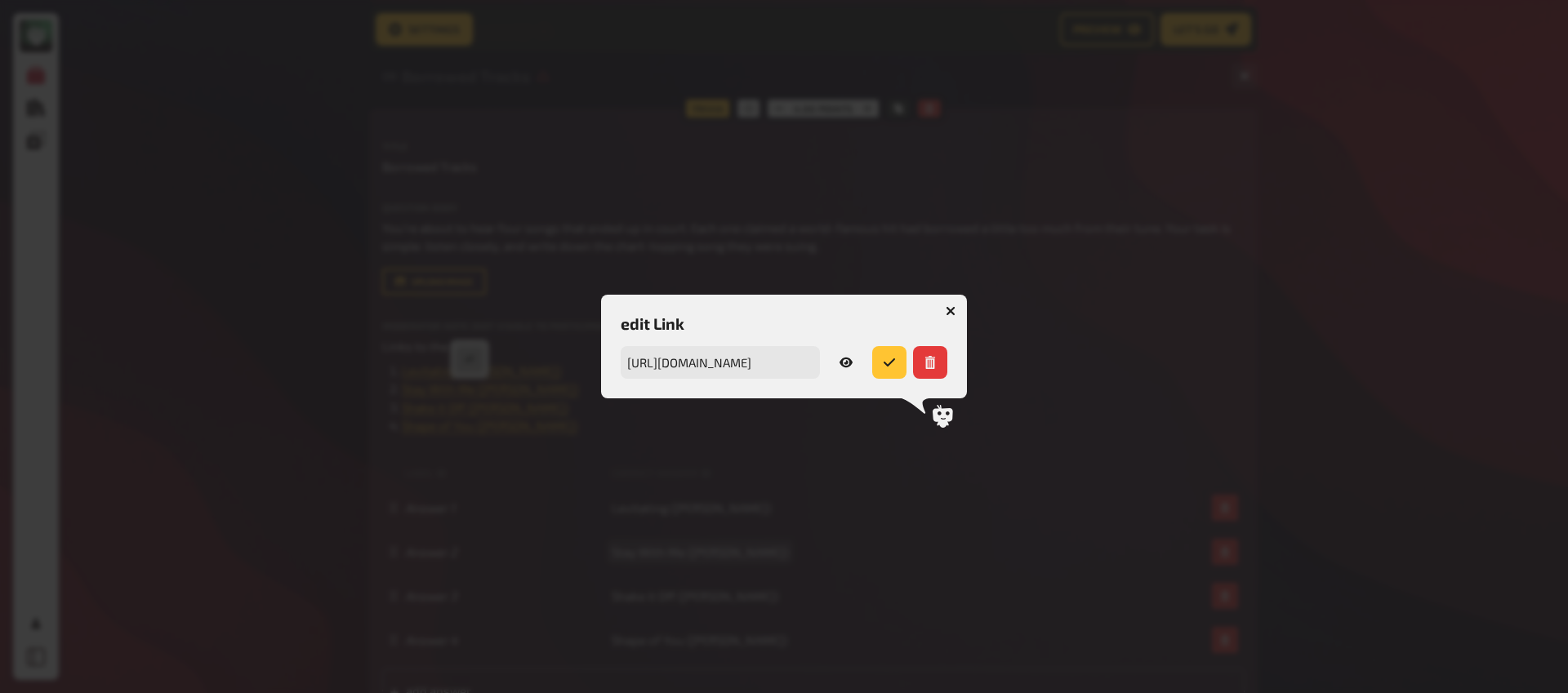
click at [842, 363] on icon "button" at bounding box center [846, 362] width 13 height 10
click at [947, 307] on icon "button" at bounding box center [951, 310] width 16 height 16
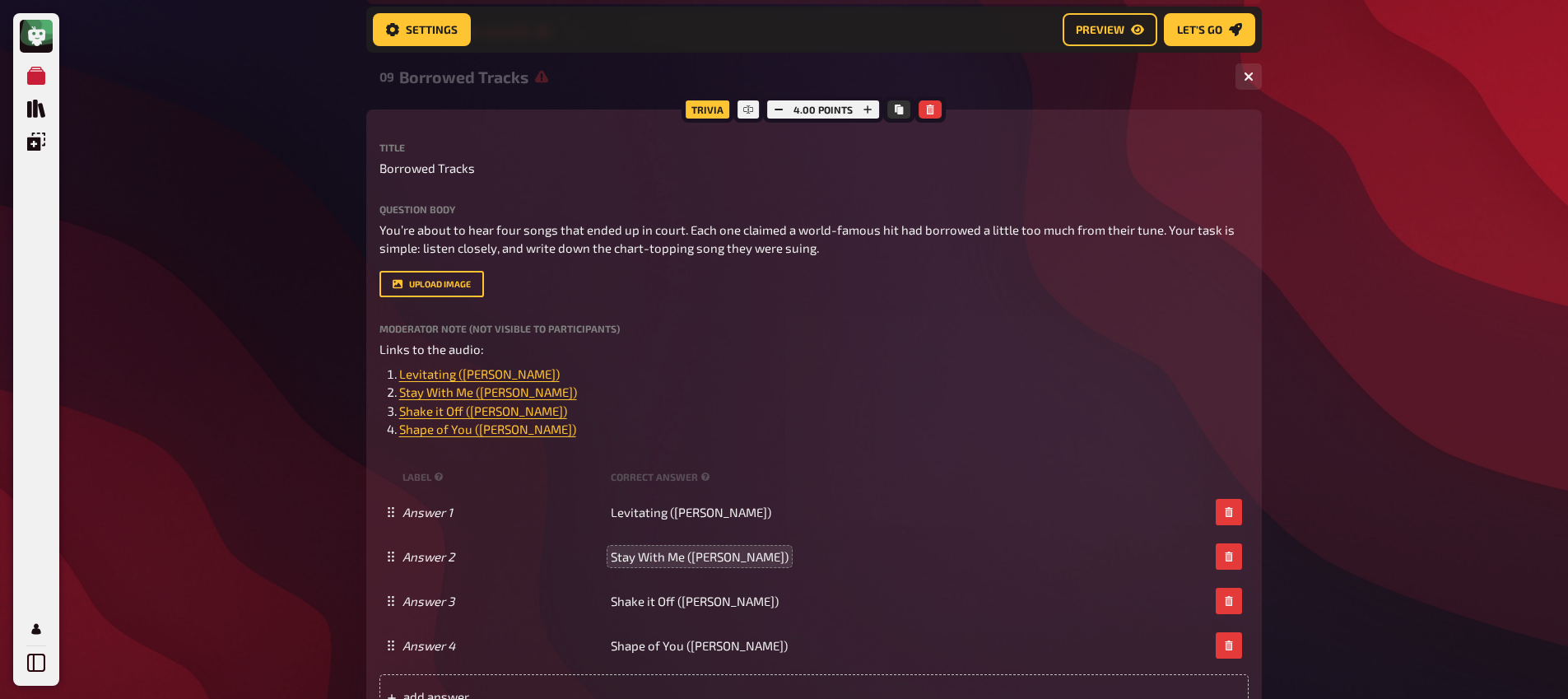
click at [186, 367] on div "My Quizzes Quiz Library Overlays Profile Home My Quizzes Brainy Banter Bonanza …" at bounding box center [784, 457] width 1568 height 1985
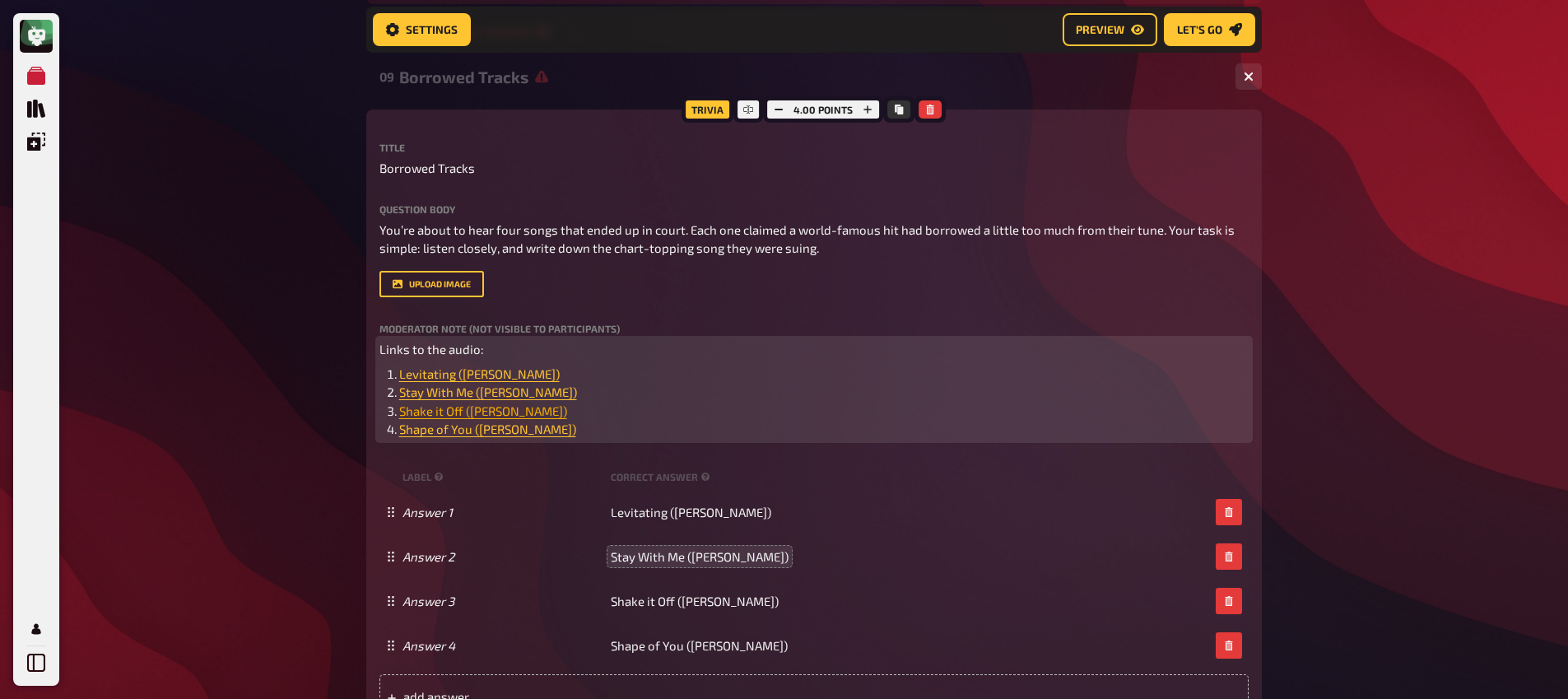
click at [467, 413] on span "Shake it Off (Taylor Swift)" at bounding box center [483, 411] width 168 height 15
click at [468, 384] on icon "button" at bounding box center [465, 380] width 10 height 10
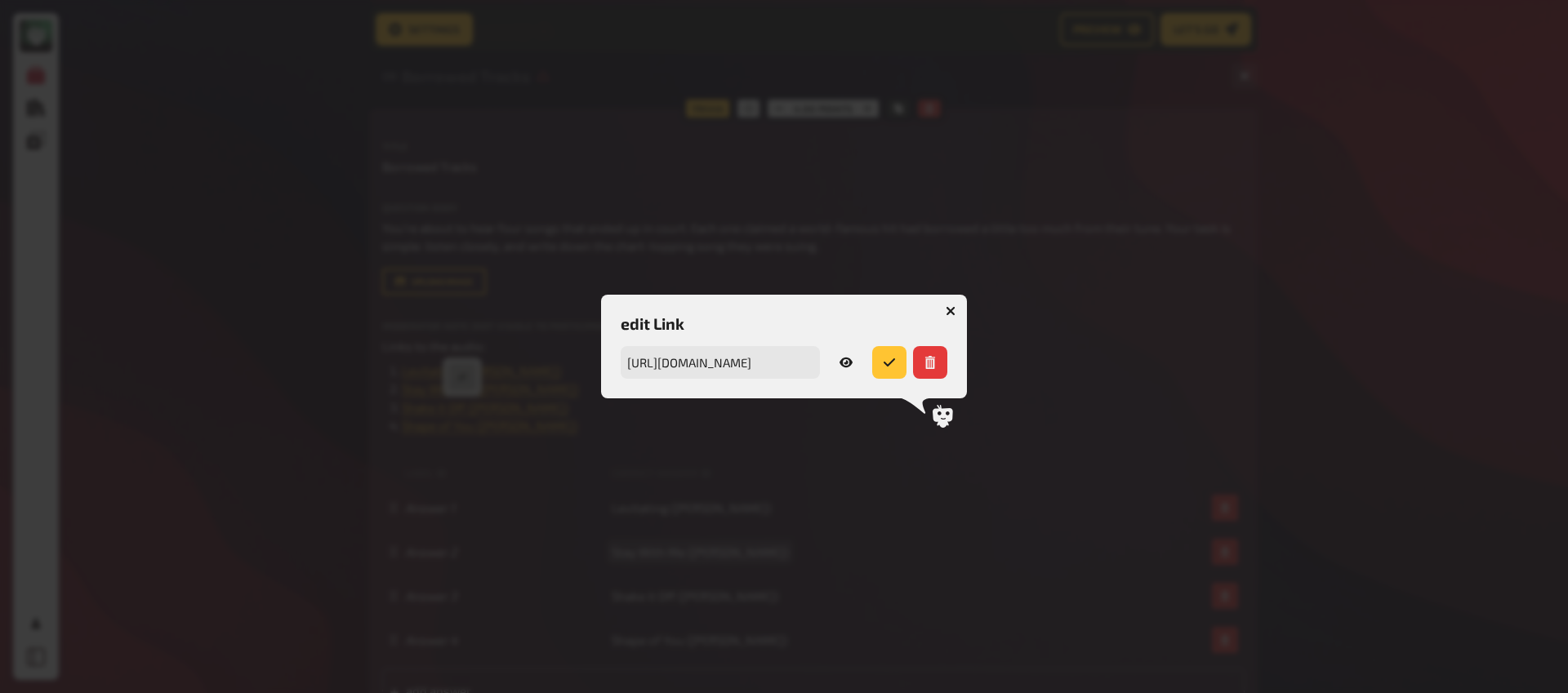
click at [844, 357] on icon "button" at bounding box center [846, 362] width 13 height 10
click at [953, 315] on icon "button" at bounding box center [950, 310] width 10 height 10
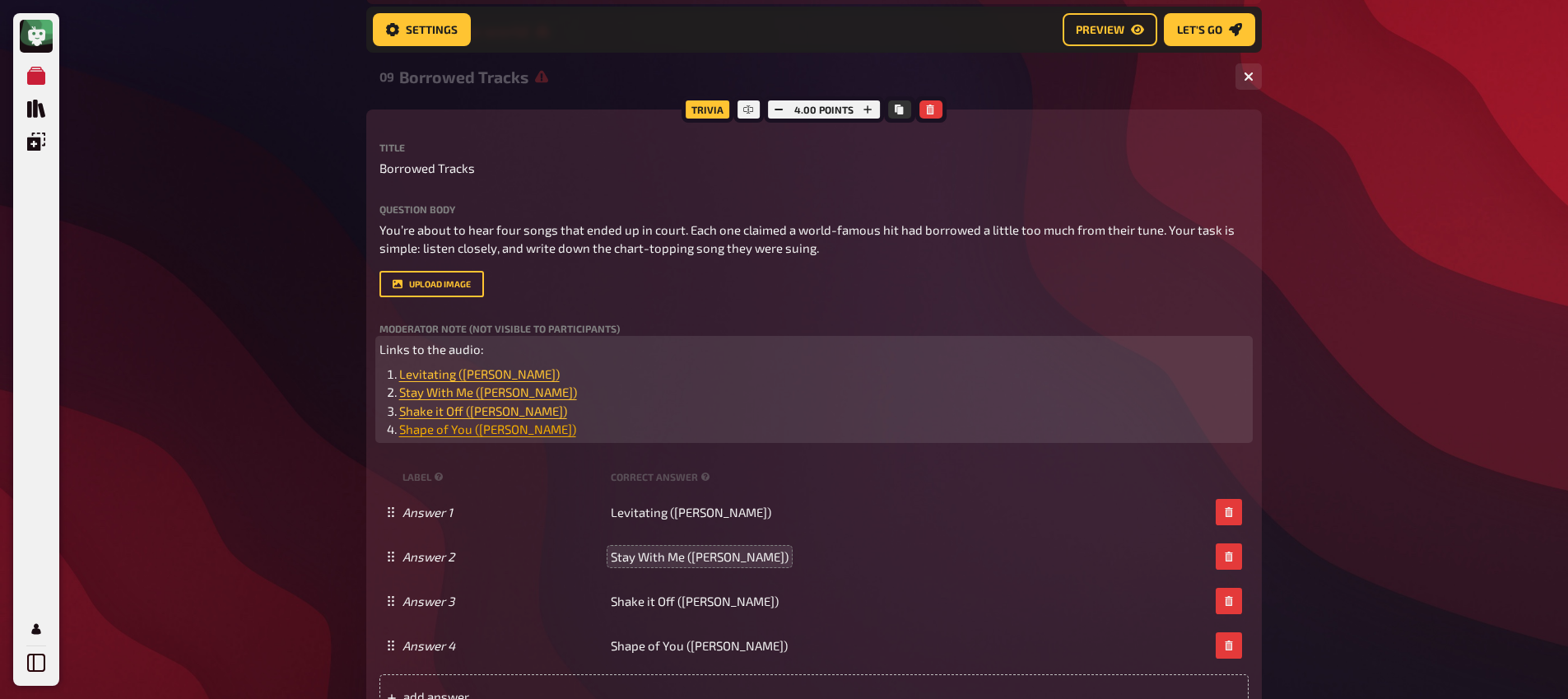
click at [490, 433] on span "Shape of You (Ed Sheeran)" at bounding box center [487, 428] width 177 height 15
click at [491, 402] on icon "button" at bounding box center [490, 399] width 10 height 10
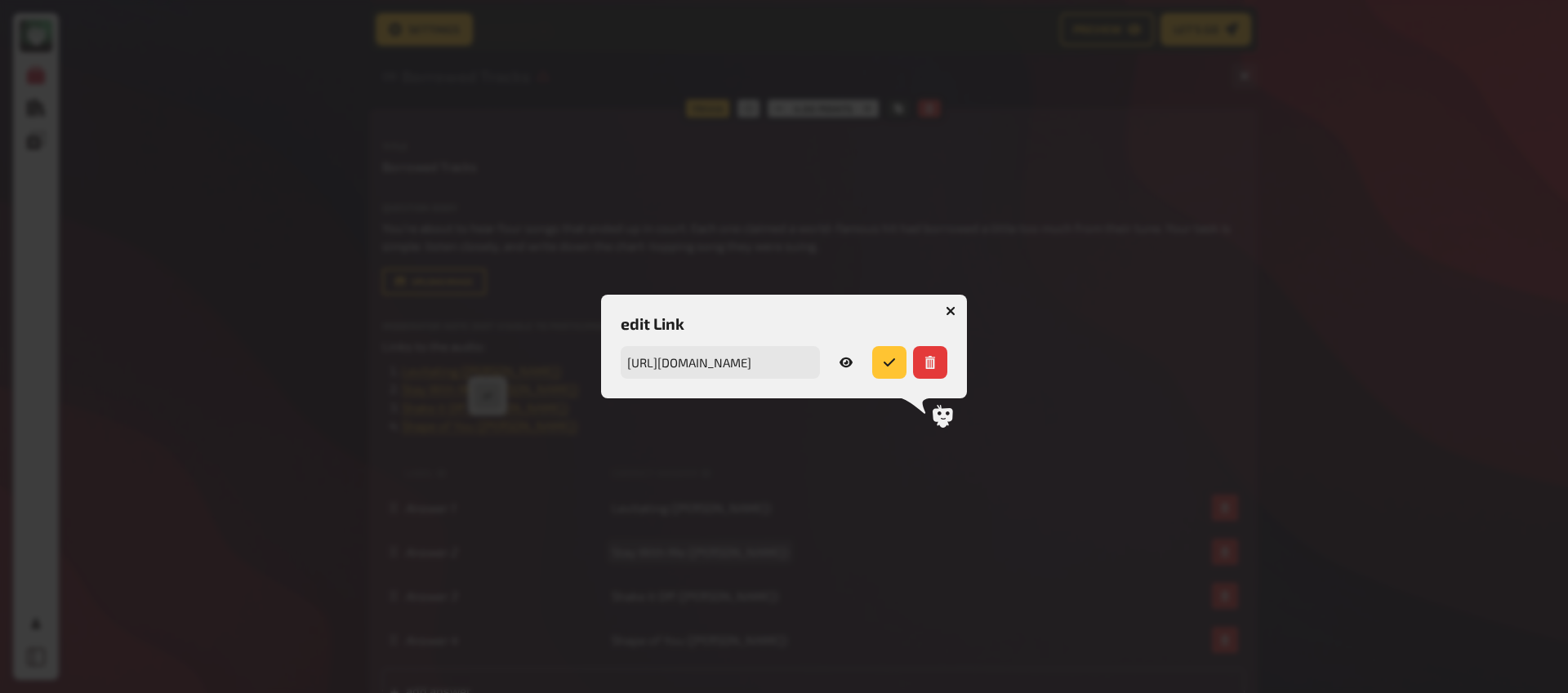
click at [852, 362] on icon "button" at bounding box center [846, 362] width 13 height 10
click at [947, 308] on icon "button" at bounding box center [951, 310] width 16 height 16
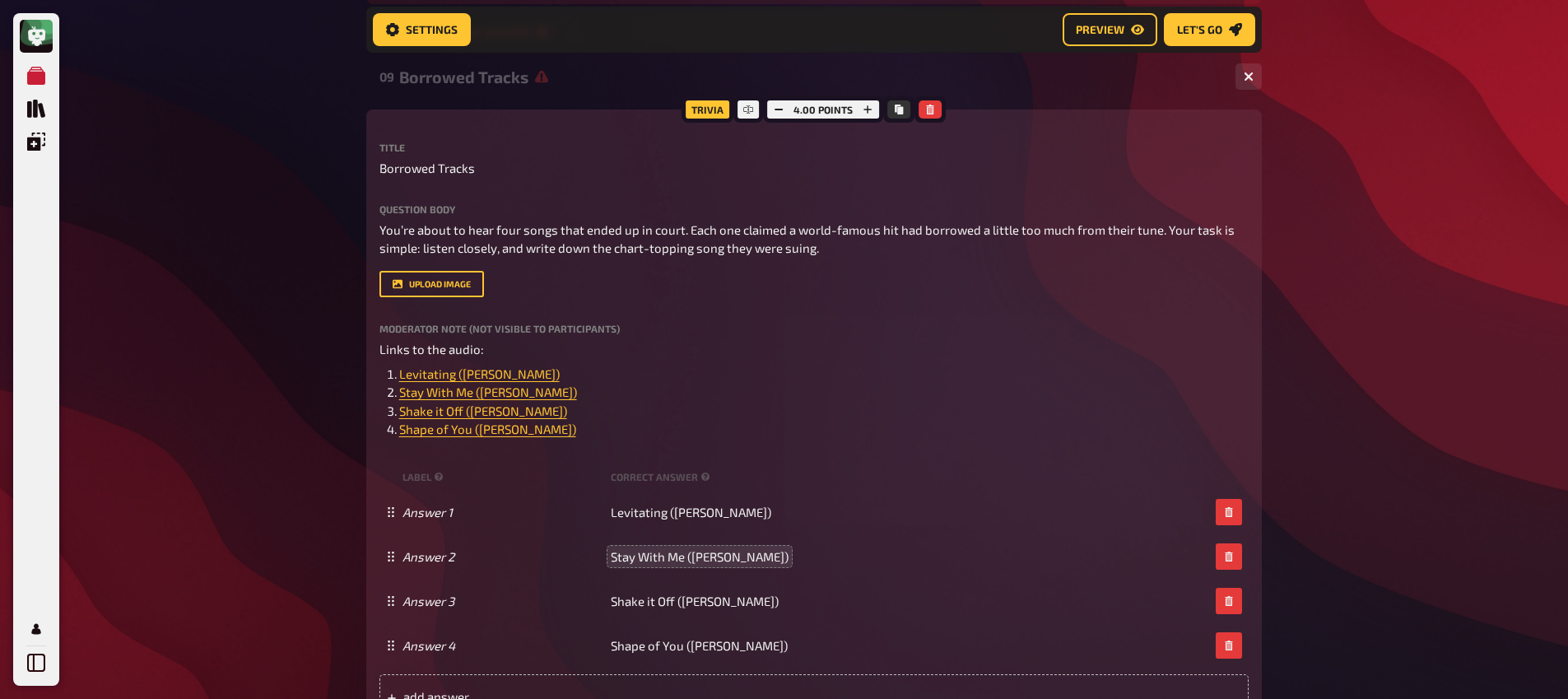
click at [250, 278] on div "My Quizzes Quiz Library Overlays Profile Home My Quizzes Brainy Banter Bonanza …" at bounding box center [784, 457] width 1568 height 1985
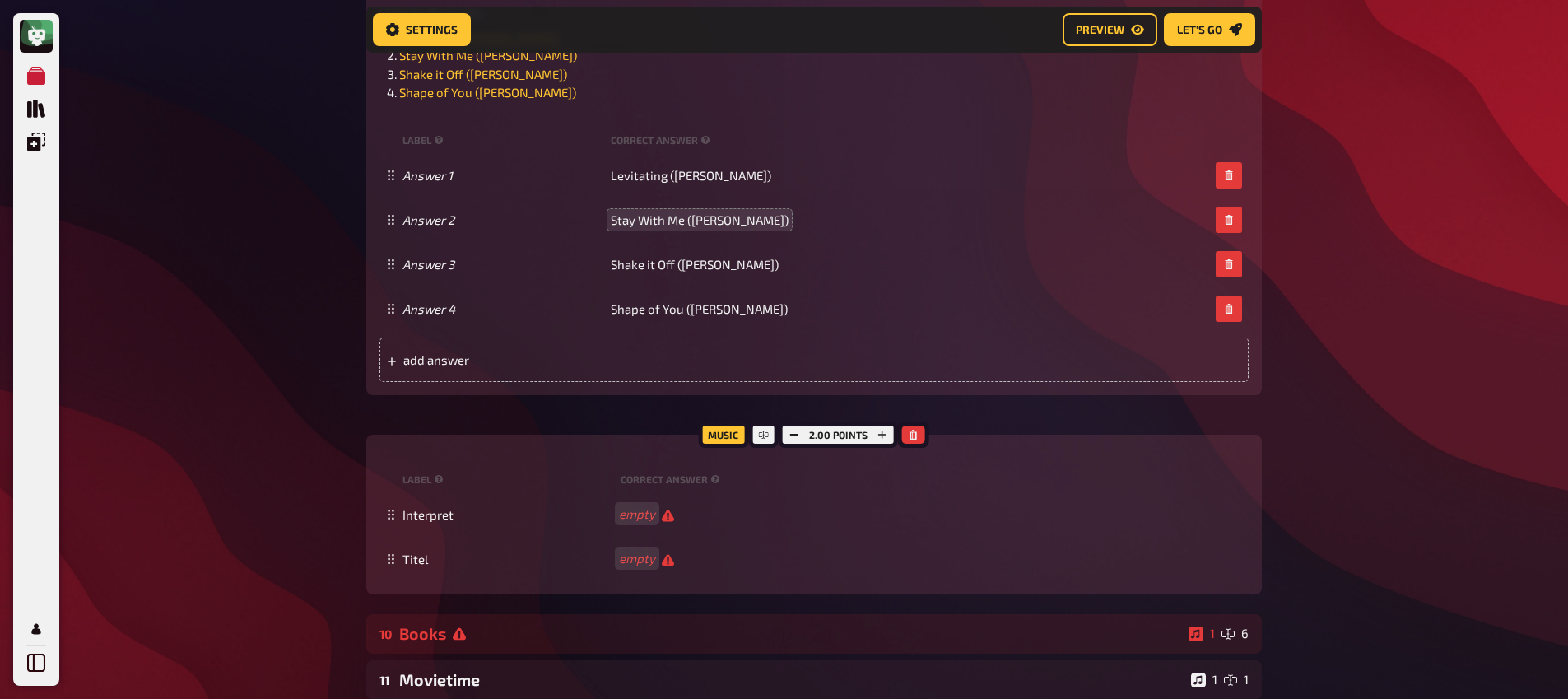
scroll to position [877, 0]
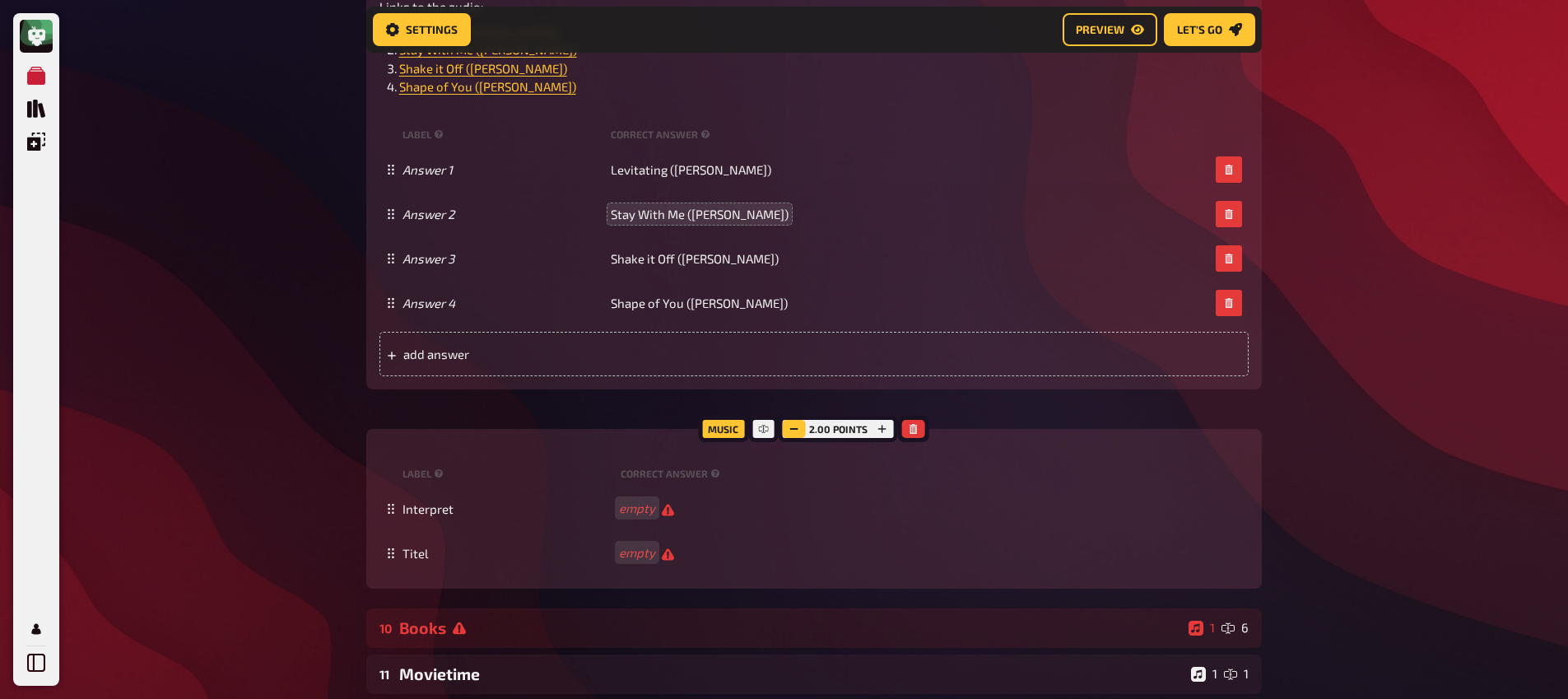
click at [795, 434] on icon "button" at bounding box center [794, 428] width 10 height 10
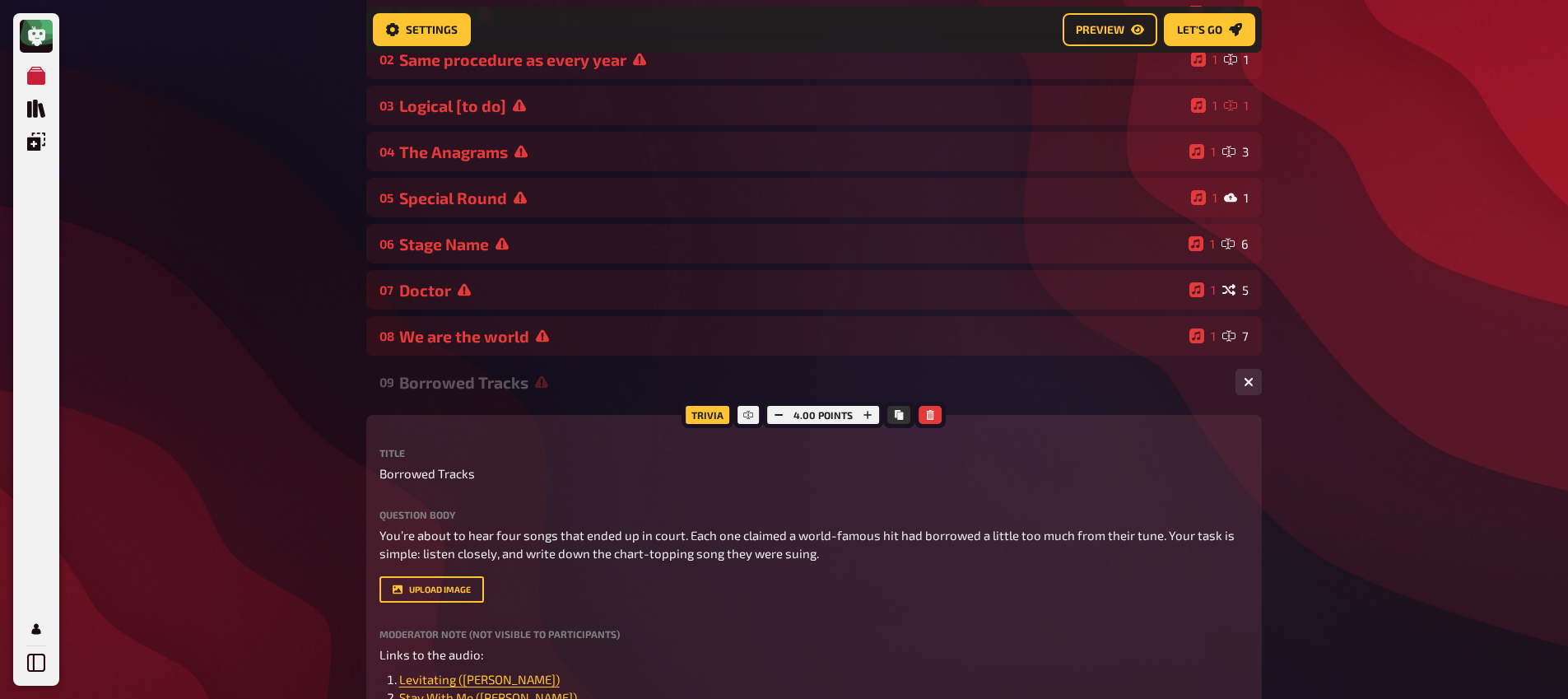
scroll to position [230, 0]
click at [487, 375] on div "Borrowed Tracks" at bounding box center [810, 382] width 823 height 19
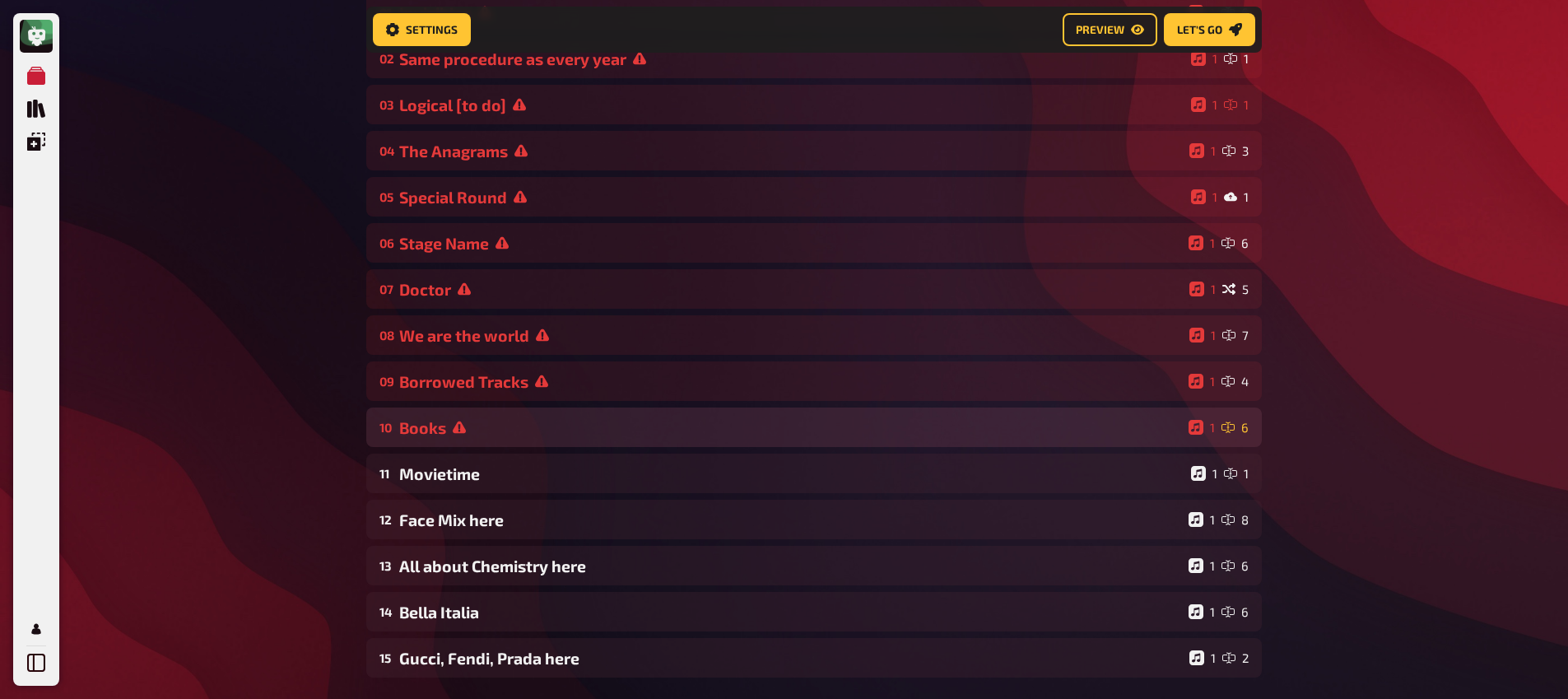
click at [491, 434] on div "Books" at bounding box center [790, 428] width 783 height 19
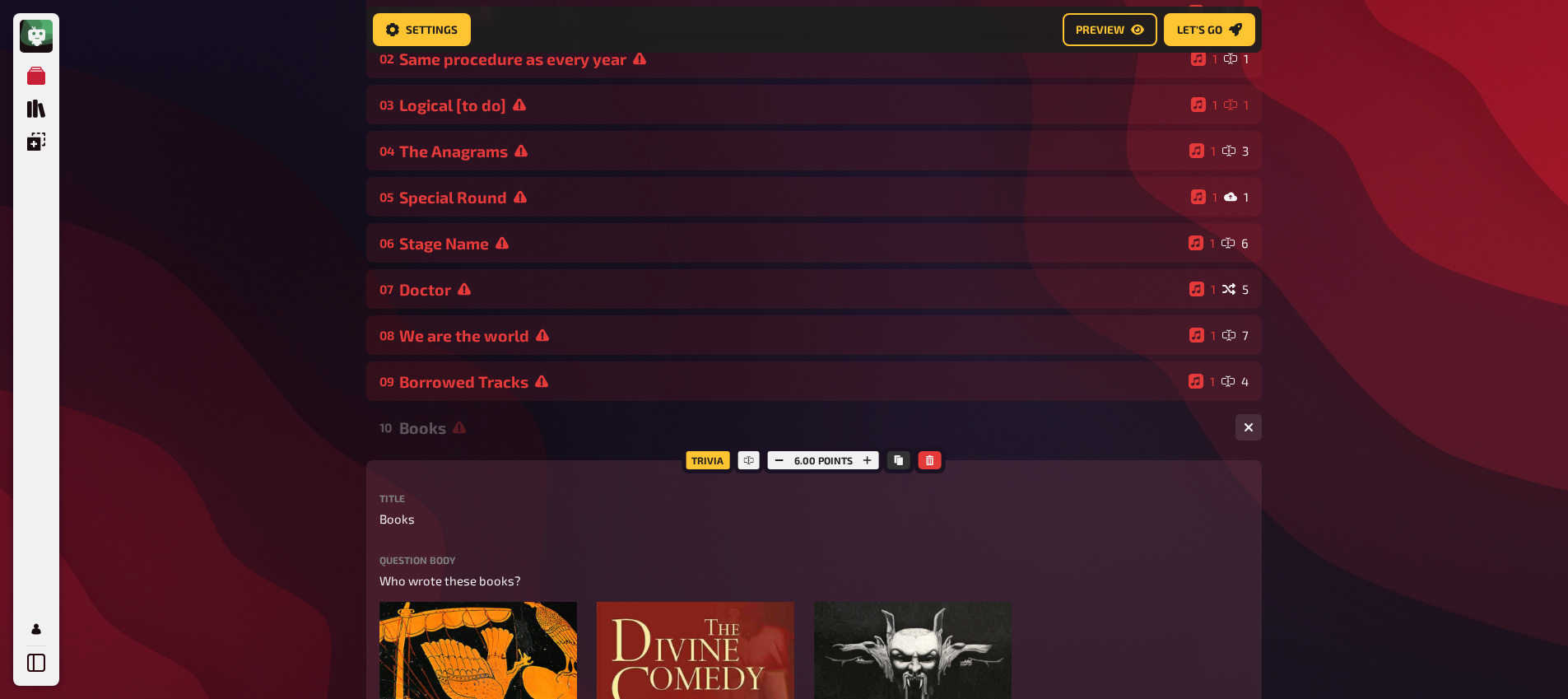
click at [491, 433] on div "Books" at bounding box center [810, 428] width 823 height 19
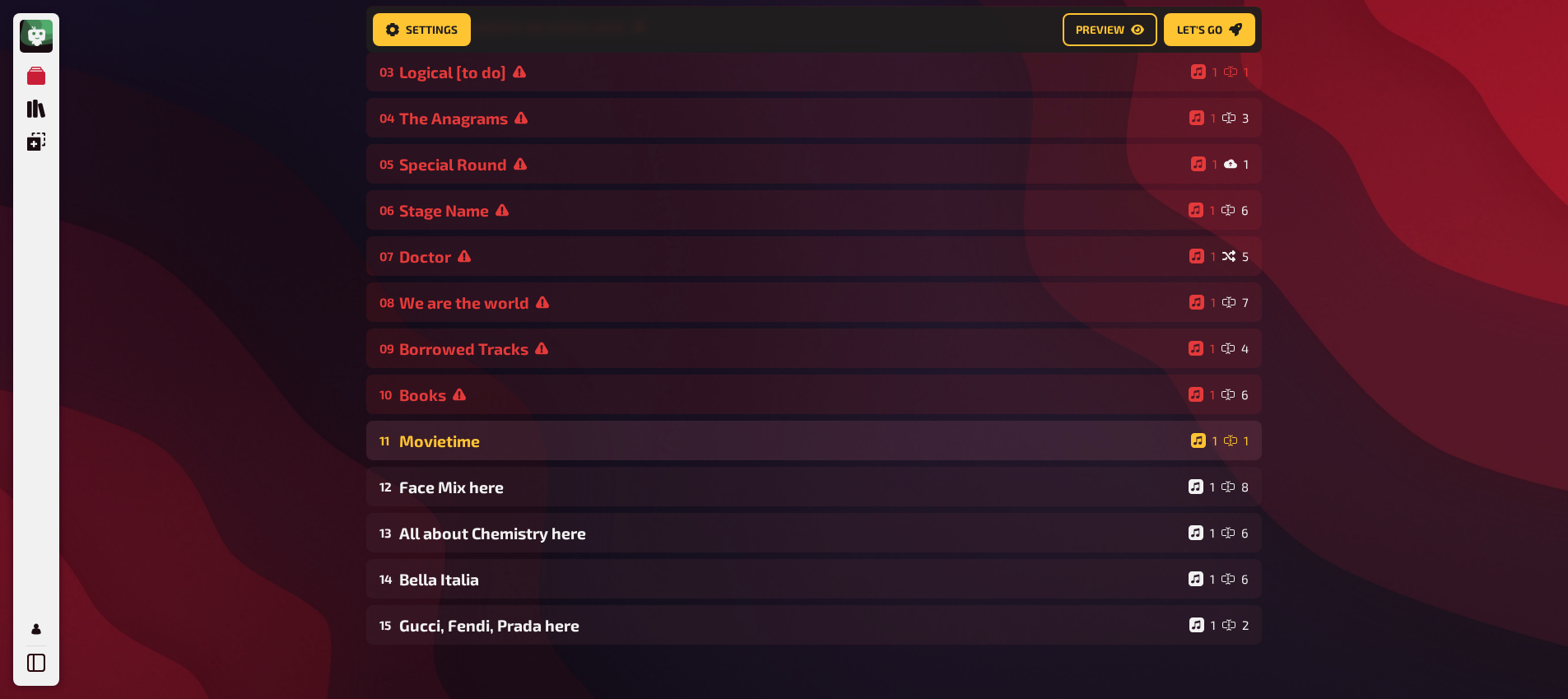
click at [482, 446] on div "Movietime" at bounding box center [791, 441] width 785 height 19
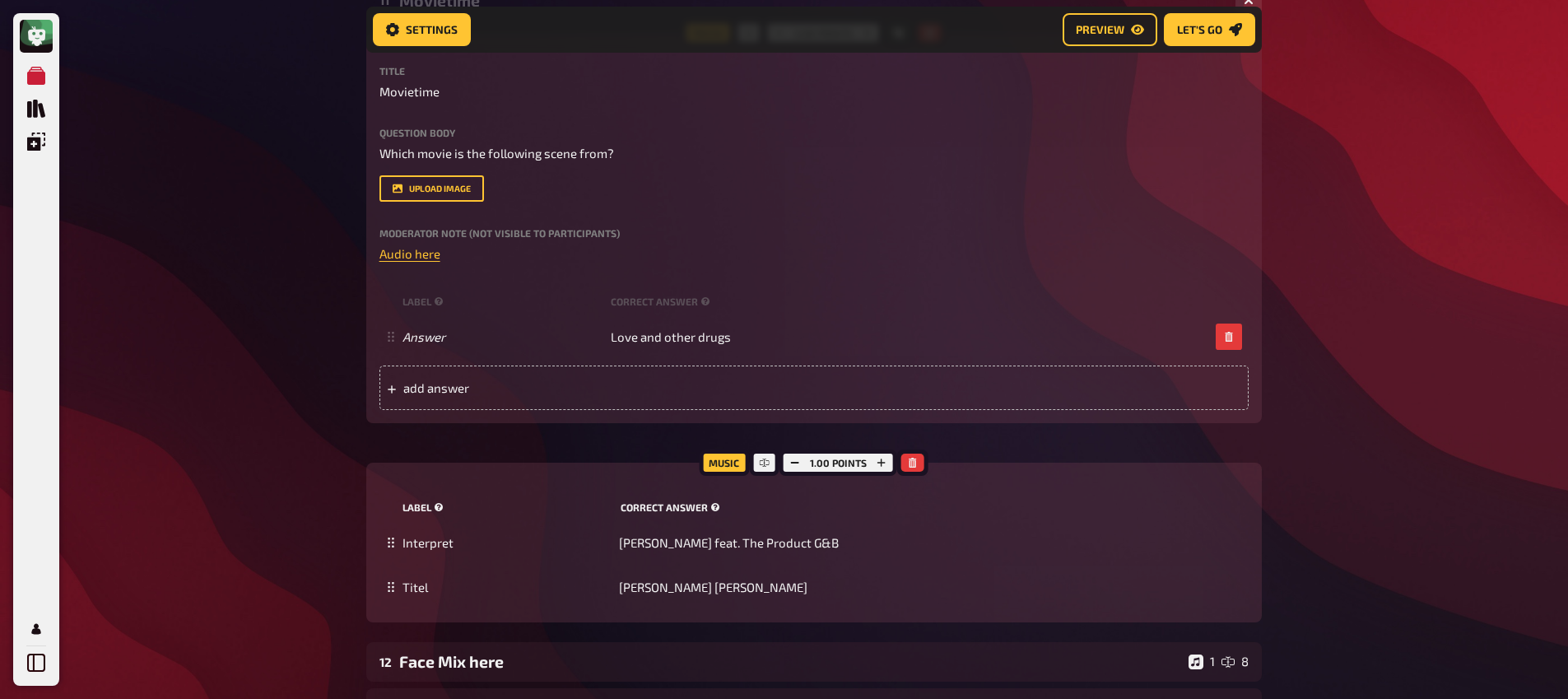
scroll to position [734, 0]
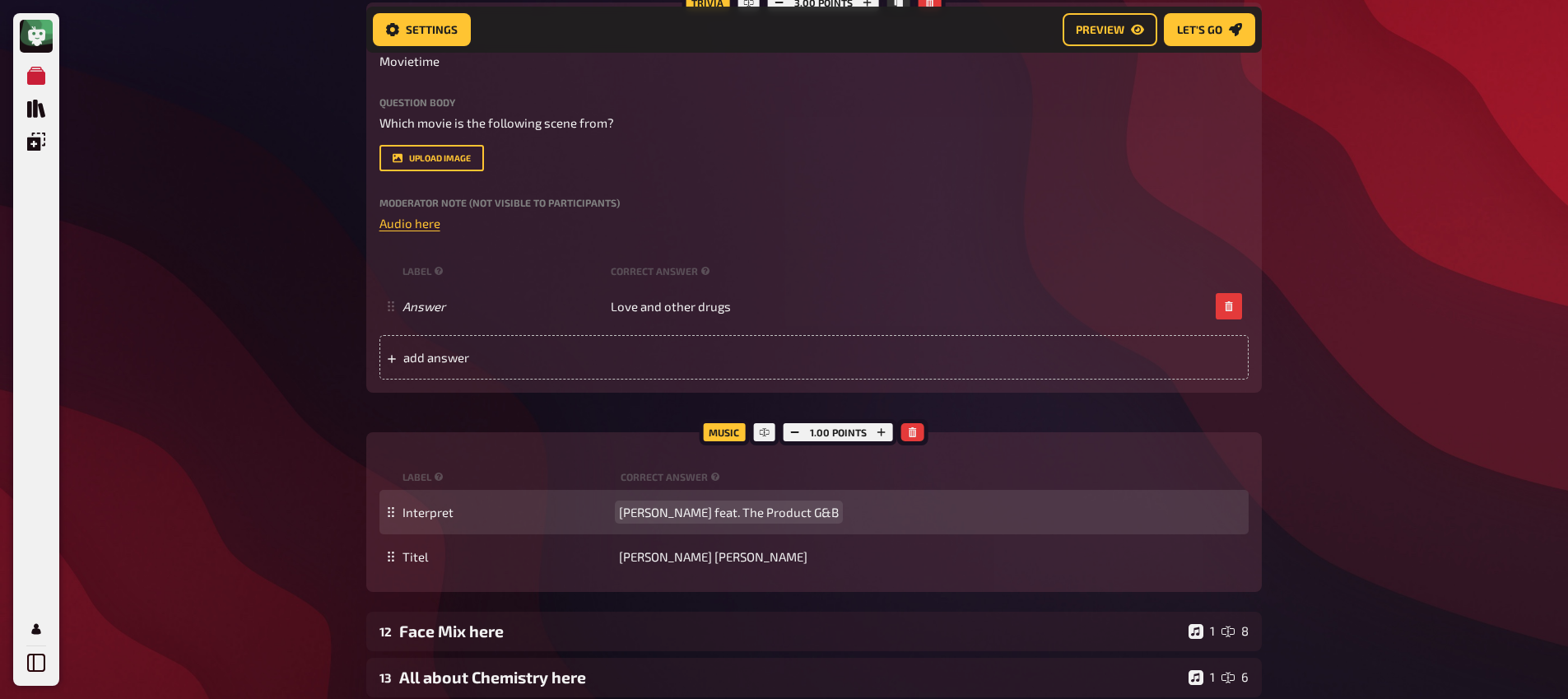
click at [681, 513] on span "Santana feat. The Product G&B" at bounding box center [729, 512] width 220 height 15
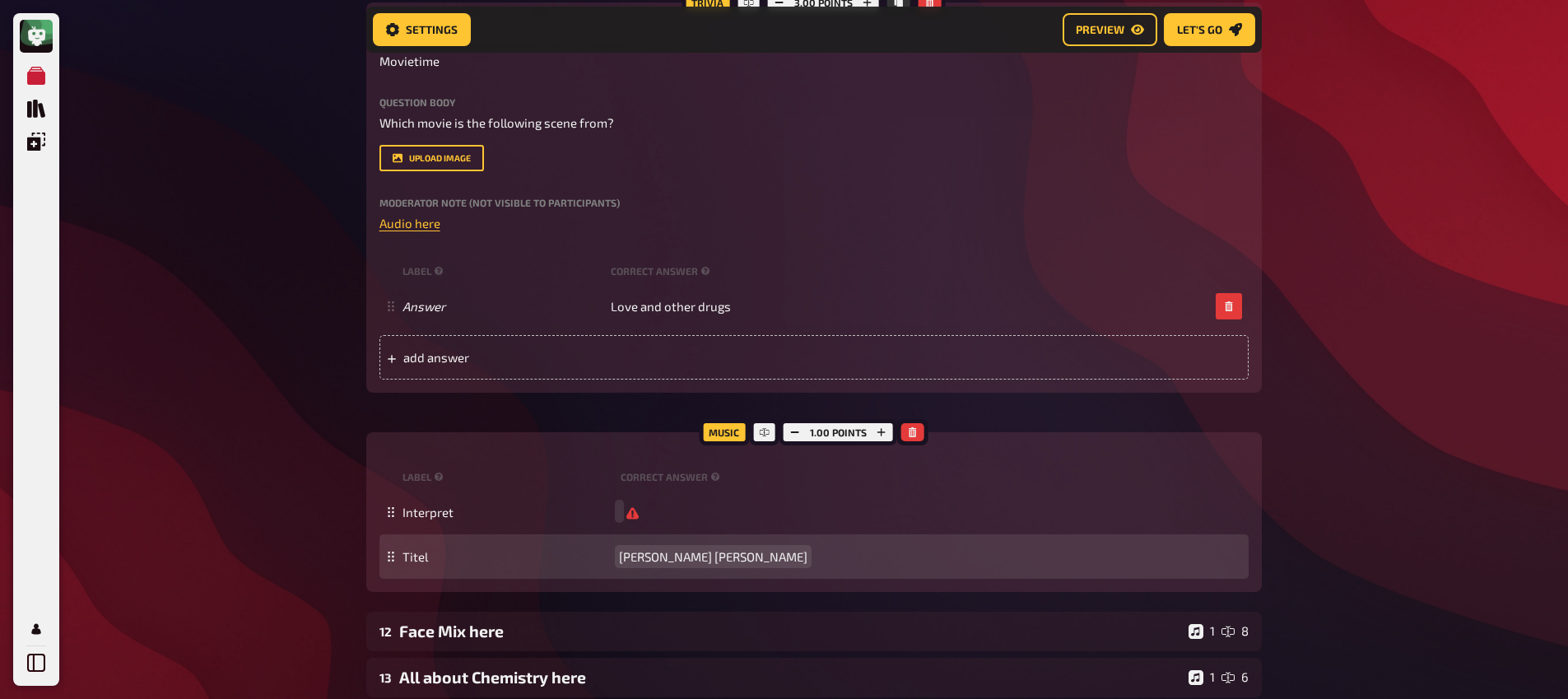
click at [670, 563] on span "Maria Maria" at bounding box center [713, 557] width 188 height 15
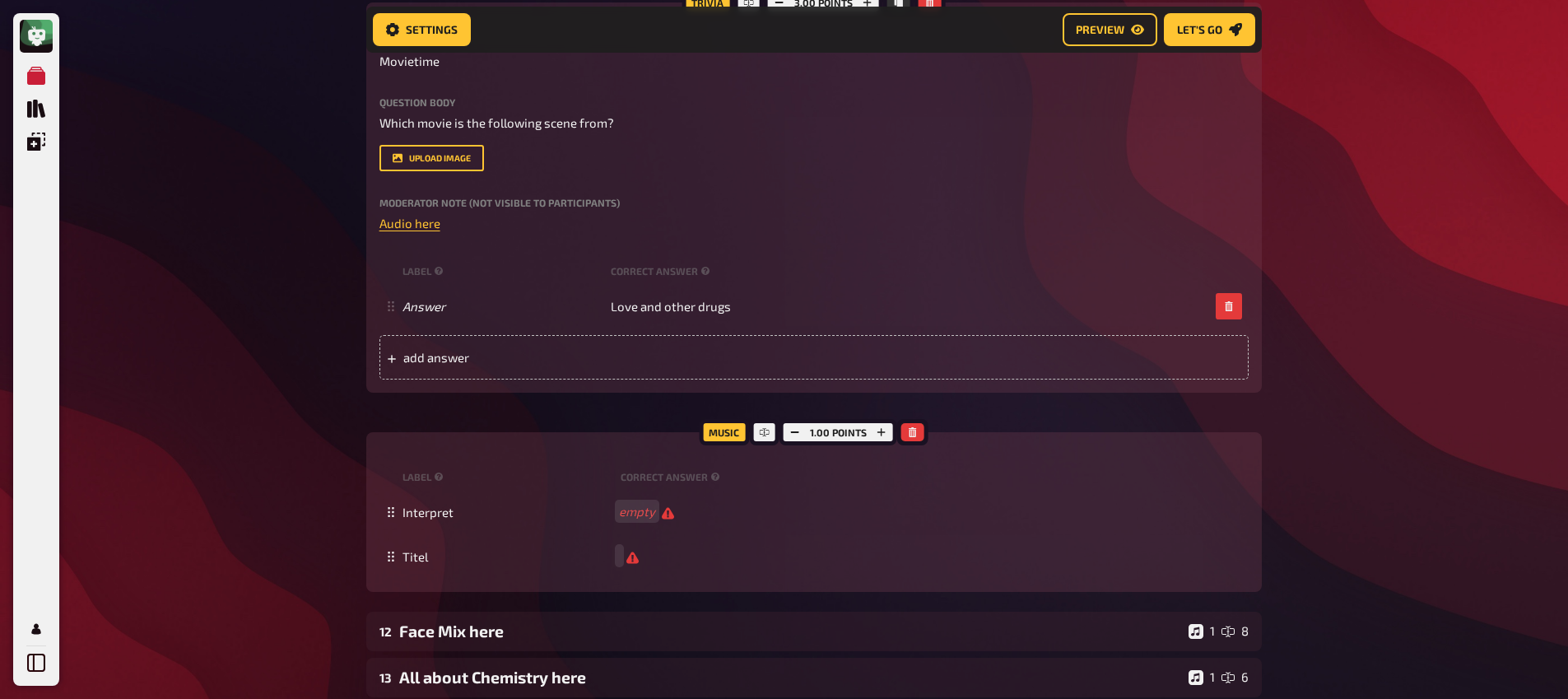
click at [331, 497] on div "My Quizzes Quiz Library Overlays Profile Home My Quizzes Brainy Banter Bonanza …" at bounding box center [784, 142] width 1568 height 1753
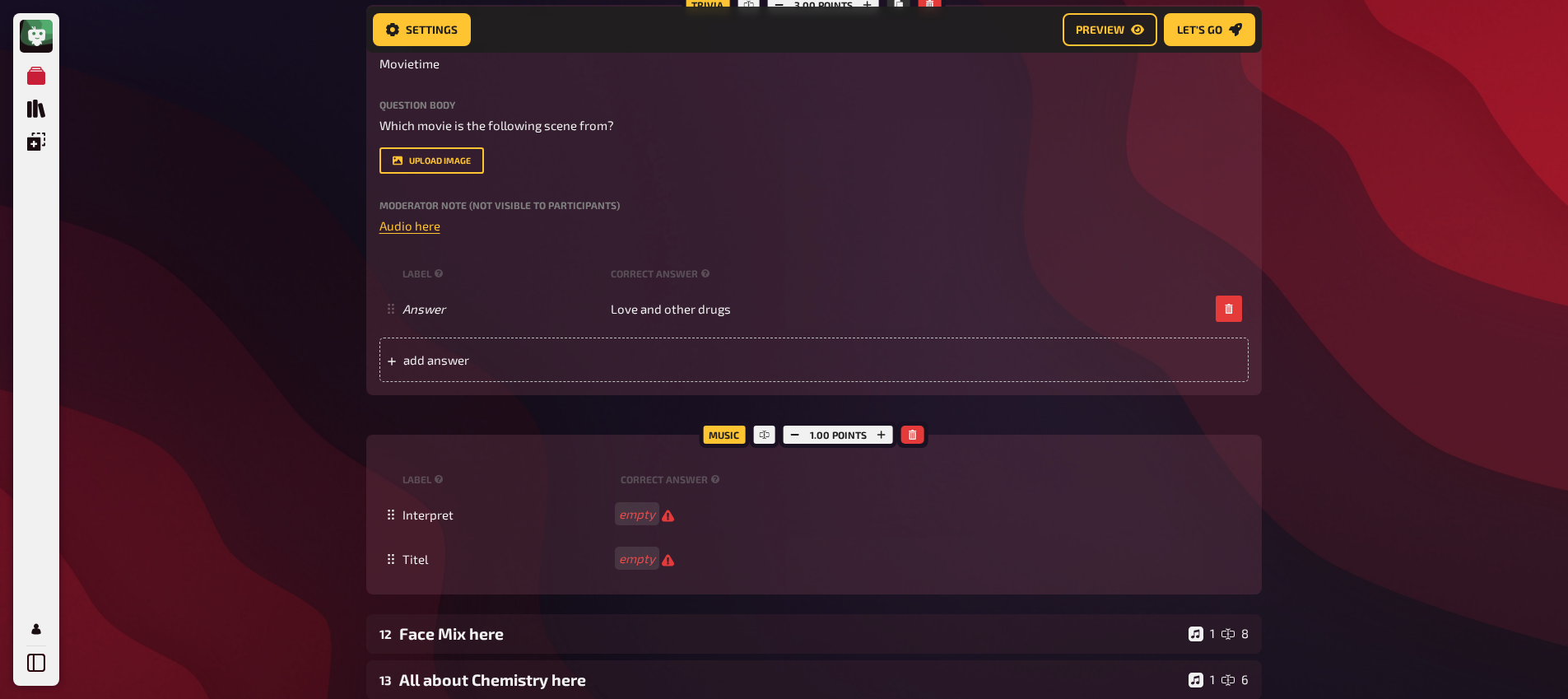
scroll to position [732, 0]
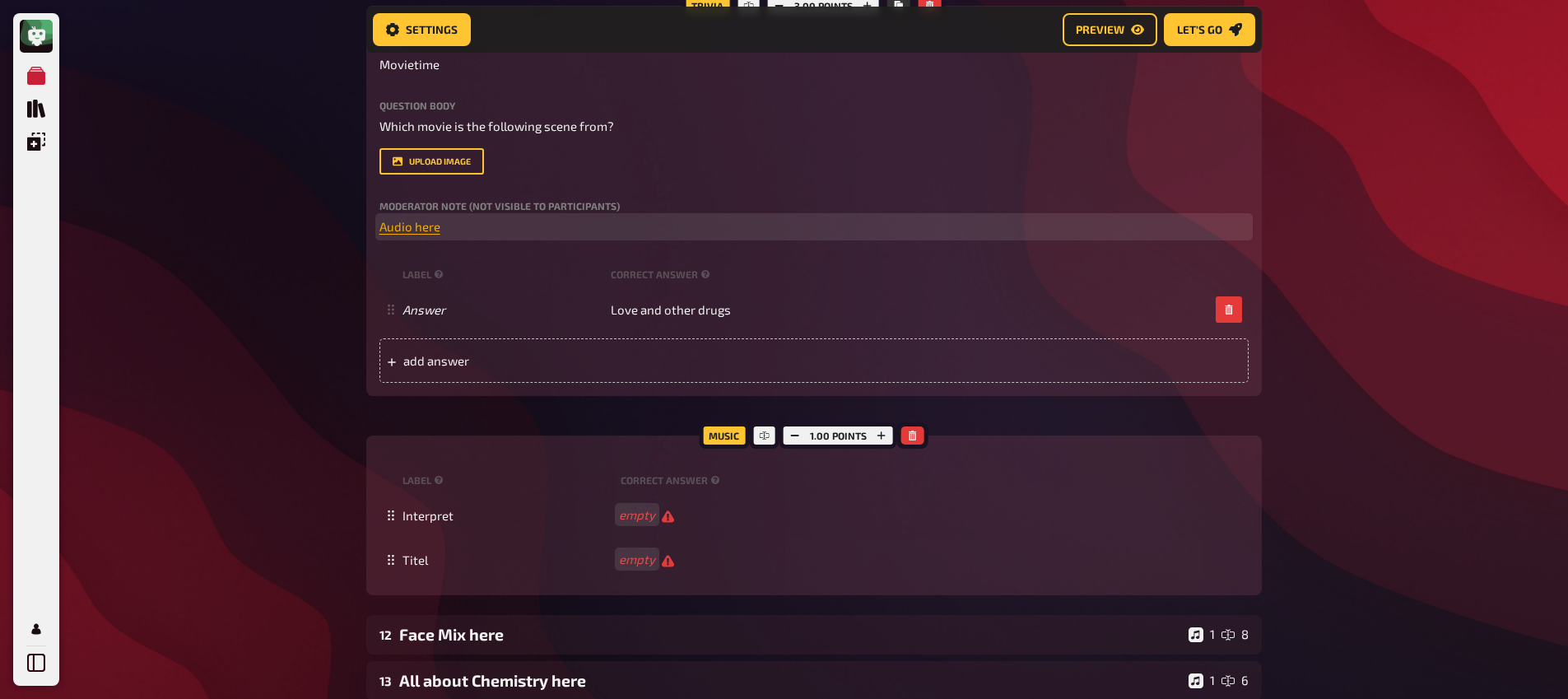
click at [407, 234] on span "Audio here" at bounding box center [410, 226] width 61 height 15
click at [414, 208] on button "button" at bounding box center [404, 197] width 26 height 26
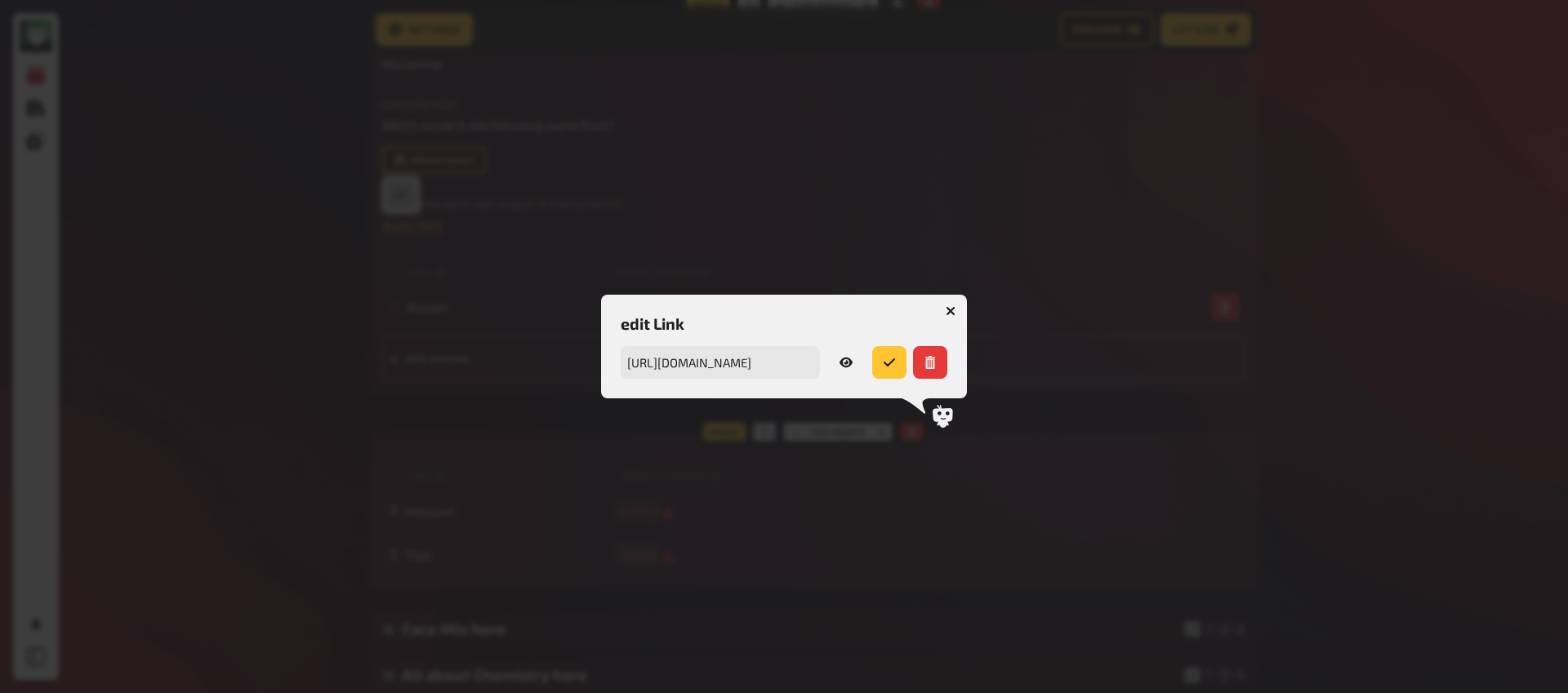
click at [856, 365] on button "button" at bounding box center [846, 362] width 39 height 32
click at [953, 307] on icon "button" at bounding box center [951, 310] width 16 height 16
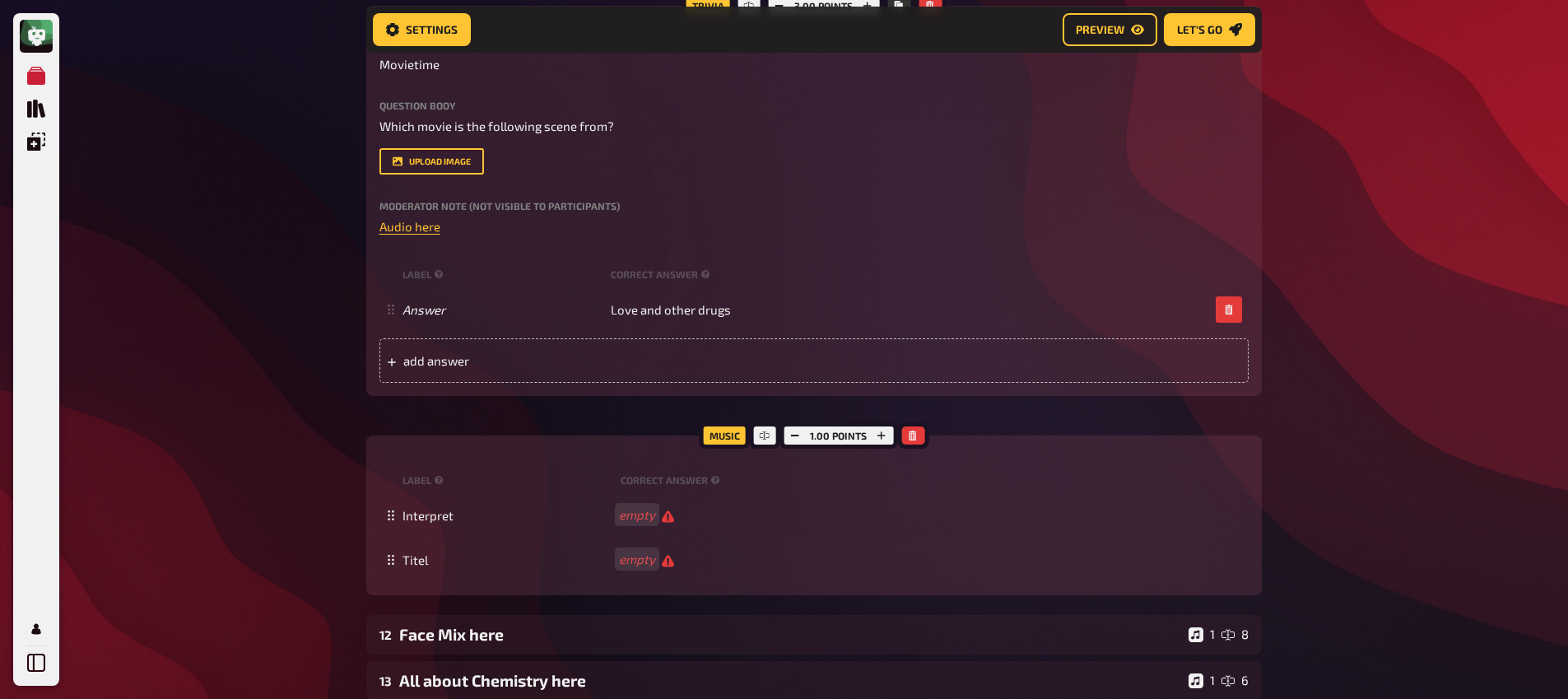
click at [277, 334] on div "My Quizzes Quiz Library Overlays Profile Home My Quizzes Brainy Banter Bonanza …" at bounding box center [784, 145] width 1568 height 1753
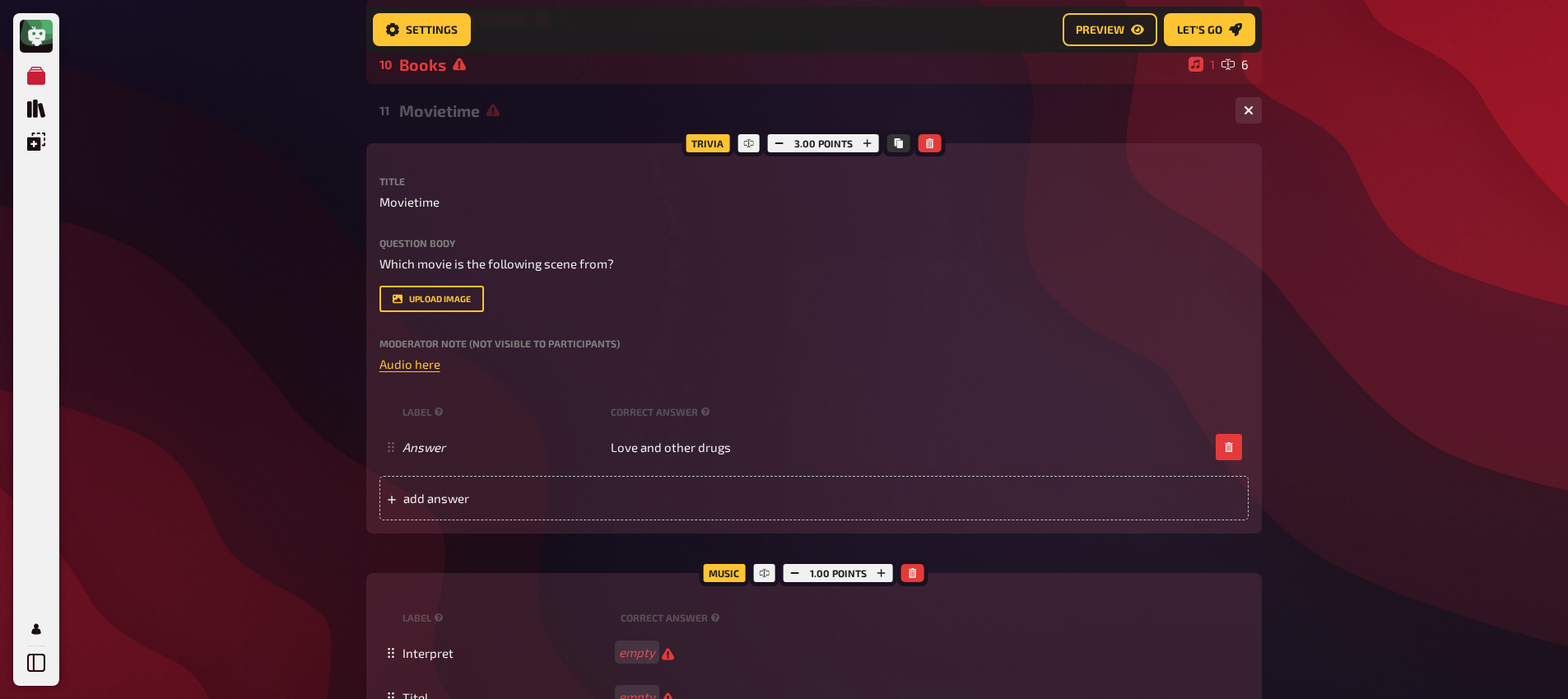
click at [448, 110] on div "Movietime" at bounding box center [810, 111] width 823 height 19
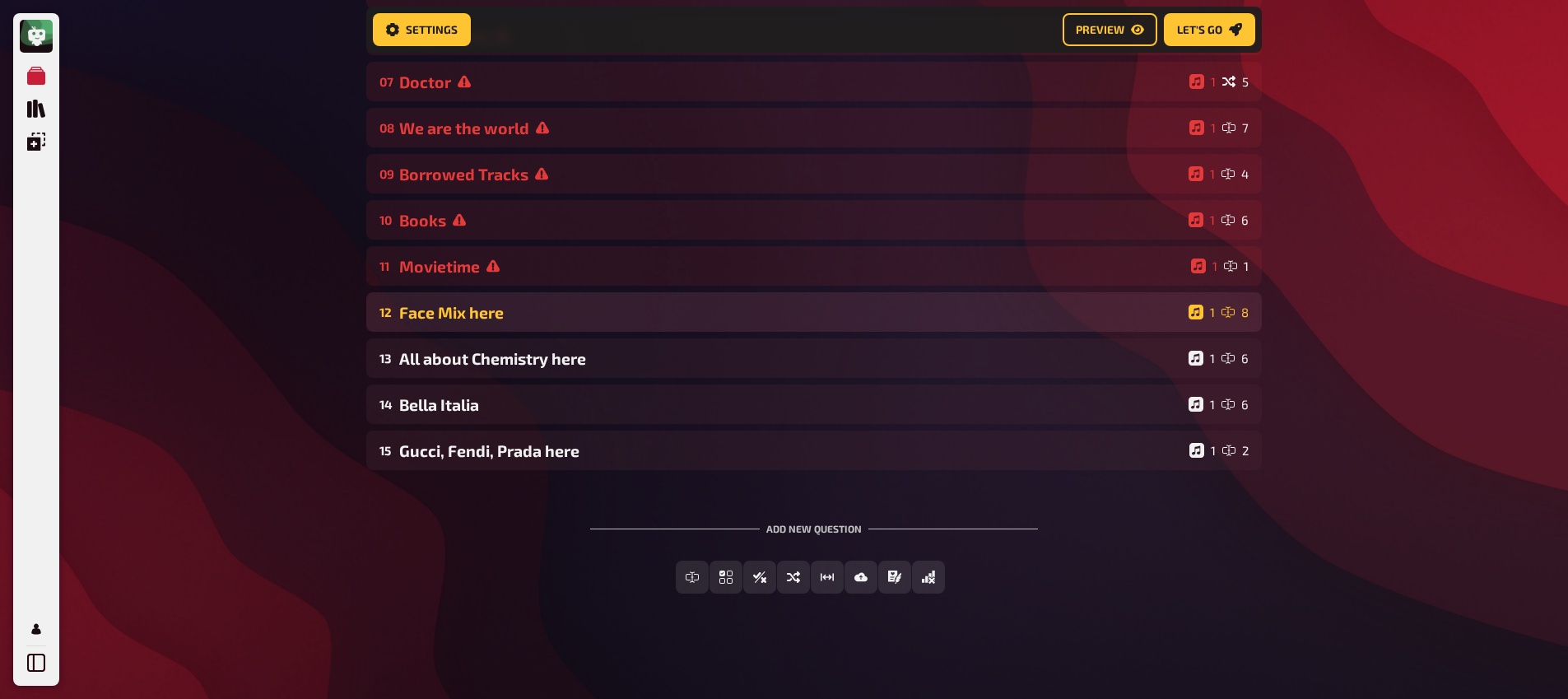
click at [461, 306] on div "Face Mix here" at bounding box center [790, 313] width 783 height 19
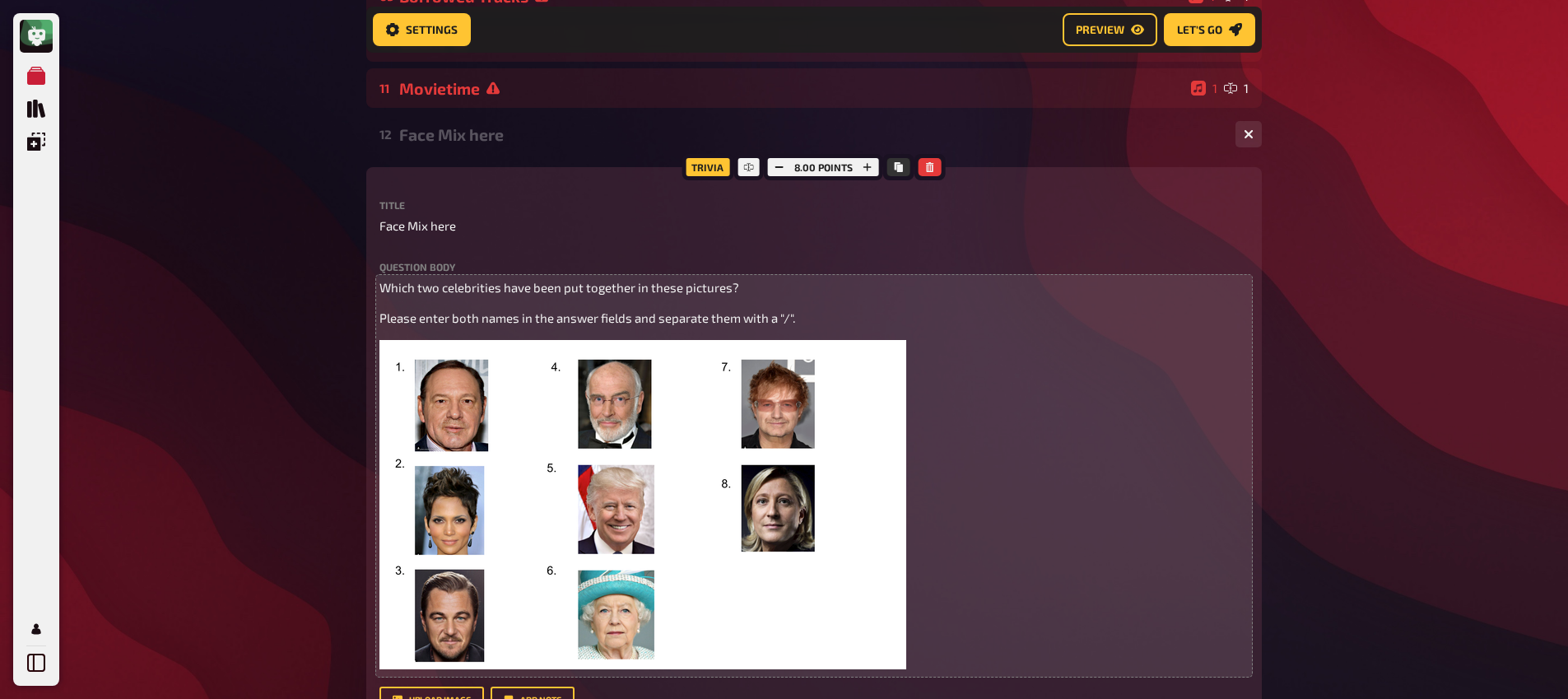
scroll to position [622, 0]
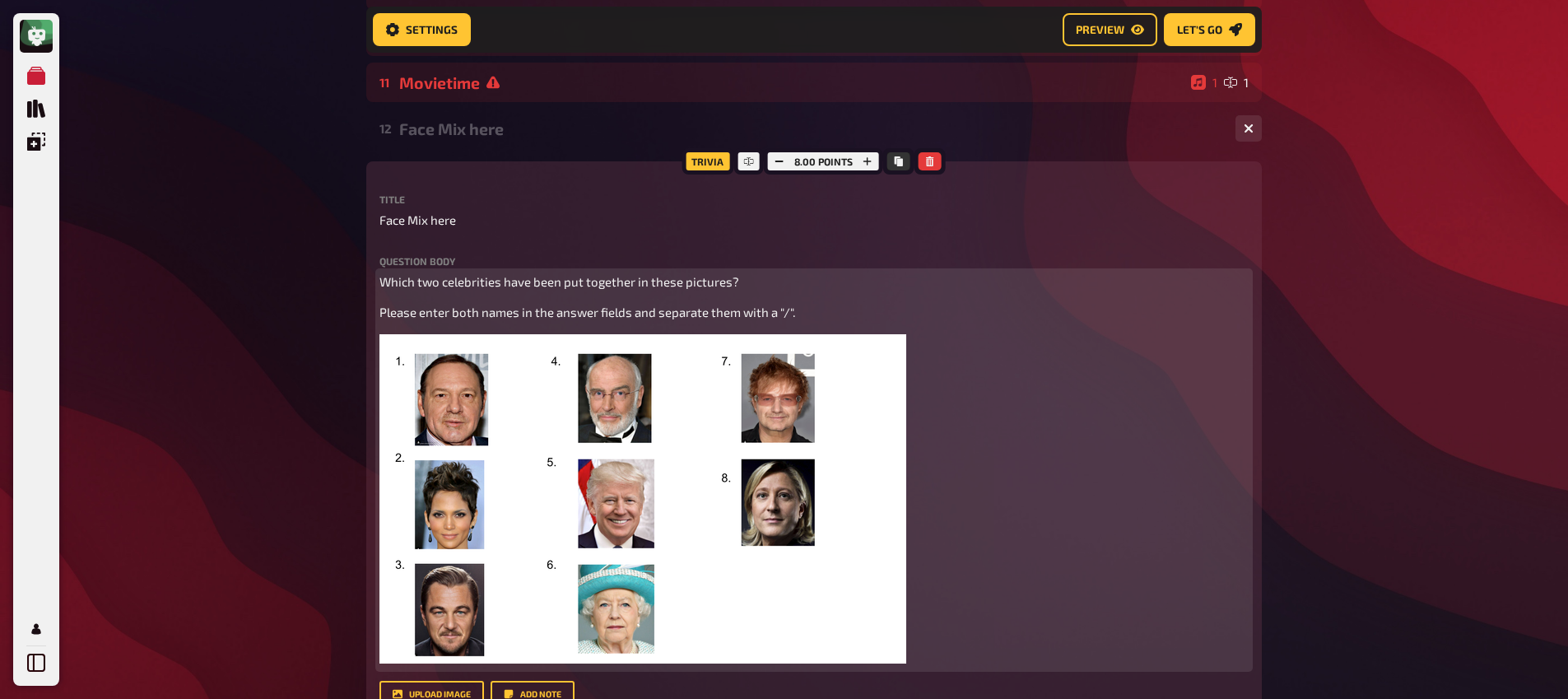
click at [565, 461] on img at bounding box center [642, 499] width 526 height 330
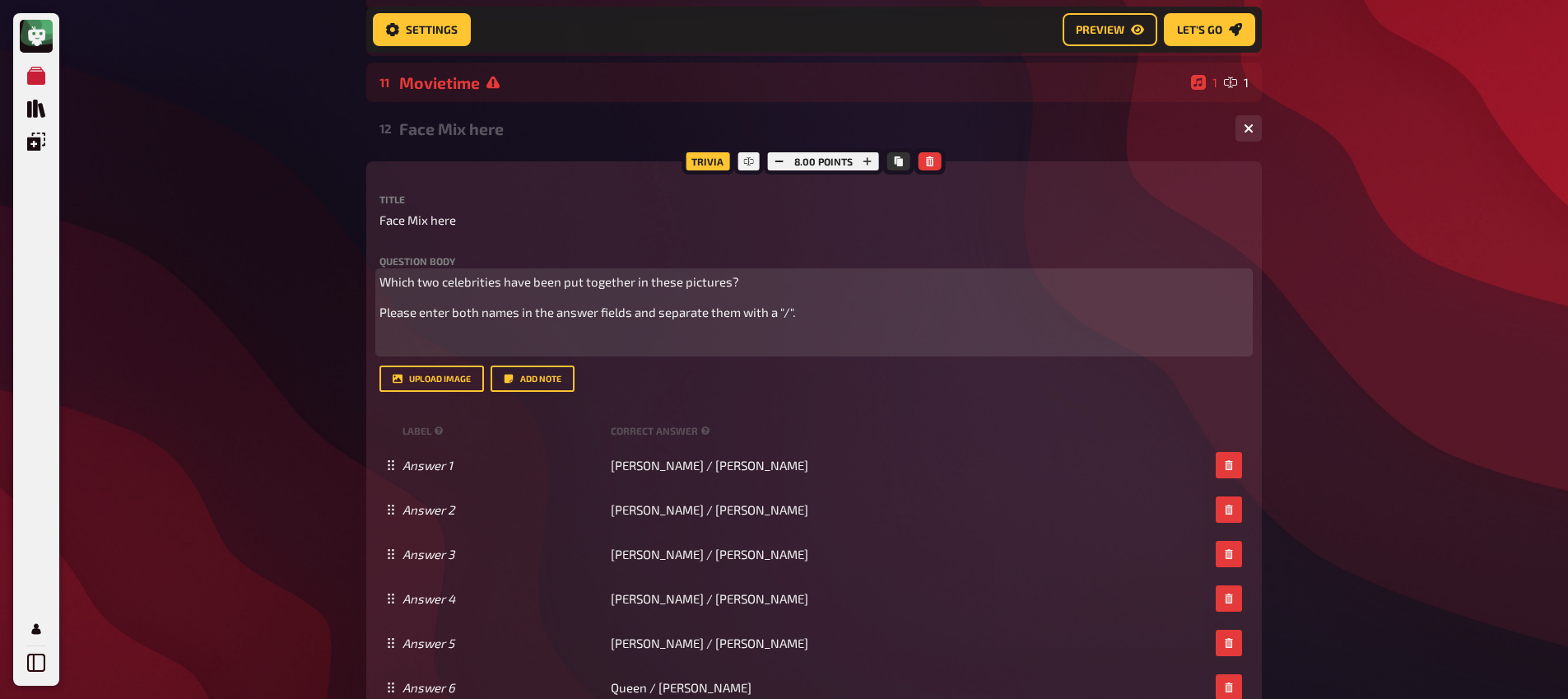
click at [497, 340] on p "﻿" at bounding box center [814, 344] width 869 height 19
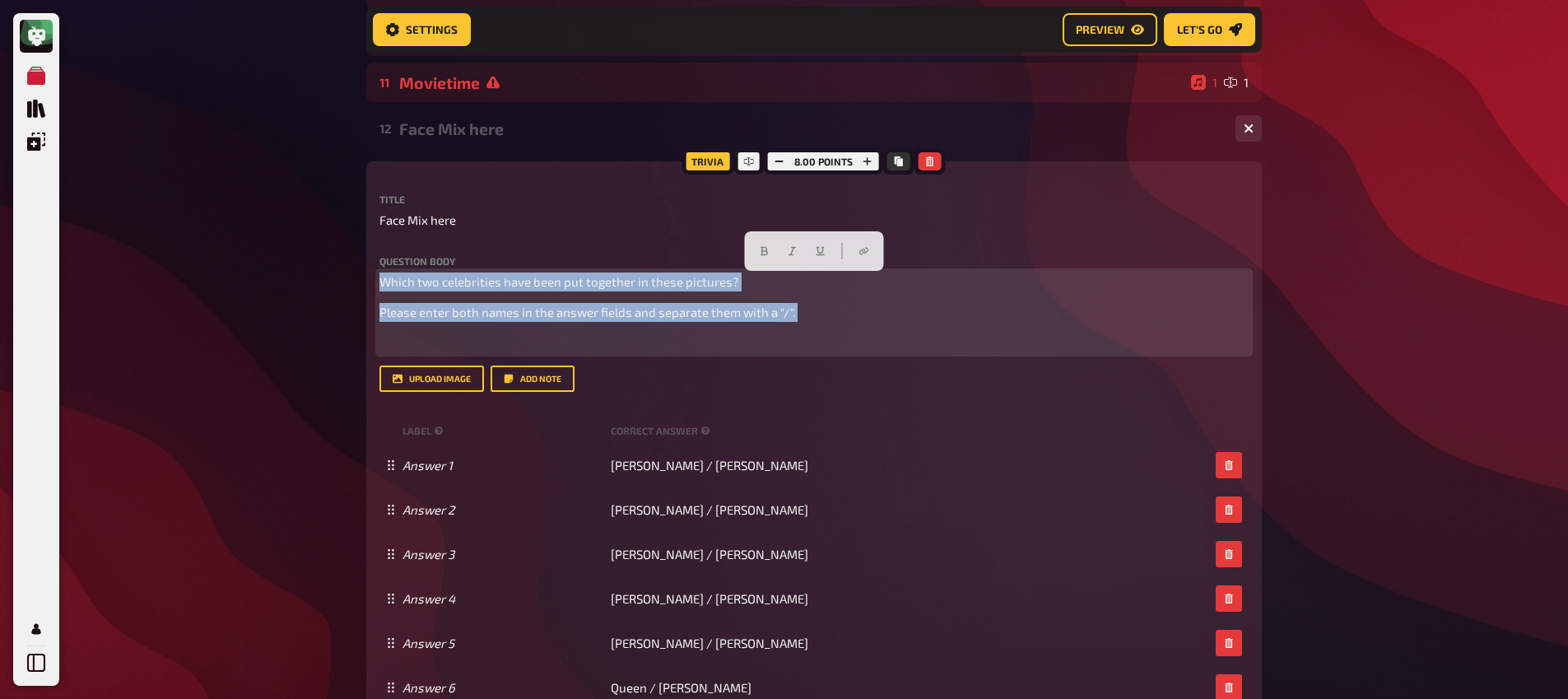
drag, startPoint x: 452, startPoint y: 329, endPoint x: 359, endPoint y: 268, distance: 111.2
click at [359, 267] on div "Home My Quizzes Brainy Banter Bonanza [remastered]🇬🇧​ Setup Setup Edit Content …" at bounding box center [814, 411] width 922 height 2064
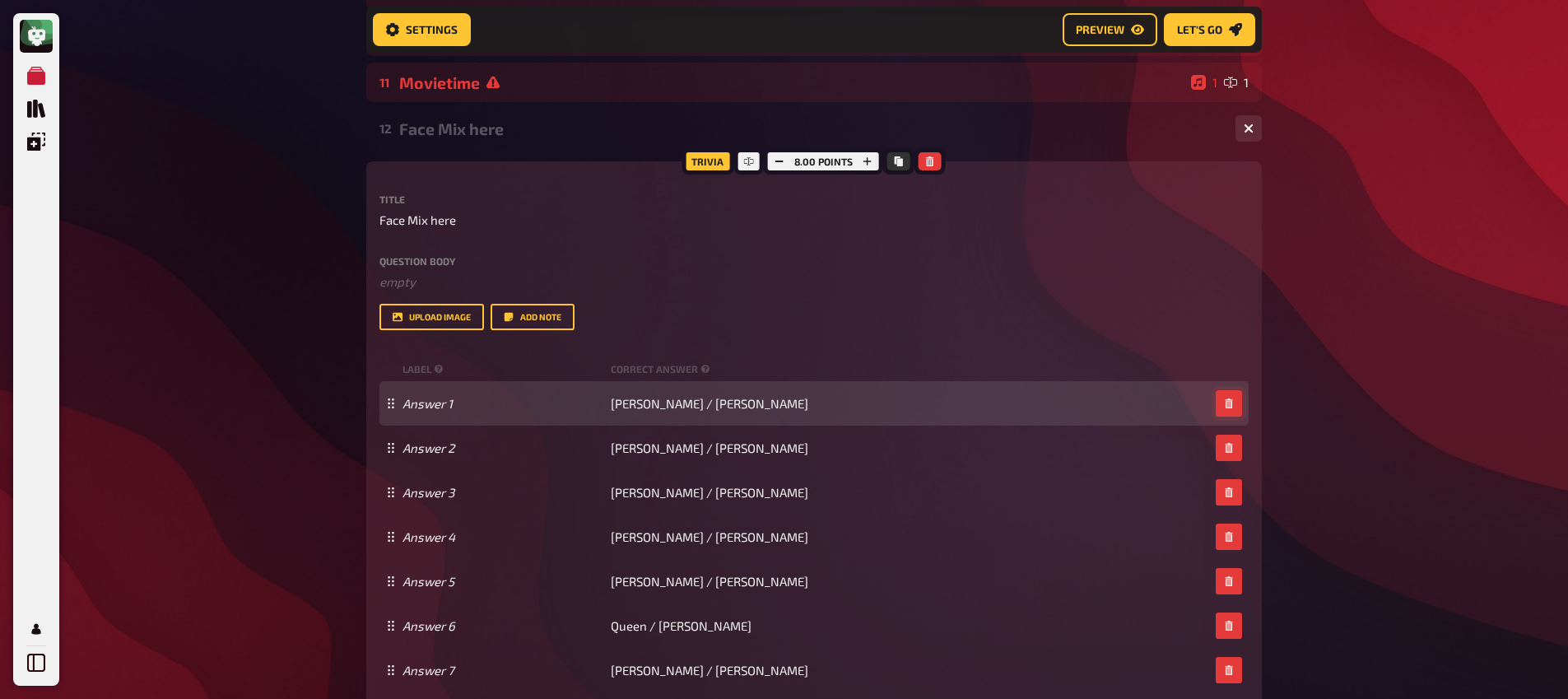
click at [1223, 404] on button "button" at bounding box center [1229, 404] width 26 height 26
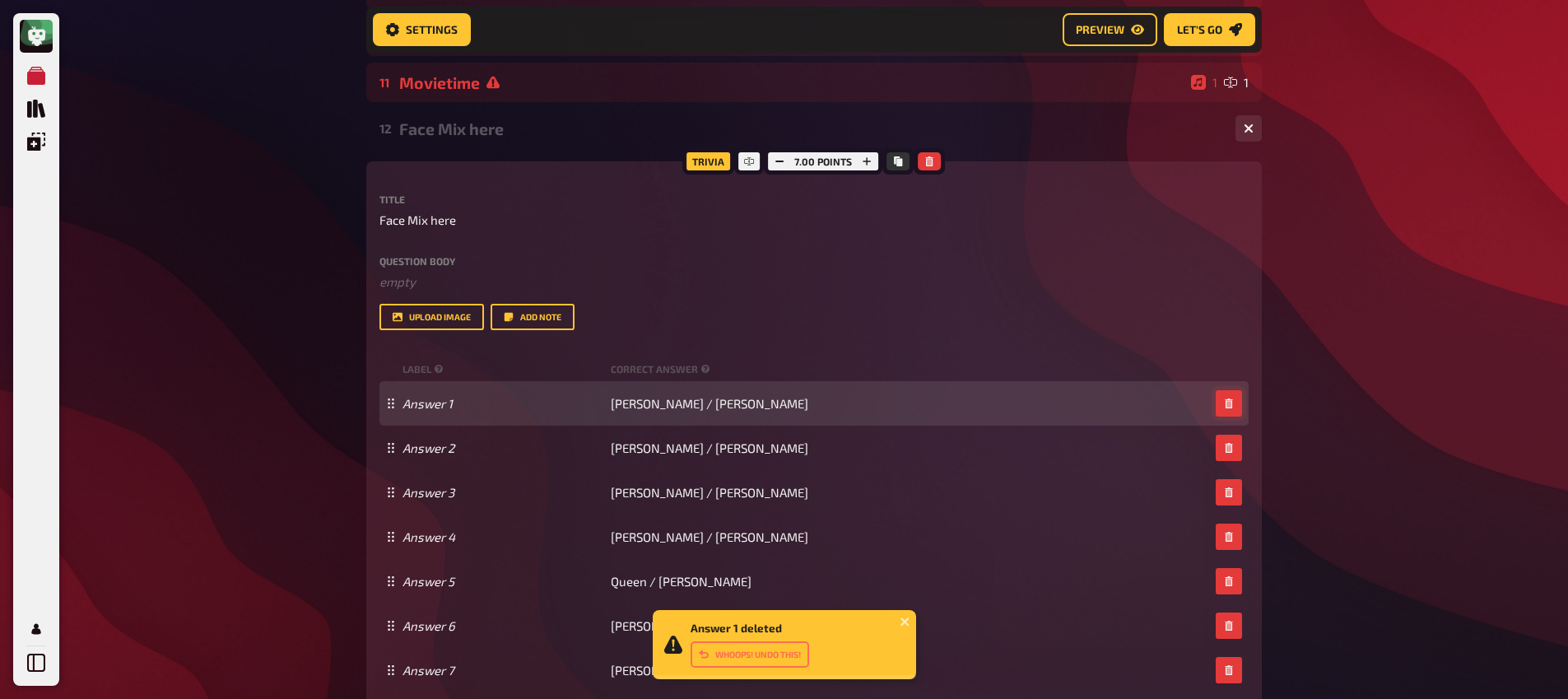
click at [1222, 405] on button "button" at bounding box center [1229, 404] width 26 height 26
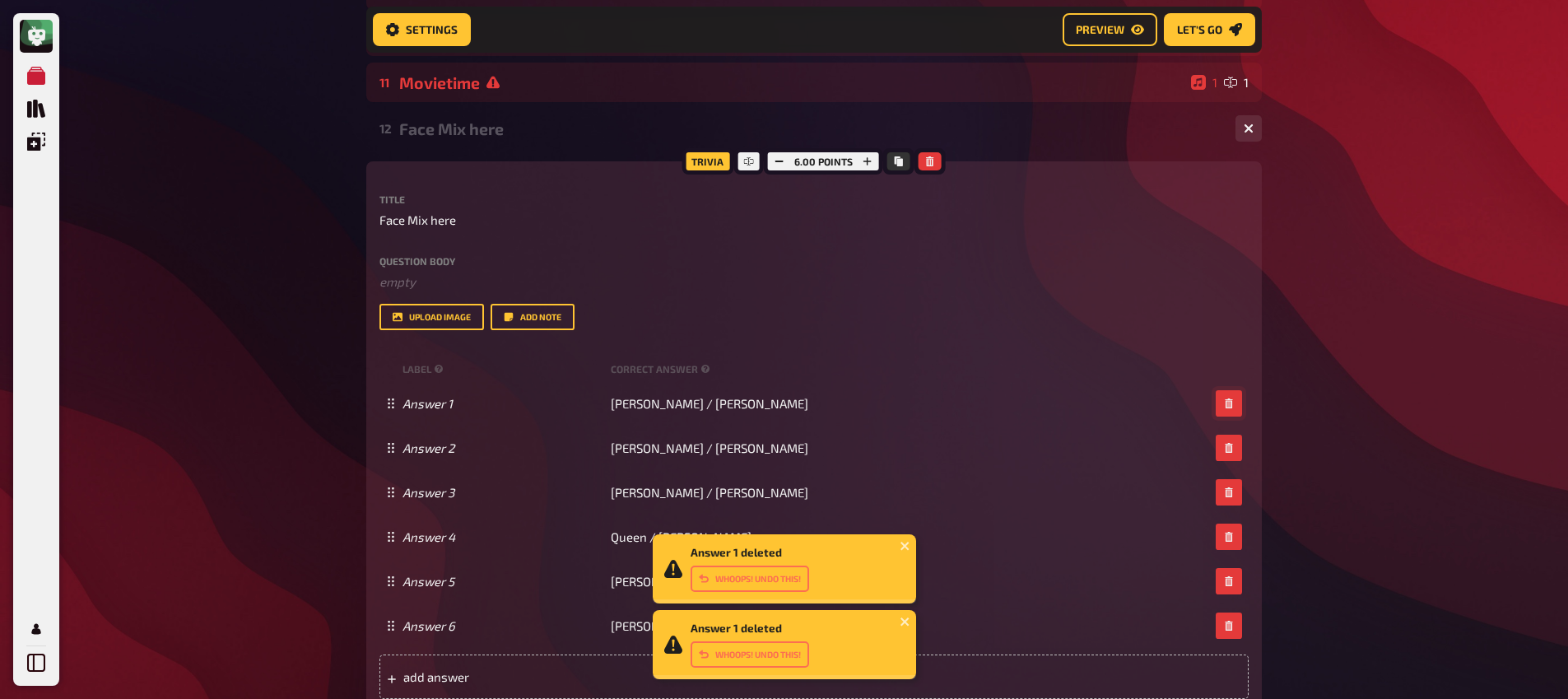
click at [1222, 405] on button "button" at bounding box center [1229, 404] width 26 height 26
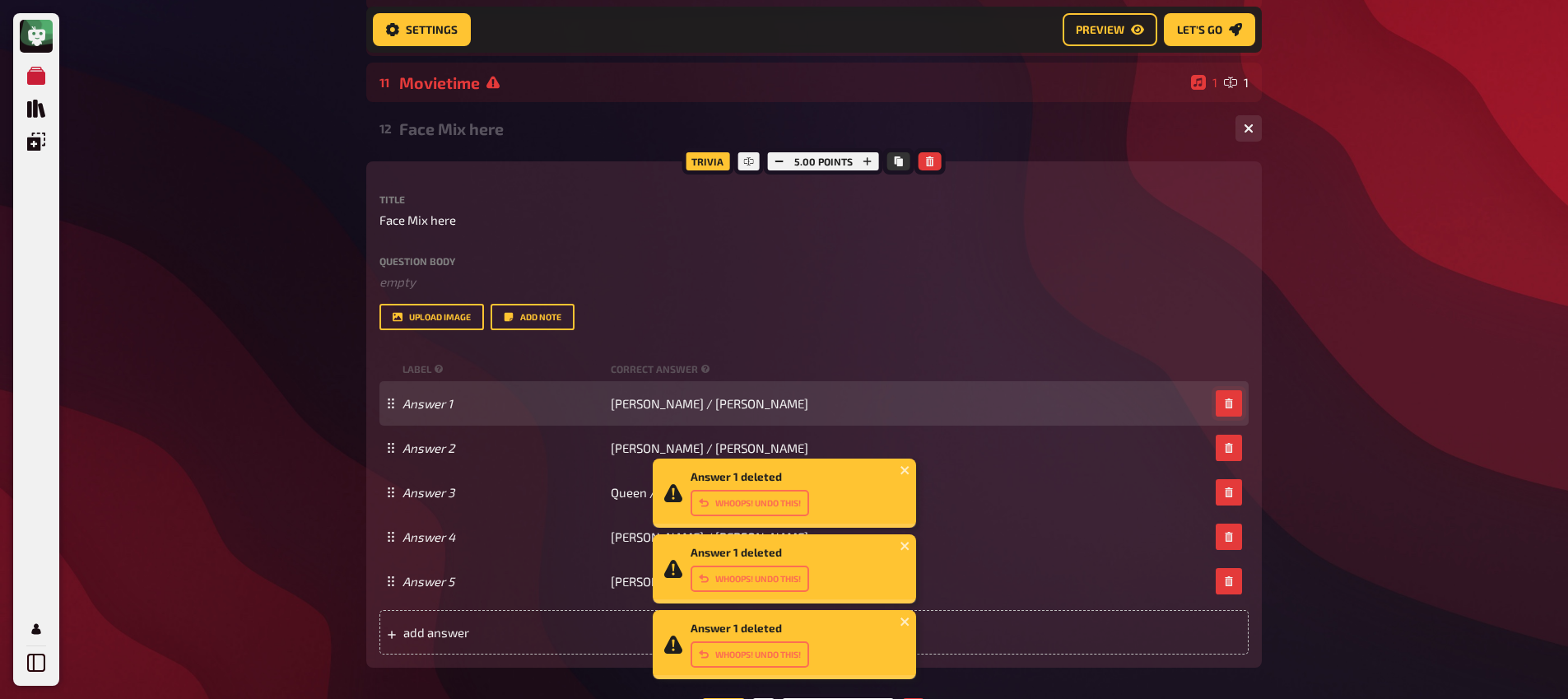
click at [1222, 406] on button "button" at bounding box center [1229, 404] width 26 height 26
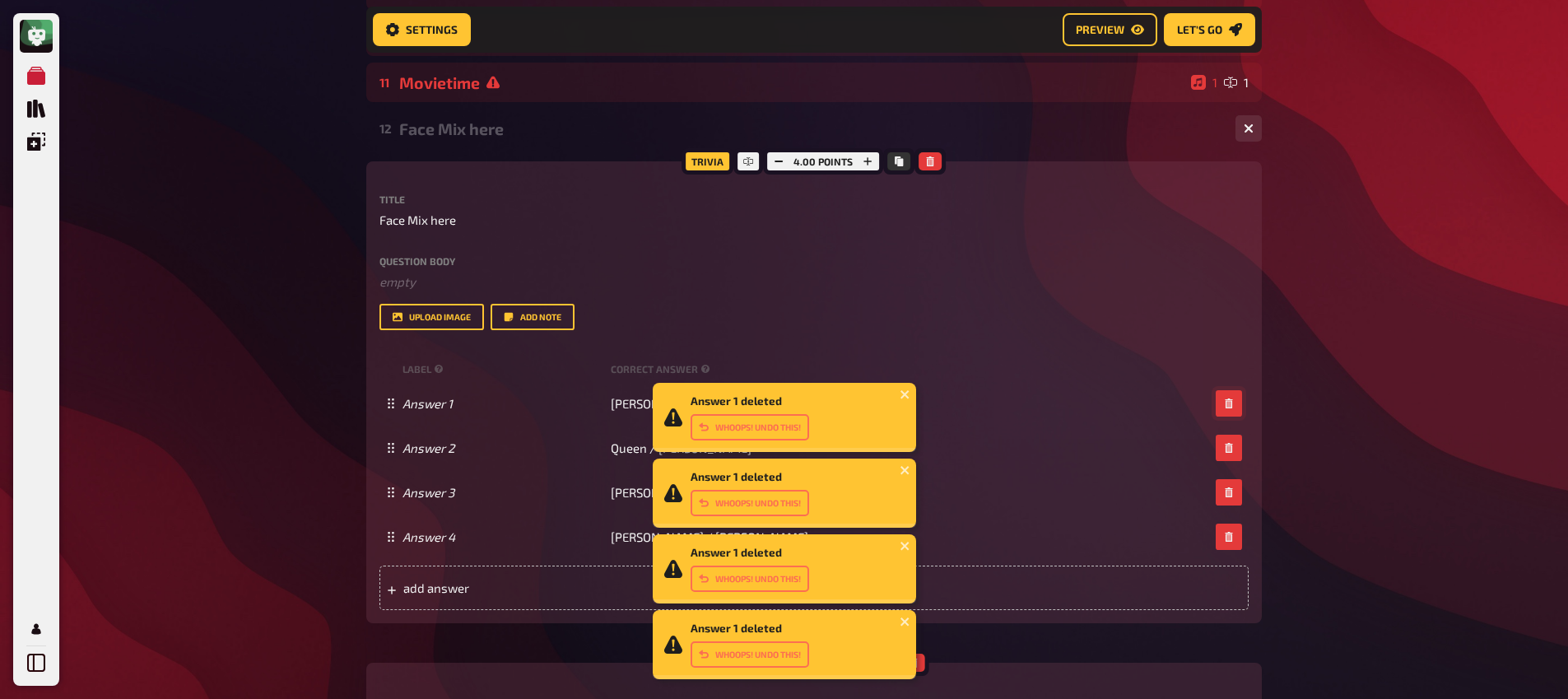
click at [1222, 406] on button "button" at bounding box center [1229, 404] width 26 height 26
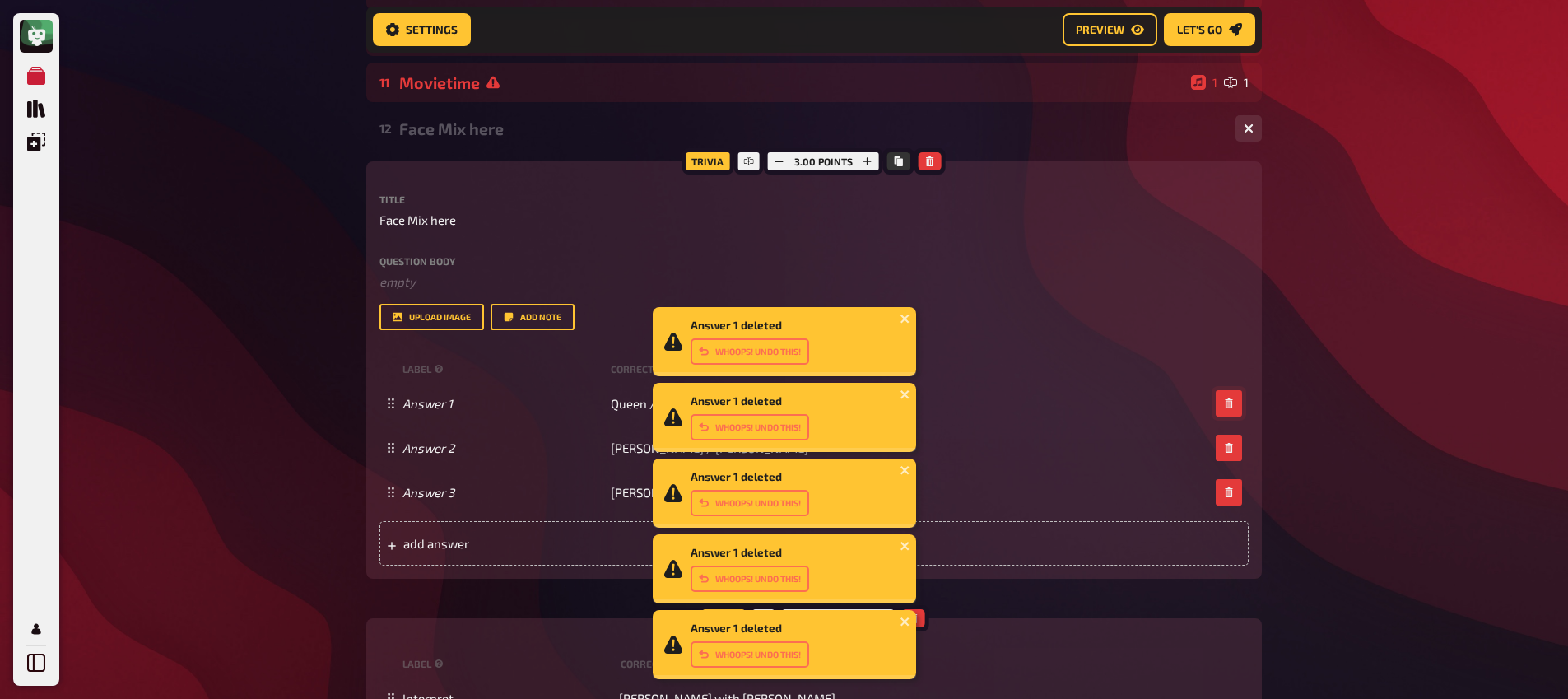
click at [1222, 406] on button "button" at bounding box center [1229, 404] width 26 height 26
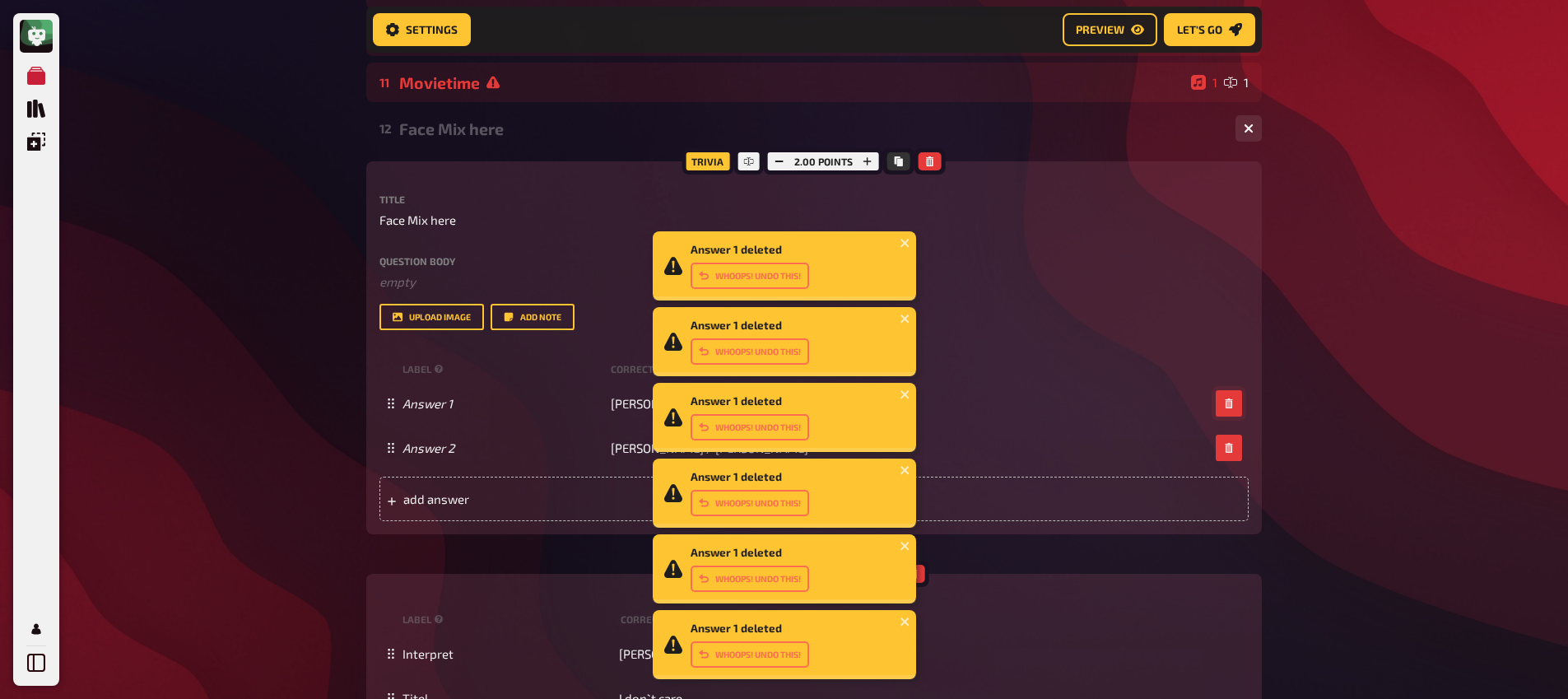
click at [1222, 406] on button "button" at bounding box center [1229, 404] width 26 height 26
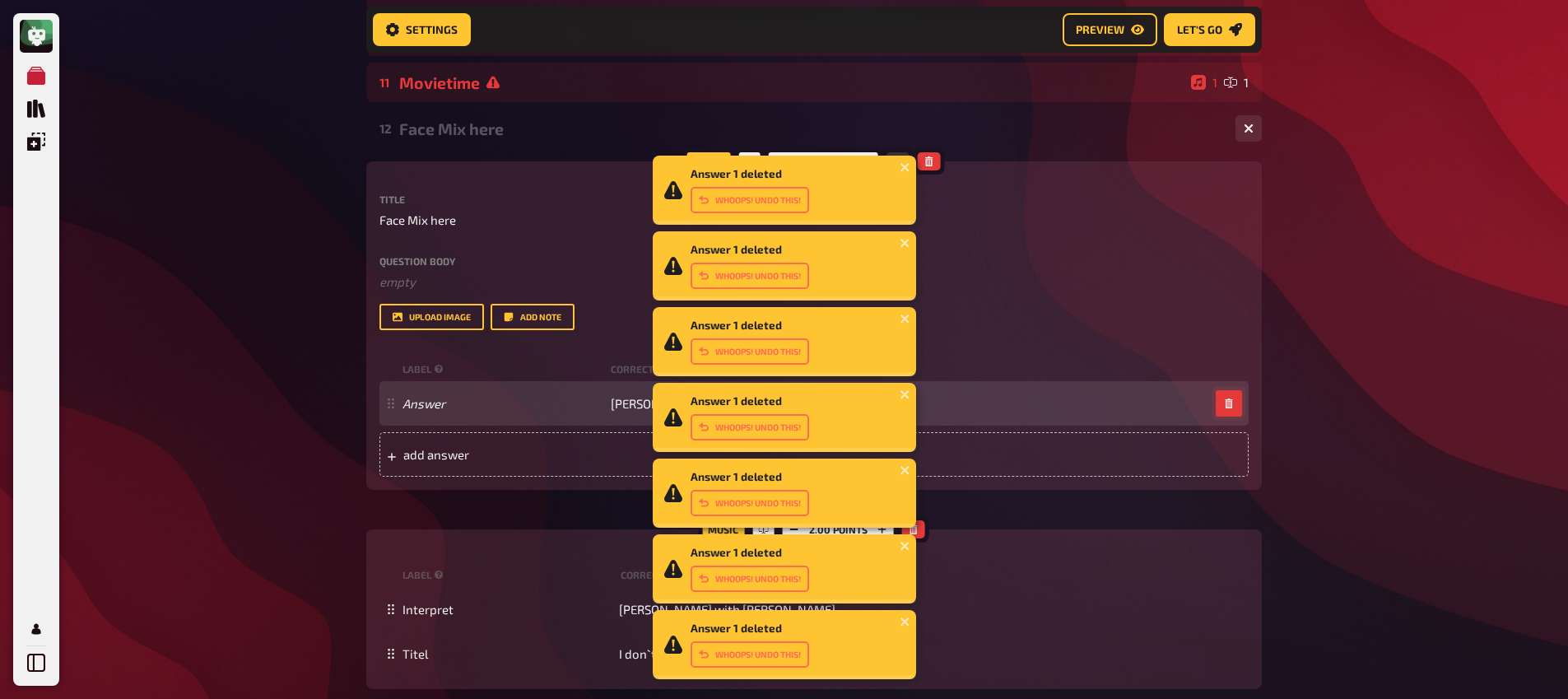
click at [1223, 408] on icon "button" at bounding box center [1228, 403] width 10 height 10
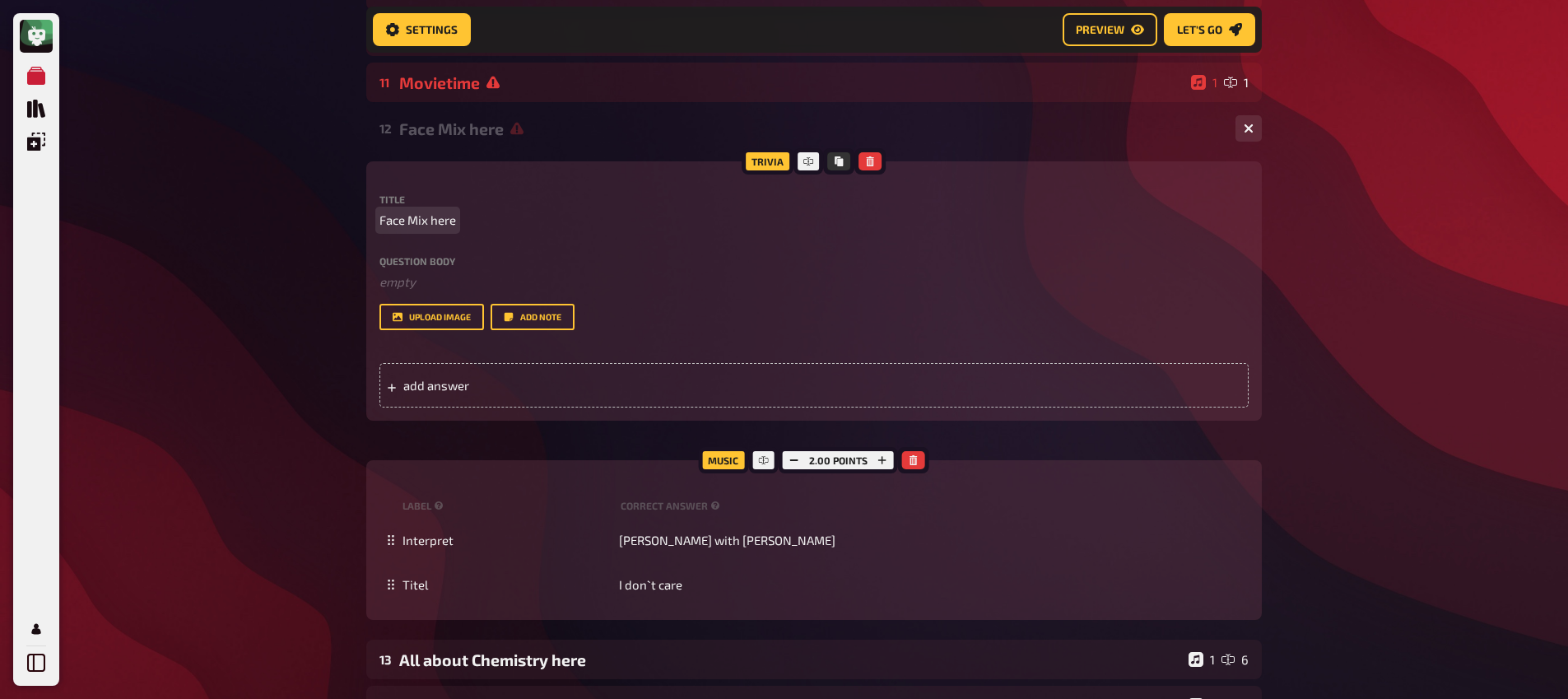
drag, startPoint x: 495, startPoint y: 251, endPoint x: 487, endPoint y: 265, distance: 16.1
click at [489, 262] on div "Title Face Mix here Question body ﻿ empty Drop here to upload upload image Add …" at bounding box center [814, 262] width 869 height 136
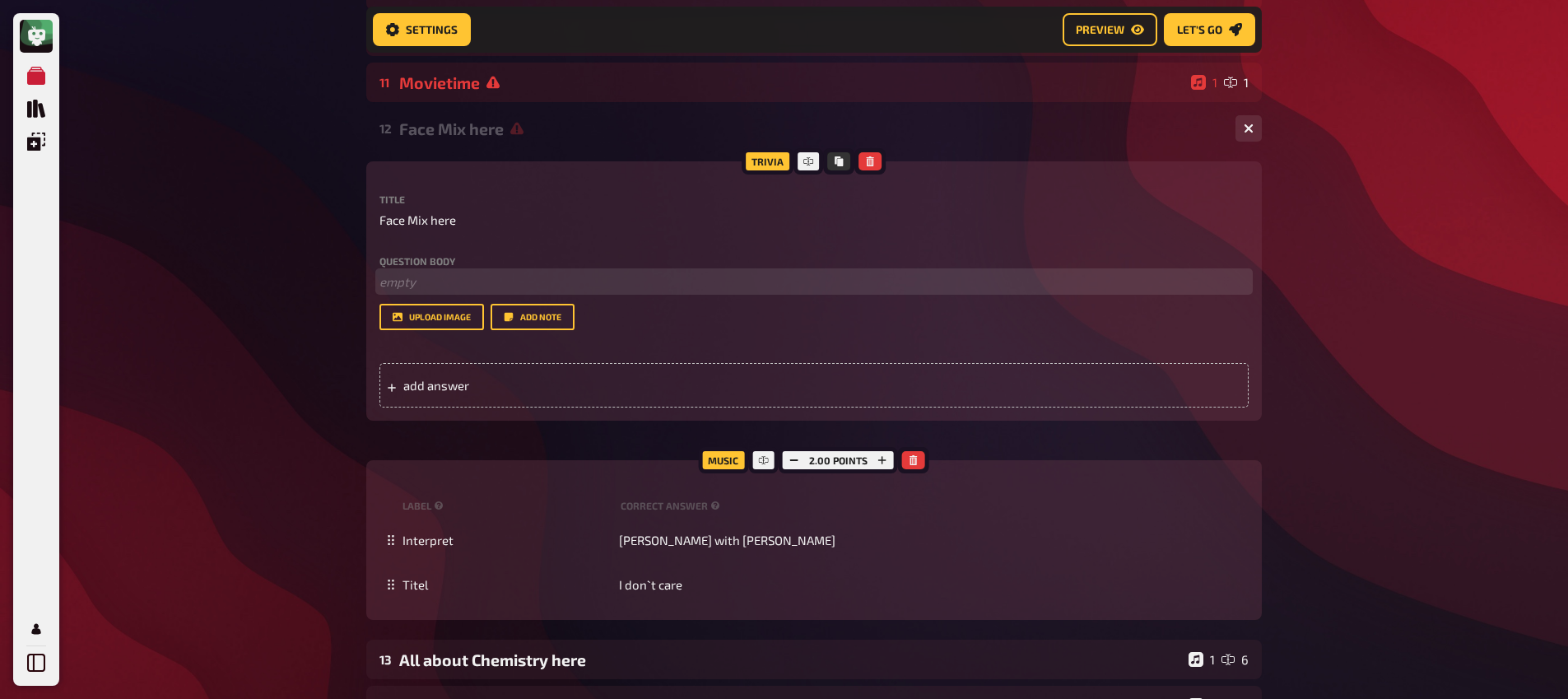
click at [462, 290] on p "﻿ empty" at bounding box center [814, 282] width 869 height 19
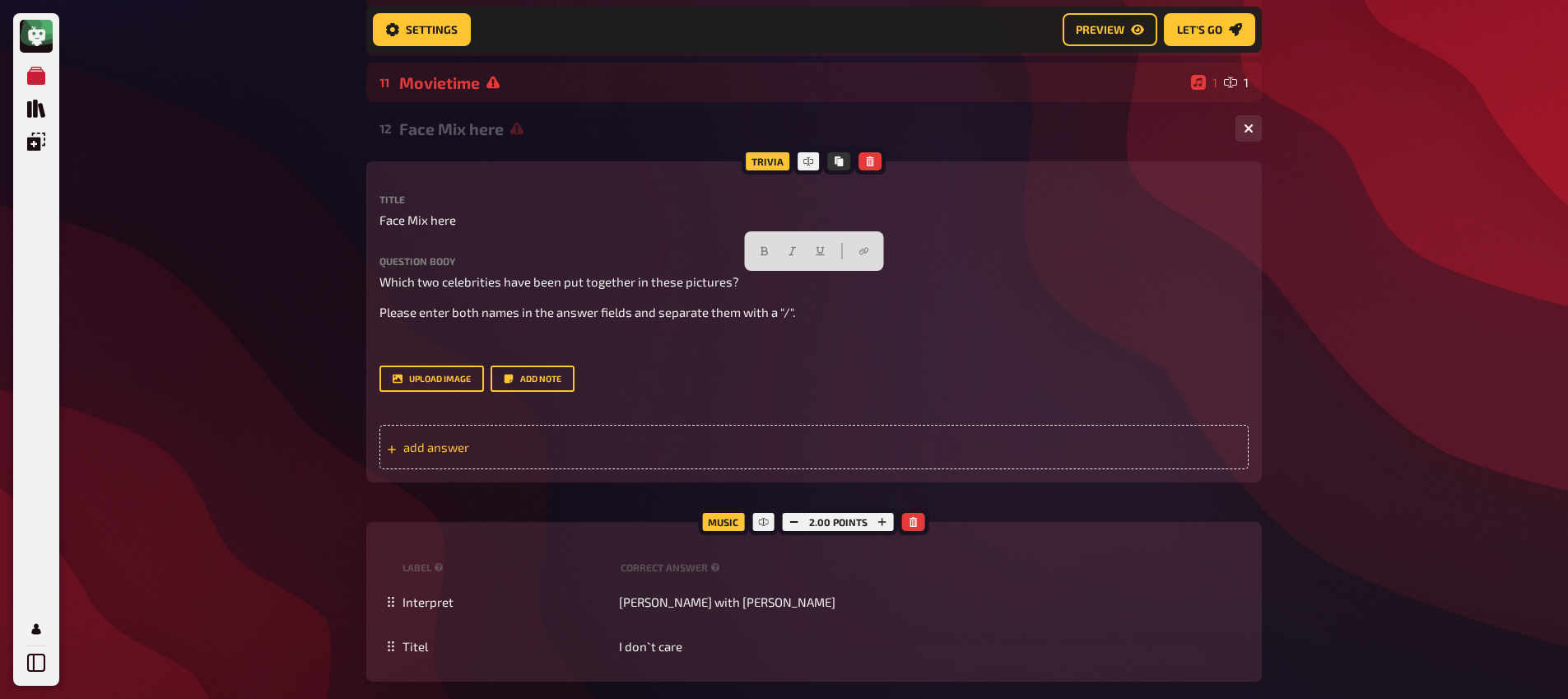
click at [615, 449] on span "add answer" at bounding box center [531, 447] width 256 height 15
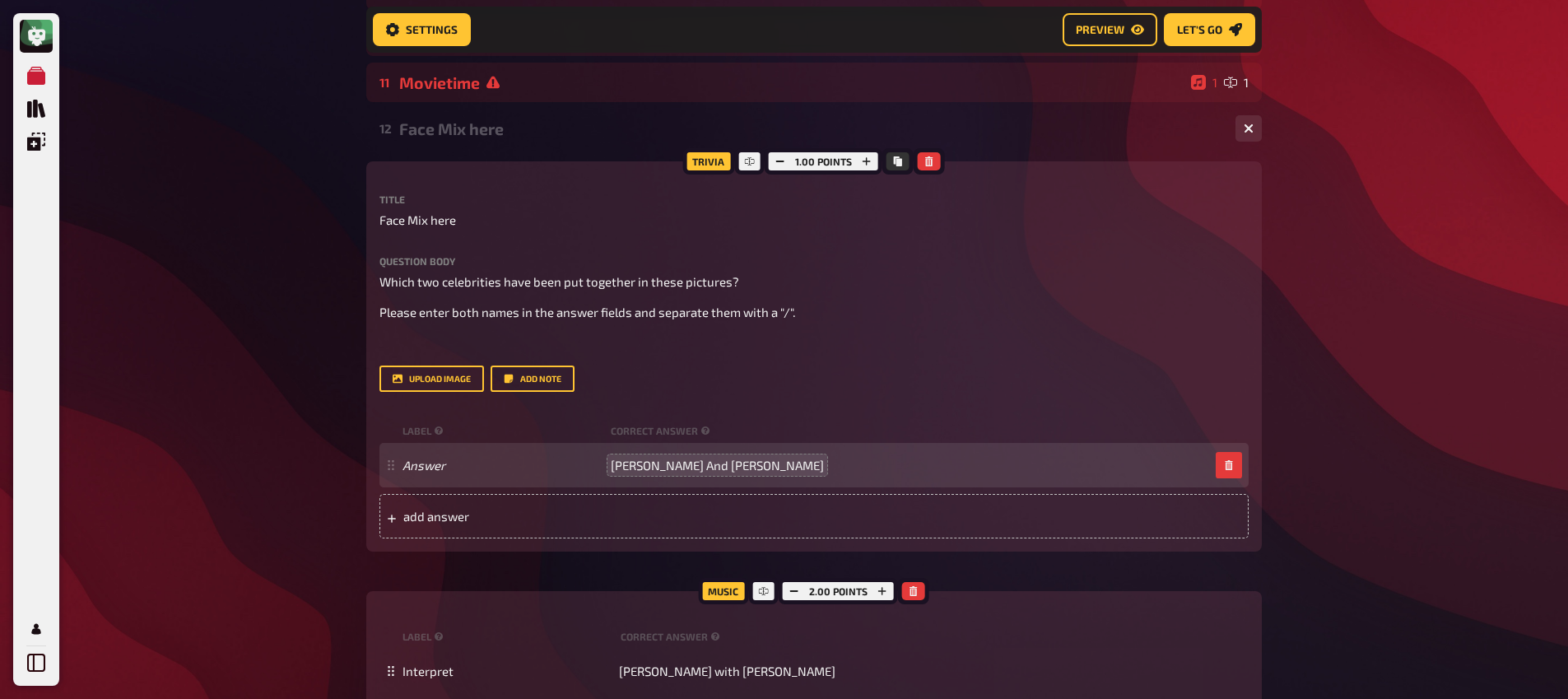
click at [703, 470] on span "David Bowie And Kurt Cobain" at bounding box center [717, 465] width 214 height 15
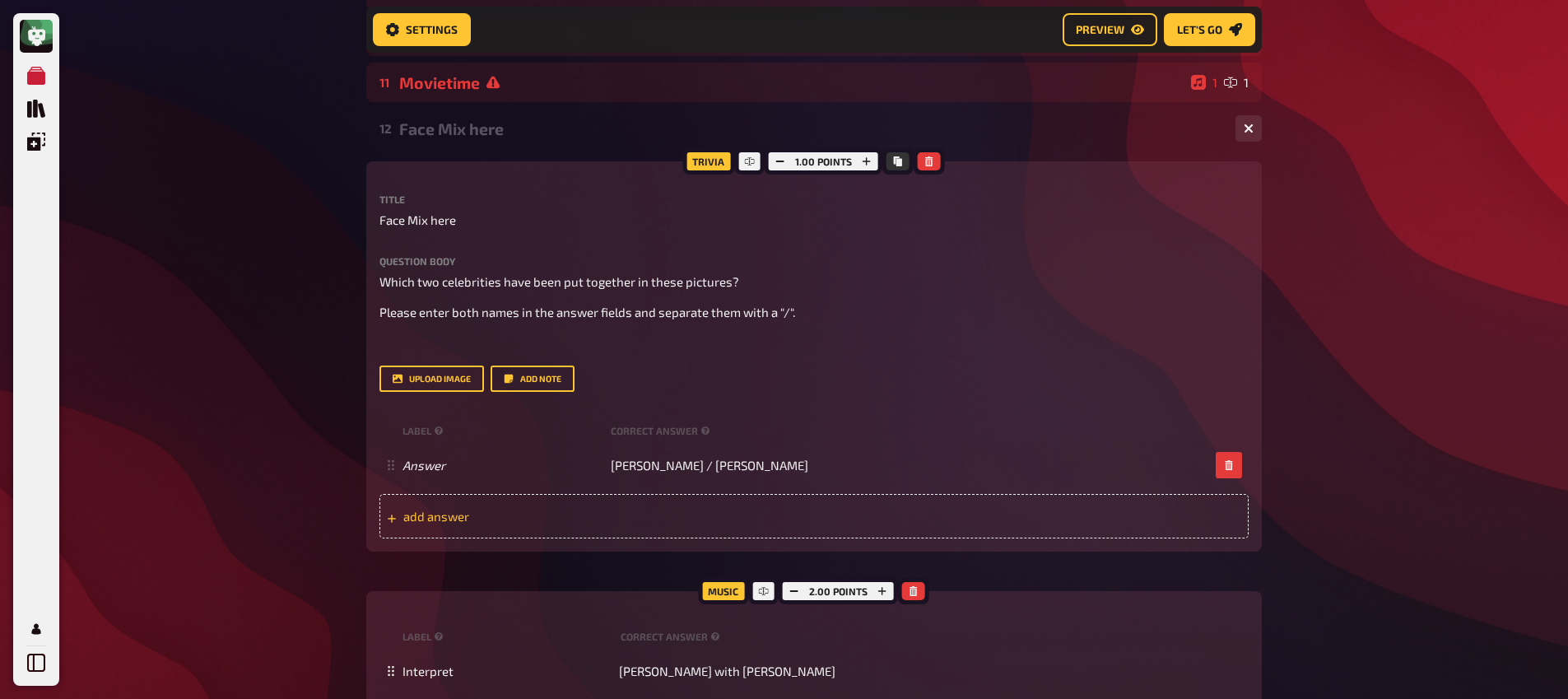
click at [505, 511] on div "add answer" at bounding box center [814, 516] width 869 height 45
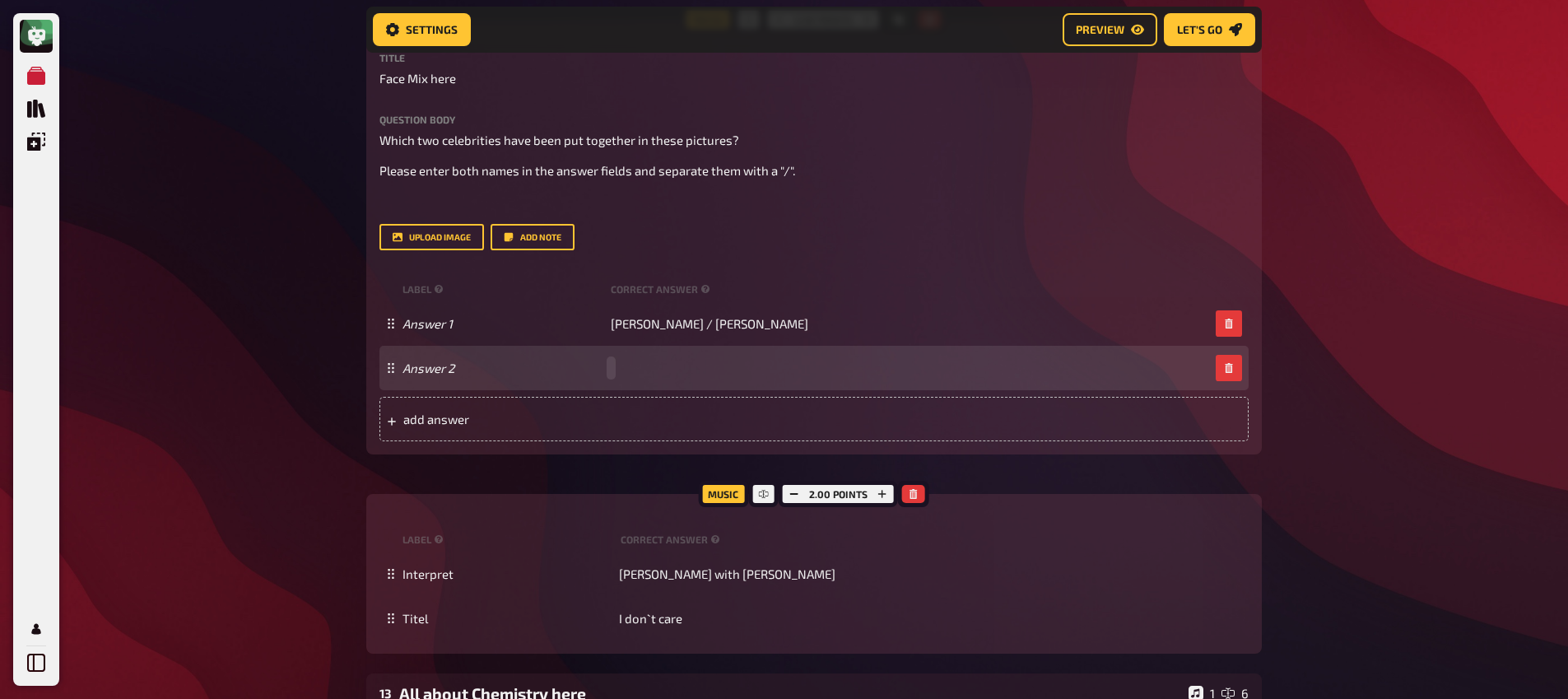
scroll to position [763, 0]
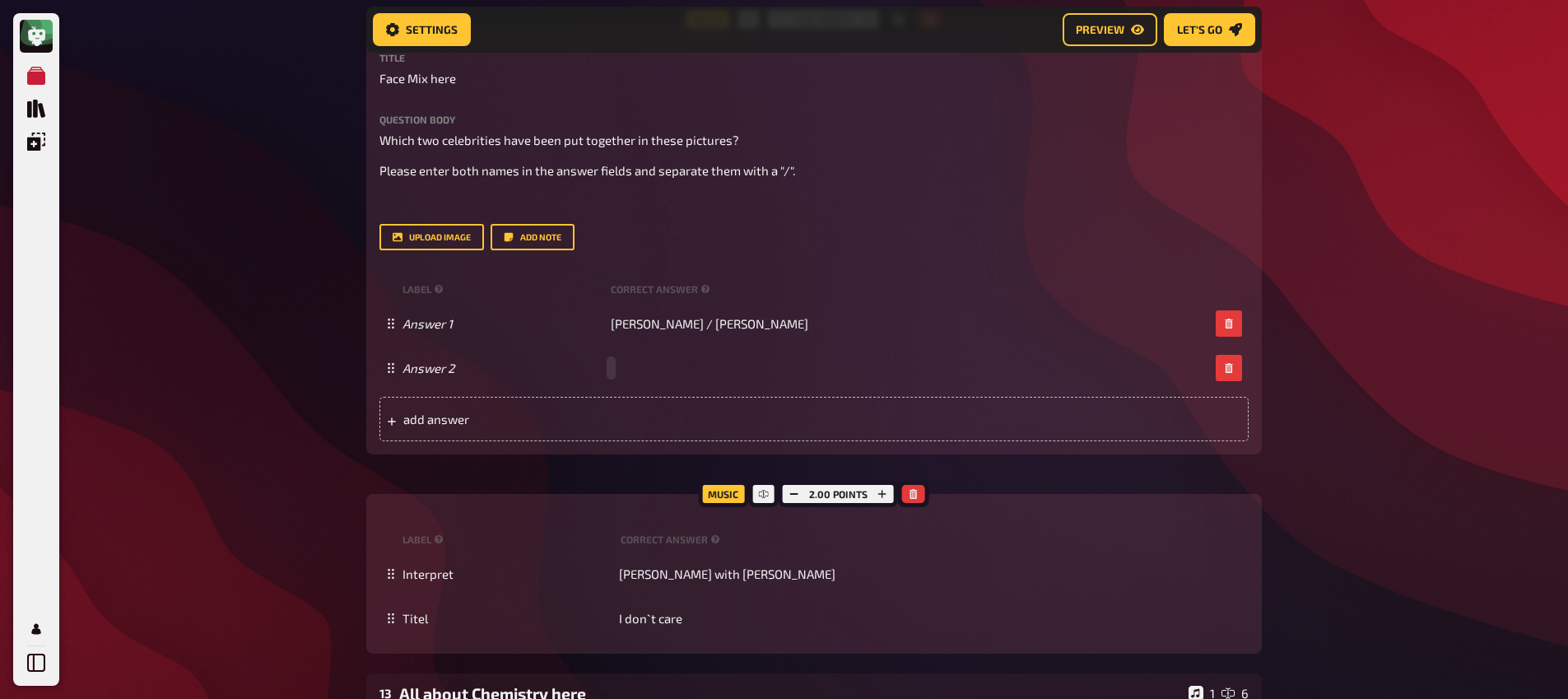
paste span
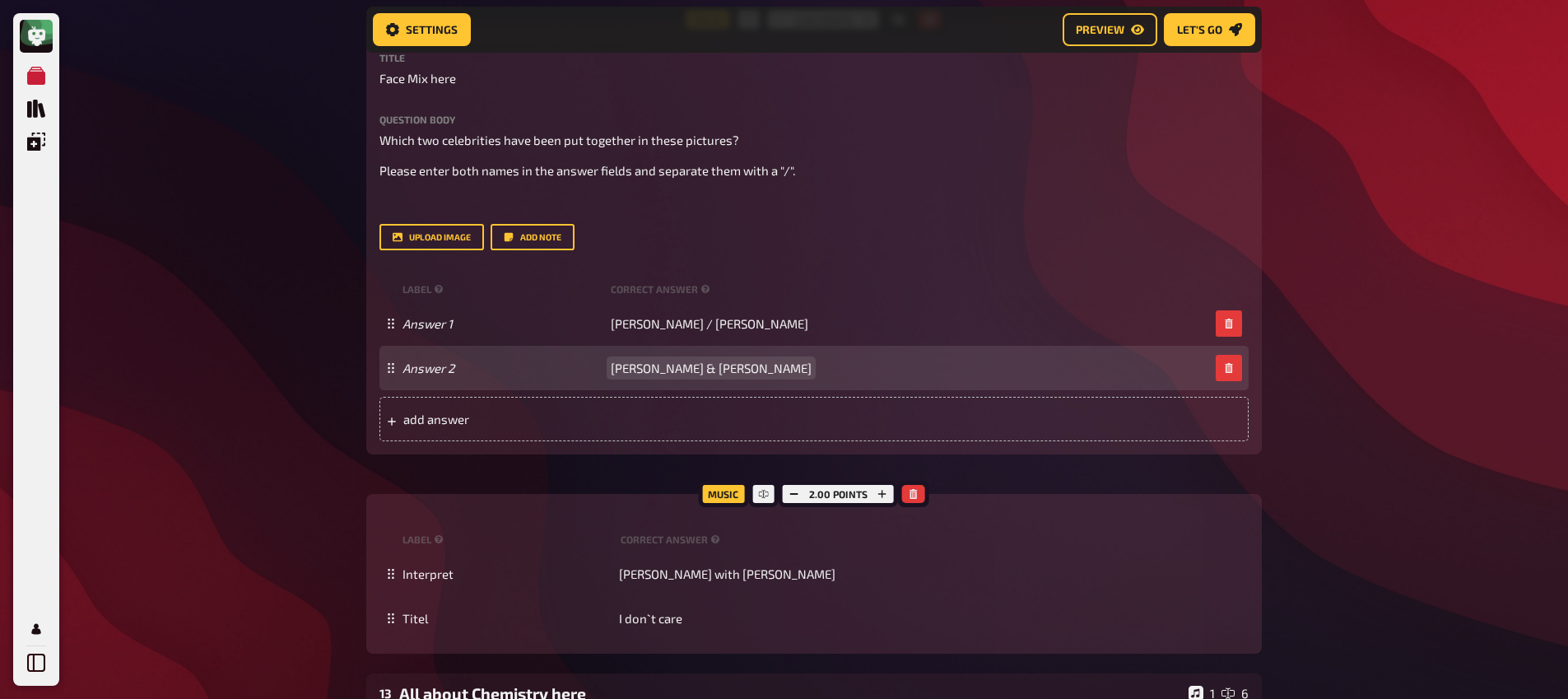
click at [714, 369] on span "Joaquin Phoenix & Heath Ledger" at bounding box center [711, 368] width 200 height 15
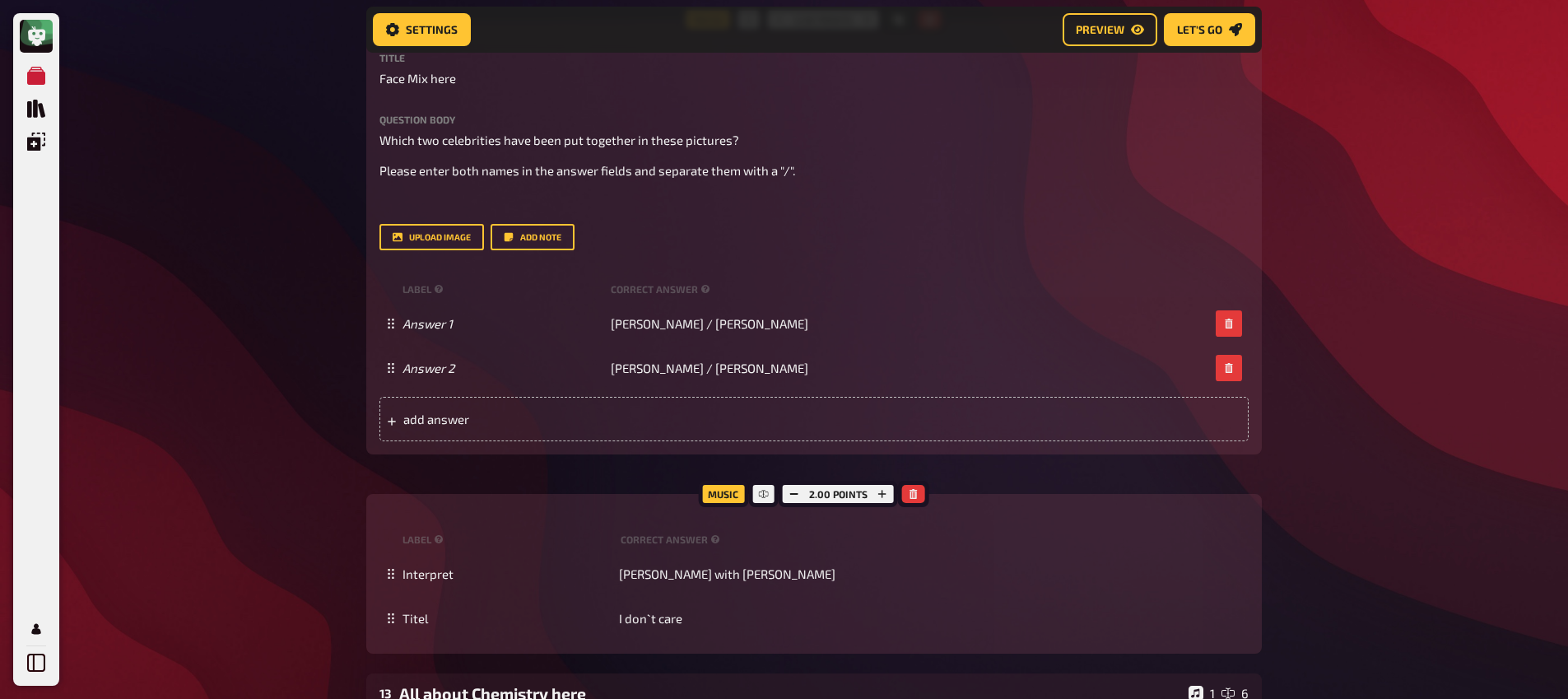
click at [265, 375] on div "My Quizzes Quiz Library Overlays Profile Home My Quizzes Brainy Banter Bonanza …" at bounding box center [784, 135] width 1568 height 1797
drag, startPoint x: 618, startPoint y: 404, endPoint x: 621, endPoint y: 413, distance: 9.5
click at [618, 405] on div "add answer" at bounding box center [814, 419] width 869 height 45
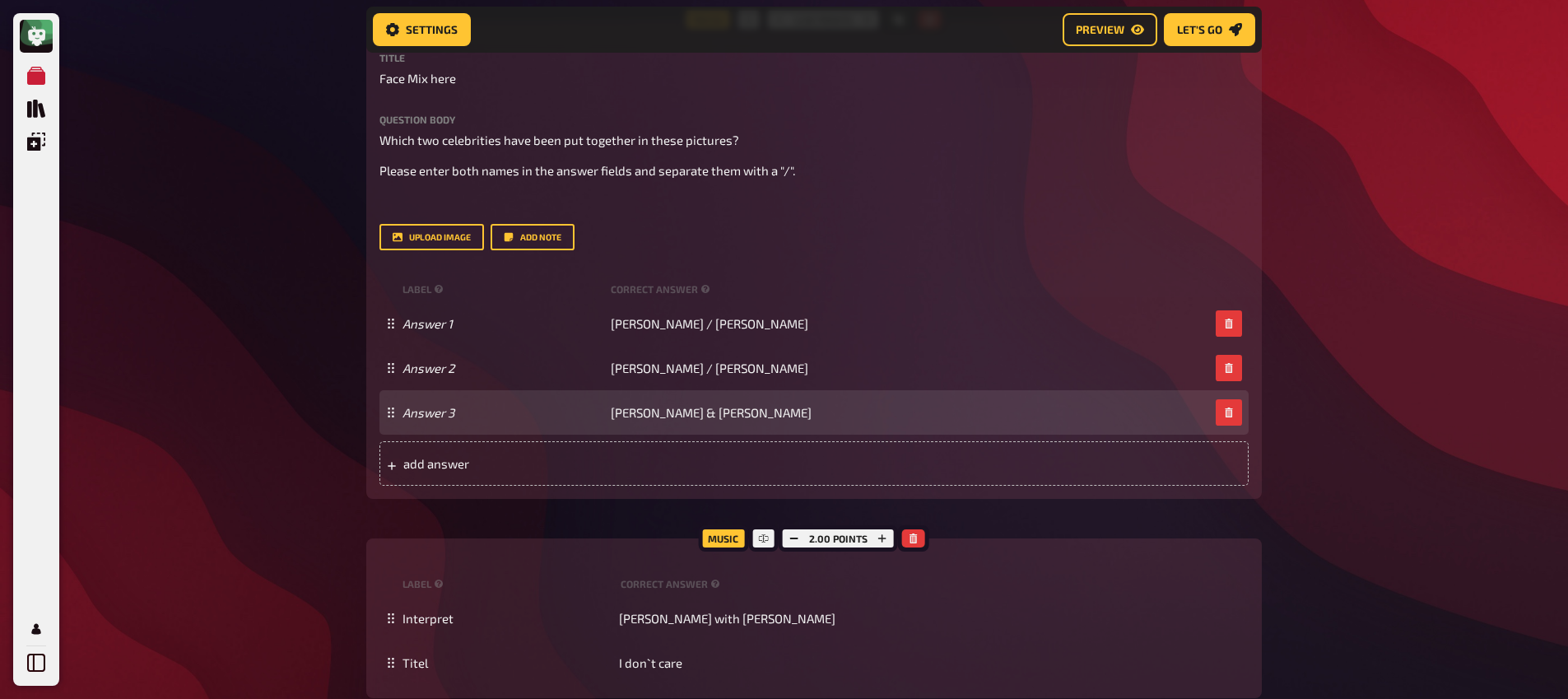
click at [730, 421] on div "Answer 3 Scarlett Johansson & Billie Eilish" at bounding box center [814, 412] width 869 height 45
click at [726, 414] on span "Scarlett Johansson & Billie Eilish" at bounding box center [711, 412] width 200 height 15
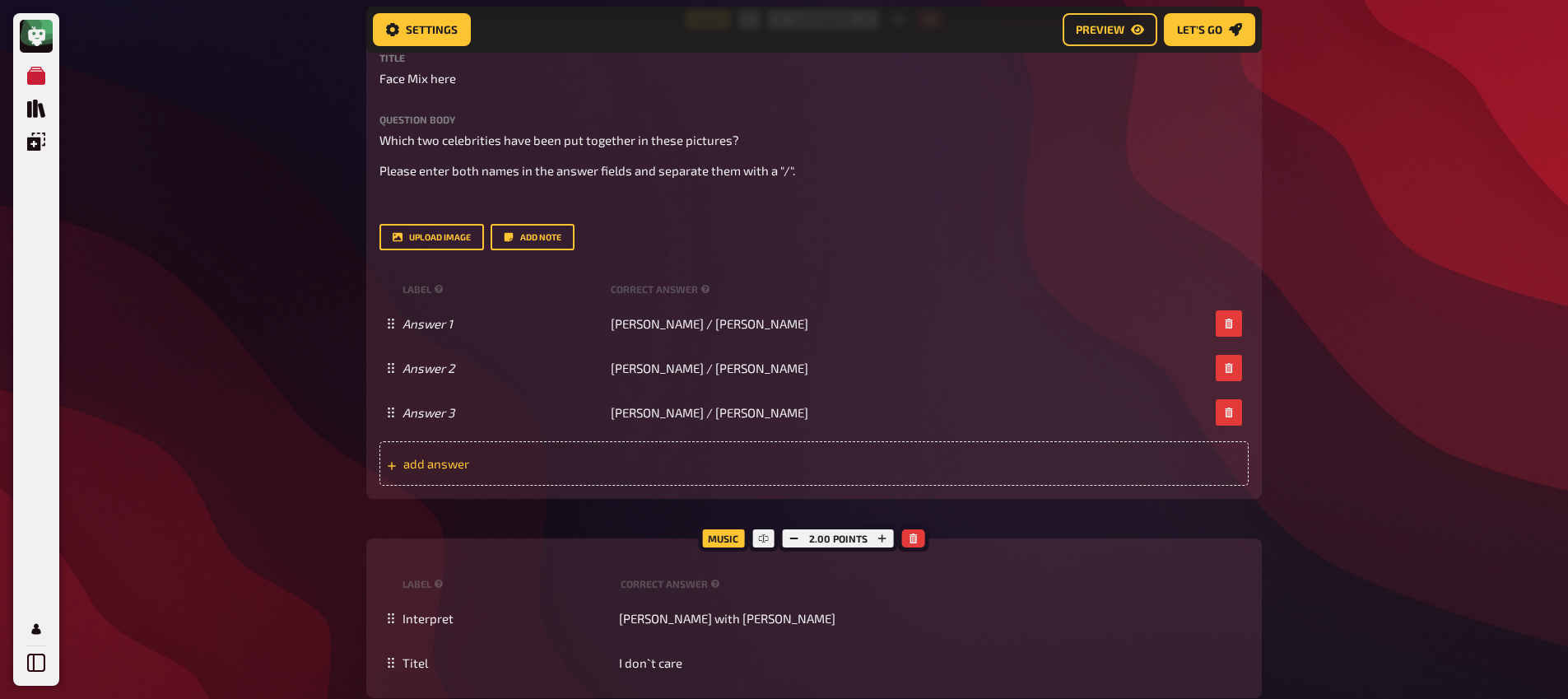
click at [706, 462] on div "add answer" at bounding box center [814, 463] width 869 height 45
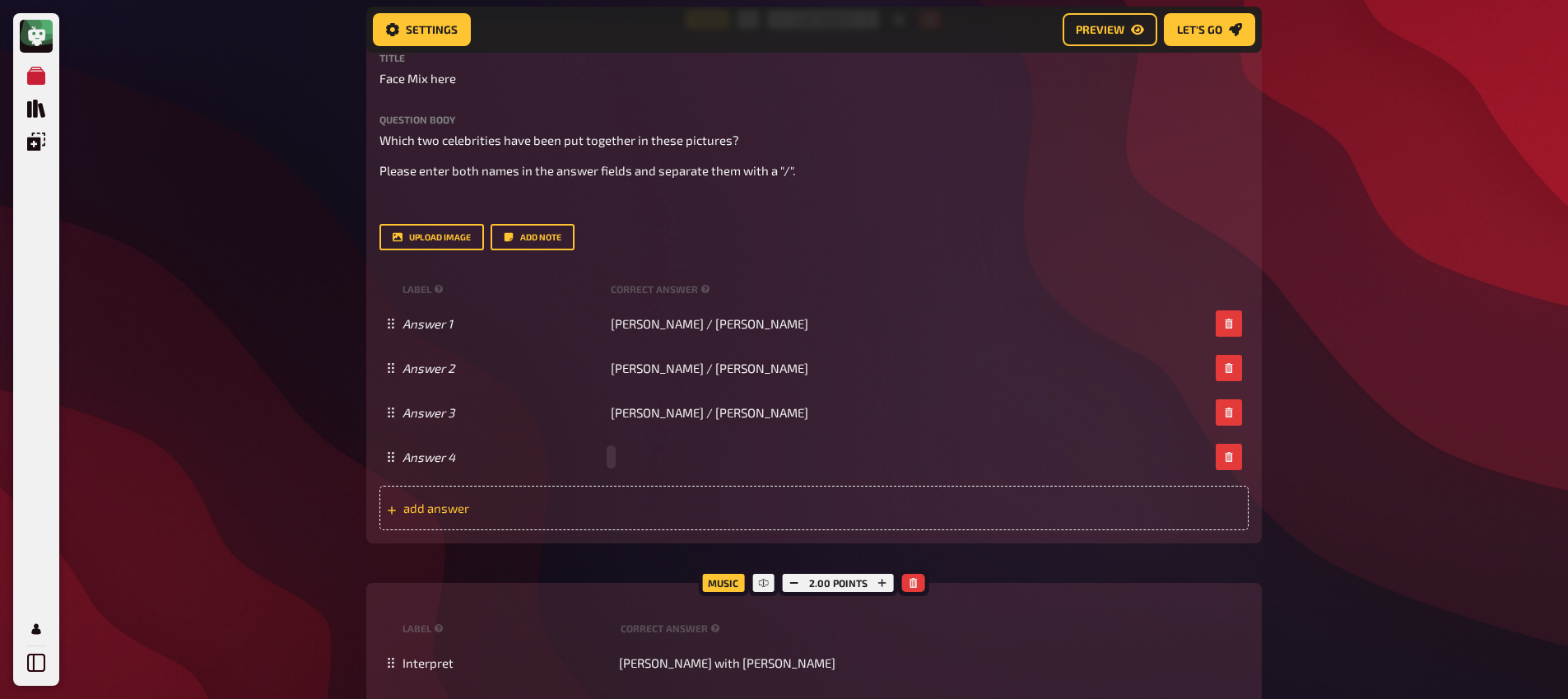
paste span
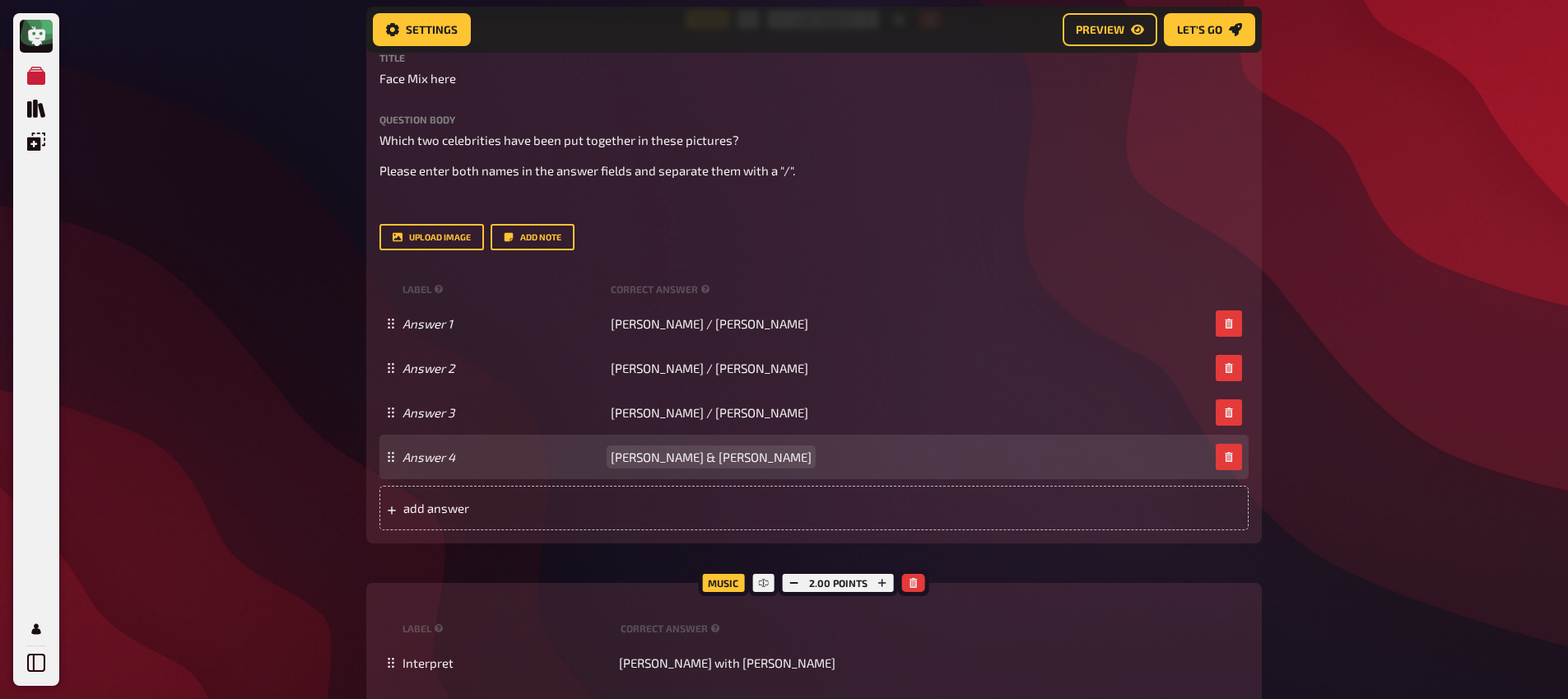
drag, startPoint x: 708, startPoint y: 459, endPoint x: 735, endPoint y: 484, distance: 36.8
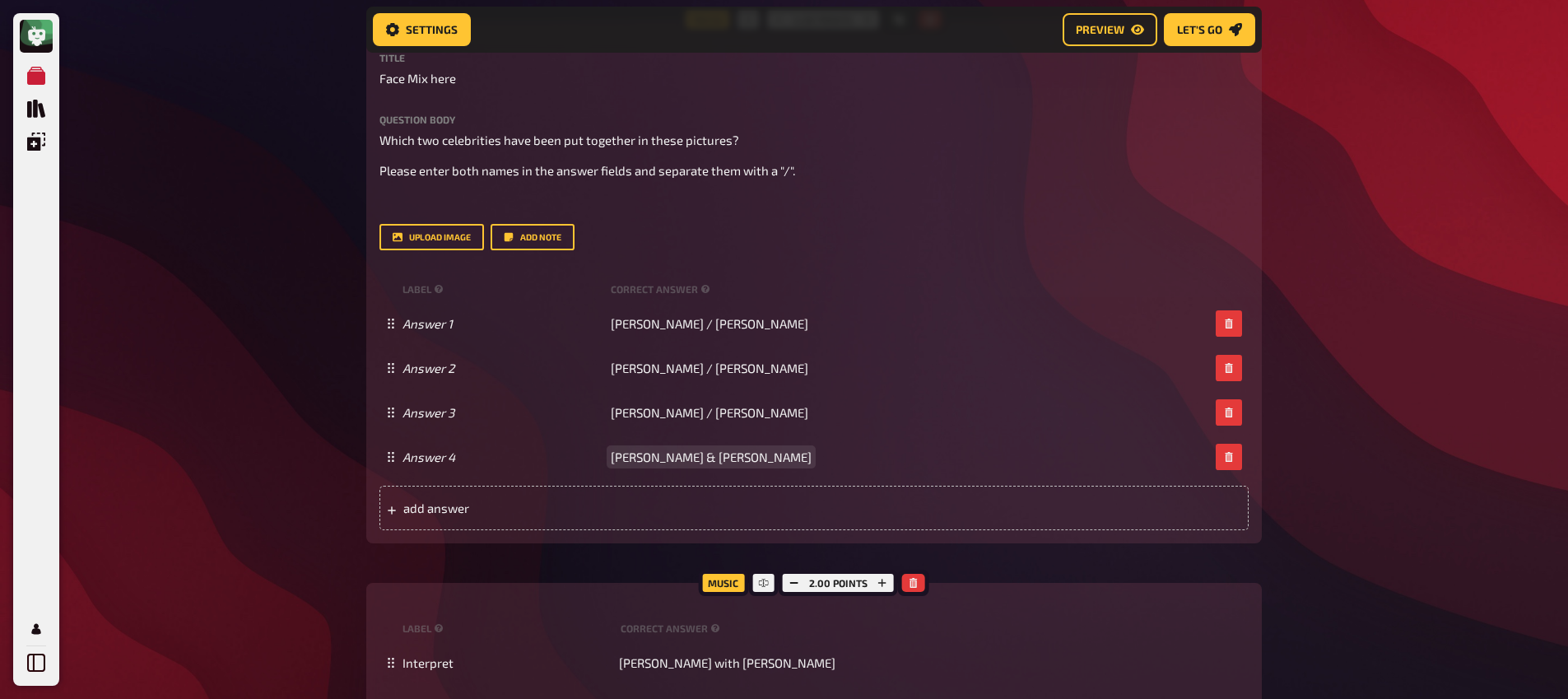
click at [708, 460] on span "Jake Gyllenhaal & Tom Holland" at bounding box center [711, 456] width 200 height 15
click at [657, 528] on div "add answer" at bounding box center [814, 508] width 869 height 45
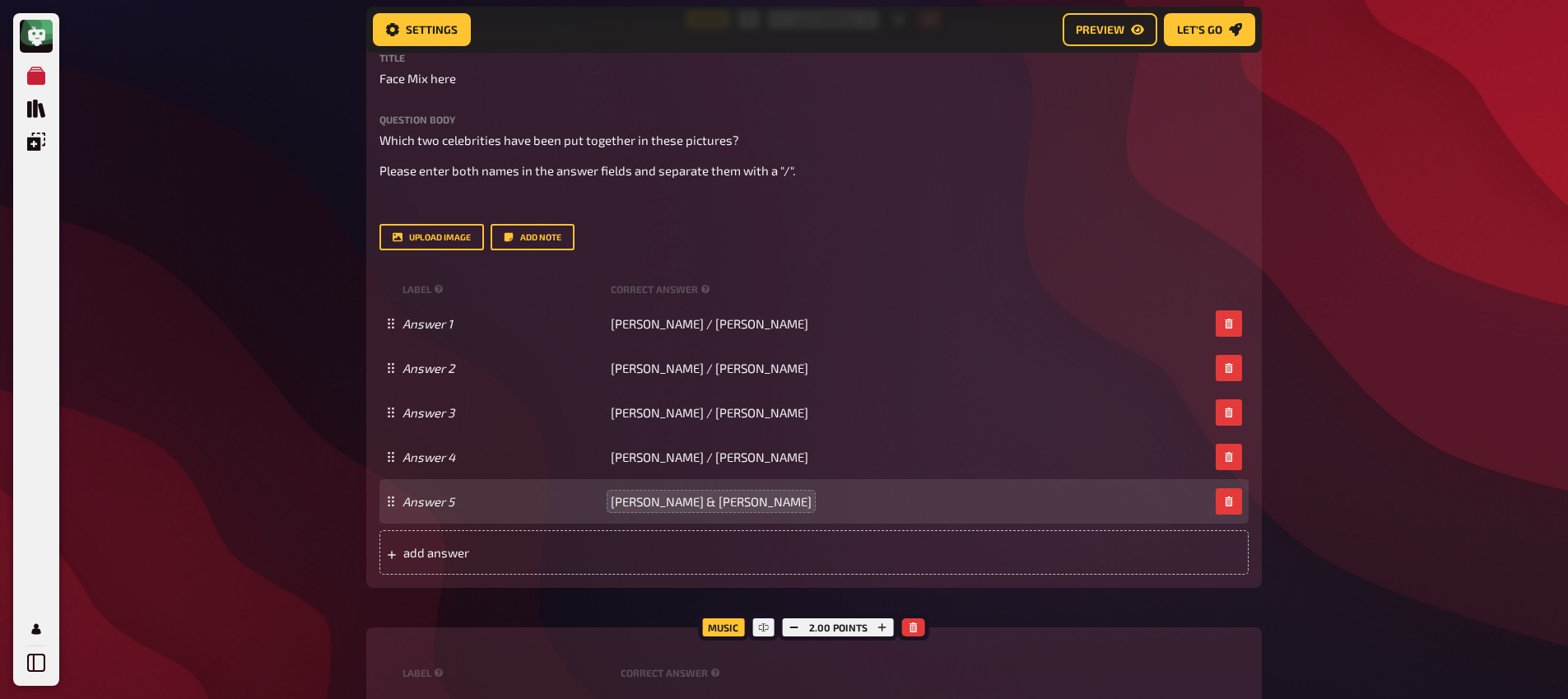
drag, startPoint x: 702, startPoint y: 502, endPoint x: 723, endPoint y: 547, distance: 49.7
click at [702, 503] on span "Ana De Armas & Marilyn Monroe" at bounding box center [711, 501] width 200 height 15
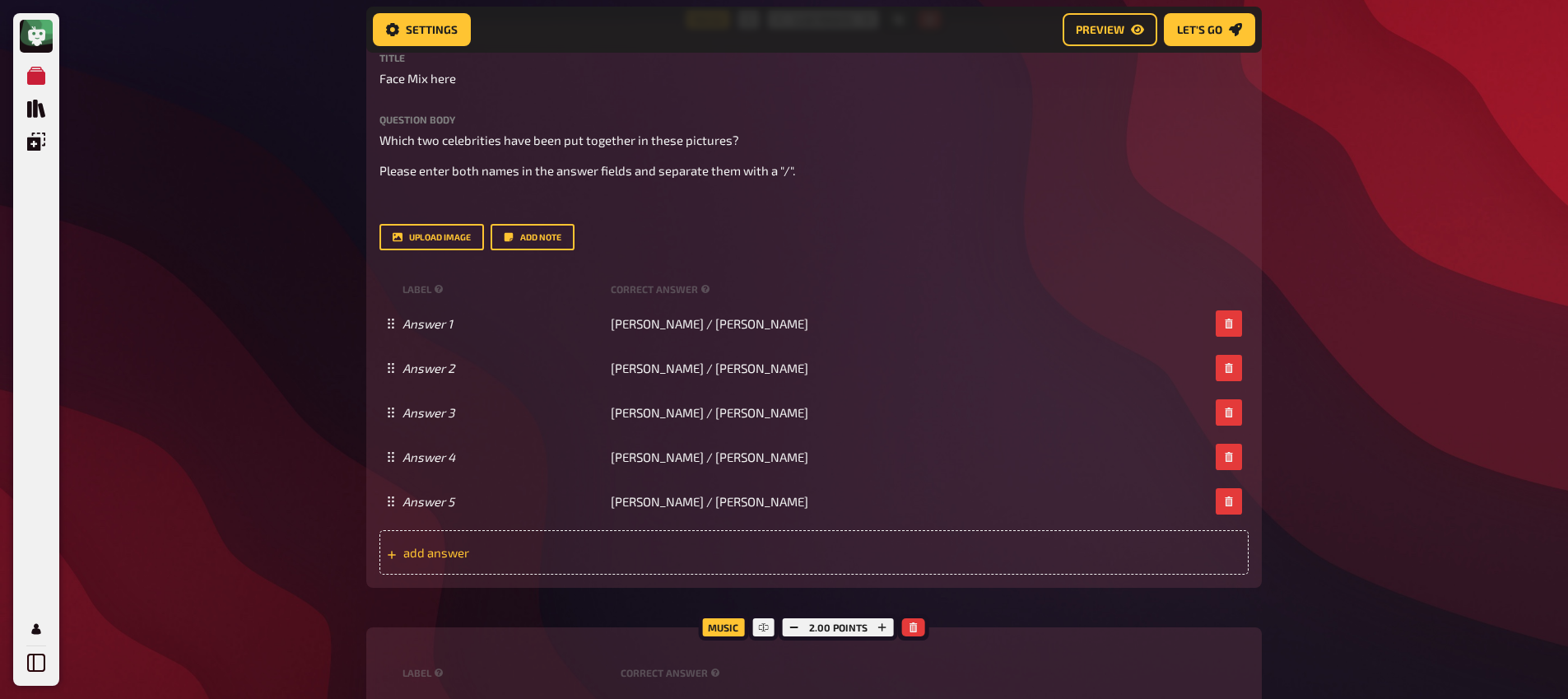
click at [606, 560] on span "add answer" at bounding box center [531, 552] width 256 height 15
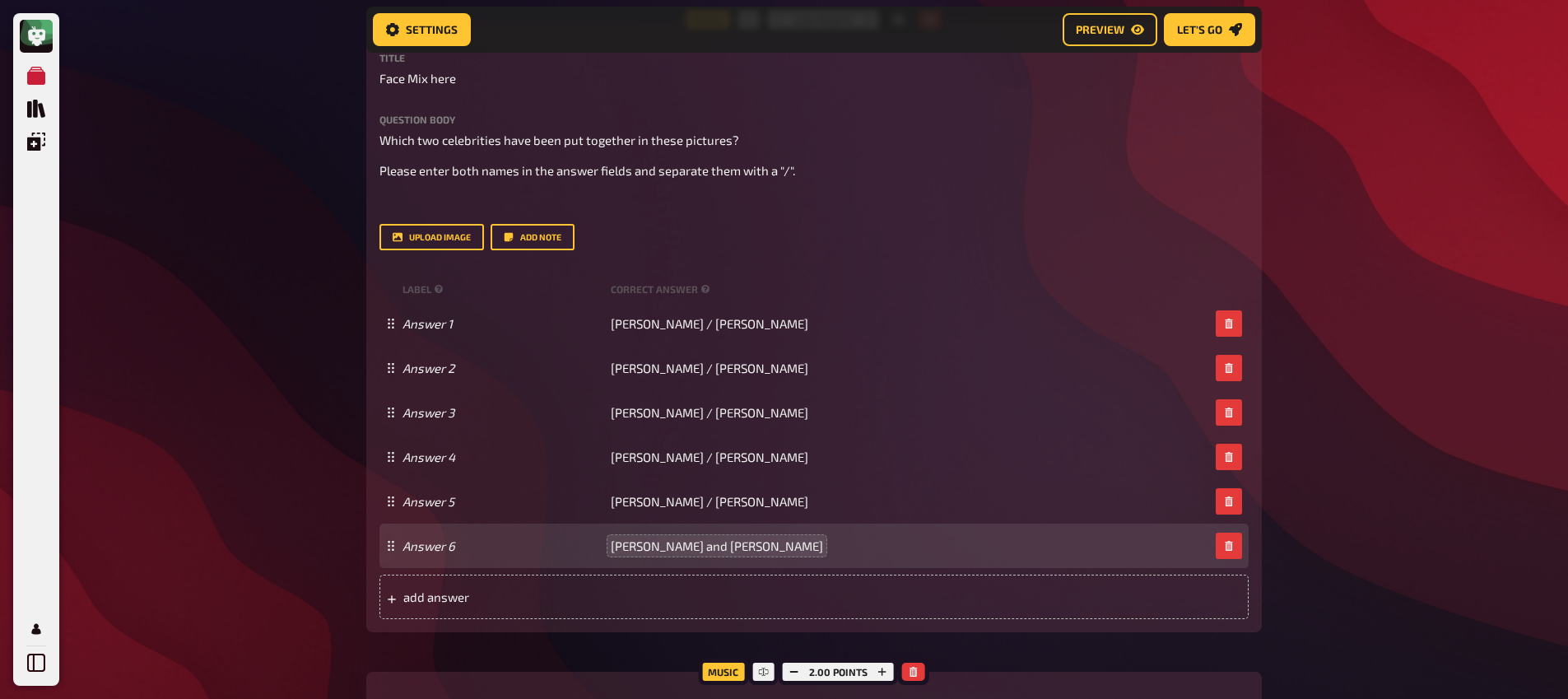
click at [699, 550] on span "Kevin Bacon and Brad Pitt" at bounding box center [717, 545] width 213 height 15
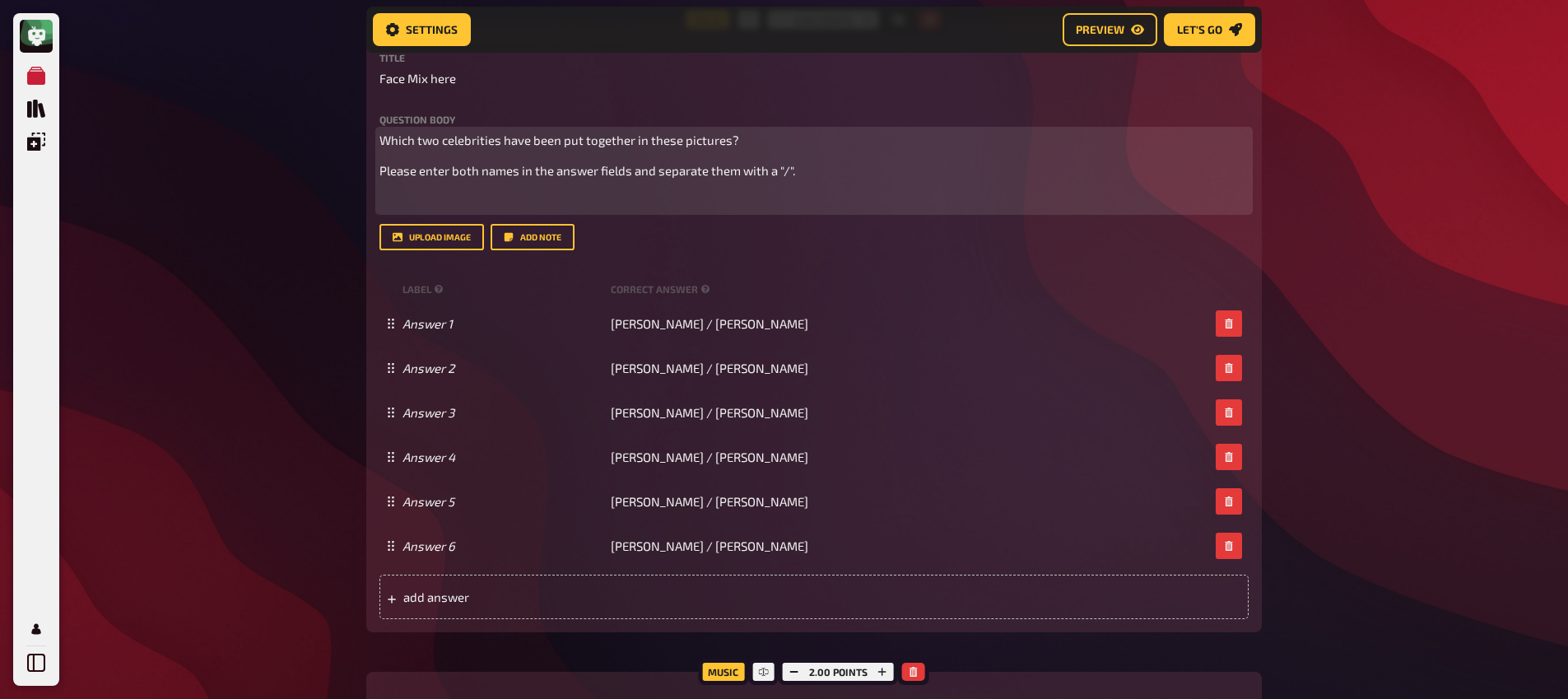
click at [456, 193] on p "﻿" at bounding box center [814, 202] width 869 height 19
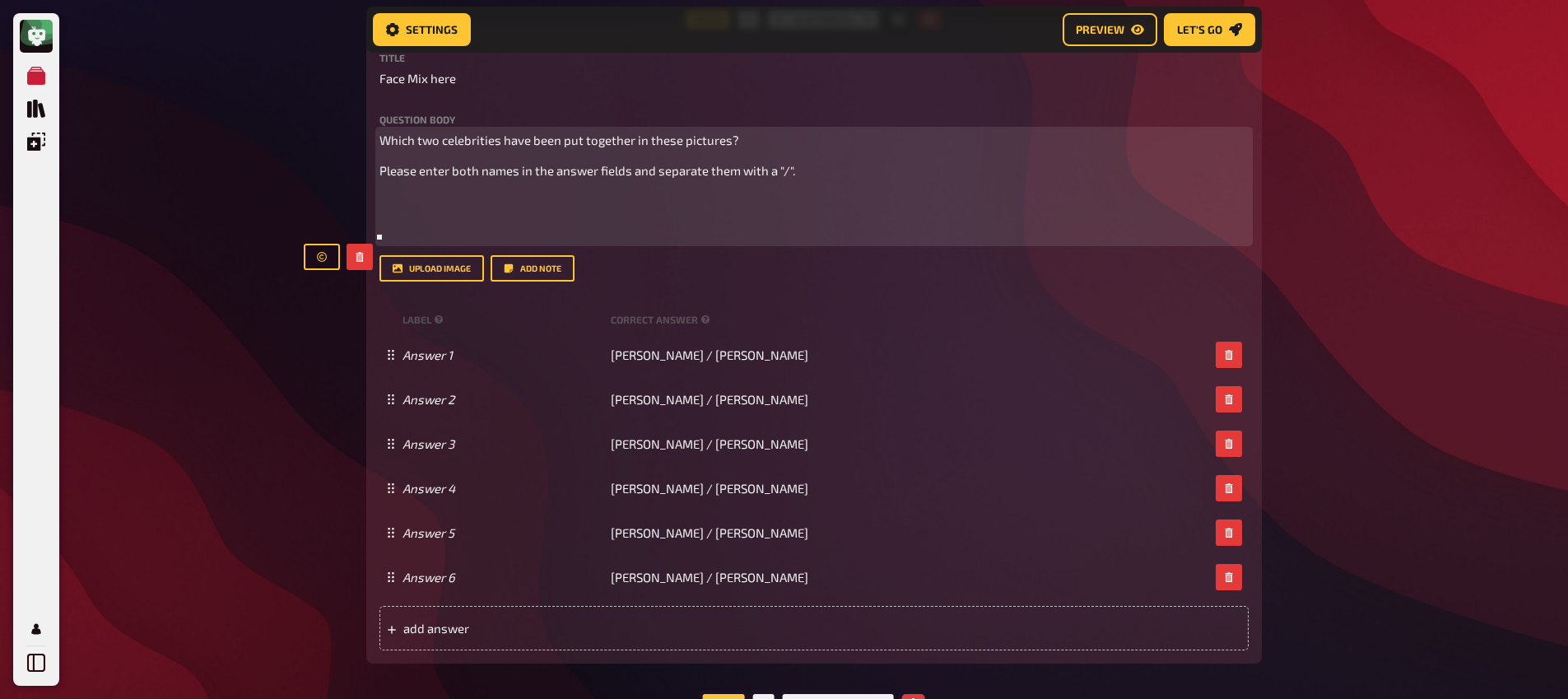
click at [412, 202] on p "﻿" at bounding box center [814, 202] width 869 height 19
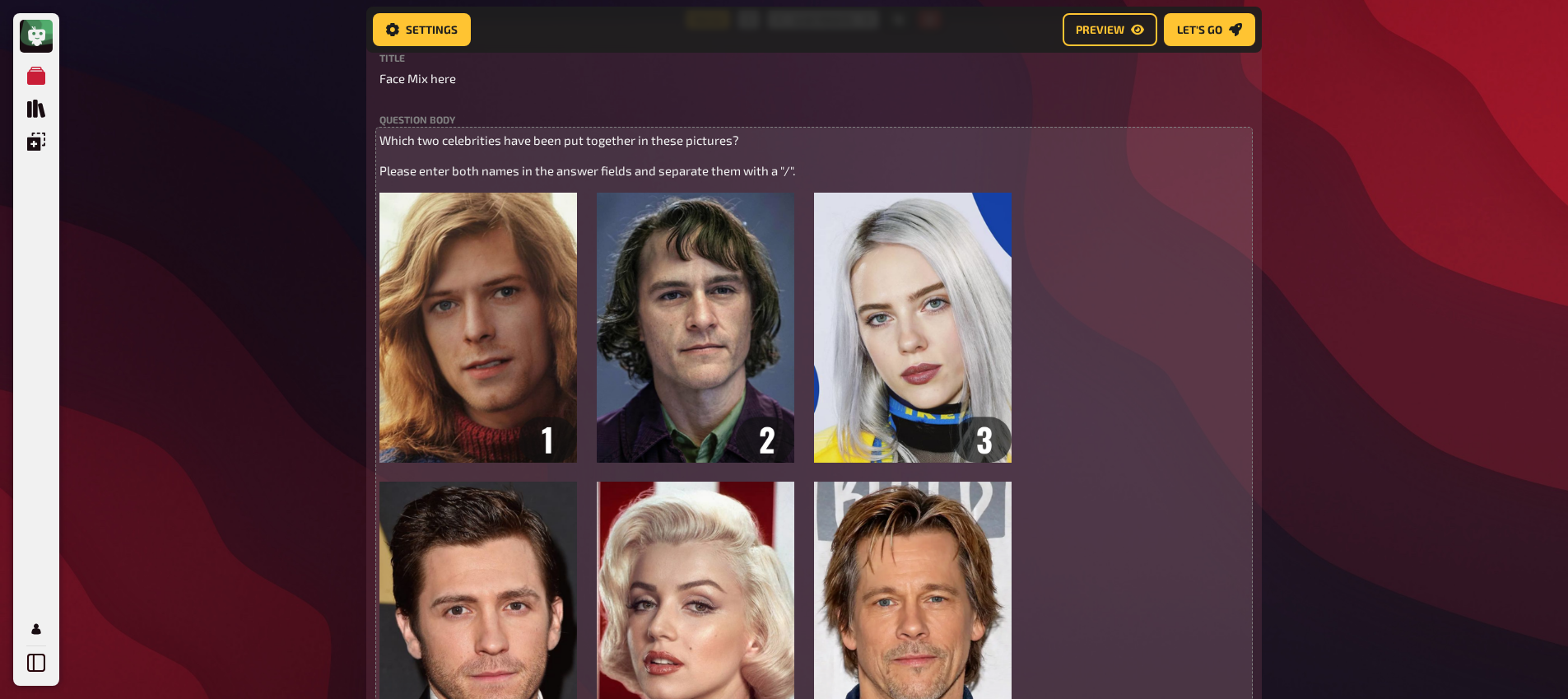
click at [317, 224] on div "My Quizzes Quiz Library Overlays Profile Home My Quizzes Brainy Banter Bonanza …" at bounding box center [784, 497] width 1568 height 2520
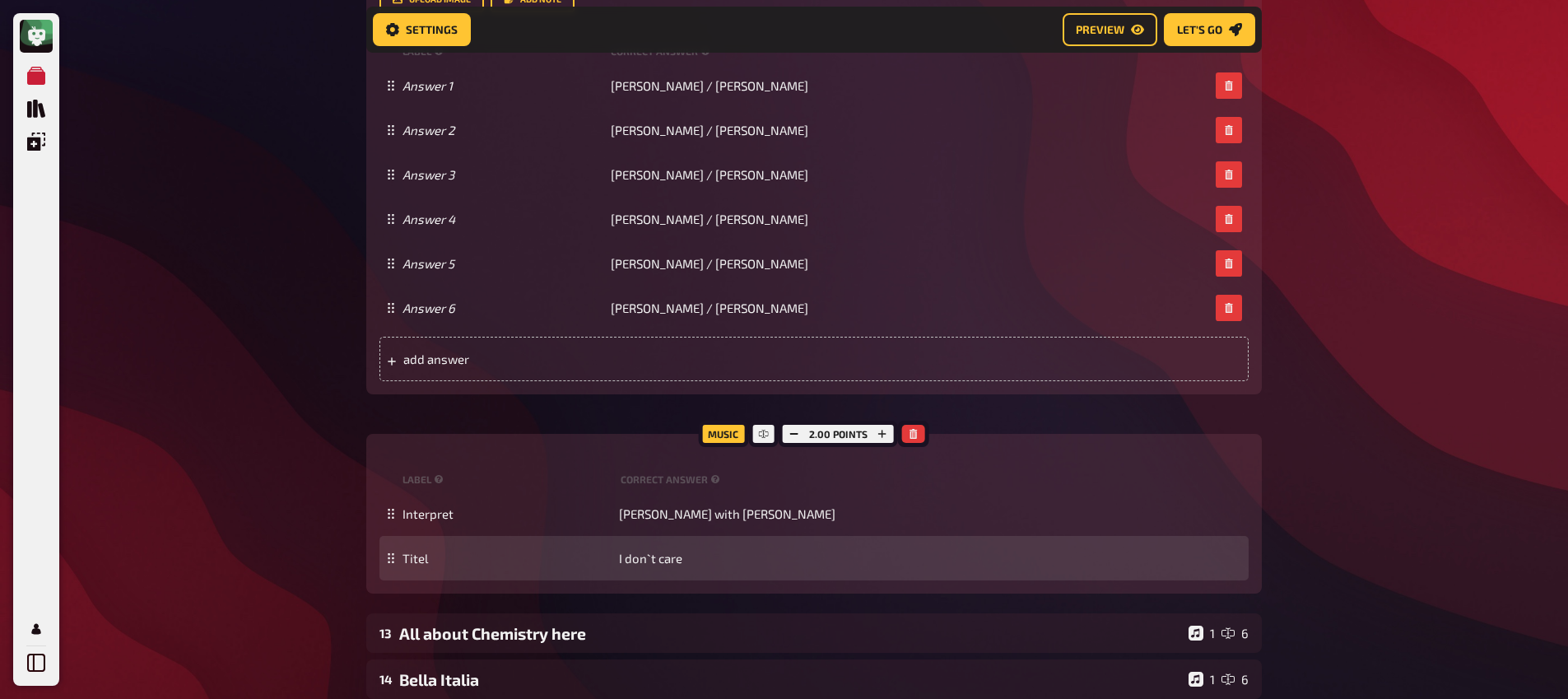
scroll to position [1685, 0]
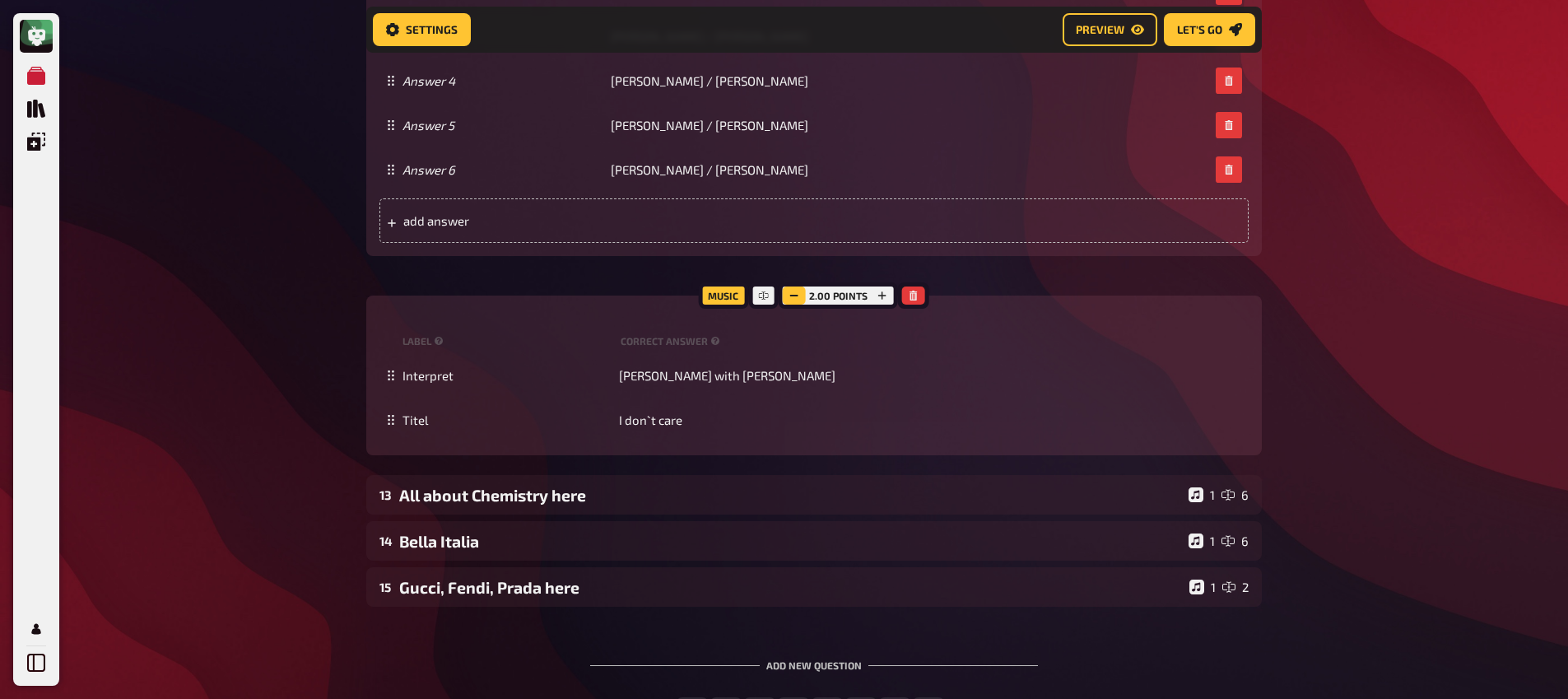
click at [795, 300] on icon "button" at bounding box center [794, 295] width 10 height 10
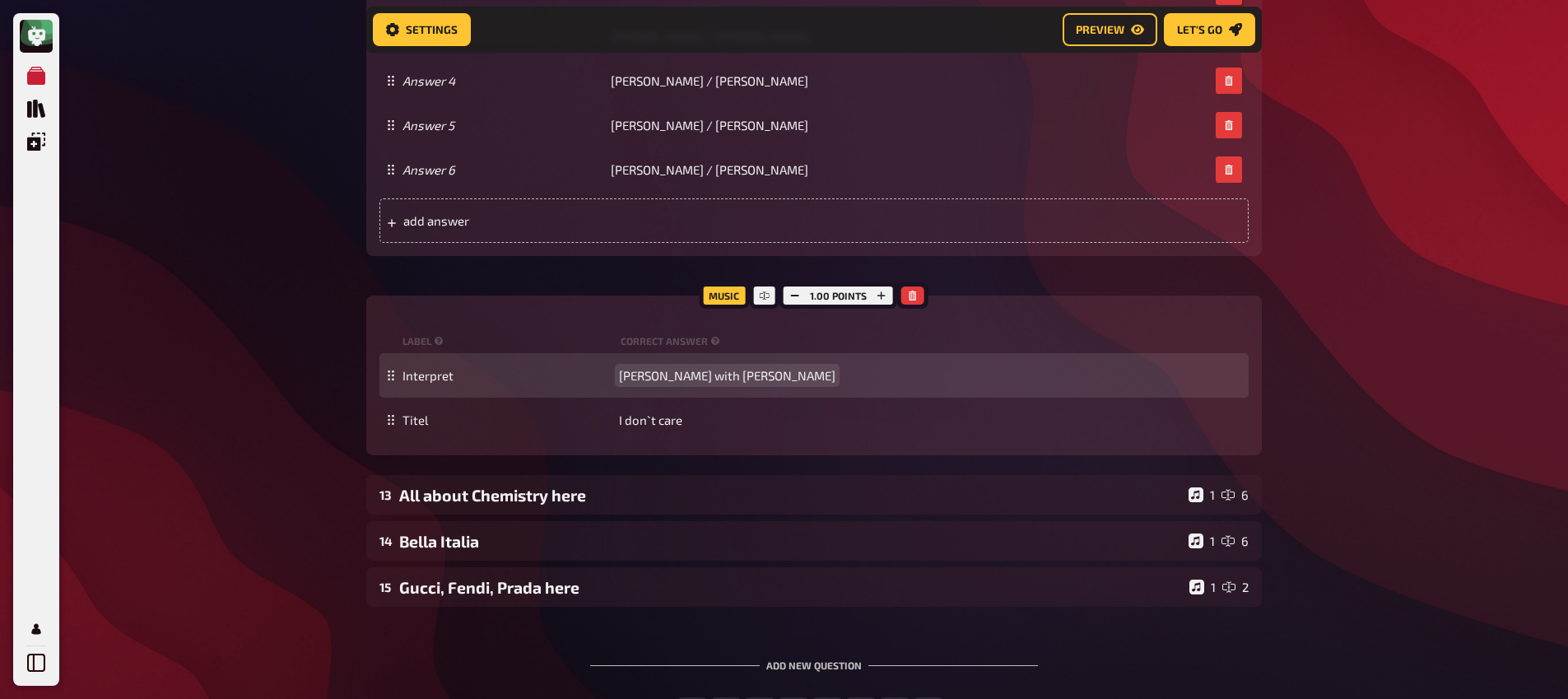
click at [743, 371] on span "Ed Sheeran with Justin Bieber" at bounding box center [727, 375] width 216 height 15
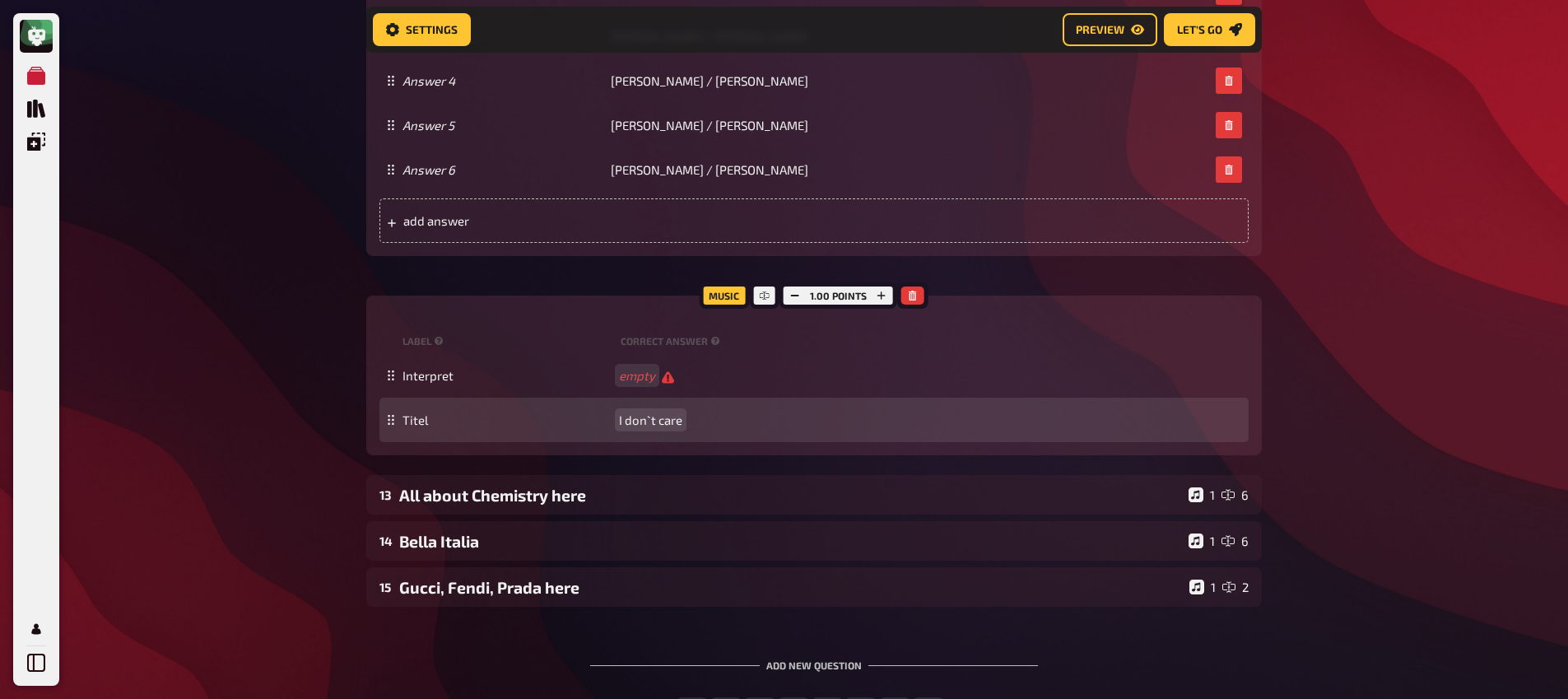
click at [673, 423] on span "I don`t care" at bounding box center [650, 419] width 63 height 15
click at [673, 423] on span "I don`t care" at bounding box center [650, 420] width 63 height 15
click at [674, 424] on span "I don`t care" at bounding box center [650, 420] width 63 height 15
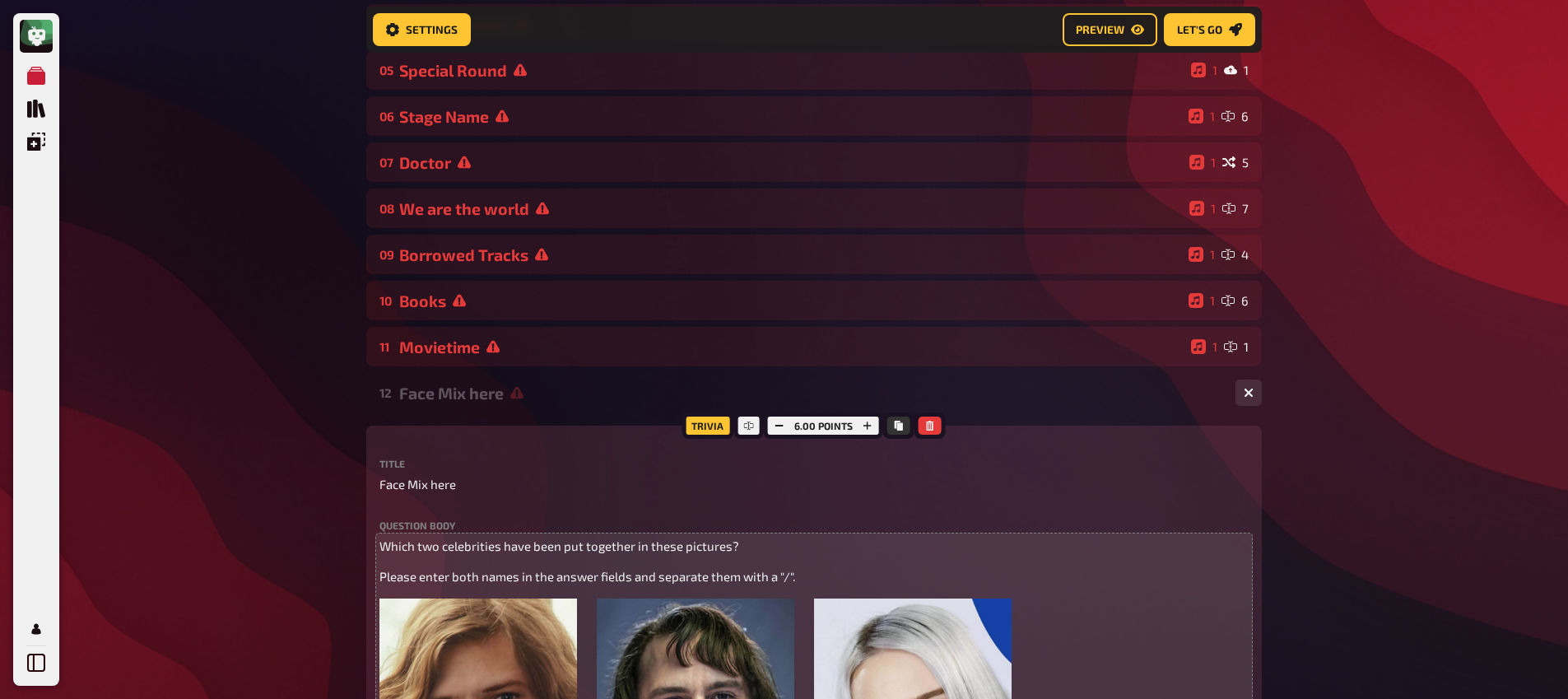
scroll to position [351, 0]
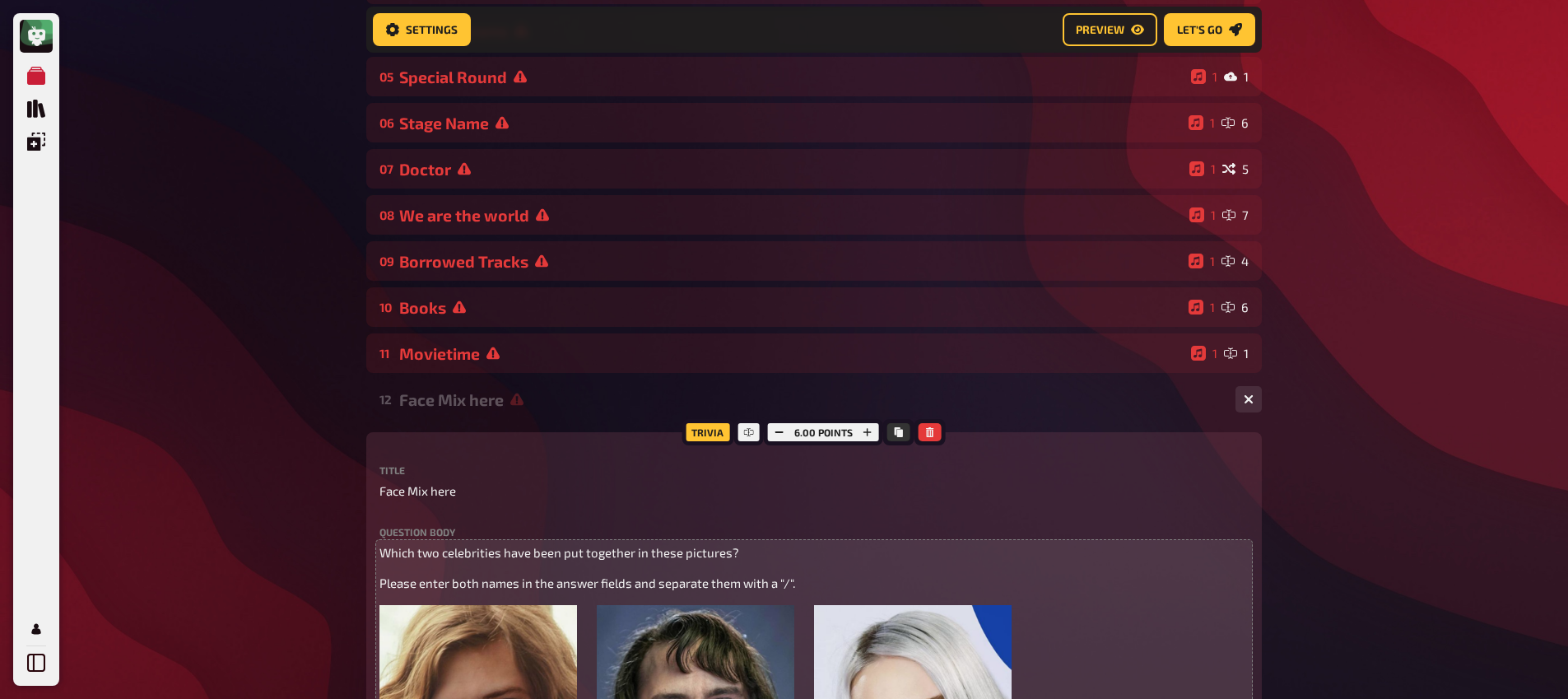
click at [468, 419] on div "12 Face Mix here 1 6" at bounding box center [814, 399] width 896 height 40
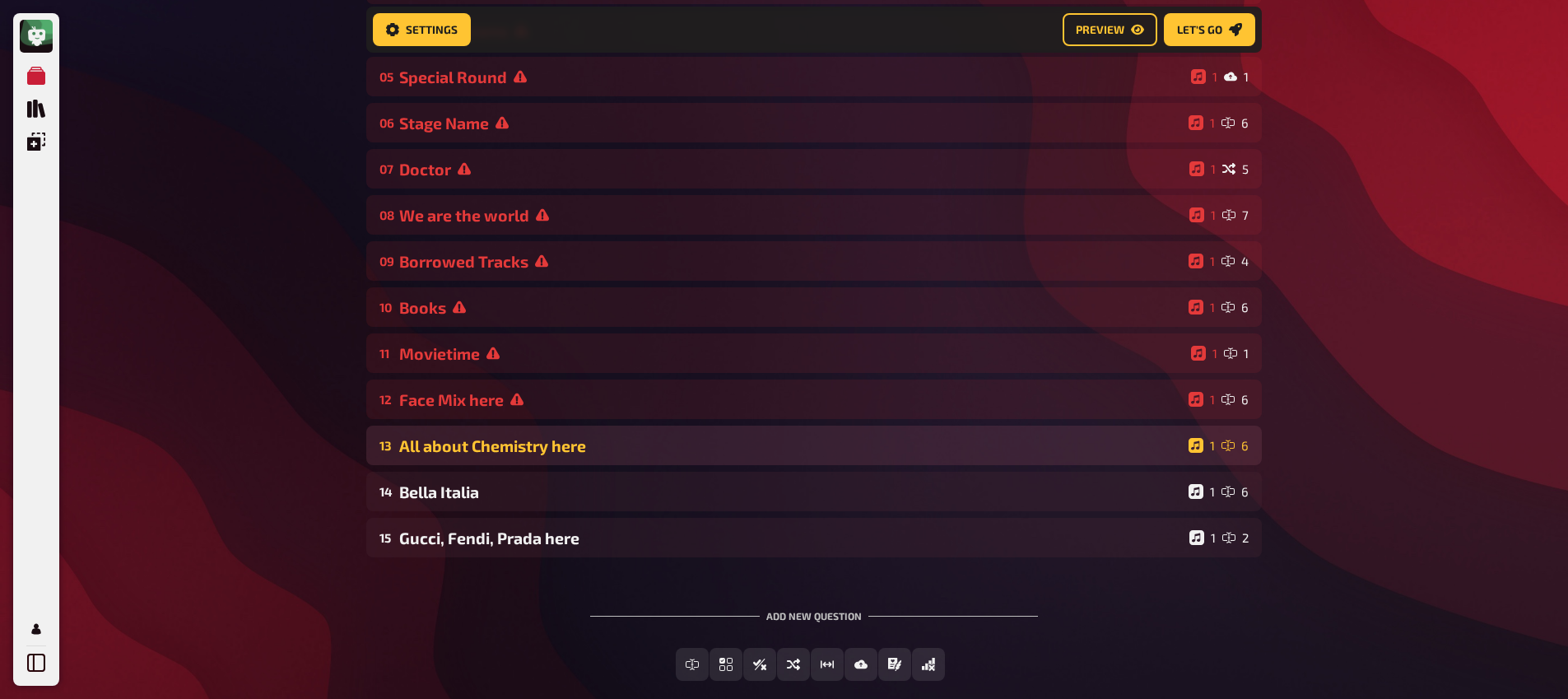
click at [498, 449] on div "All about Chemistry here" at bounding box center [790, 446] width 783 height 19
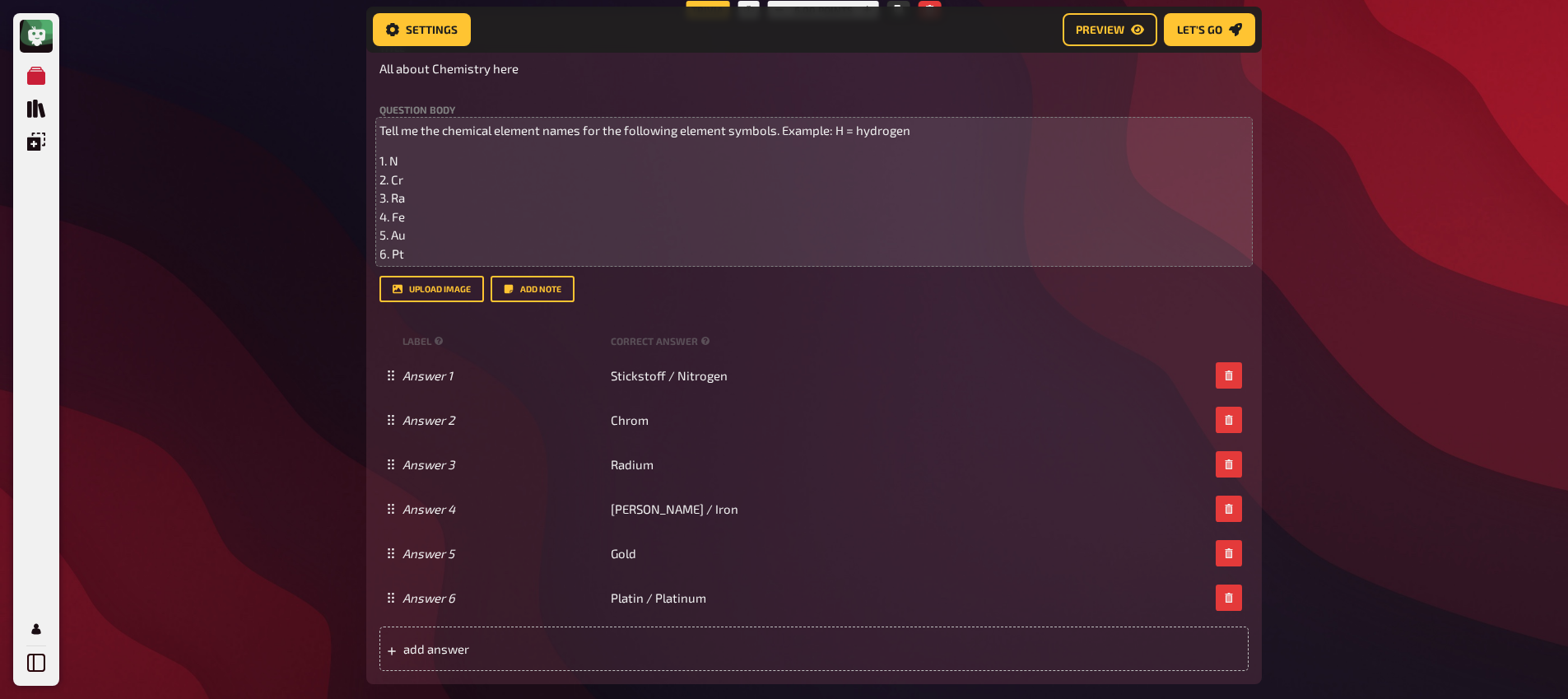
scroll to position [800, 0]
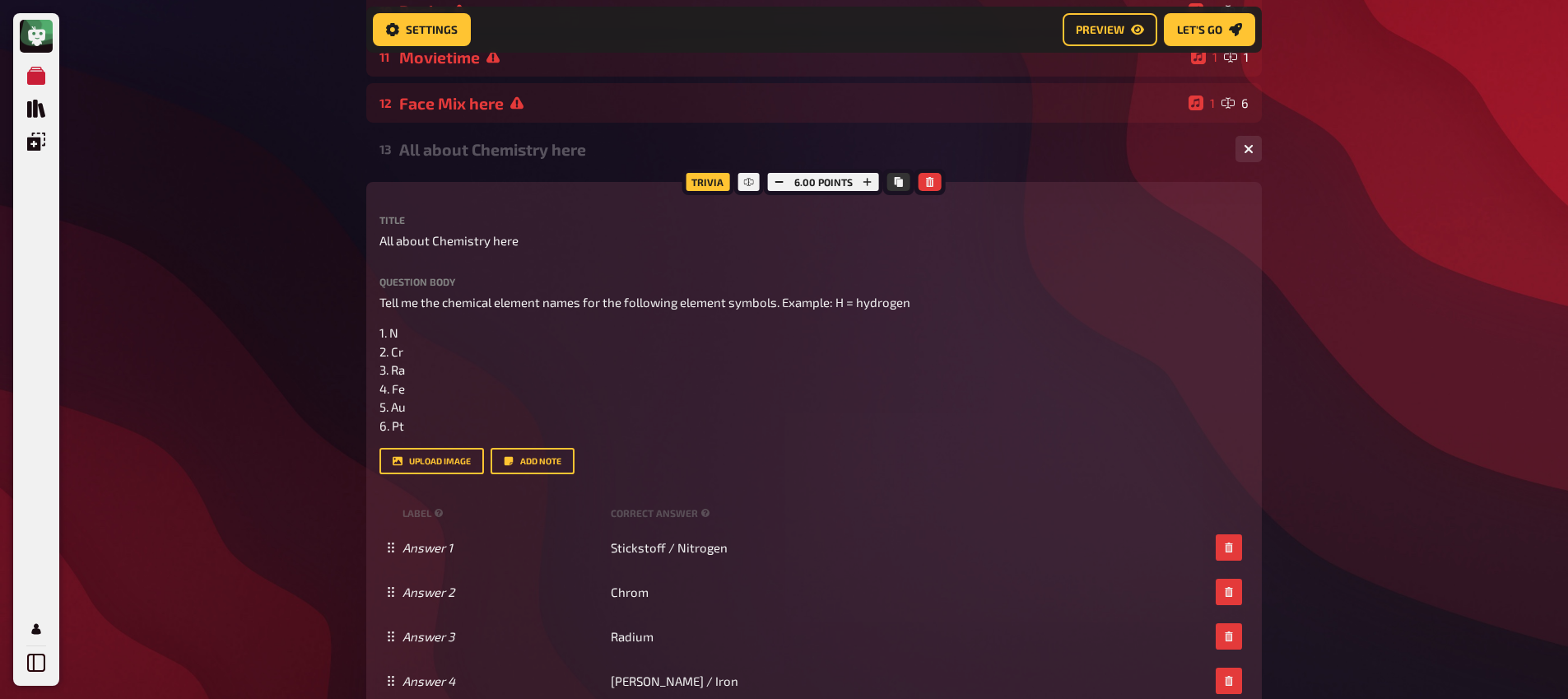
click at [435, 159] on div "All about Chemistry here" at bounding box center [810, 149] width 823 height 19
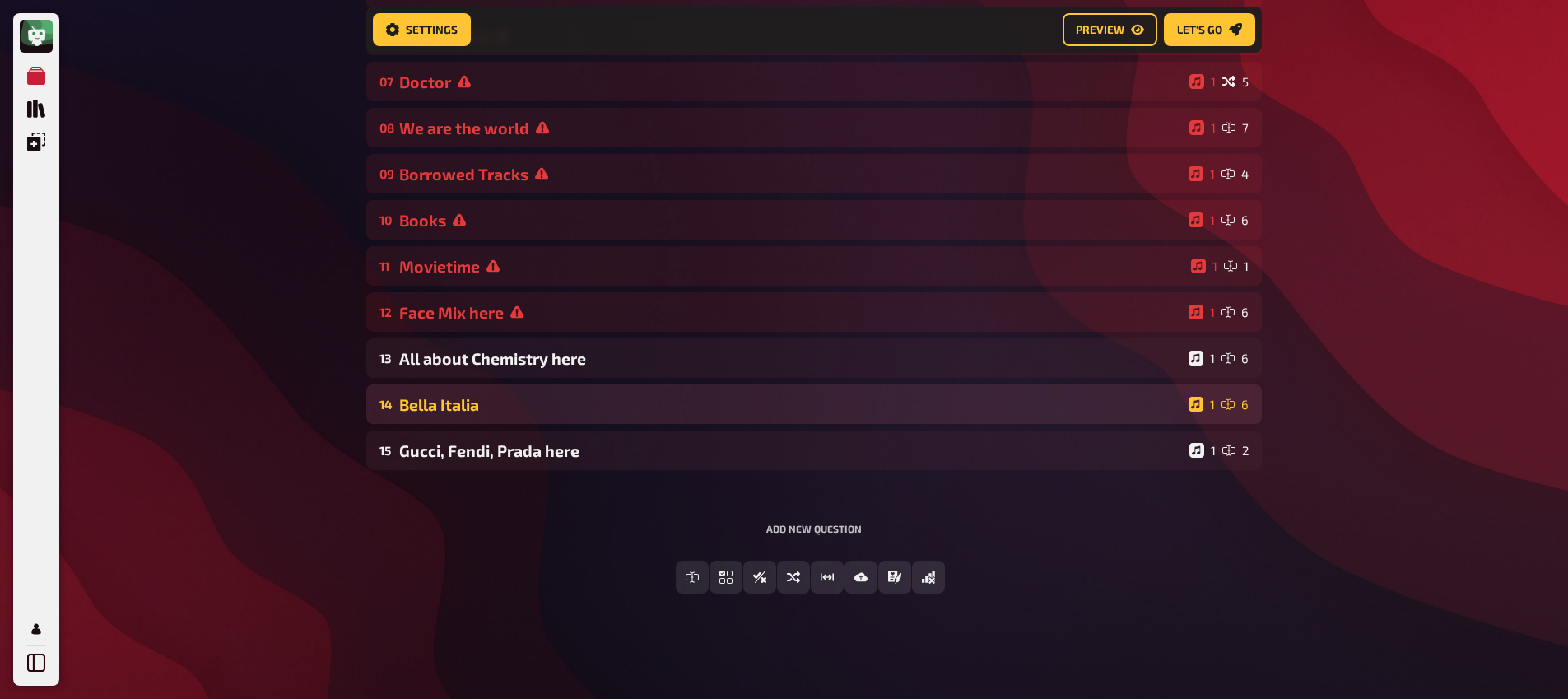
click at [496, 411] on div "Bella Italia" at bounding box center [790, 404] width 783 height 19
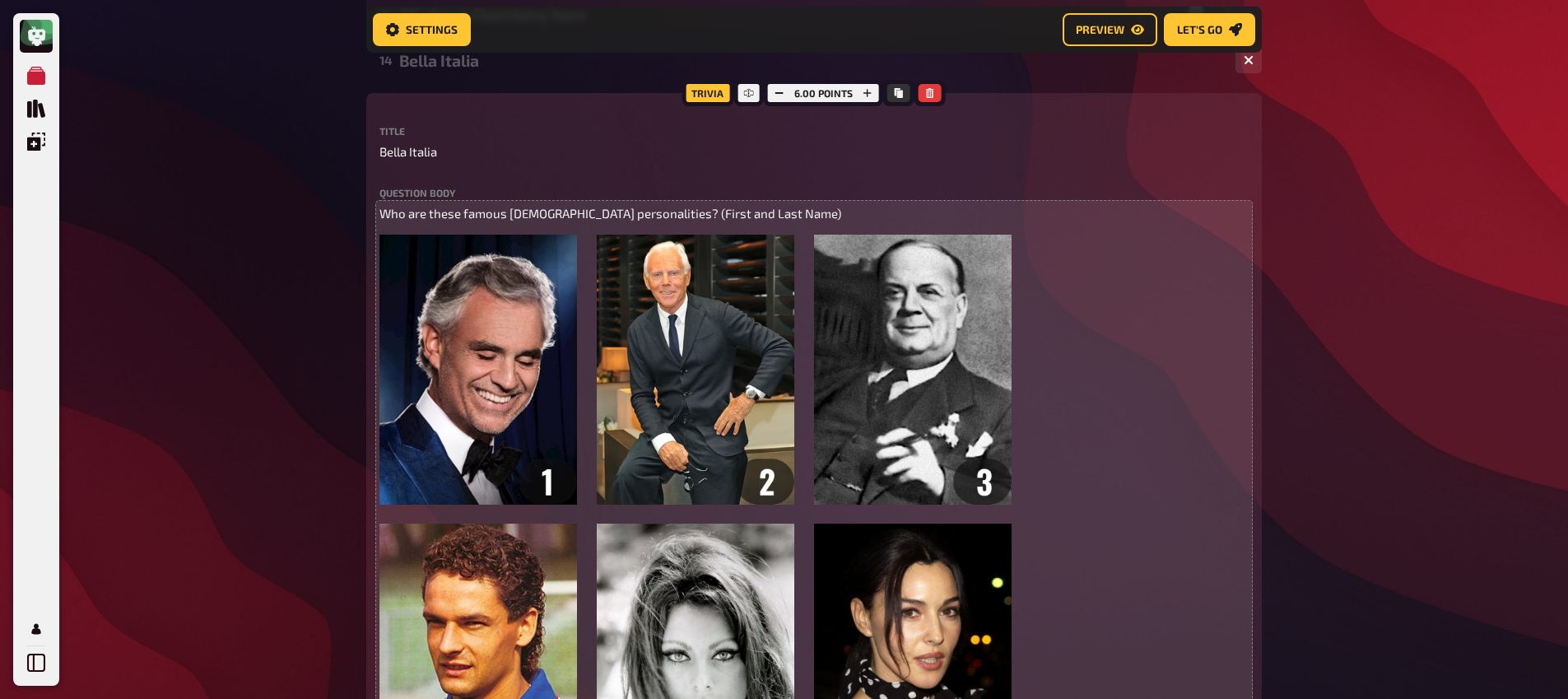
scroll to position [642, 0]
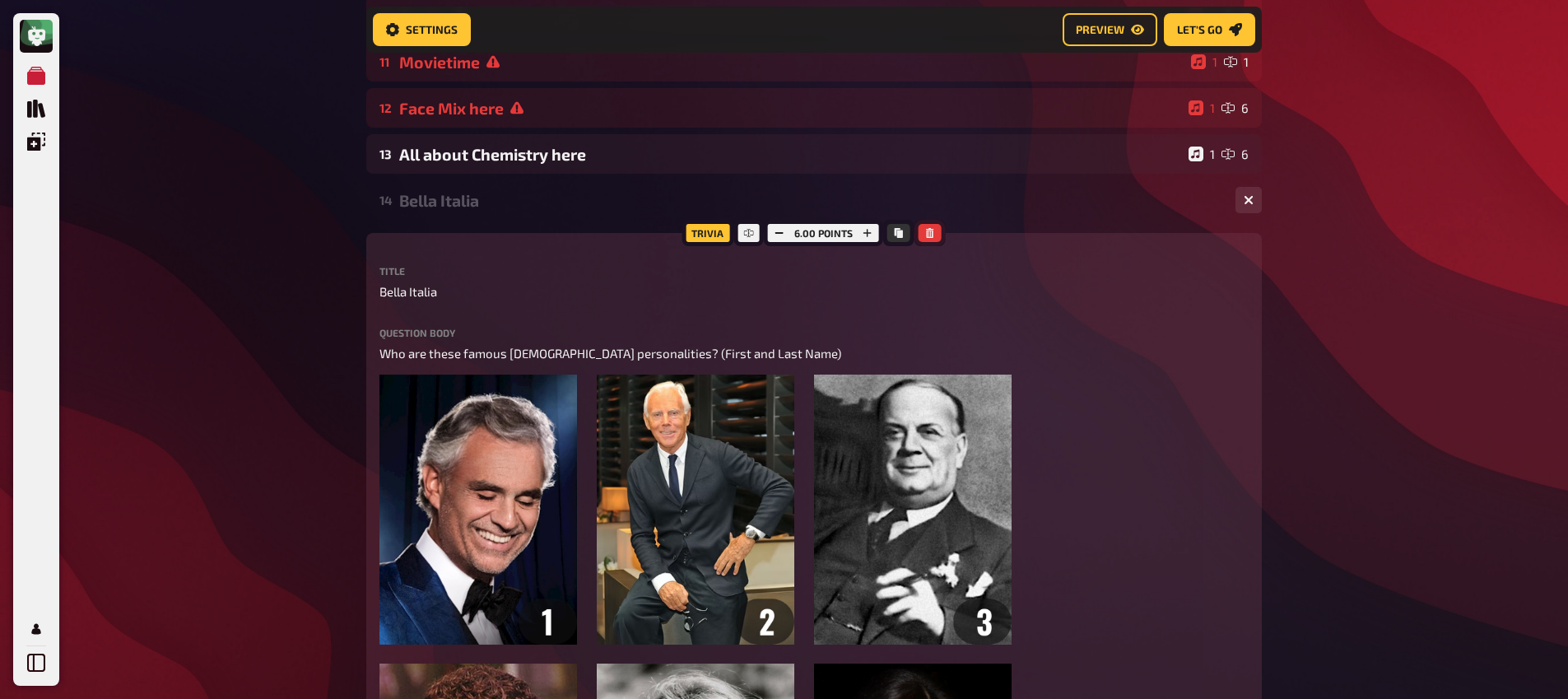
click at [933, 235] on icon "button" at bounding box center [930, 232] width 10 height 10
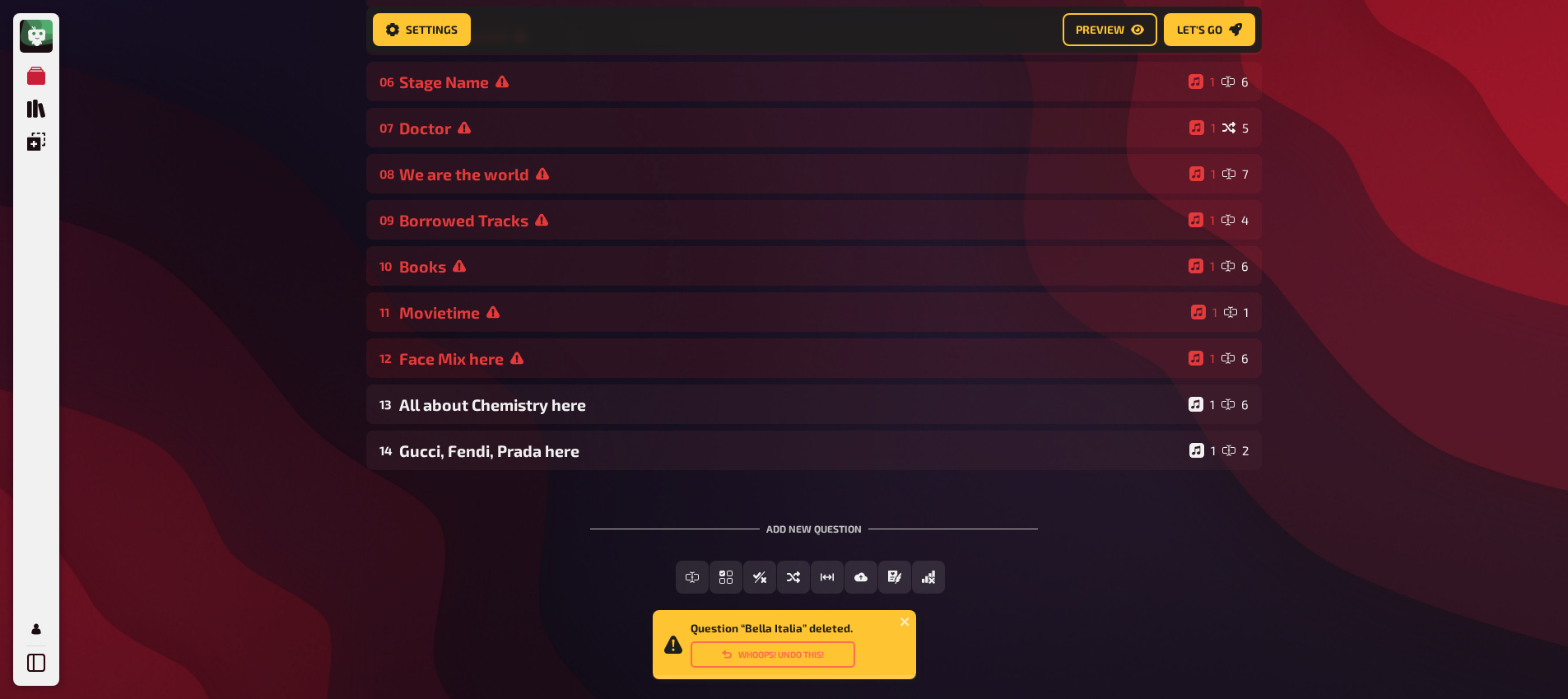
scroll to position [395, 0]
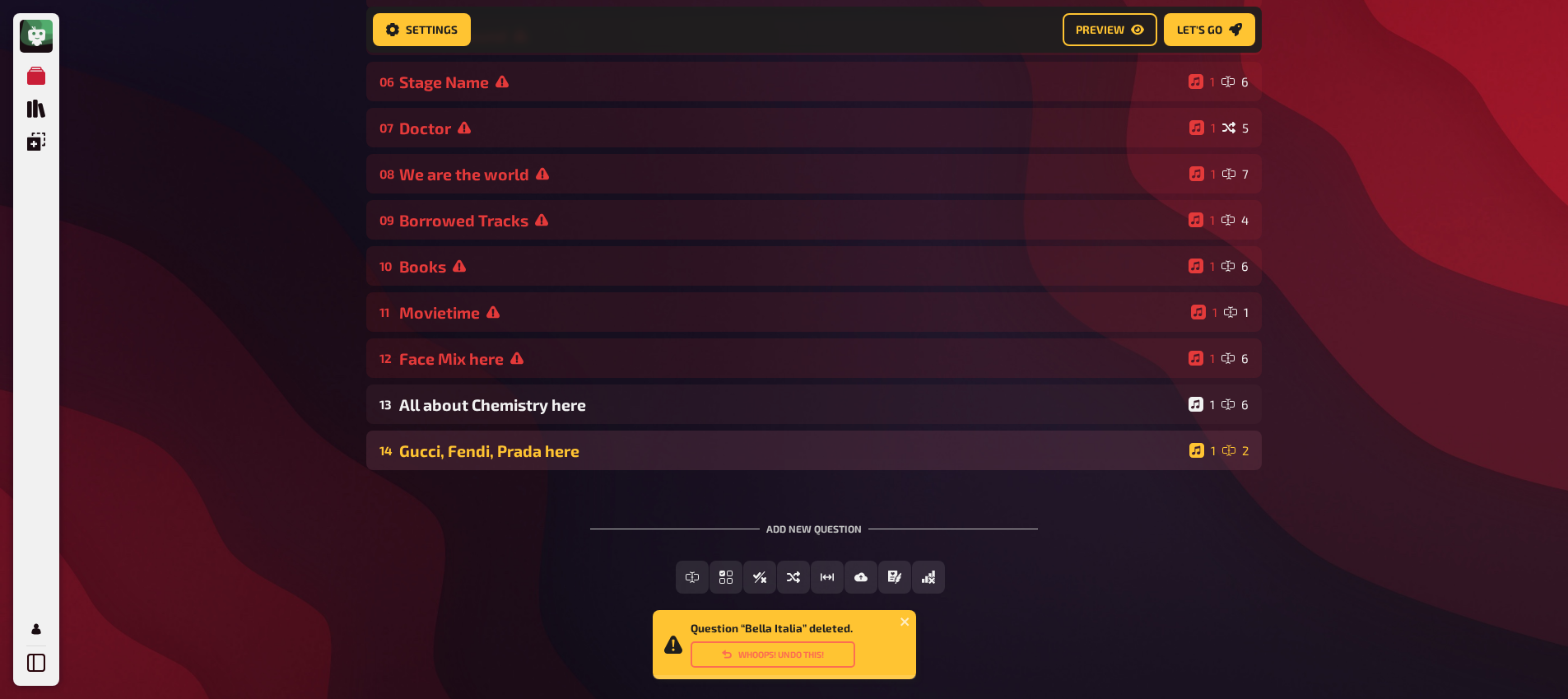
click at [525, 465] on div "14 Gucci, Fendi, Prada here 1 2" at bounding box center [814, 450] width 896 height 40
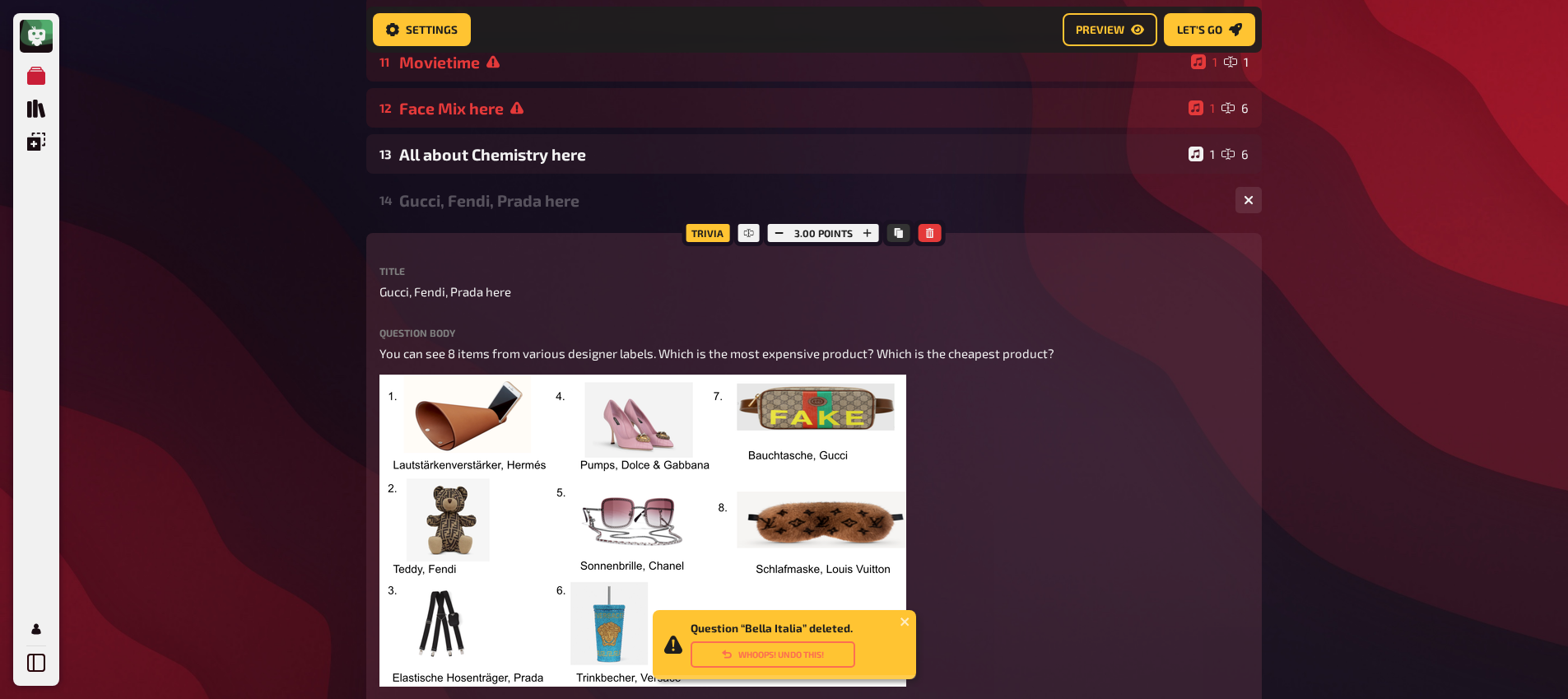
click at [471, 206] on div "Gucci, Fendi, Prada here" at bounding box center [810, 200] width 823 height 19
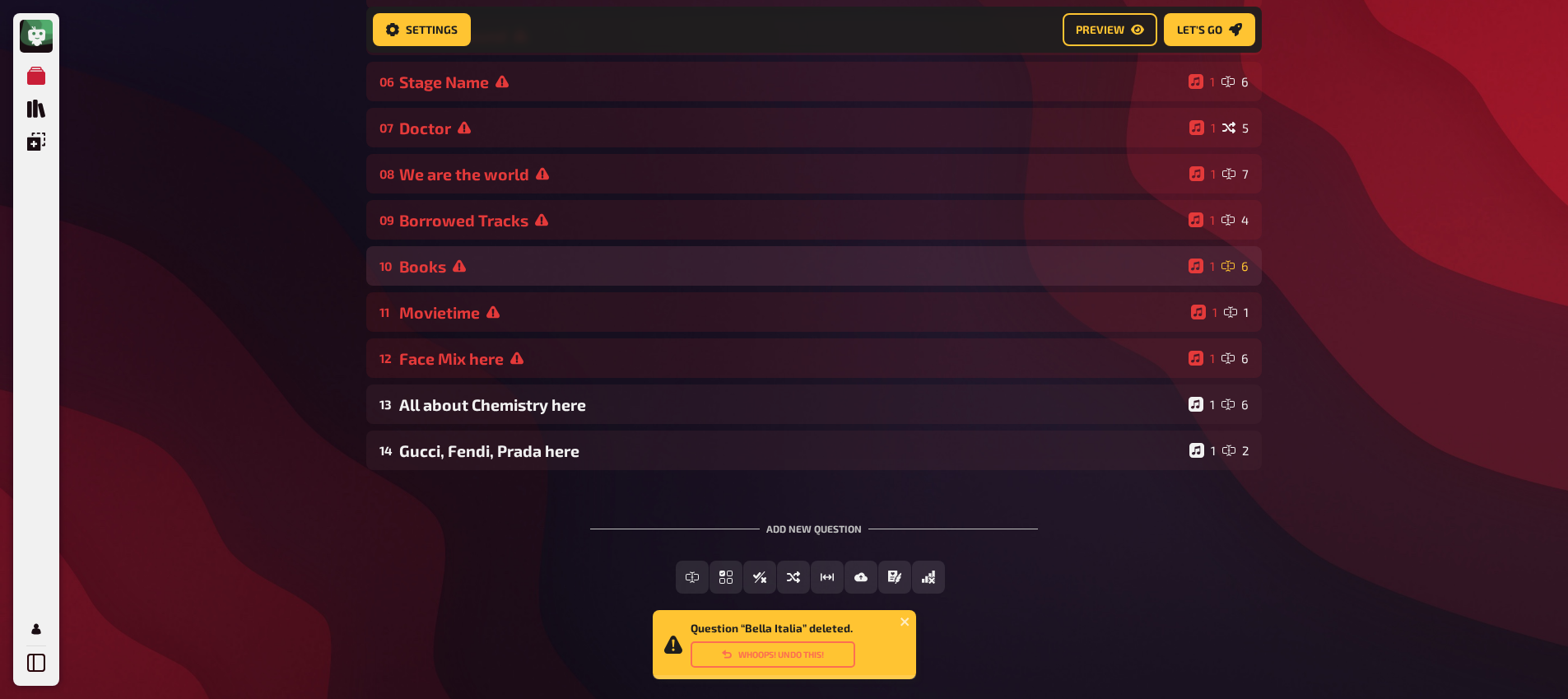
scroll to position [395, 0]
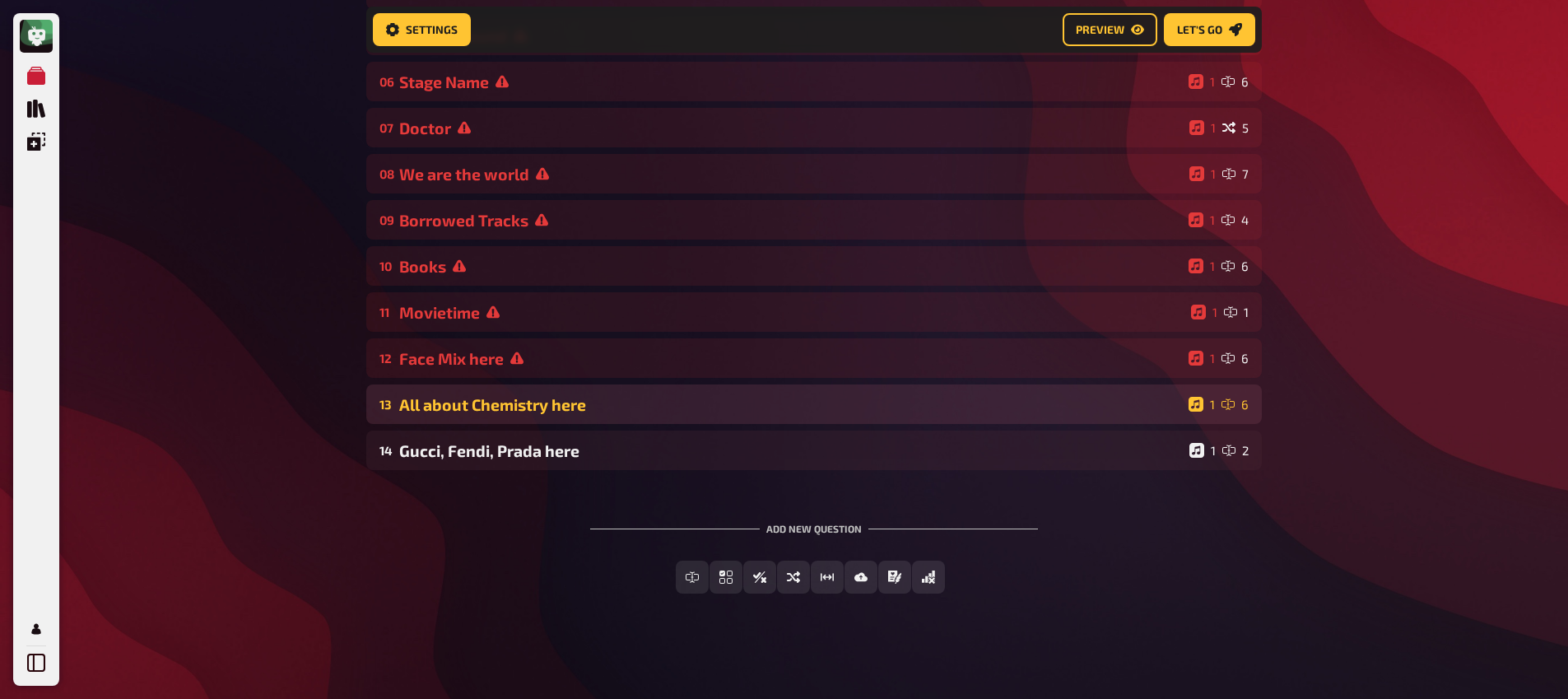
click at [504, 411] on div "All about Chemistry here" at bounding box center [790, 404] width 783 height 19
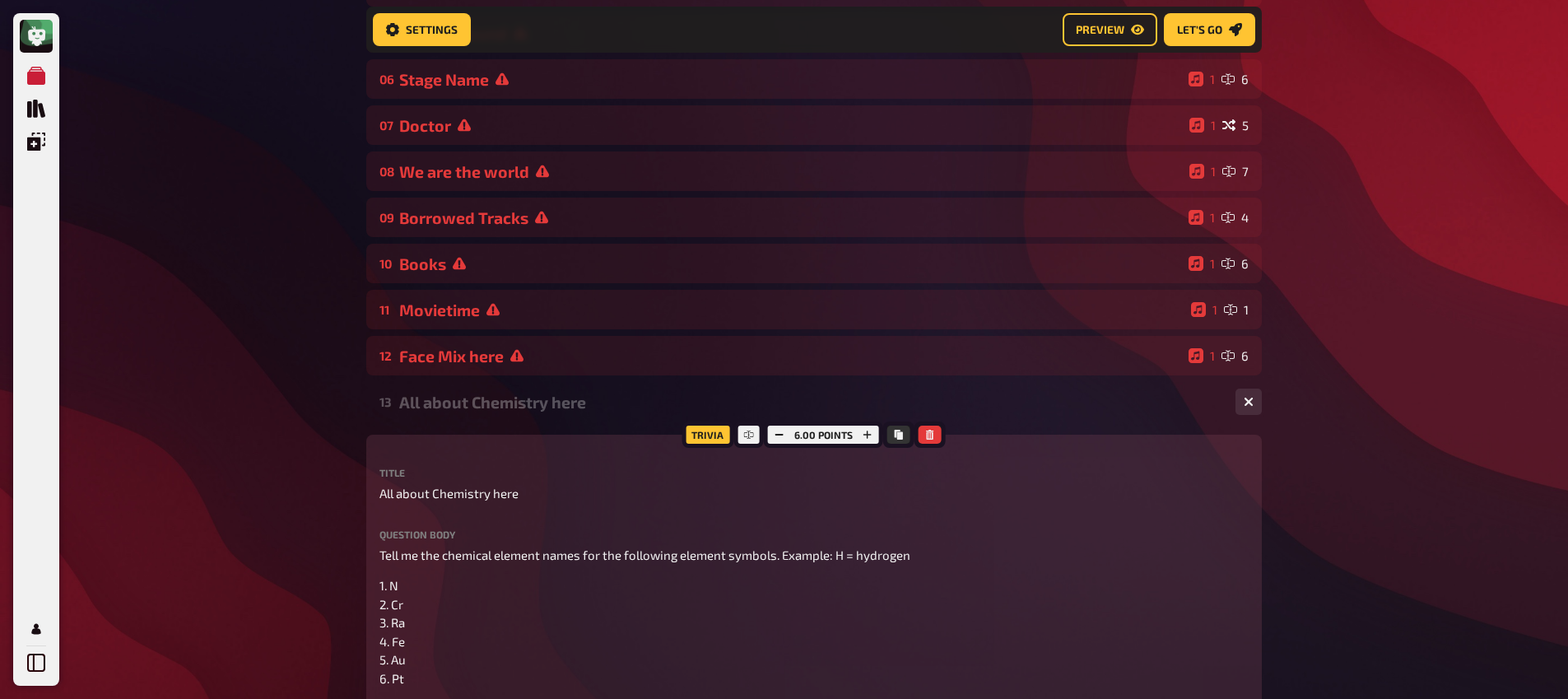
scroll to position [642, 0]
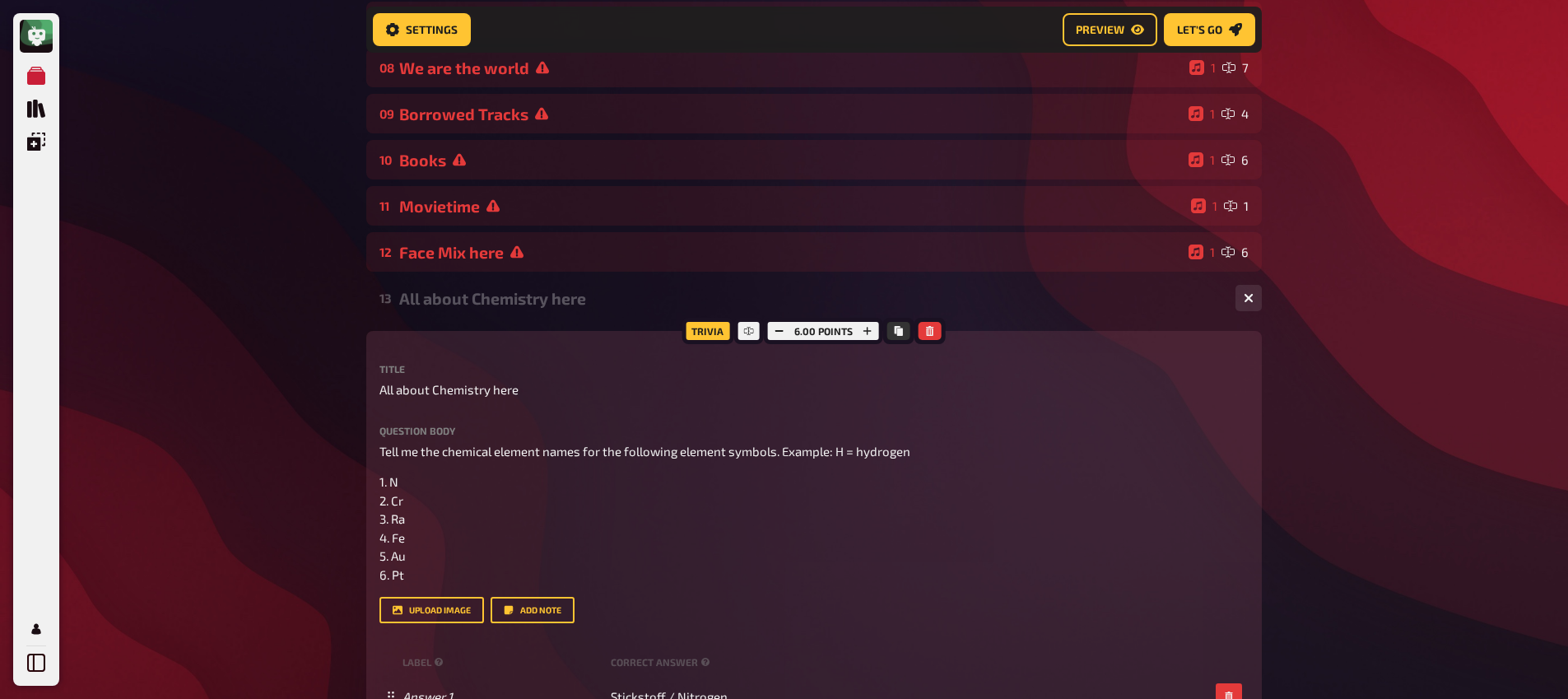
click at [473, 313] on div "13 All about Chemistry here 1 6" at bounding box center [814, 298] width 896 height 40
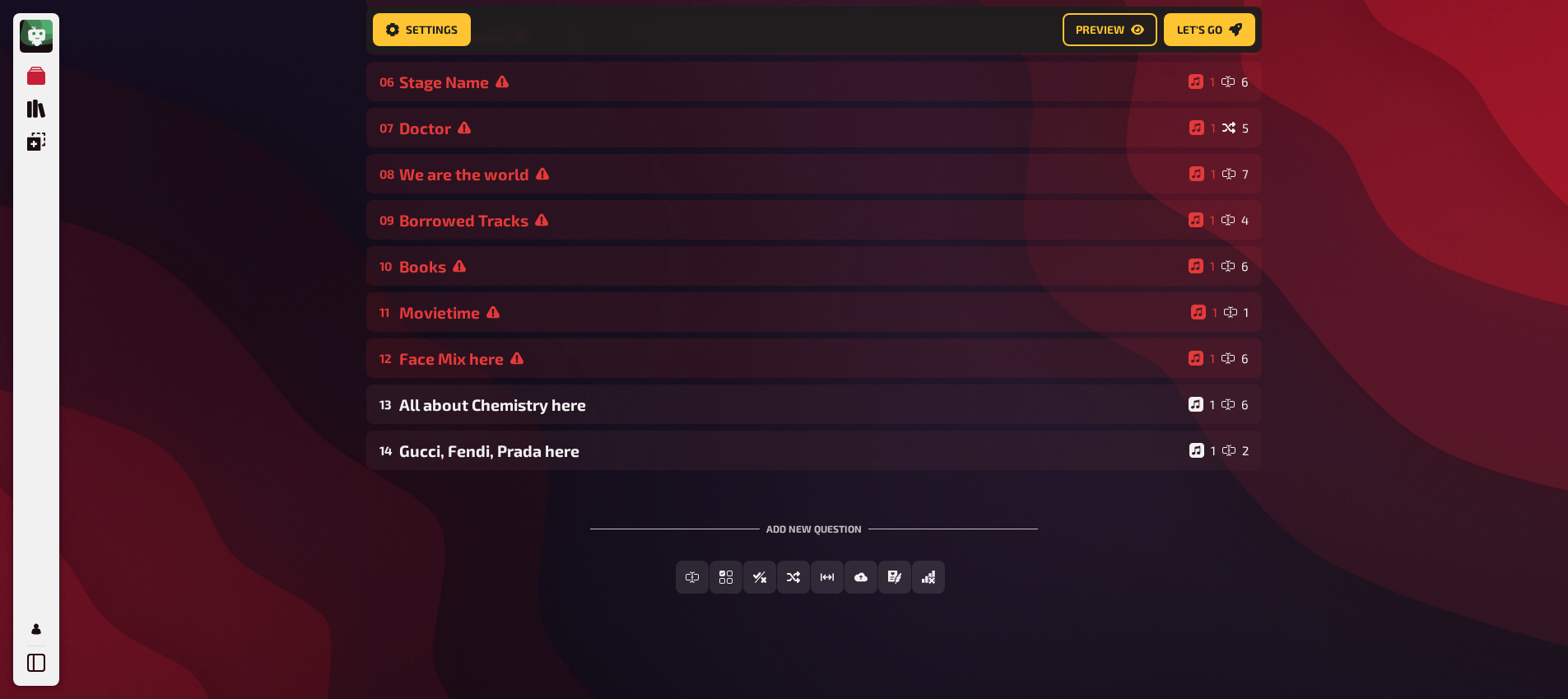
scroll to position [395, 0]
click at [726, 575] on span "Multiple Choice" at bounding box center [737, 578] width 91 height 11
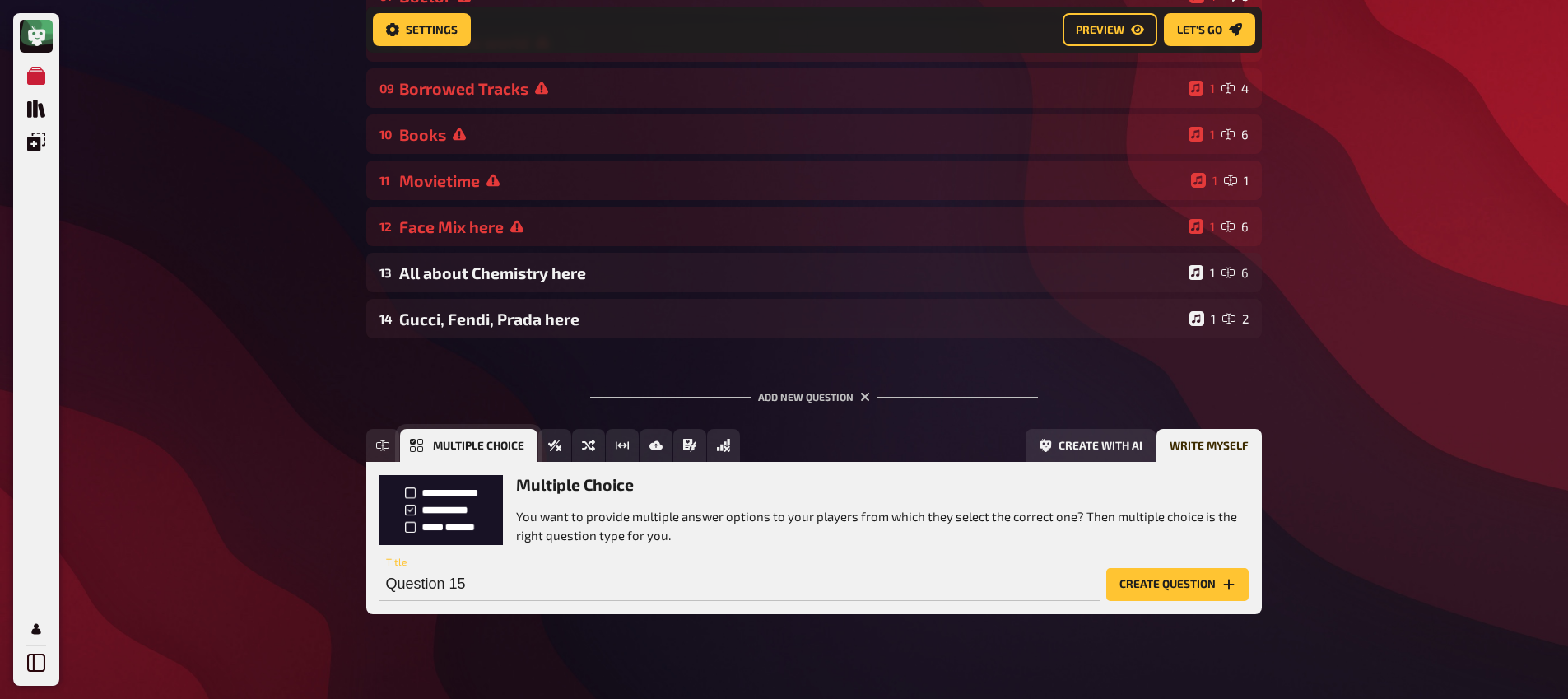
scroll to position [547, 0]
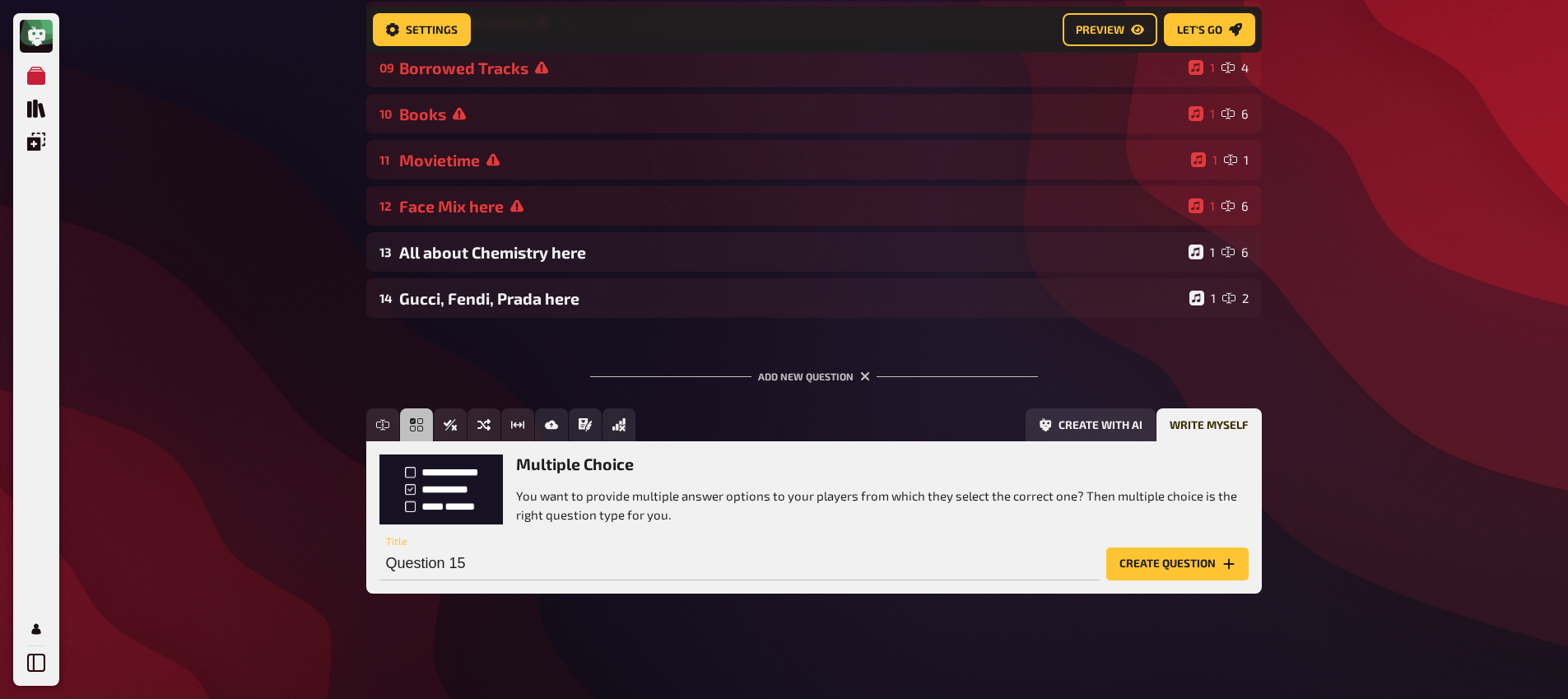
click at [756, 387] on div "Add new question" at bounding box center [813, 369] width 447 height 51
click at [451, 421] on icon "True / False" at bounding box center [450, 425] width 13 height 13
click at [1174, 564] on button "Create question" at bounding box center [1178, 564] width 142 height 33
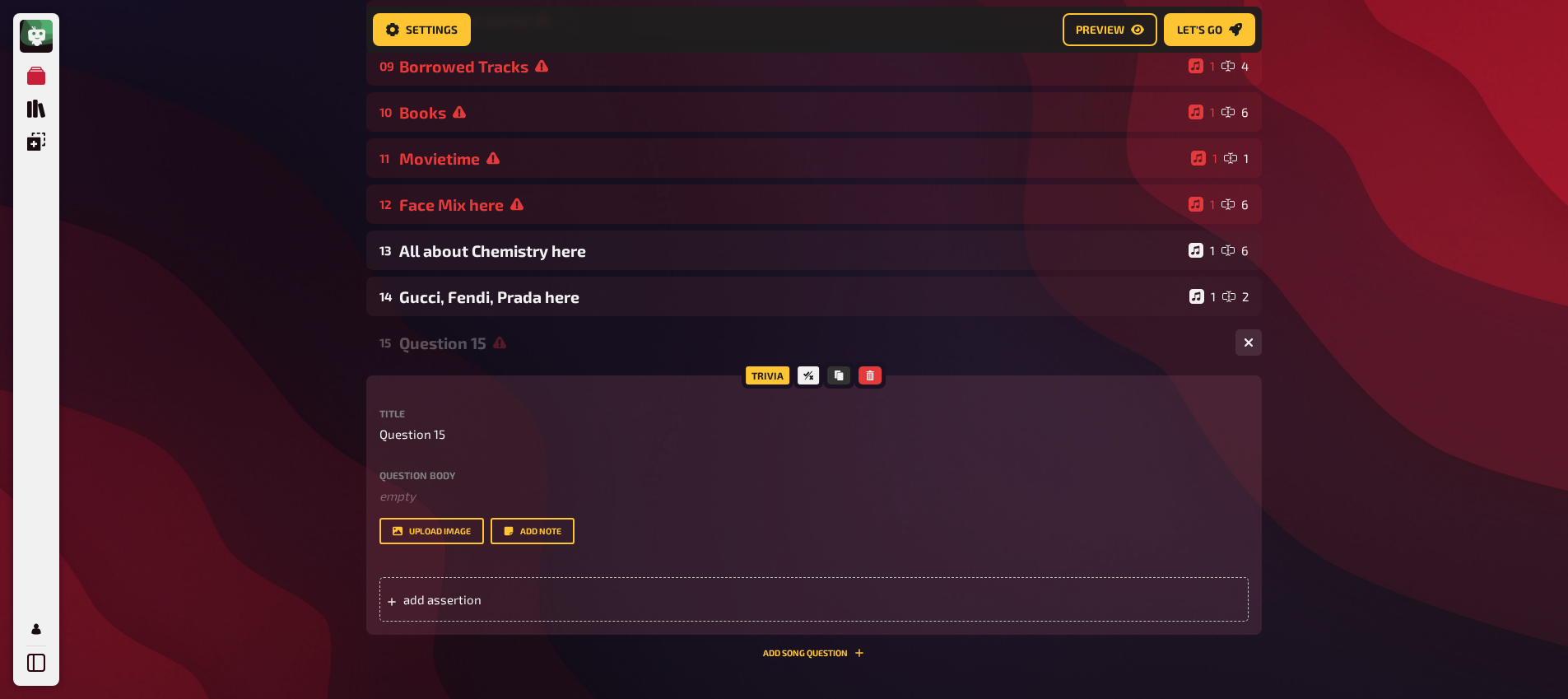
click at [454, 335] on div "Question 15" at bounding box center [810, 343] width 823 height 19
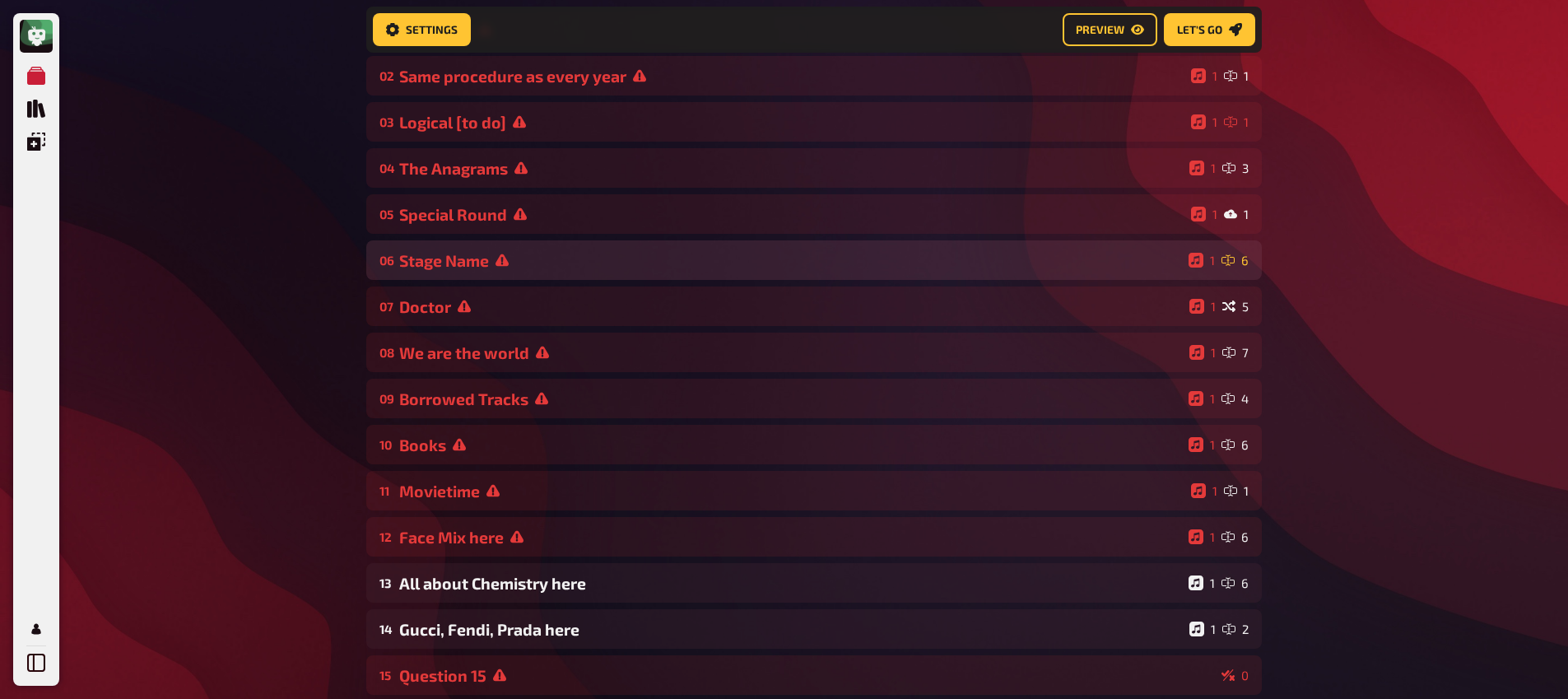
scroll to position [441, 0]
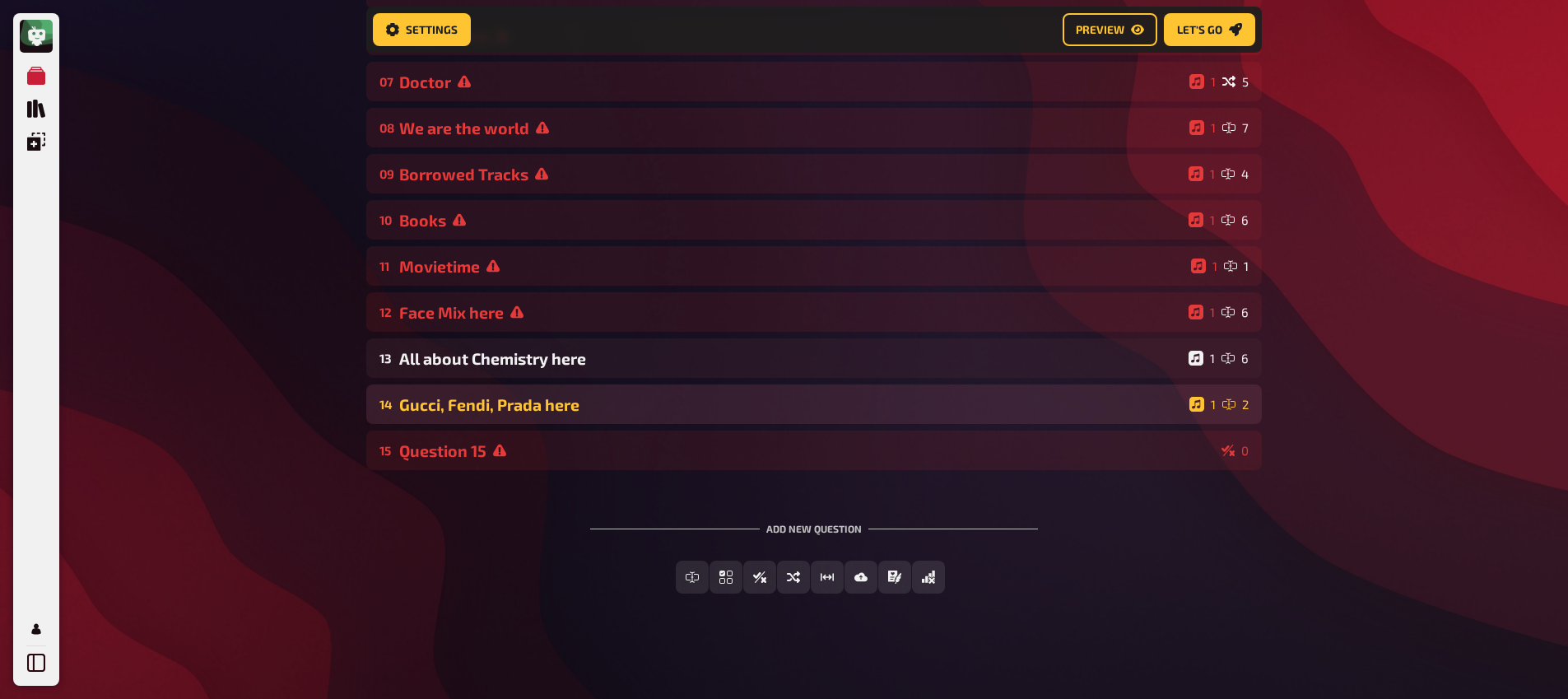
click at [566, 398] on div "Gucci, Fendi, Prada here" at bounding box center [790, 404] width 783 height 19
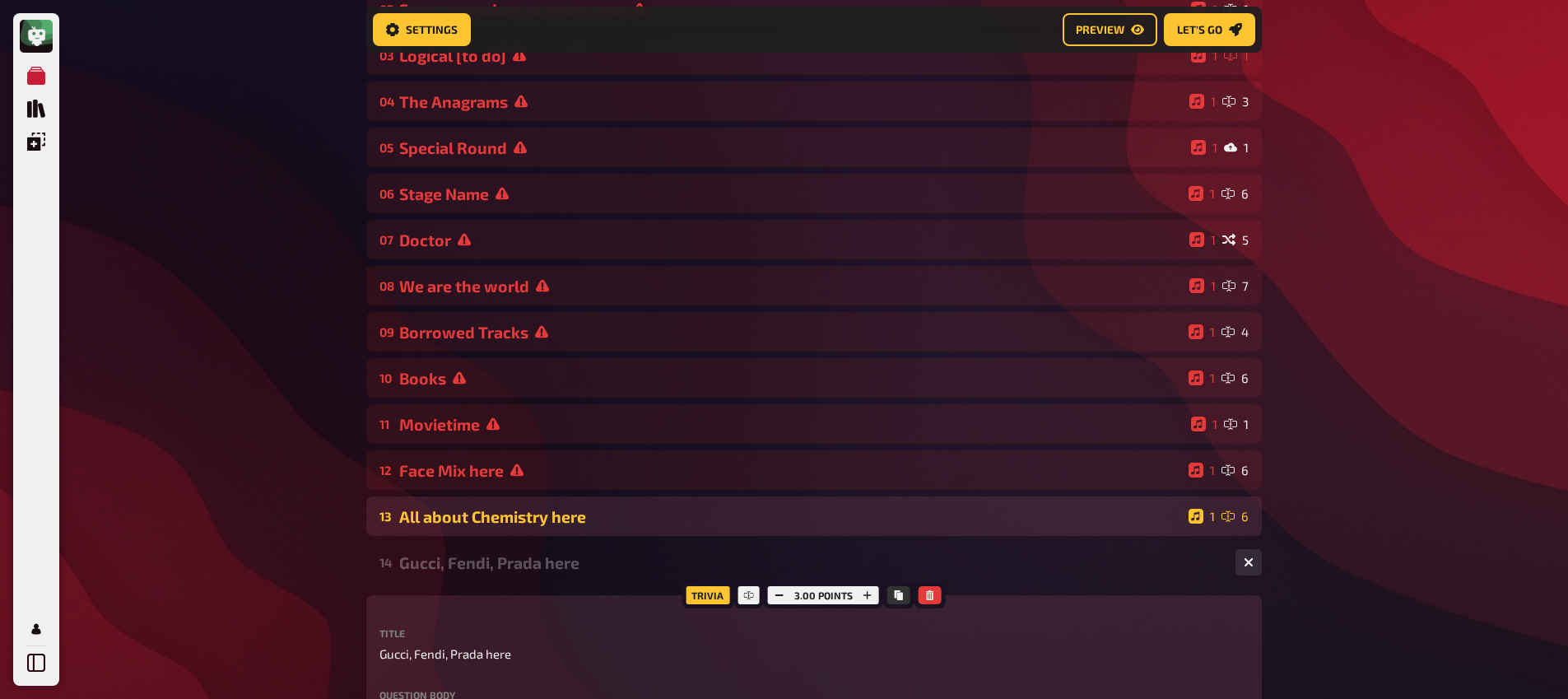
scroll to position [301, 0]
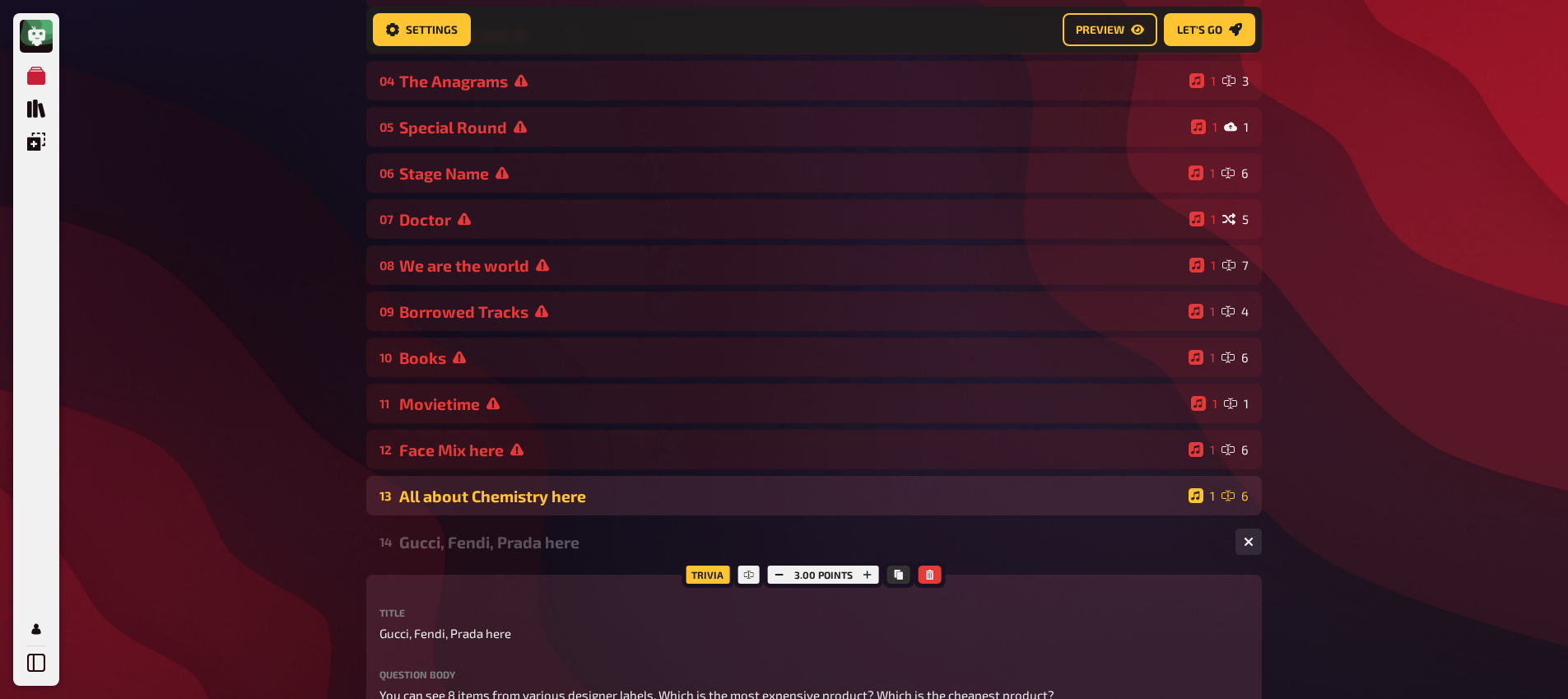
click at [564, 506] on div "All about Chemistry here" at bounding box center [790, 496] width 783 height 19
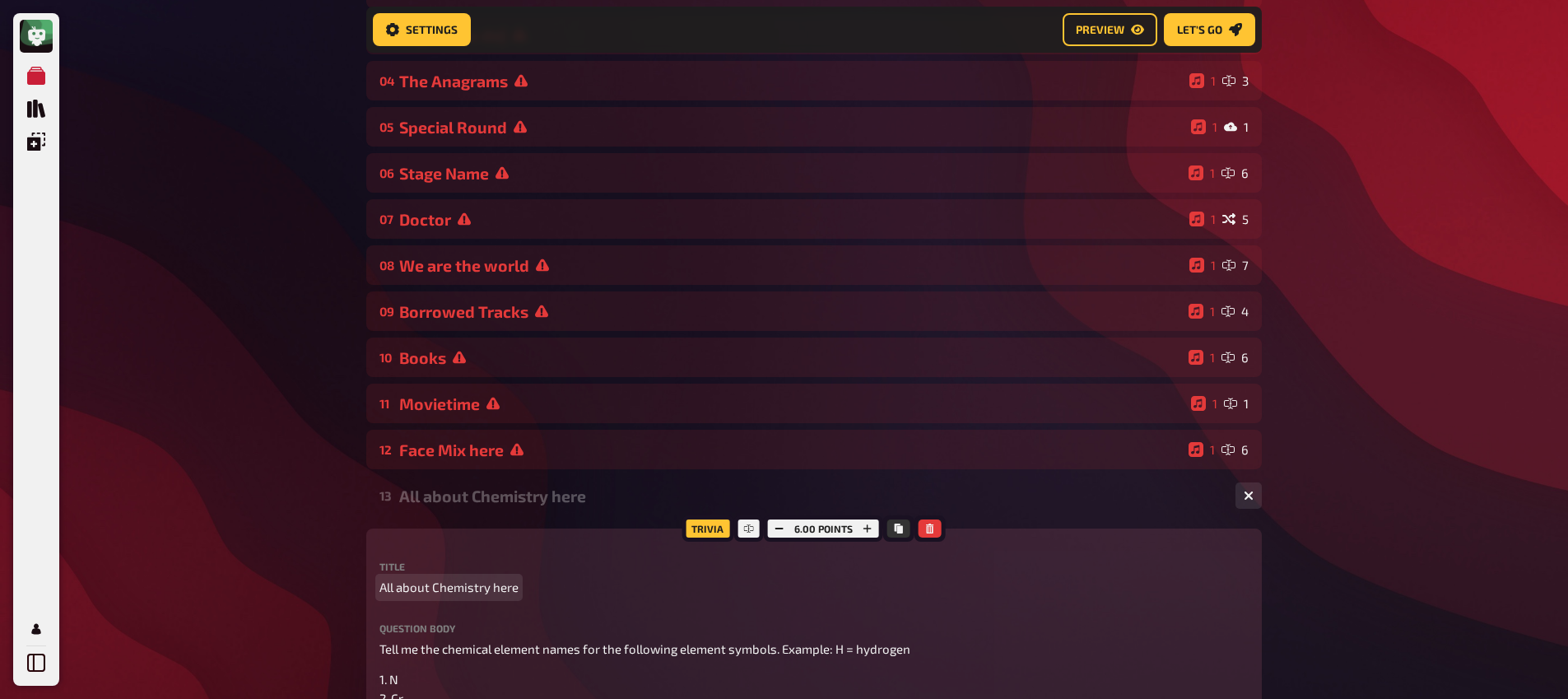
click at [484, 593] on span "All about Chemistry here" at bounding box center [449, 587] width 139 height 19
click at [485, 593] on span "All about Chemistry here" at bounding box center [449, 587] width 139 height 19
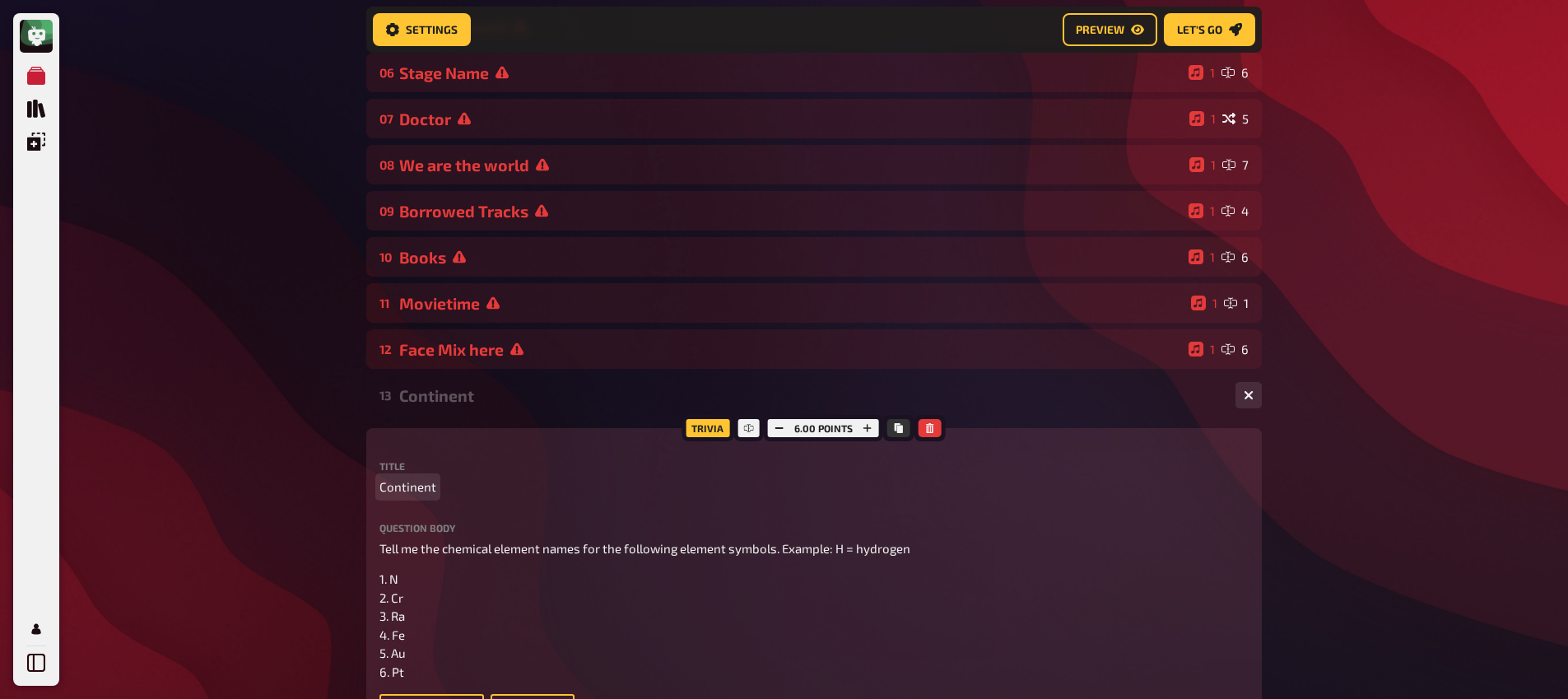
scroll to position [602, 0]
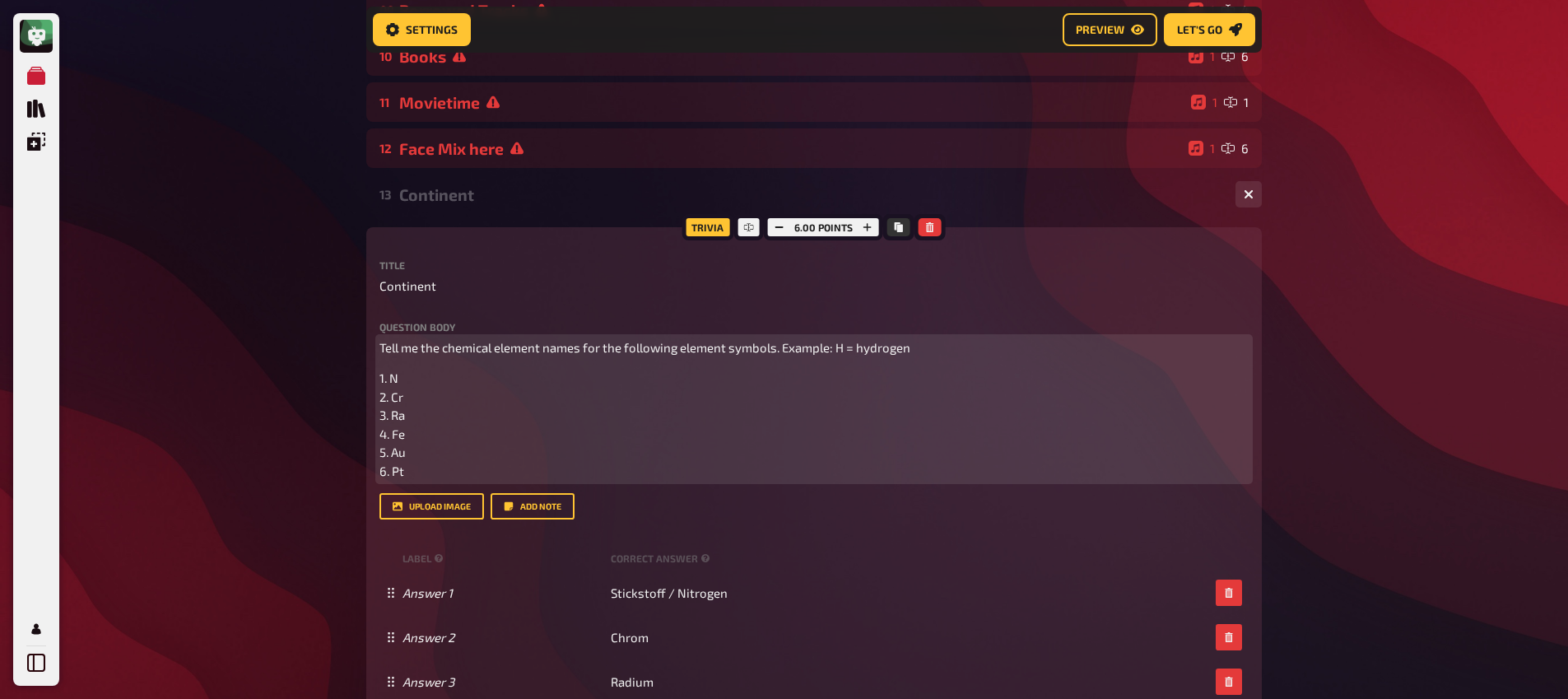
click at [475, 464] on p "1. N 2. Cr 3. Ra 4. Fe 5. Au 6. Pt" at bounding box center [814, 425] width 869 height 111
drag, startPoint x: 418, startPoint y: 494, endPoint x: 370, endPoint y: 334, distance: 167.0
click at [370, 334] on div "Trivia 6.00 points Title Continent Question body Tell me the chemical element n…" at bounding box center [814, 564] width 896 height 674
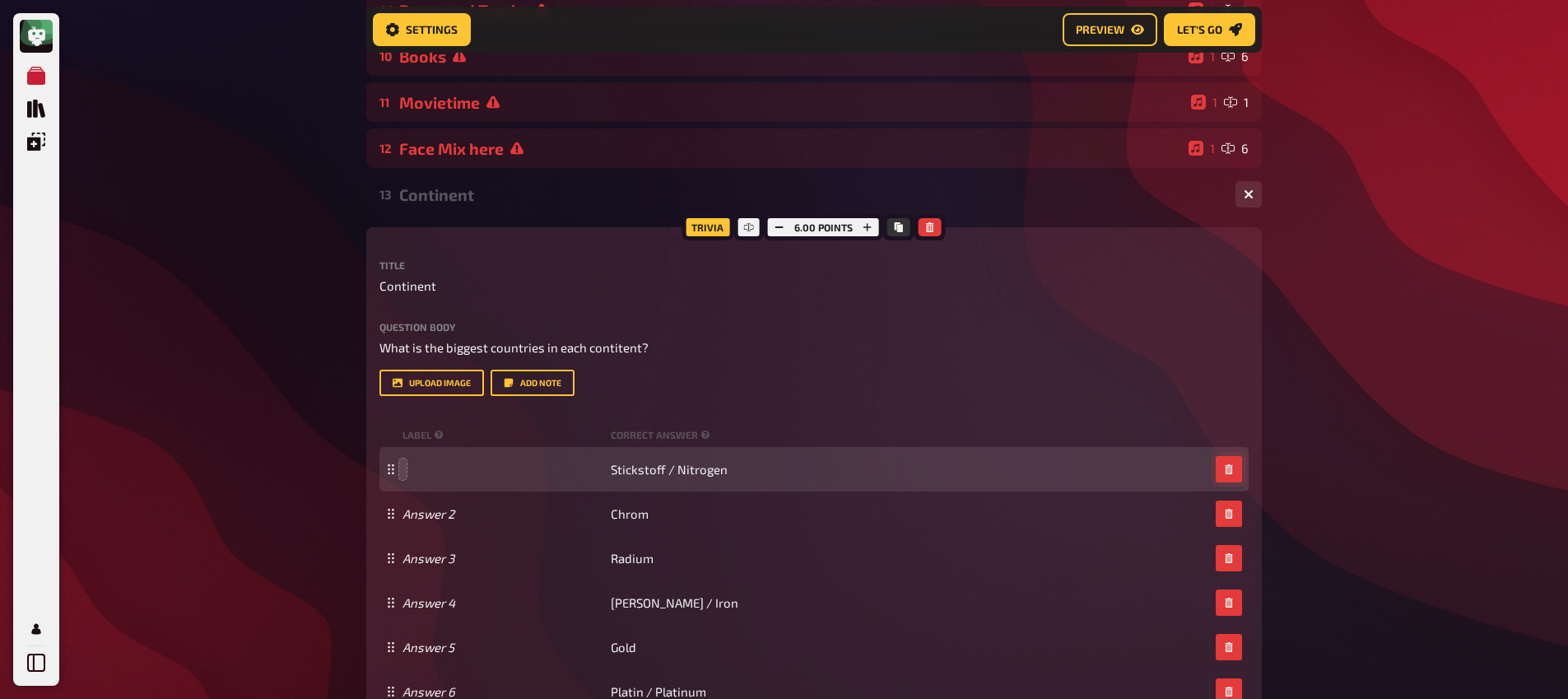
click at [1236, 471] on button "button" at bounding box center [1229, 470] width 26 height 26
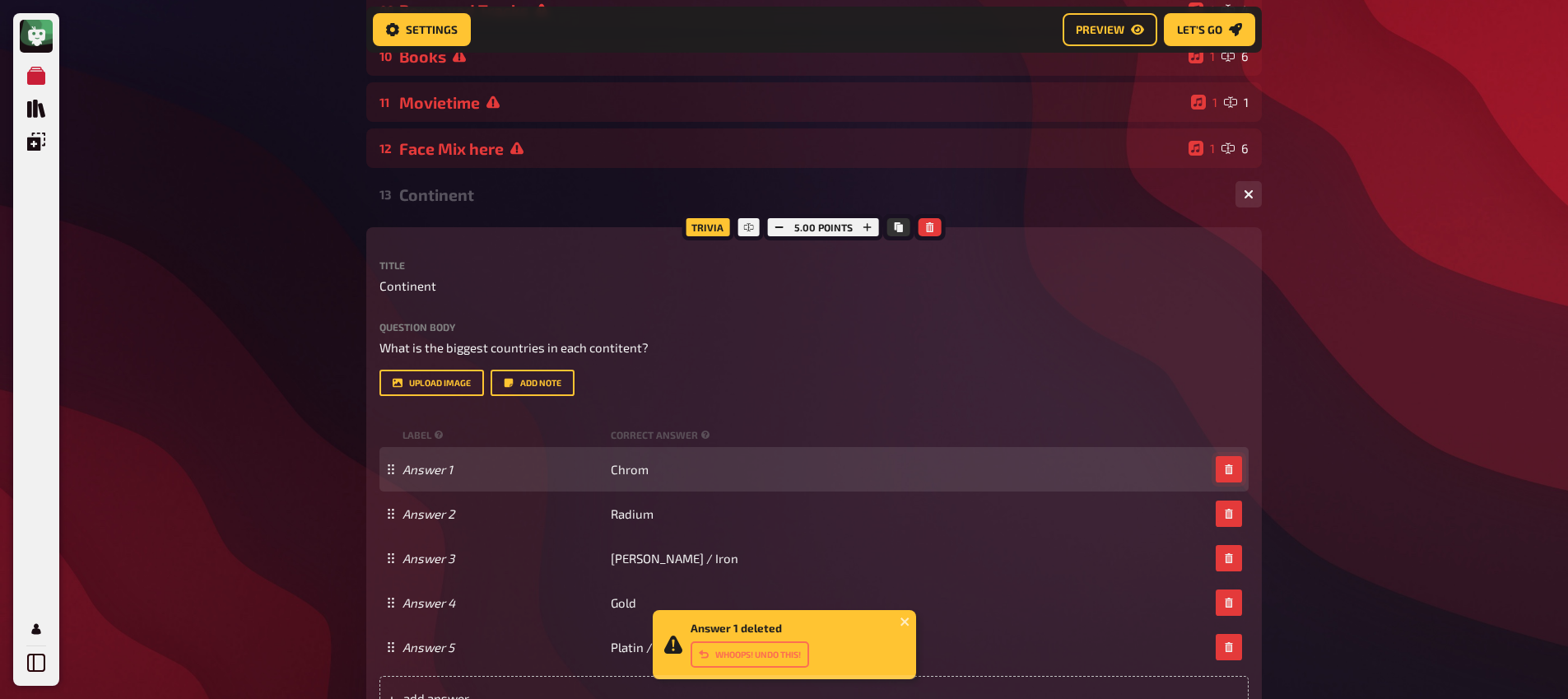
click at [1234, 472] on button "button" at bounding box center [1229, 470] width 26 height 26
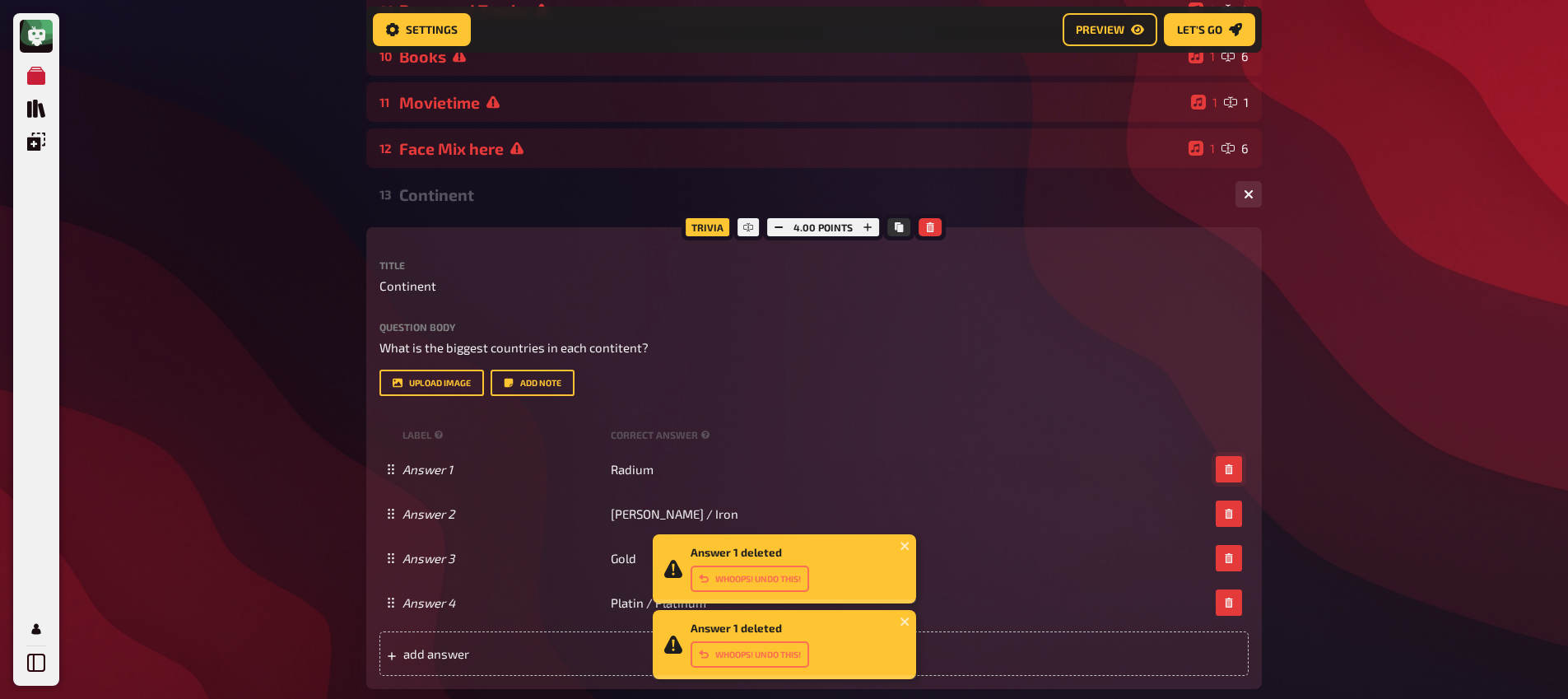
click at [1234, 472] on button "button" at bounding box center [1229, 470] width 26 height 26
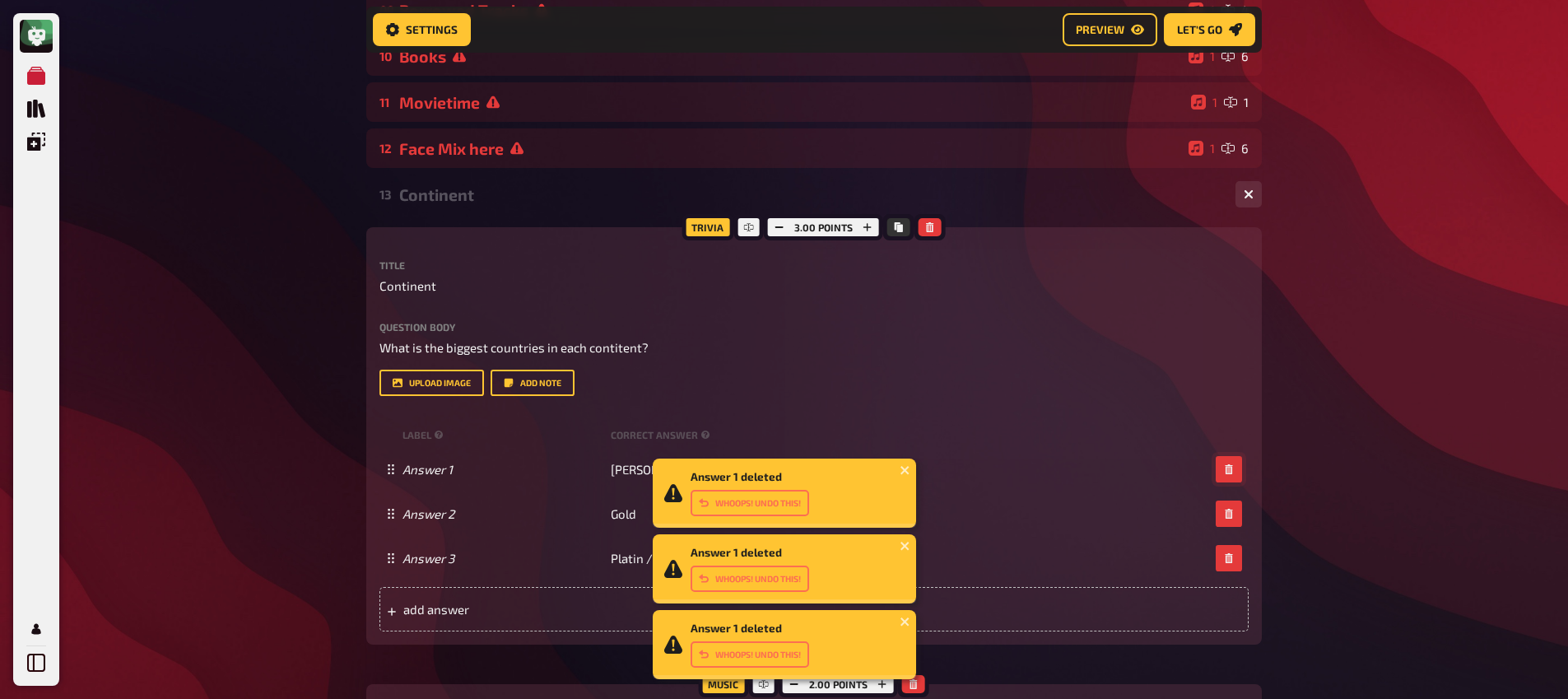
click at [1234, 472] on button "button" at bounding box center [1229, 470] width 26 height 26
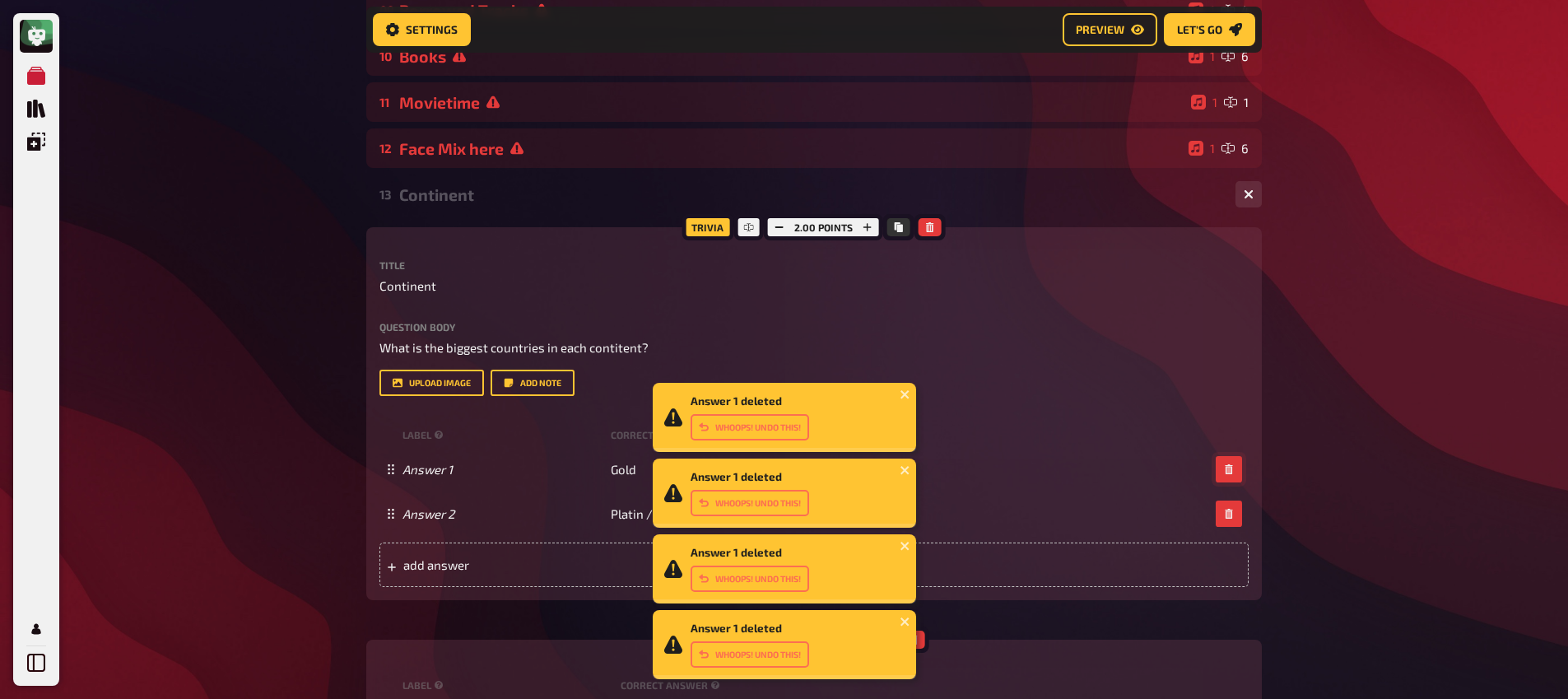
click at [1234, 472] on button "button" at bounding box center [1229, 470] width 26 height 26
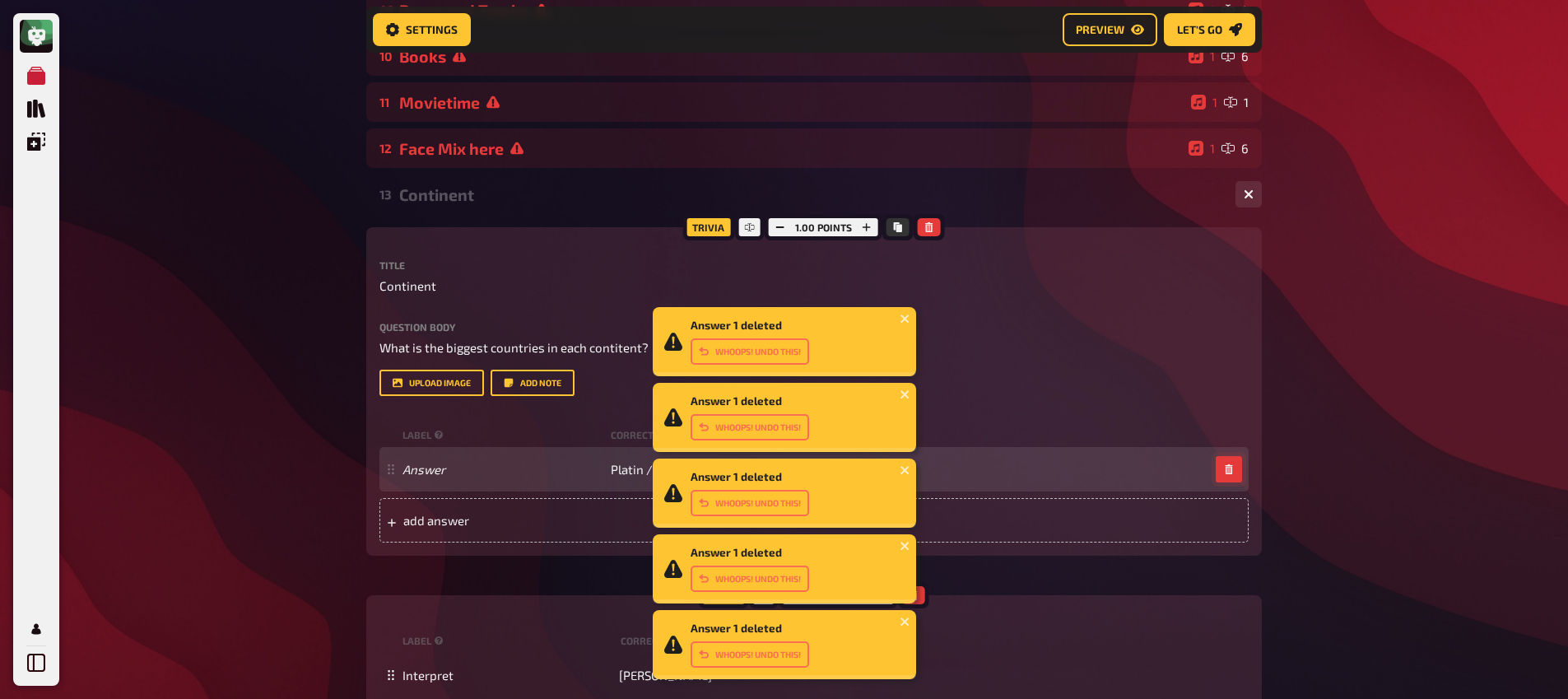
click at [1230, 473] on icon "button" at bounding box center [1228, 469] width 10 height 10
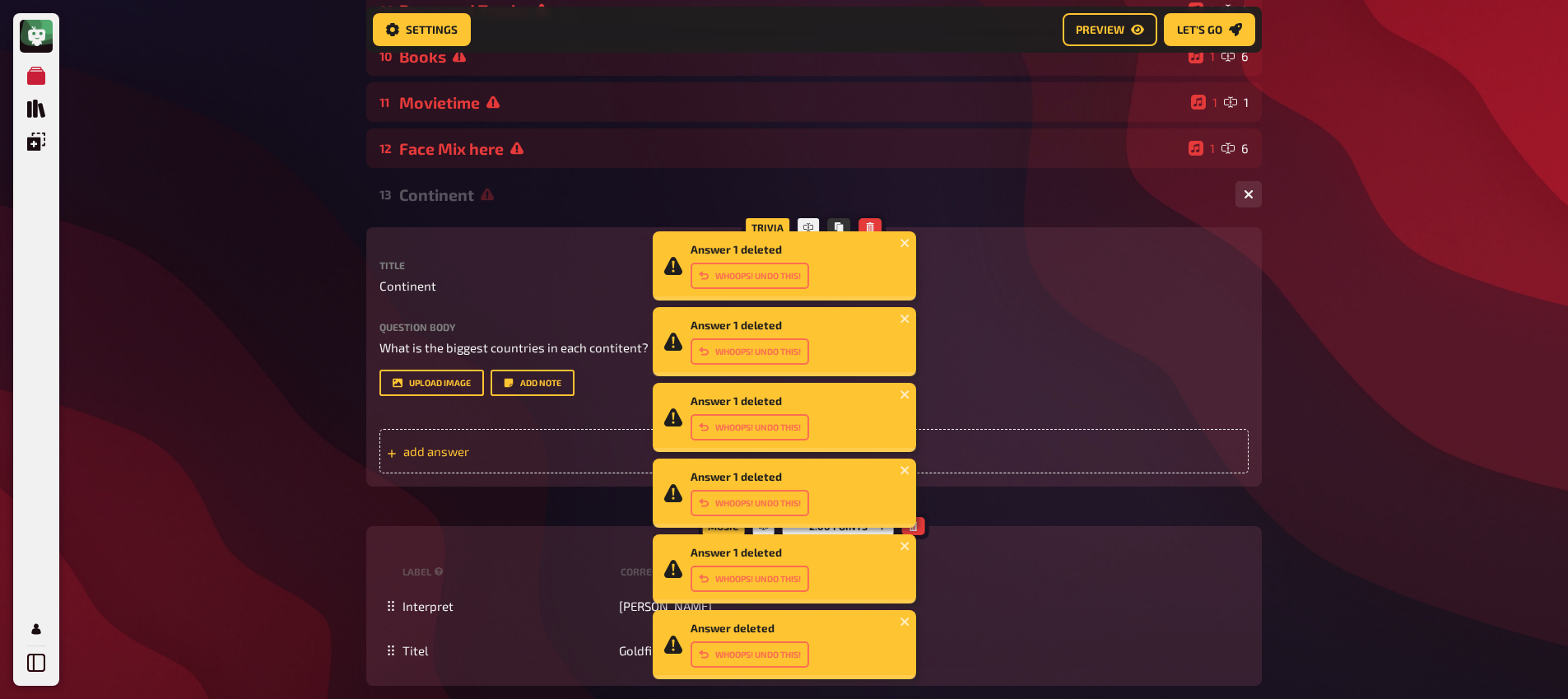
click at [1136, 457] on div "add answer" at bounding box center [814, 451] width 869 height 45
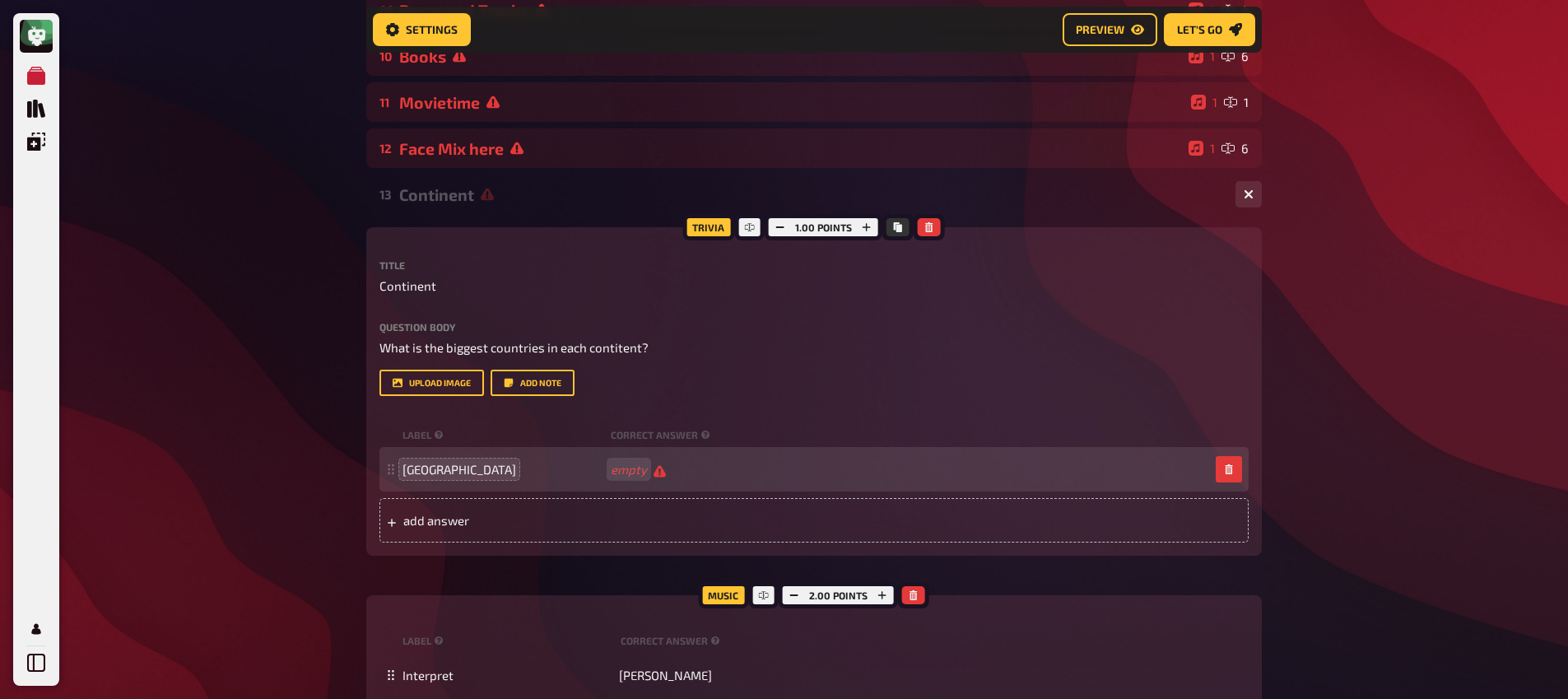
click at [650, 471] on span "empty" at bounding box center [638, 470] width 55 height 16
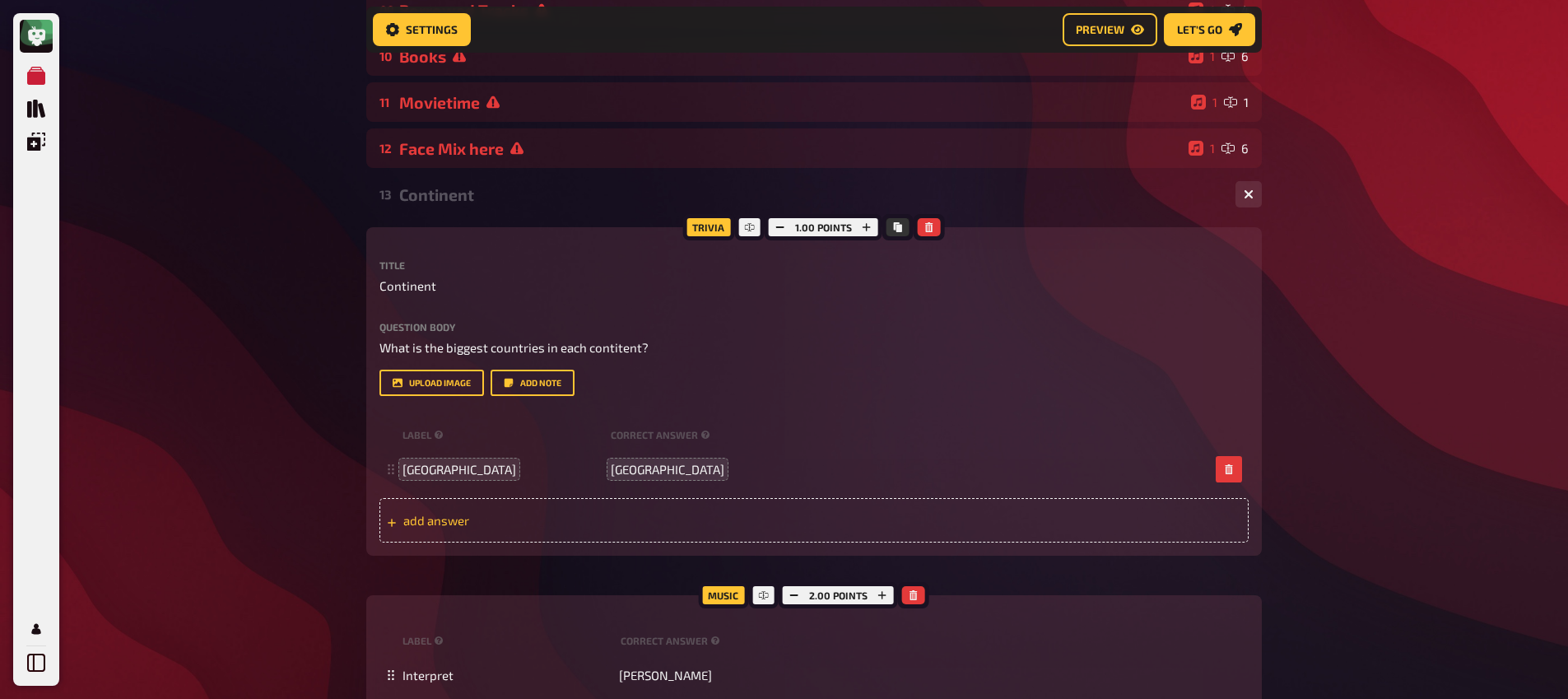
click at [540, 524] on span "add answer" at bounding box center [531, 520] width 256 height 15
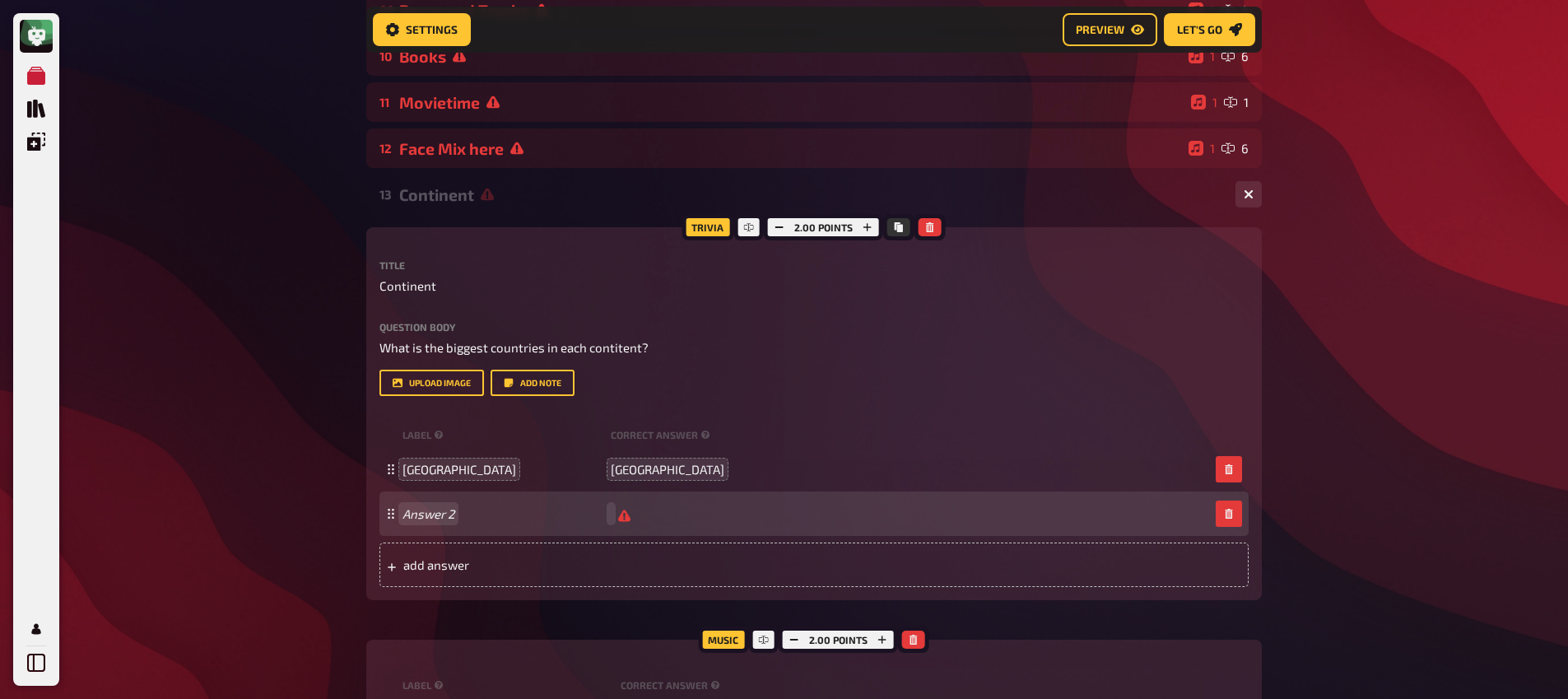
scroll to position [601, 0]
click at [454, 571] on span "add answer" at bounding box center [531, 565] width 256 height 15
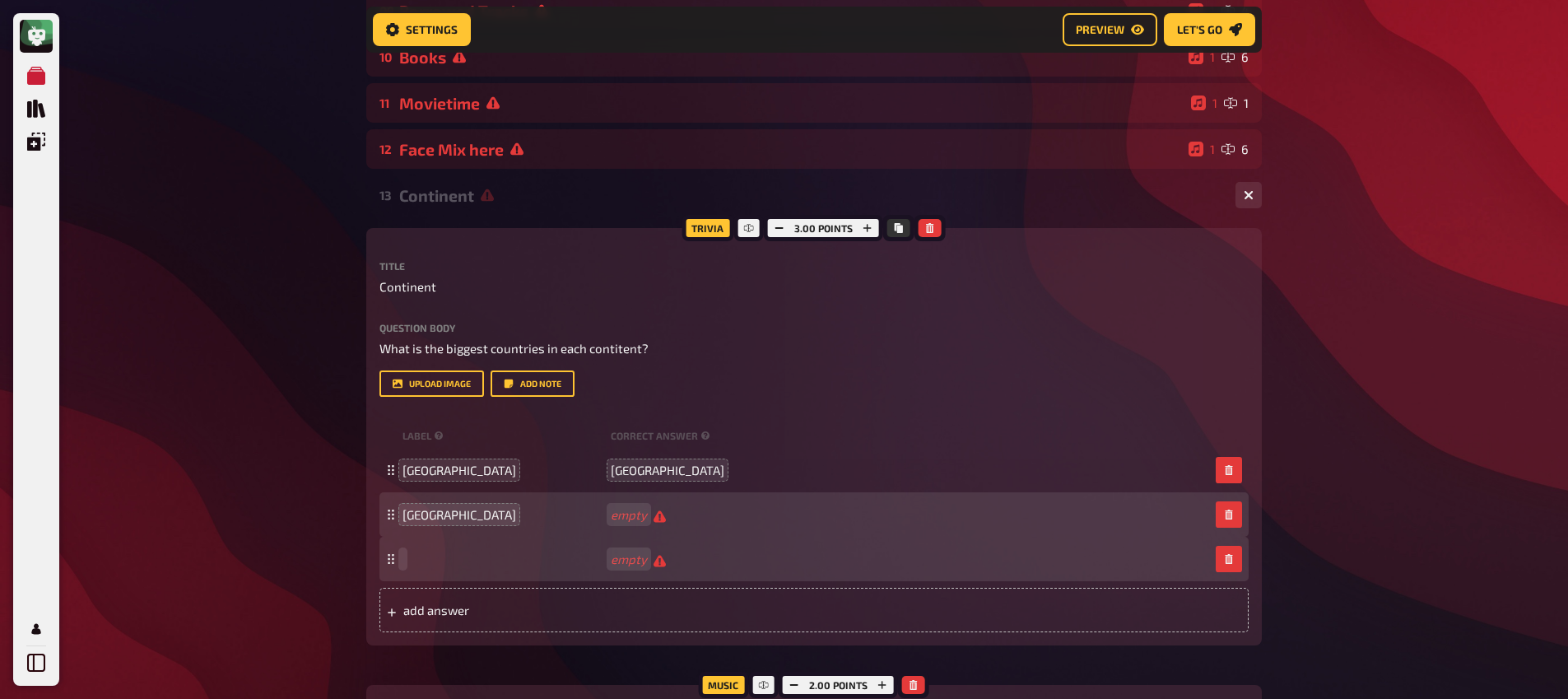
click at [432, 569] on div "empty" at bounding box center [814, 559] width 869 height 45
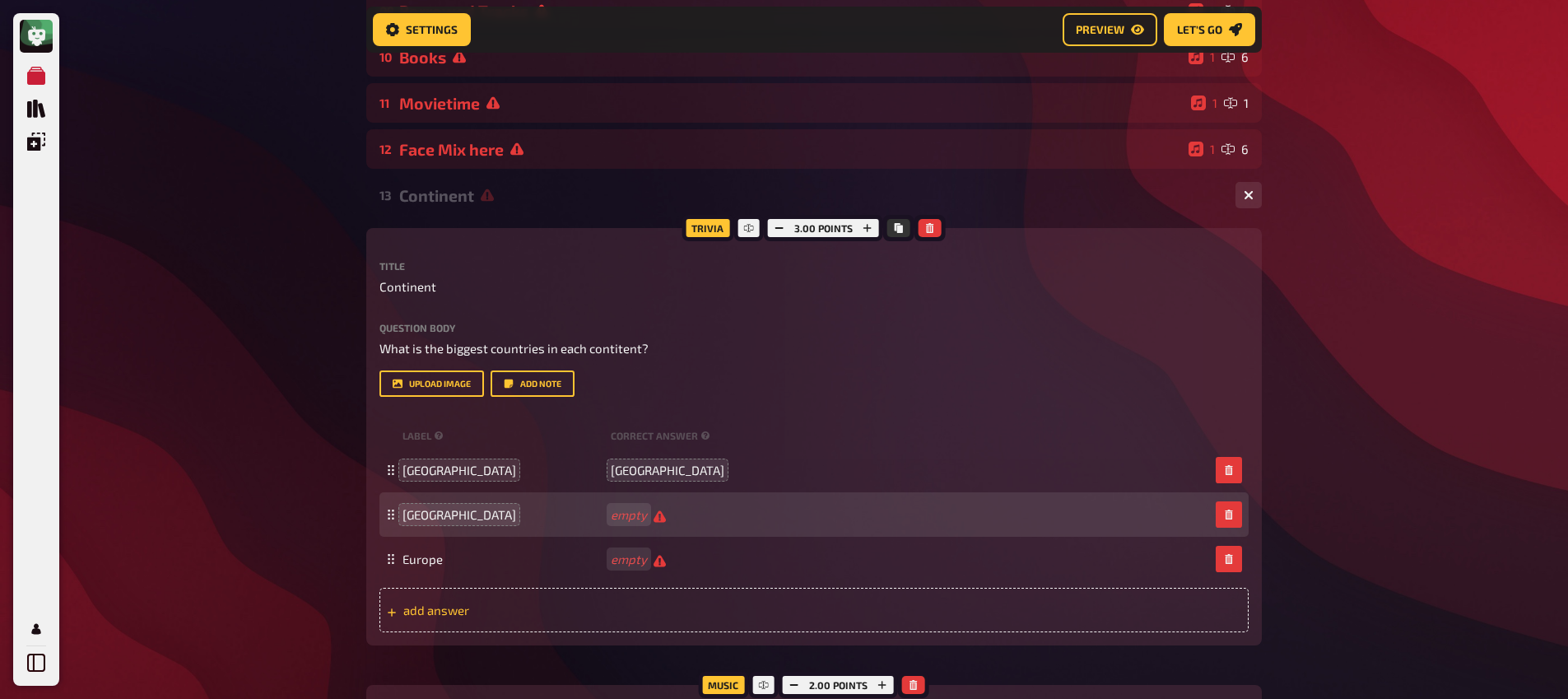
click at [425, 613] on span "add answer" at bounding box center [531, 609] width 256 height 15
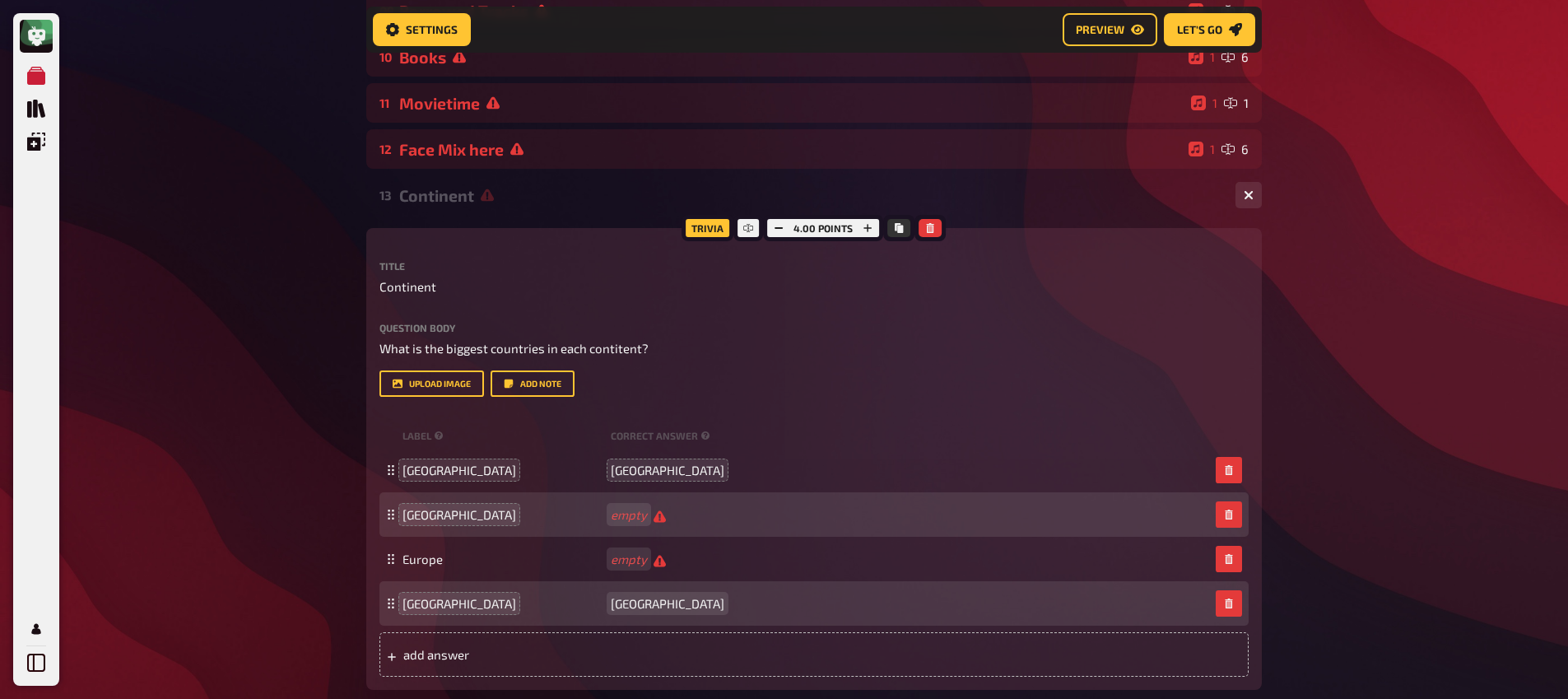
click at [629, 606] on span "Africa" at bounding box center [667, 603] width 113 height 15
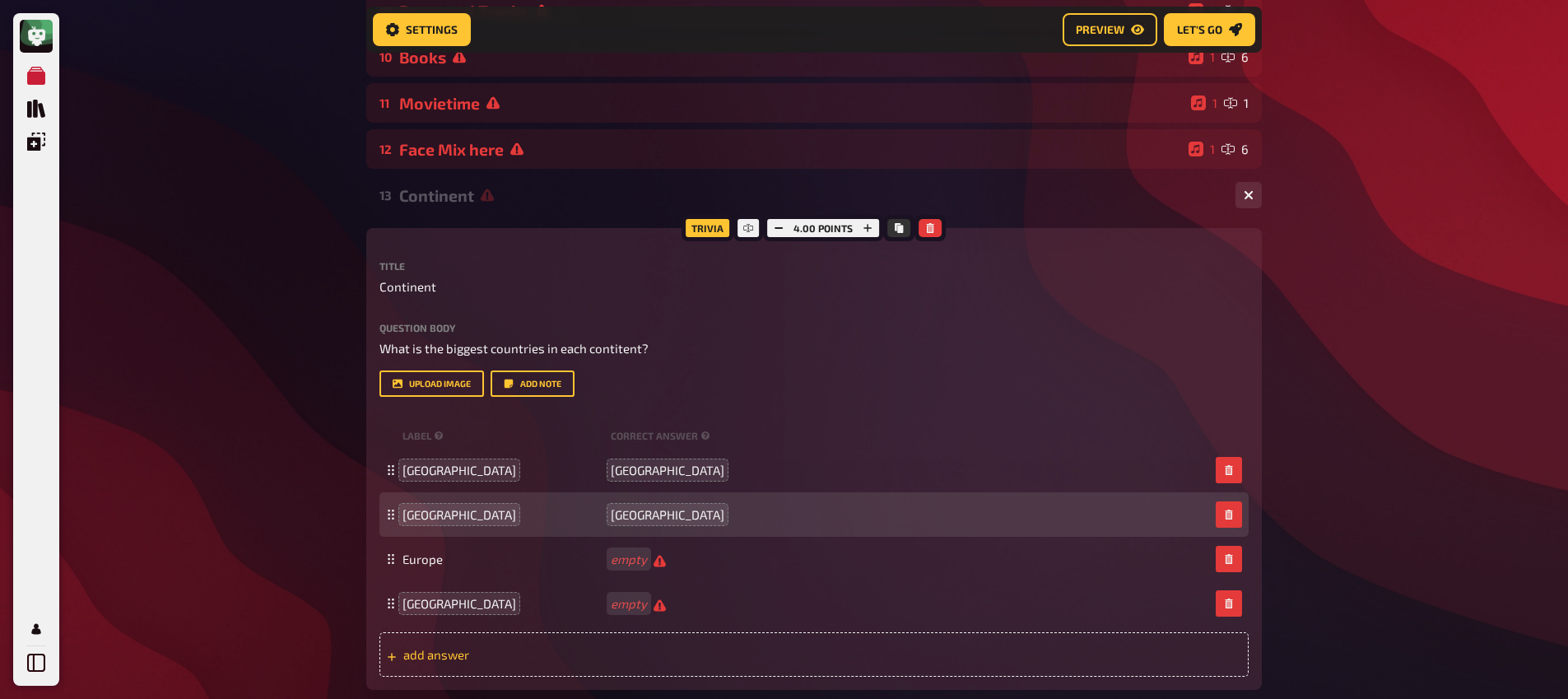
click at [490, 653] on span "add answer" at bounding box center [531, 654] width 256 height 15
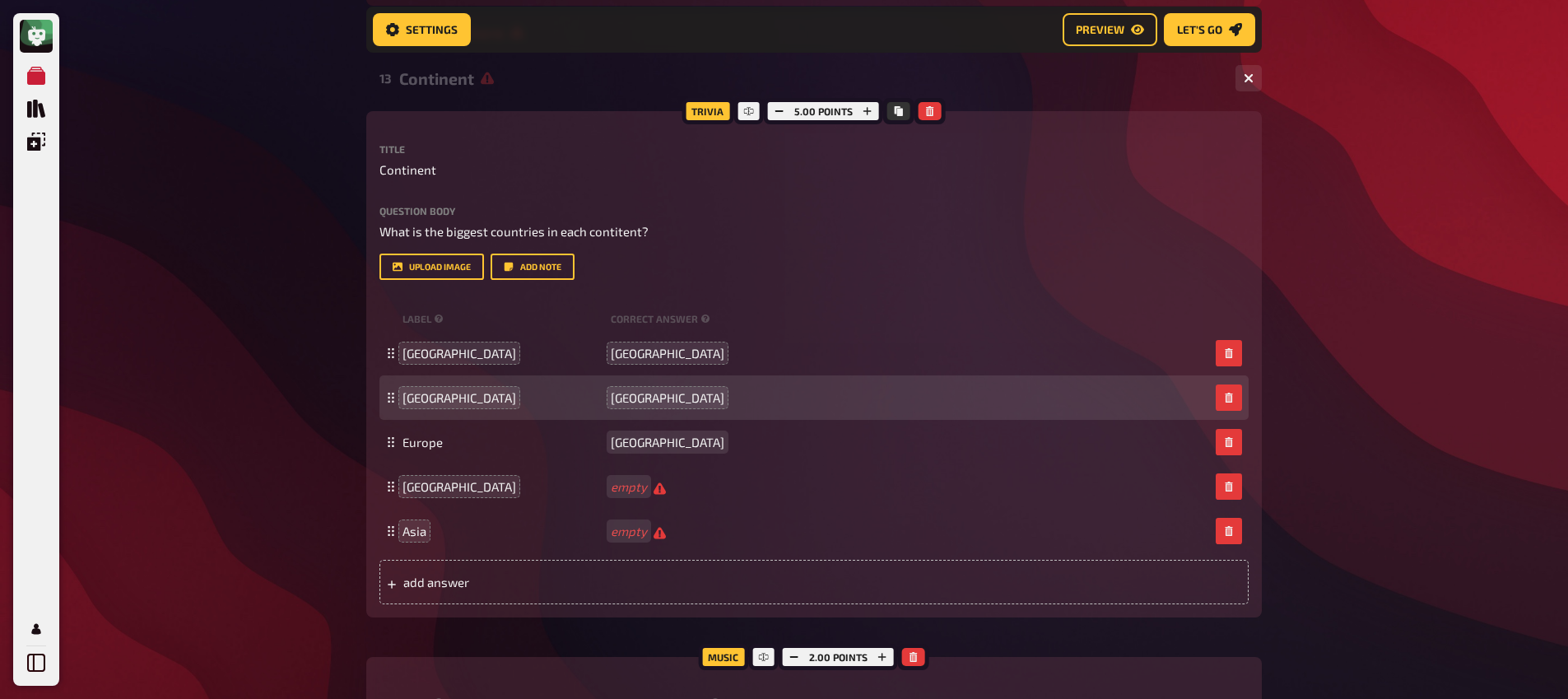
scroll to position [754, 0]
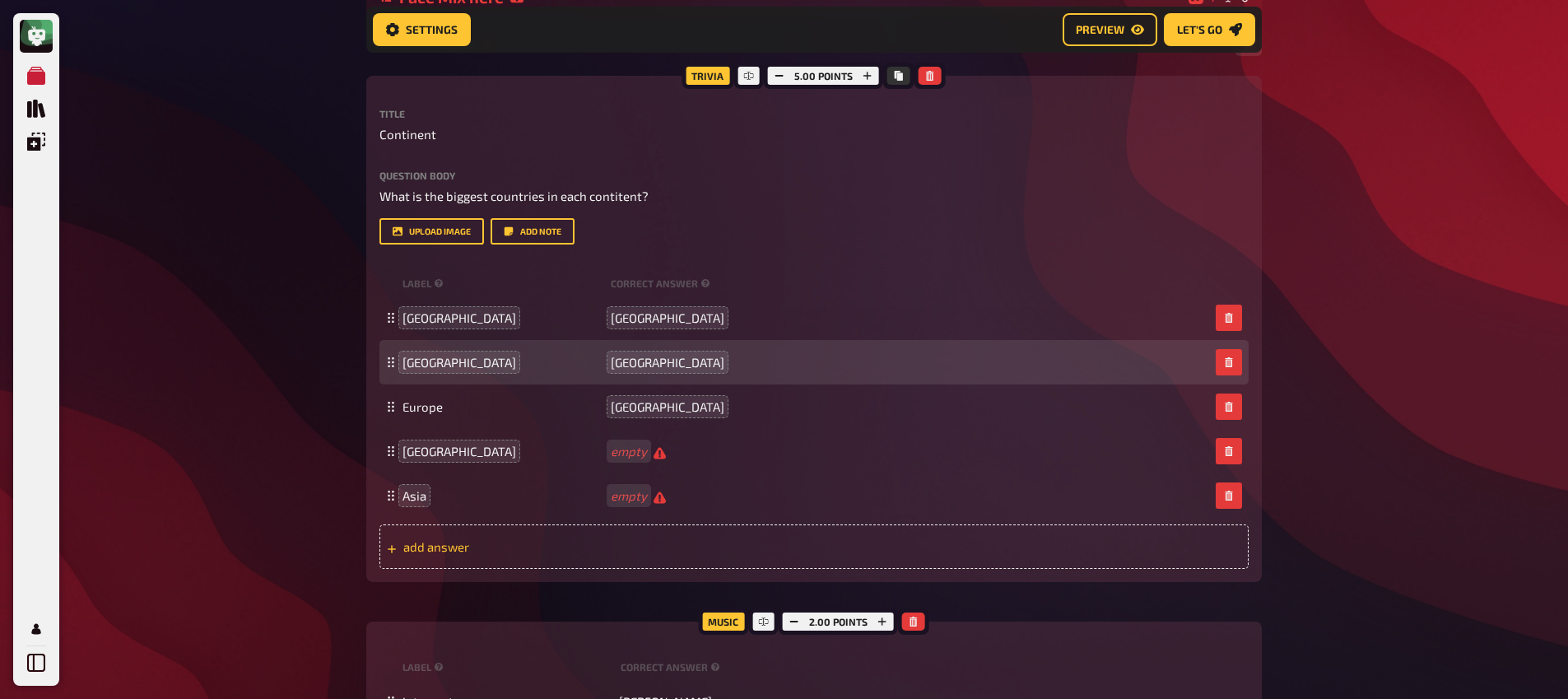
click at [452, 550] on span "add answer" at bounding box center [531, 546] width 256 height 15
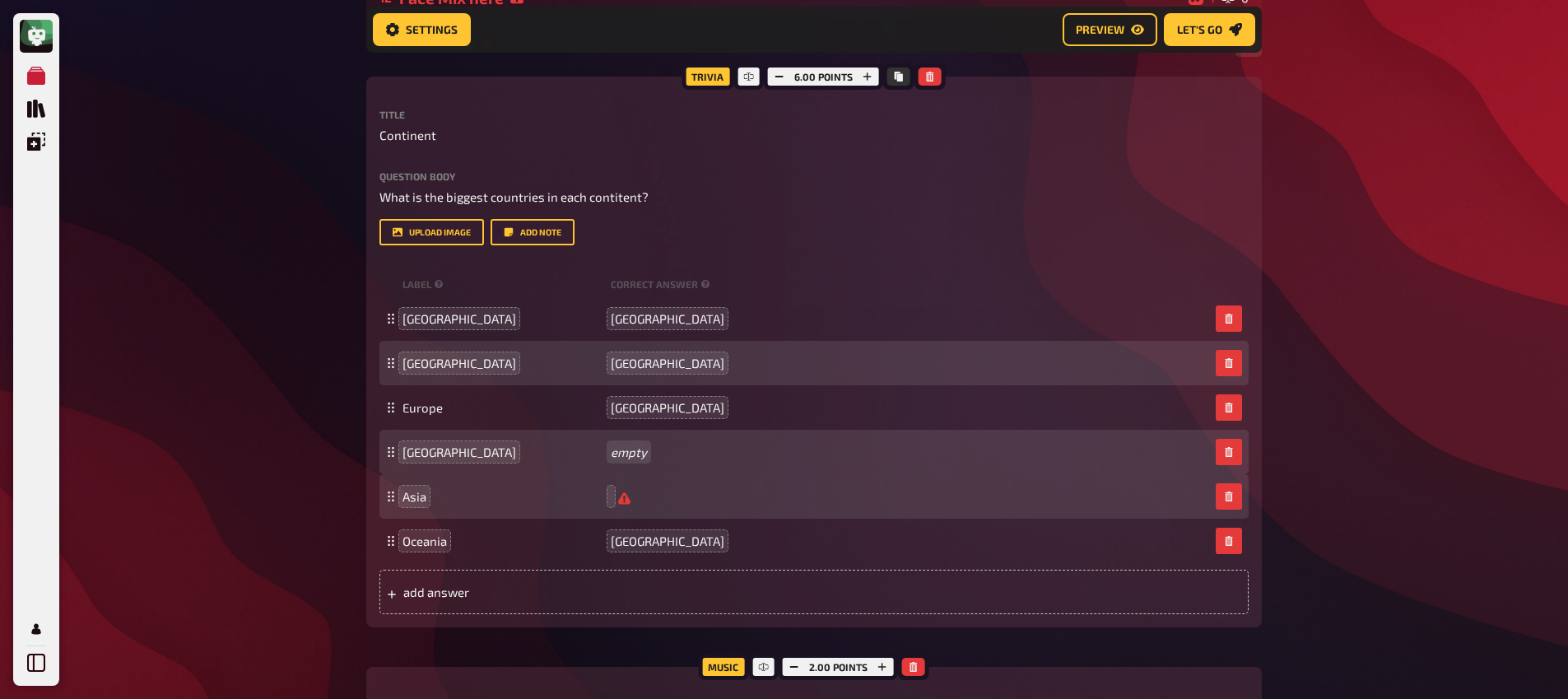
scroll to position [753, 0]
click at [447, 317] on span "North America" at bounding box center [459, 318] width 113 height 15
click at [445, 321] on span "North America" at bounding box center [459, 318] width 113 height 15
click at [446, 318] on span "North America" at bounding box center [459, 318] width 113 height 15
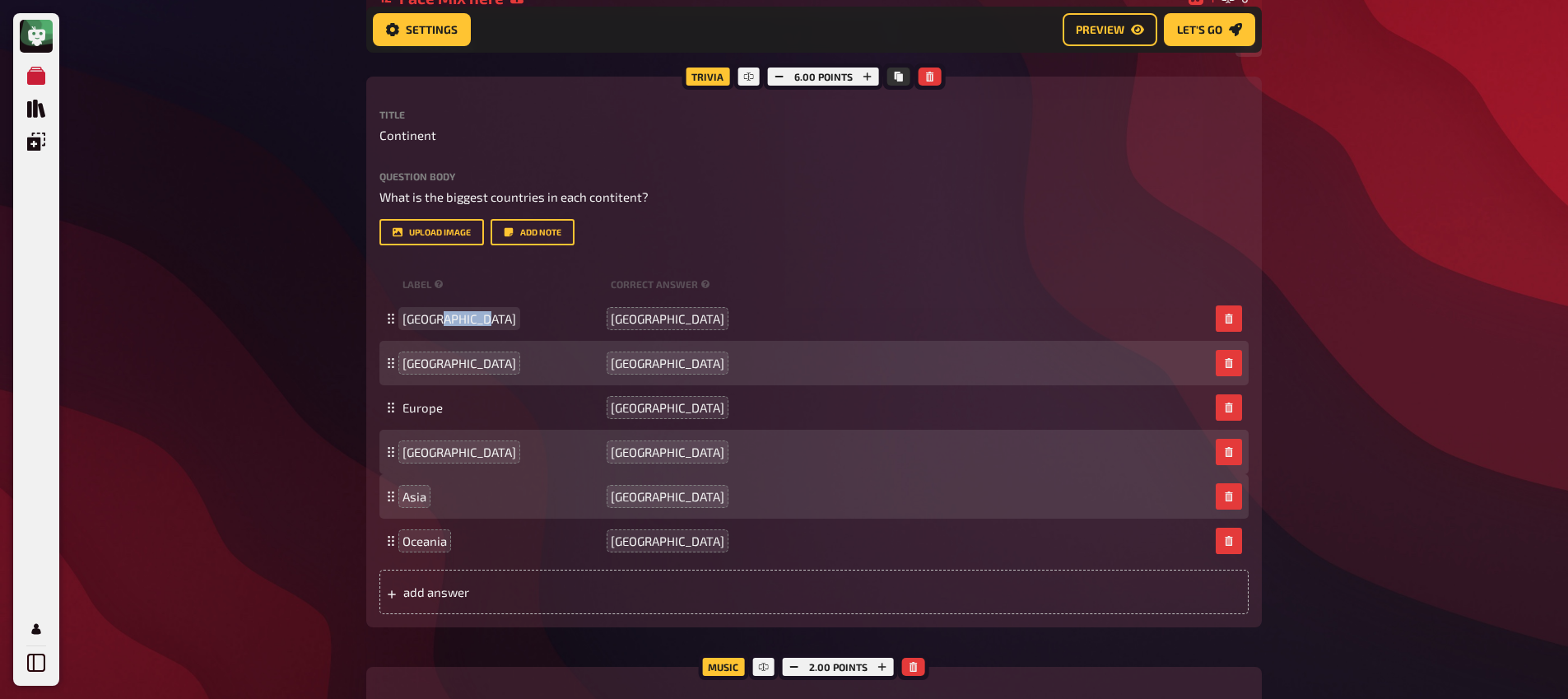
click at [446, 318] on span "North America" at bounding box center [459, 318] width 113 height 15
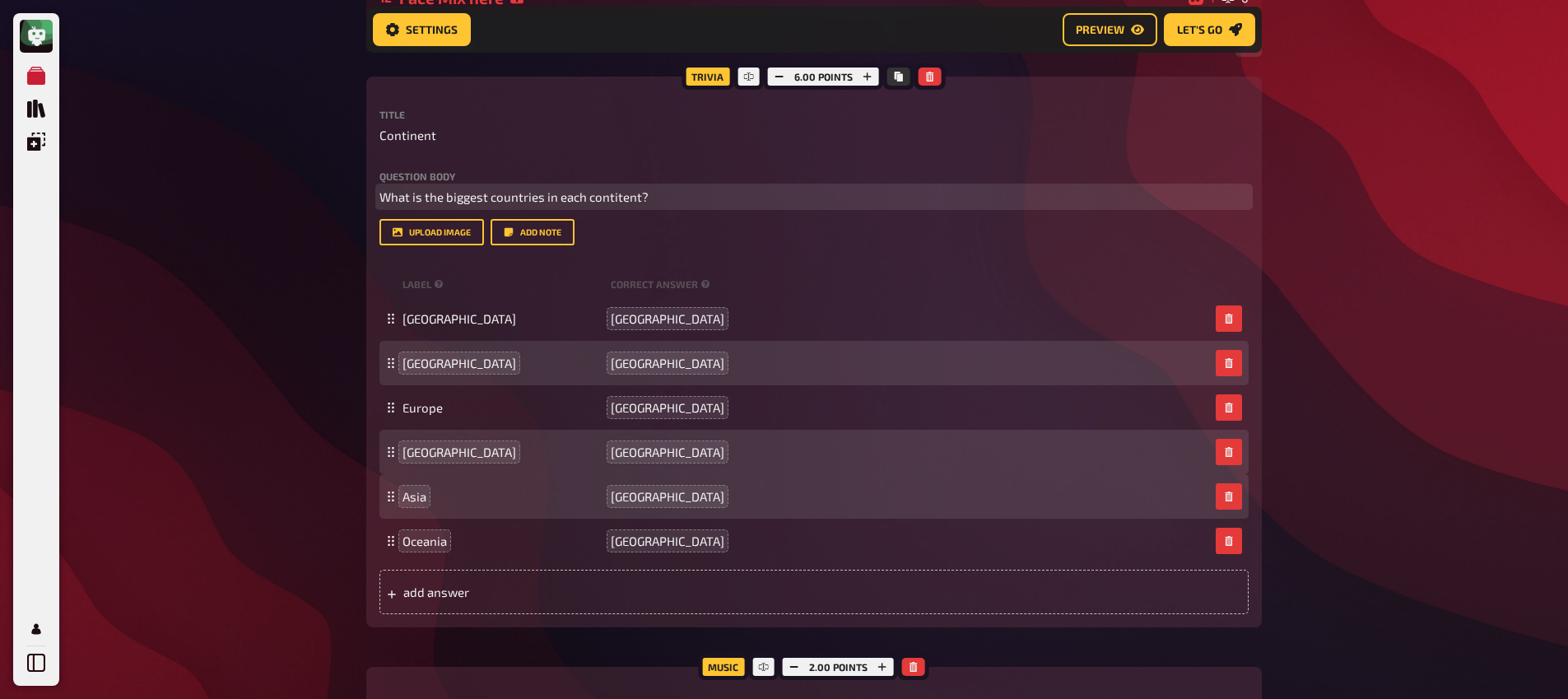
click at [491, 201] on span "What is the biggest countries in each contitent?" at bounding box center [514, 196] width 269 height 15
click at [544, 200] on span "What is the biggest countries in each contitent?" at bounding box center [514, 196] width 269 height 15
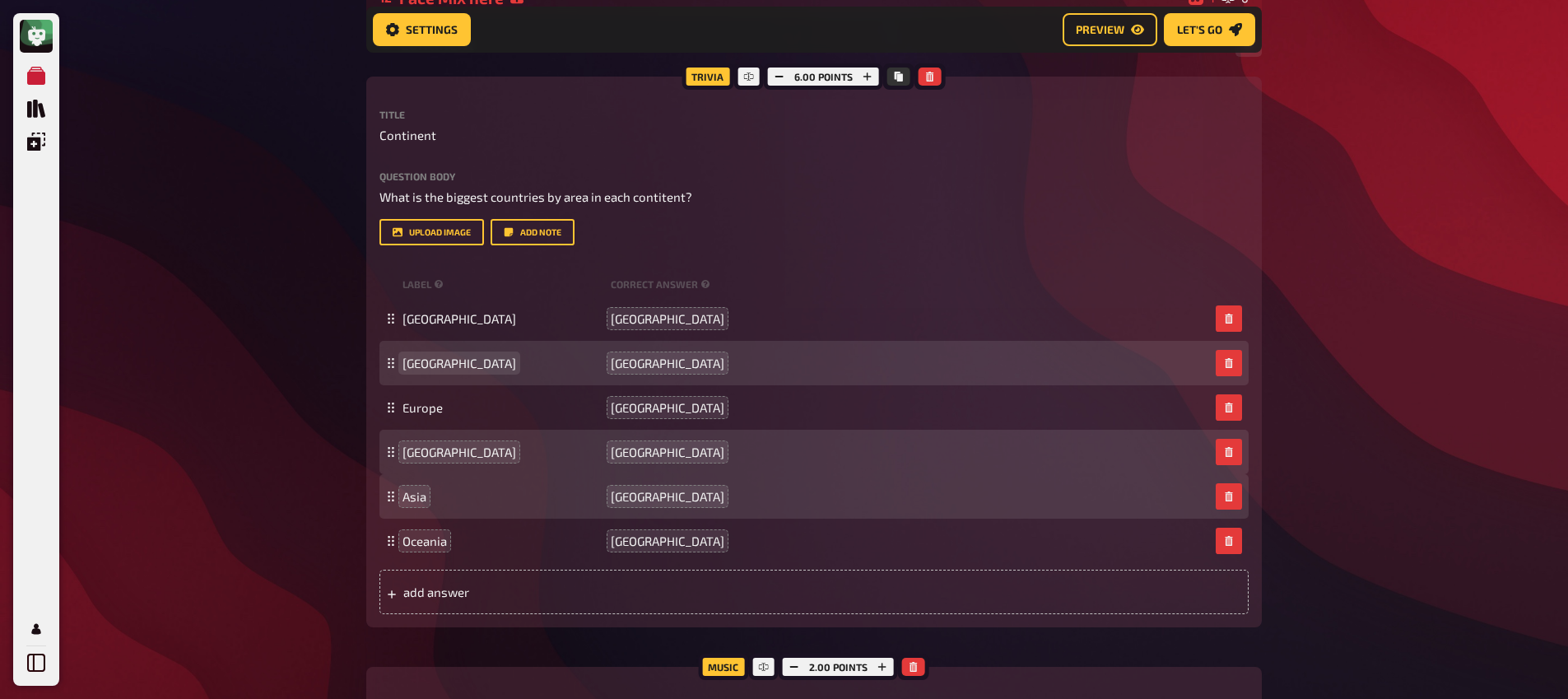
click at [426, 366] on span "South America" at bounding box center [459, 363] width 113 height 15
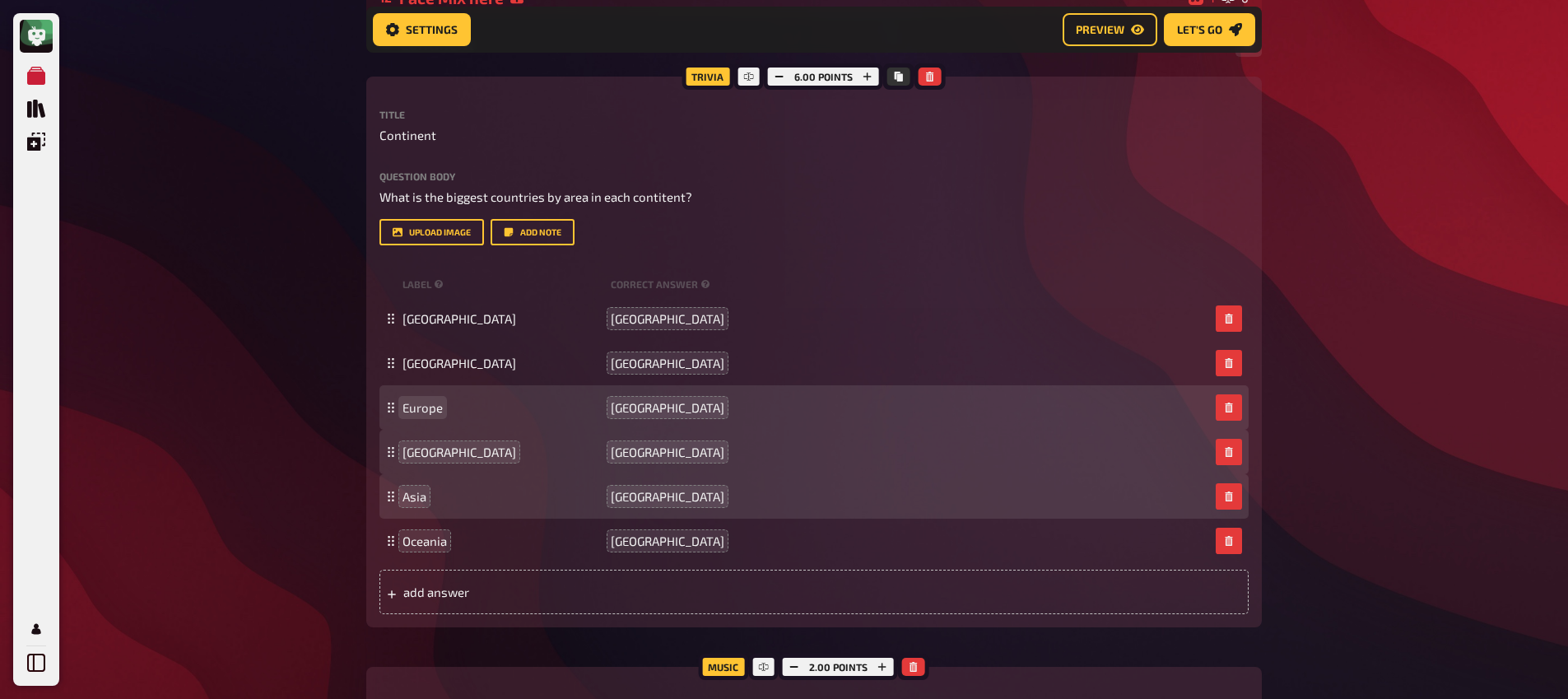
click at [417, 399] on div "Europe Russia" at bounding box center [814, 407] width 869 height 45
click at [419, 408] on span "Europe" at bounding box center [423, 407] width 40 height 15
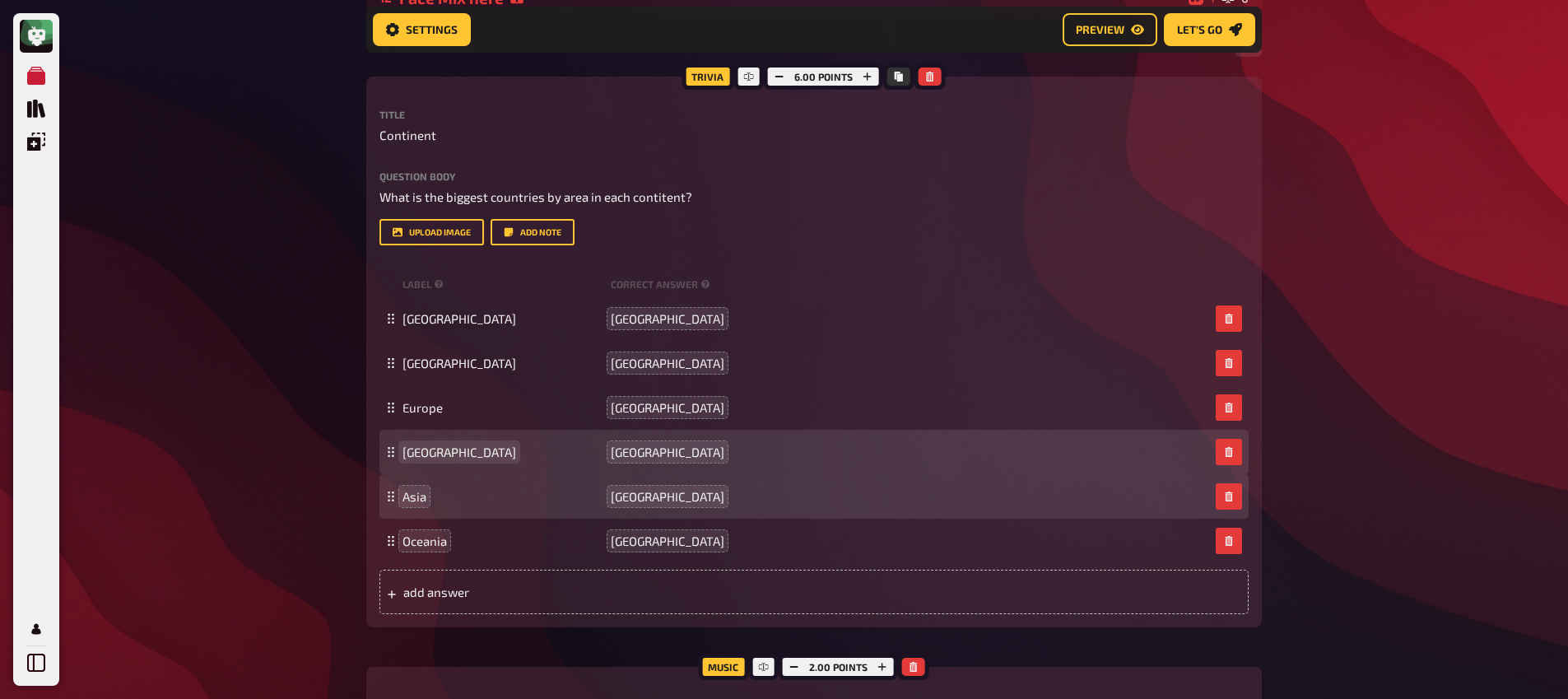
click at [420, 448] on span "Africa" at bounding box center [459, 452] width 113 height 15
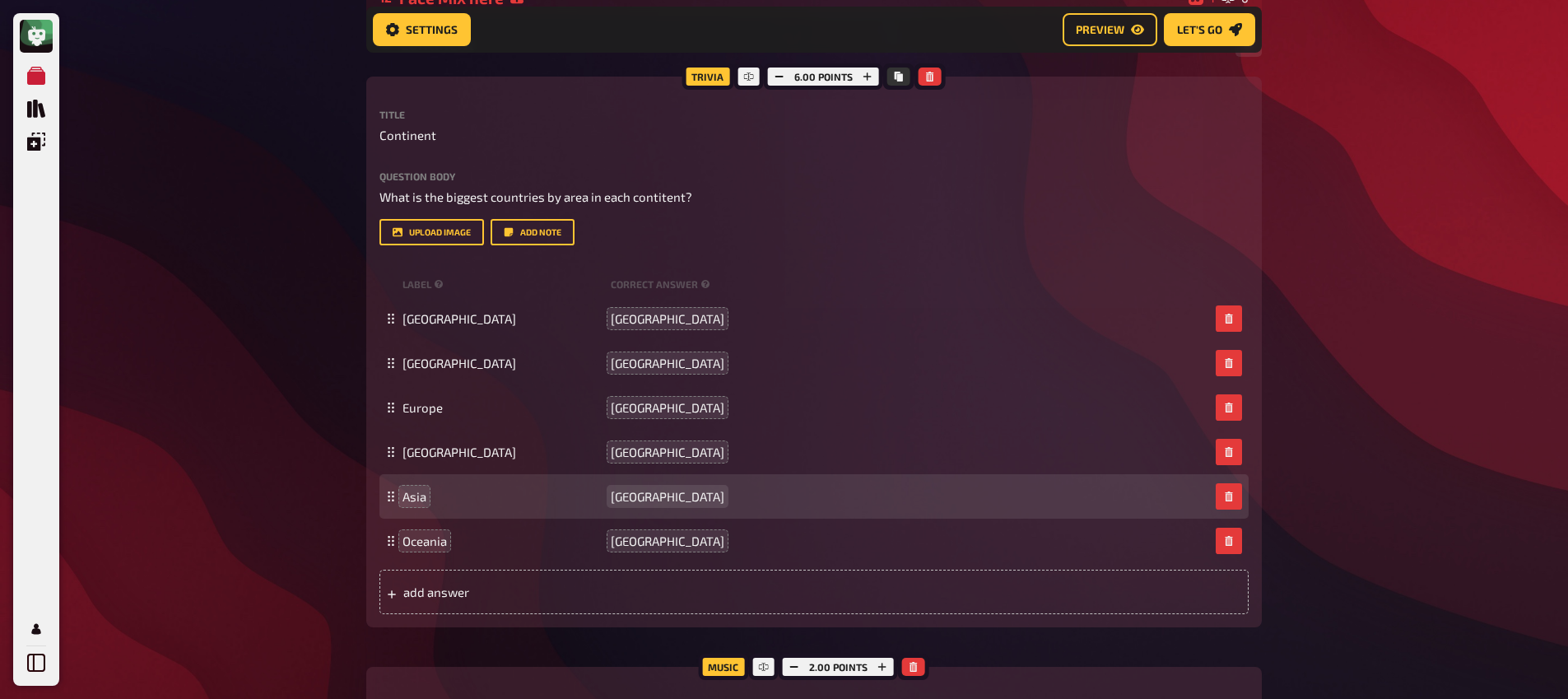
click at [632, 504] on span "Russia" at bounding box center [667, 496] width 113 height 15
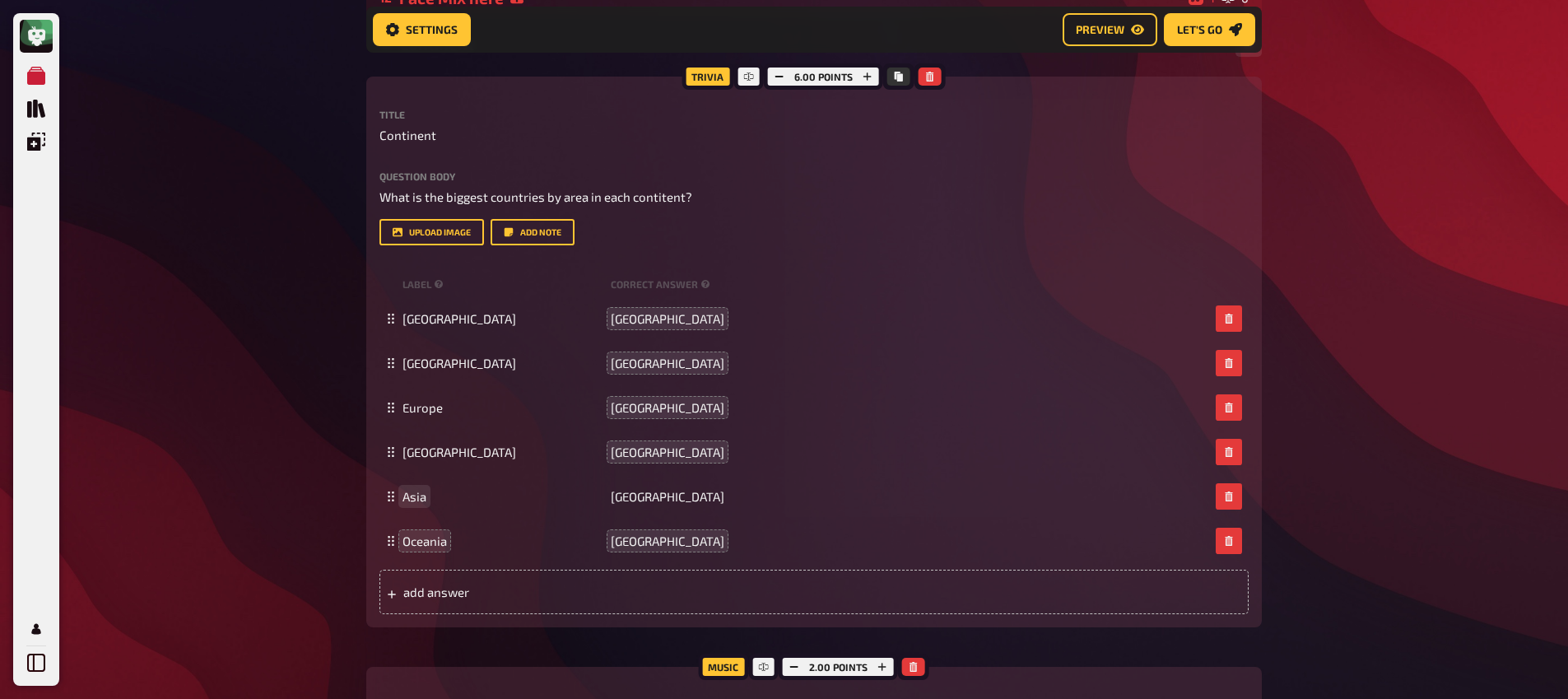
click at [414, 501] on span "Asia" at bounding box center [414, 496] width 24 height 15
click at [424, 542] on span "Oceania" at bounding box center [425, 541] width 45 height 15
click at [424, 542] on span "Oceania" at bounding box center [425, 541] width 45 height 15
click at [279, 357] on div "My Quizzes Quiz Library Overlays Profile Home My Quizzes Brainy Banter Bonanza …" at bounding box center [784, 668] width 1568 height 2842
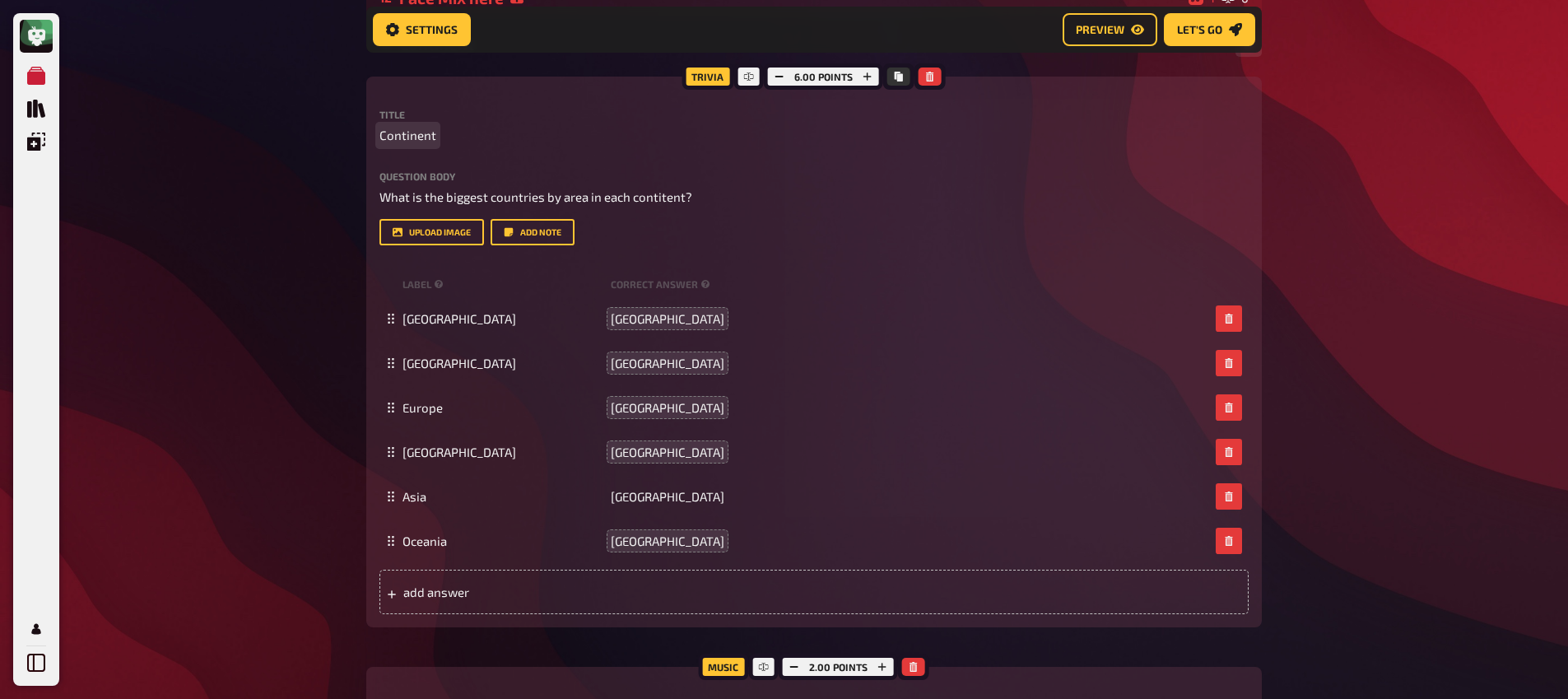
click at [421, 137] on span "Continent" at bounding box center [408, 135] width 57 height 19
click at [435, 138] on p "Continent" at bounding box center [814, 135] width 869 height 19
click at [275, 213] on div "My Quizzes Quiz Library Overlays Profile Home My Quizzes Brainy Banter Bonanza …" at bounding box center [784, 668] width 1568 height 2842
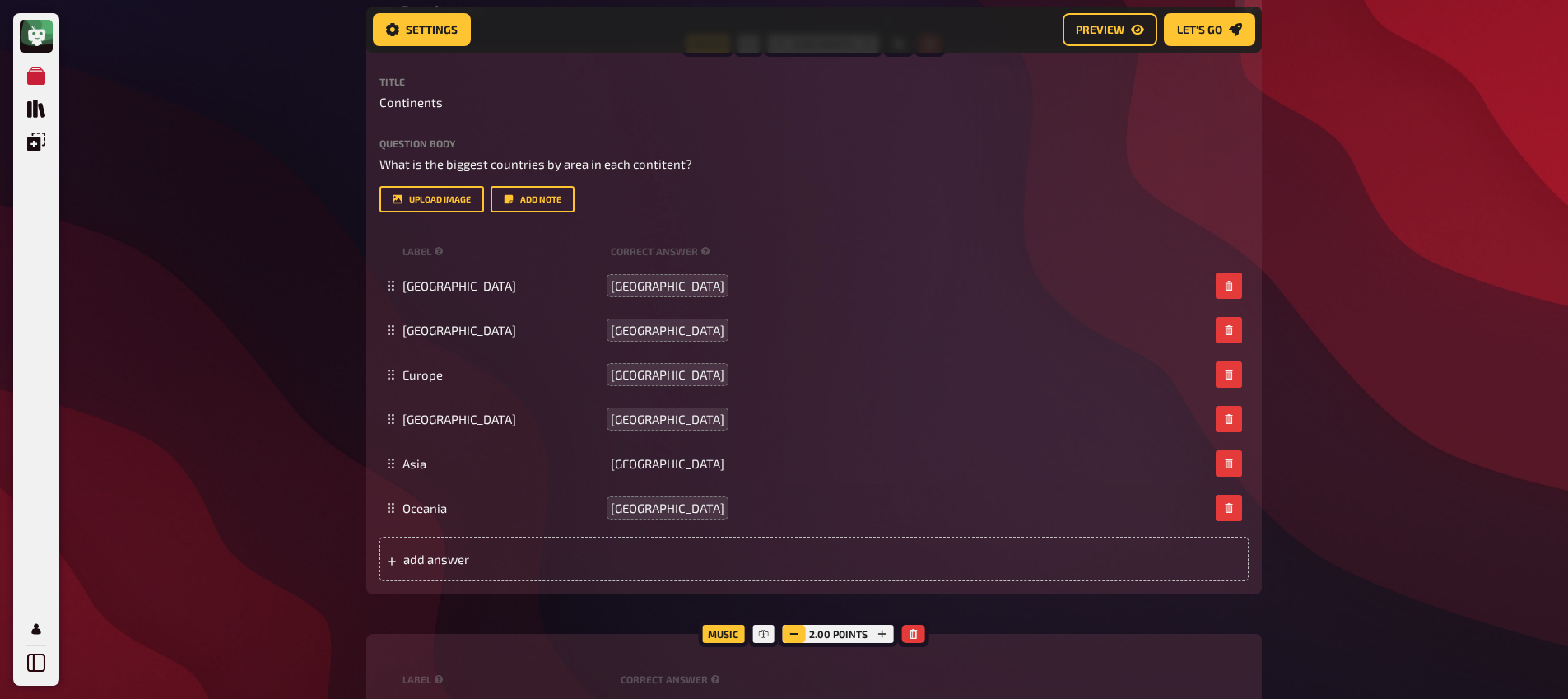
click at [800, 642] on button "button" at bounding box center [795, 634] width 23 height 18
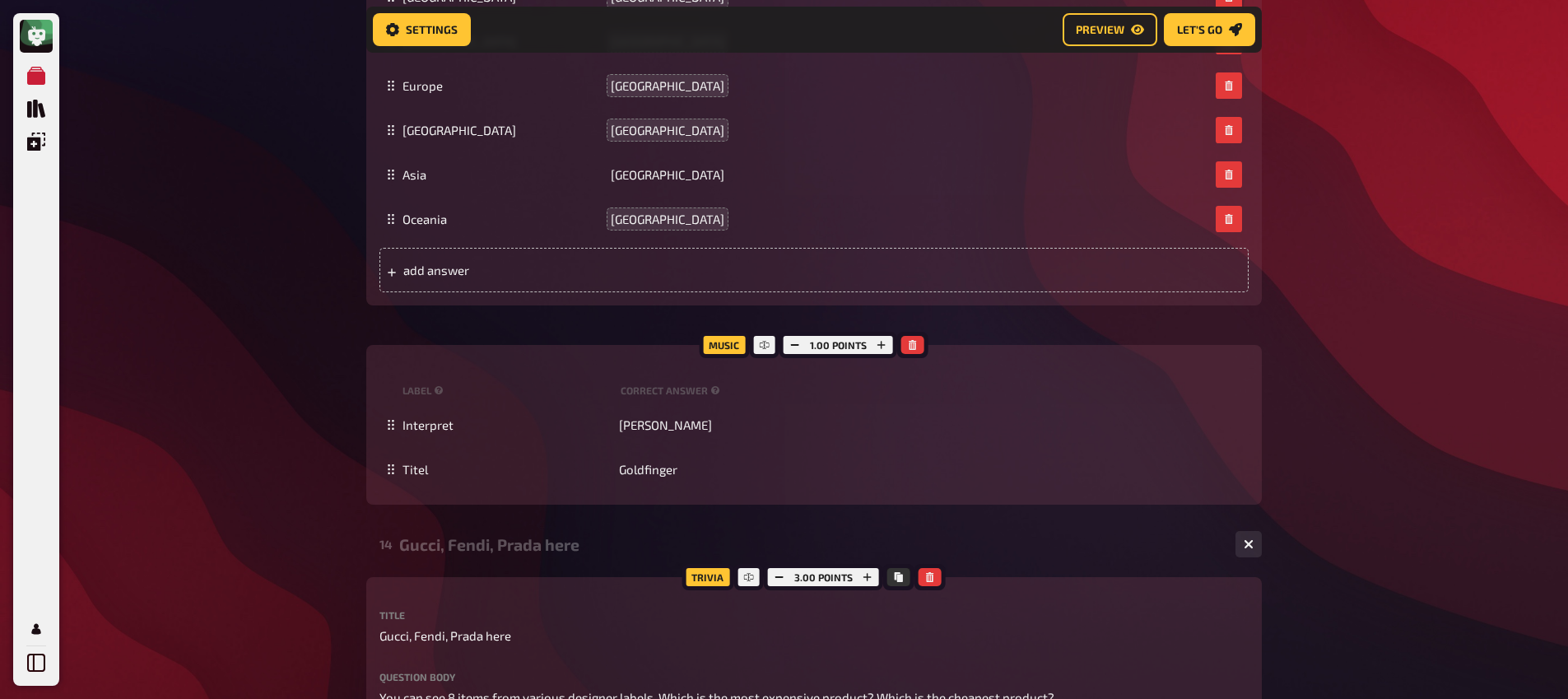
scroll to position [1129, 0]
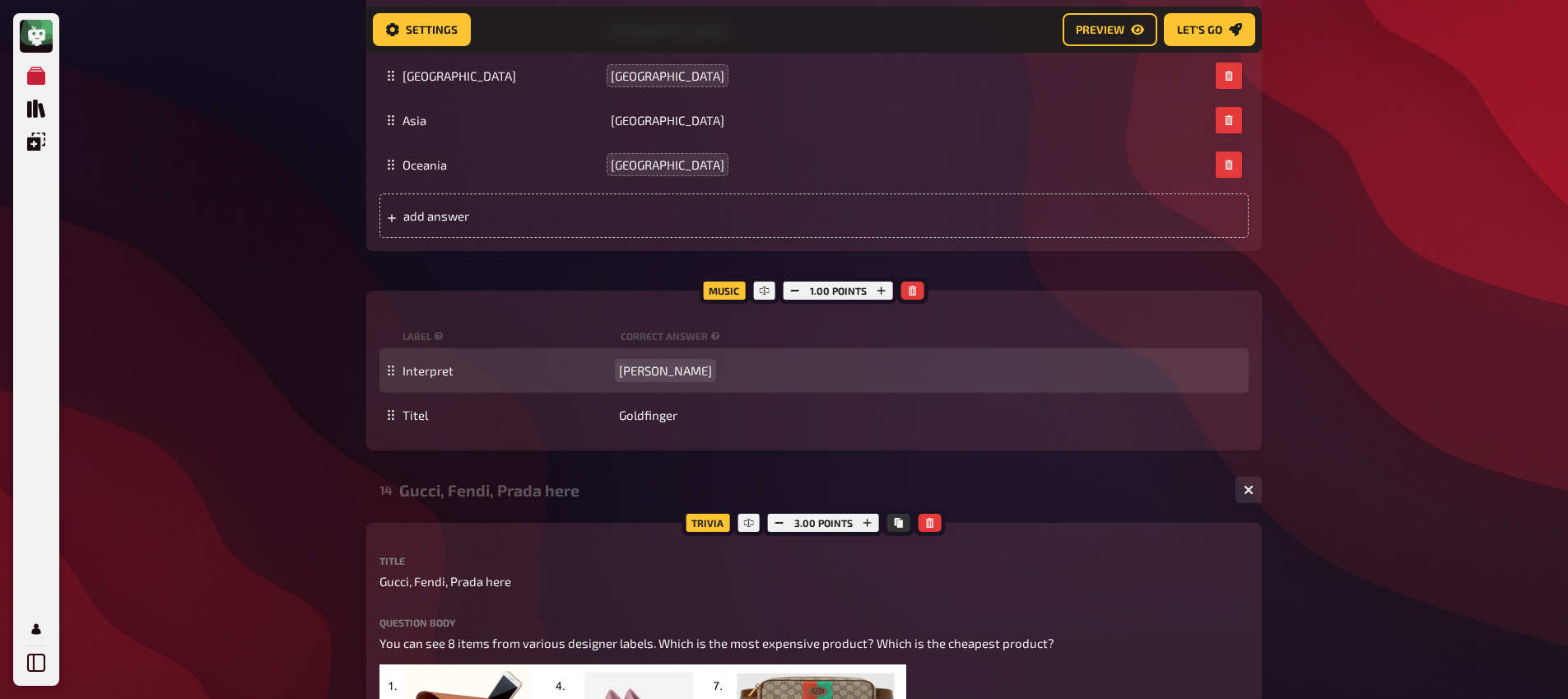
click at [668, 366] on span "Shirley Bassey" at bounding box center [665, 370] width 93 height 15
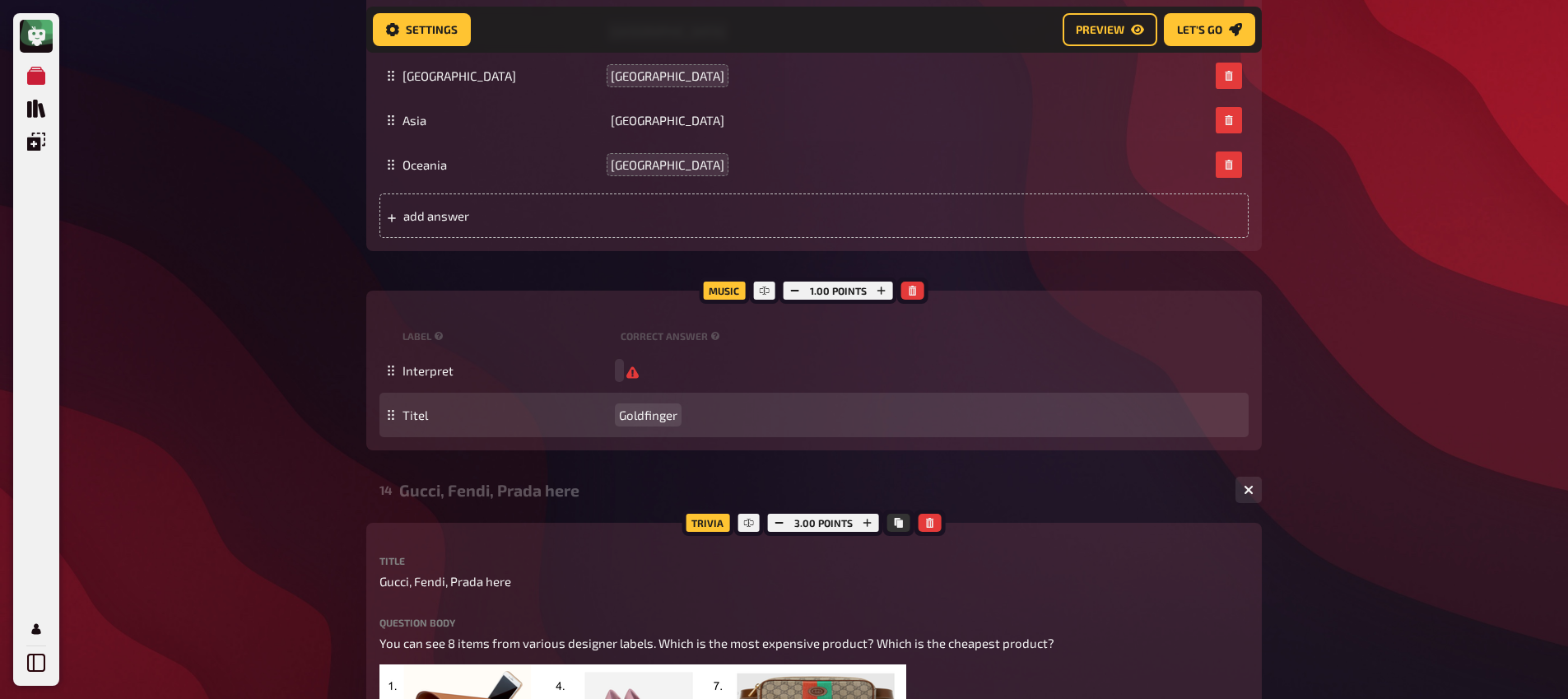
click at [654, 422] on span "Goldfinger" at bounding box center [648, 415] width 58 height 15
click at [654, 423] on span "Goldfinger" at bounding box center [648, 415] width 58 height 15
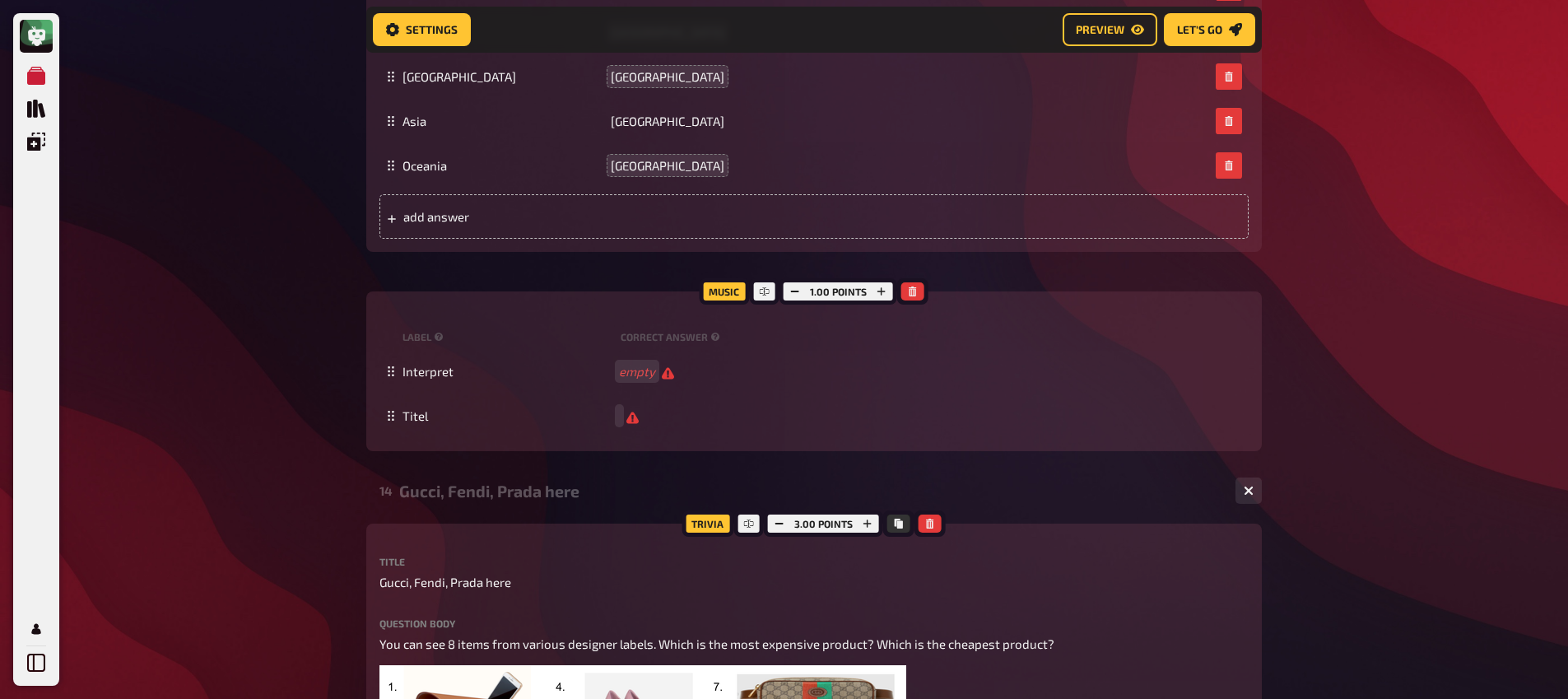
click at [624, 462] on div "13 Continents 1 6 Trivia 6.00 points Title Continents Question body What is the…" at bounding box center [814, 56] width 896 height 816
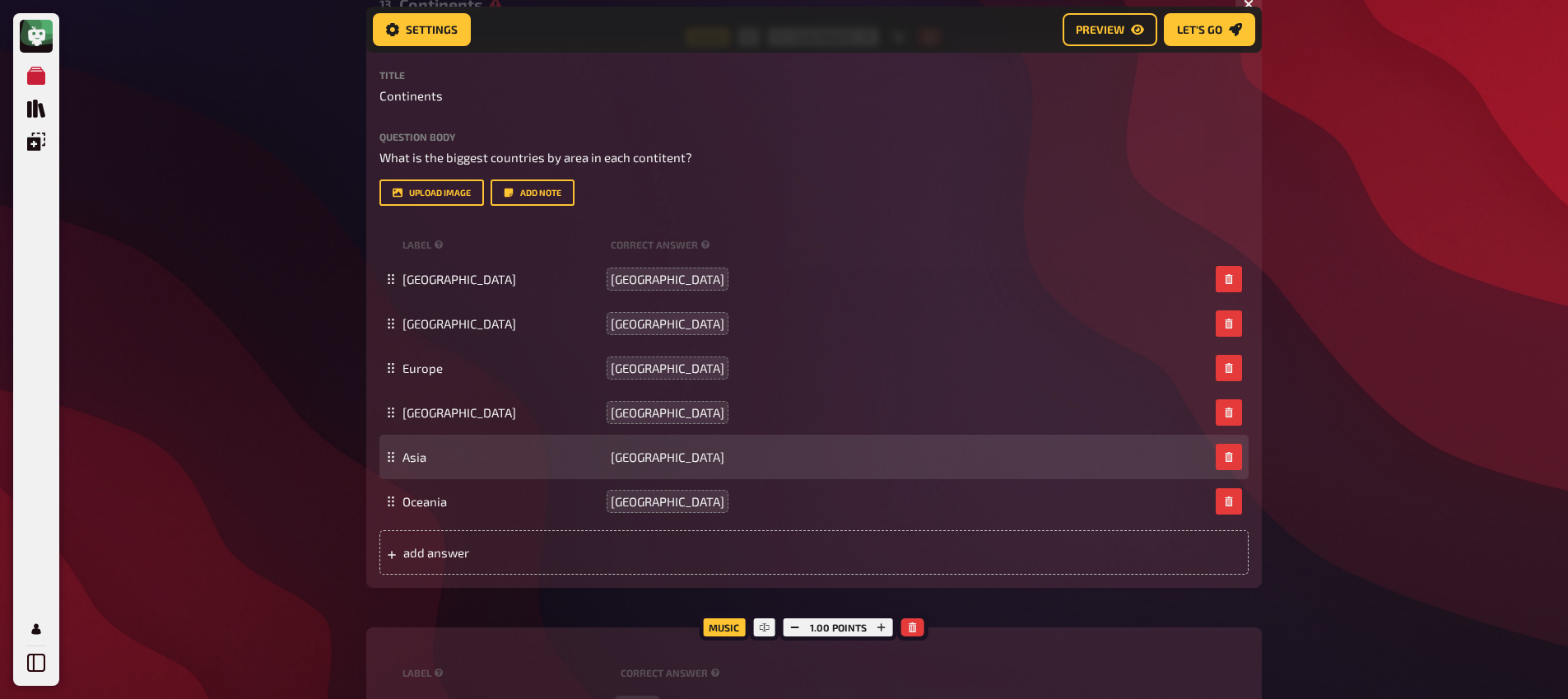
scroll to position [459, 0]
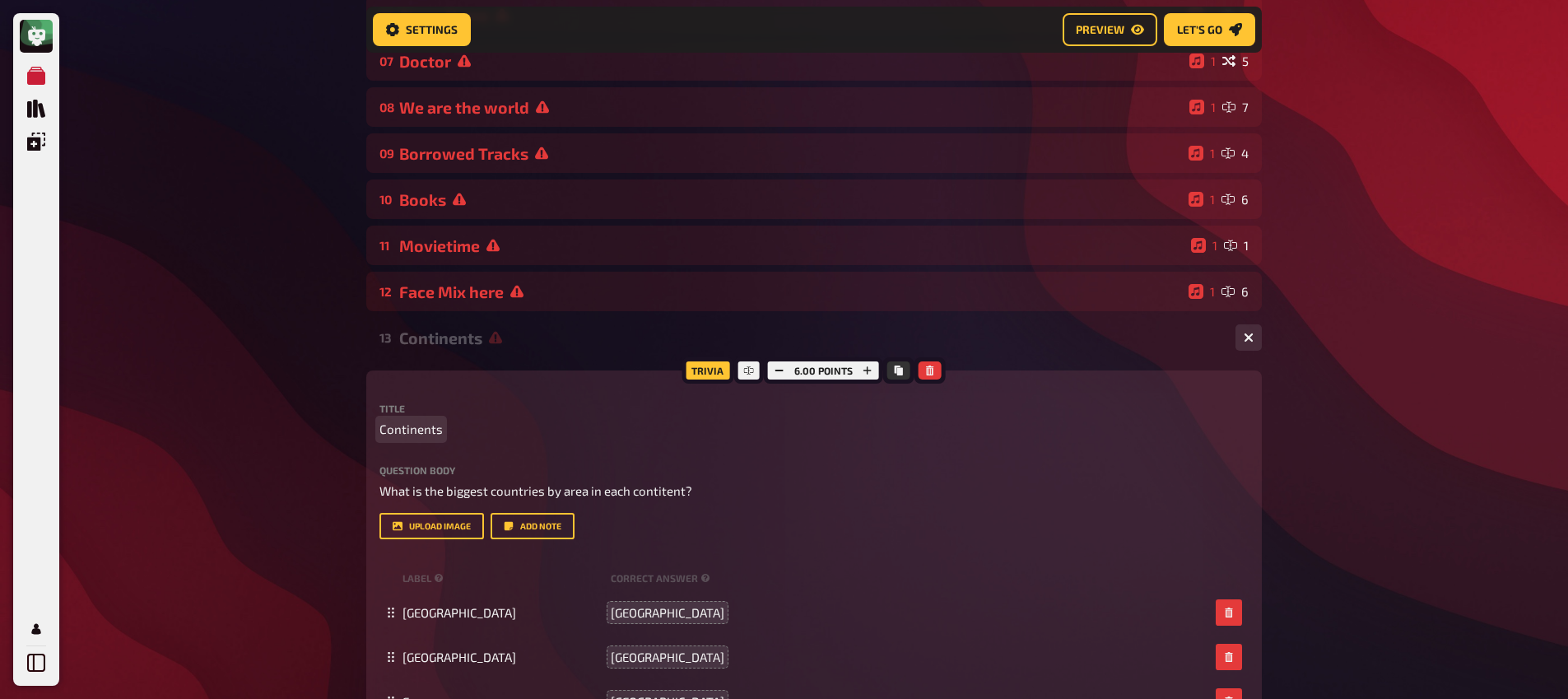
click at [423, 426] on span "Continents" at bounding box center [411, 430] width 63 height 19
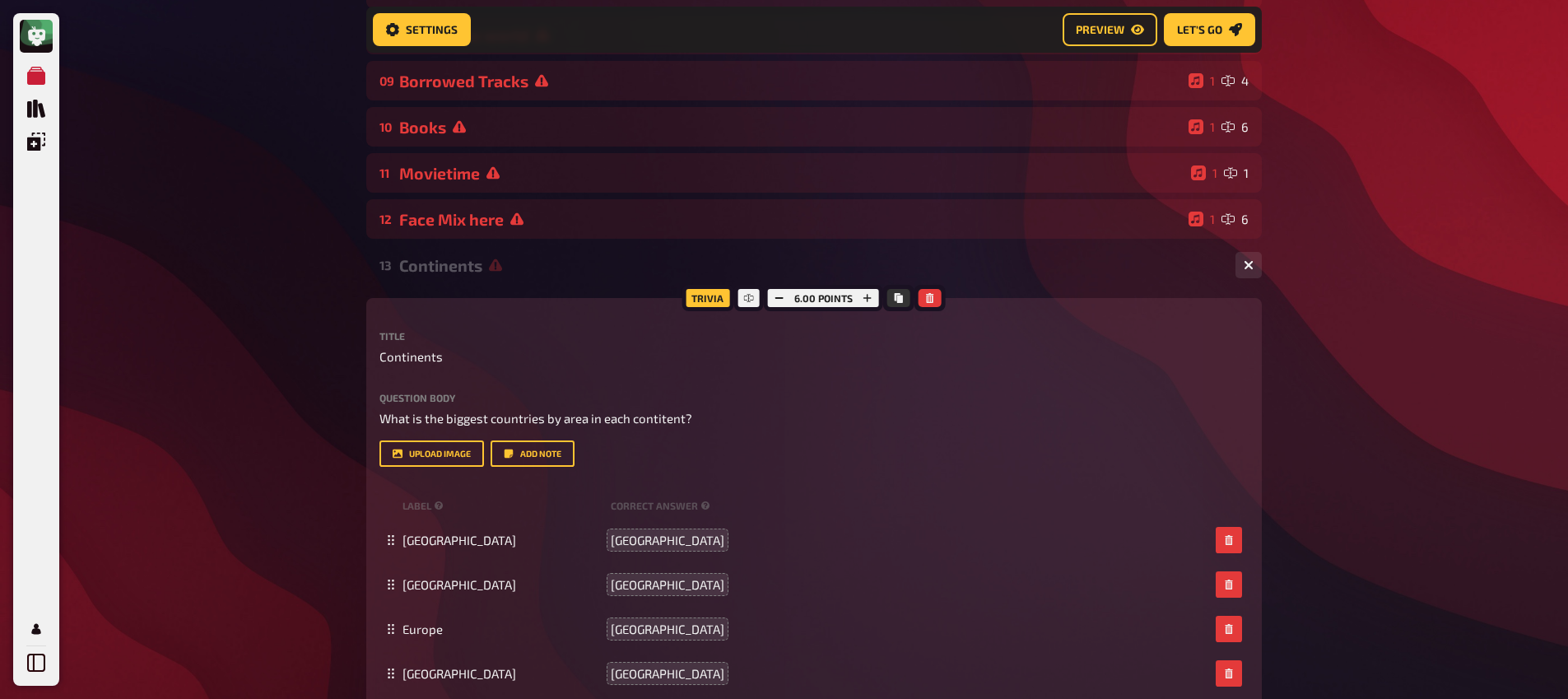
scroll to position [617, 0]
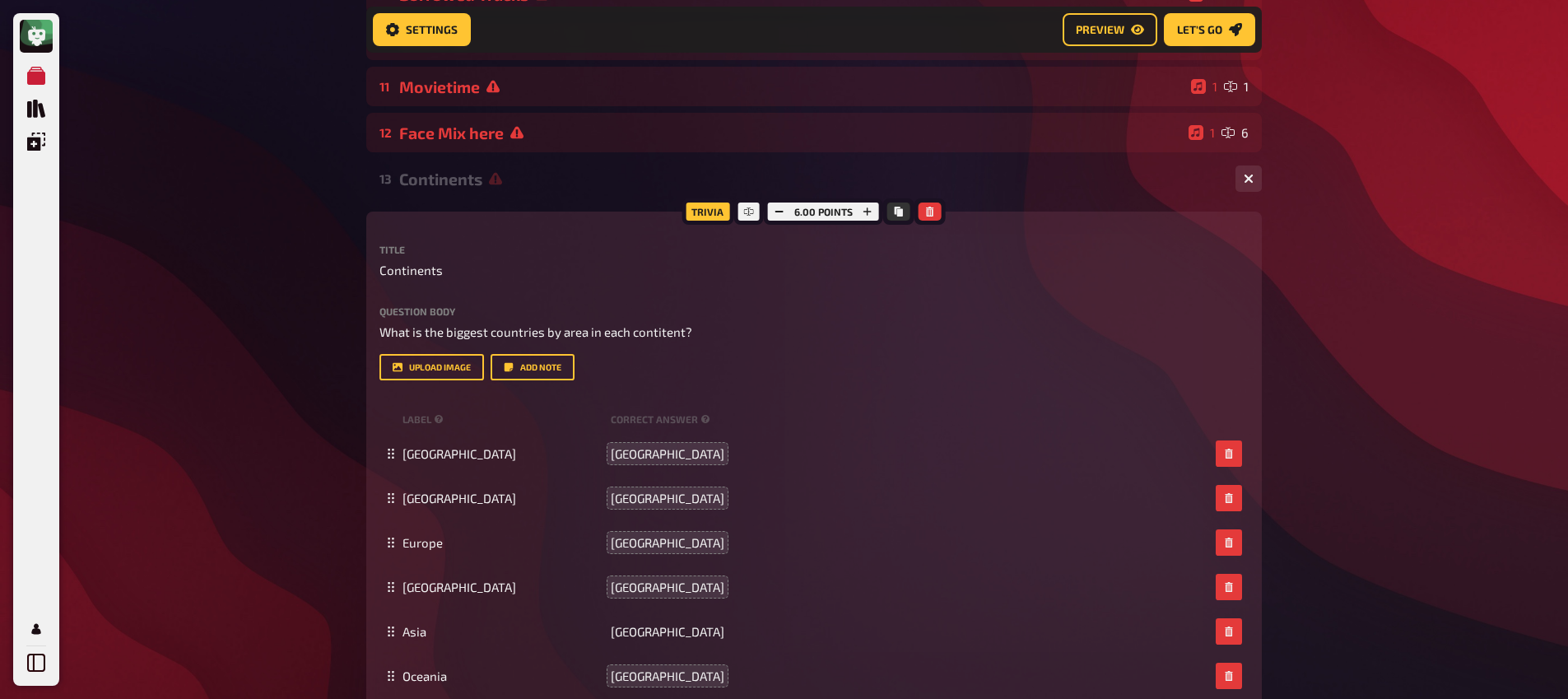
click at [471, 183] on div "Continents" at bounding box center [810, 179] width 823 height 19
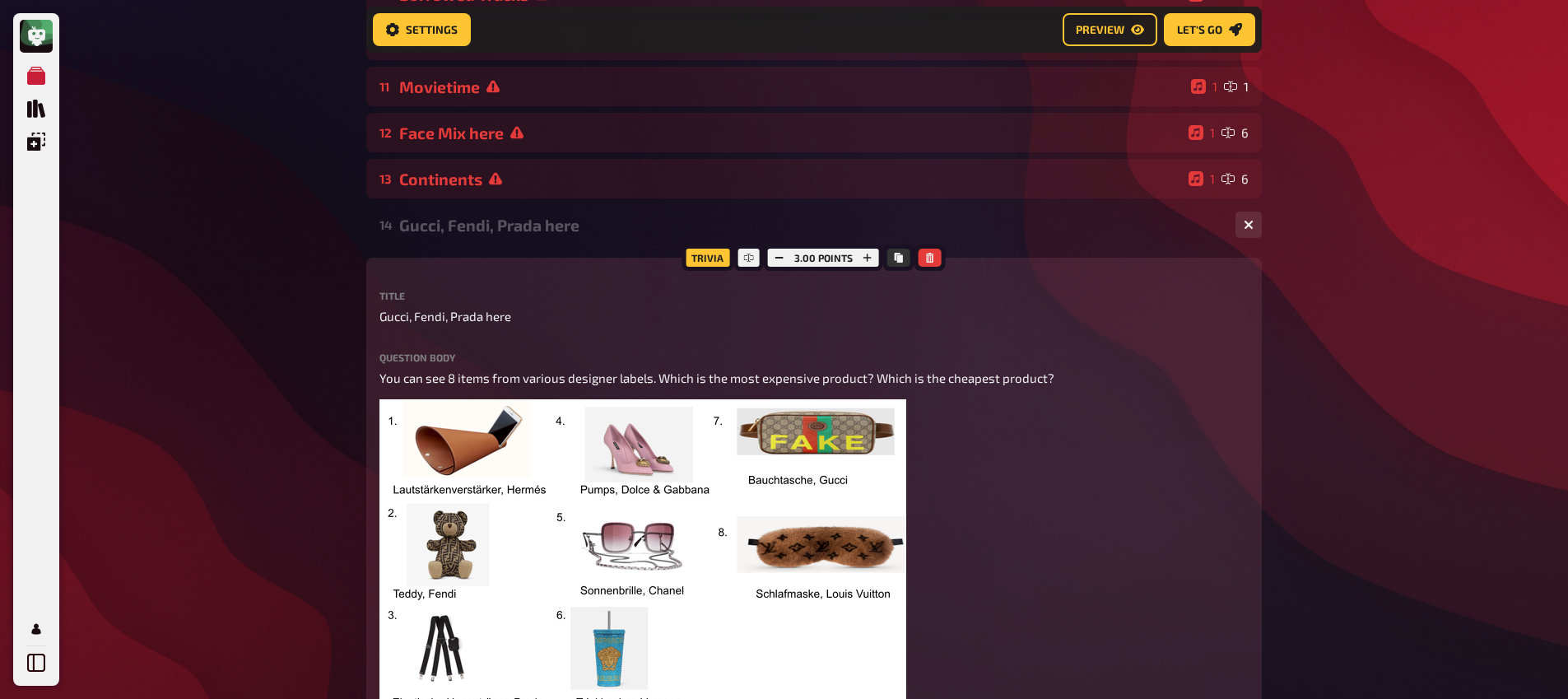
click at [470, 235] on div "Gucci, Fendi, Prada here" at bounding box center [810, 225] width 823 height 19
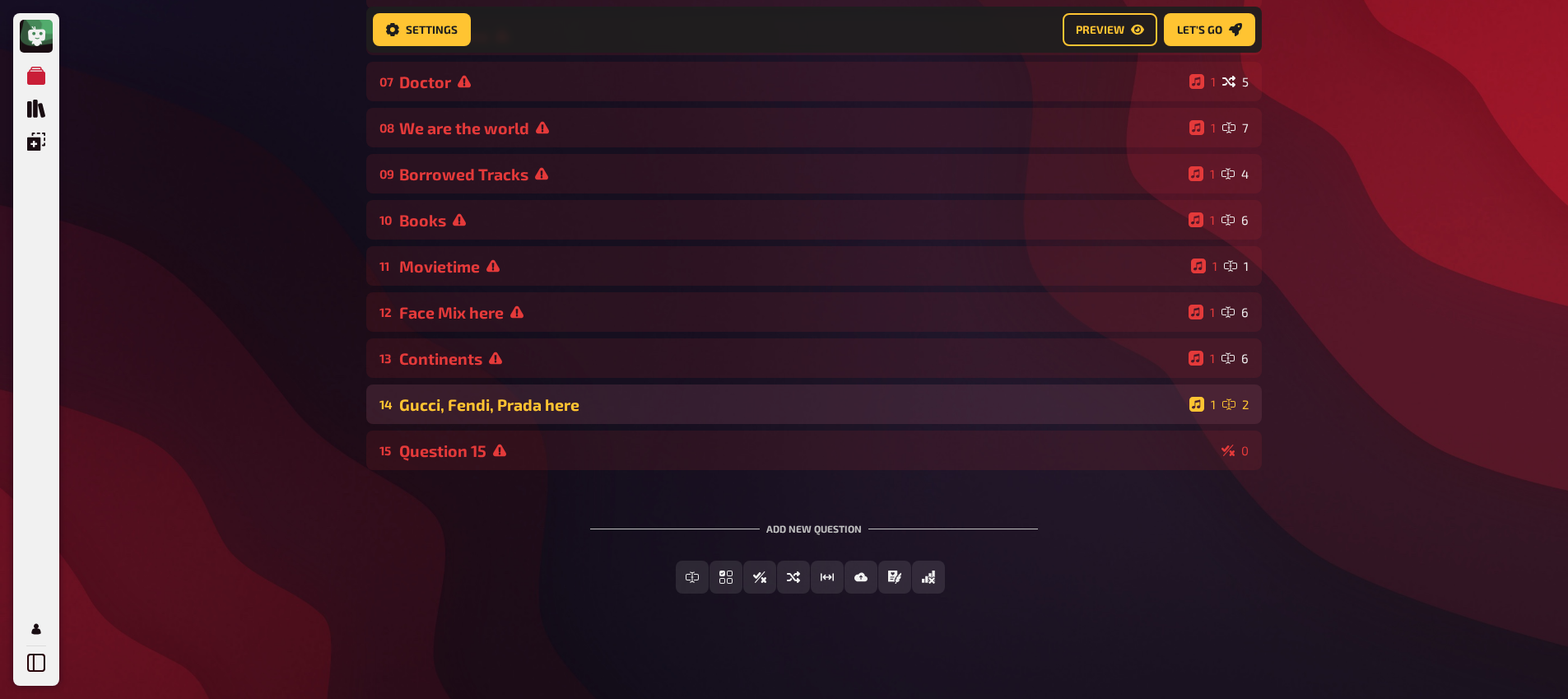
scroll to position [441, 0]
click at [509, 407] on div "Gucci, Fendi, Prada here" at bounding box center [790, 404] width 783 height 19
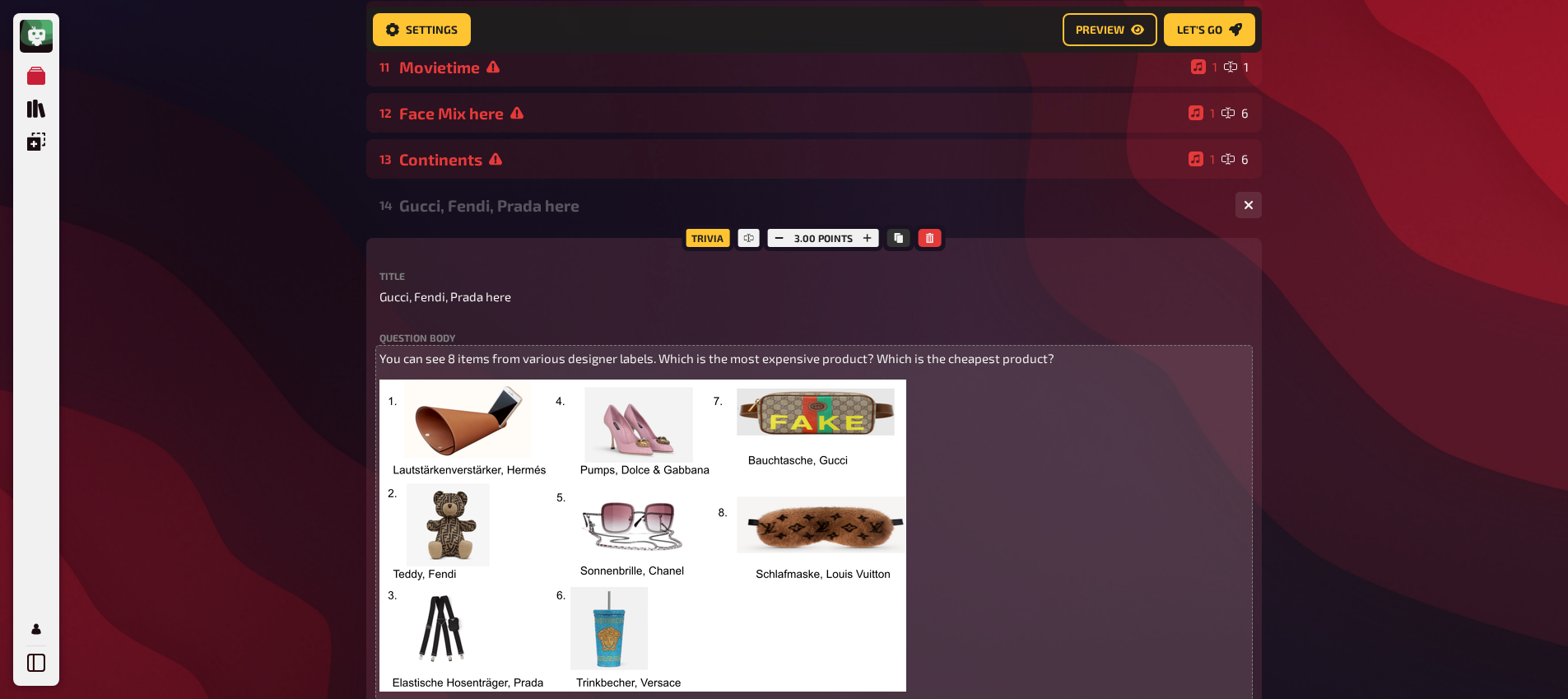
scroll to position [648, 0]
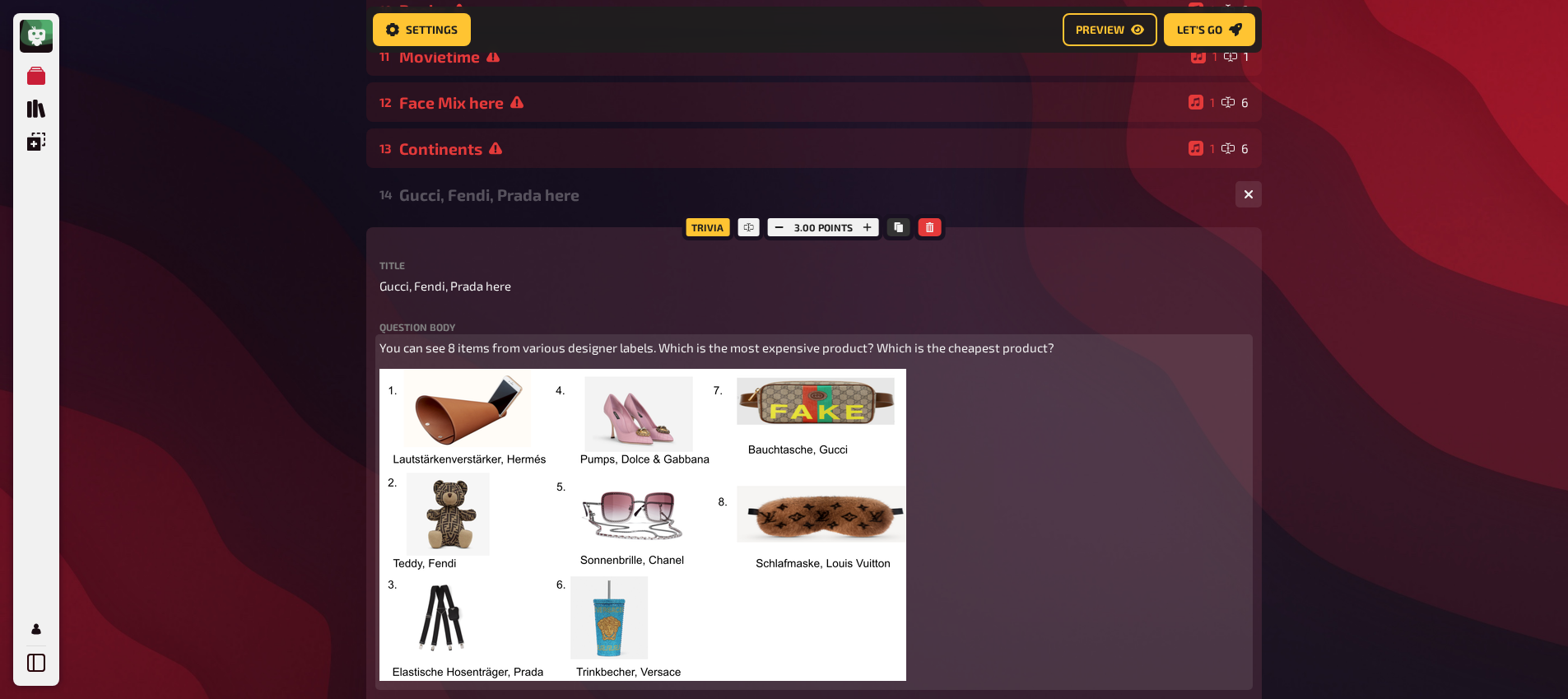
click at [559, 477] on img at bounding box center [642, 525] width 526 height 312
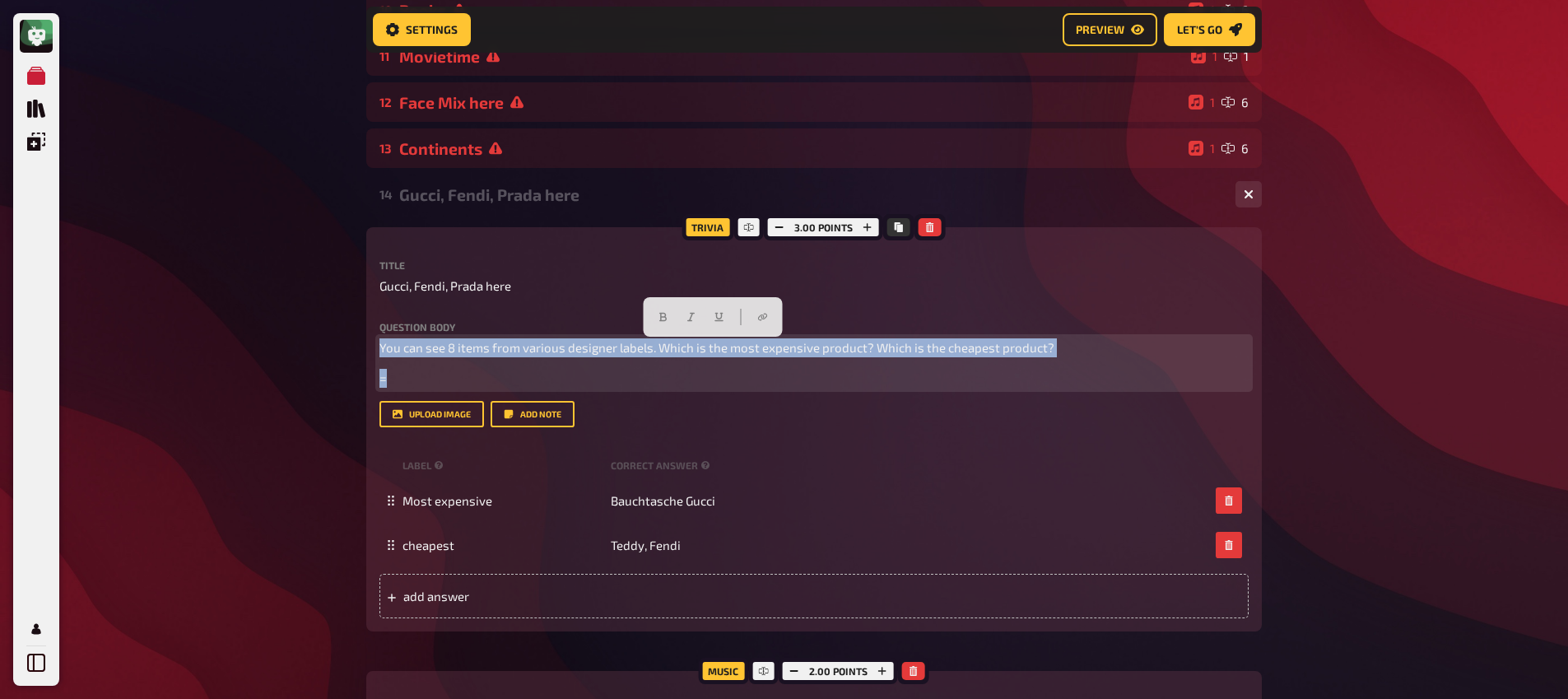
drag, startPoint x: 455, startPoint y: 386, endPoint x: 368, endPoint y: 340, distance: 98.4
click at [368, 340] on div "Trivia 3.00 points Title Gucci, Fendi, Prada here Question body You can see 8 i…" at bounding box center [814, 429] width 896 height 404
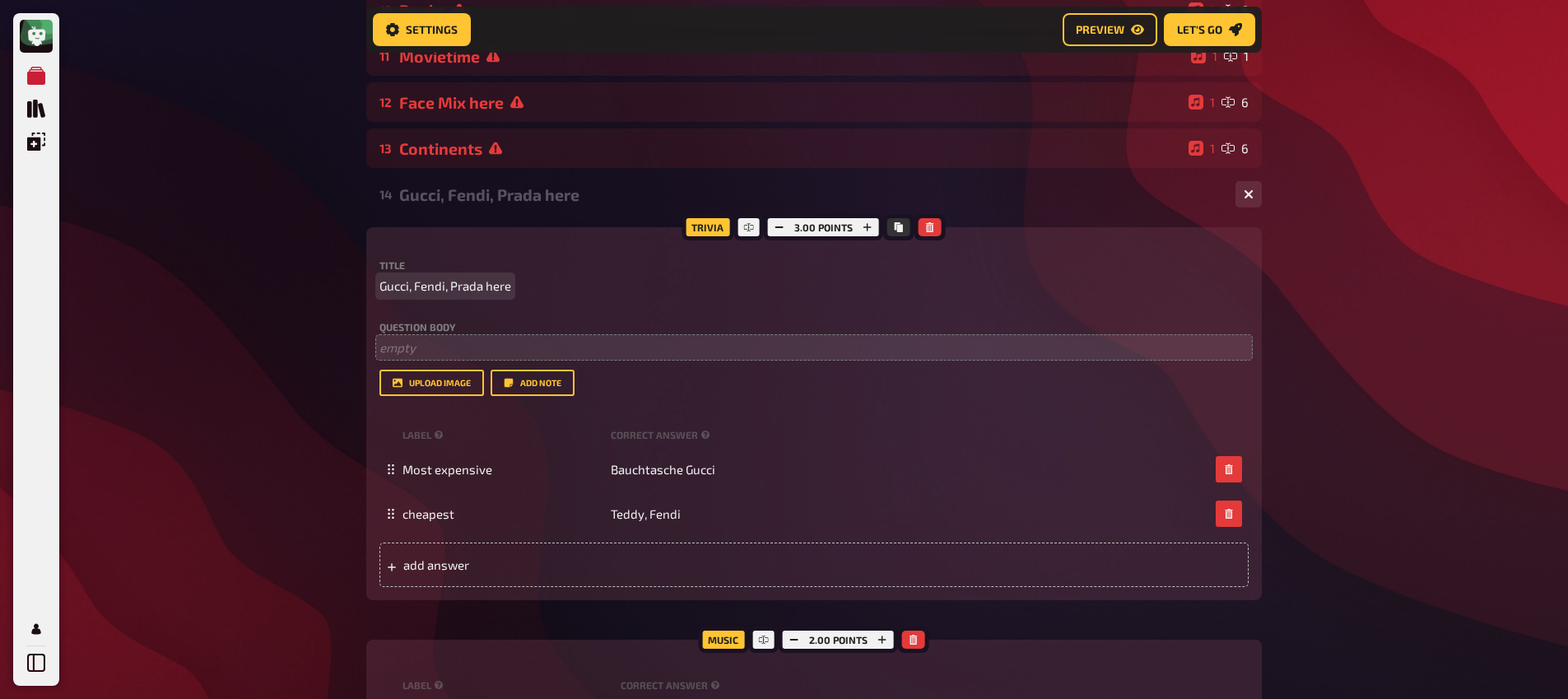
click at [452, 283] on span "Gucci, Fendi, Prada here" at bounding box center [446, 287] width 132 height 19
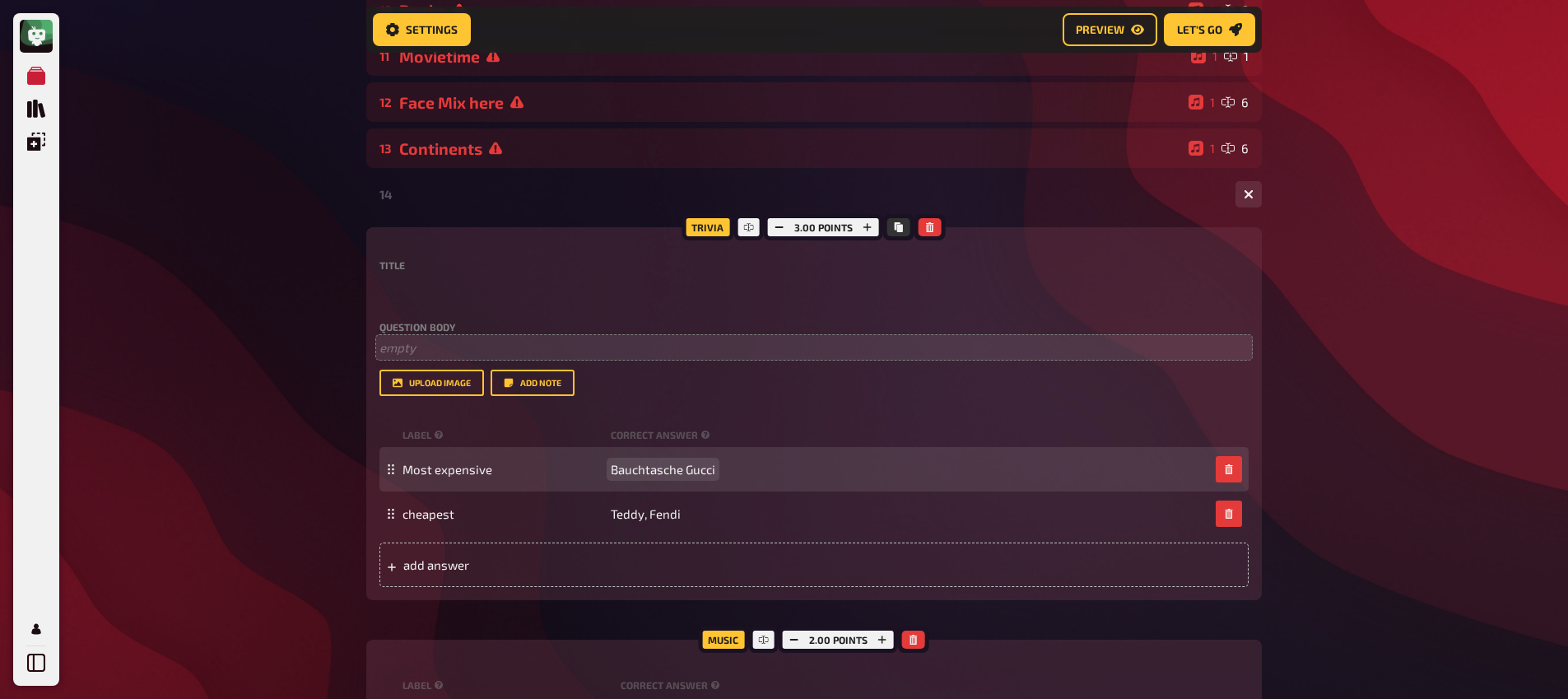
click at [651, 464] on span "Bauchtasche Gucci" at bounding box center [663, 469] width 105 height 15
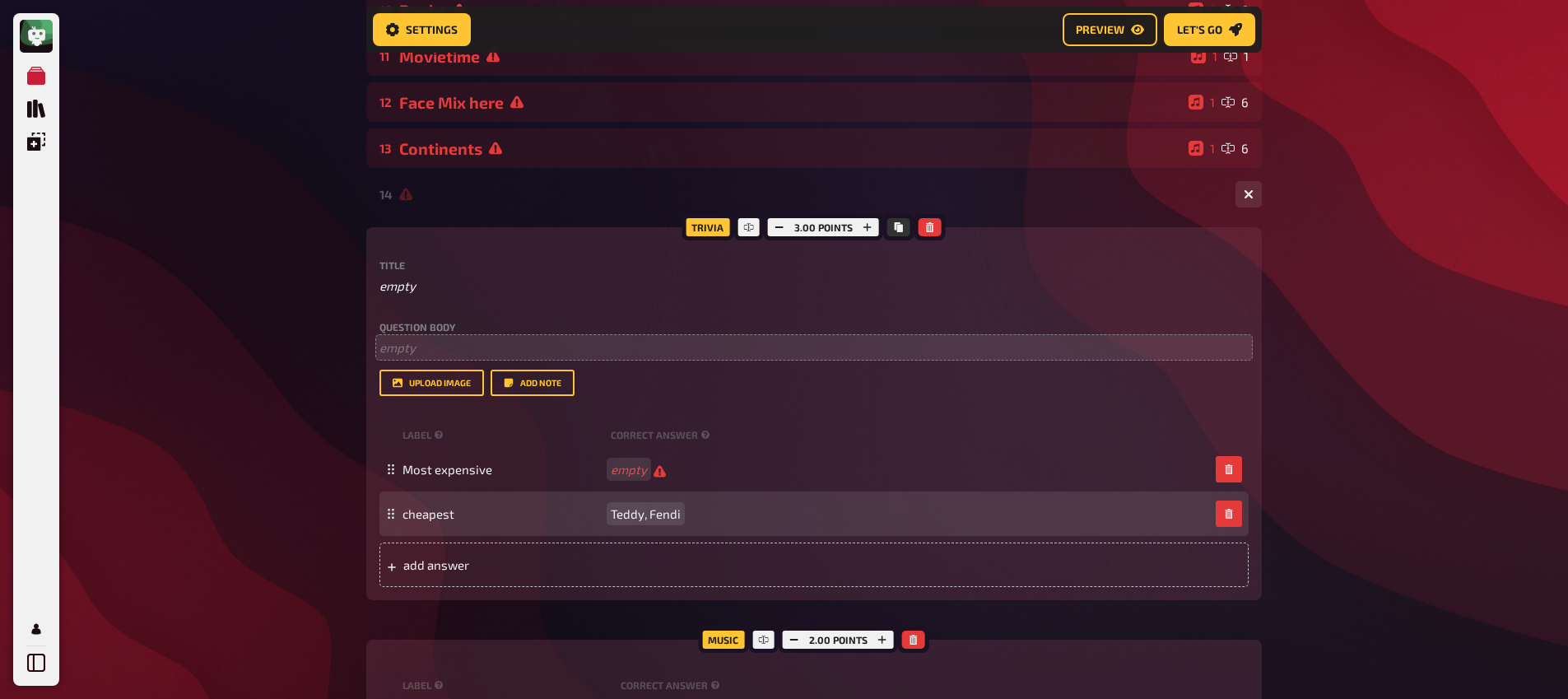
scroll to position [647, 0]
click at [651, 517] on span "Teddy, Fendi" at bounding box center [646, 514] width 70 height 15
drag, startPoint x: 651, startPoint y: 517, endPoint x: 563, endPoint y: 515, distance: 88.0
click at [650, 517] on span "Teddy, Fendi" at bounding box center [646, 514] width 70 height 15
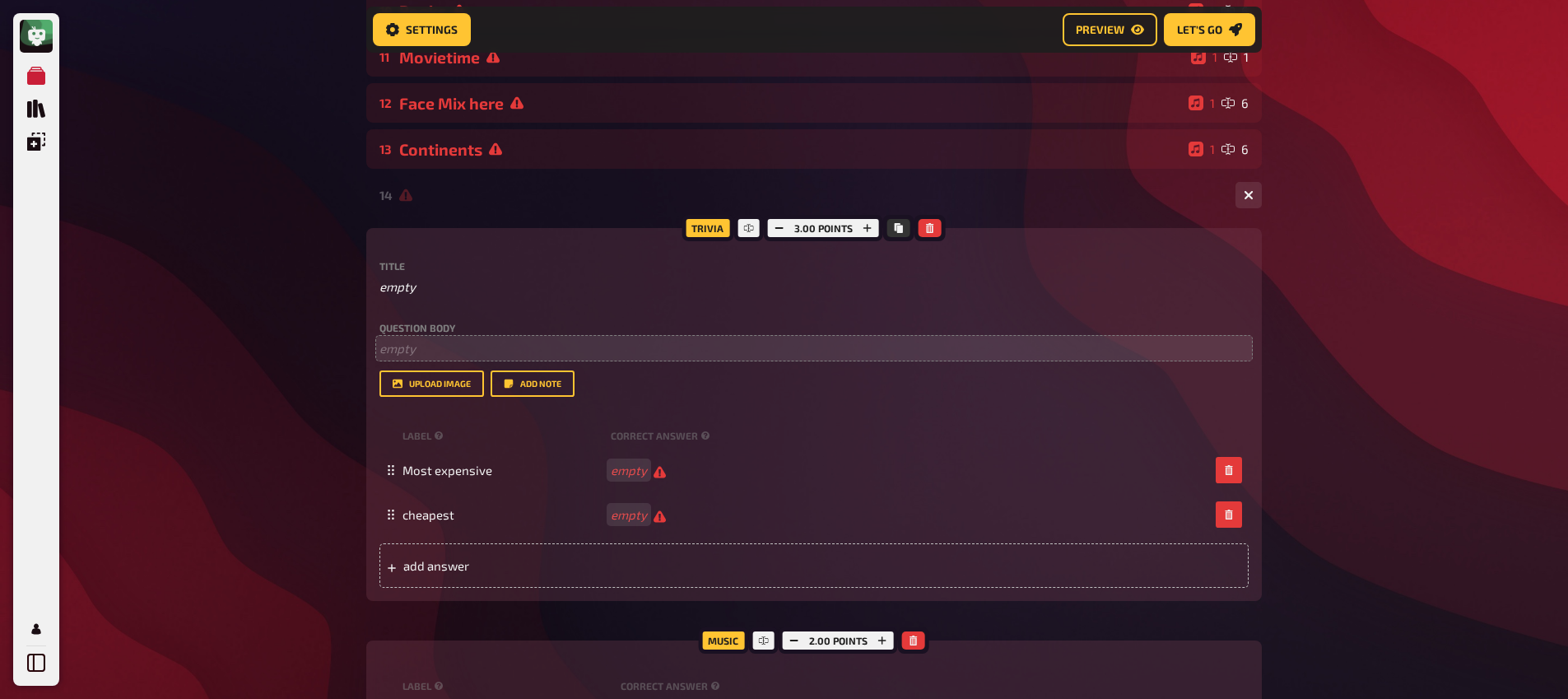
click at [272, 498] on div "My Quizzes Quiz Library Overlays Profile Home My Quizzes Brainy Banter Bonanza …" at bounding box center [784, 221] width 1568 height 1736
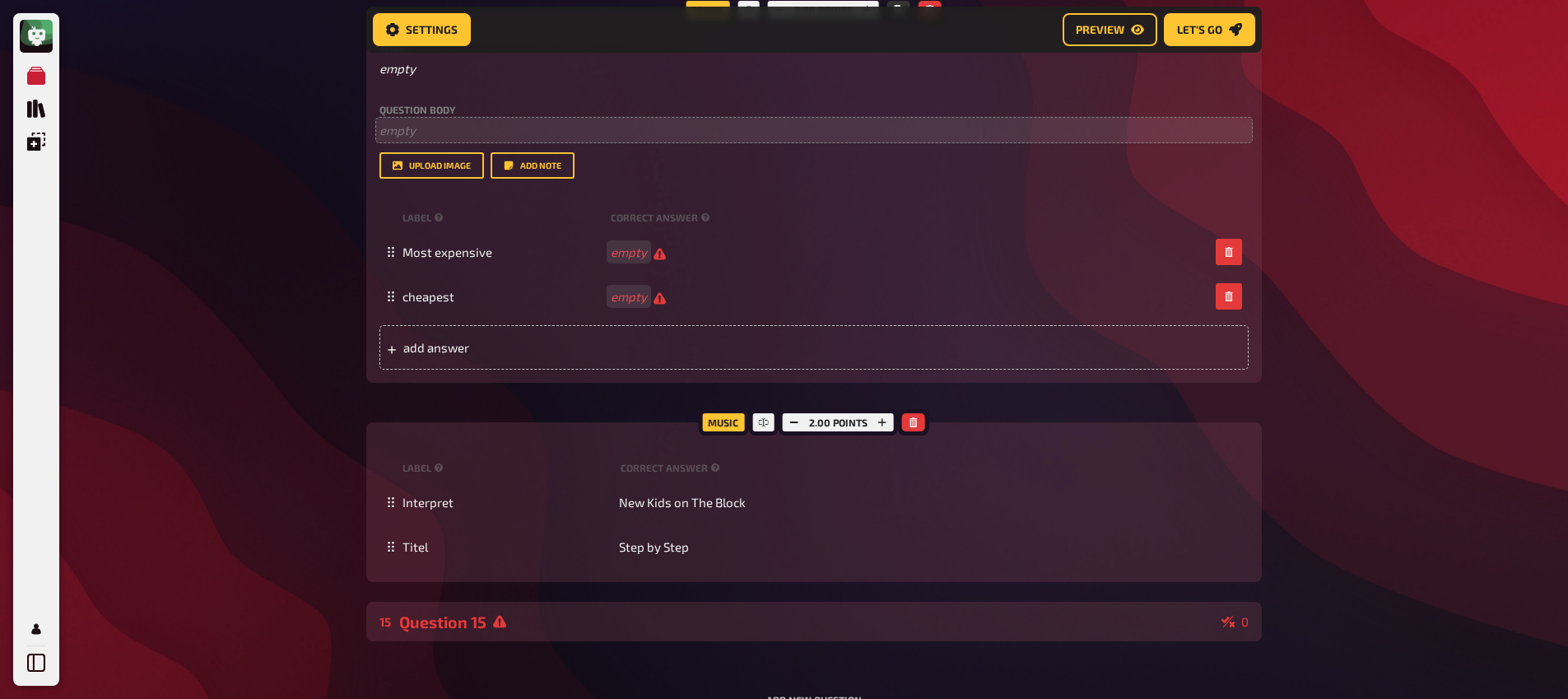
scroll to position [985, 0]
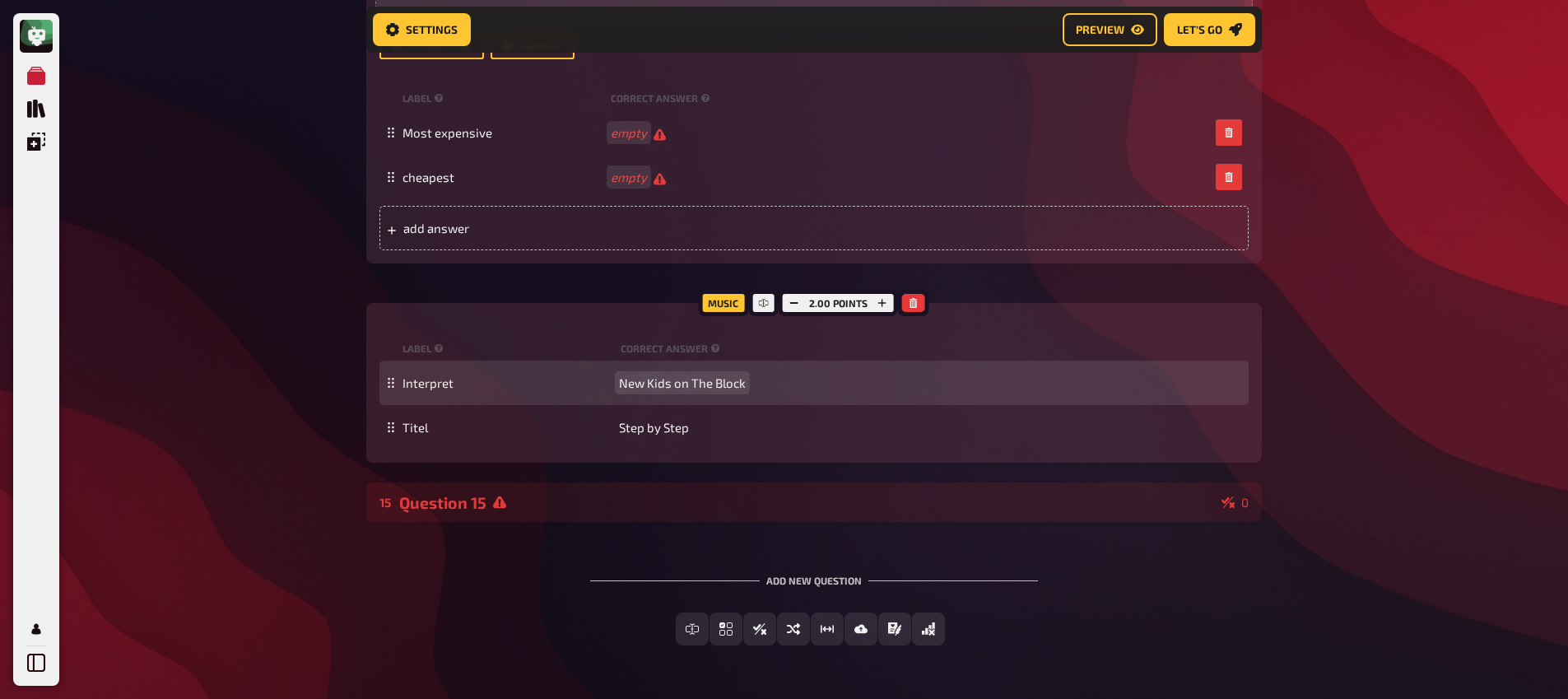
click at [664, 390] on span "New Kids on The Block" at bounding box center [682, 382] width 127 height 15
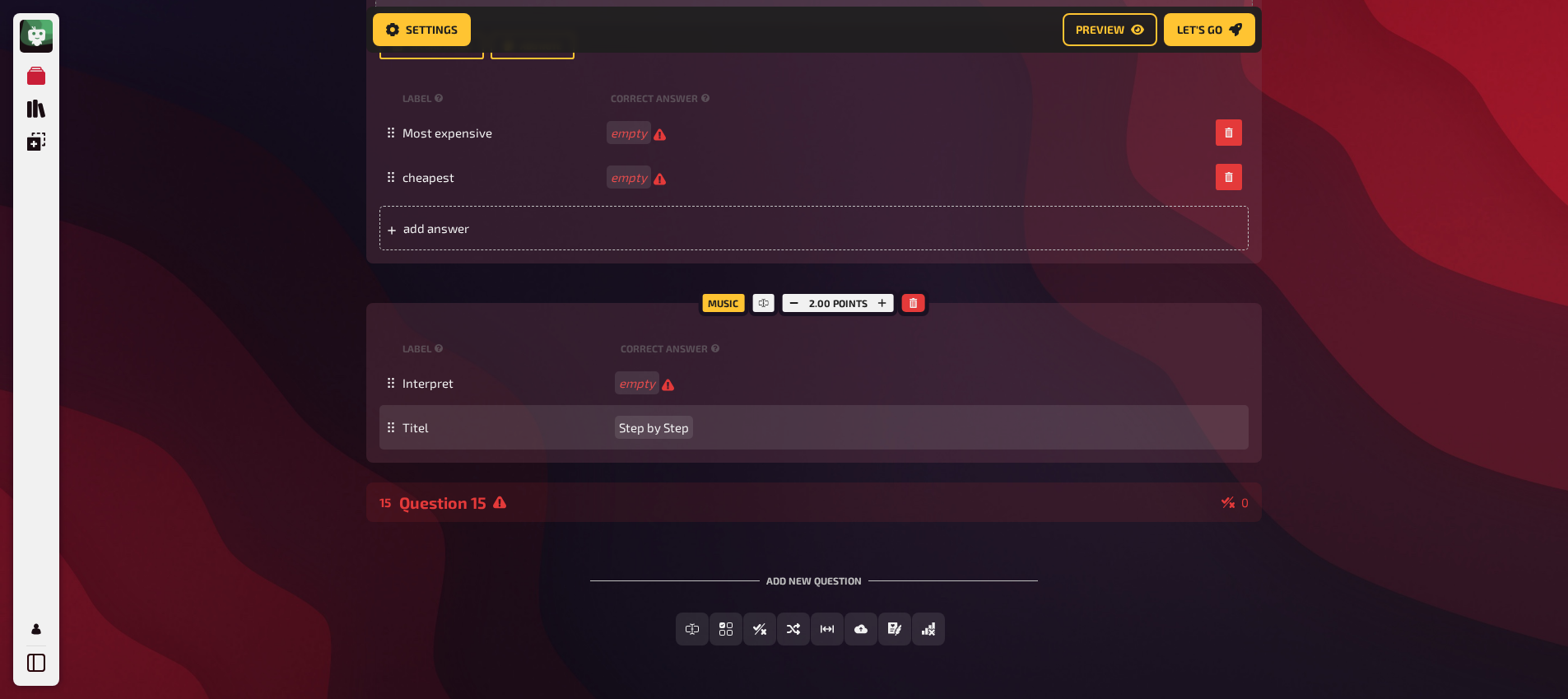
scroll to position [984, 0]
click at [663, 424] on span "Step by Step" at bounding box center [654, 428] width 70 height 15
click at [663, 425] on span "Step by Step" at bounding box center [654, 428] width 70 height 15
drag, startPoint x: 663, startPoint y: 425, endPoint x: 379, endPoint y: 448, distance: 284.9
click at [662, 425] on span "Step by Step" at bounding box center [654, 428] width 70 height 15
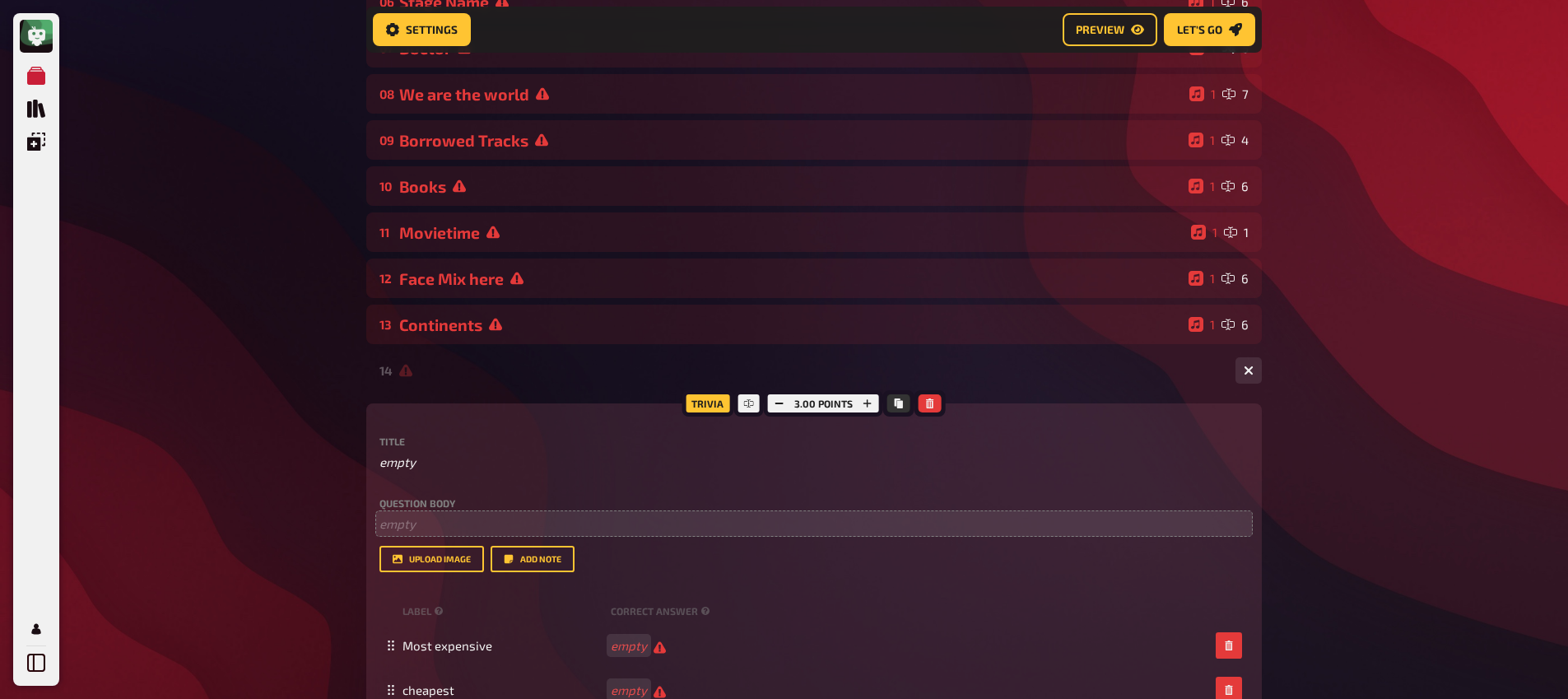
scroll to position [299, 0]
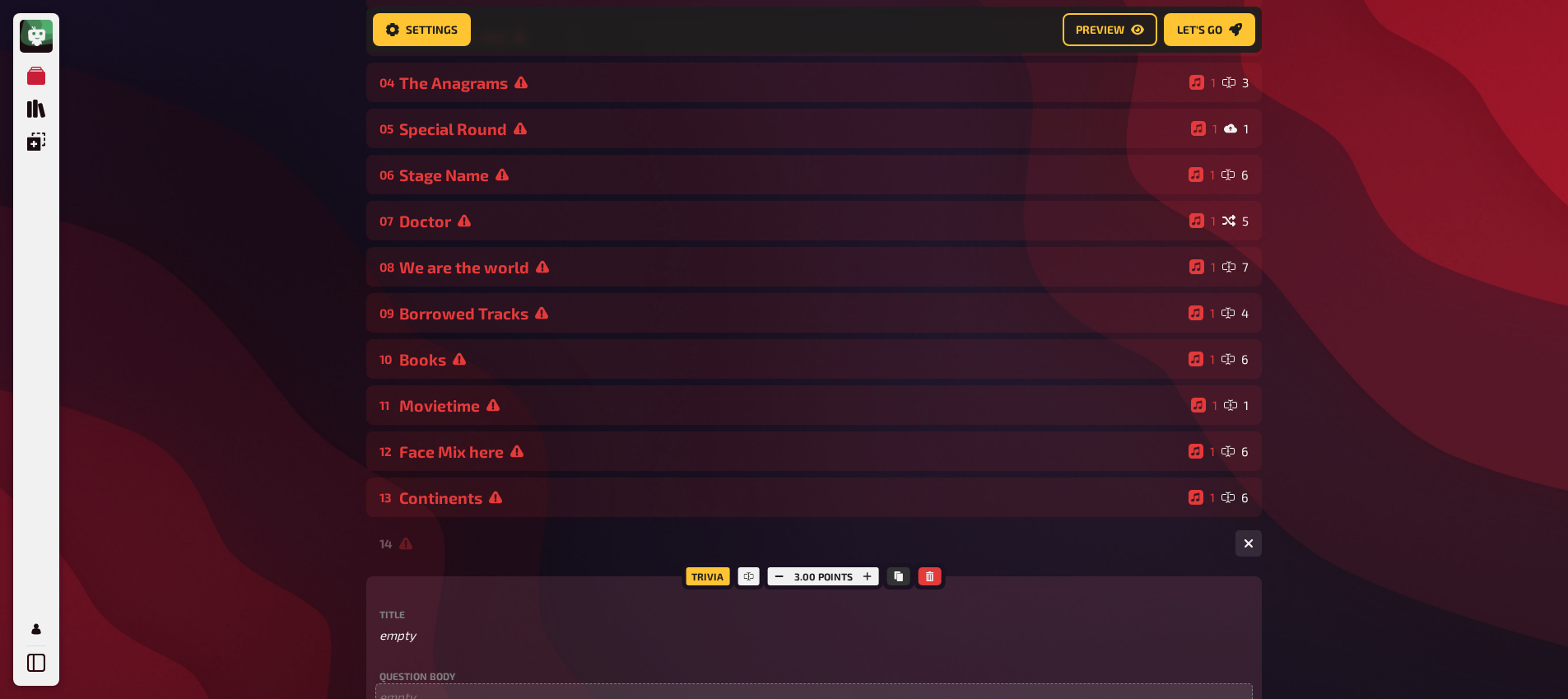
click at [413, 553] on div "14 1 2" at bounding box center [814, 543] width 896 height 40
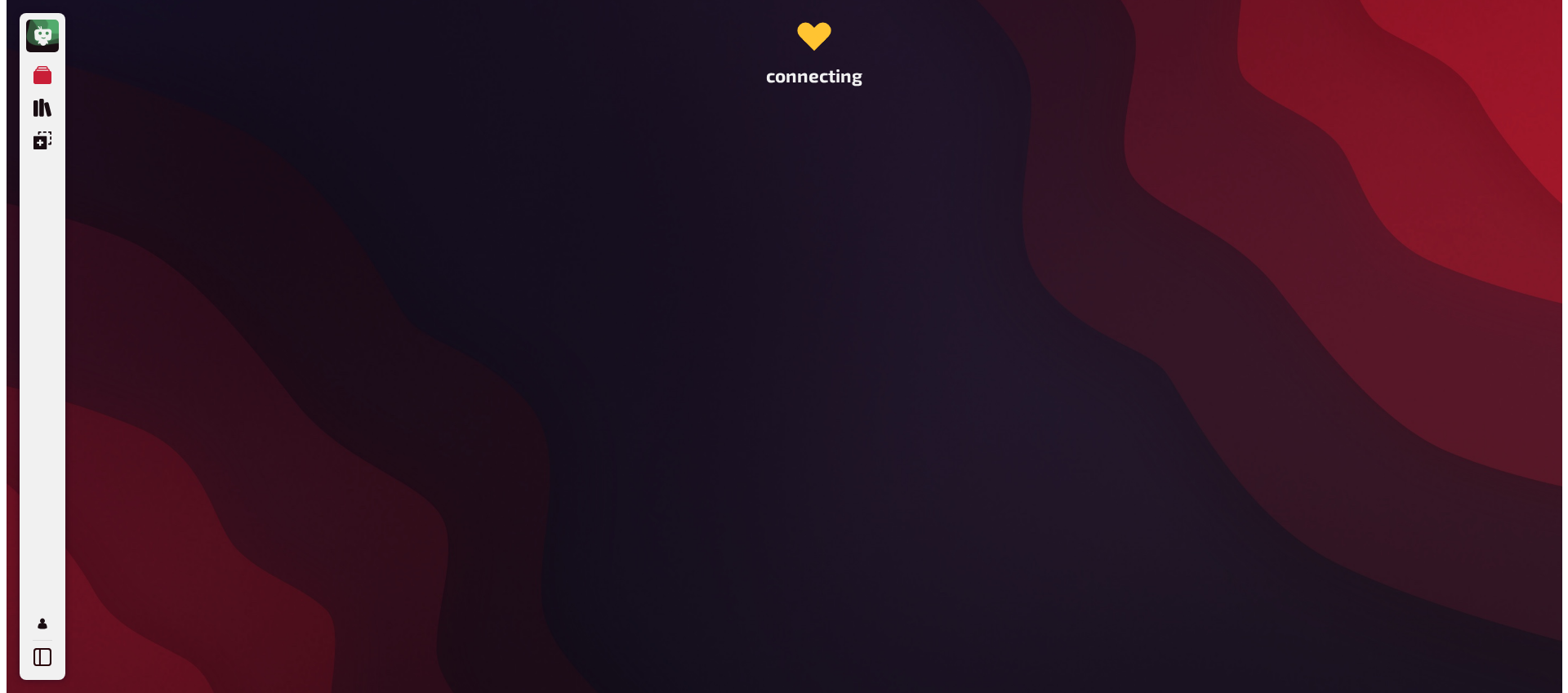
scroll to position [0, 0]
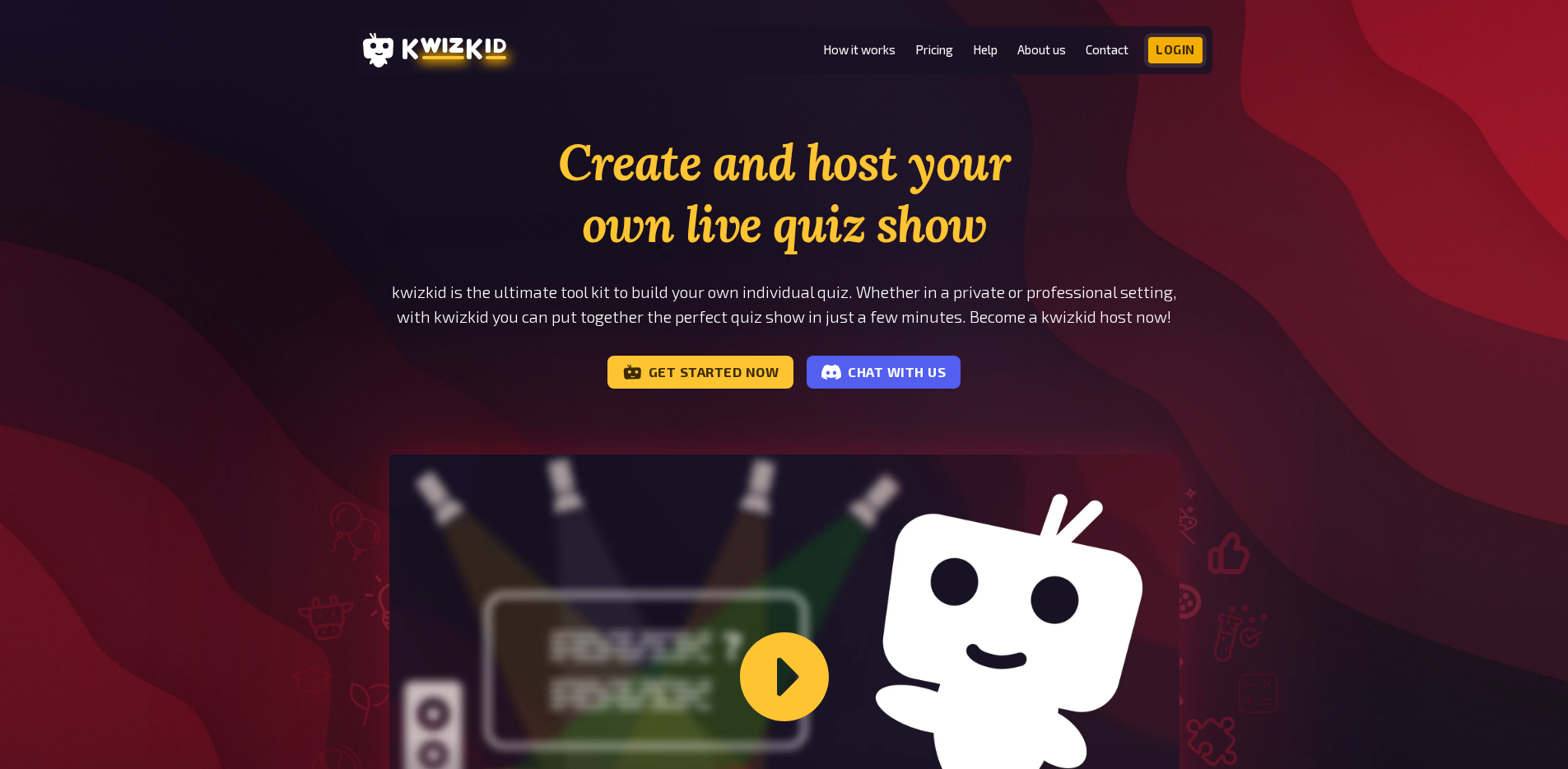
click at [1192, 53] on link "Login" at bounding box center [1175, 50] width 54 height 26
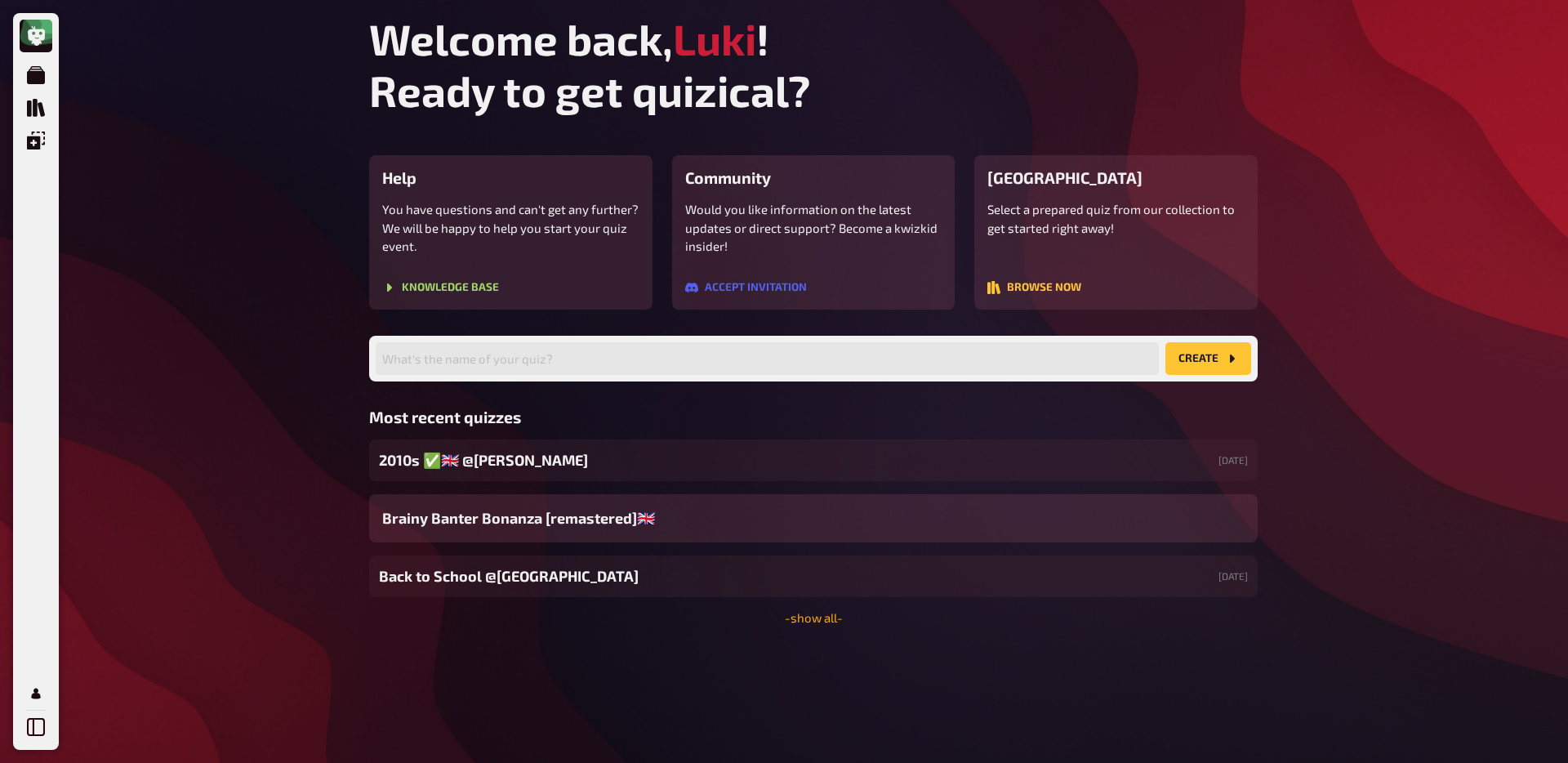
click at [810, 615] on link "- show all -" at bounding box center [814, 617] width 58 height 15
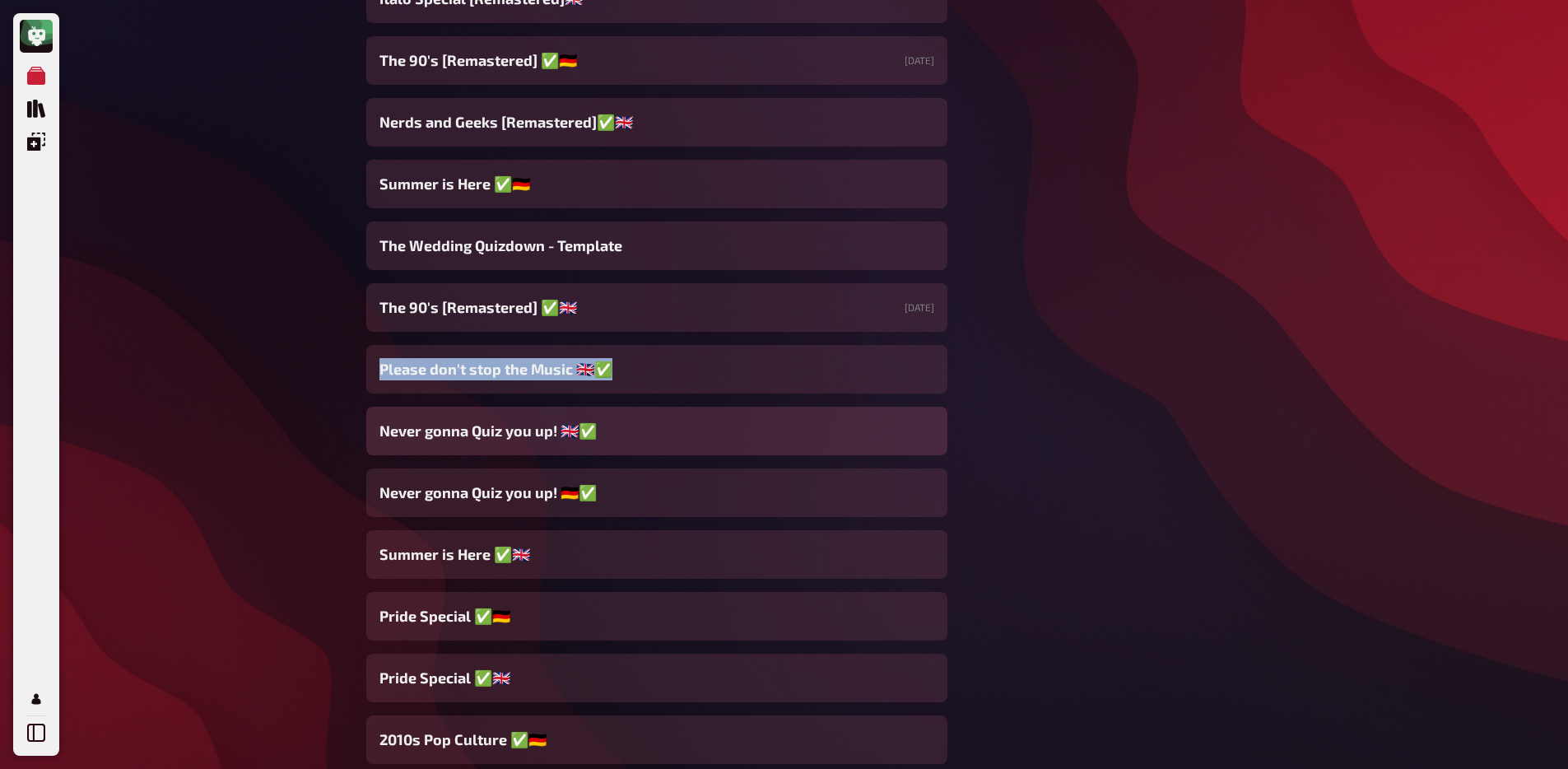
scroll to position [1614, 0]
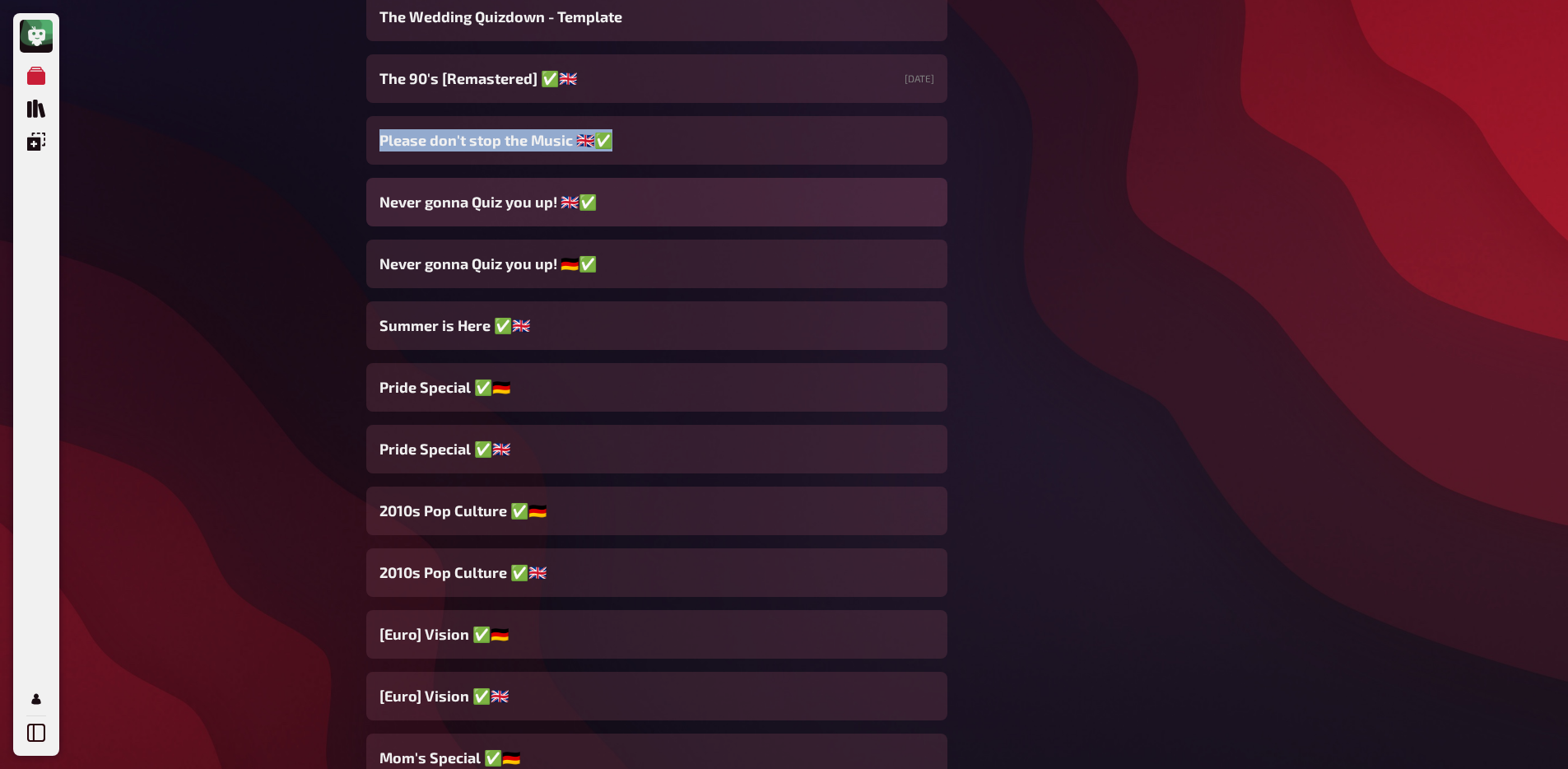
click at [495, 207] on span "Never gonna Quiz you up! 🇬🇧✅" at bounding box center [488, 201] width 217 height 22
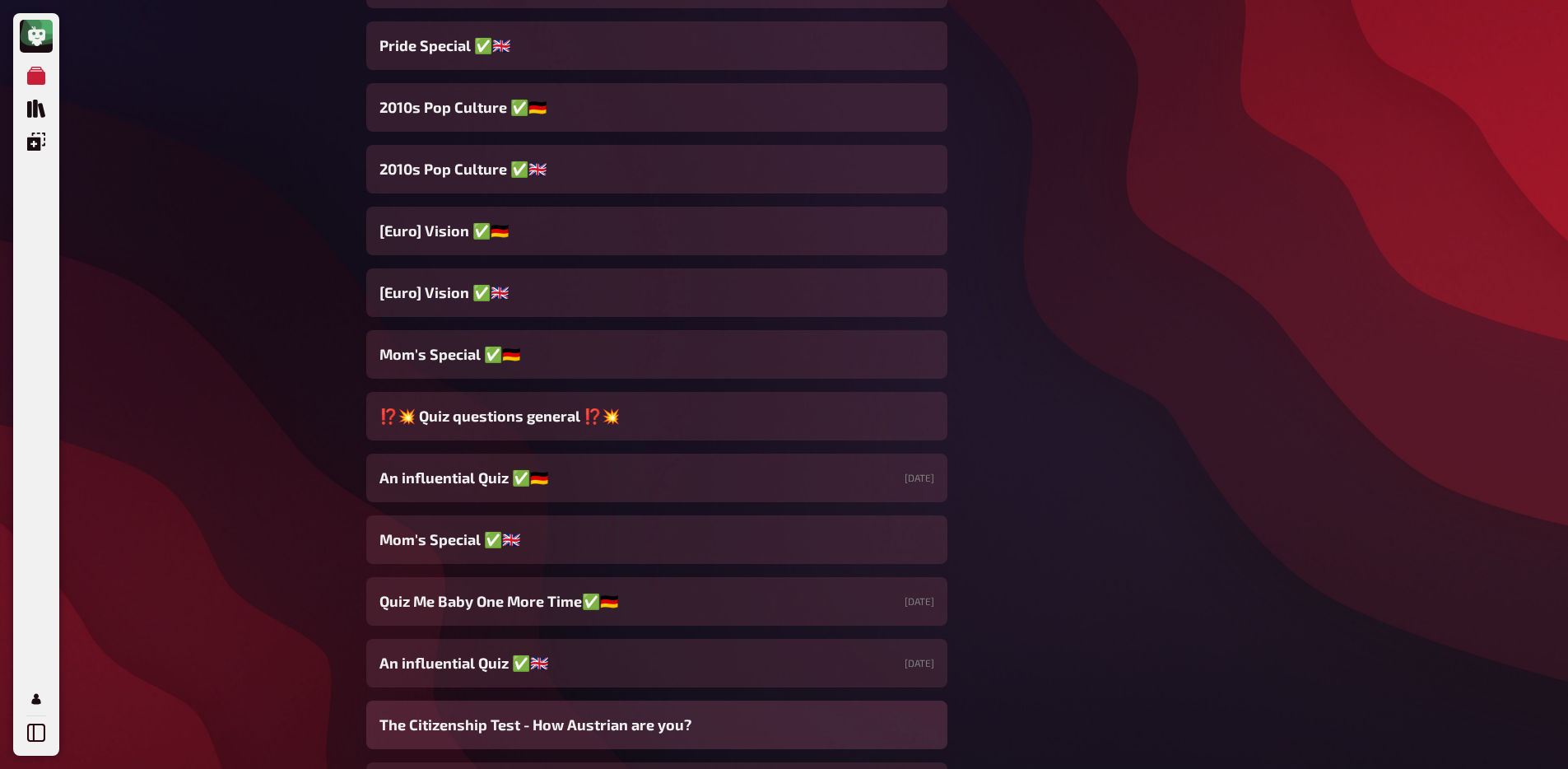
scroll to position [2139, 0]
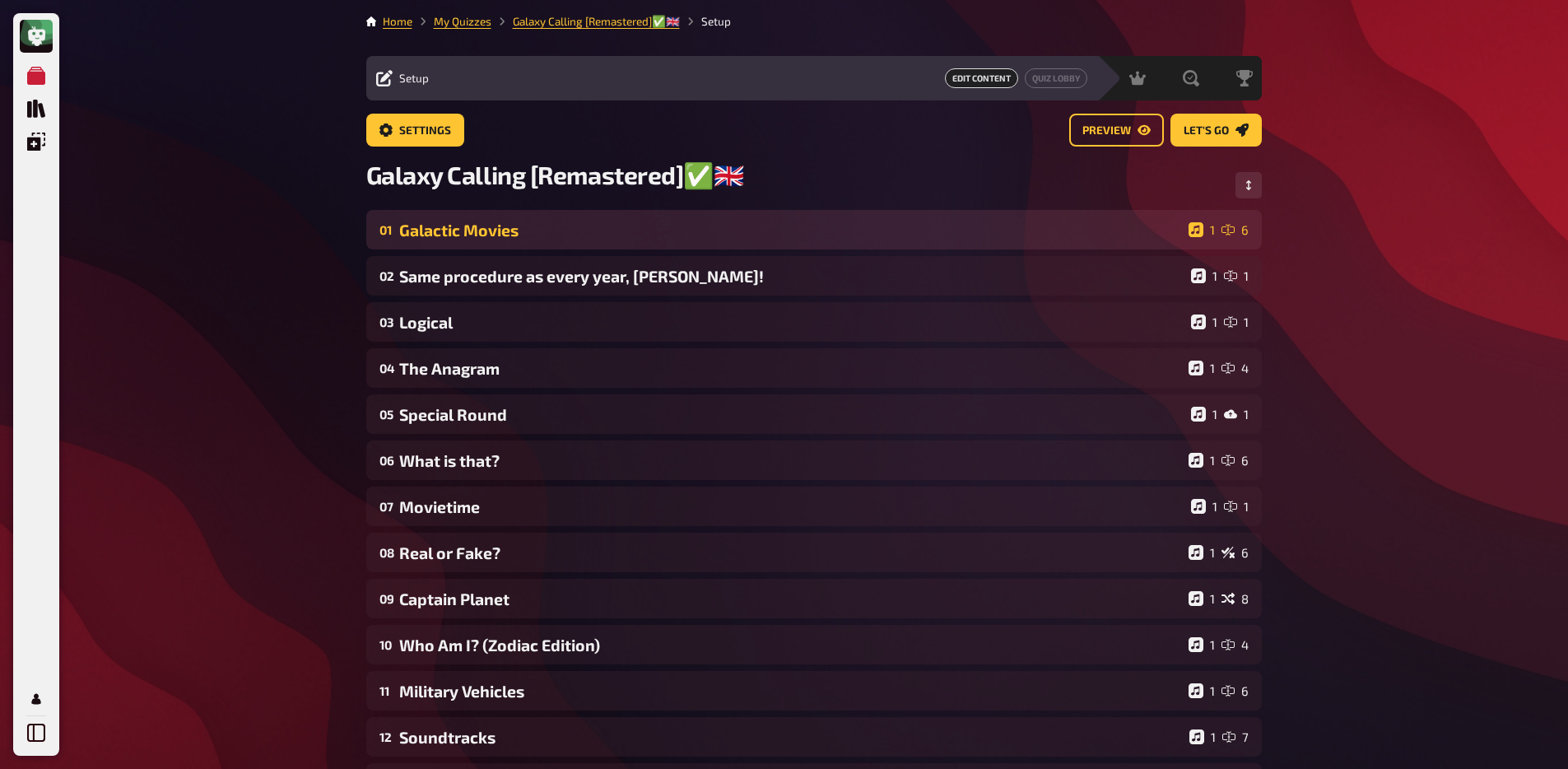
click at [548, 225] on div "Galactic Movies" at bounding box center [790, 230] width 783 height 19
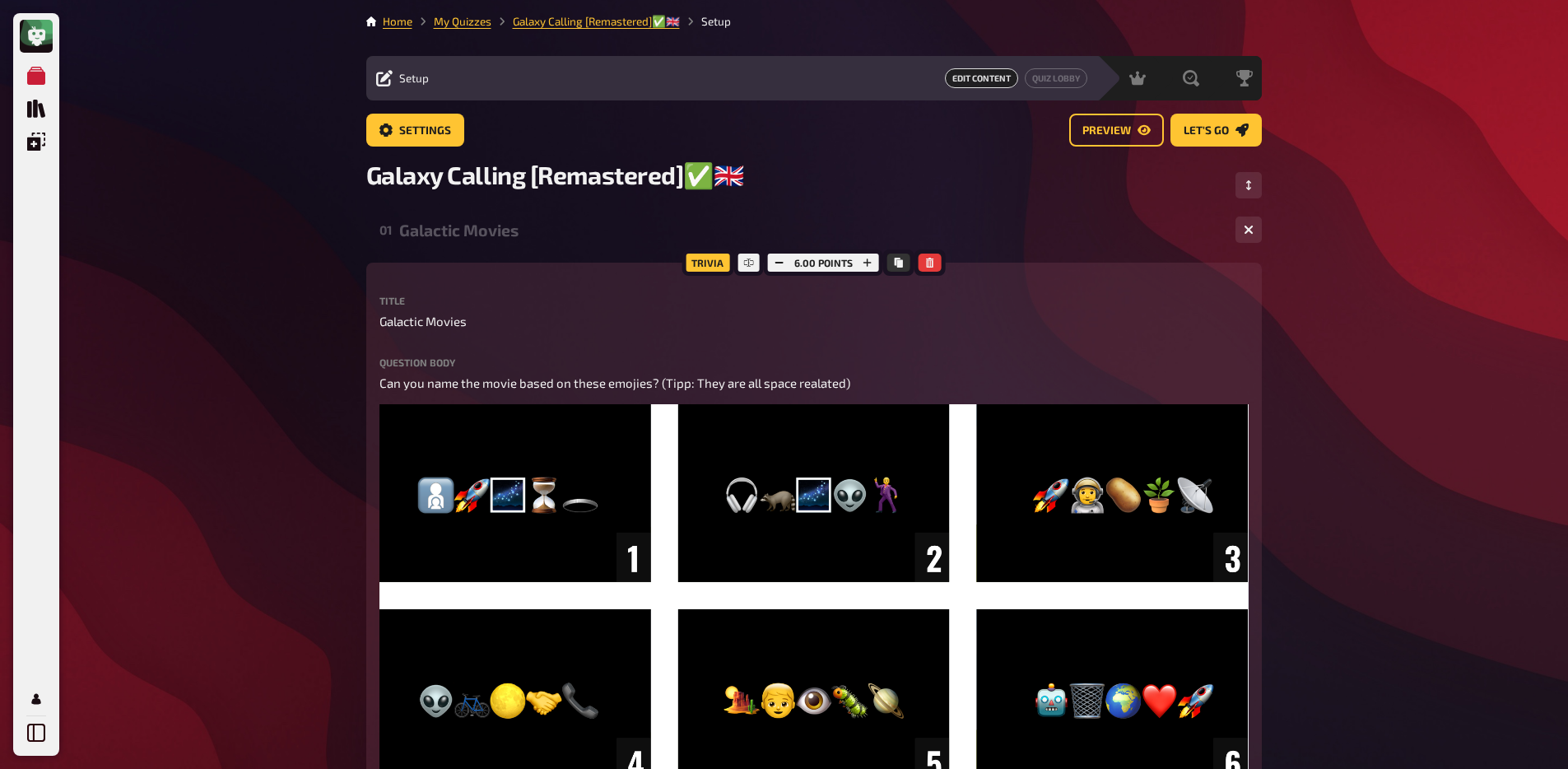
click at [505, 233] on div "Galactic Movies" at bounding box center [810, 230] width 823 height 19
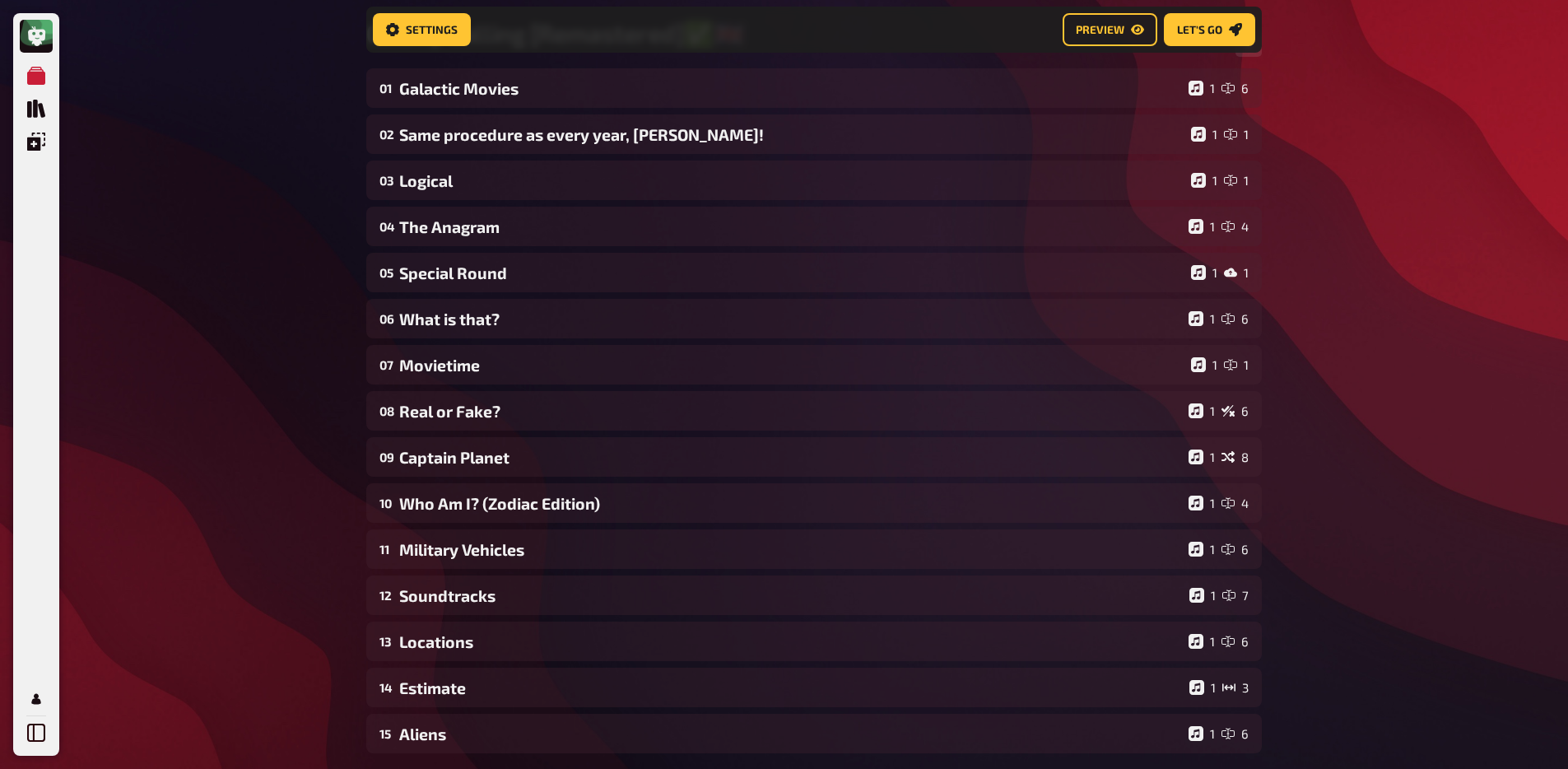
scroll to position [160, 0]
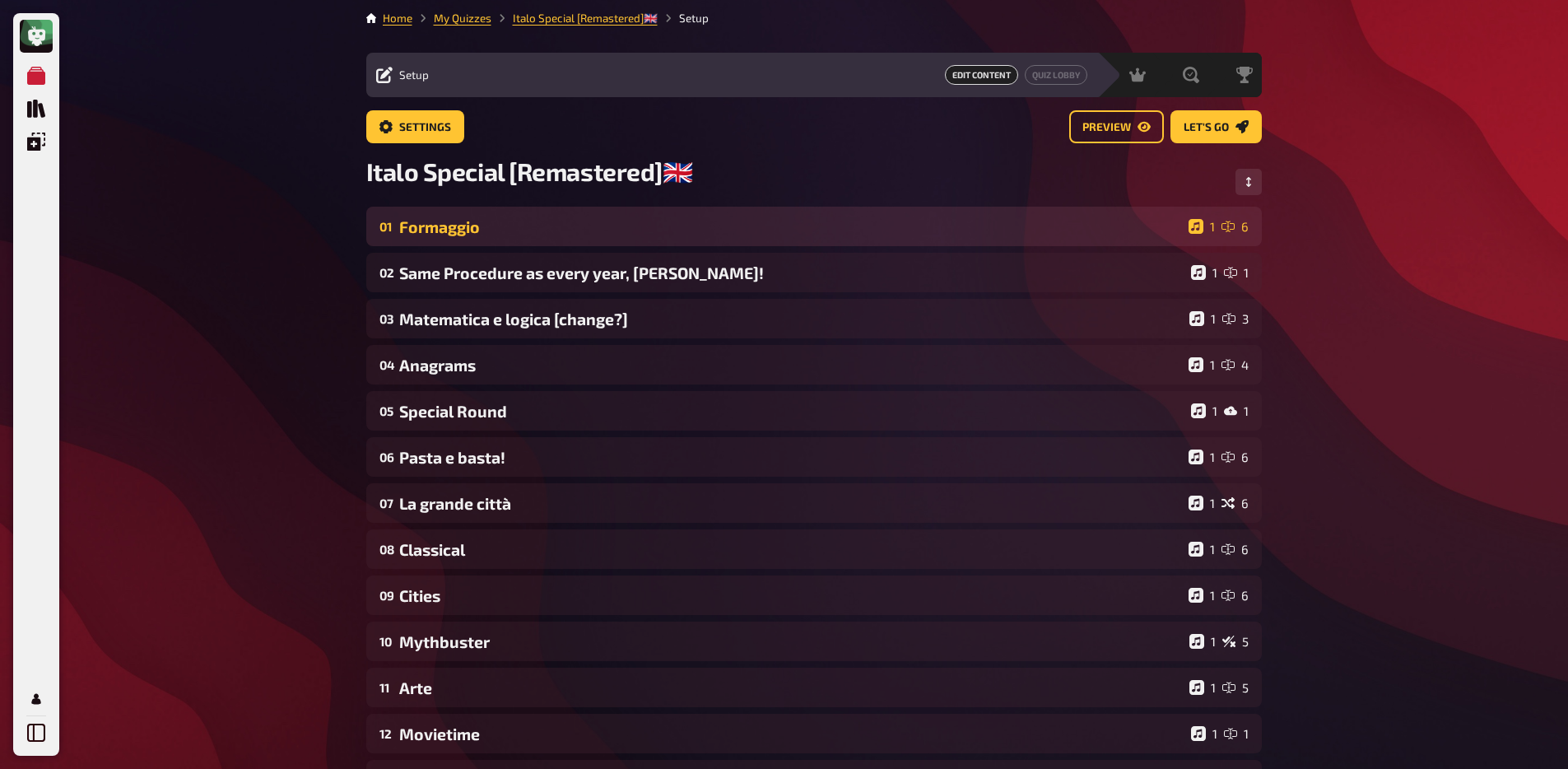
click at [546, 215] on div "01 Formaggio 1 6" at bounding box center [814, 226] width 896 height 40
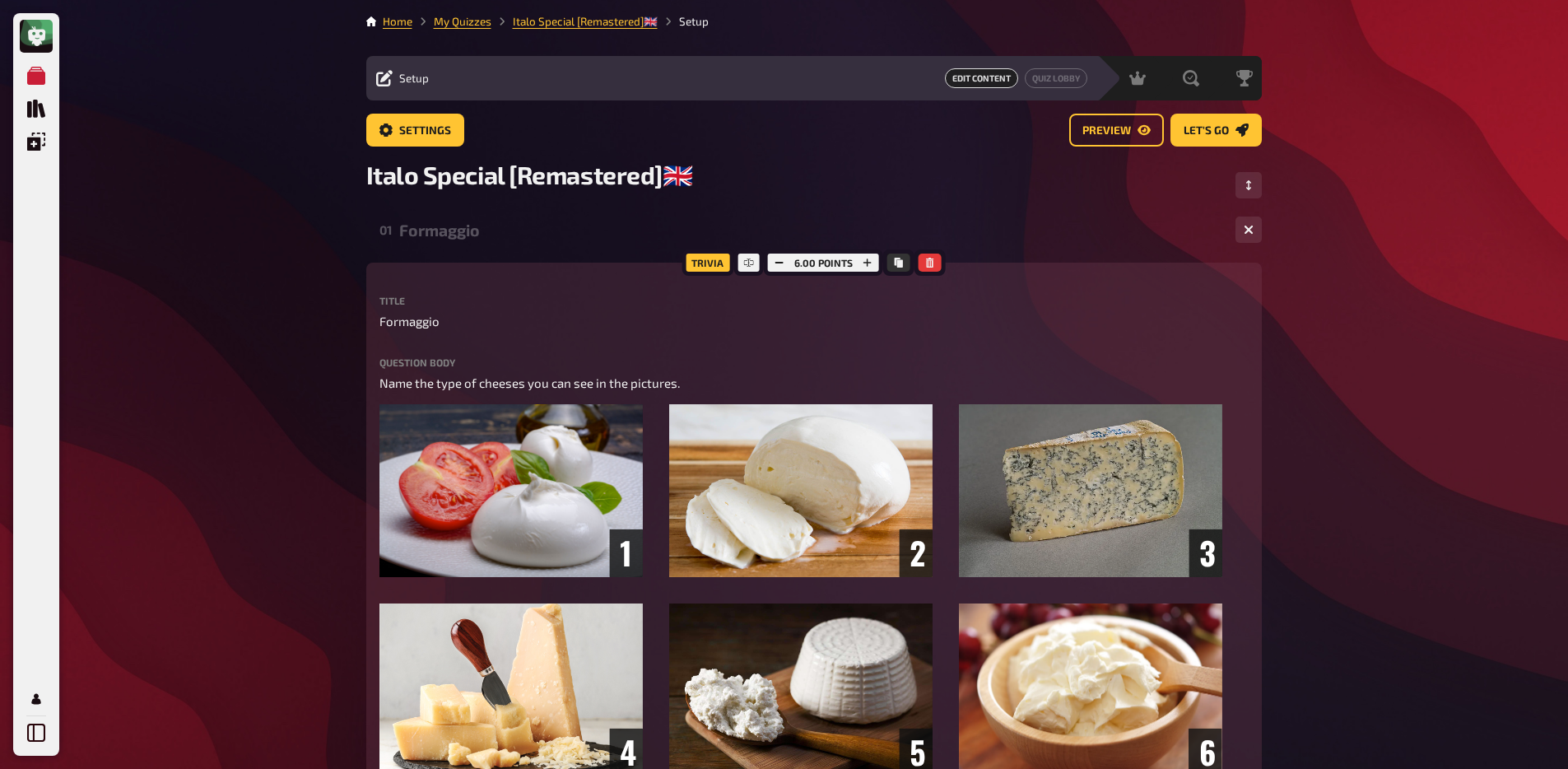
click at [511, 228] on div "Formaggio" at bounding box center [810, 230] width 823 height 19
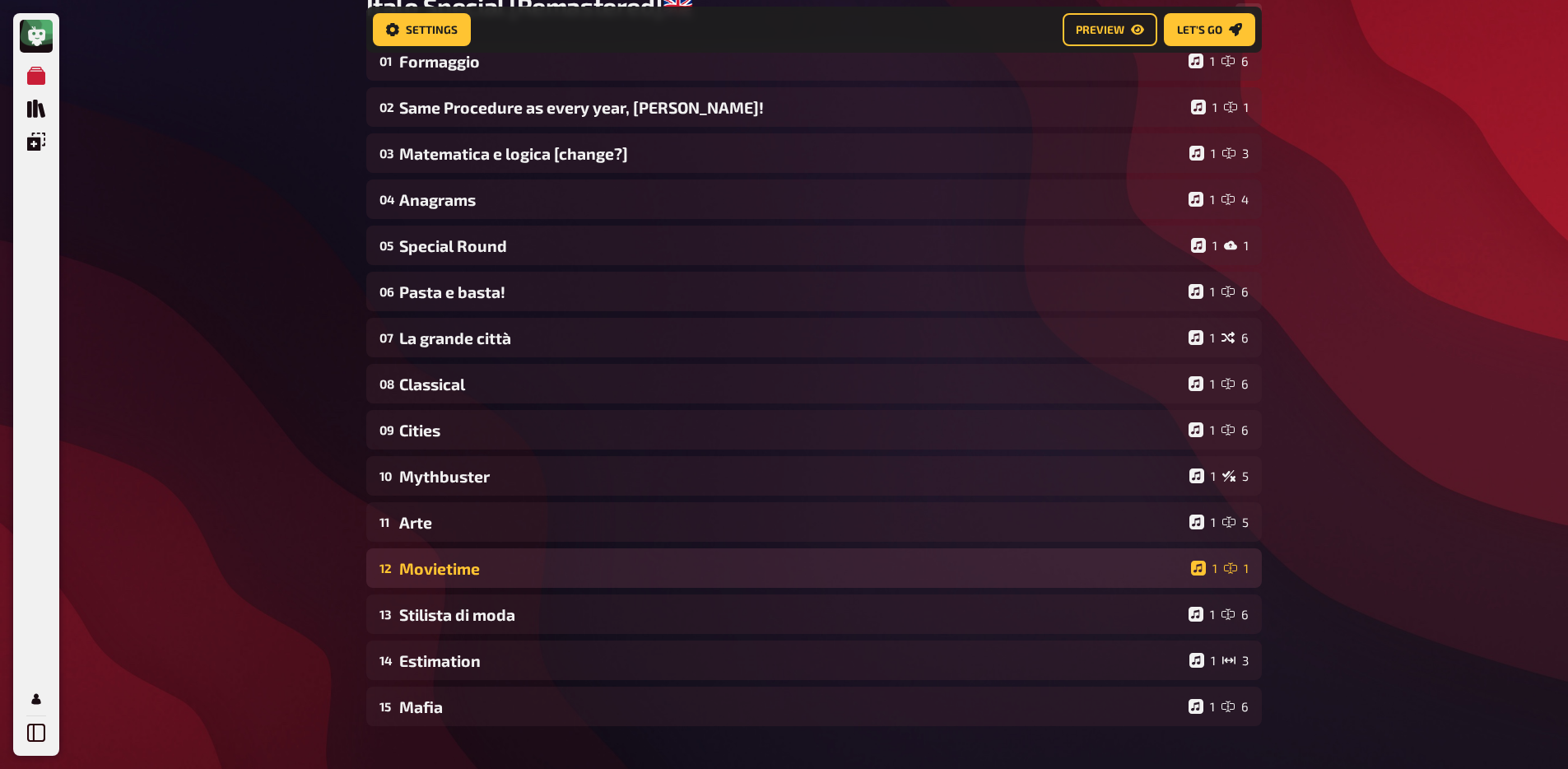
scroll to position [184, 0]
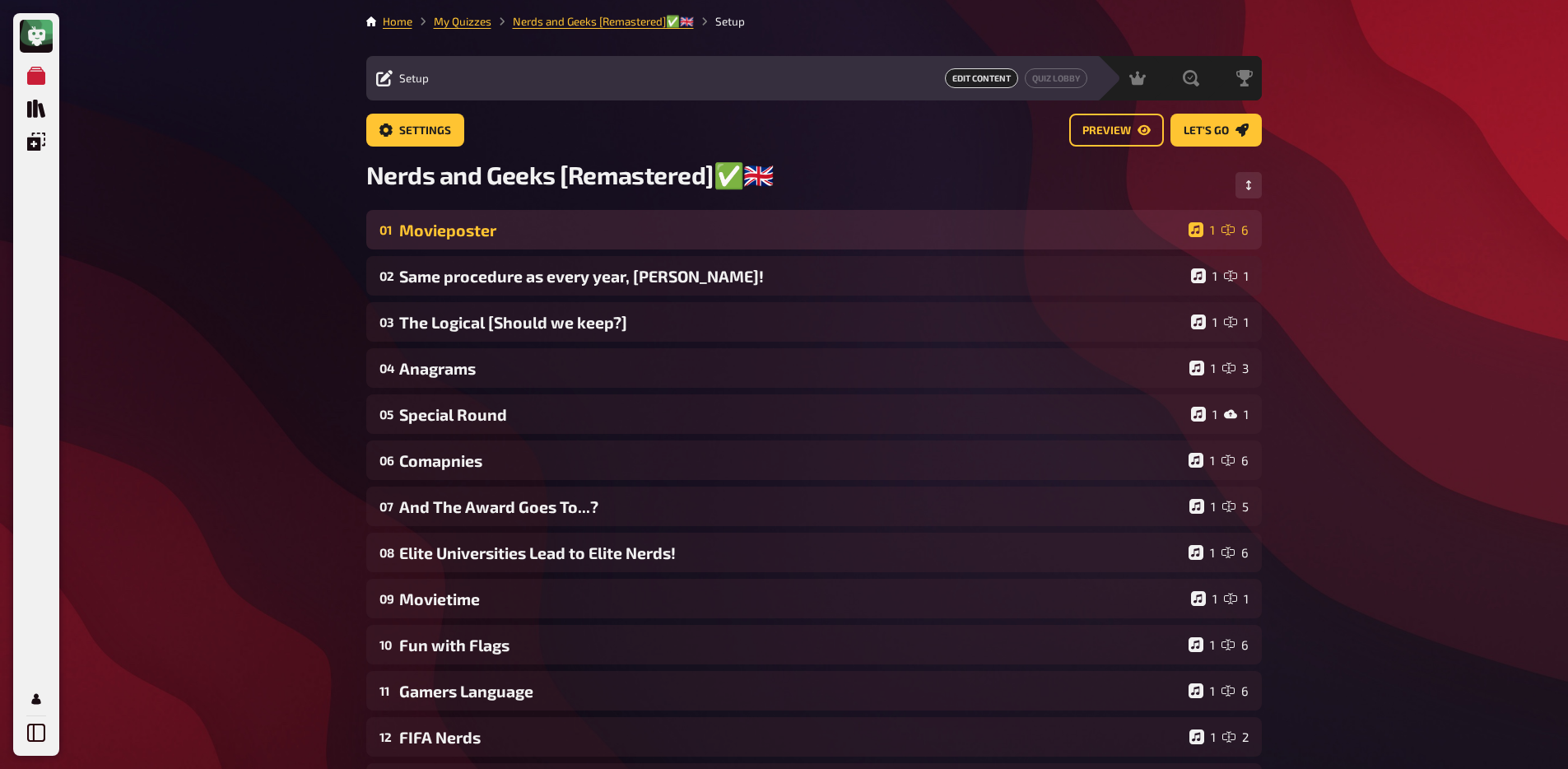
click at [579, 229] on div "Movieposter" at bounding box center [790, 230] width 783 height 19
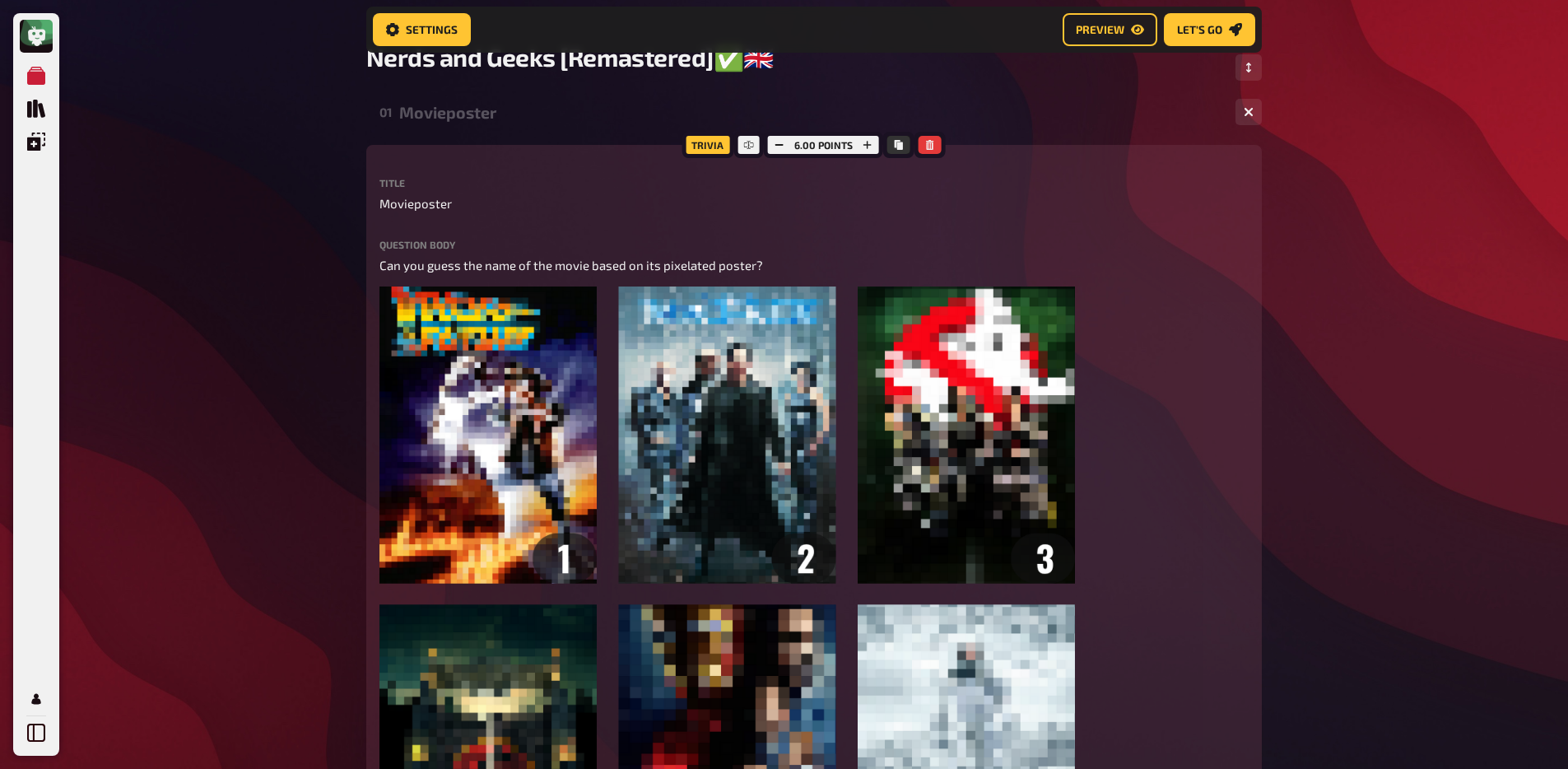
scroll to position [126, 0]
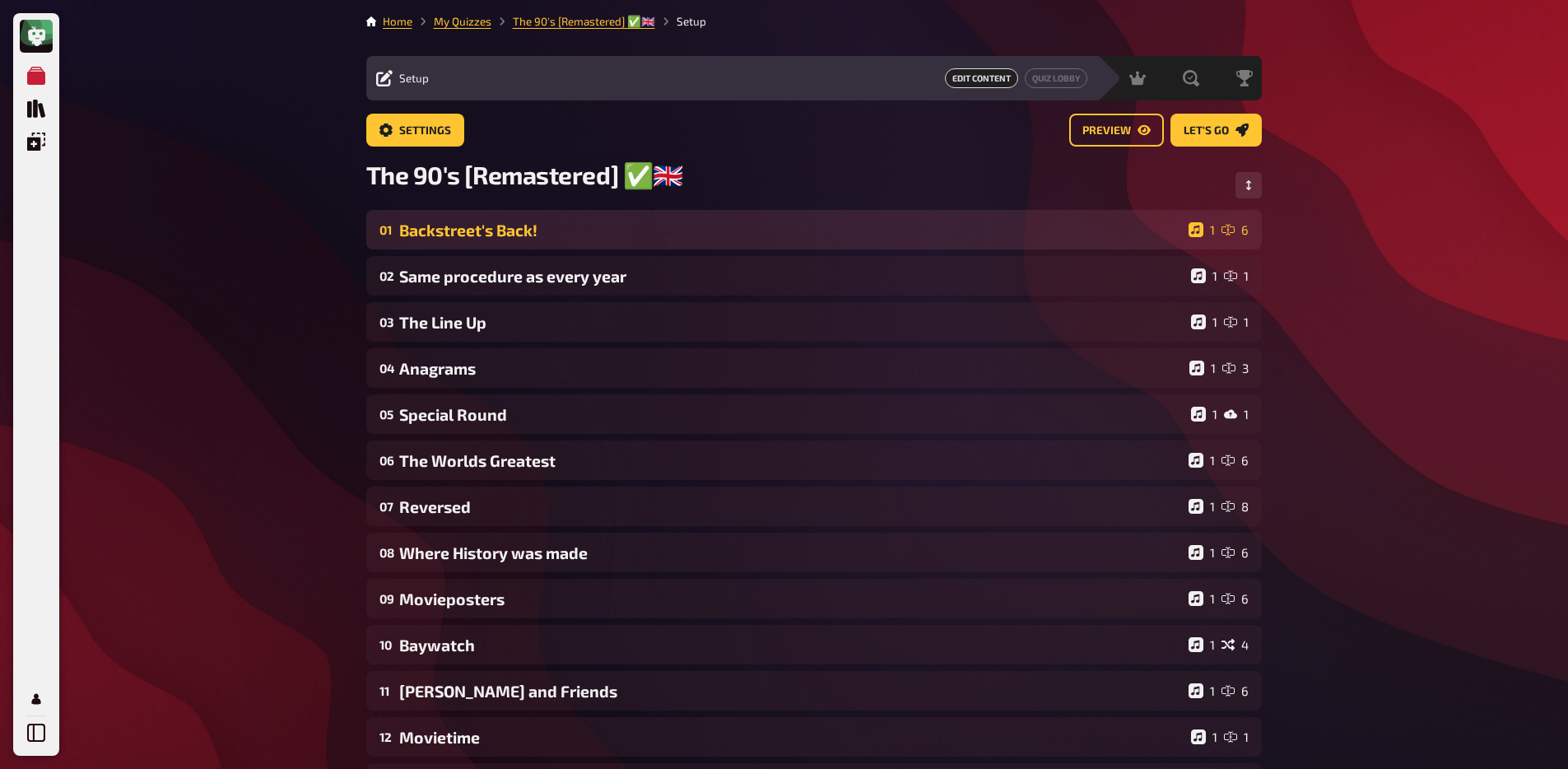
click at [588, 230] on div "Backstreet's Back!" at bounding box center [790, 230] width 783 height 19
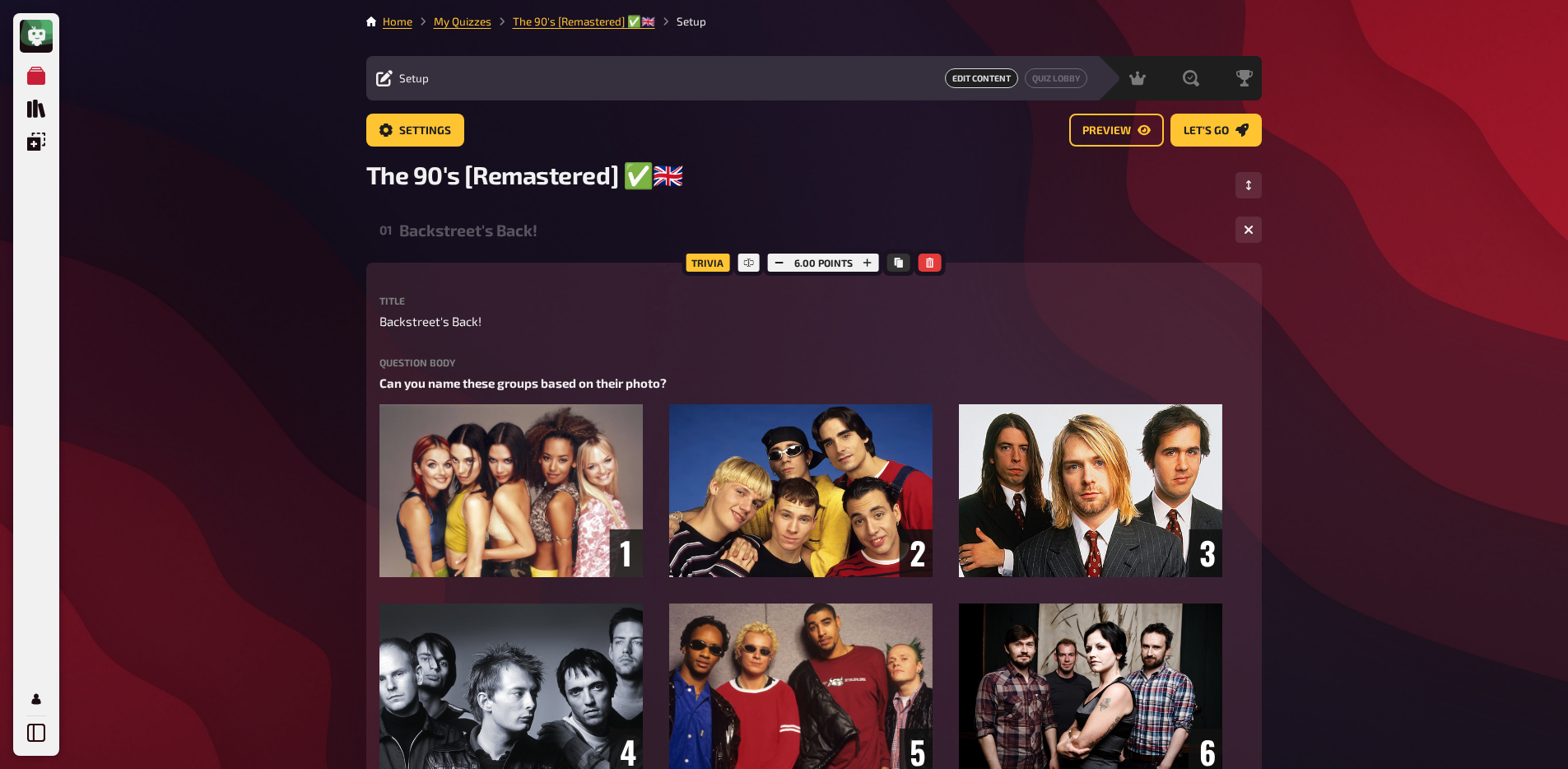
click at [506, 243] on div "01 Backstreet's Back! 1 6" at bounding box center [814, 229] width 896 height 40
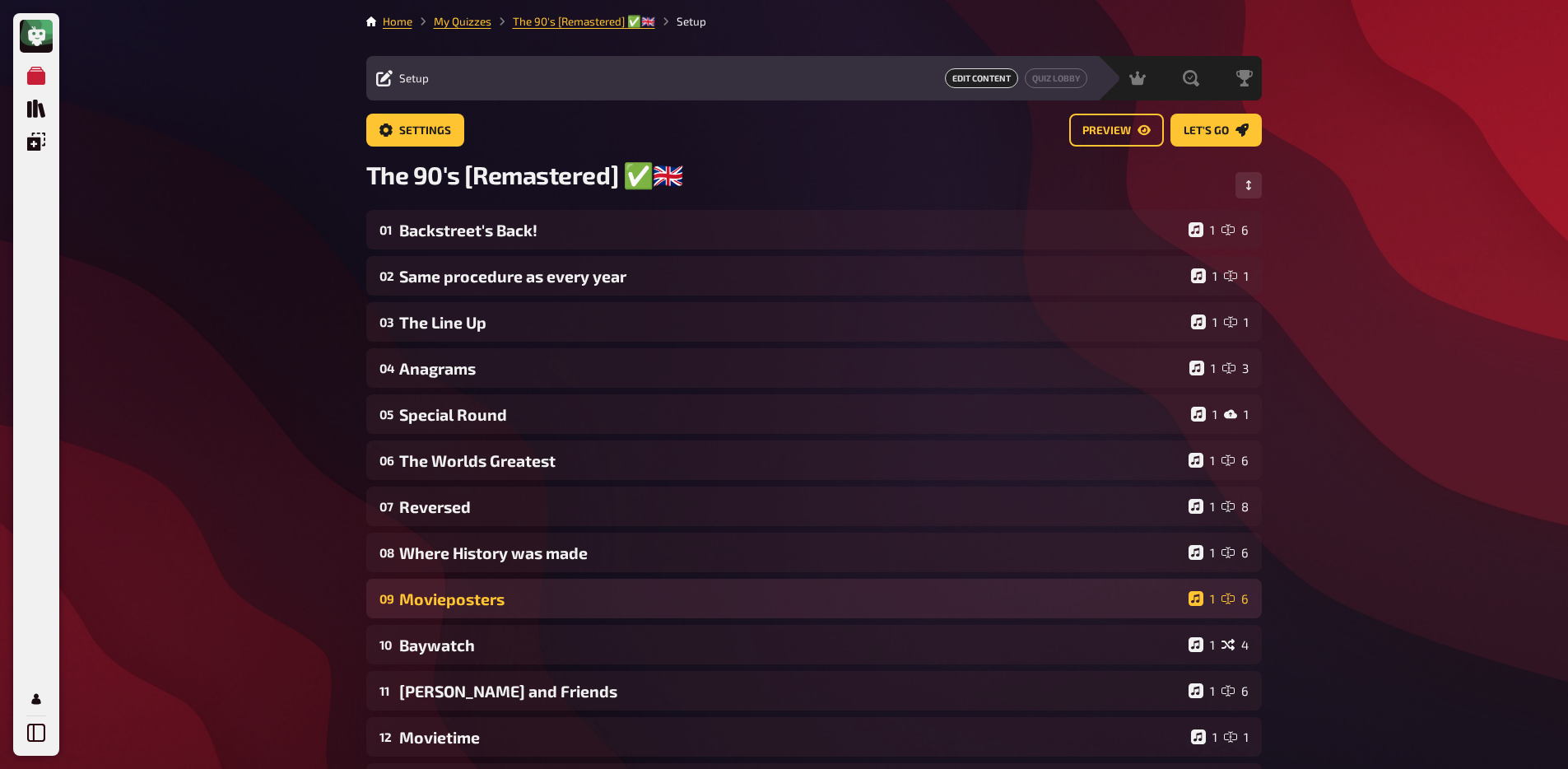
click at [504, 585] on div "09 Movieposters 1 6" at bounding box center [814, 598] width 896 height 40
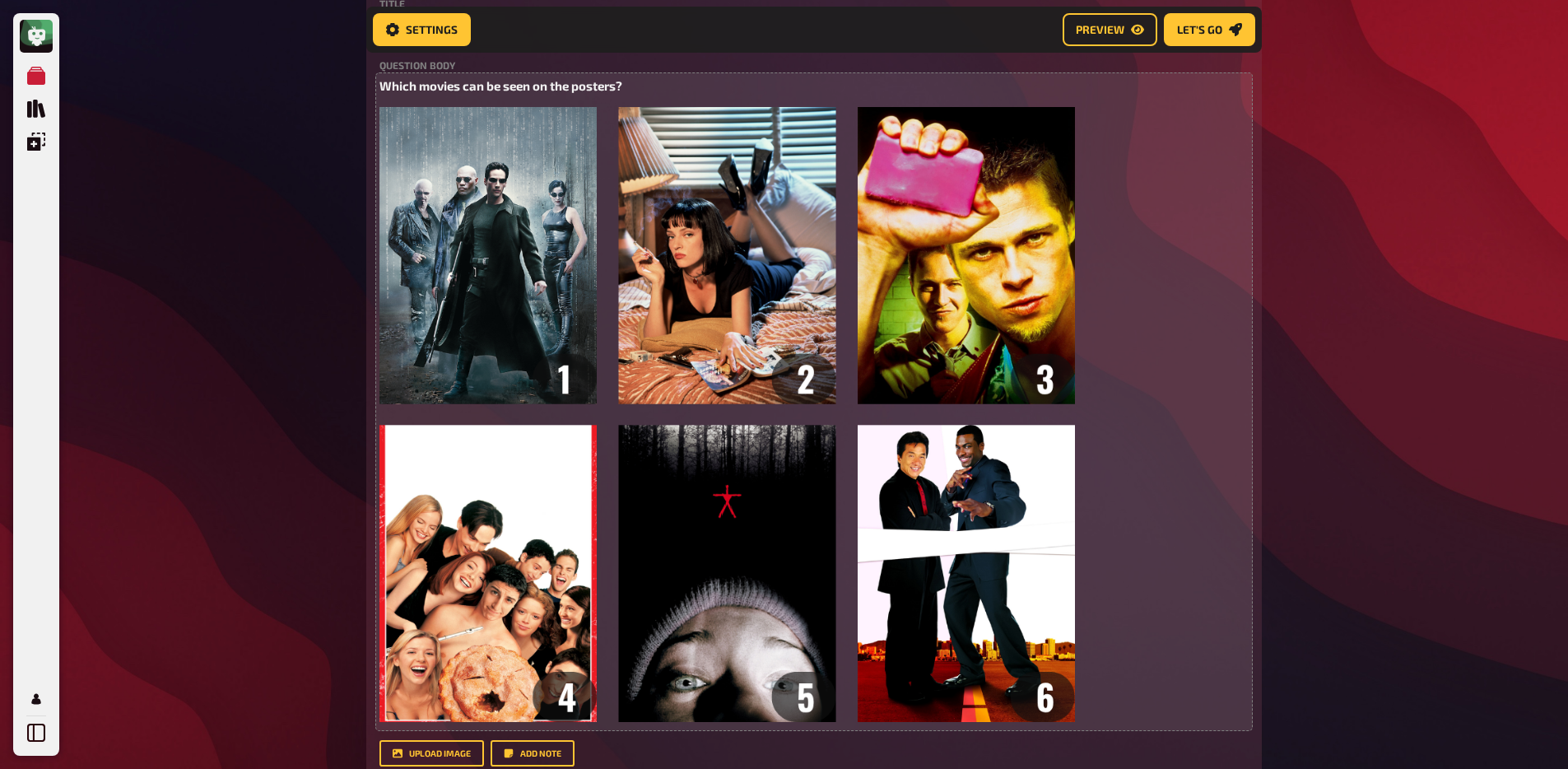
scroll to position [706, 0]
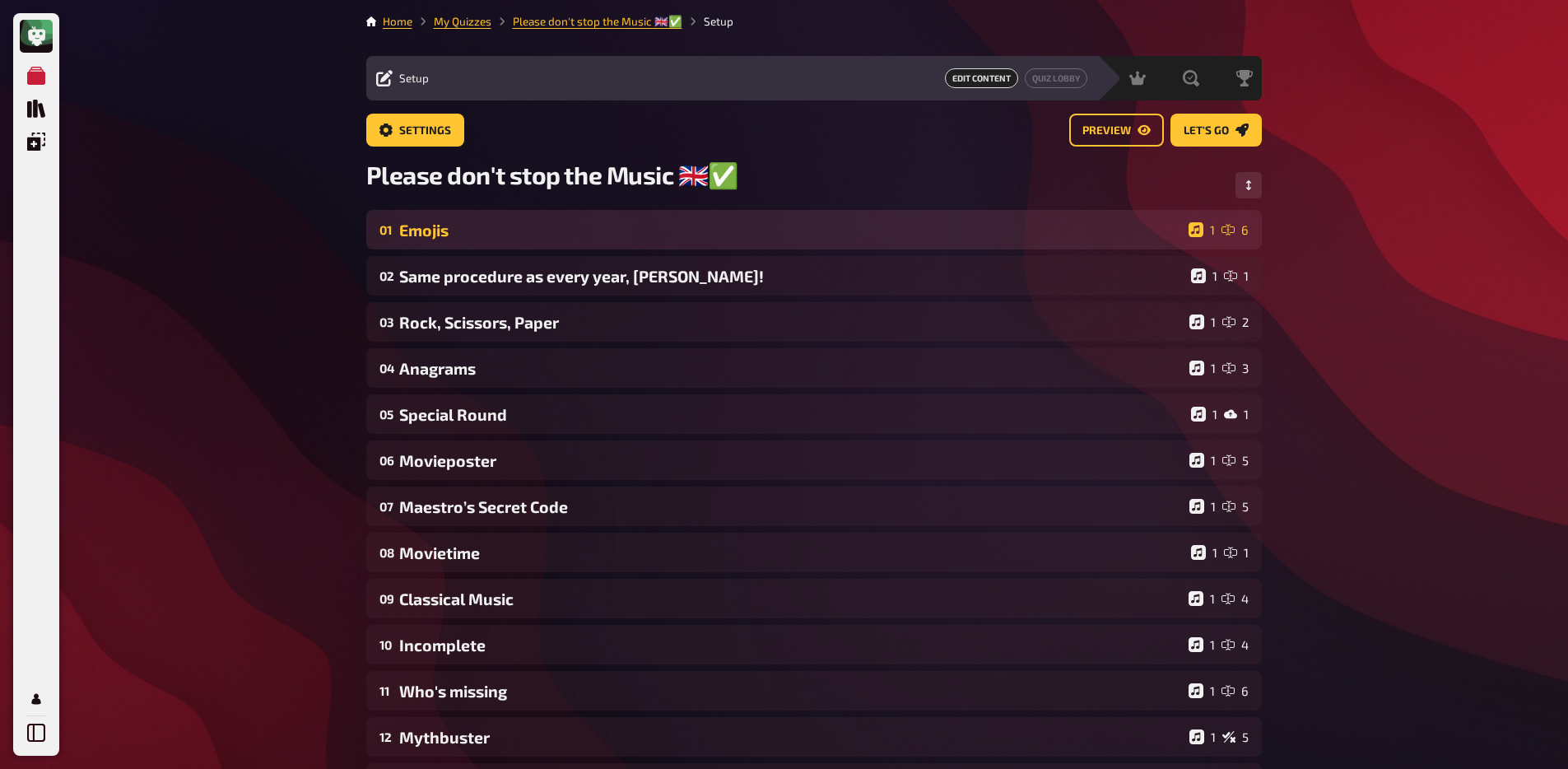
click at [462, 240] on div "Emojis" at bounding box center [790, 230] width 783 height 19
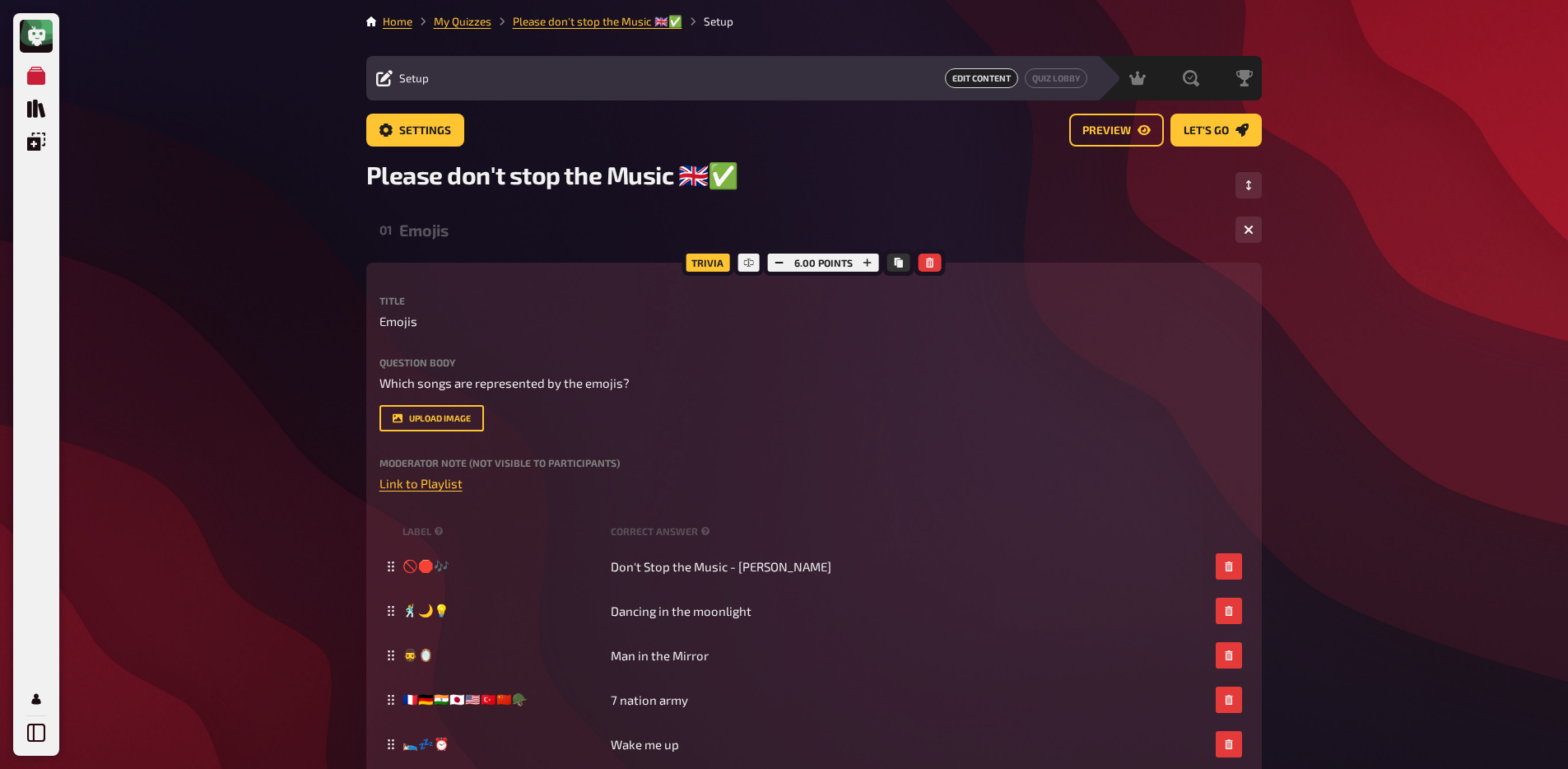
click at [509, 243] on div "01 Emojis 1 6" at bounding box center [814, 229] width 896 height 40
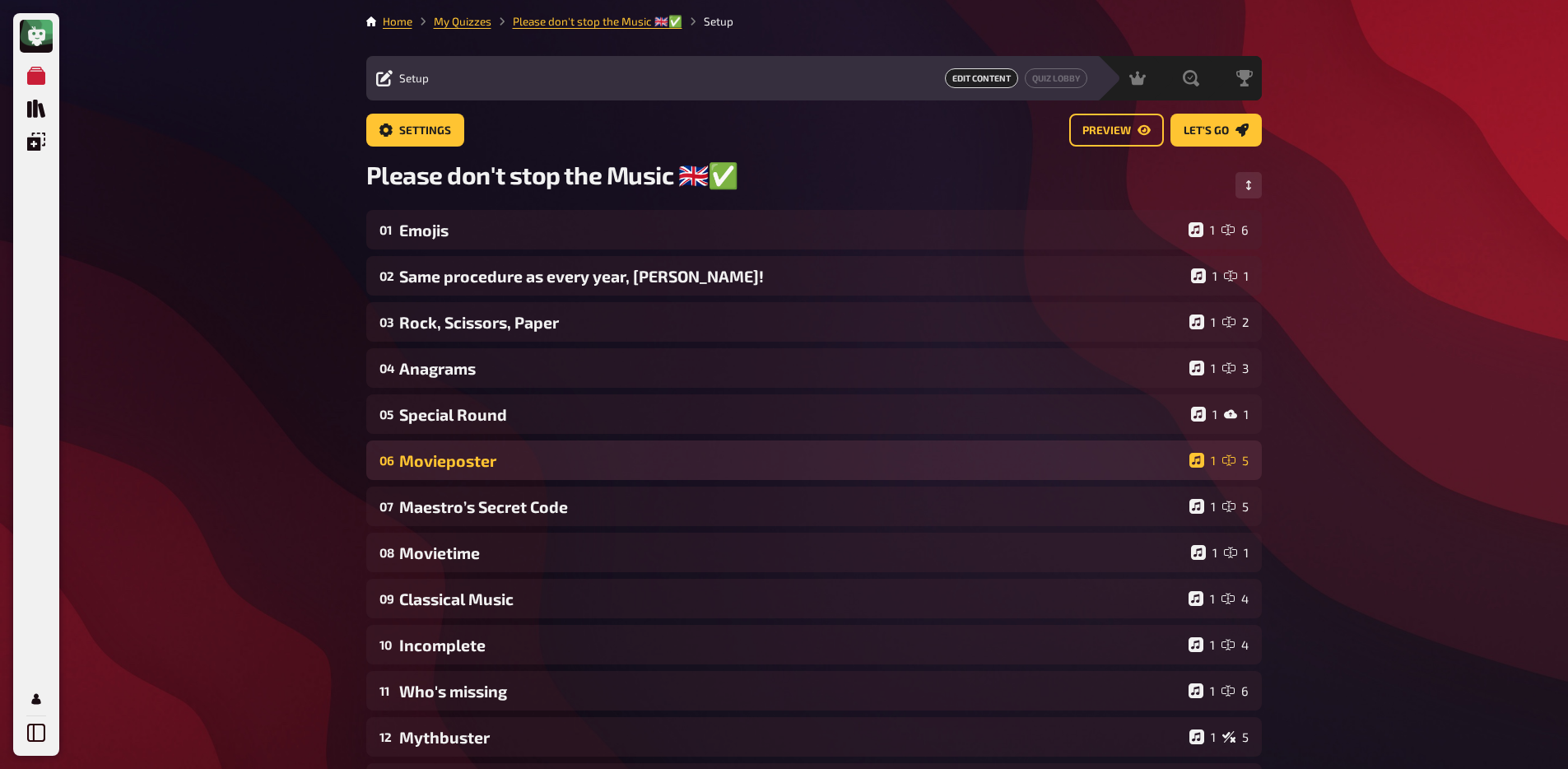
click at [525, 470] on div "Movieposter" at bounding box center [790, 461] width 783 height 19
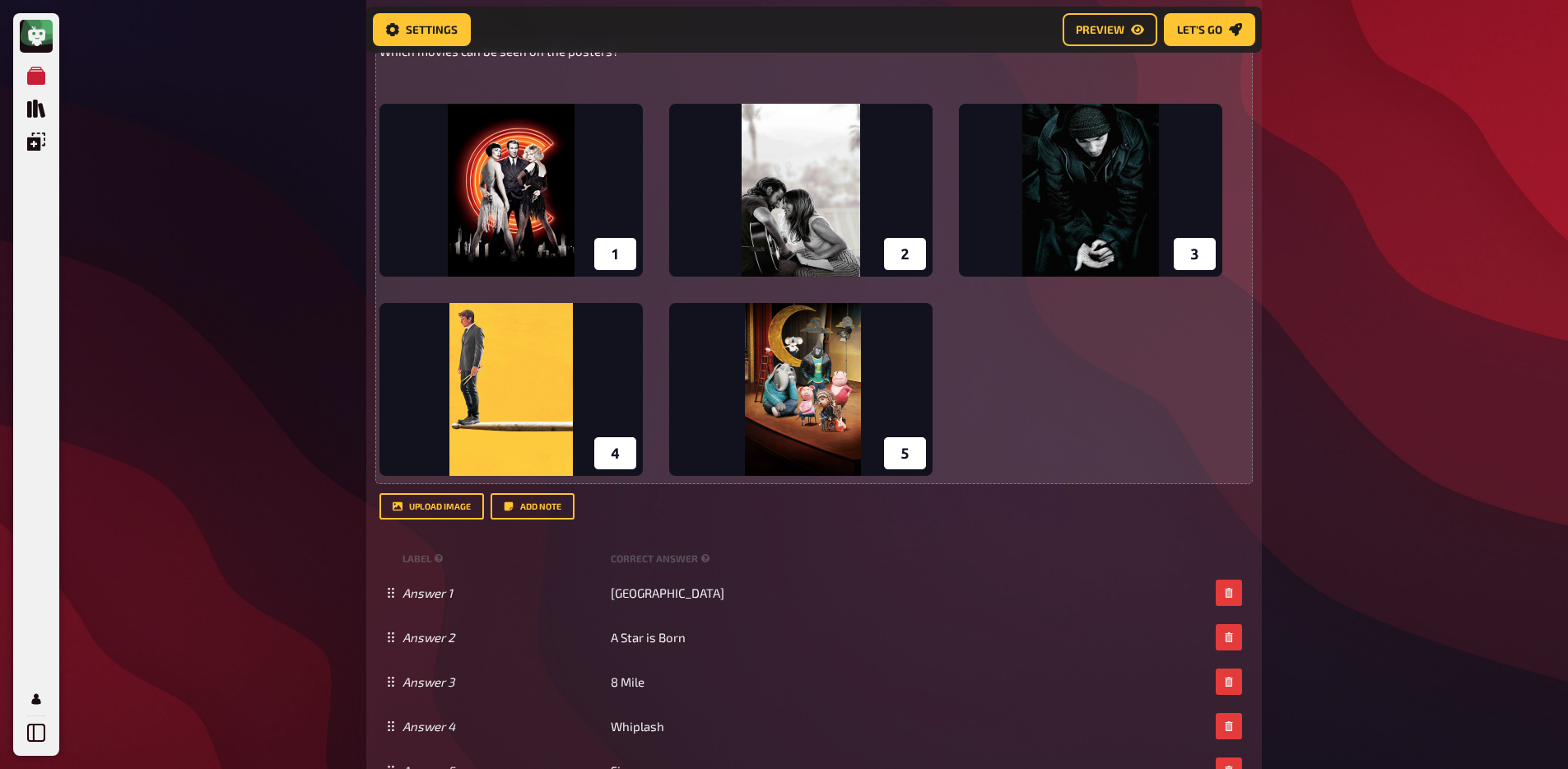
scroll to position [552, 0]
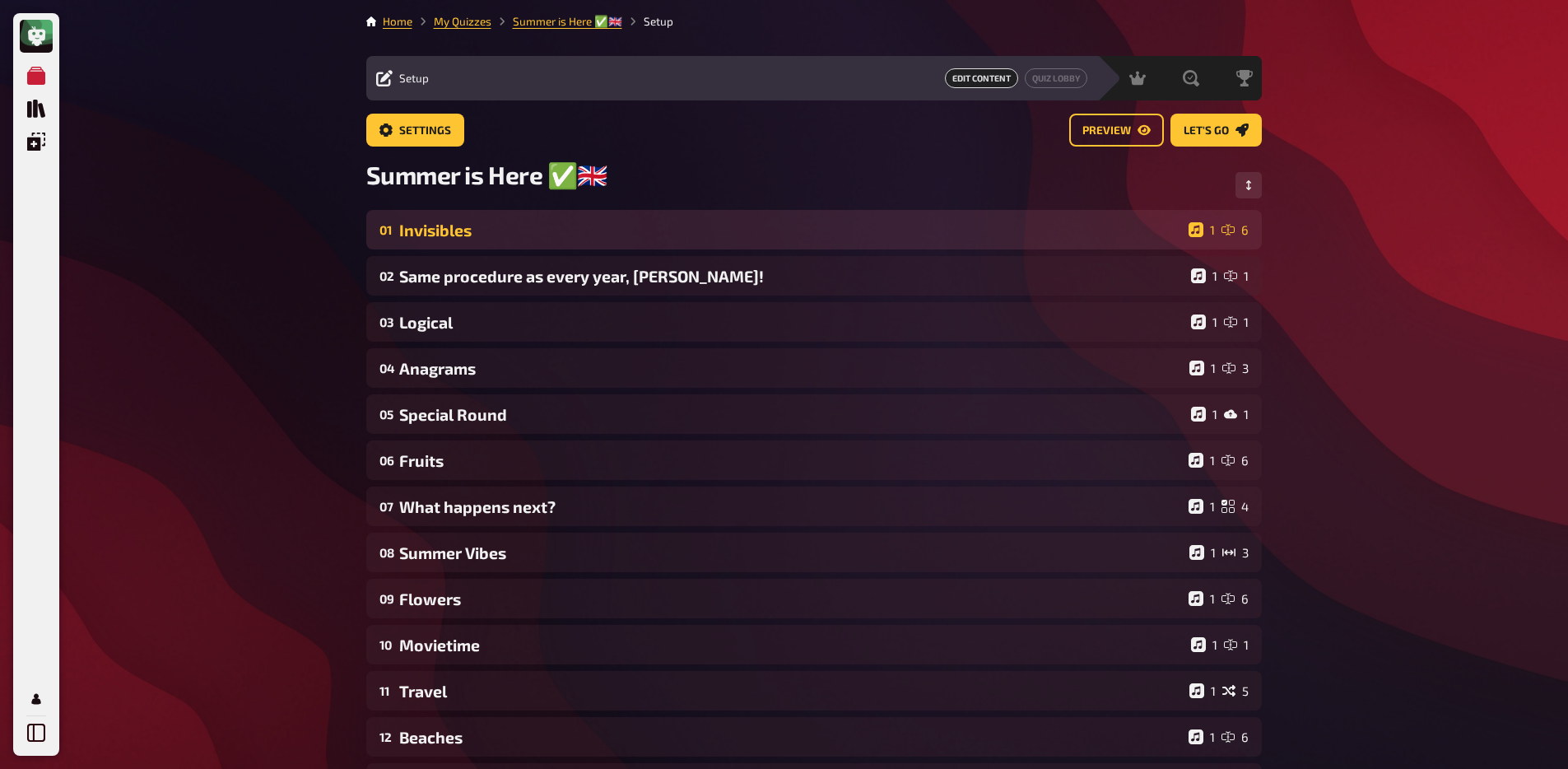
click at [601, 239] on div "Invisibles" at bounding box center [790, 230] width 783 height 19
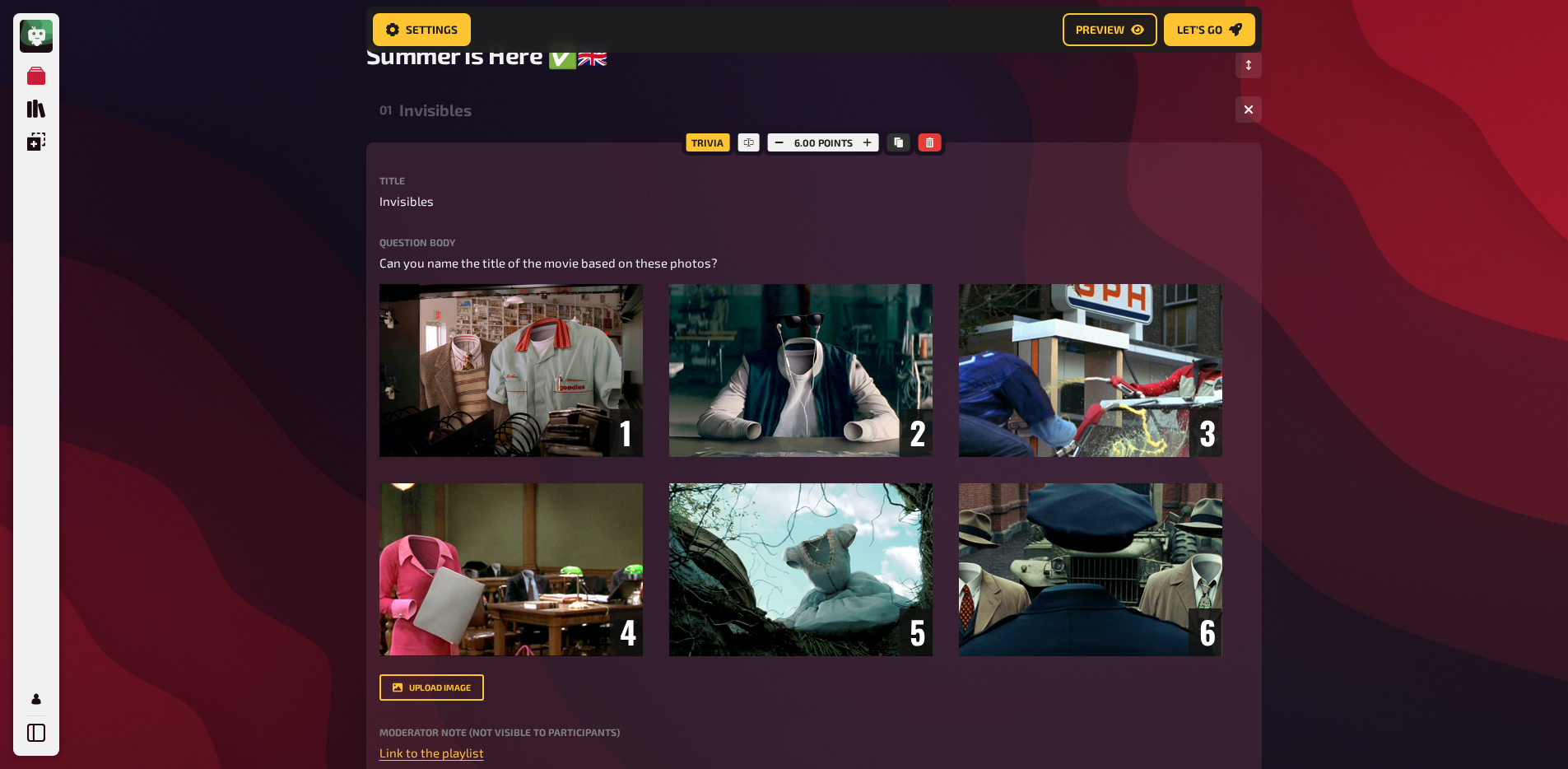
scroll to position [146, 0]
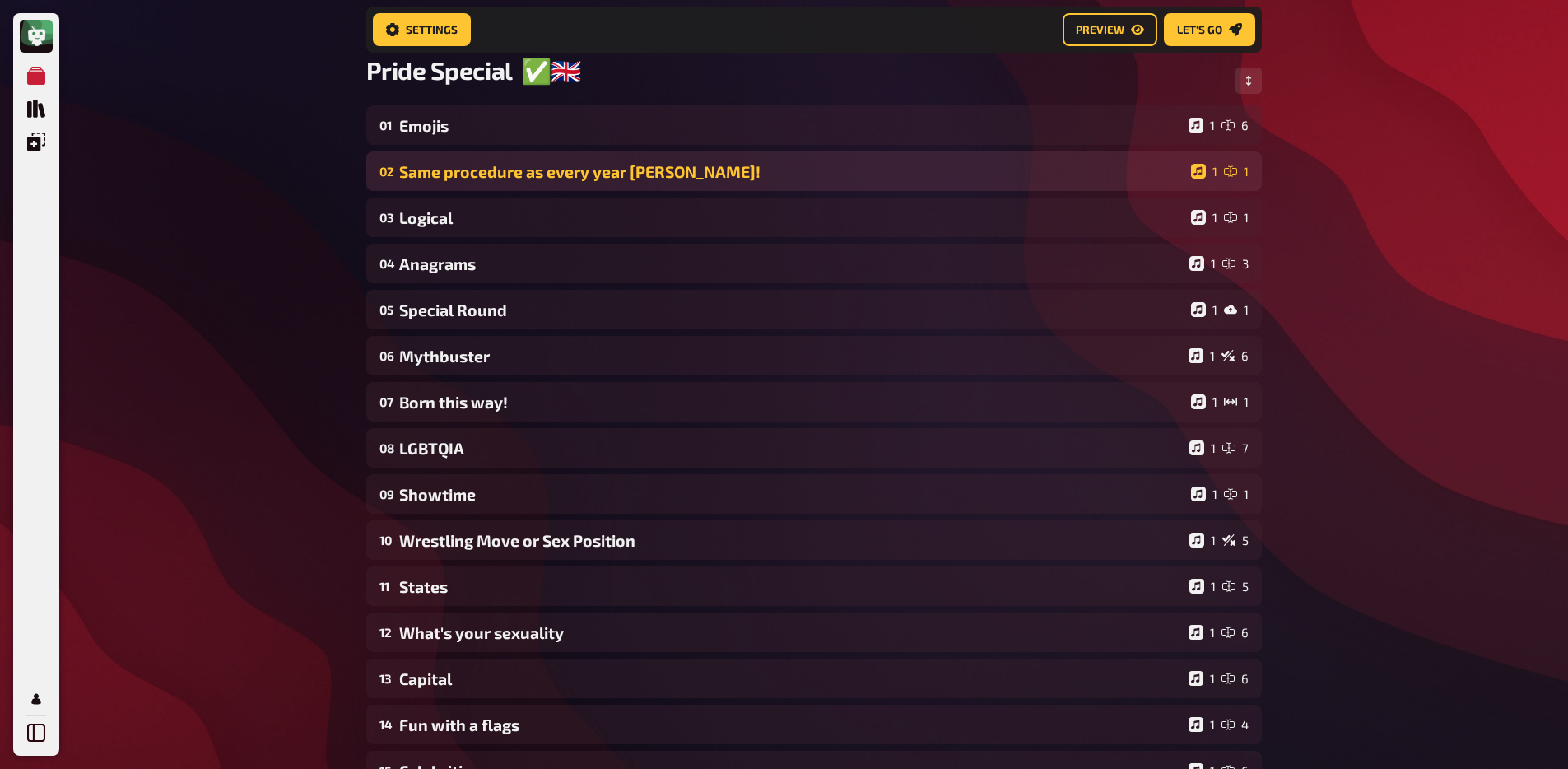
scroll to position [302, 0]
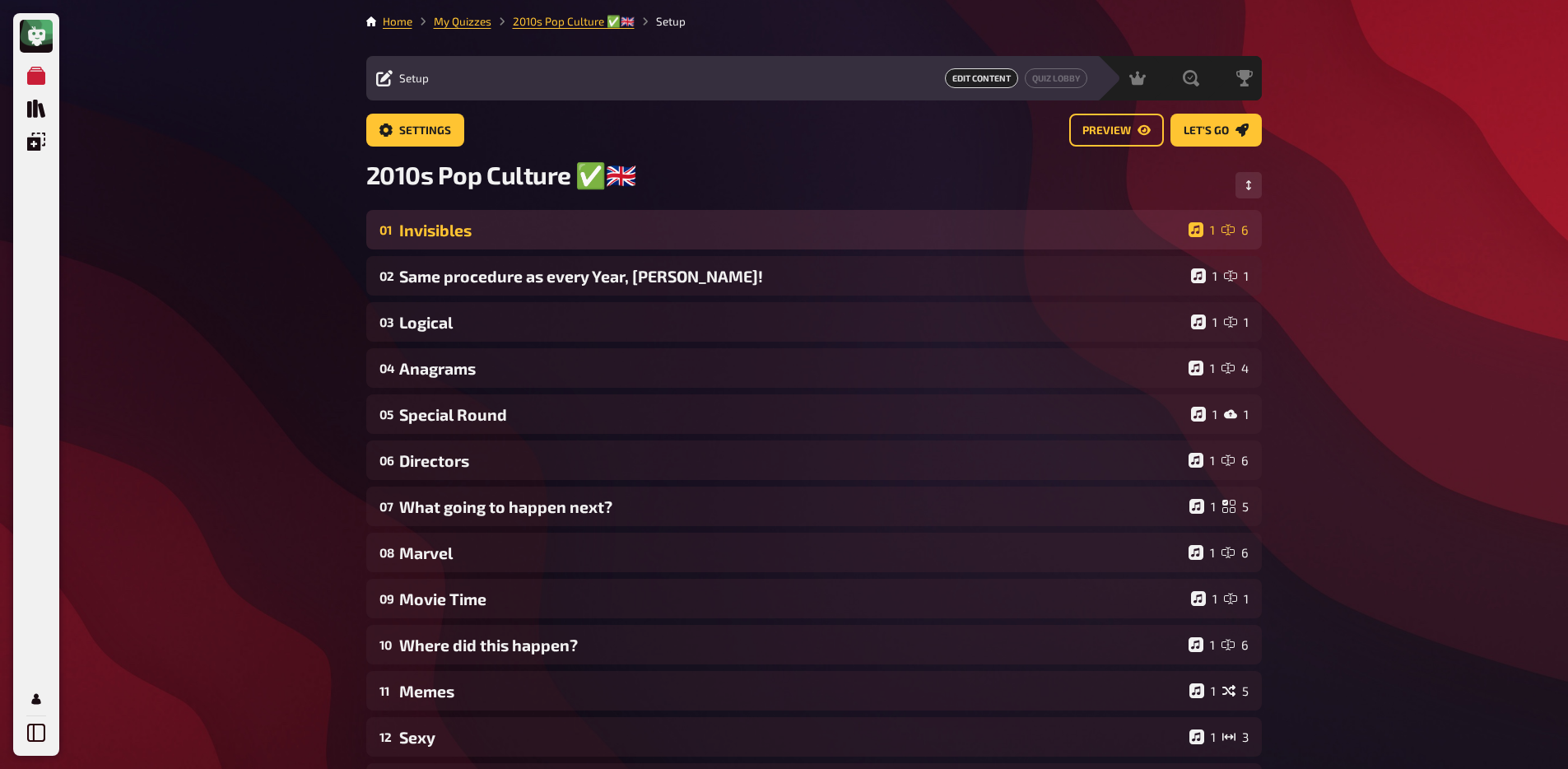
click at [563, 234] on div "Invisibles" at bounding box center [790, 230] width 783 height 19
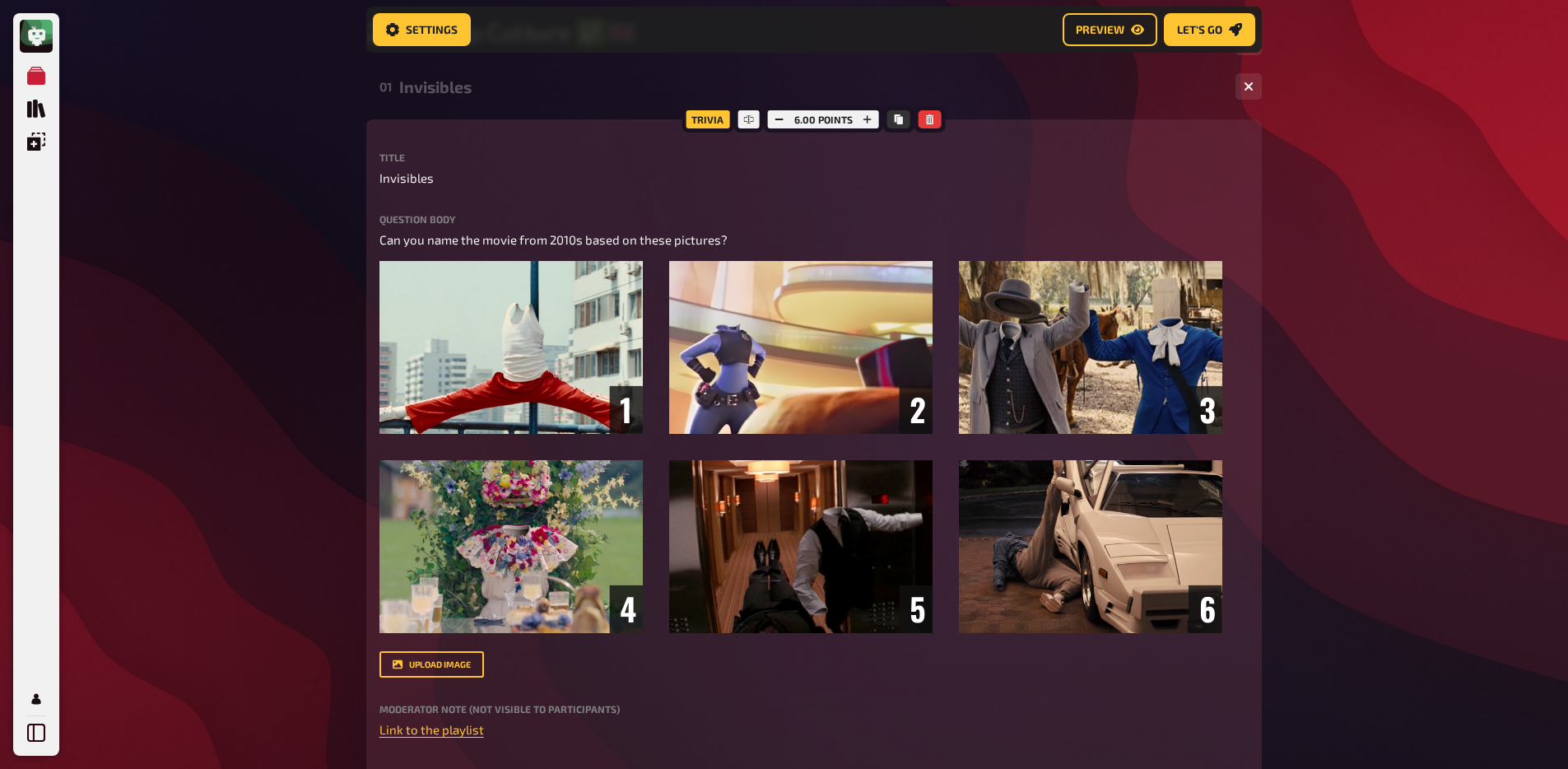
scroll to position [162, 0]
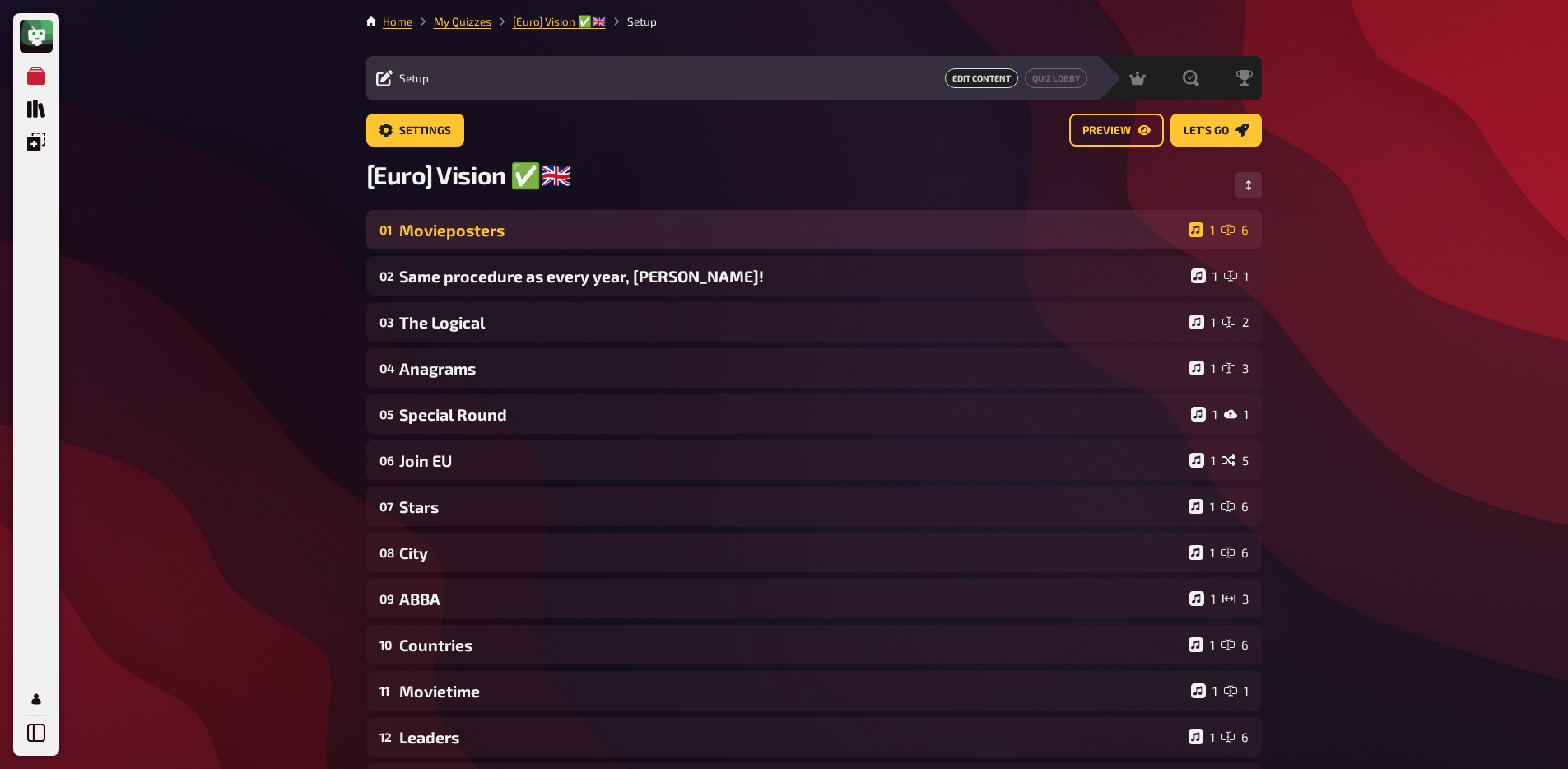
click at [483, 227] on div "Movieposters" at bounding box center [790, 230] width 783 height 19
click at [446, 228] on div "Movieposters" at bounding box center [790, 230] width 783 height 19
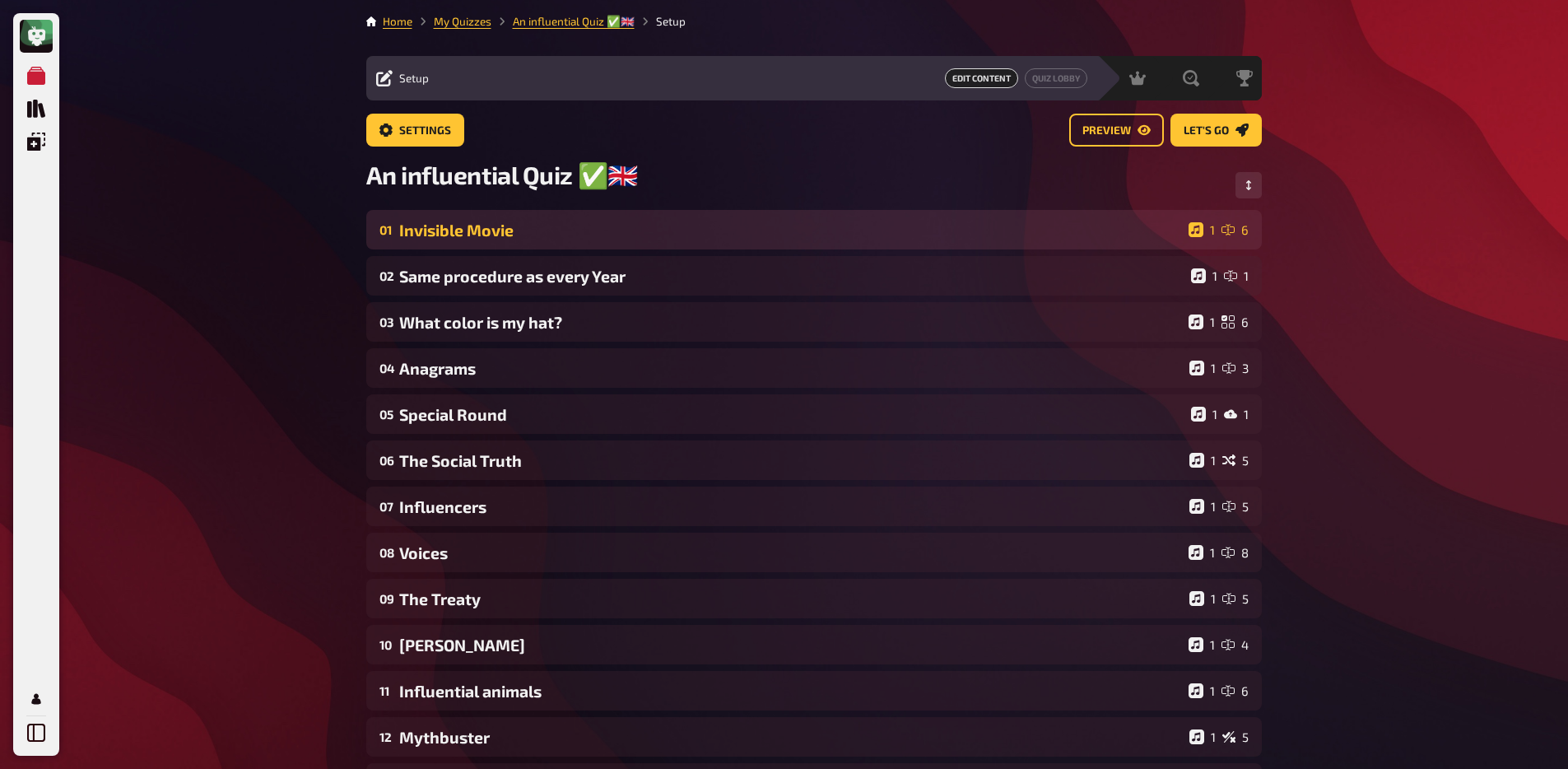
click at [448, 230] on div "Invisible Movie" at bounding box center [790, 230] width 783 height 19
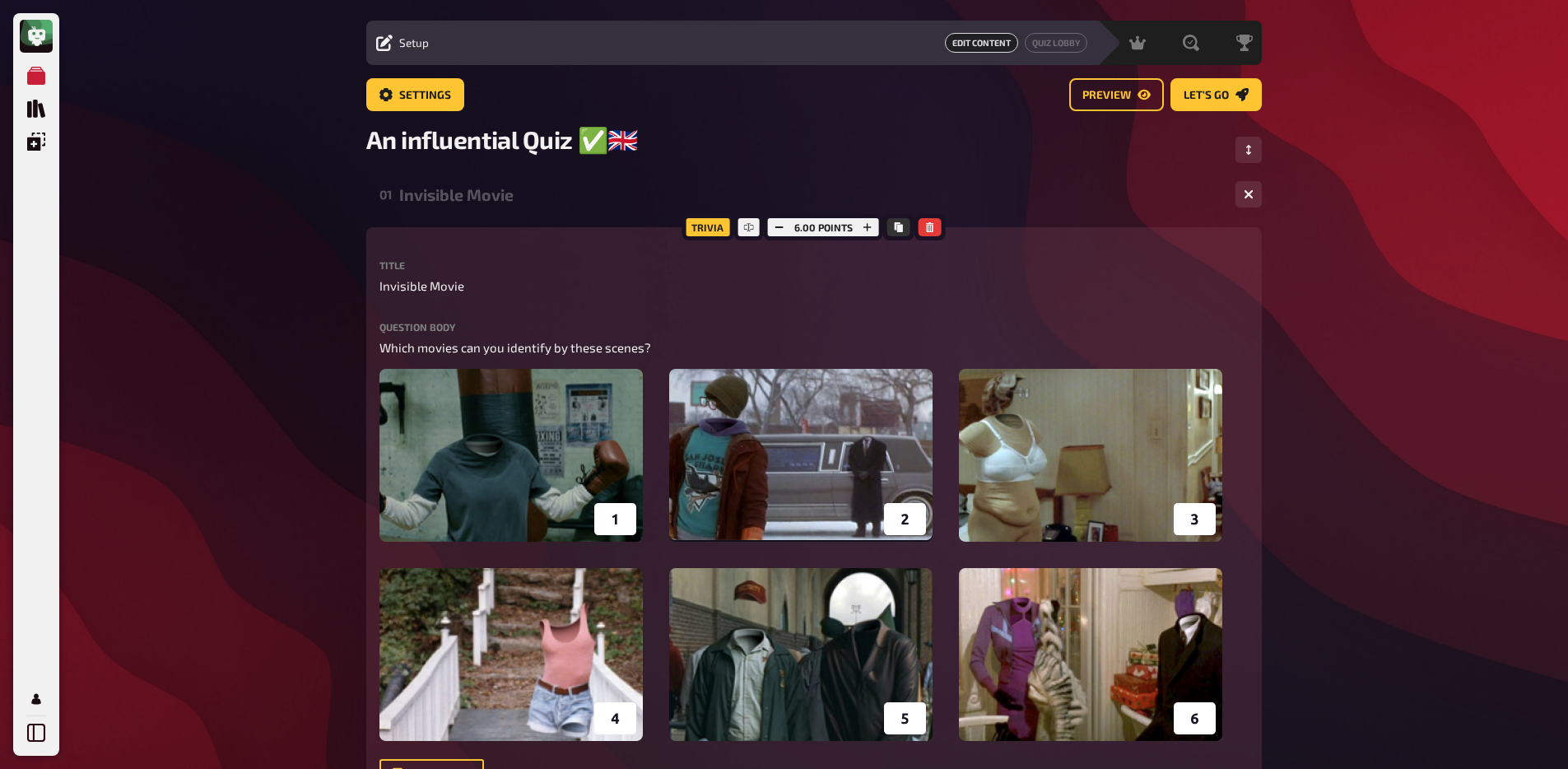
scroll to position [52, 0]
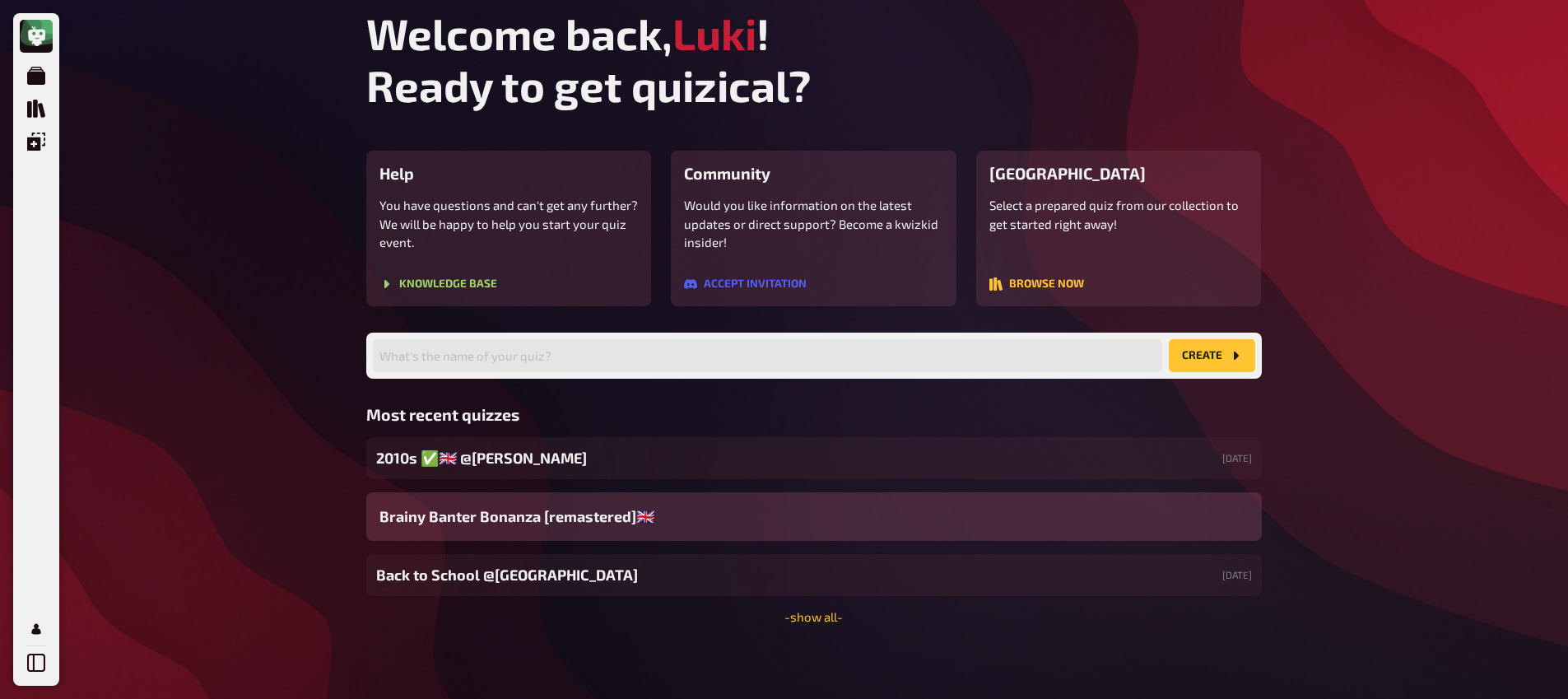
scroll to position [10, 0]
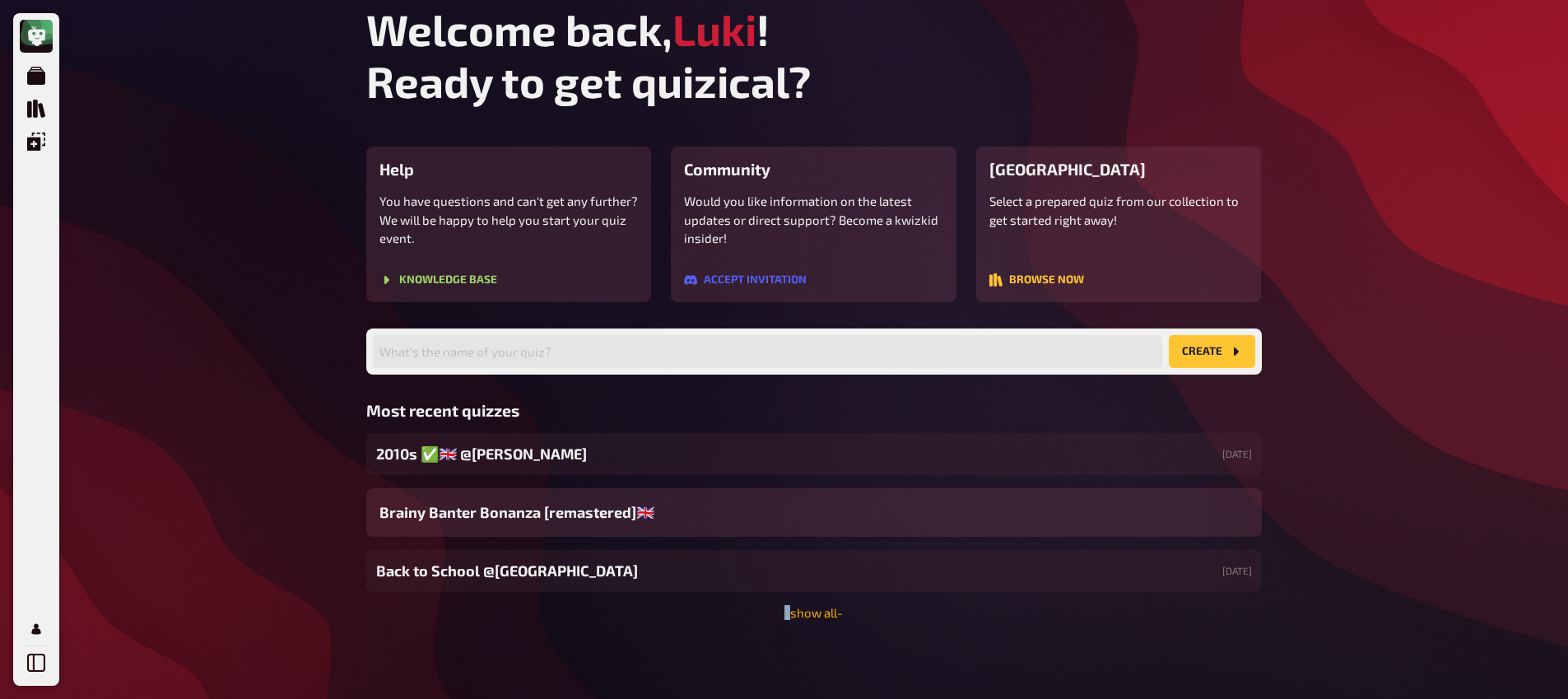
click at [787, 606] on div "2010s ​✅​🇬🇧​ @[PERSON_NAME] [DATE] Brainy Banter Bonanza [remastered]🇬🇧​ Back t…" at bounding box center [814, 527] width 896 height 187
click at [824, 615] on link "- show all -" at bounding box center [813, 612] width 58 height 15
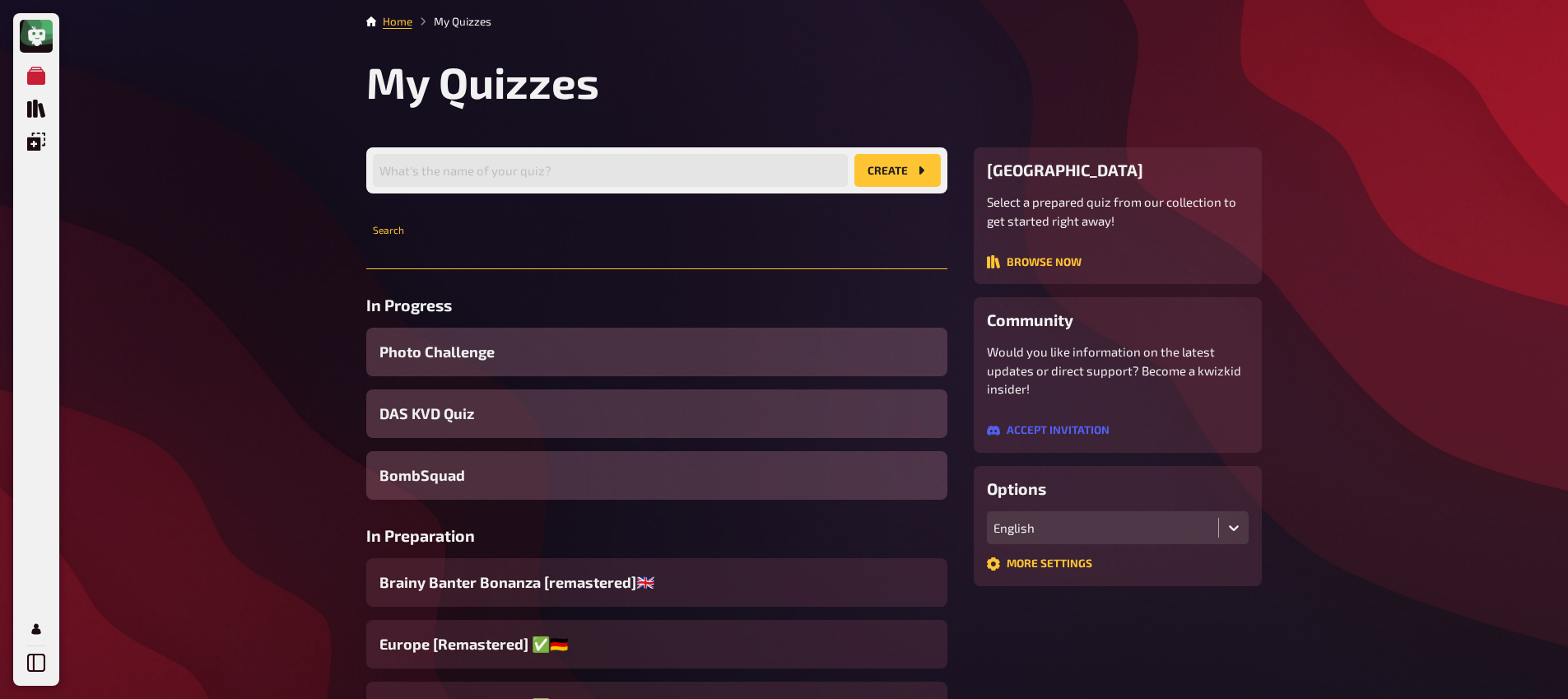
click at [584, 256] on input "text" at bounding box center [657, 252] width 581 height 33
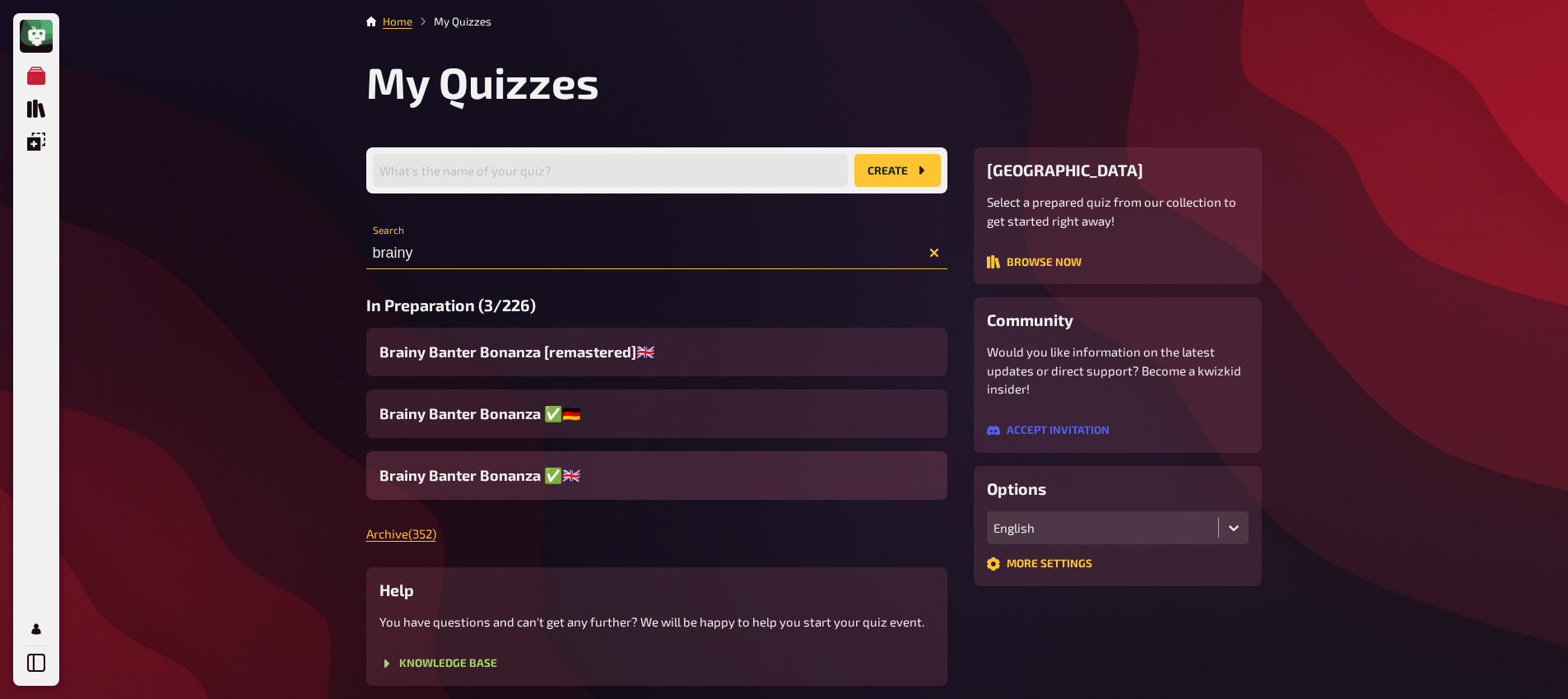
type input "brainy"
click at [560, 470] on span "Brainy Banter Bonanza ✅​🇬🇧​" at bounding box center [480, 475] width 200 height 22
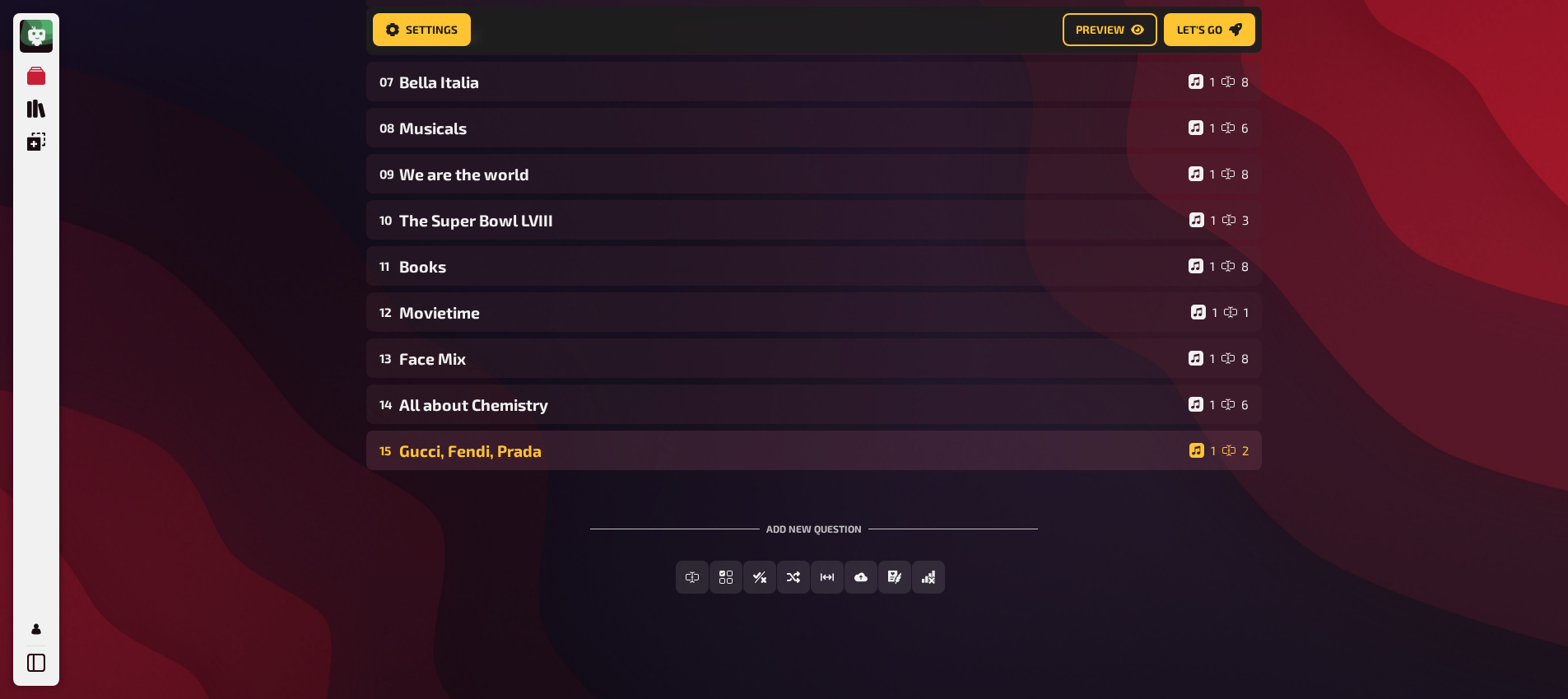
scroll to position [441, 0]
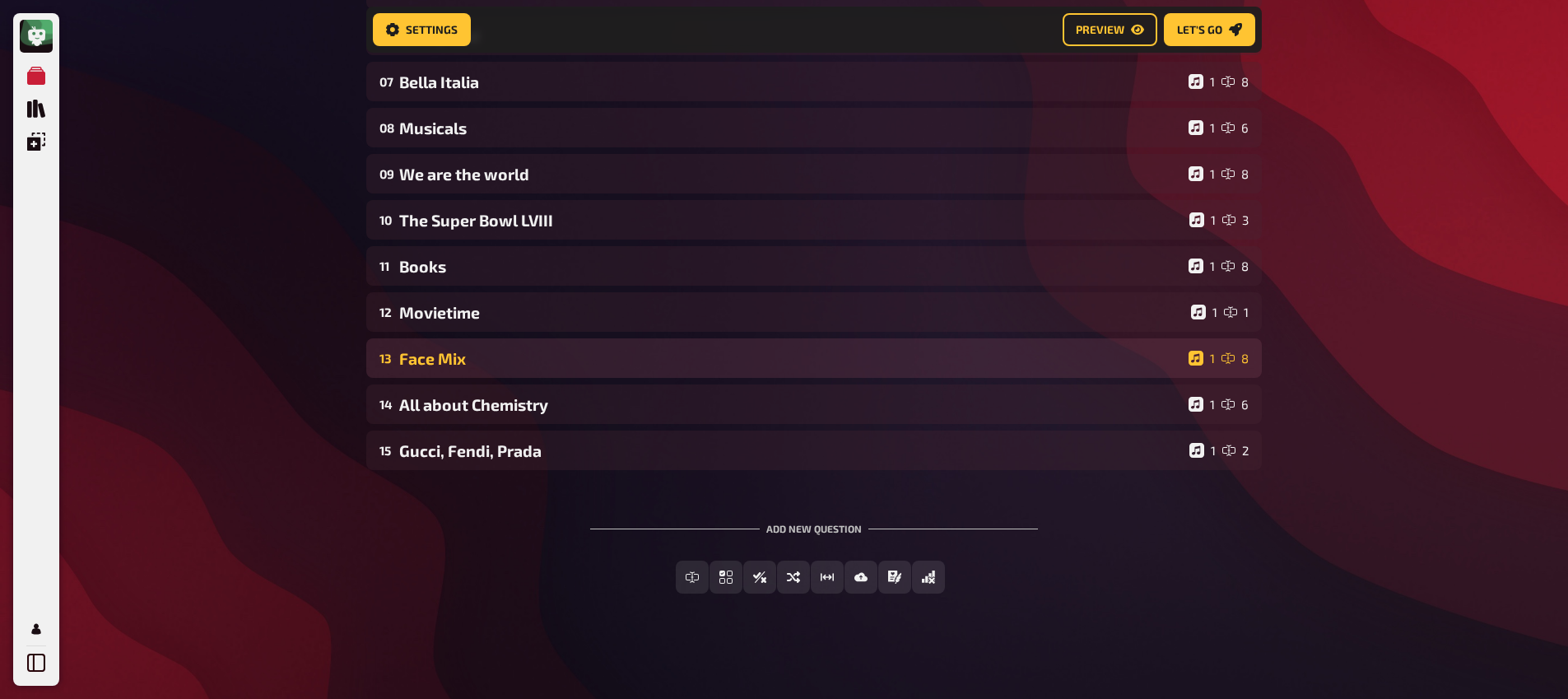
click at [554, 366] on div "13 Face Mix 1 8" at bounding box center [814, 358] width 896 height 40
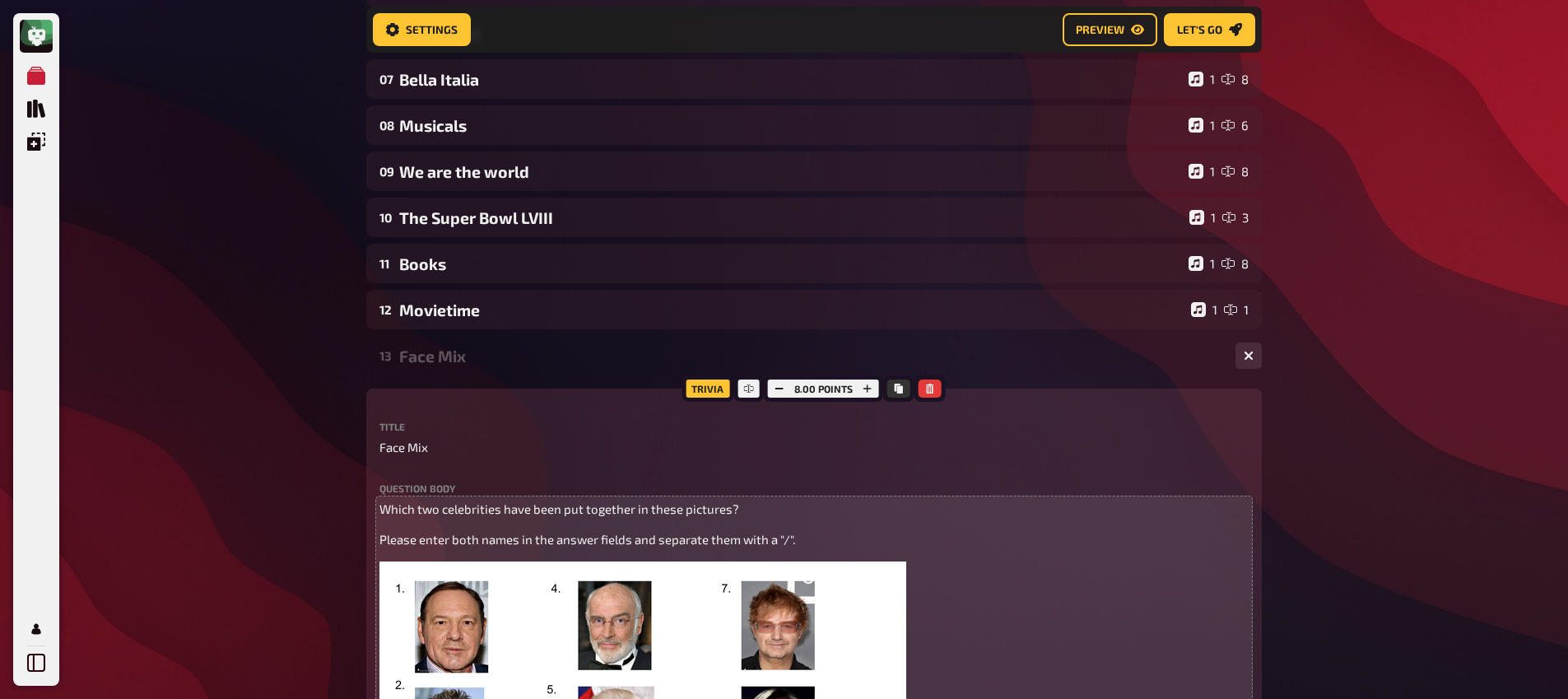
scroll to position [787, 0]
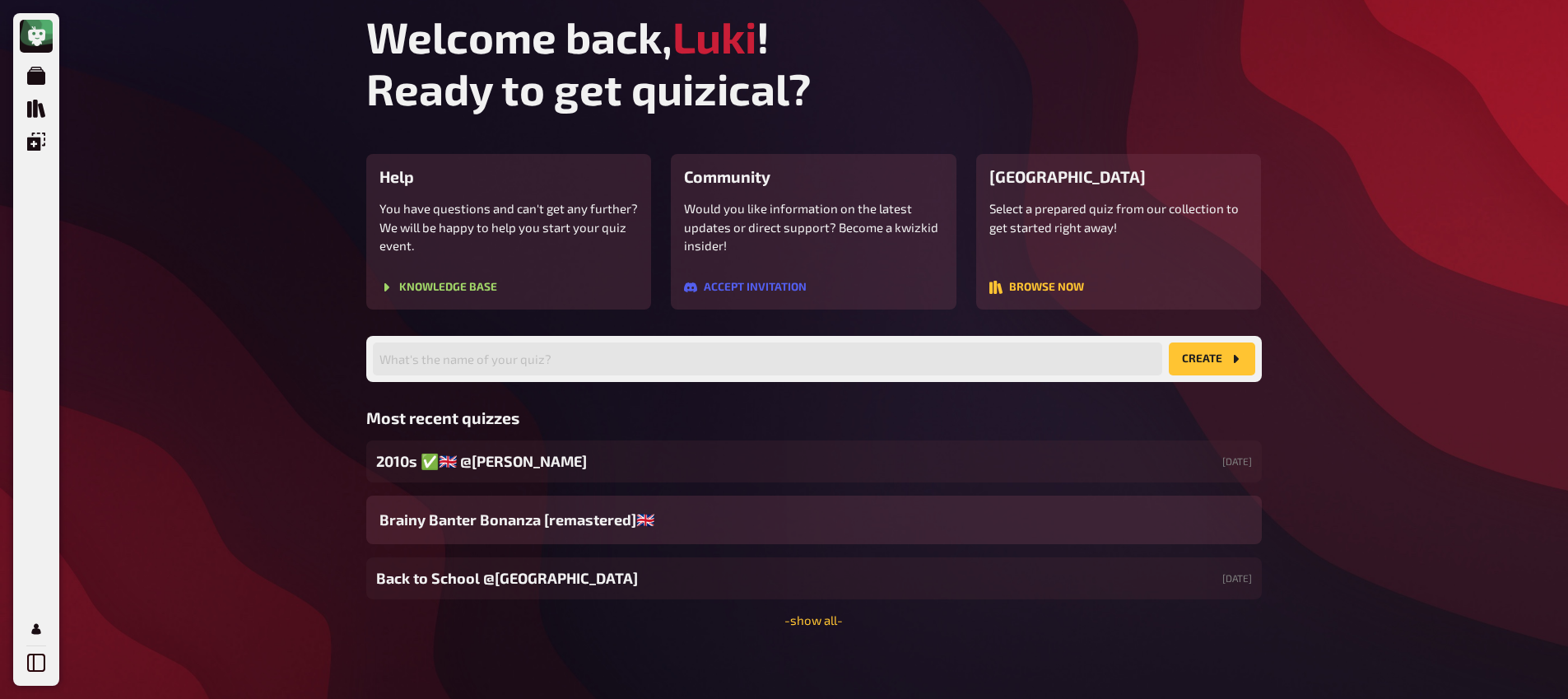
scroll to position [4, 0]
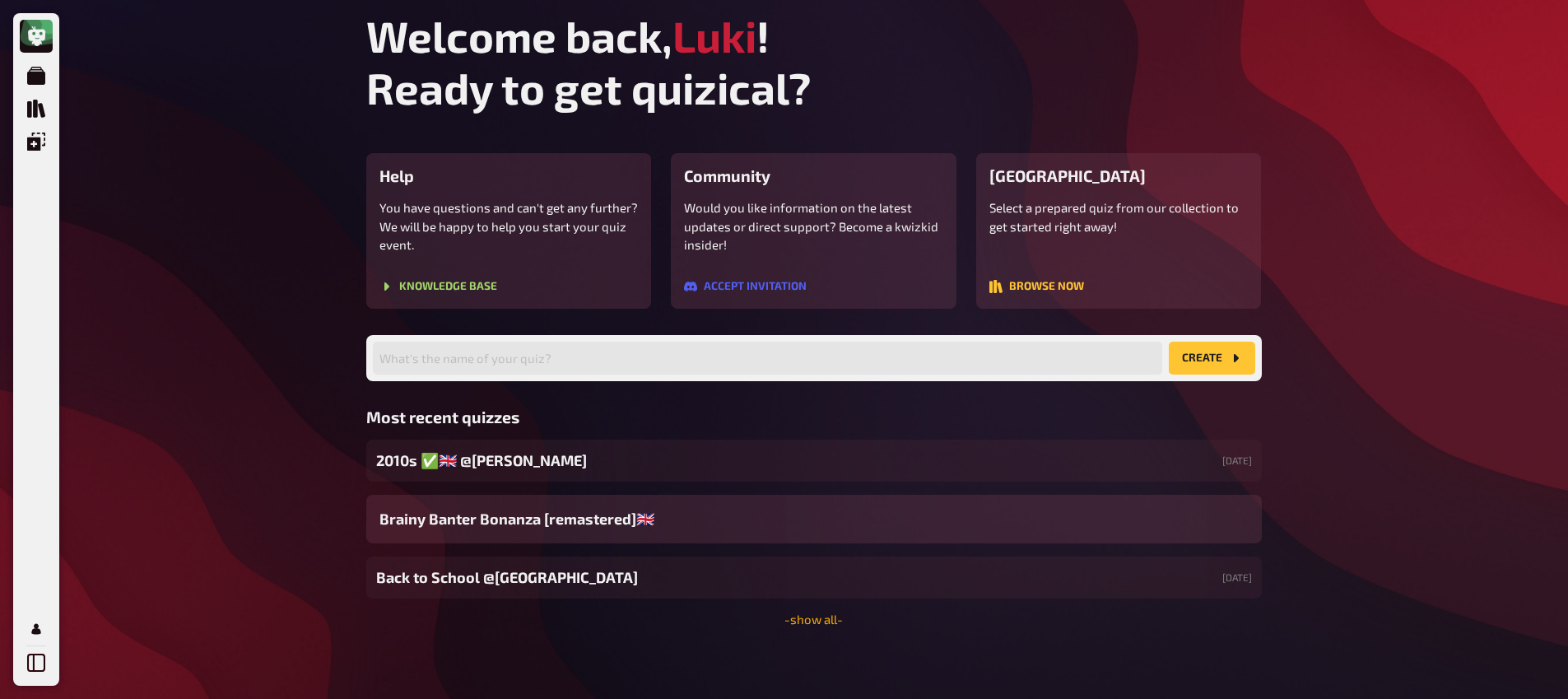
click at [823, 625] on link "- show all -" at bounding box center [813, 619] width 58 height 15
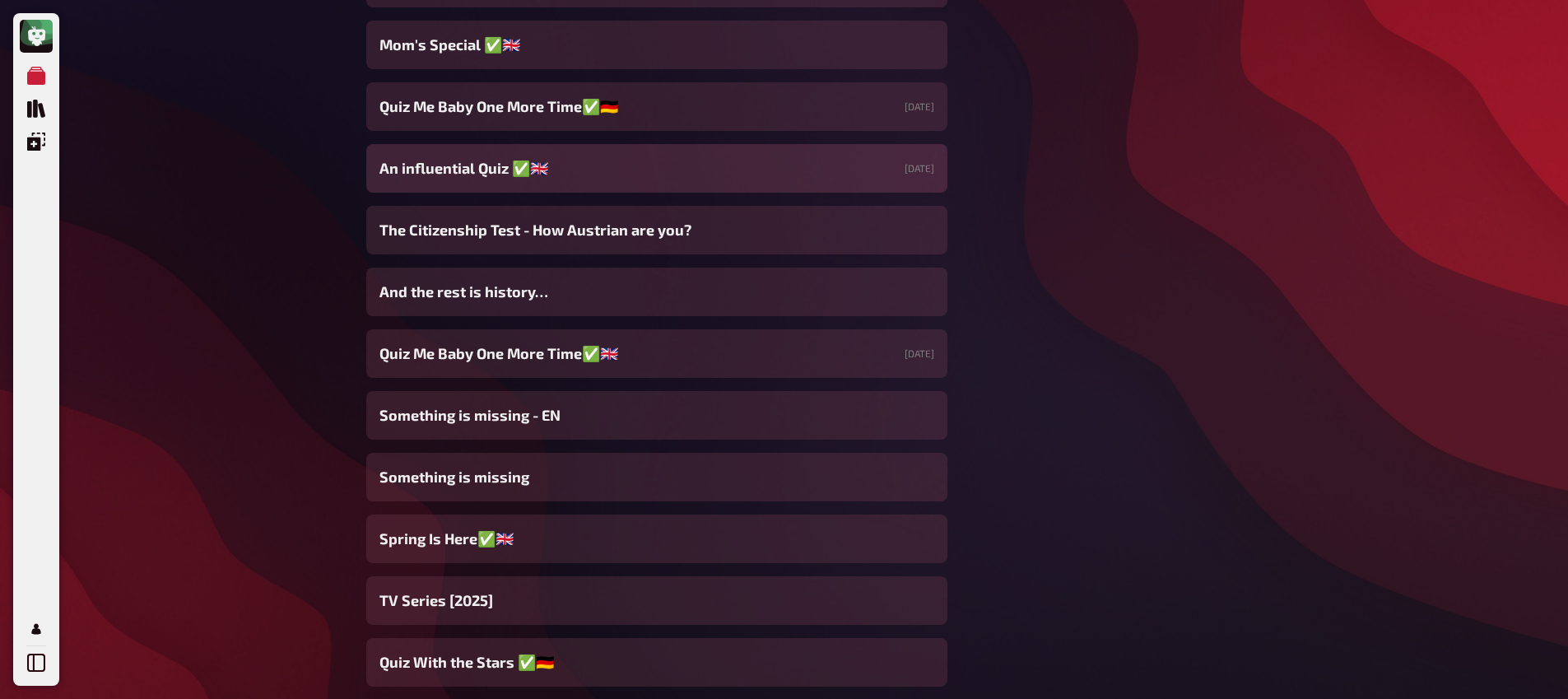
scroll to position [2214, 0]
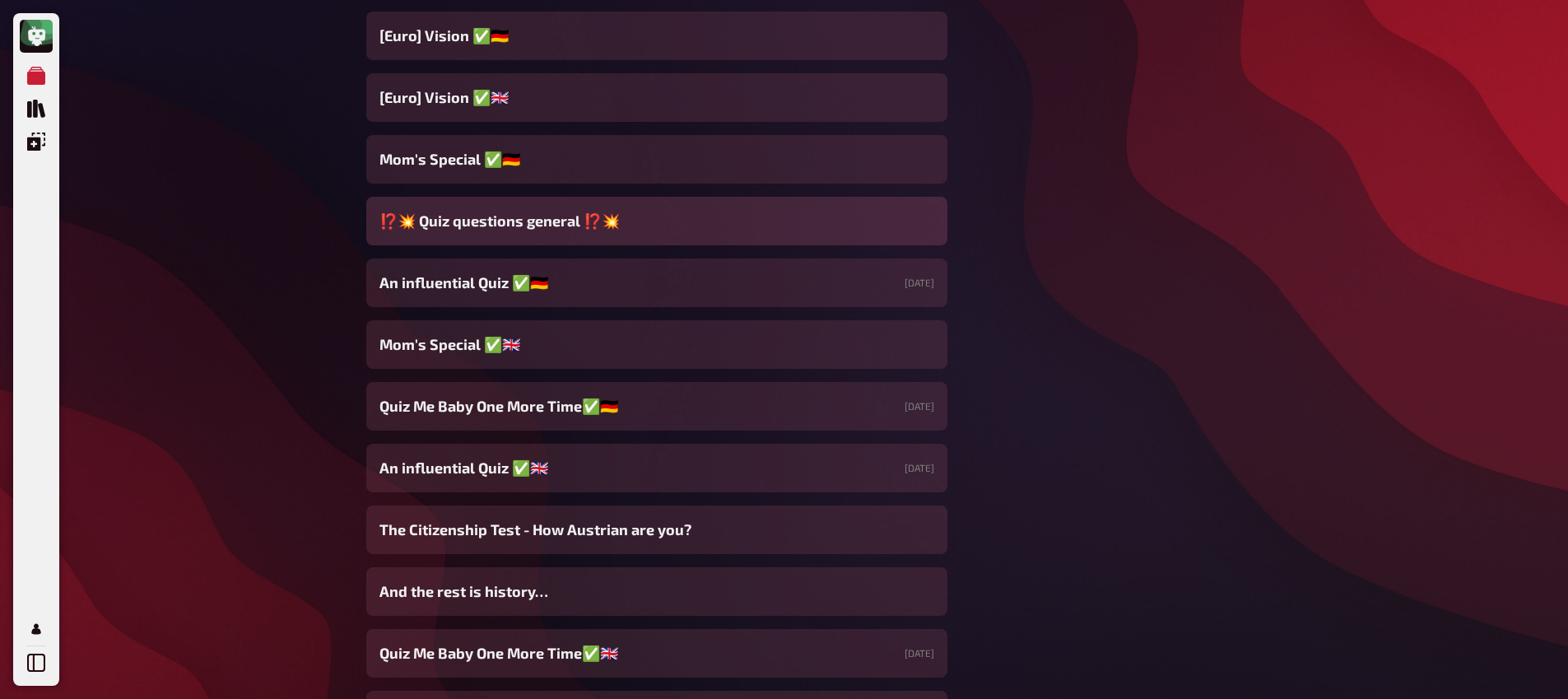
click at [577, 223] on span "⁉️​💥​ Quiz questions general ⁉️​💥​" at bounding box center [499, 221] width 240 height 22
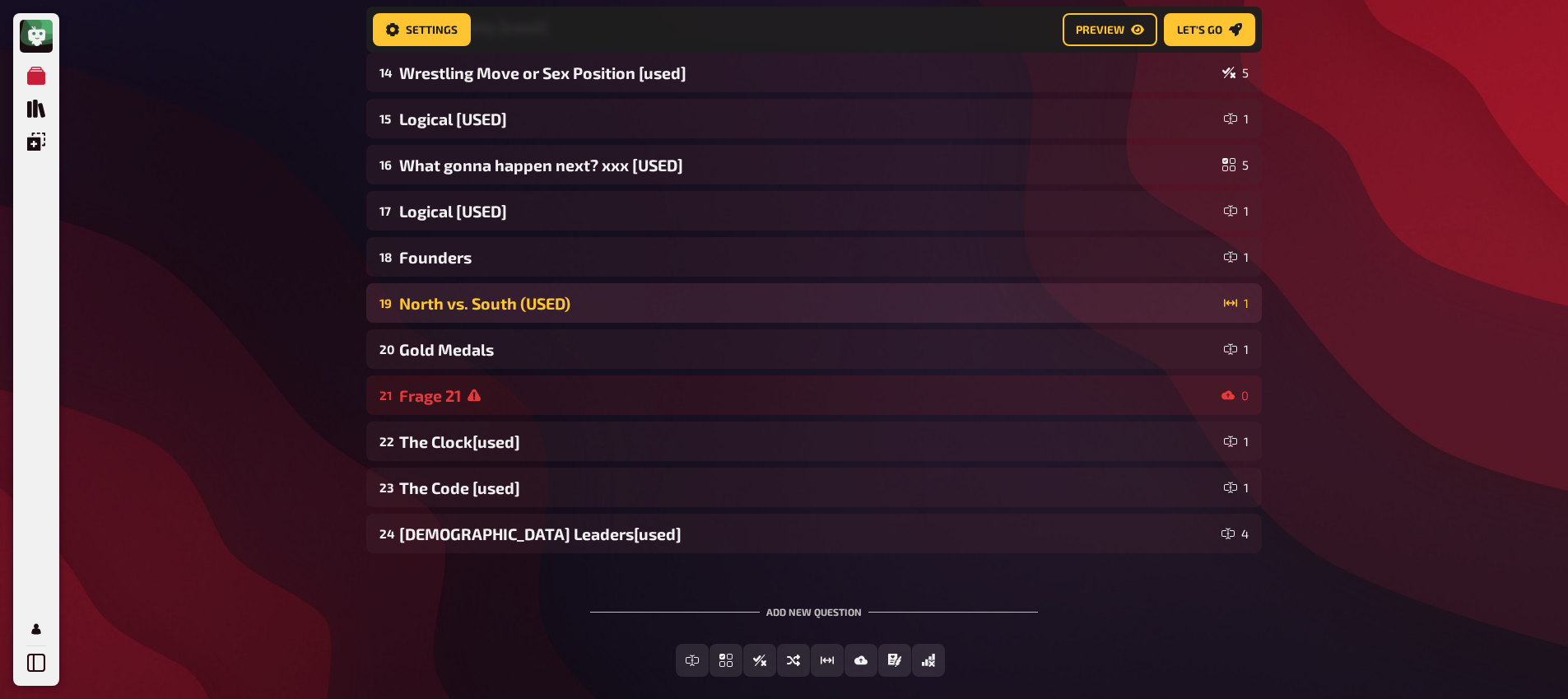
scroll to position [760, 0]
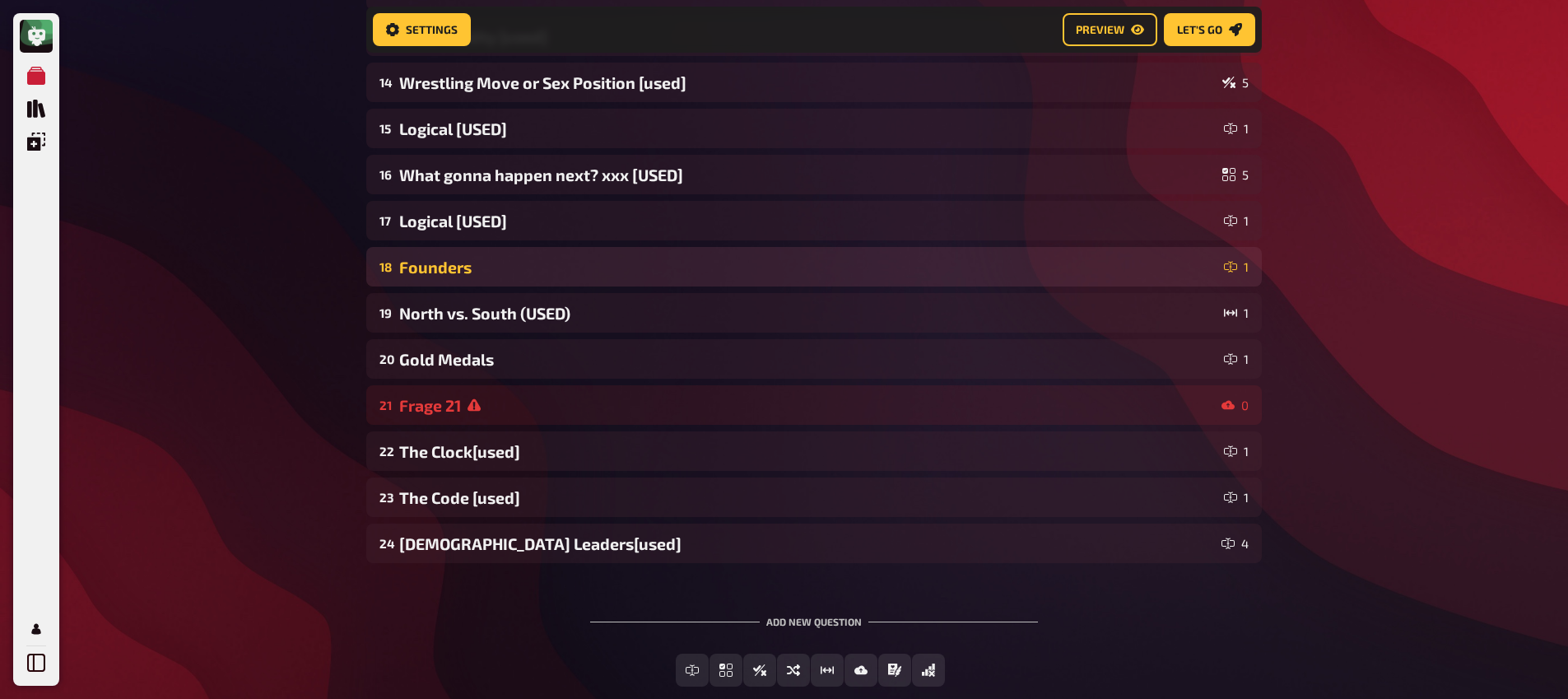
click at [524, 277] on div "Founders" at bounding box center [808, 267] width 818 height 19
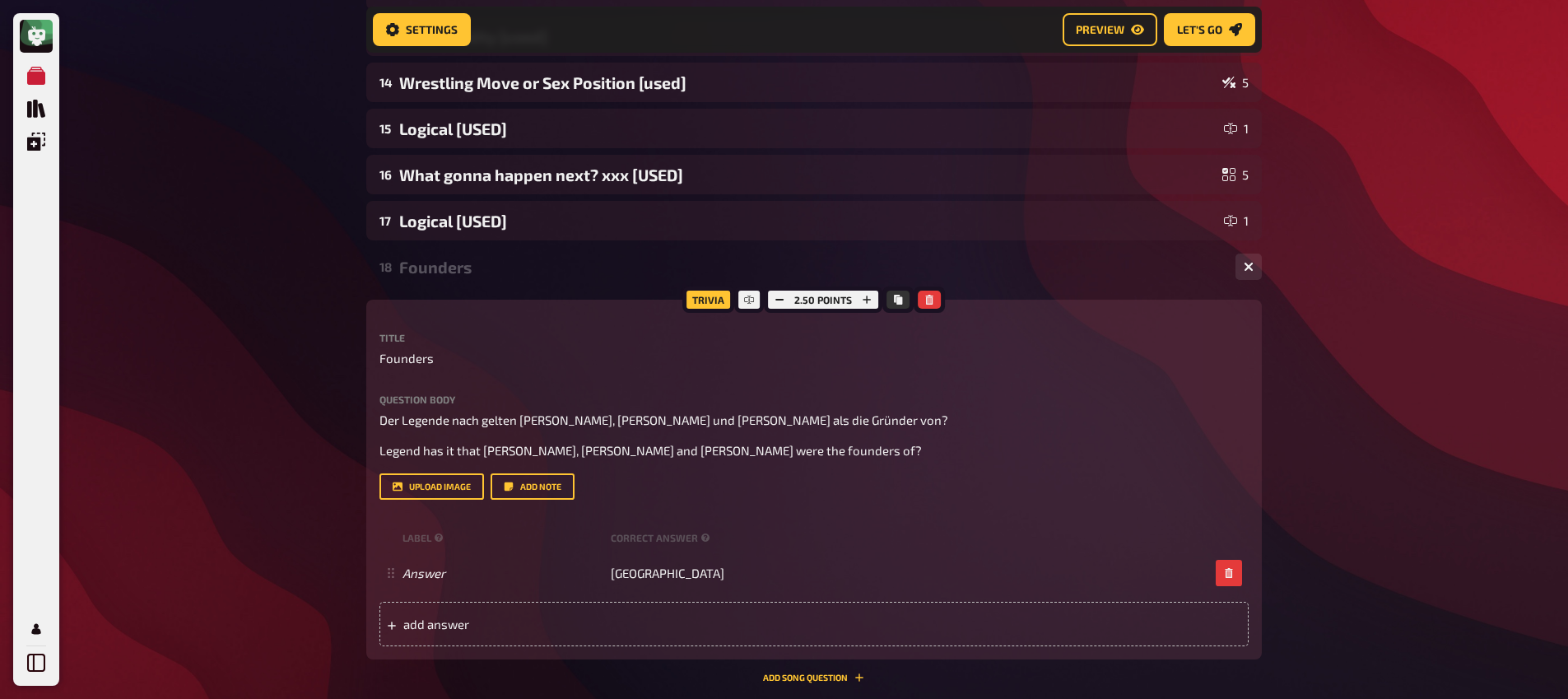
click at [510, 279] on div "18 Founders 1" at bounding box center [814, 266] width 896 height 40
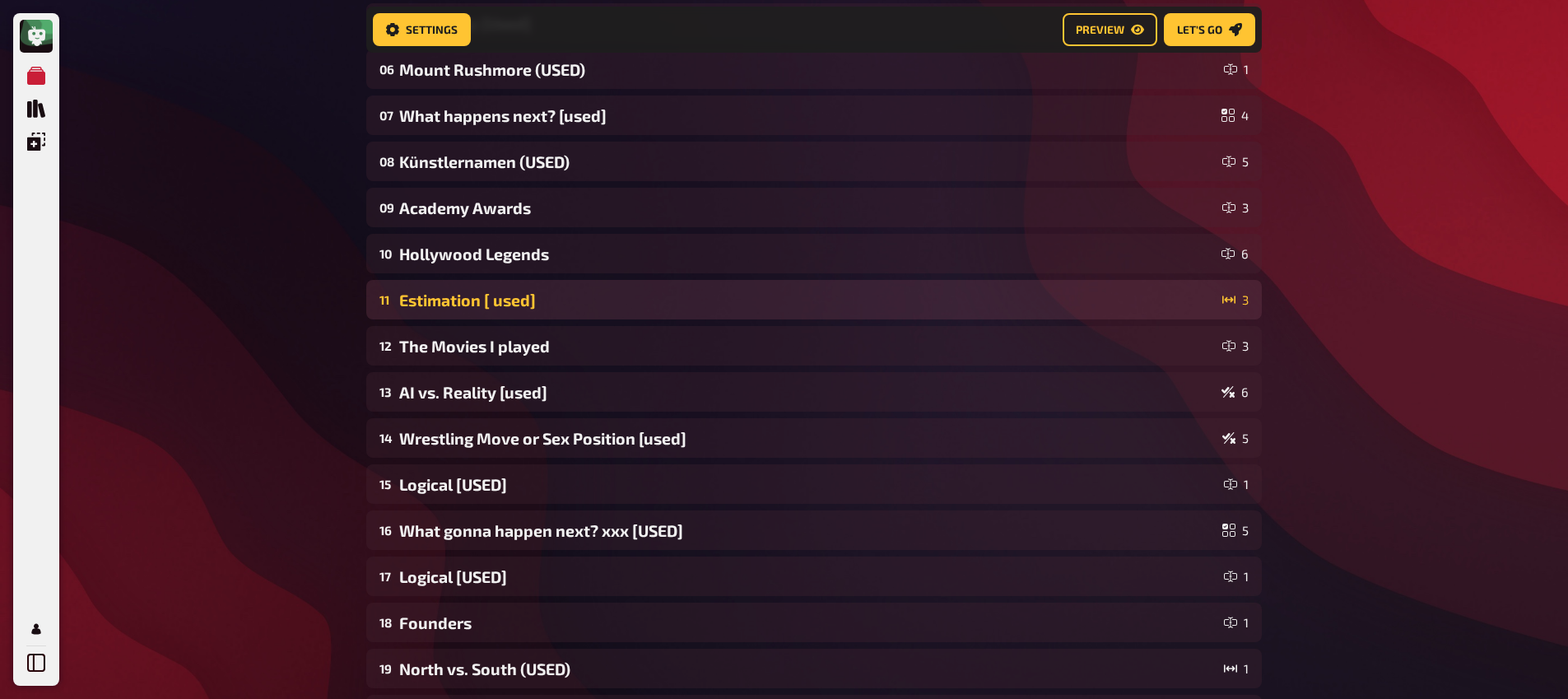
scroll to position [373, 0]
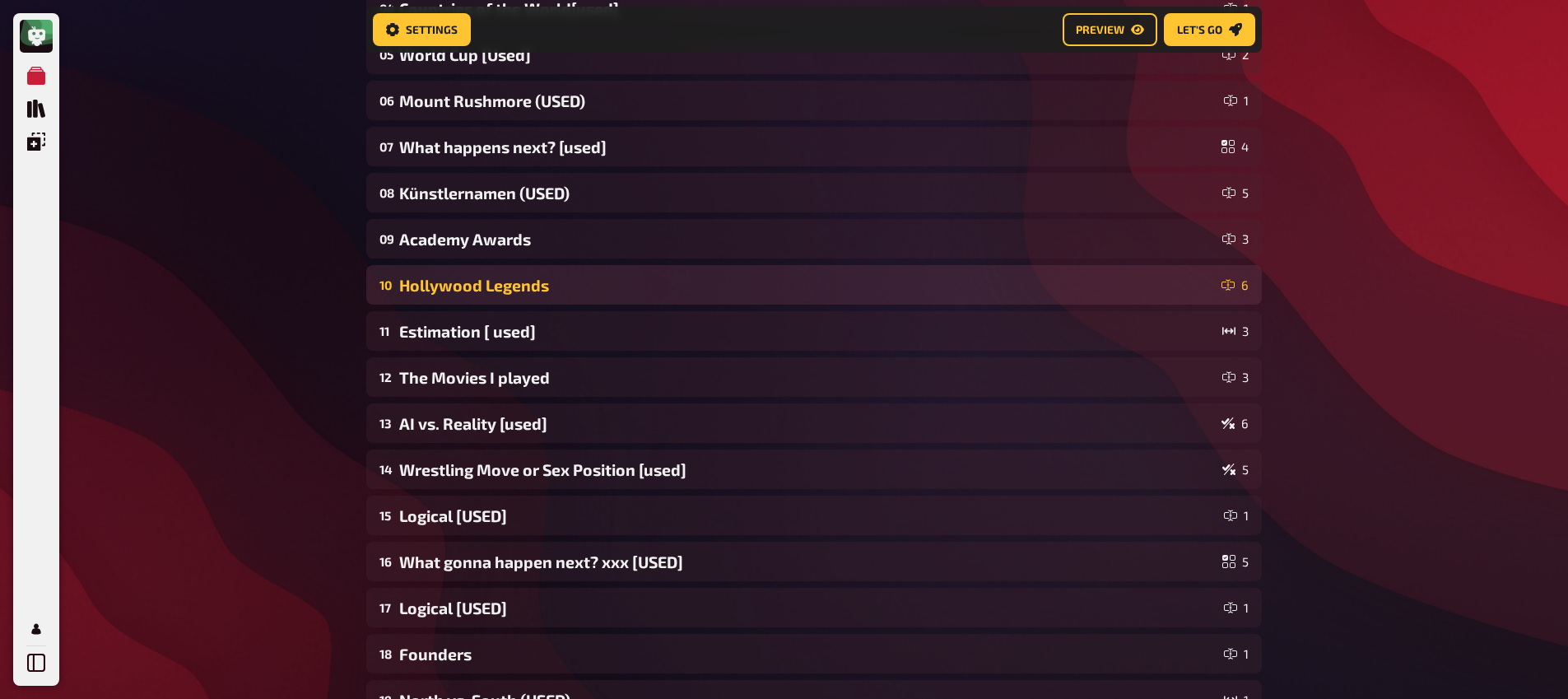
click at [534, 293] on div "Hollywood Legends" at bounding box center [807, 286] width 816 height 19
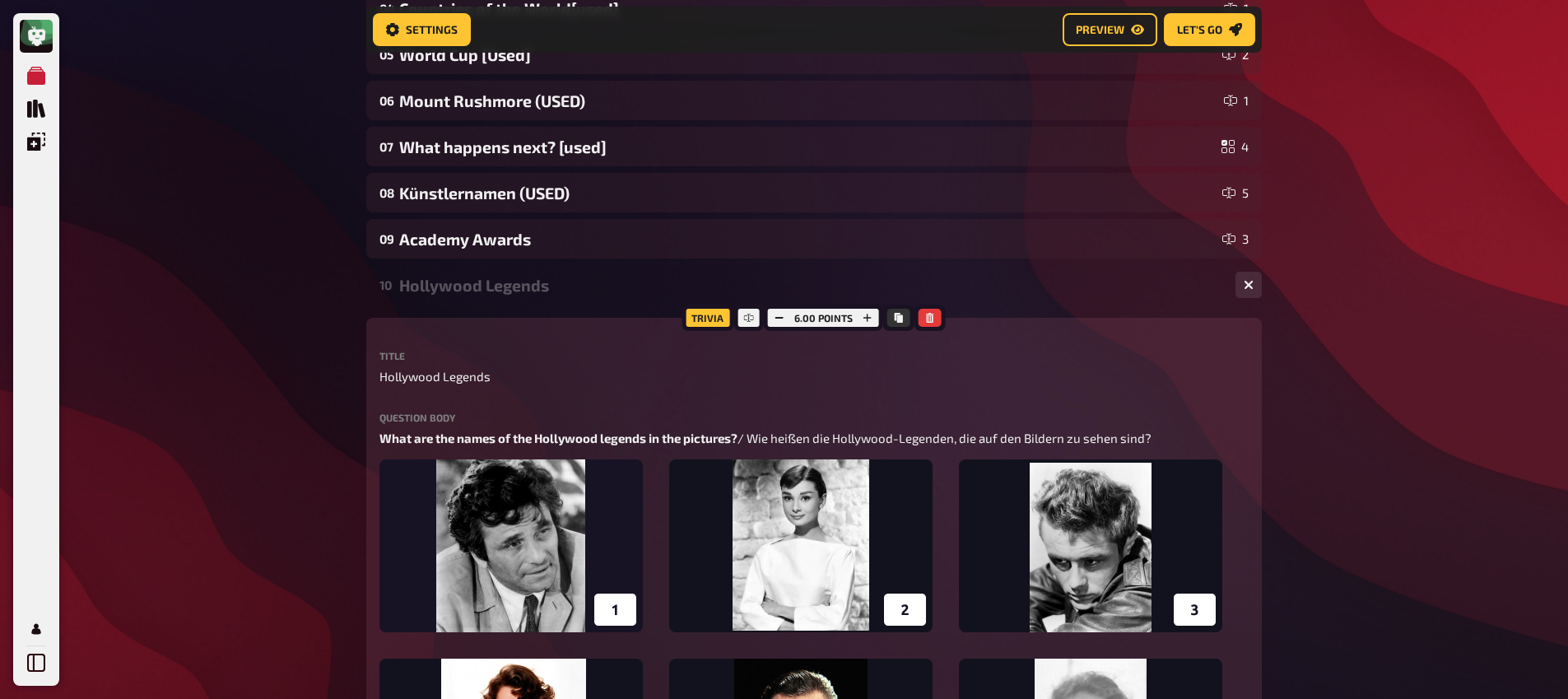
click at [533, 288] on div "Hollywood Legends" at bounding box center [810, 286] width 823 height 19
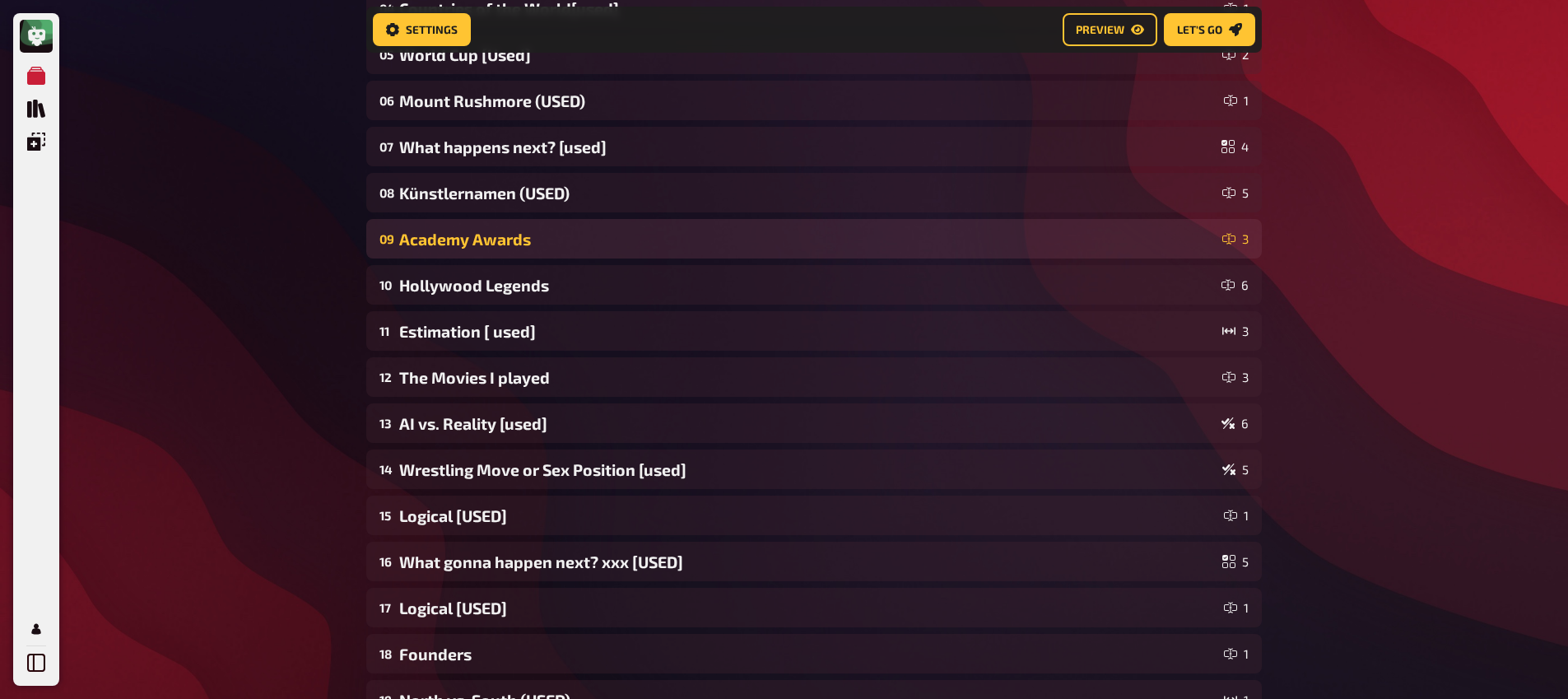
click at [517, 256] on div "09 Academy Awards 3" at bounding box center [814, 238] width 896 height 40
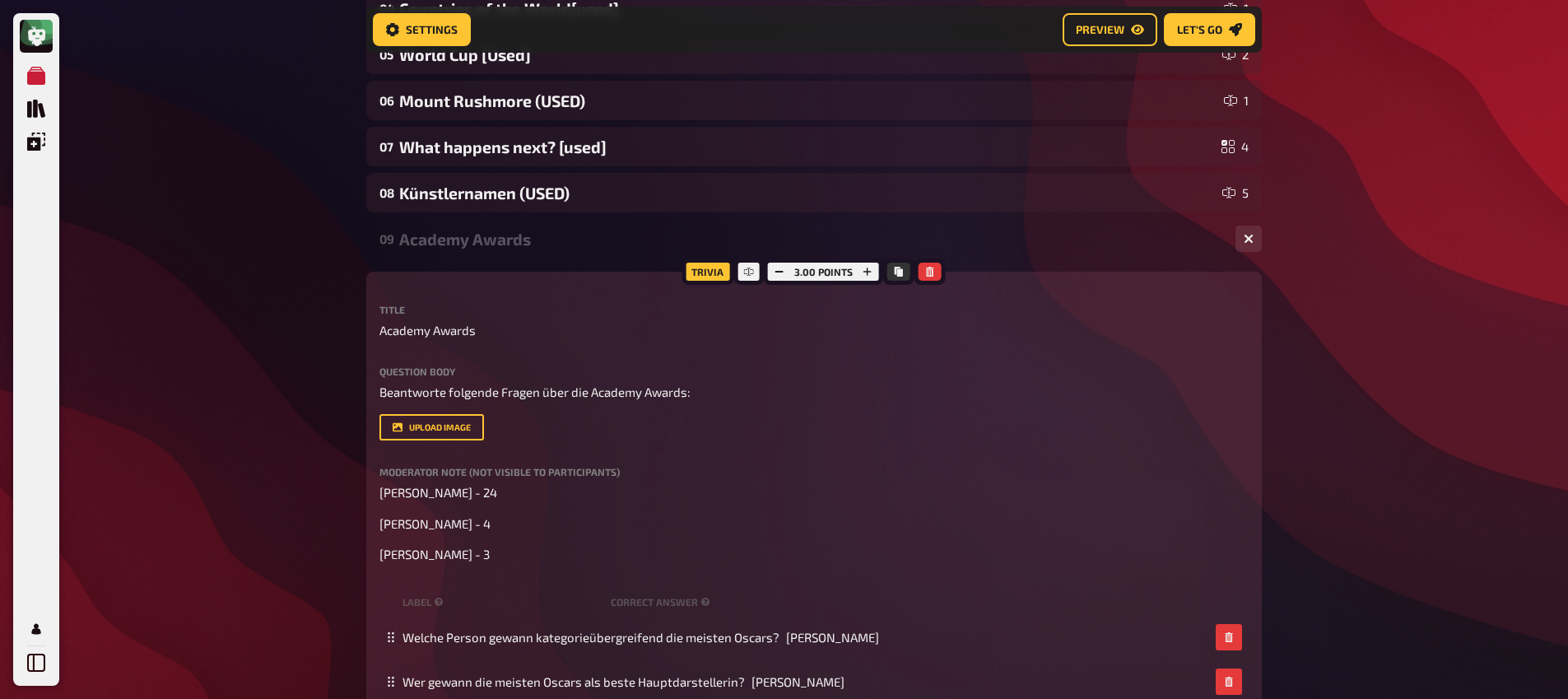
click at [513, 253] on div "09 Academy Awards 3" at bounding box center [814, 238] width 896 height 40
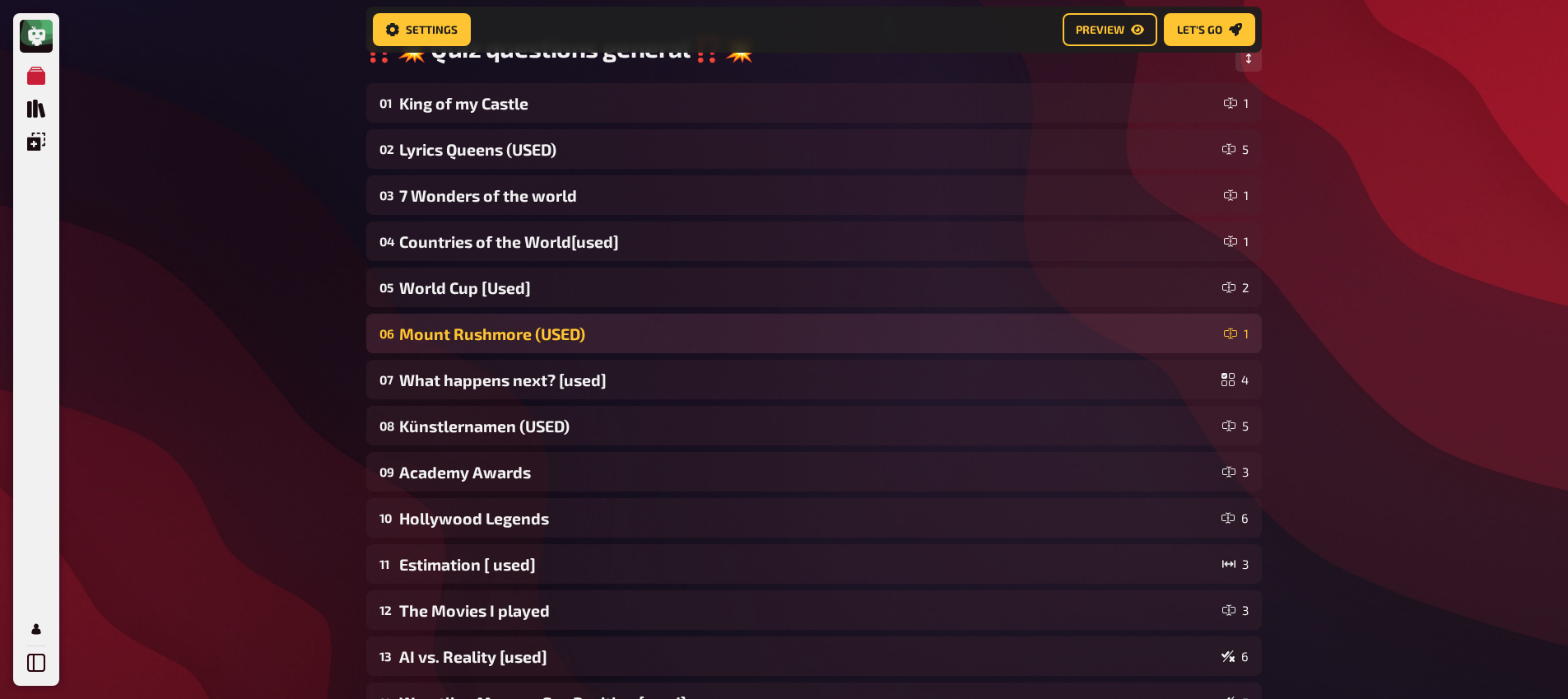
scroll to position [125, 0]
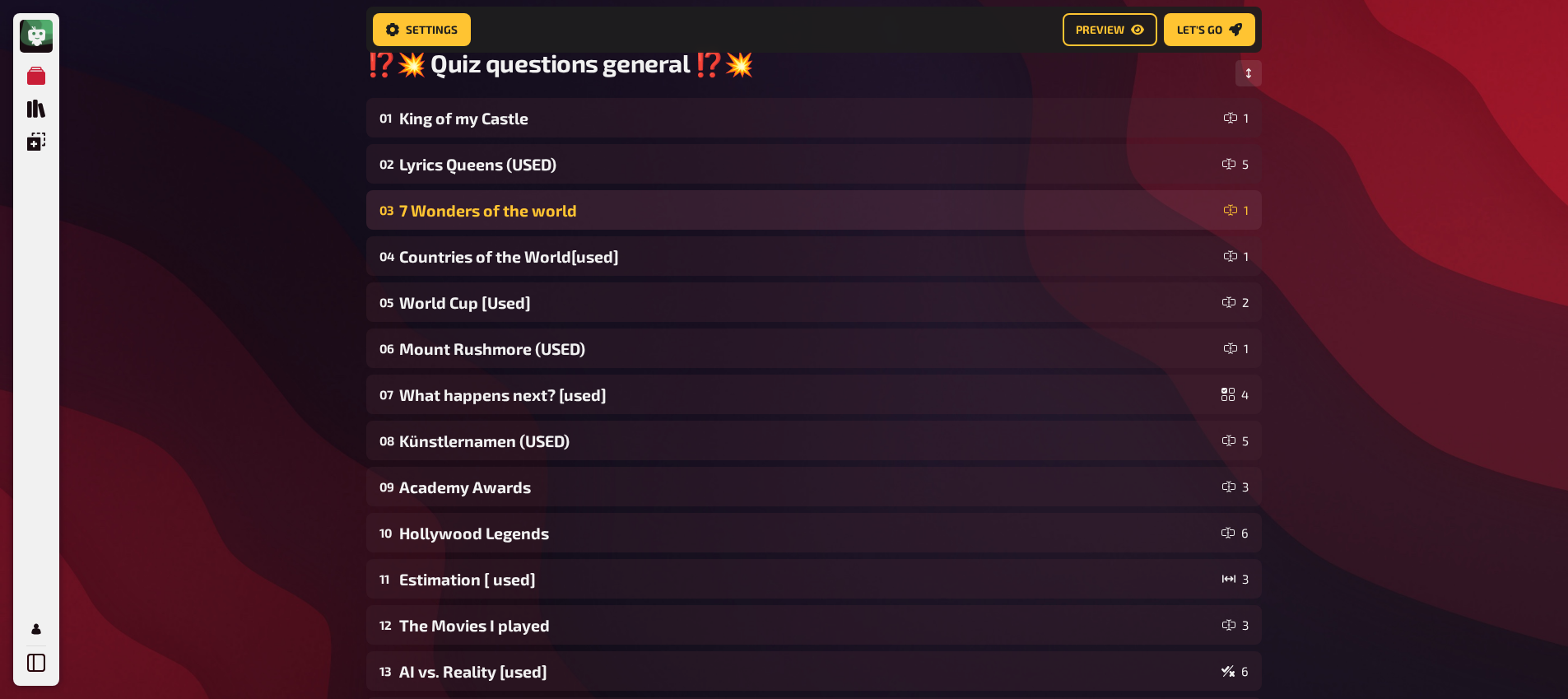
click at [541, 229] on div "03 7 Wonders of the world 1" at bounding box center [814, 209] width 896 height 40
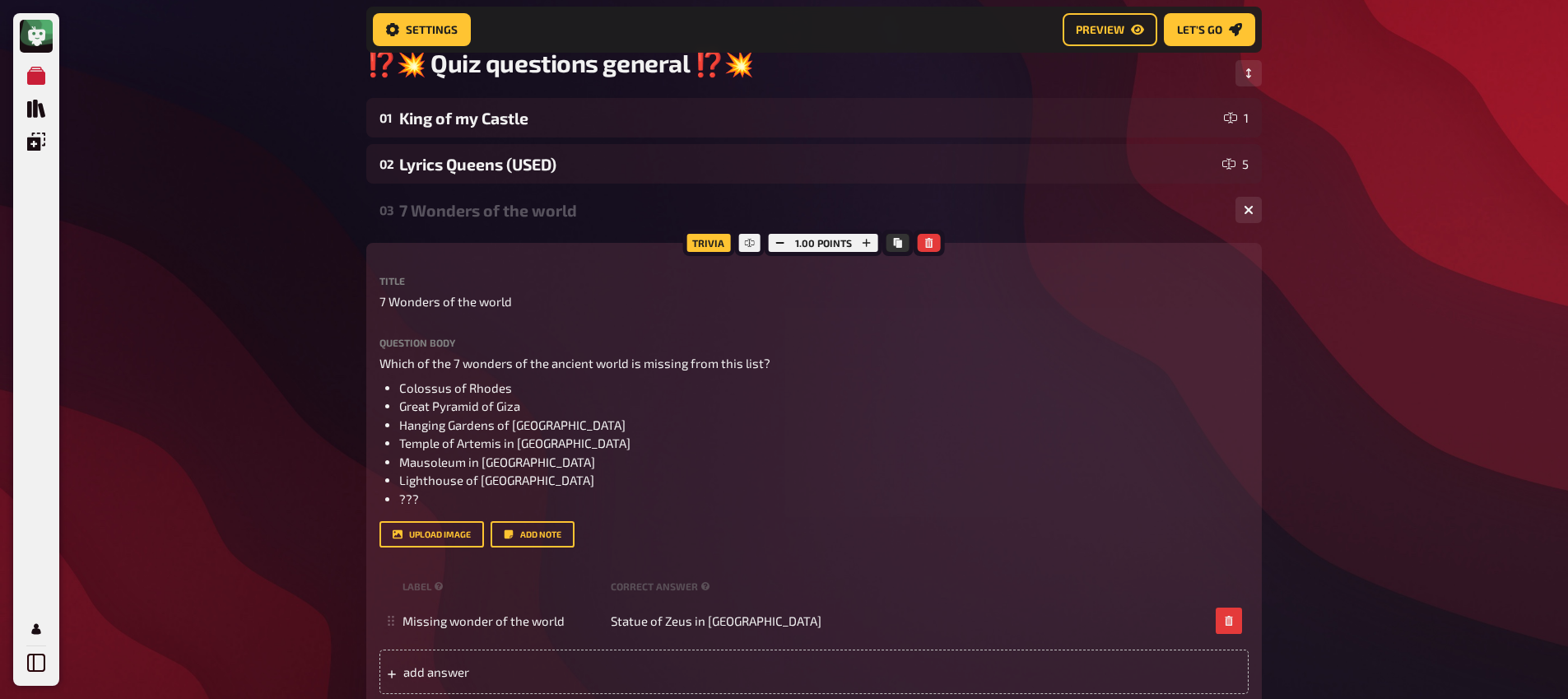
click at [540, 224] on div "03 7 Wonders of the world 1" at bounding box center [814, 209] width 896 height 40
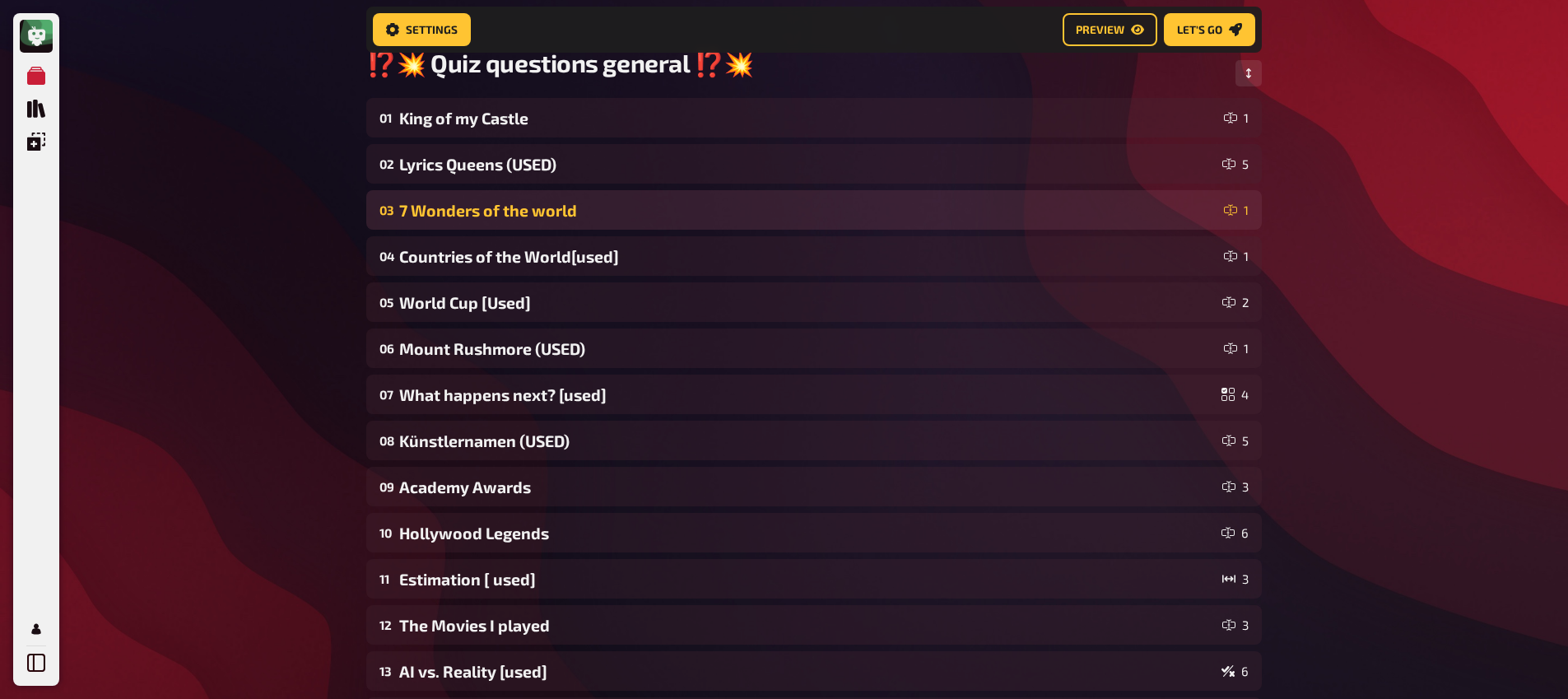
click at [540, 224] on div "03 7 Wonders of the world 1" at bounding box center [814, 209] width 896 height 40
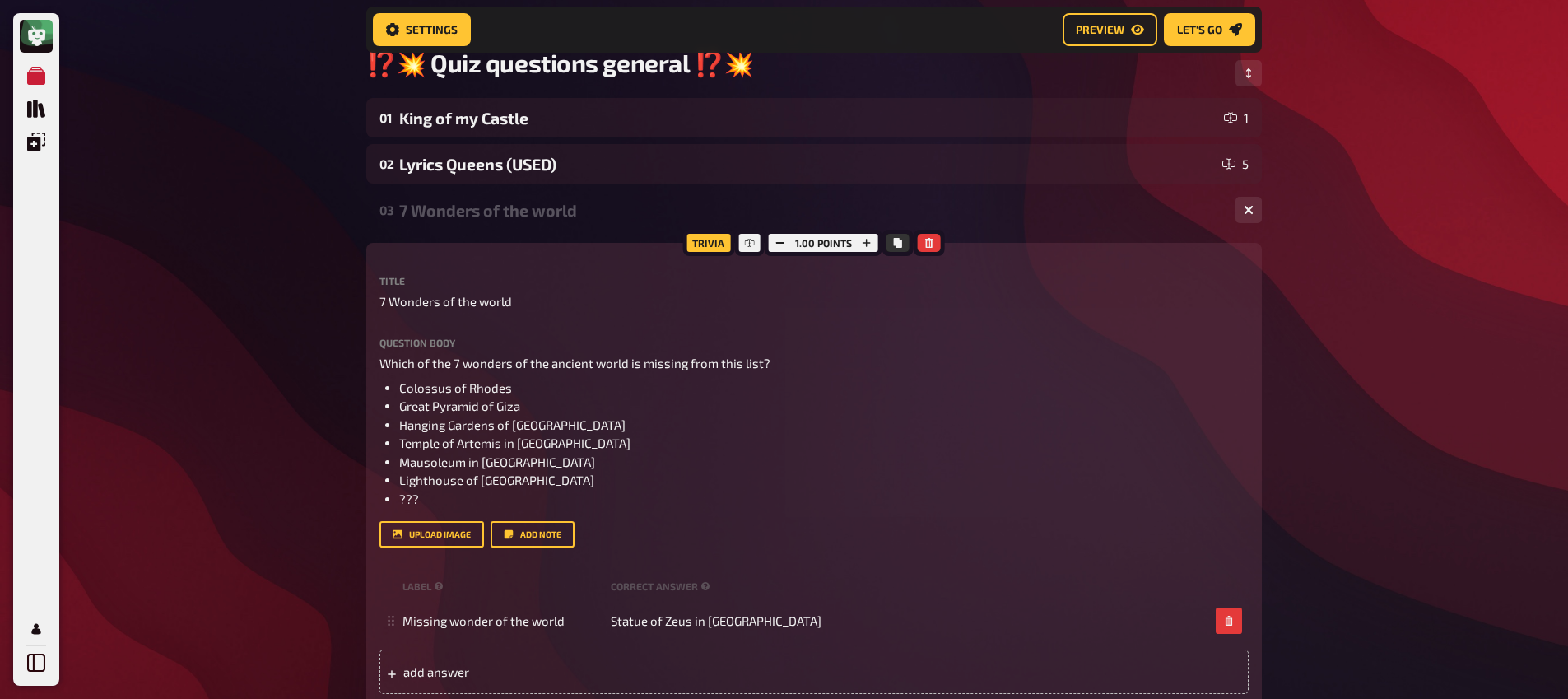
click at [540, 224] on div "03 7 Wonders of the world 1" at bounding box center [814, 209] width 896 height 40
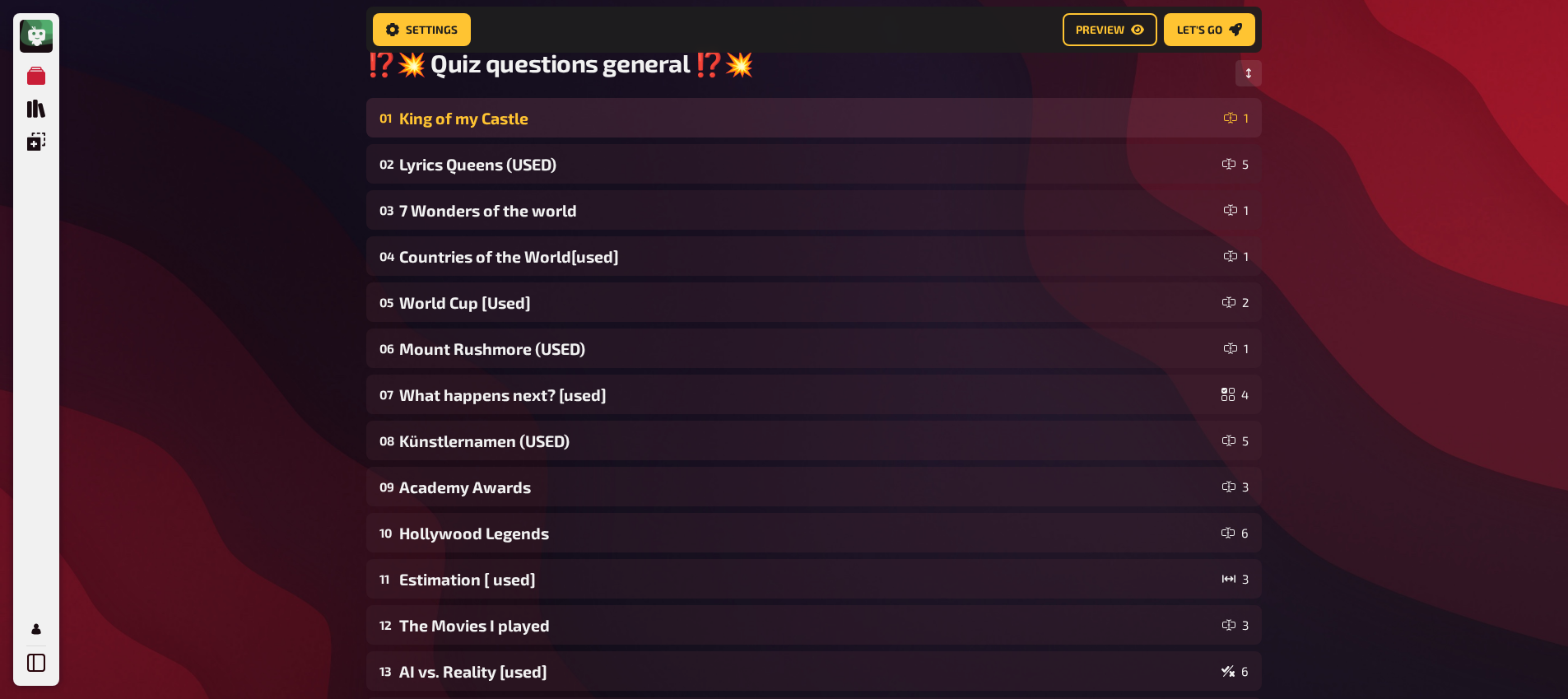
click at [514, 116] on div "King of my Castle" at bounding box center [808, 119] width 818 height 19
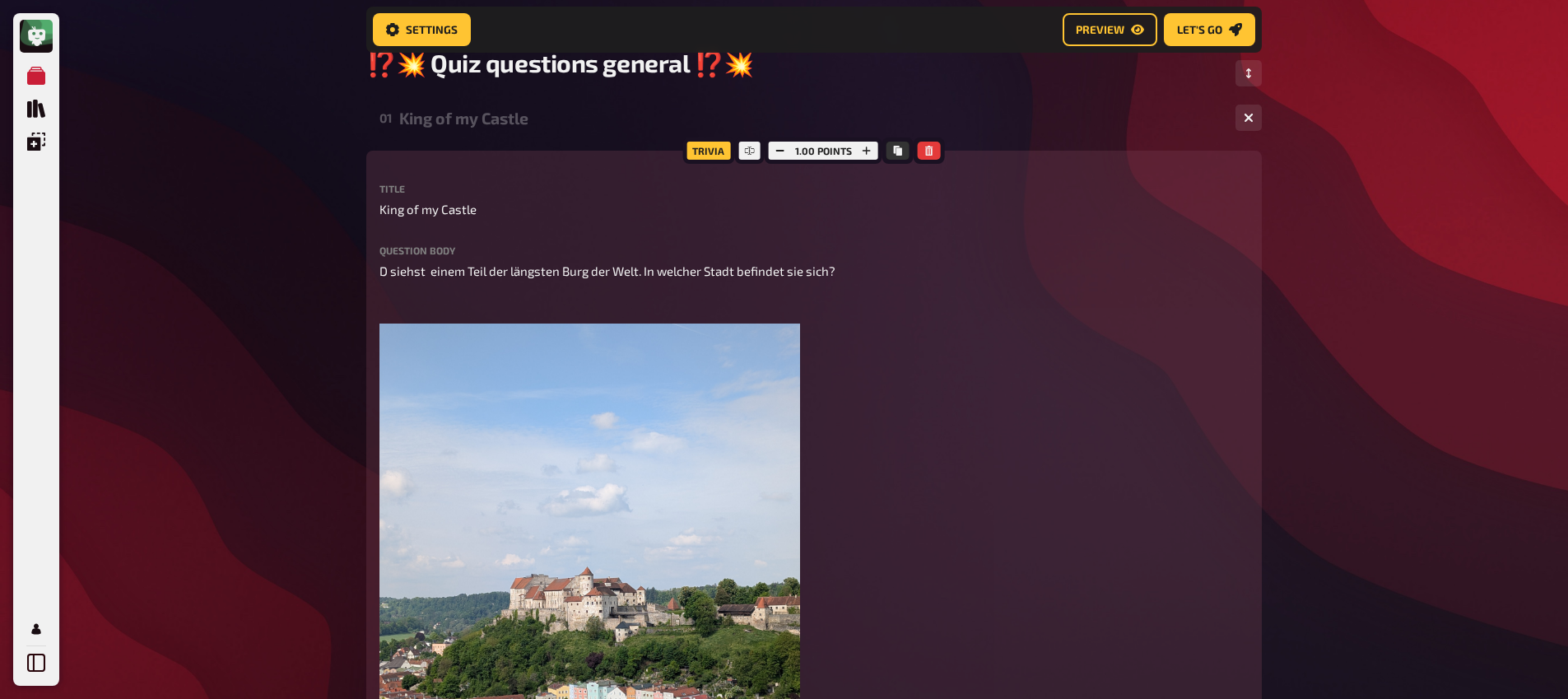
click at [514, 116] on div "King of my Castle" at bounding box center [810, 119] width 823 height 19
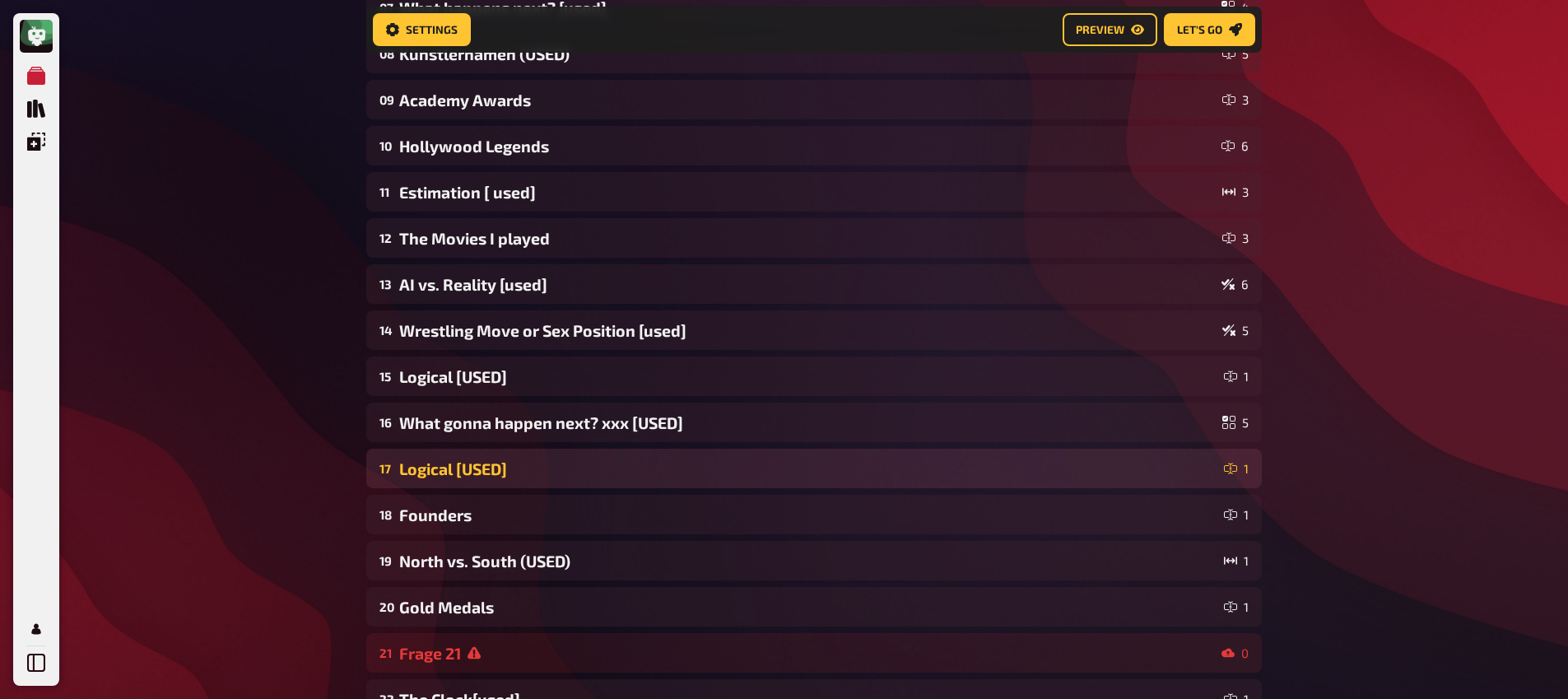
scroll to position [687, 0]
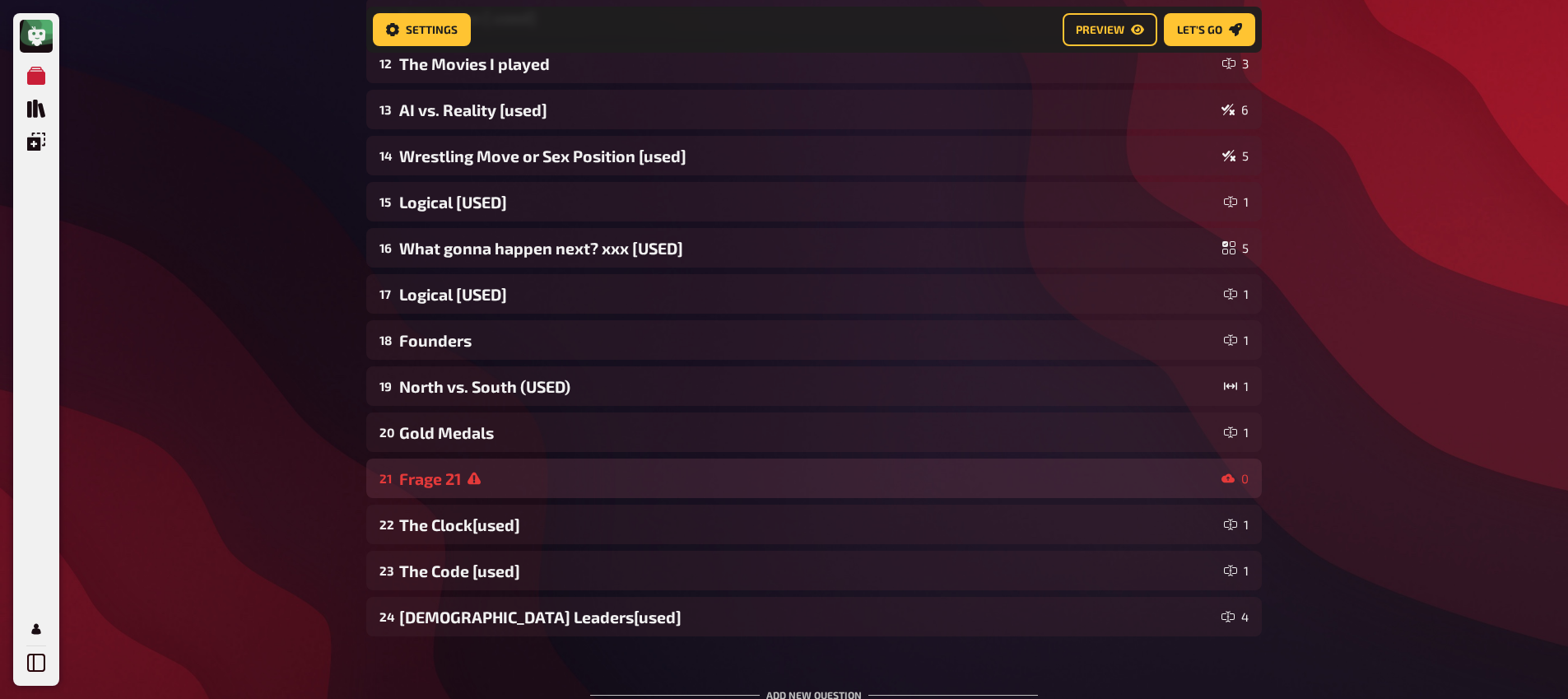
click at [510, 476] on div "Frage 21" at bounding box center [807, 479] width 816 height 19
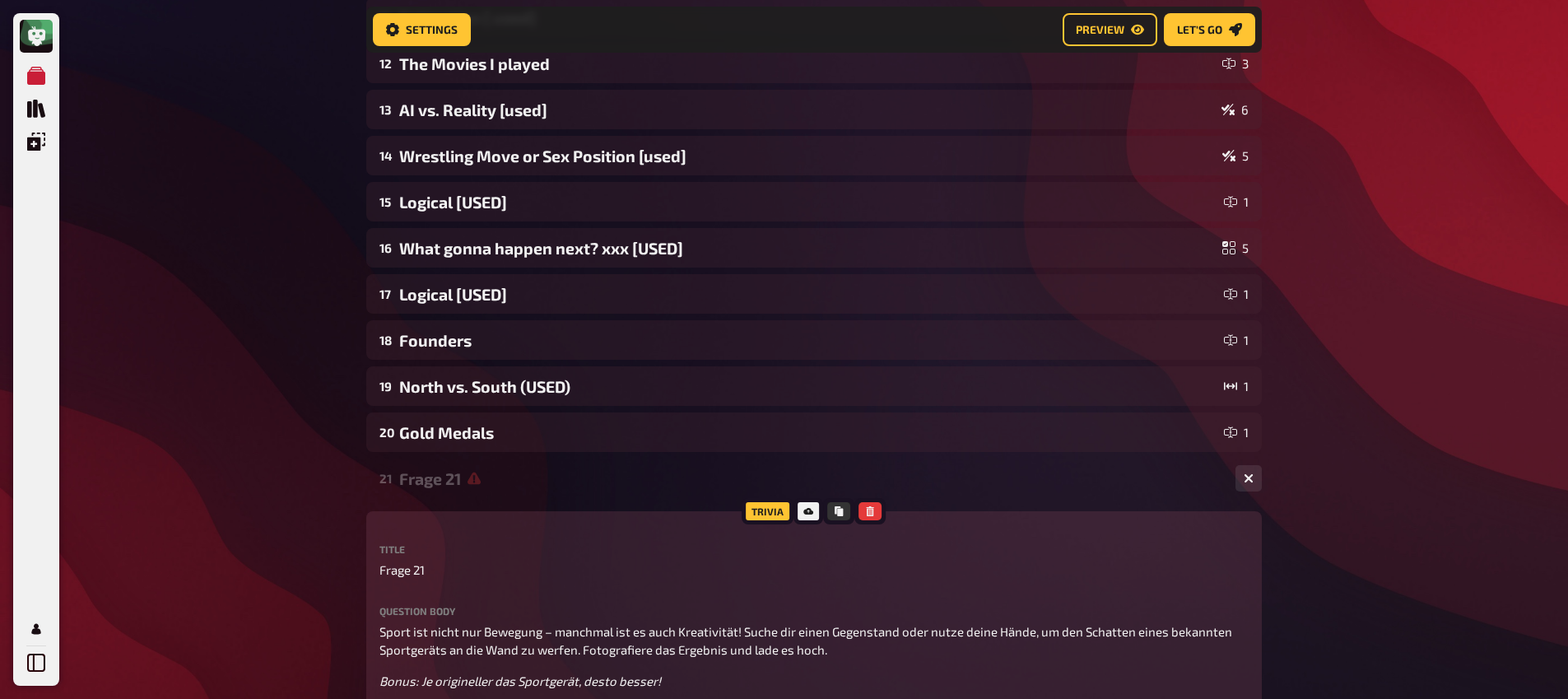
click at [509, 475] on div "Frage 21" at bounding box center [810, 479] width 823 height 19
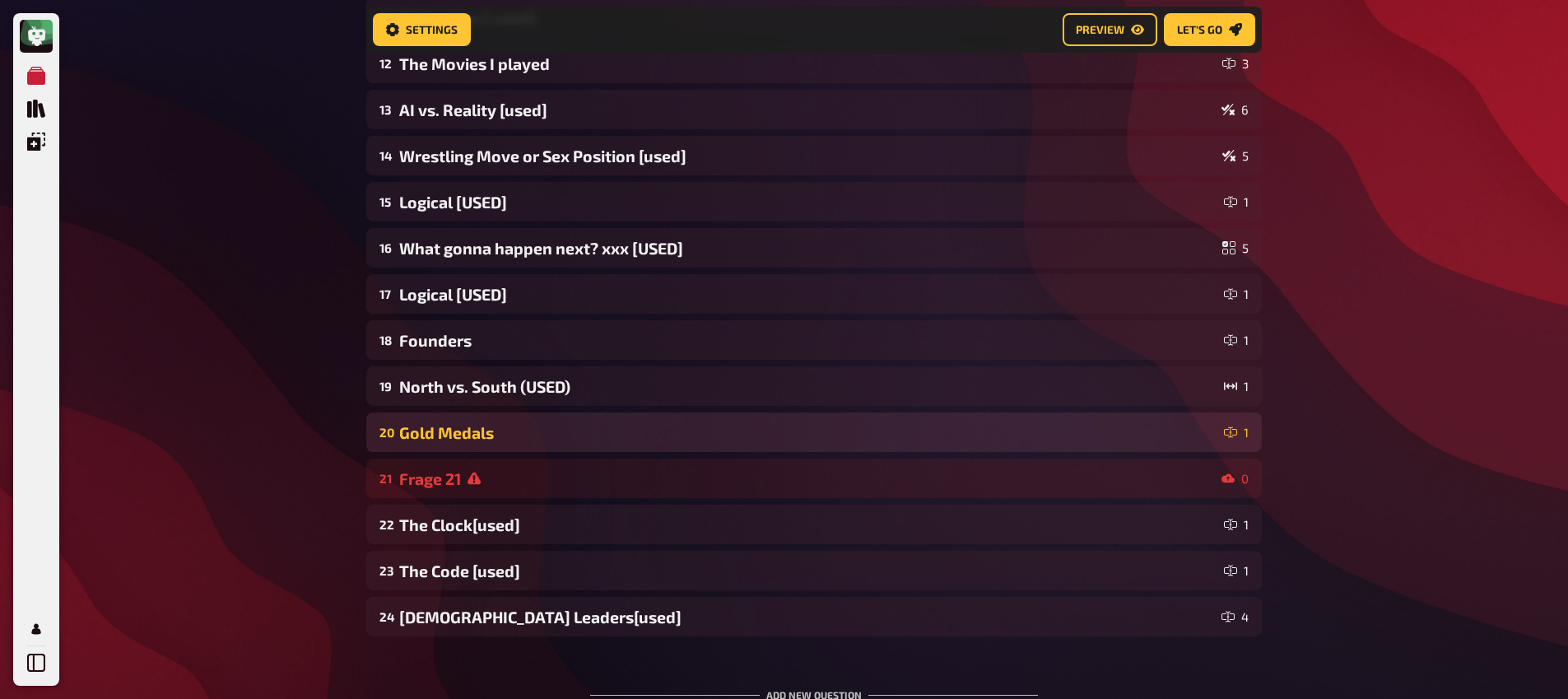
click at [506, 446] on div "20 Gold Medals 1" at bounding box center [814, 432] width 896 height 40
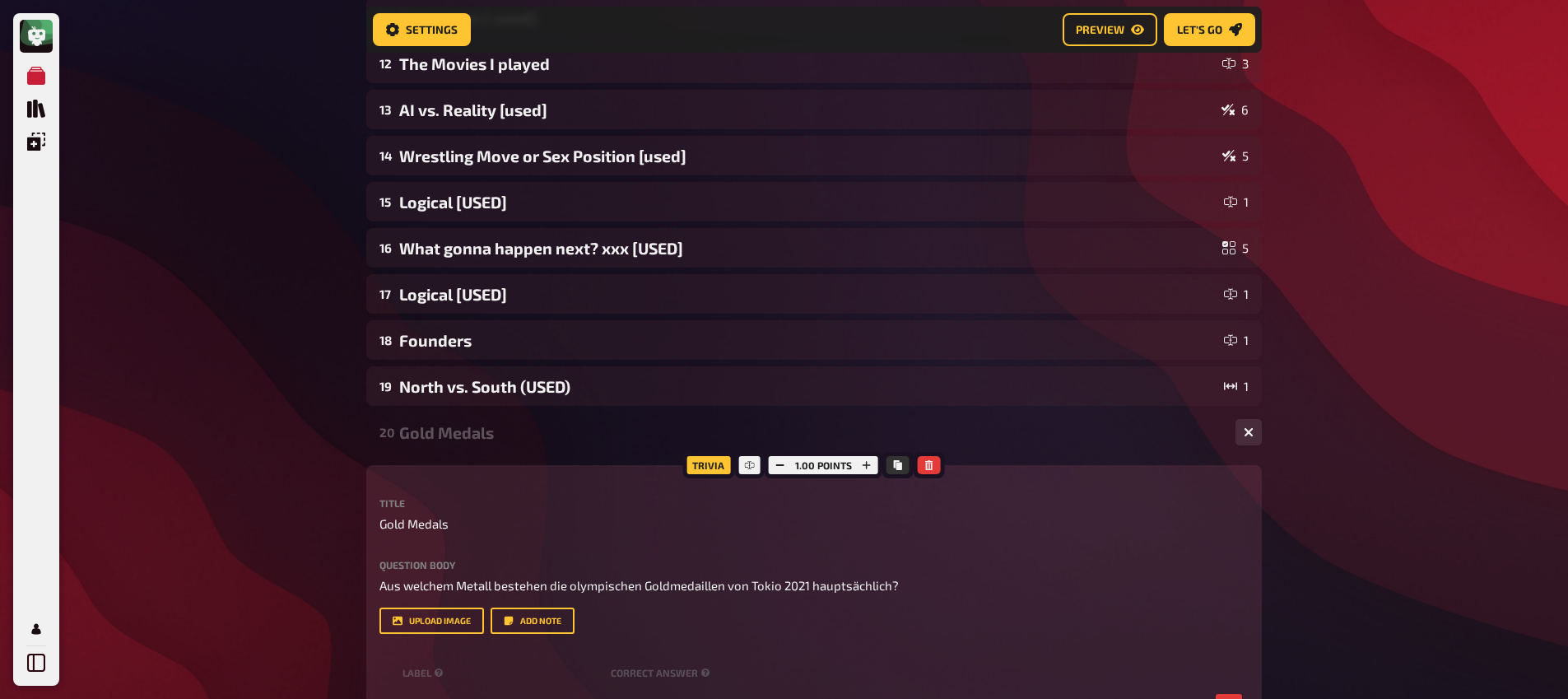
click at [505, 441] on div "Gold Medals" at bounding box center [810, 433] width 823 height 19
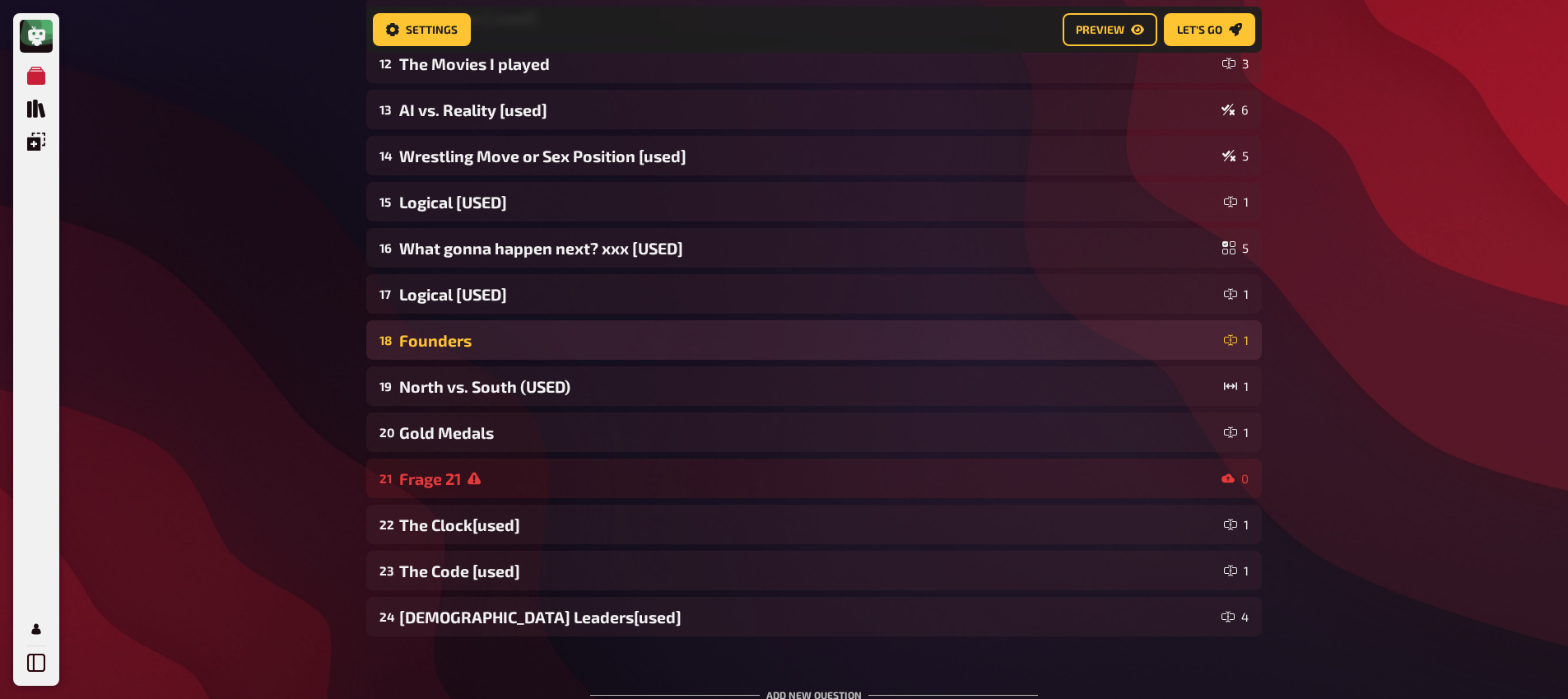
click at [503, 359] on div "18 Founders 1" at bounding box center [814, 339] width 896 height 40
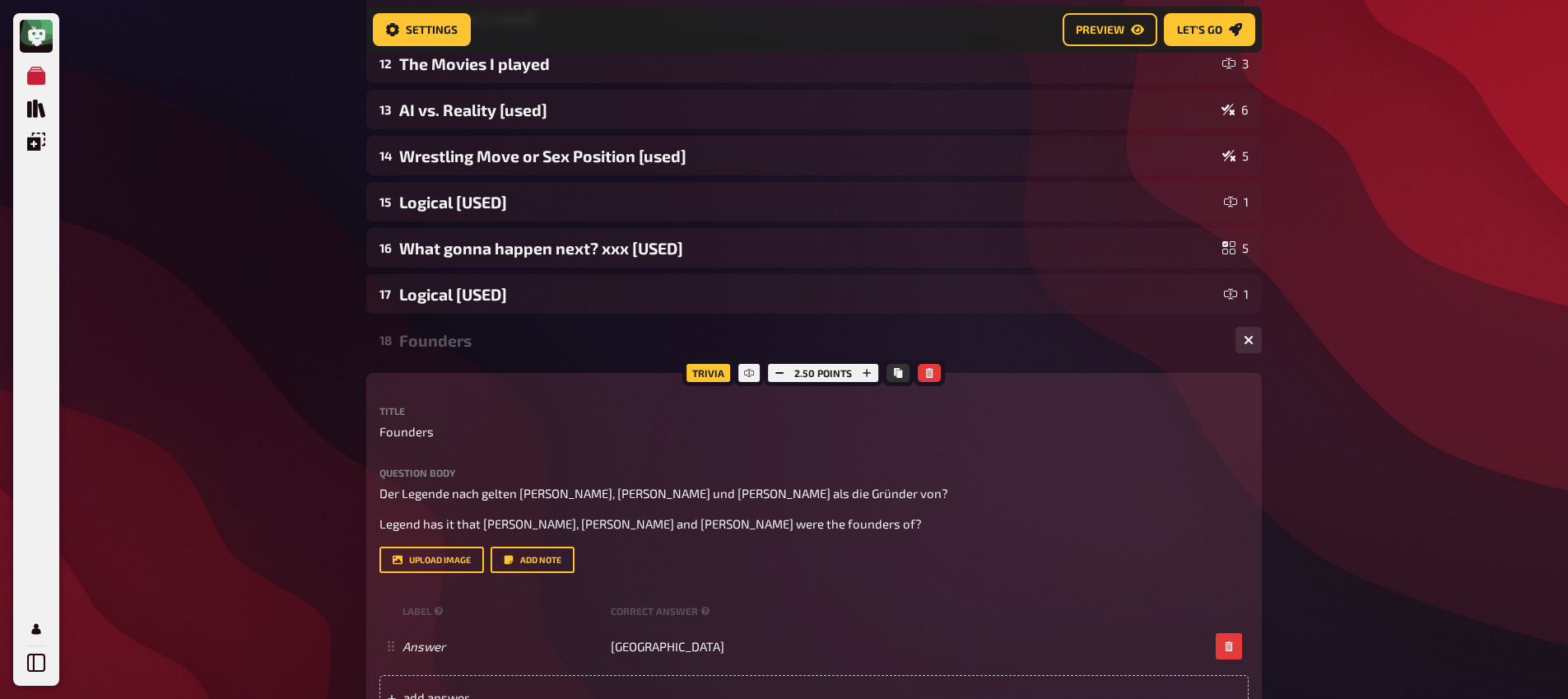
click at [503, 359] on div "18 Founders 1" at bounding box center [814, 339] width 896 height 40
